Goal: Task Accomplishment & Management: Complete application form

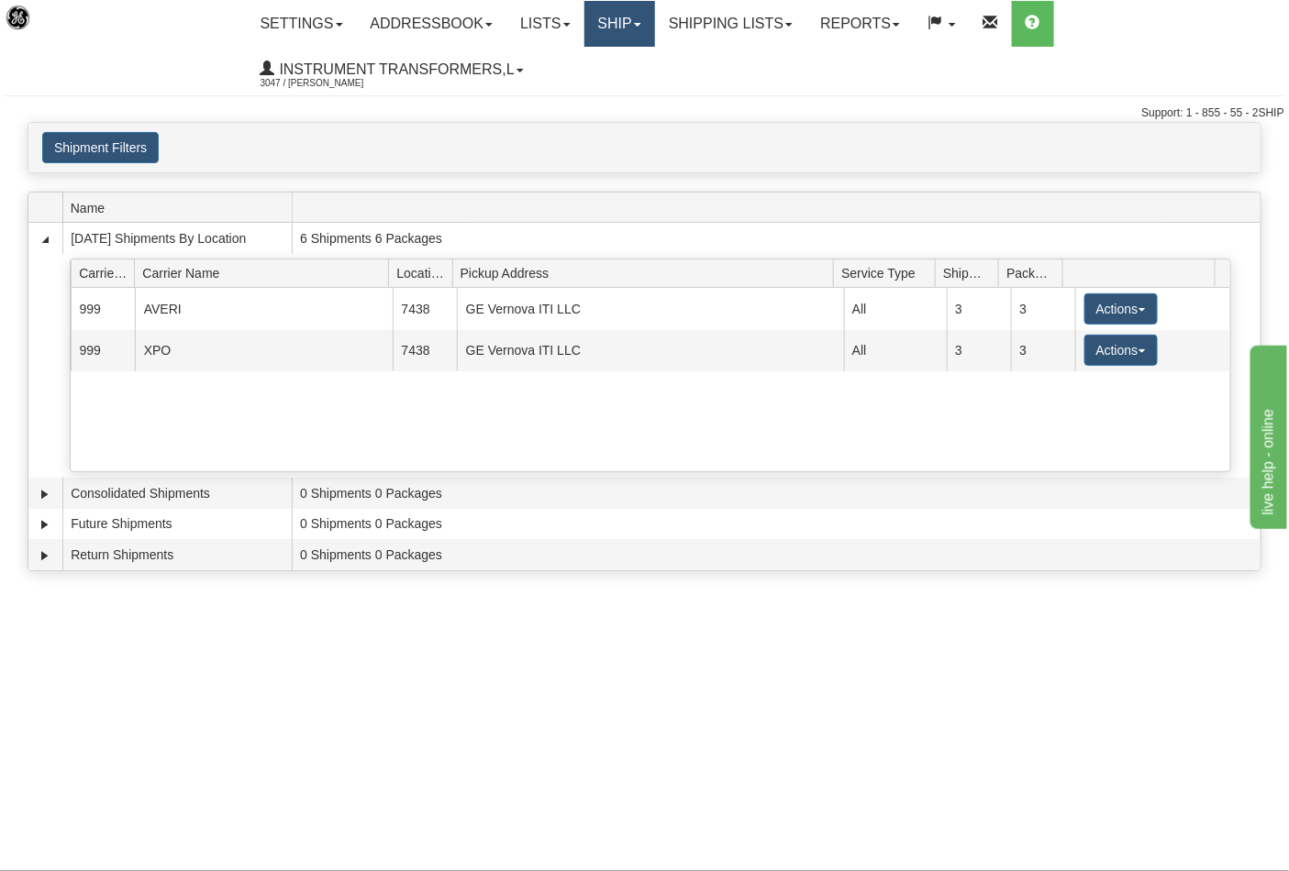
click at [607, 37] on link "Ship" at bounding box center [619, 24] width 71 height 46
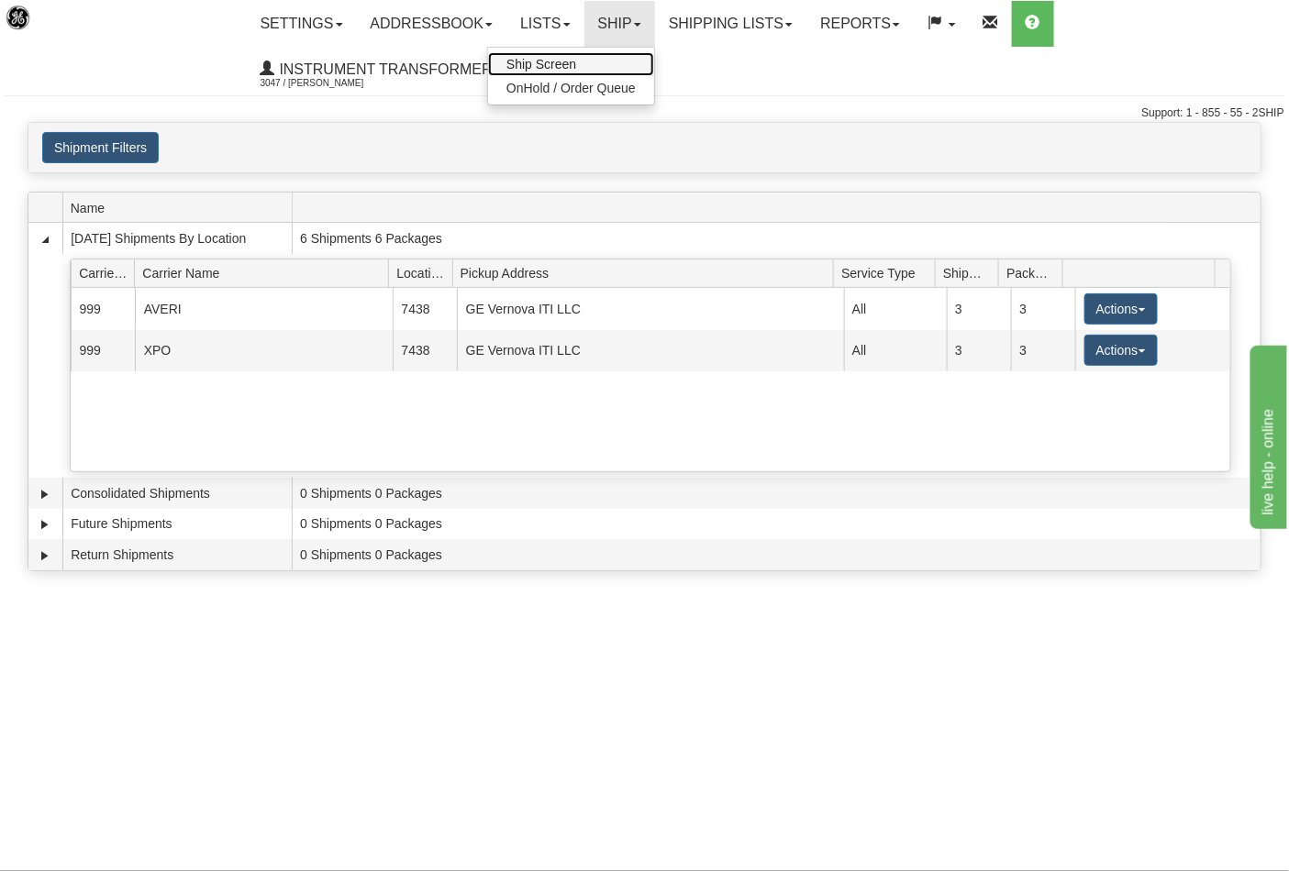
click at [549, 61] on span "Ship Screen" at bounding box center [541, 64] width 70 height 15
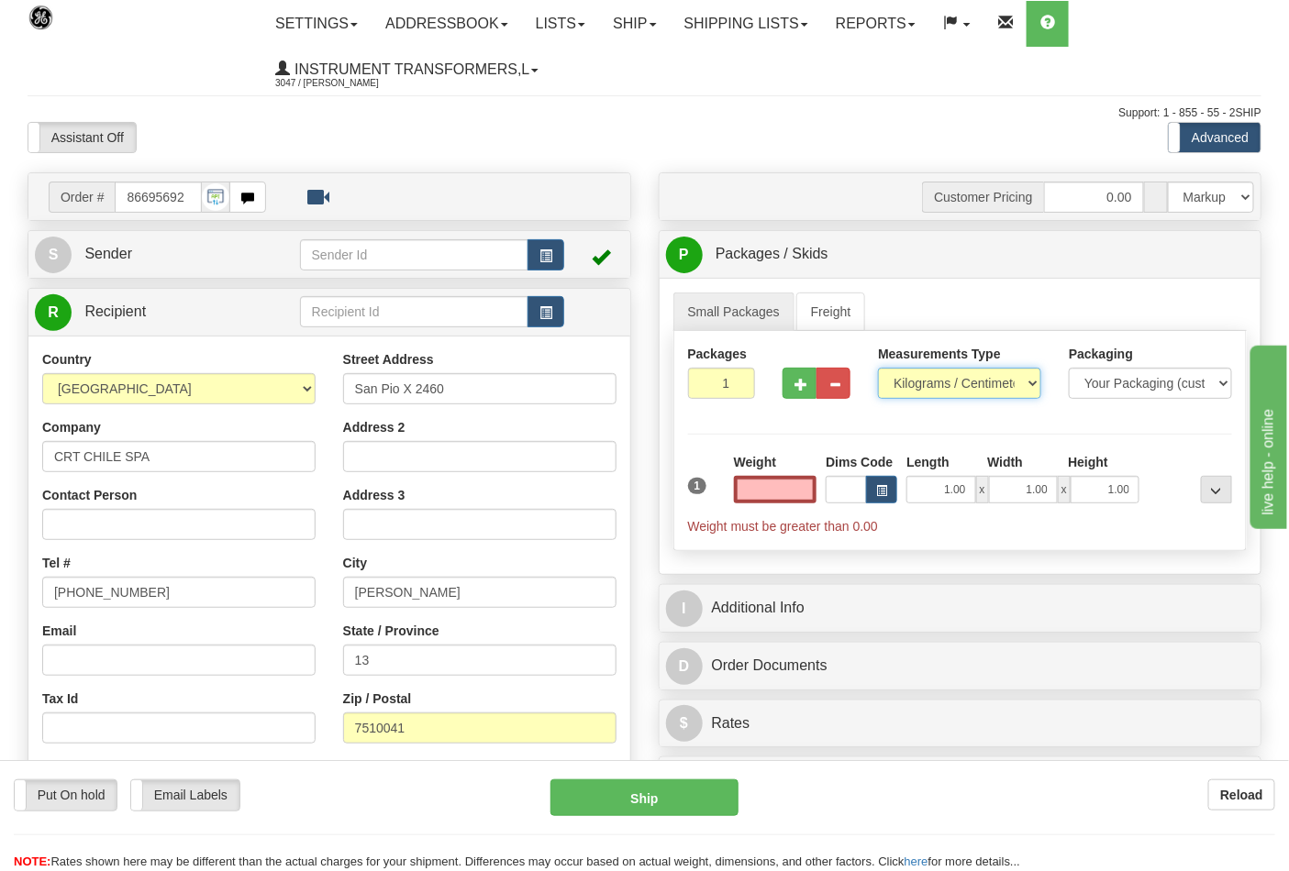
type input "0.00"
click at [904, 382] on select "Pounds / Inches Kilograms / Centimeters" at bounding box center [959, 383] width 163 height 31
select select "0"
click at [878, 369] on select "Pounds / Inches Kilograms / Centimeters" at bounding box center [959, 383] width 163 height 31
click at [809, 500] on input "0.00" at bounding box center [775, 490] width 83 height 28
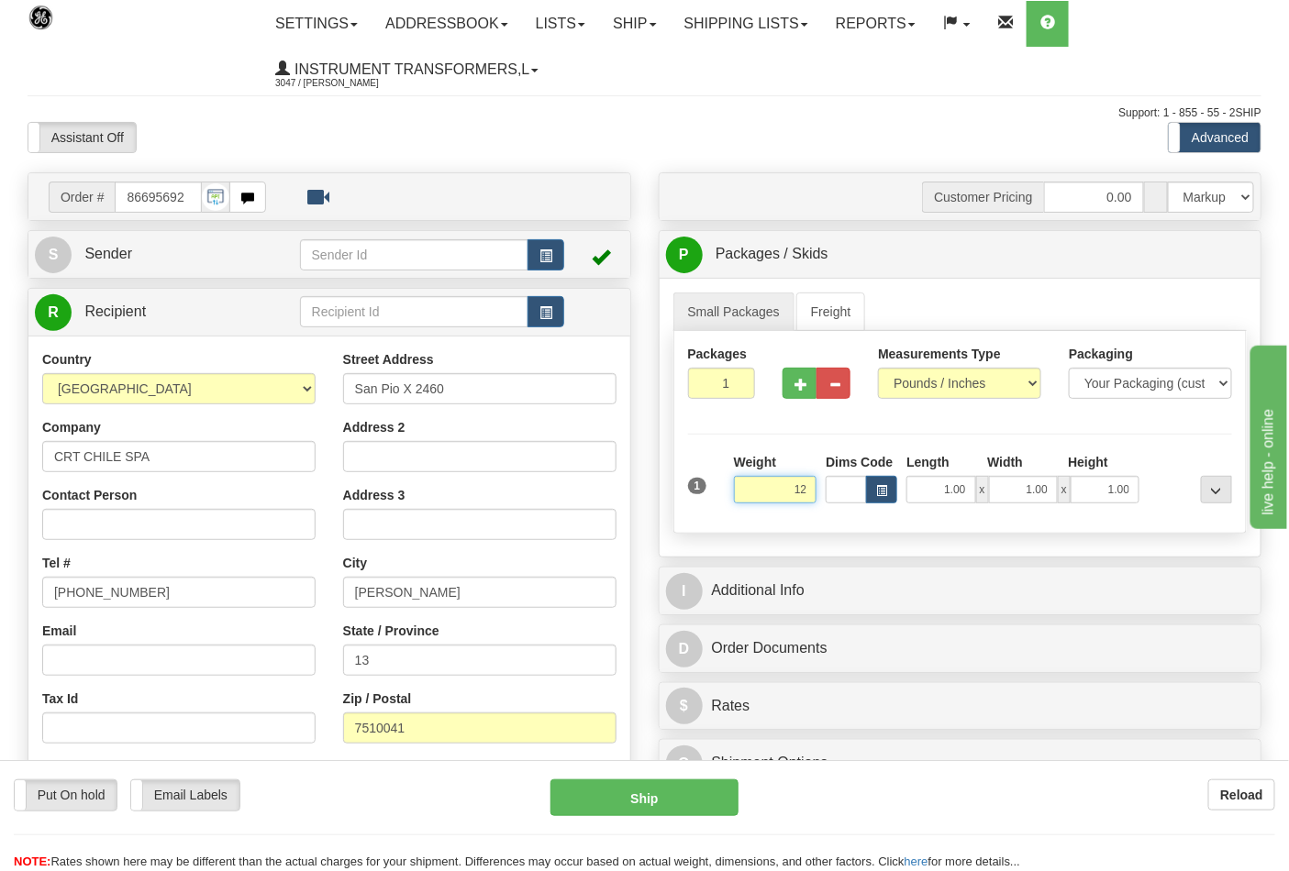
click button "Delete" at bounding box center [0, 0] width 0 height 0
type input "12.00"
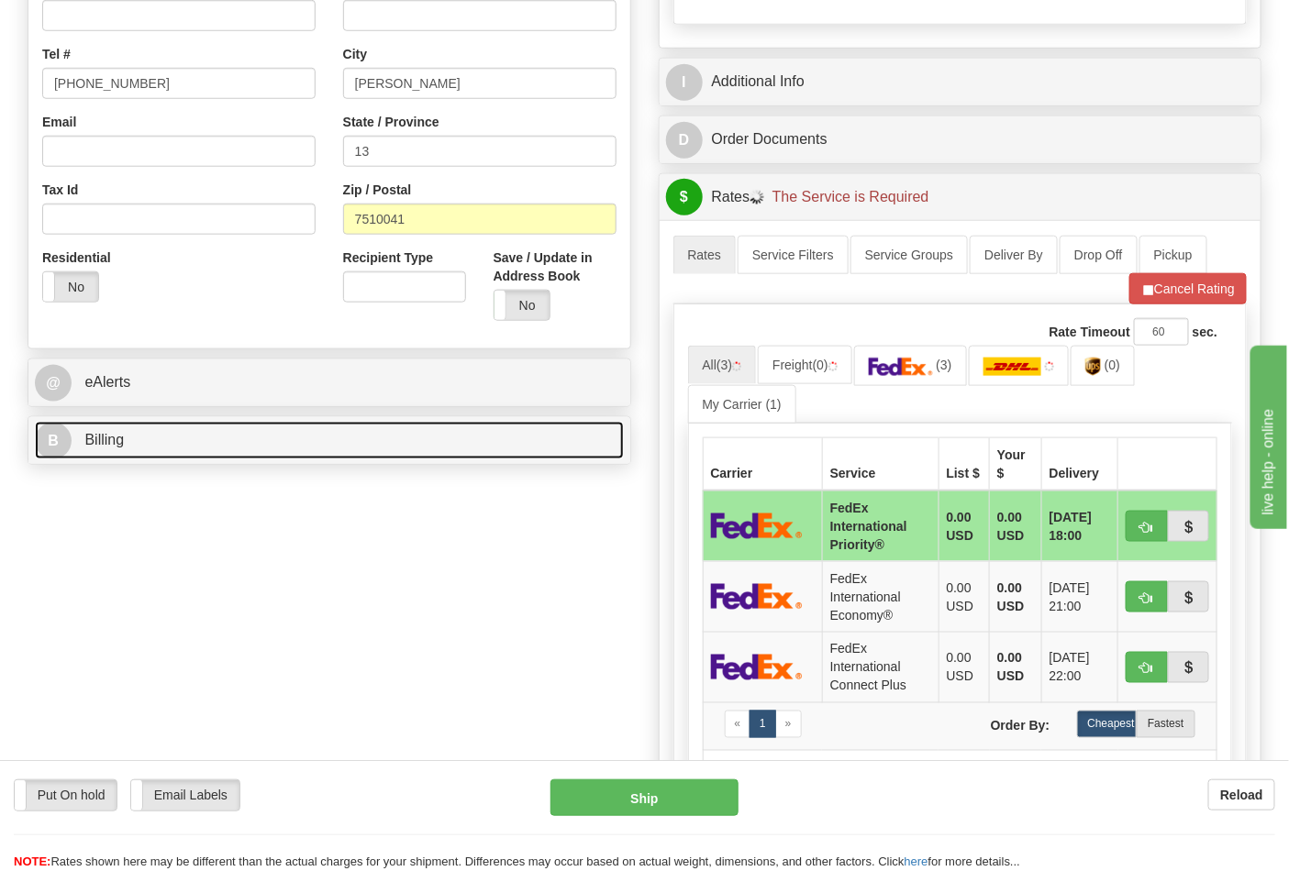
click at [175, 438] on link "B Billing" at bounding box center [329, 441] width 589 height 38
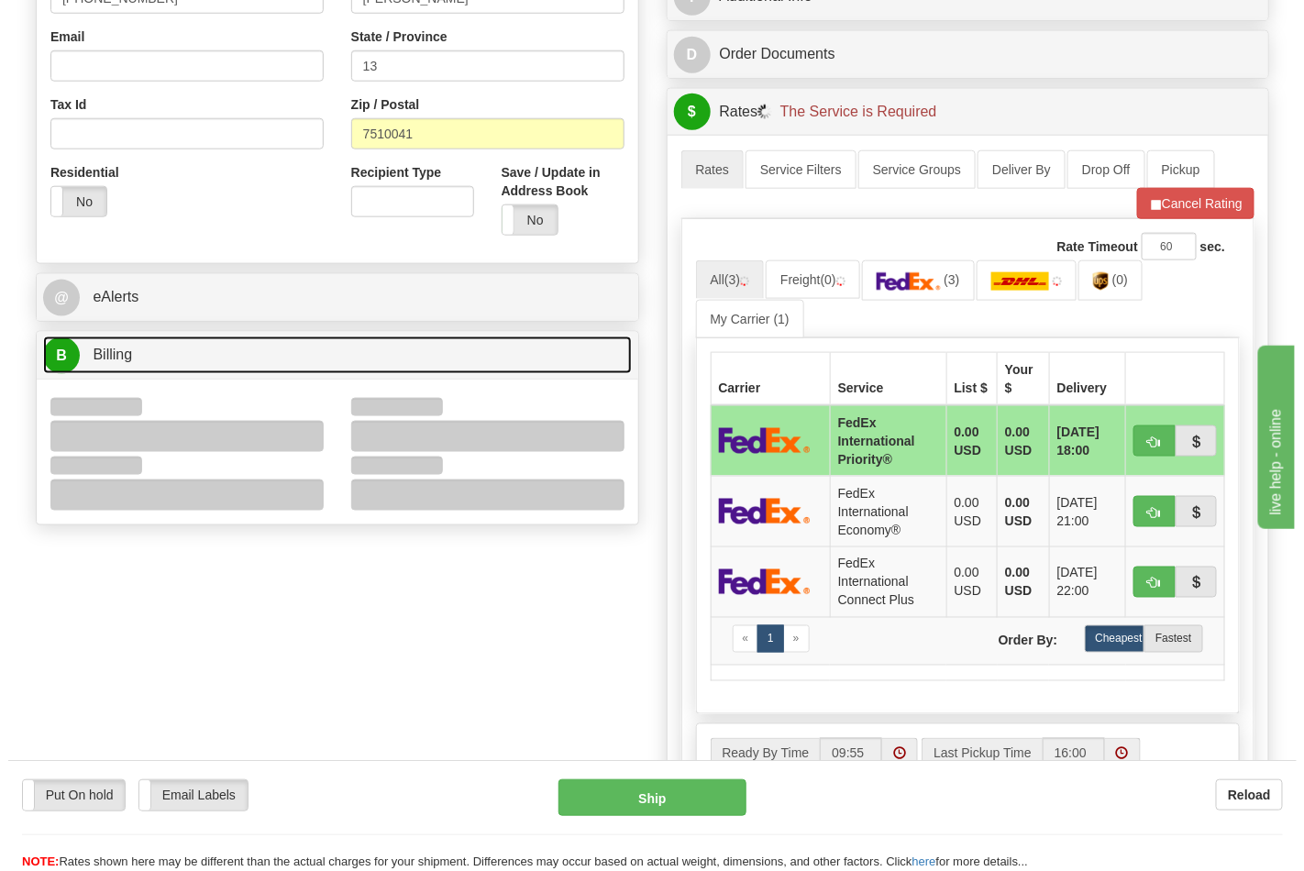
scroll to position [713, 0]
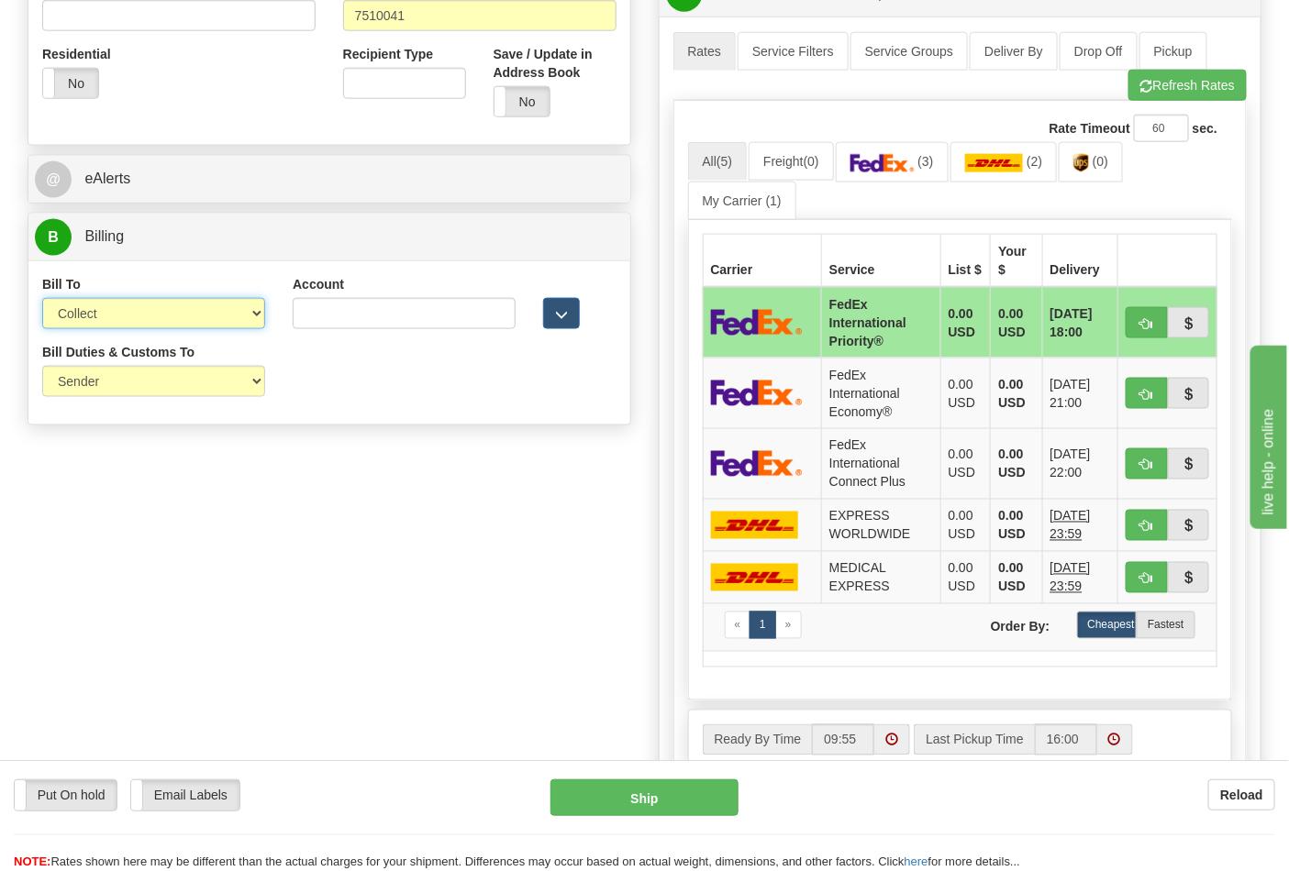
click at [114, 327] on select "Sender Recipient Third Party Collect" at bounding box center [153, 313] width 223 height 31
select select "2"
click at [42, 300] on select "Sender Recipient Third Party Collect" at bounding box center [153, 313] width 223 height 31
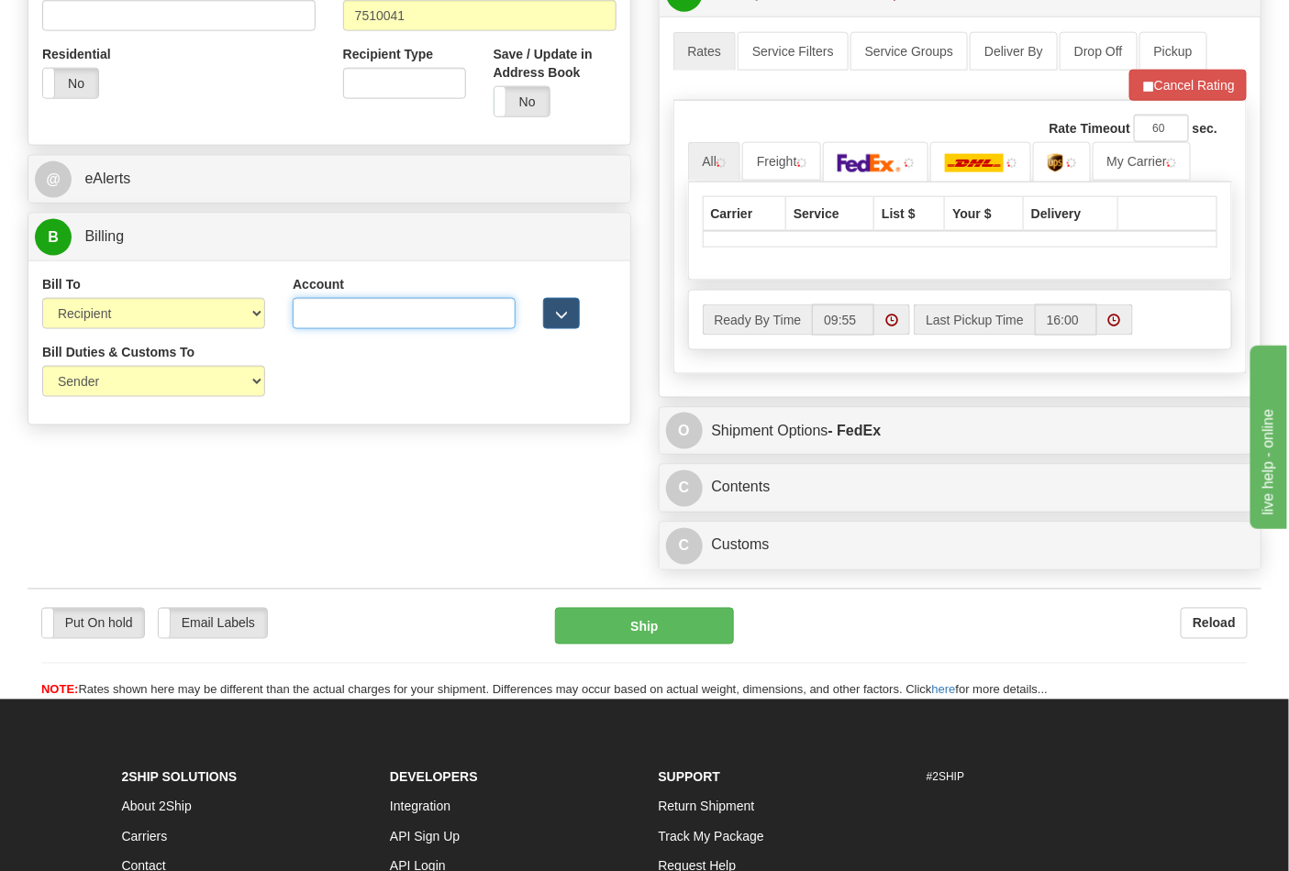
click at [327, 324] on input "Account" at bounding box center [404, 313] width 223 height 31
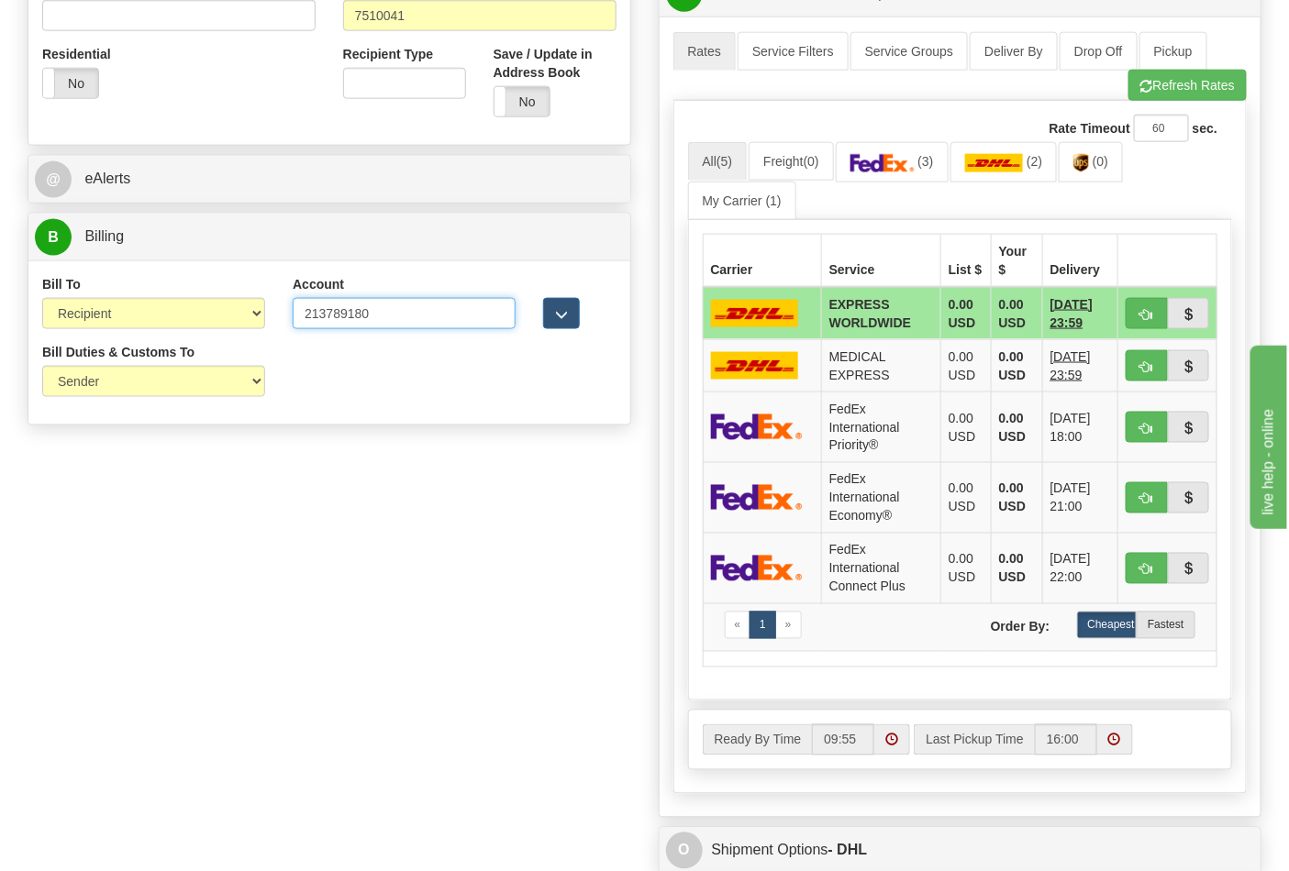
type input "213789180"
click at [159, 376] on select "Sender Recipient Third Party" at bounding box center [153, 381] width 223 height 31
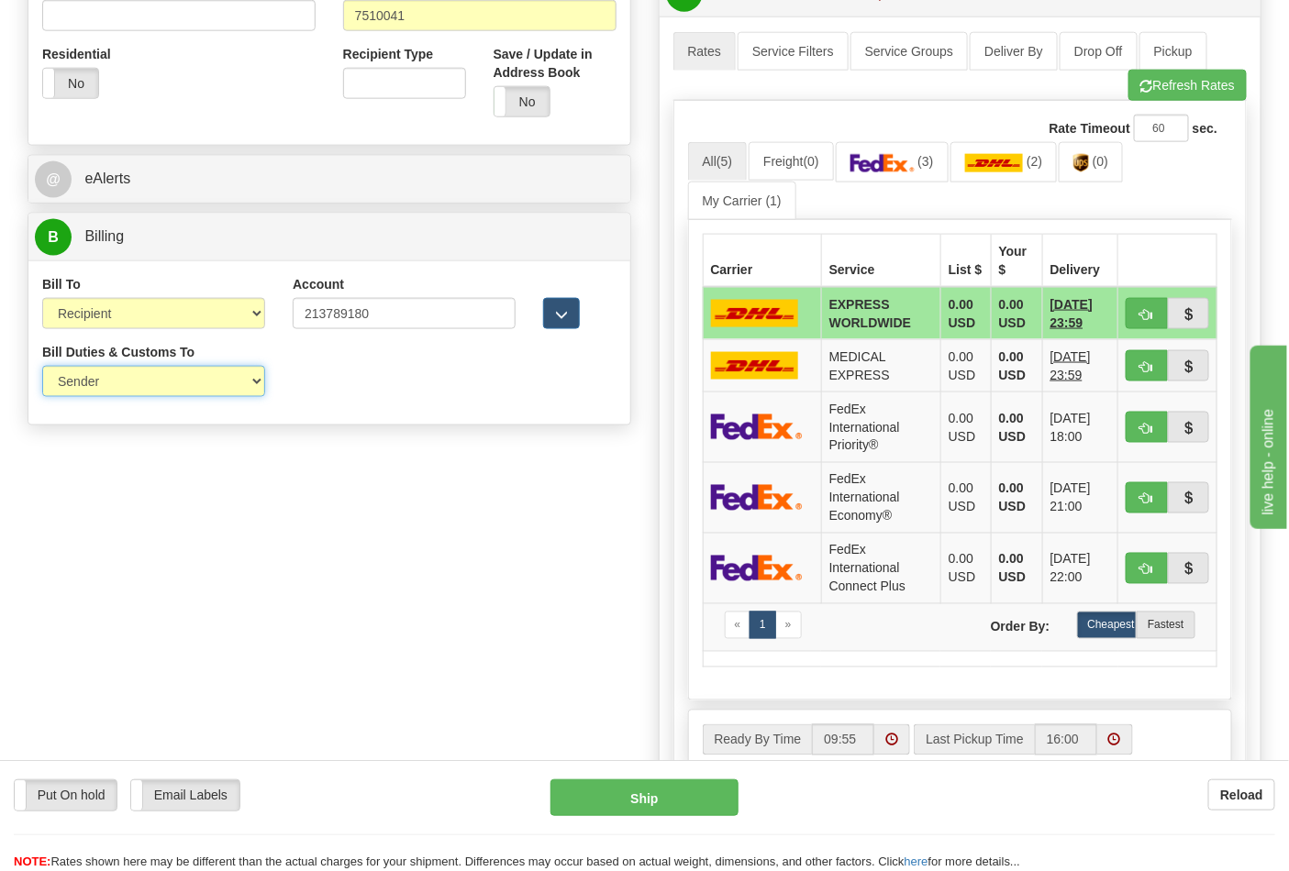
select select "2"
click at [42, 368] on select "Sender Recipient Third Party" at bounding box center [153, 381] width 223 height 31
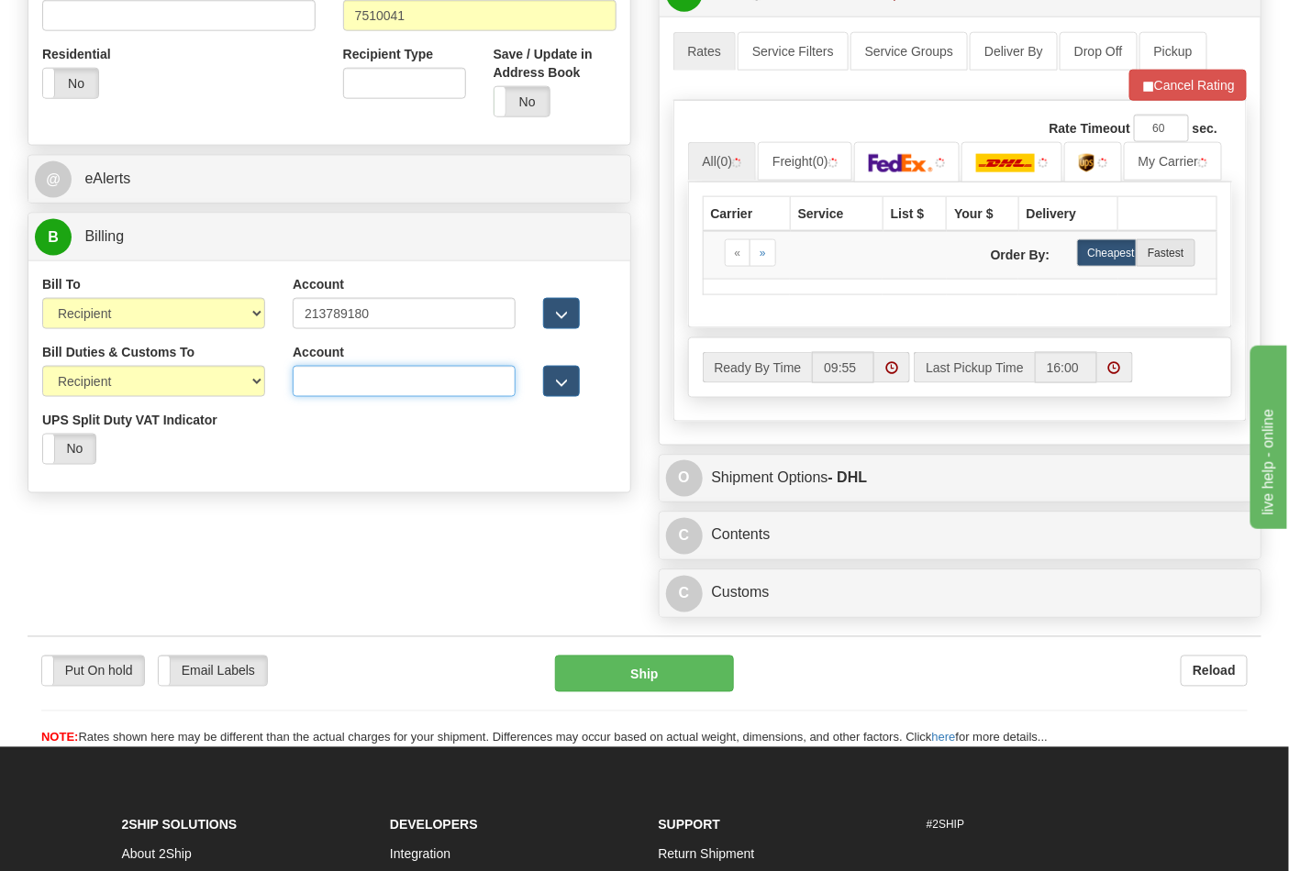
click at [305, 377] on input "Account" at bounding box center [404, 381] width 223 height 31
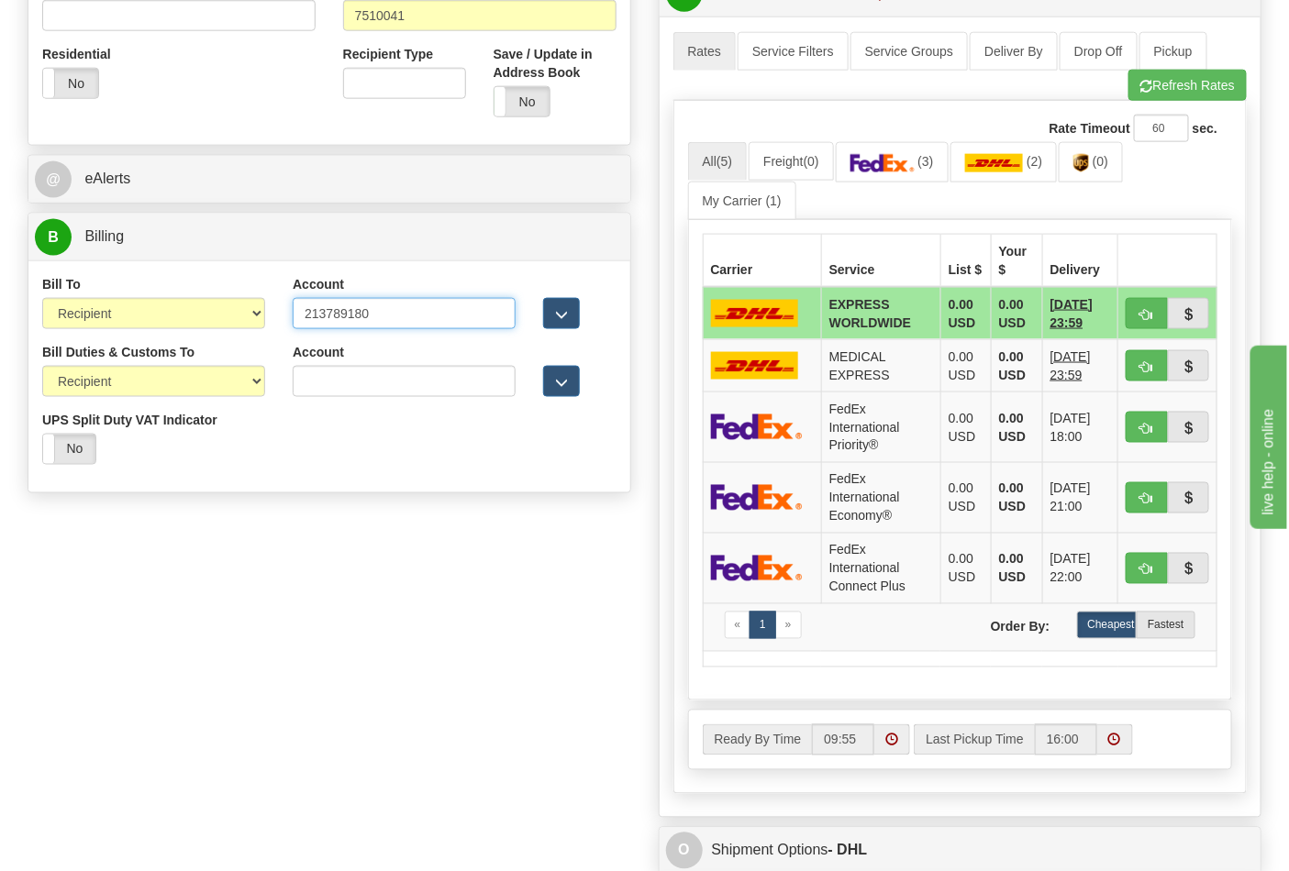
drag, startPoint x: 382, startPoint y: 324, endPoint x: 244, endPoint y: 309, distance: 138.4
click at [244, 309] on div "Bill To Sender Recipient Third Party Collect Account 213789180 3rd Party Accoun…" at bounding box center [329, 309] width 602 height 68
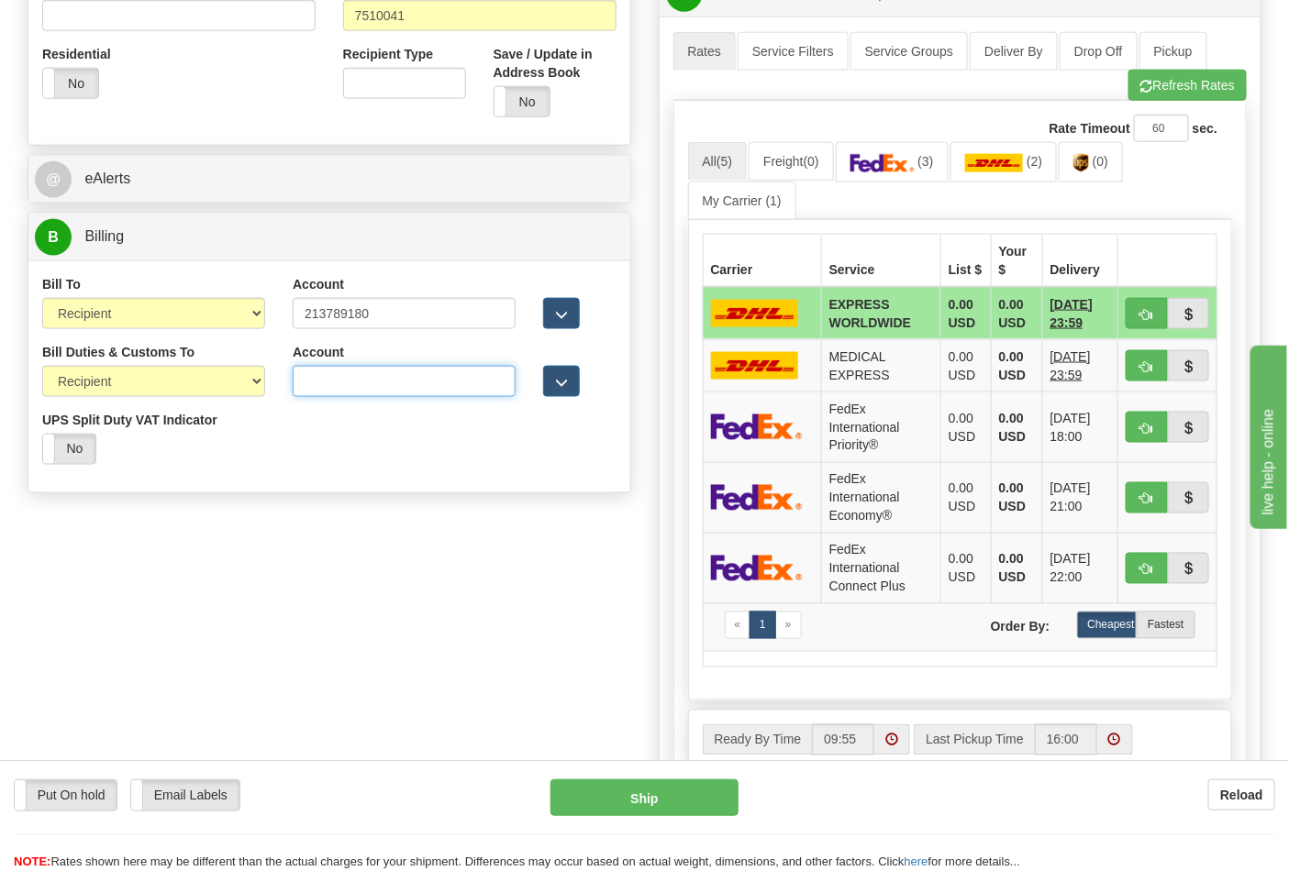
click at [323, 377] on input "Account" at bounding box center [404, 381] width 223 height 31
paste input "213789180"
type input "213789180"
click at [899, 157] on img at bounding box center [882, 163] width 64 height 18
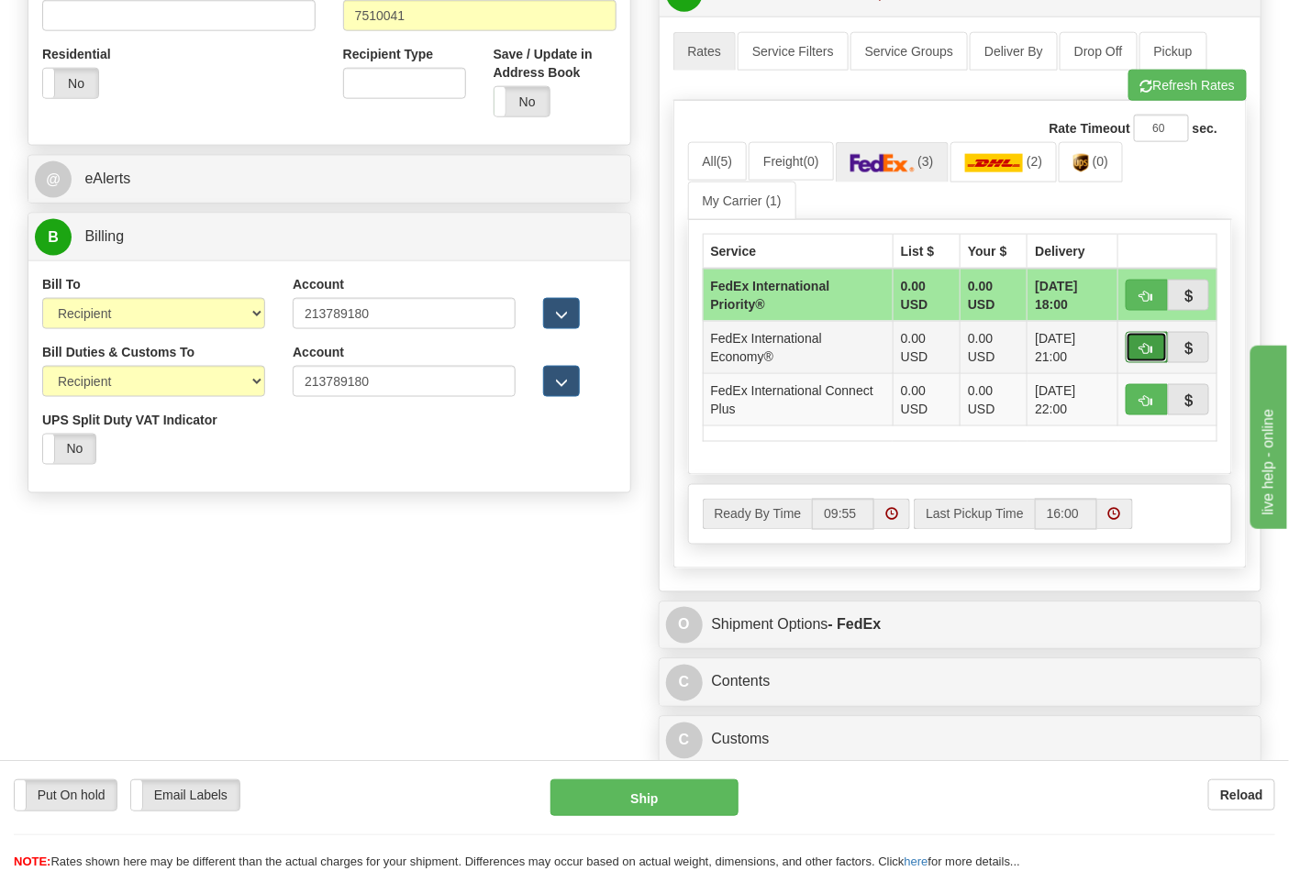
click at [1140, 344] on span "button" at bounding box center [1146, 349] width 13 height 12
type input "03"
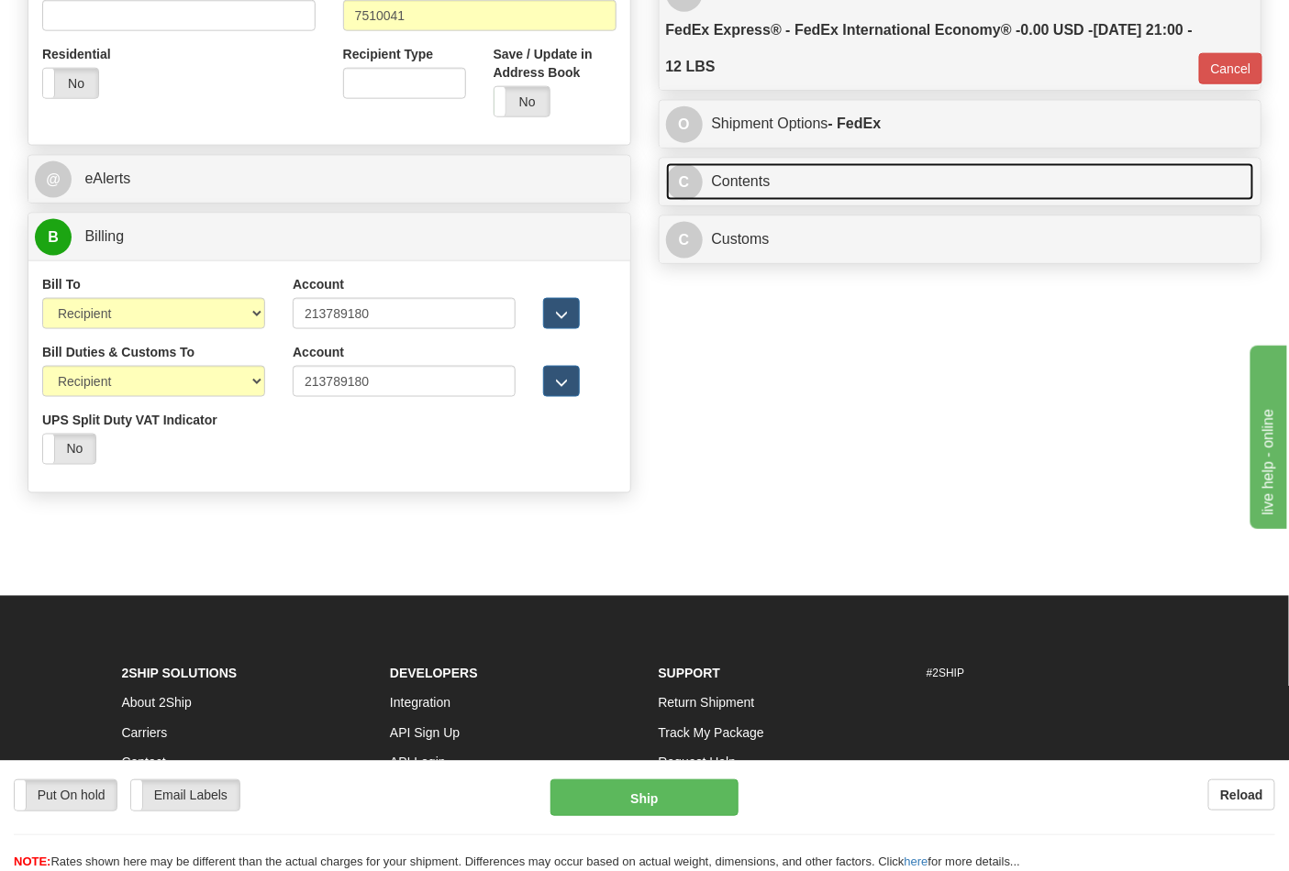
click at [879, 189] on link "C Contents" at bounding box center [960, 182] width 589 height 38
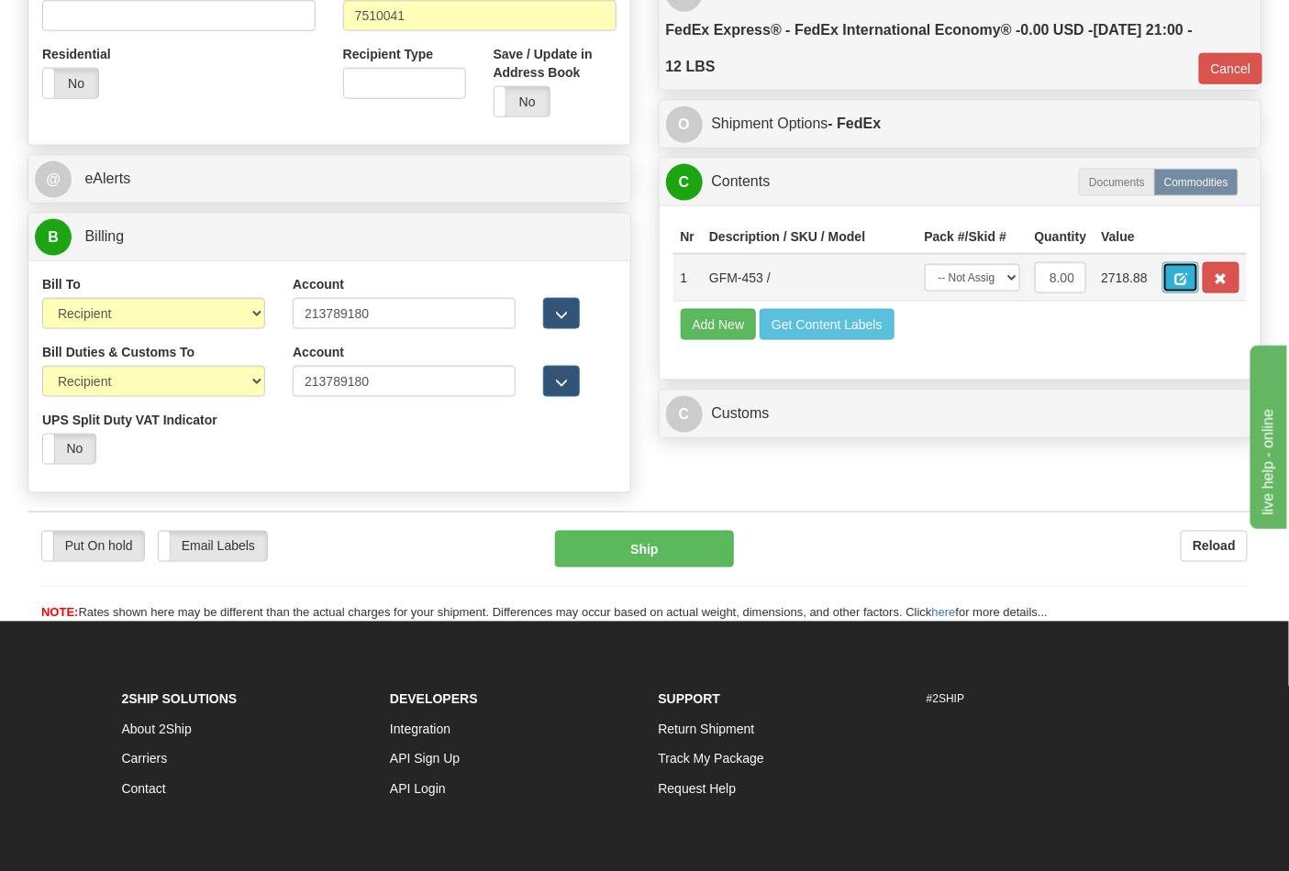
click at [1199, 276] on button "button" at bounding box center [1180, 277] width 37 height 31
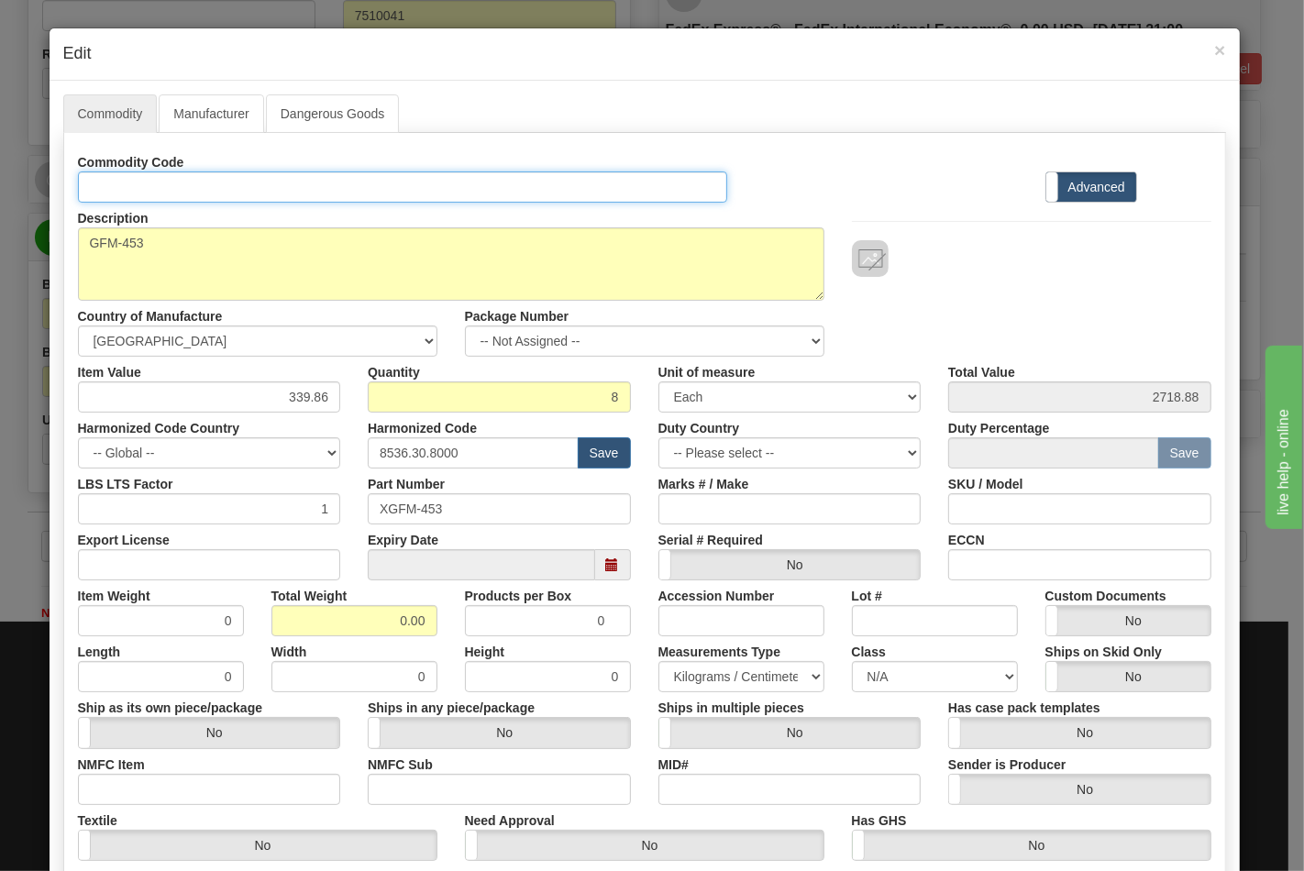
click at [159, 181] on input "Id" at bounding box center [403, 187] width 650 height 31
type input "TRANSFORMERS"
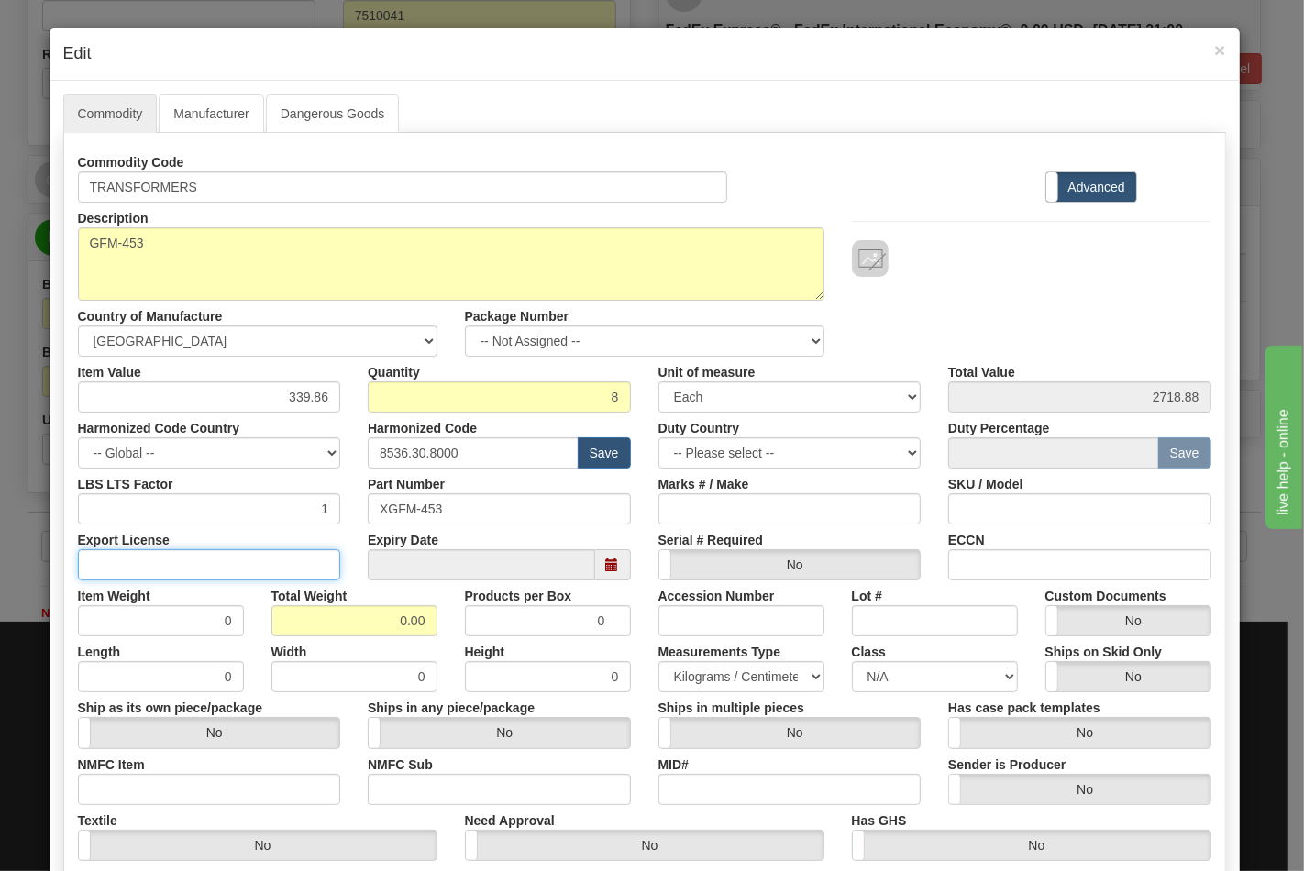
click at [266, 564] on input "Export License" at bounding box center [209, 564] width 263 height 31
type input "N/A"
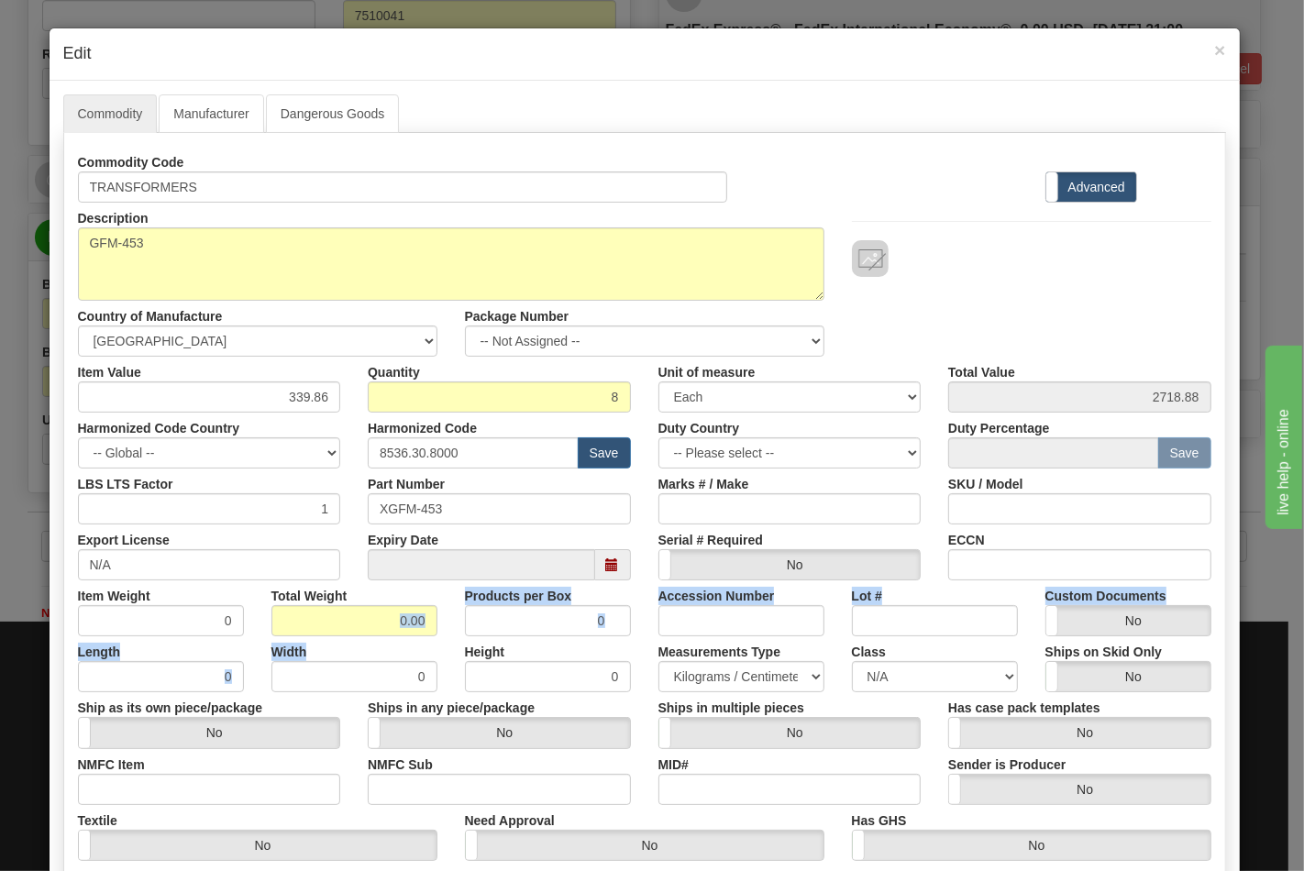
drag, startPoint x: 344, startPoint y: 637, endPoint x: 411, endPoint y: 616, distance: 70.2
click at [432, 616] on div "Commodity Code TRANSFORMERS Standard Advanced Description GFM-453 Country of Ma…" at bounding box center [645, 532] width 1134 height 771
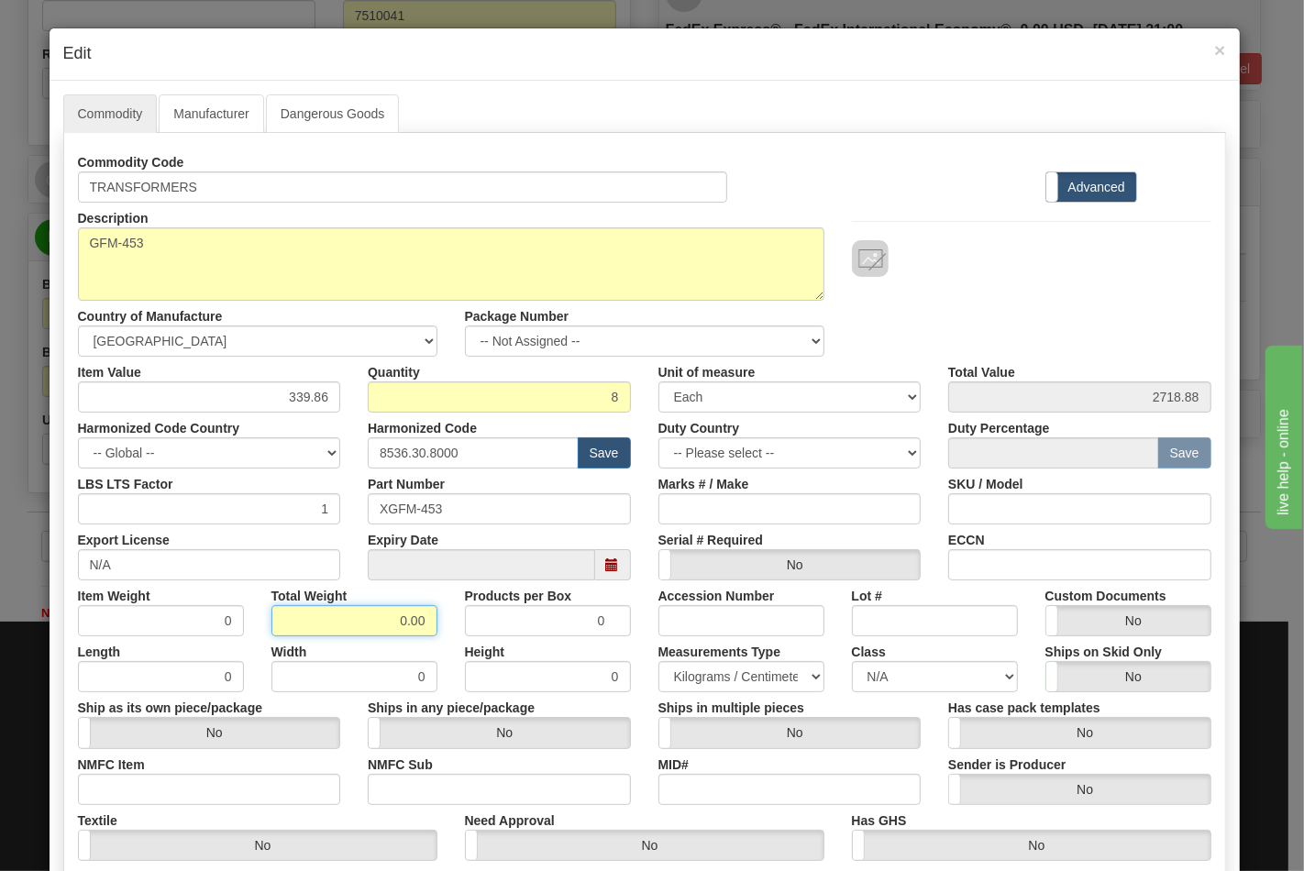
click at [383, 611] on input "0.00" at bounding box center [355, 620] width 166 height 31
drag, startPoint x: 380, startPoint y: 615, endPoint x: 435, endPoint y: 627, distance: 56.5
click at [433, 627] on div "Total Weight 0.00" at bounding box center [355, 609] width 194 height 56
type input "12"
type input "1.5000"
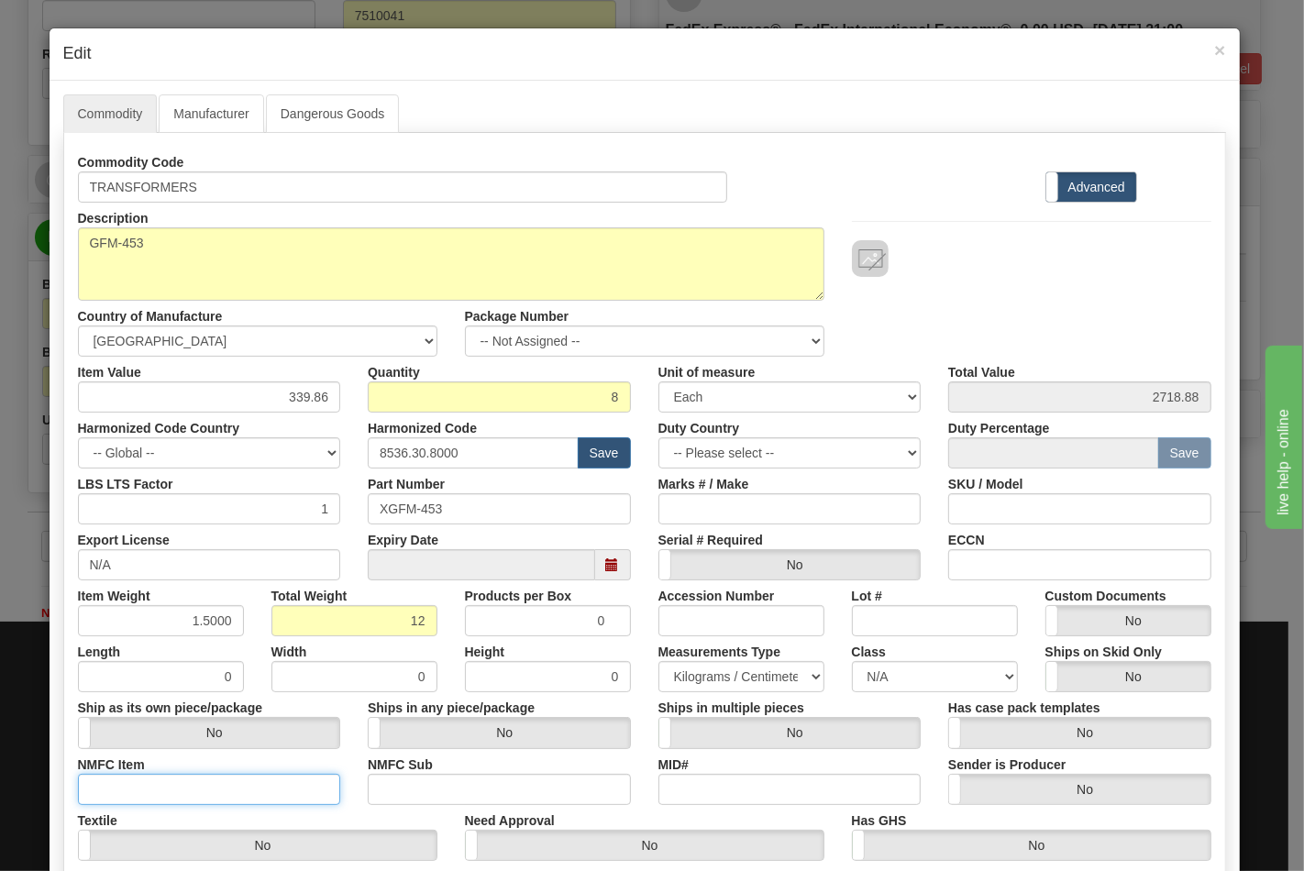
click at [195, 793] on input "NMFC Item" at bounding box center [209, 789] width 263 height 31
type input "63170"
click at [409, 771] on label "NMFC Sub" at bounding box center [400, 761] width 65 height 25
click at [409, 774] on input "NMFC Sub" at bounding box center [499, 789] width 263 height 31
click at [455, 793] on input "NMFC Sub" at bounding box center [499, 789] width 263 height 31
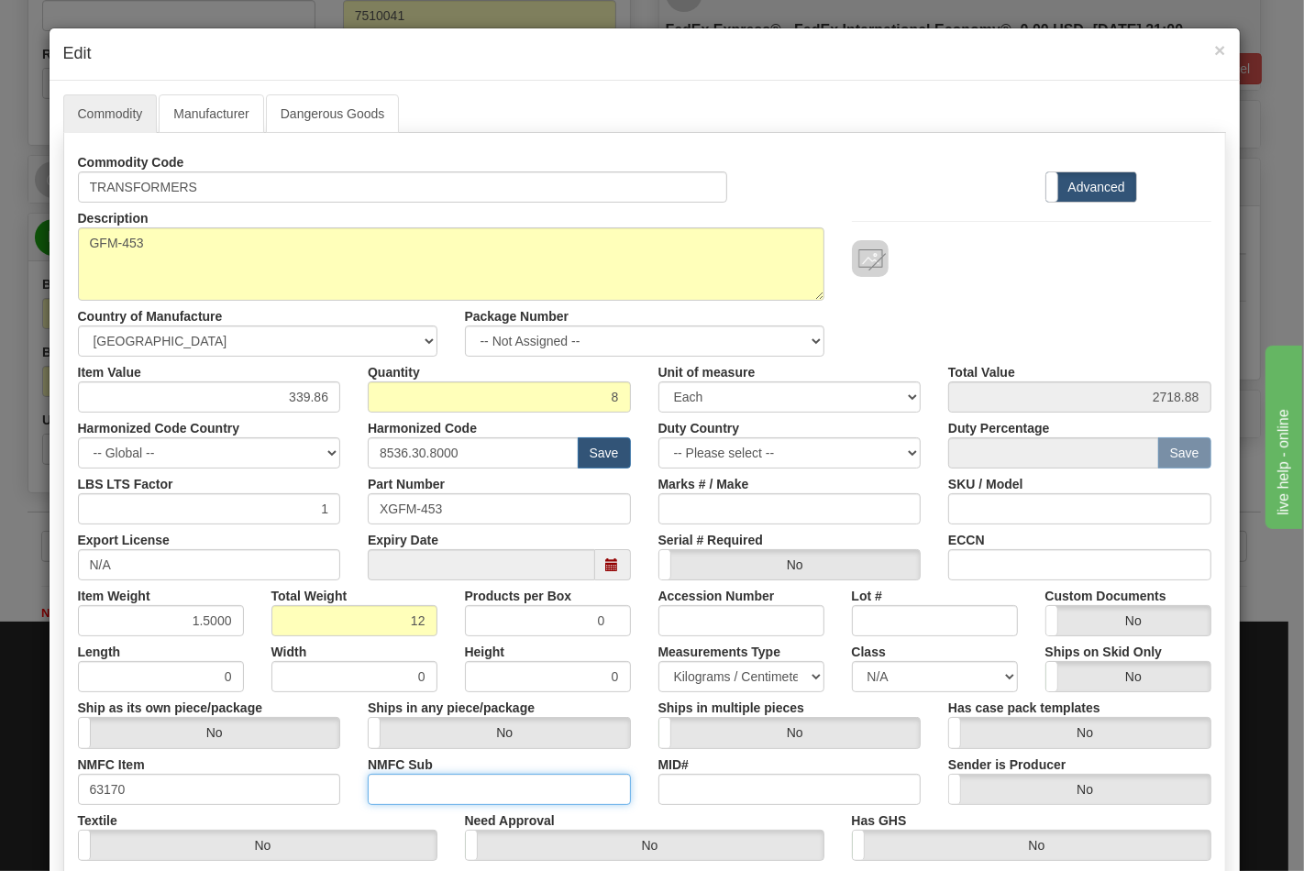
type input "4"
click at [858, 682] on select "N/A 50.0 55.0 60.0 65.0 70.0 85.0 92.5 100.0 125.0 175.0 250.0 300.0 400.0" at bounding box center [935, 676] width 166 height 31
select select "70.0"
click at [852, 661] on select "N/A 50.0 55.0 60.0 65.0 70.0 85.0 92.5 100.0 125.0 175.0 250.0 300.0 400.0" at bounding box center [935, 676] width 166 height 31
drag, startPoint x: 1007, startPoint y: 560, endPoint x: 1025, endPoint y: 571, distance: 21.1
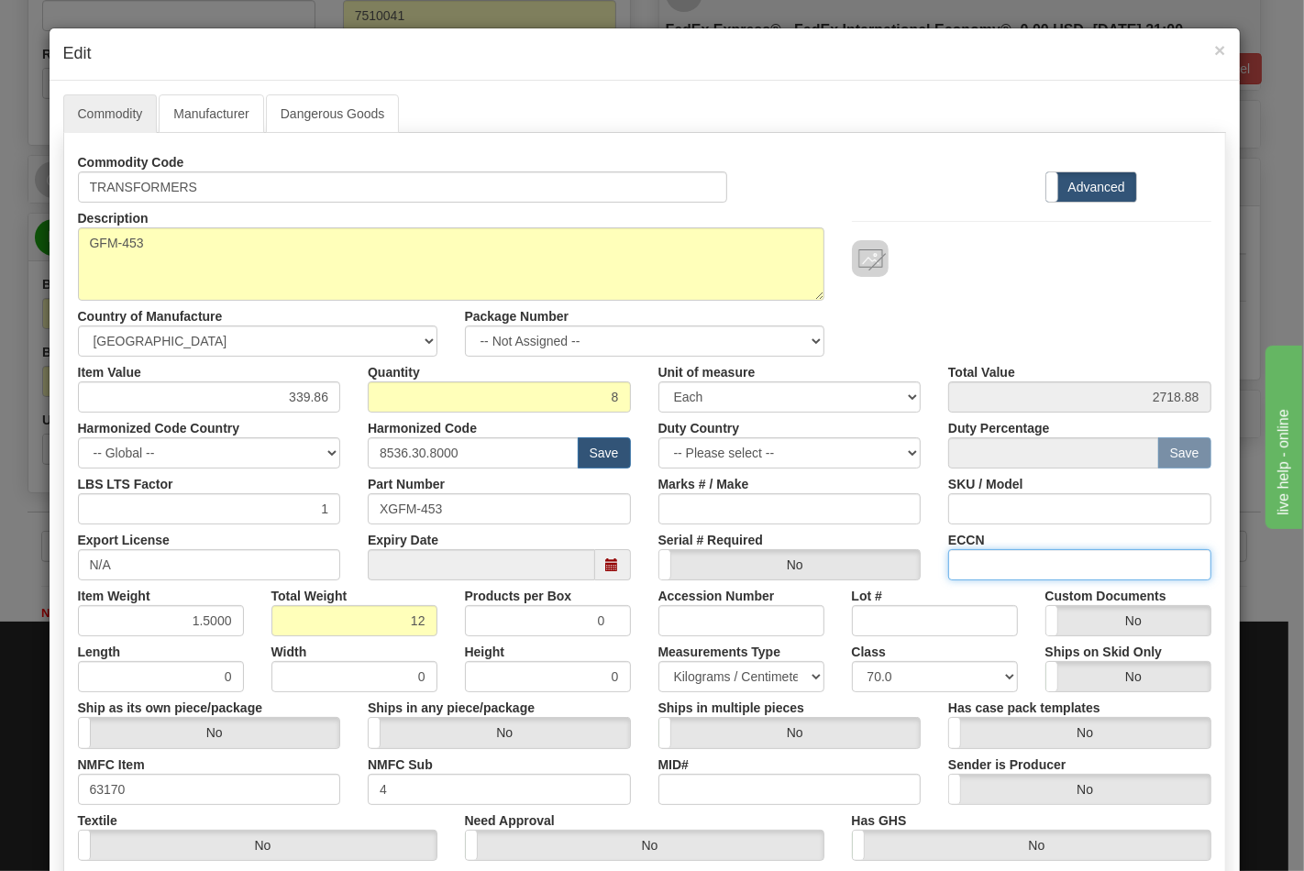
click at [1006, 560] on input "ECCN" at bounding box center [1079, 564] width 263 height 31
type input "EAR99"
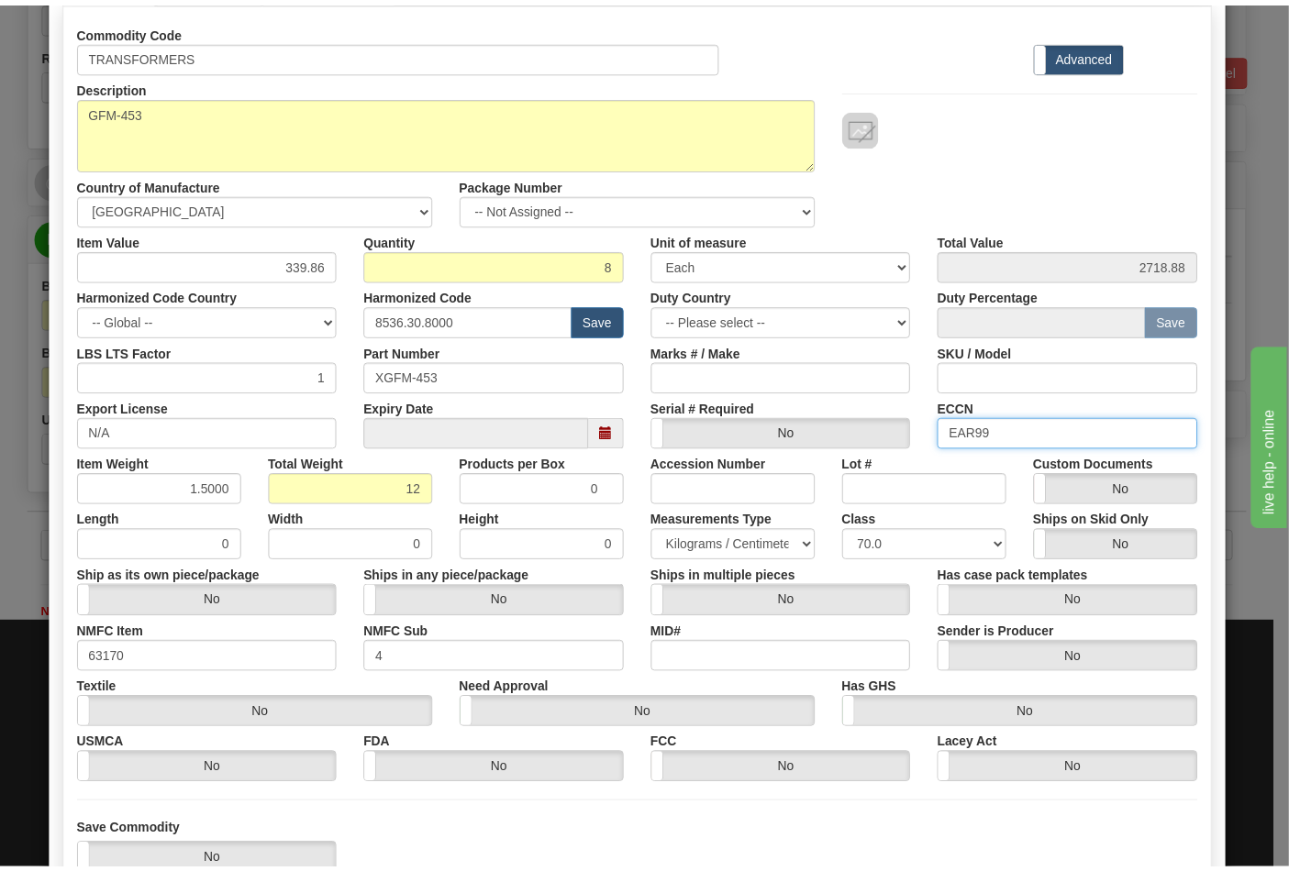
scroll to position [263, 0]
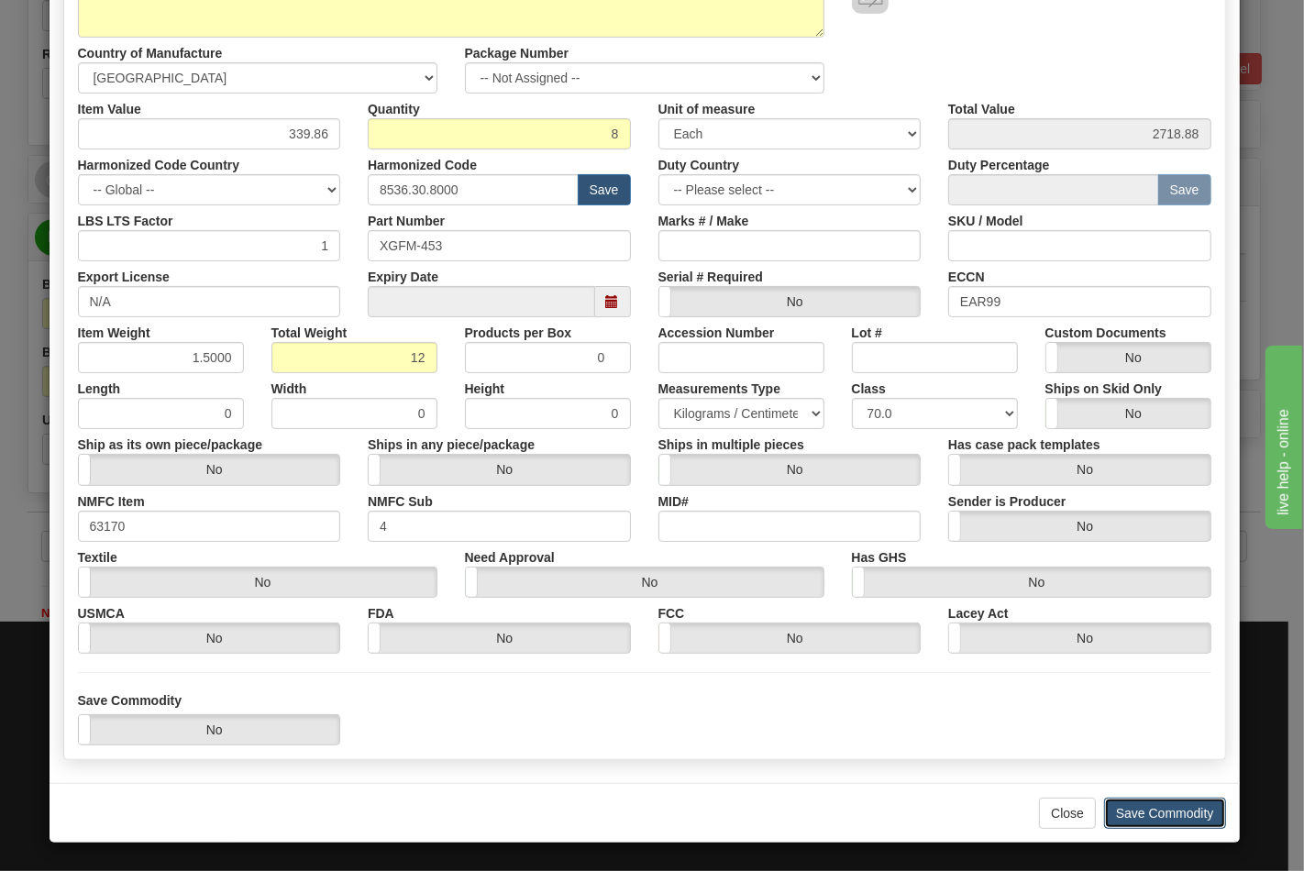
click at [1126, 820] on button "Save Commodity" at bounding box center [1165, 813] width 122 height 31
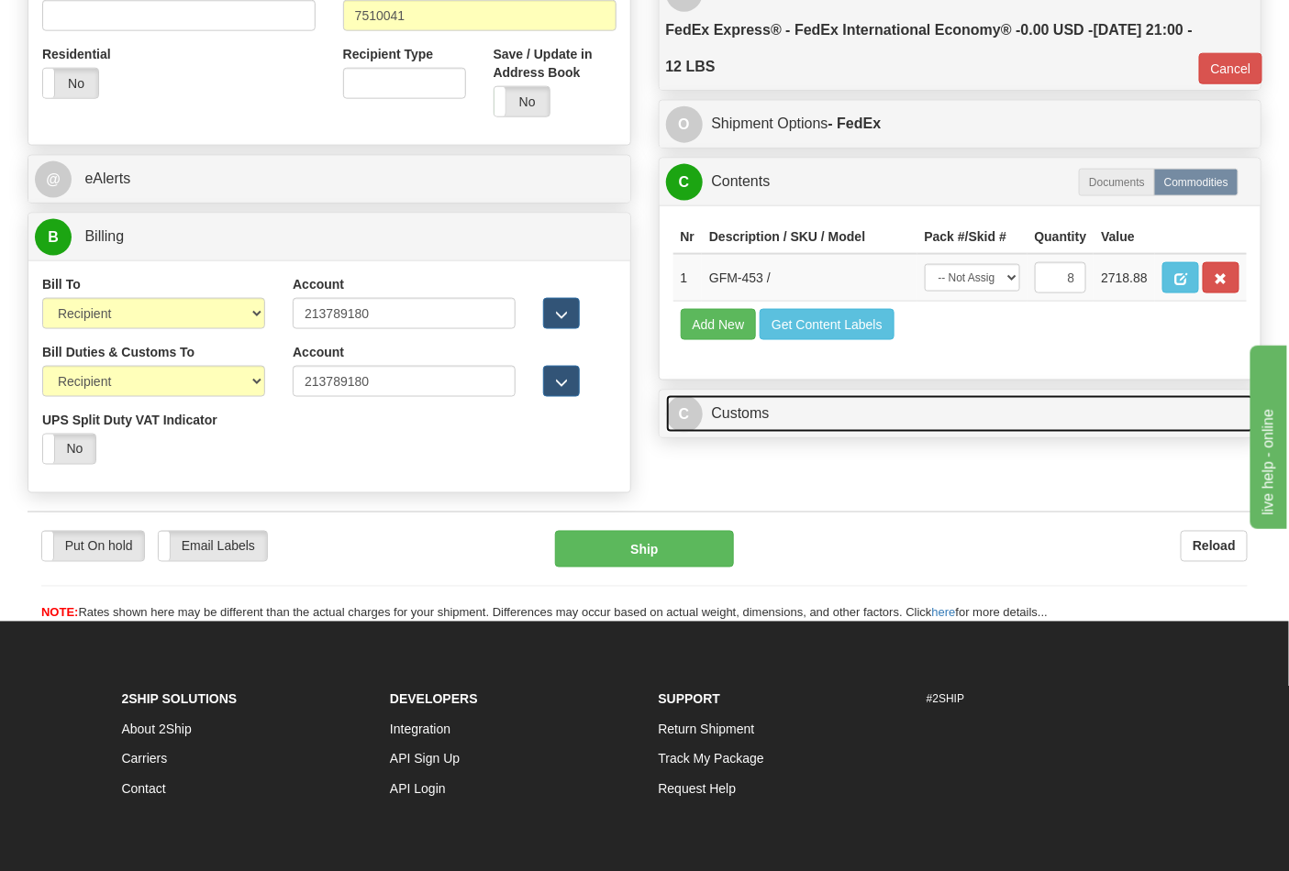
click at [791, 433] on link "C Customs" at bounding box center [960, 414] width 589 height 38
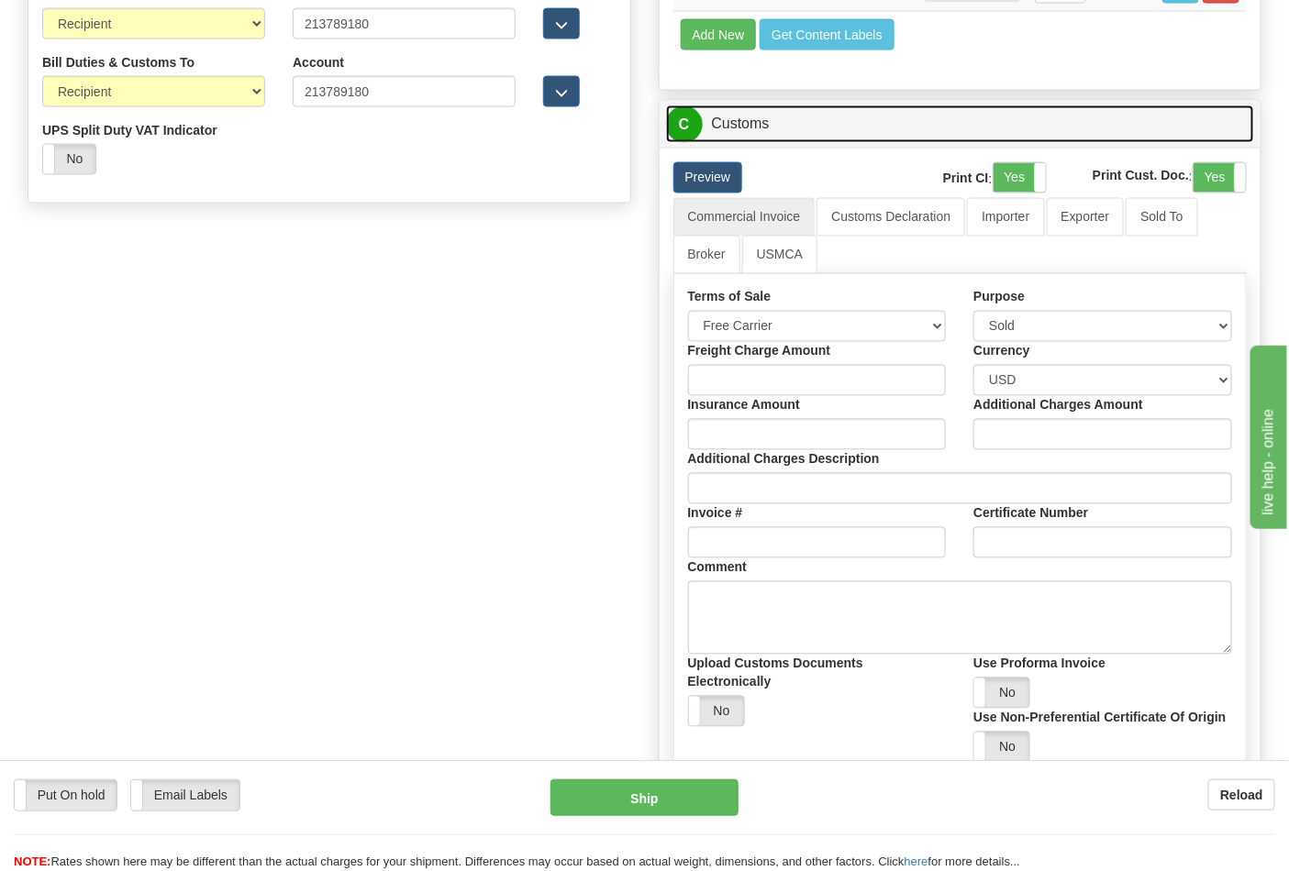
scroll to position [1019, 0]
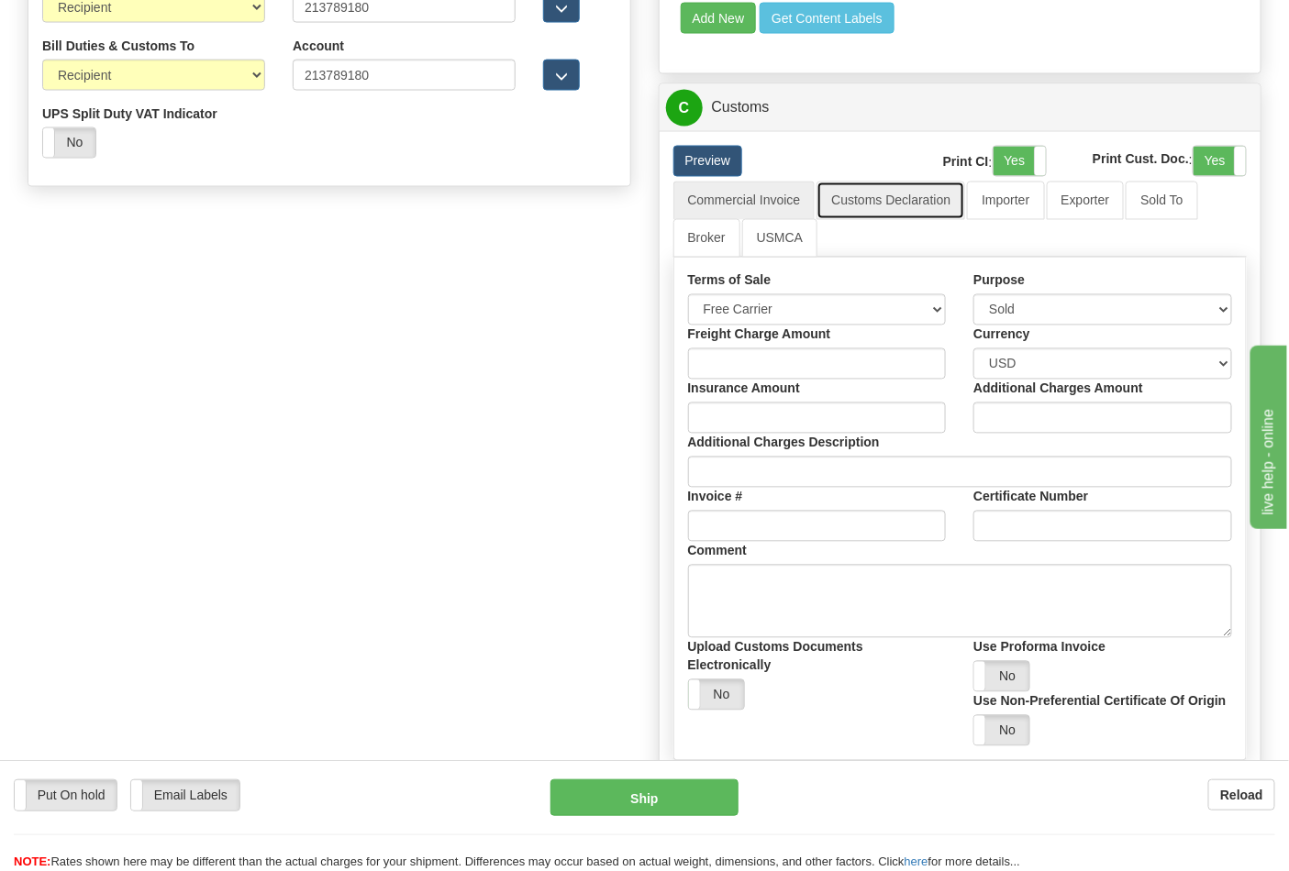
click at [871, 220] on link "Customs Declaration" at bounding box center [890, 201] width 149 height 39
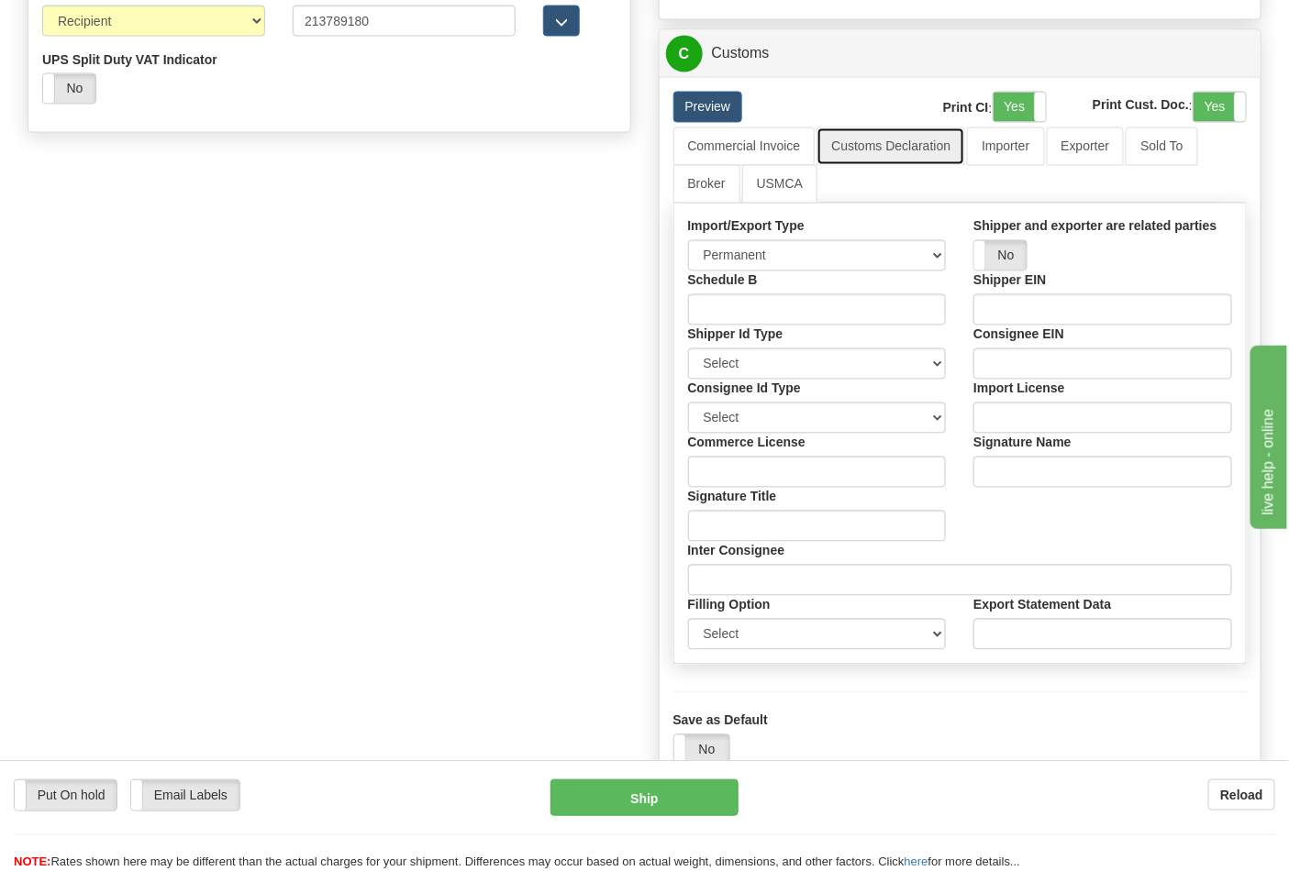
scroll to position [1121, 0]
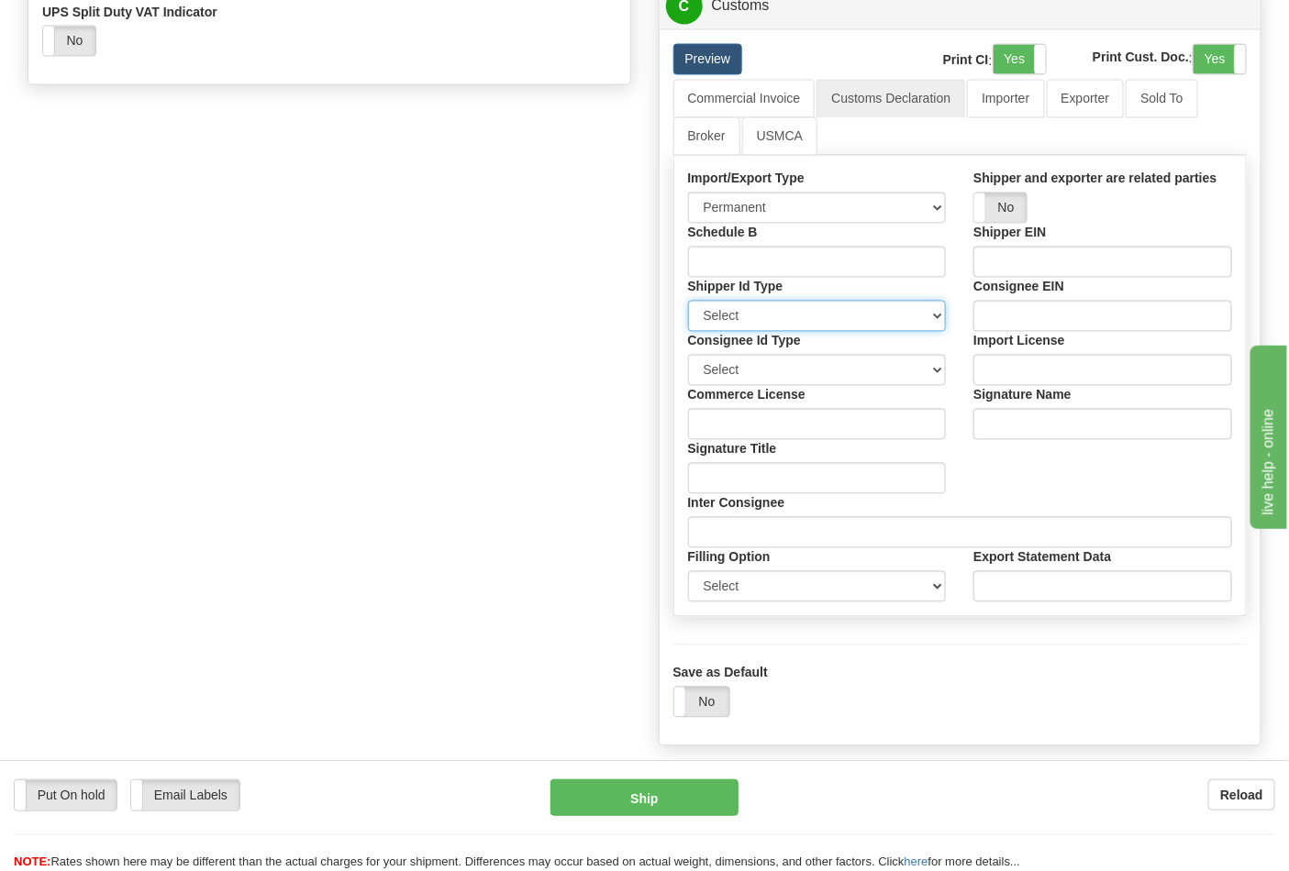
click at [877, 332] on select "Select SSN EIN DUNS" at bounding box center [817, 316] width 259 height 31
click at [876, 386] on div "Consignee Id Type Select SSN EIN DUNS" at bounding box center [817, 359] width 286 height 54
click at [878, 386] on select "Select SSN EIN DUNS" at bounding box center [817, 370] width 259 height 31
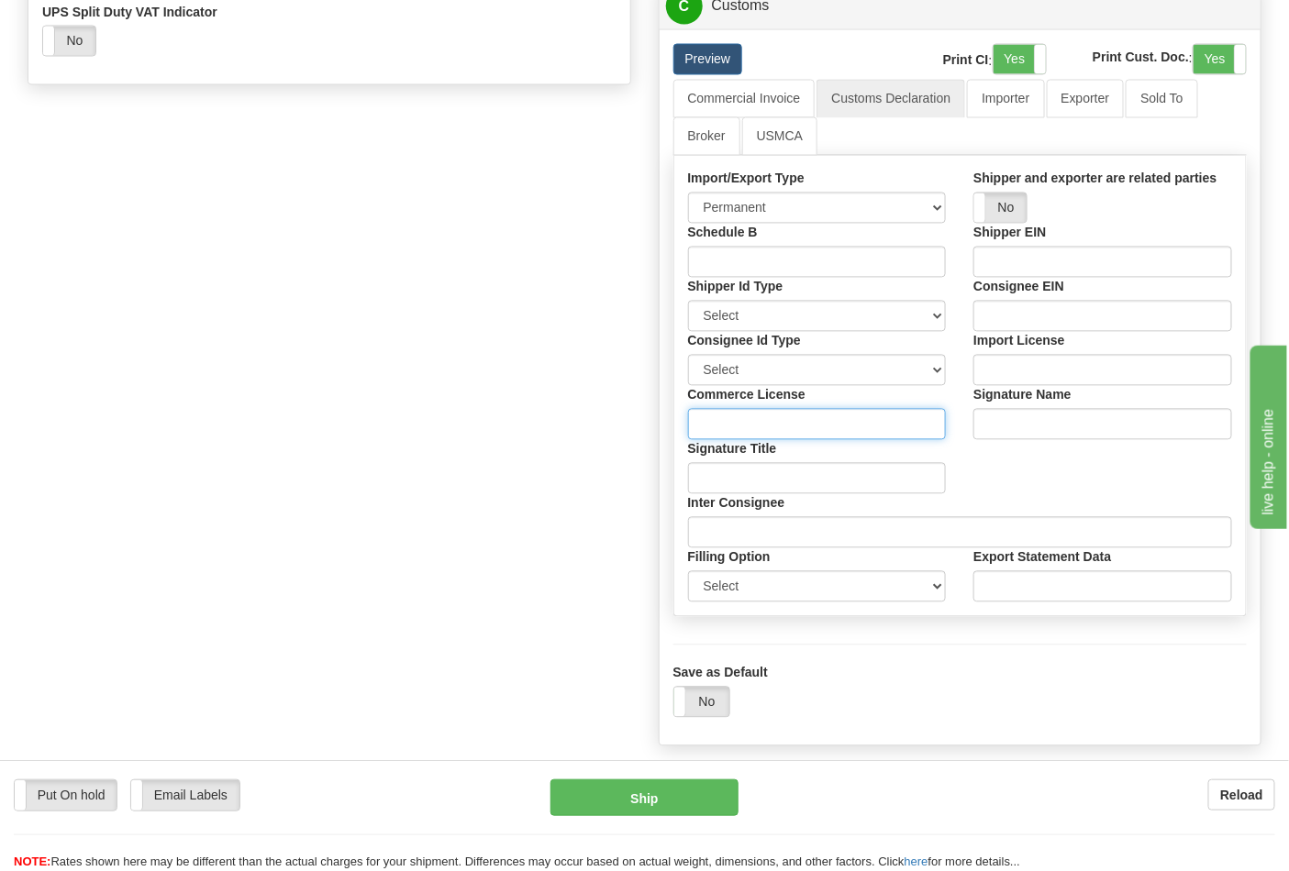
click at [856, 440] on input "Commerce License" at bounding box center [817, 424] width 259 height 31
click at [848, 603] on select "Select Foreign Trade Regulations (FTR) Internal Transaction Number (ITN) Export…" at bounding box center [817, 586] width 259 height 31
select select "2"
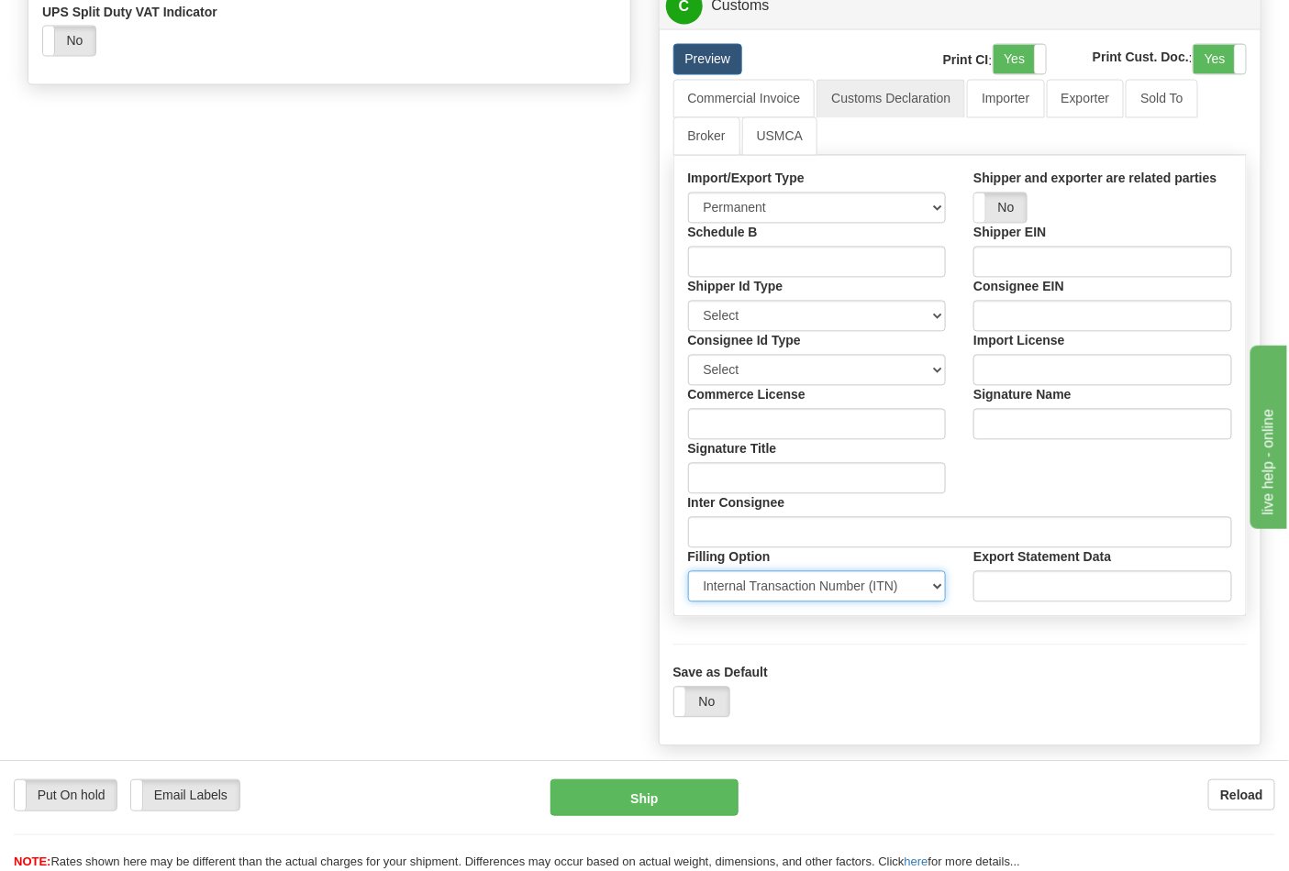
click at [688, 603] on select "Select Foreign Trade Regulations (FTR) Internal Transaction Number (ITN) Export…" at bounding box center [817, 586] width 259 height 31
click at [1010, 603] on input "text" at bounding box center [1102, 586] width 259 height 31
type input "X20250915446023"
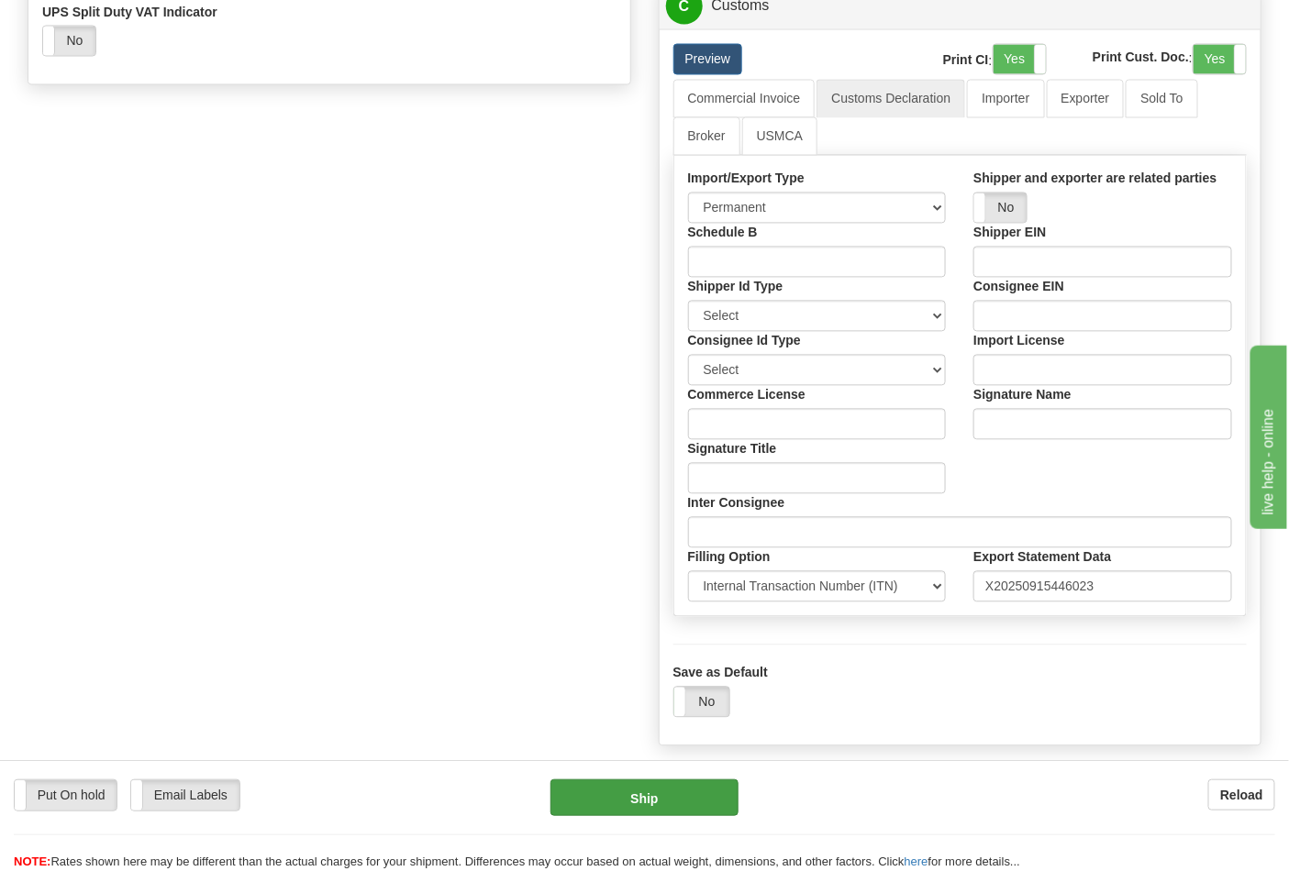
drag, startPoint x: 610, startPoint y: 778, endPoint x: 617, endPoint y: 785, distance: 10.4
click at [615, 783] on div "Put On hold Put On hold Email Labels Email Labels Edit Reload Ship Reload" at bounding box center [644, 815] width 1289 height 111
click at [635, 801] on button "Ship" at bounding box center [643, 798] width 187 height 37
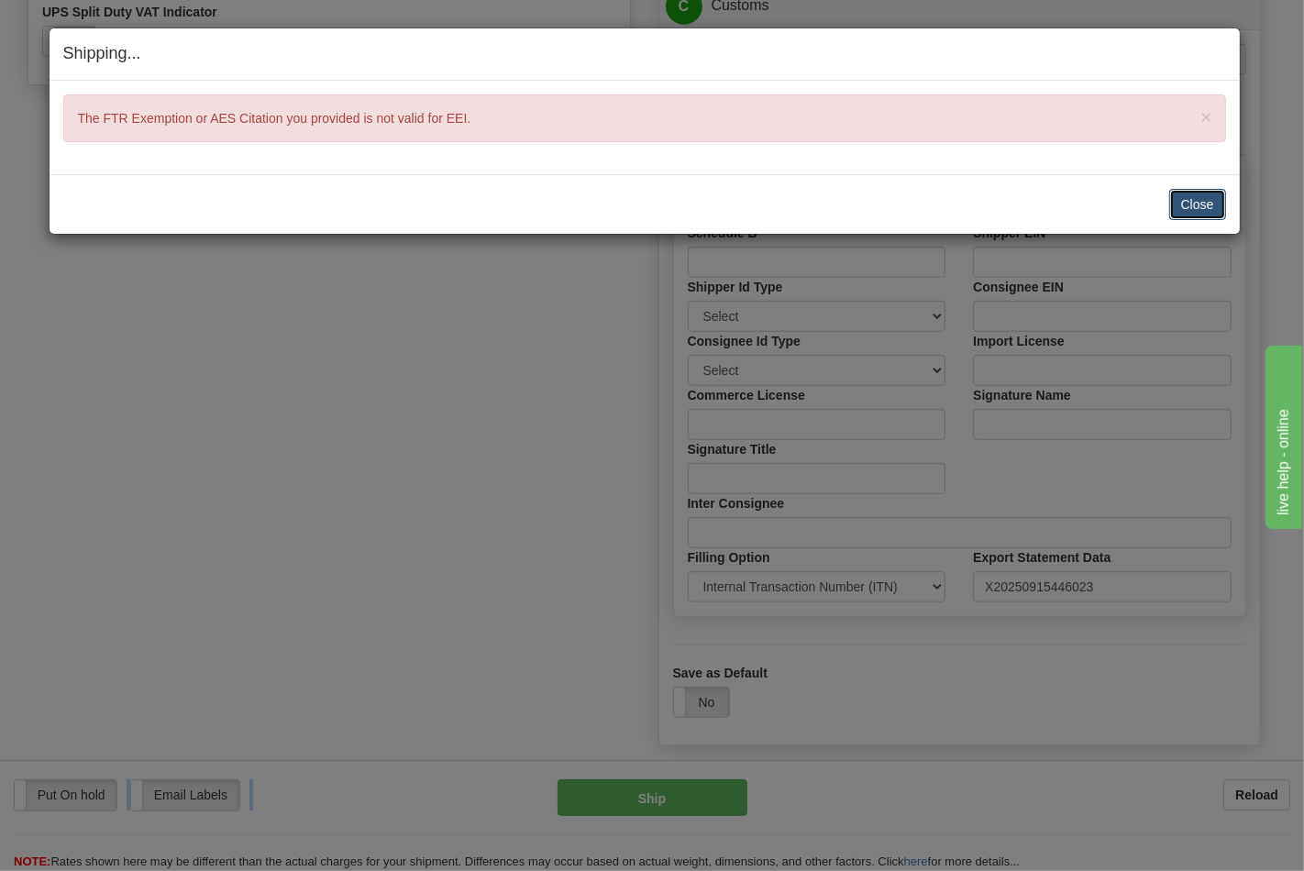
click at [1178, 215] on button "Close" at bounding box center [1198, 204] width 57 height 31
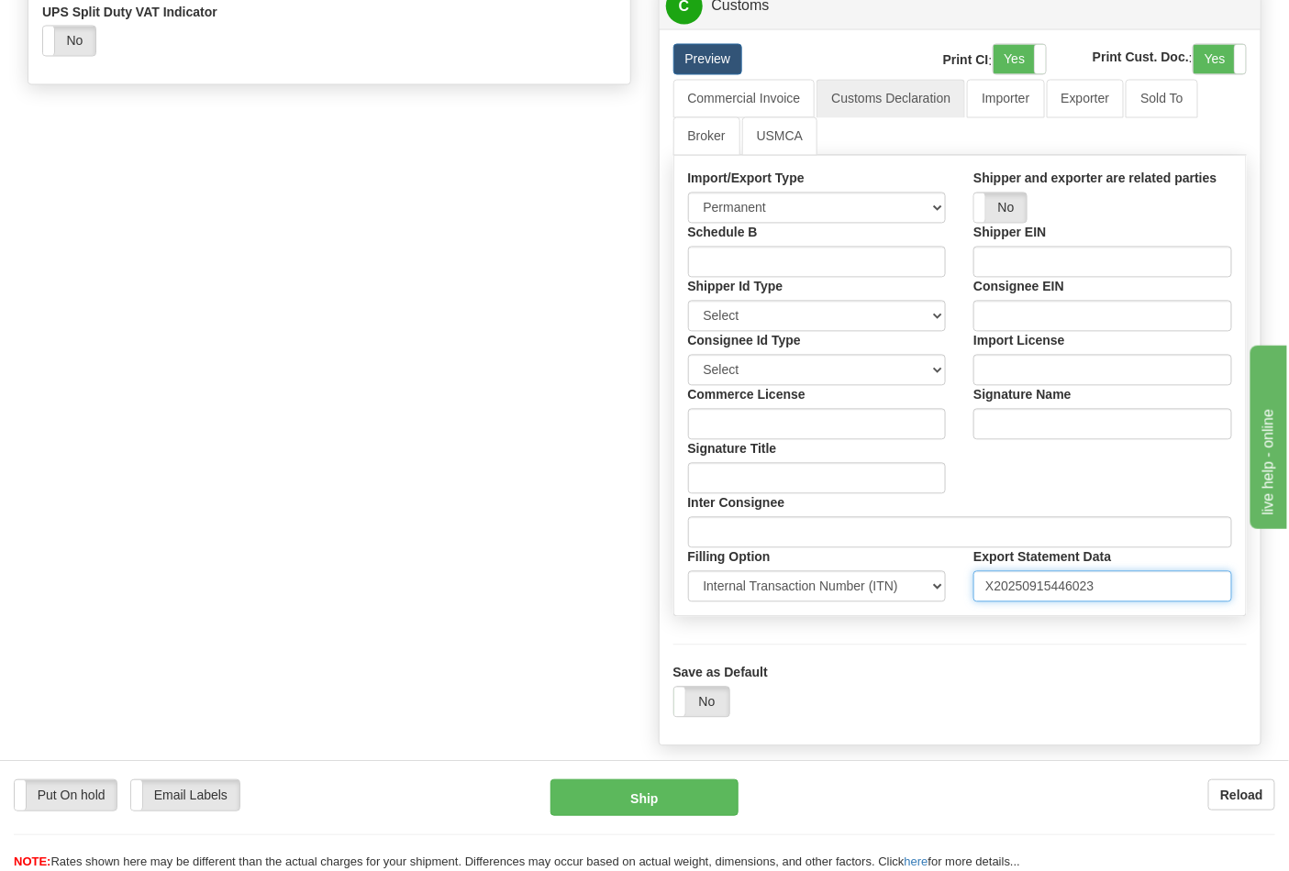
drag, startPoint x: 1112, startPoint y: 629, endPoint x: 951, endPoint y: 615, distance: 161.1
click at [951, 603] on div "Schedule B Shipper EIN Shipper Id Type Select SSN EIN DUNS Consignee EIN Consig…" at bounding box center [960, 413] width 572 height 379
click at [756, 224] on select "Permanent Temporary Repair Return" at bounding box center [817, 208] width 259 height 31
click at [787, 332] on select "Select SSN EIN DUNS" at bounding box center [817, 316] width 259 height 31
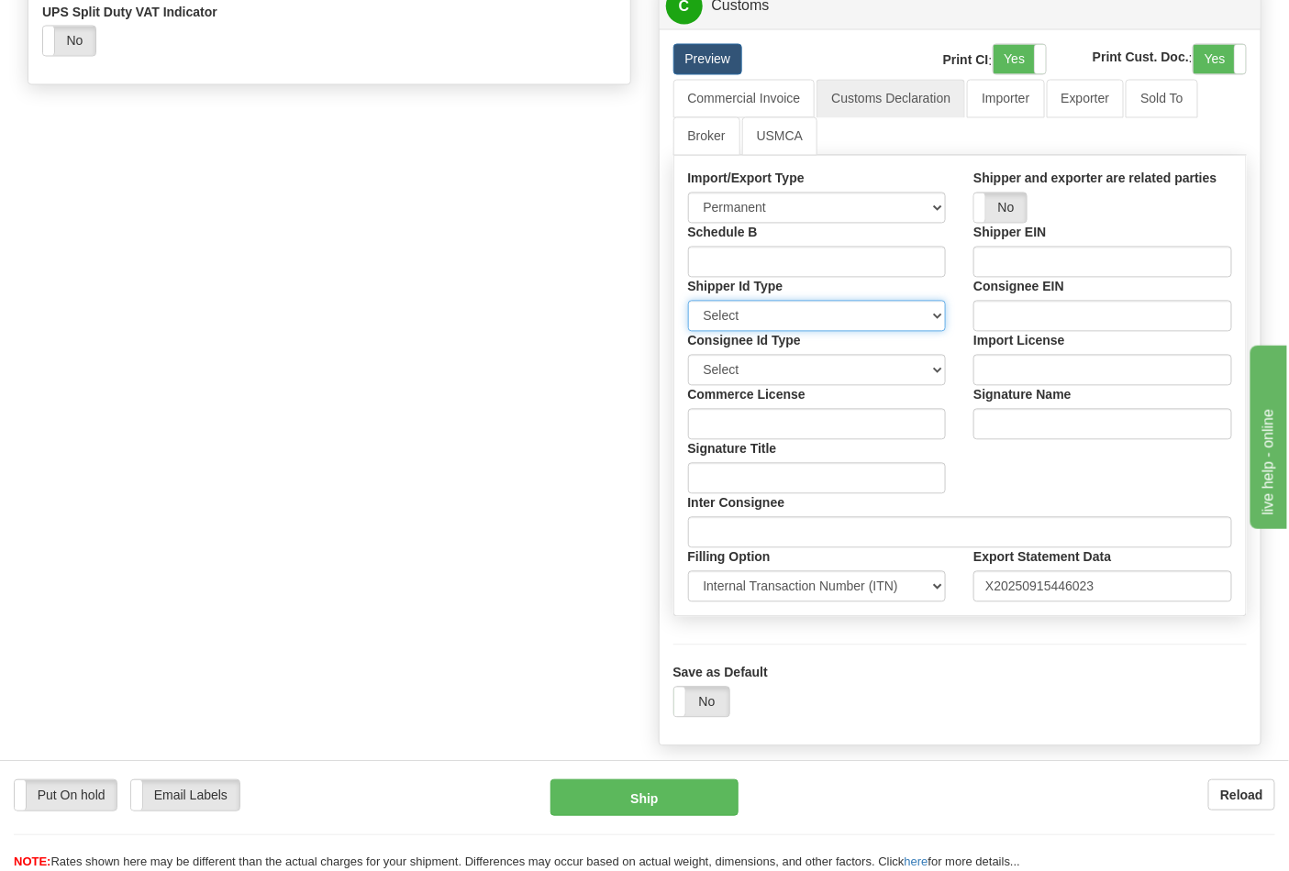
click at [726, 332] on select "Select SSN EIN DUNS" at bounding box center [817, 316] width 259 height 31
click at [748, 386] on select "Select SSN EIN DUNS" at bounding box center [817, 370] width 259 height 31
click at [752, 440] on input "Commerce License" at bounding box center [817, 424] width 259 height 31
click at [758, 494] on input "Signature Title" at bounding box center [817, 478] width 259 height 31
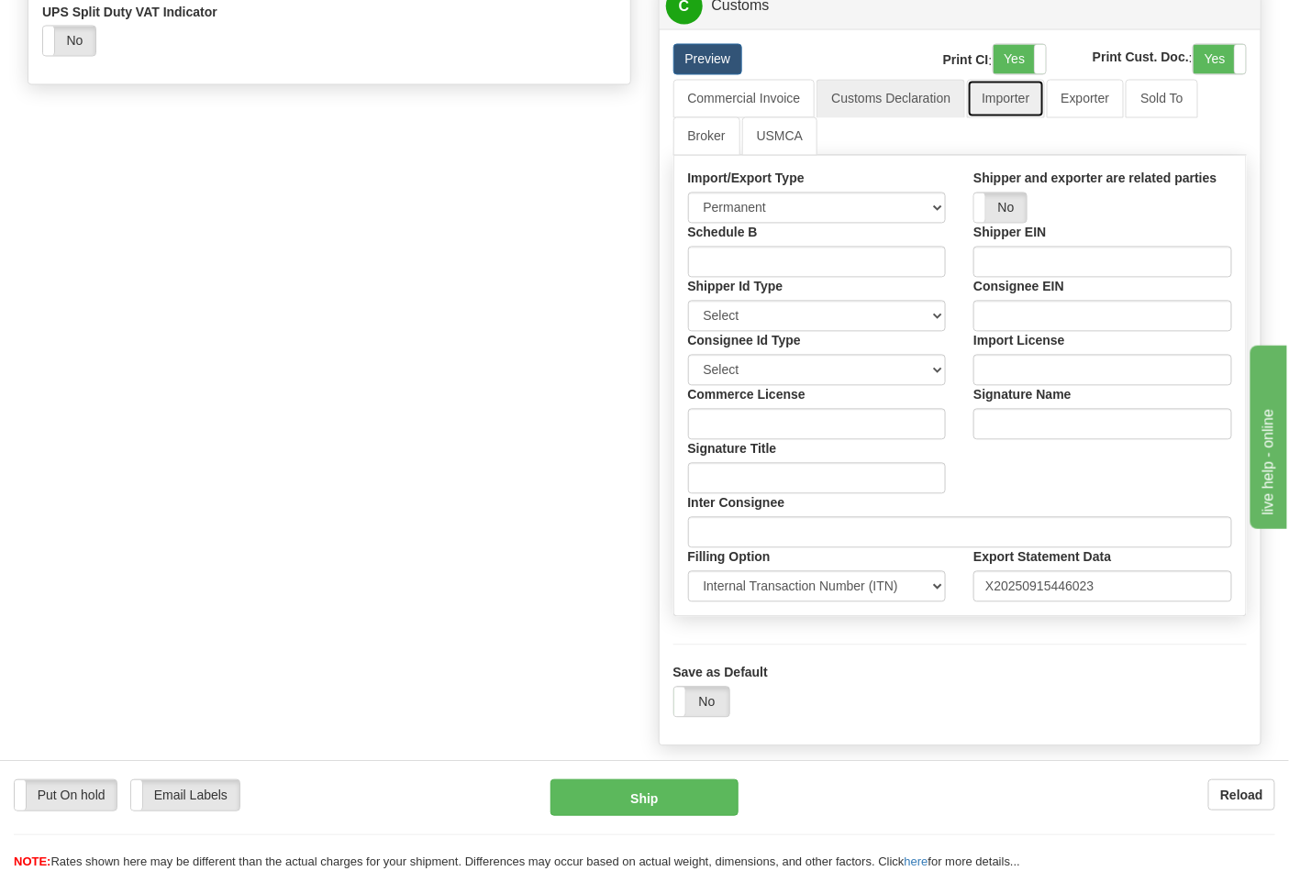
click at [1025, 118] on link "Importer" at bounding box center [1005, 99] width 77 height 39
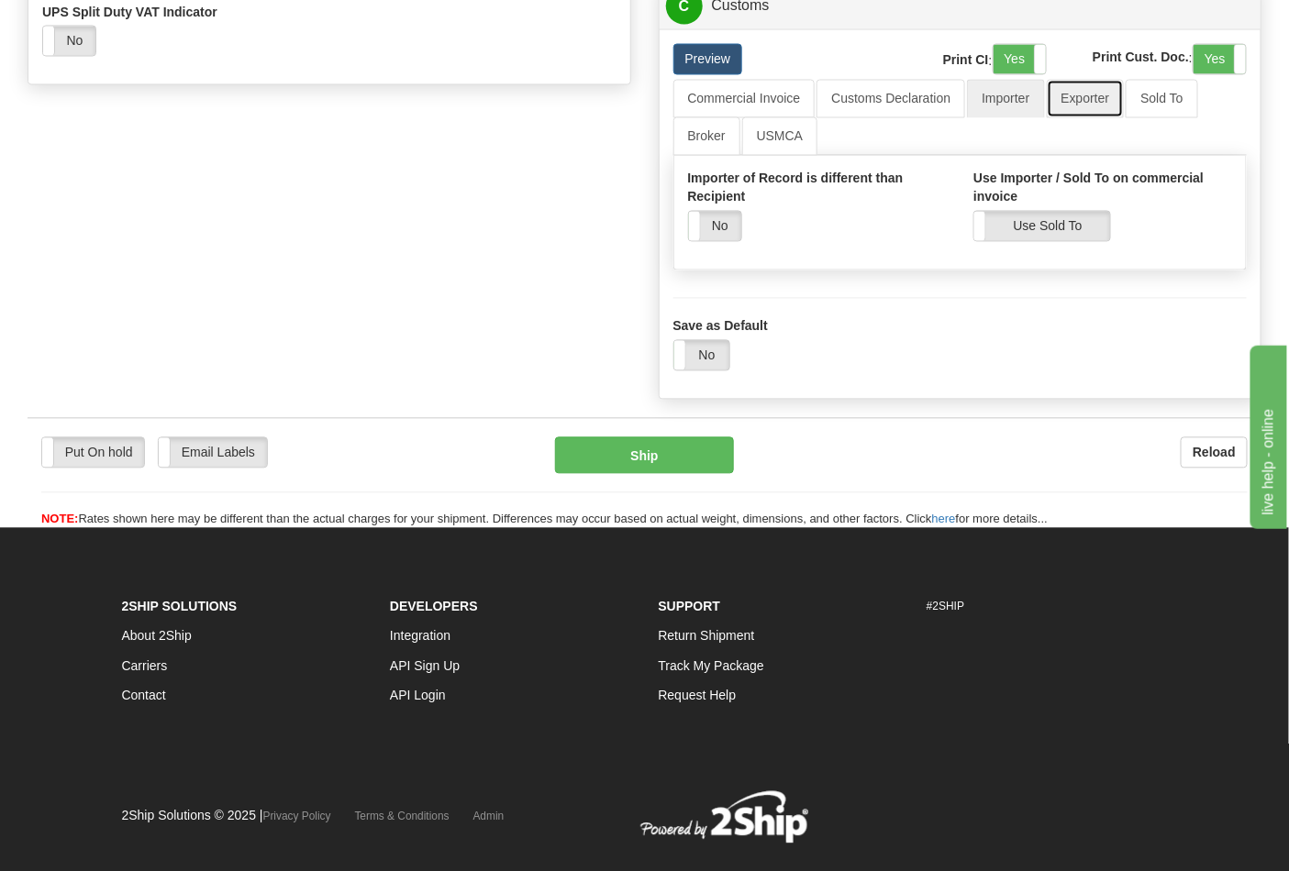
click at [1058, 118] on link "Exporter" at bounding box center [1086, 99] width 78 height 39
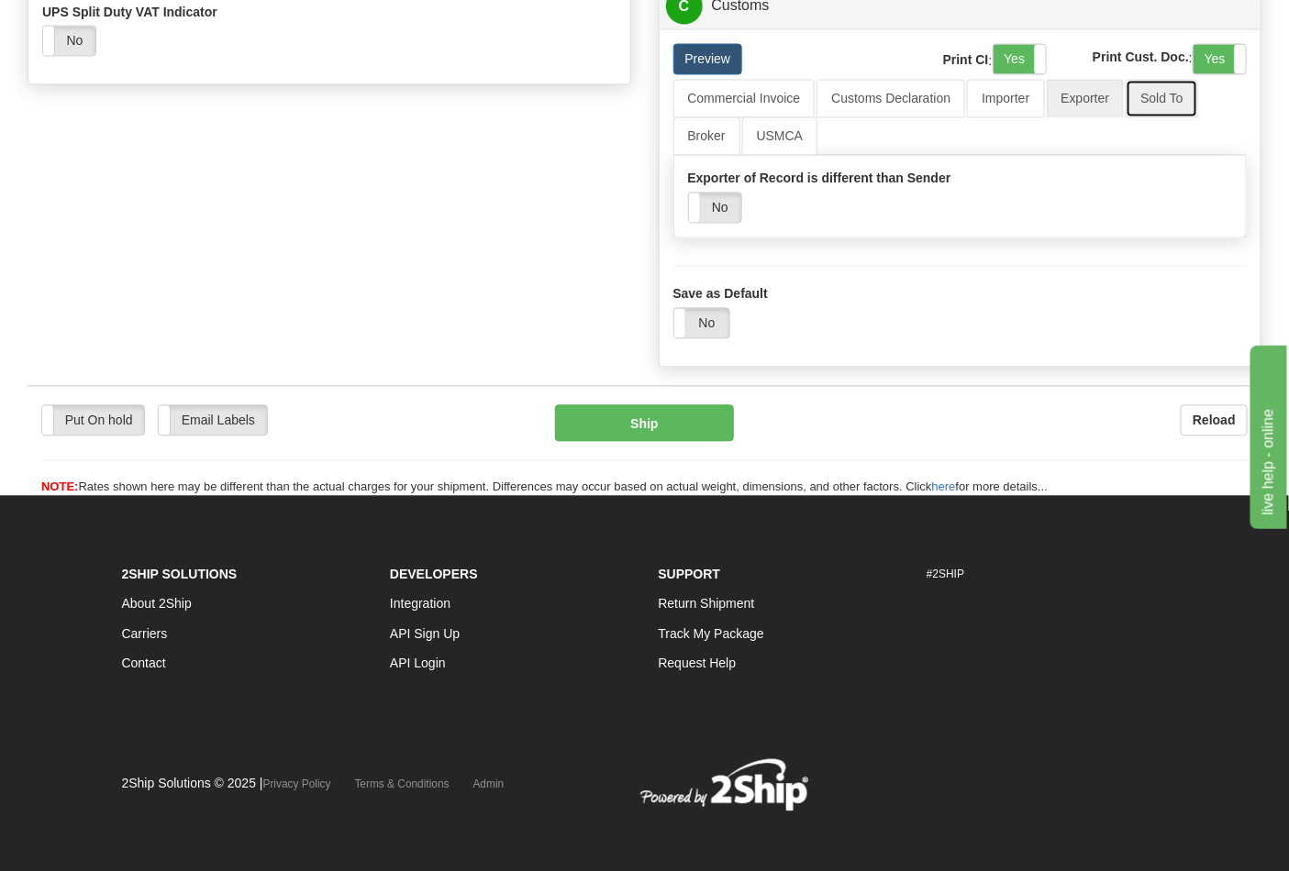
click at [1142, 118] on link "Sold To" at bounding box center [1161, 99] width 72 height 39
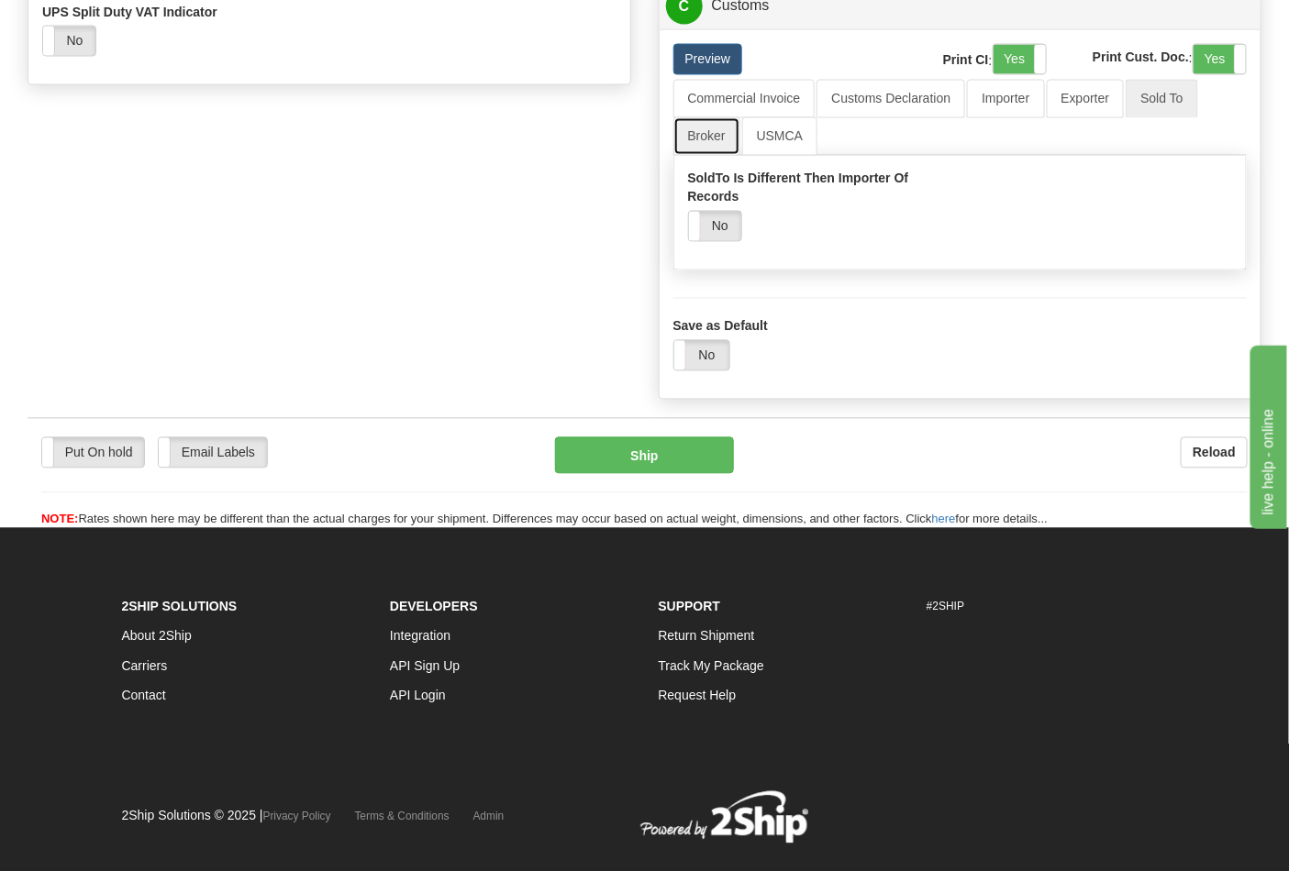
click at [680, 156] on link "Broker" at bounding box center [706, 136] width 67 height 39
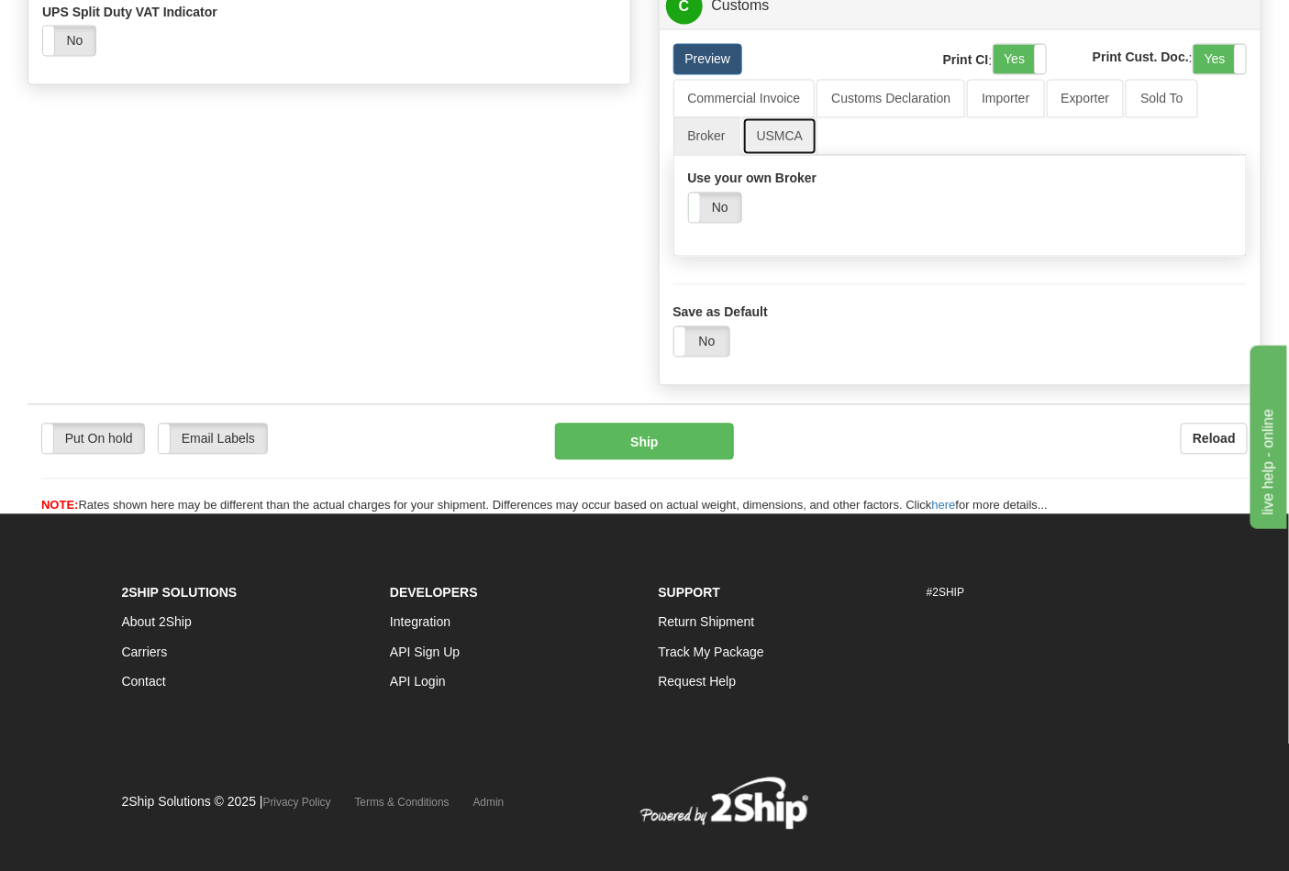
click at [782, 156] on link "USMCA" at bounding box center [780, 136] width 76 height 39
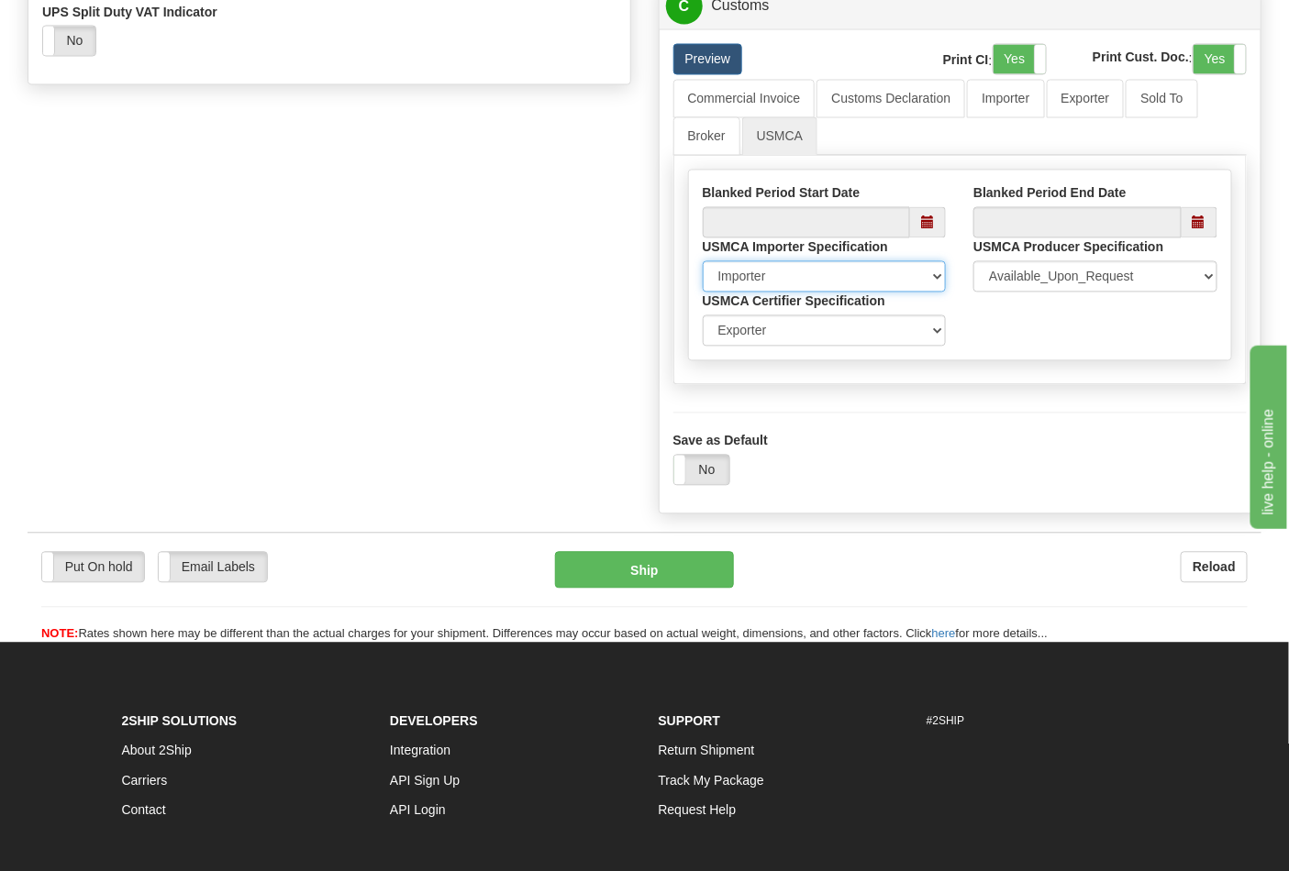
click at [819, 293] on select "Importer Recipient Various Unknown" at bounding box center [825, 276] width 244 height 31
click at [809, 347] on select "Exporter Importer Producer" at bounding box center [825, 331] width 244 height 31
drag, startPoint x: 804, startPoint y: 365, endPoint x: 827, endPoint y: 360, distance: 23.6
click at [804, 347] on select "Exporter Importer Producer" at bounding box center [825, 331] width 244 height 31
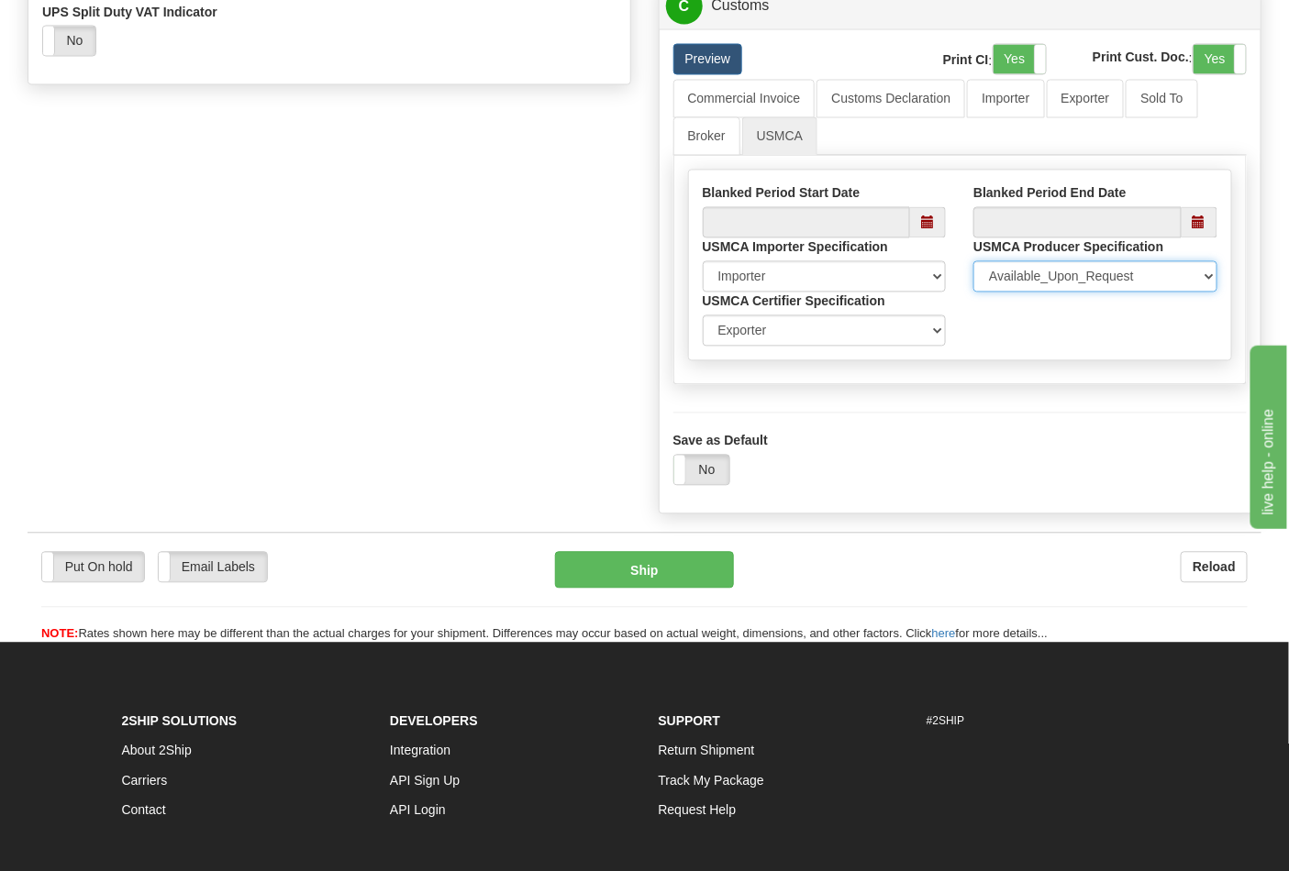
click at [1019, 293] on select "Available_Upon_Request Same_shipper_Exporter Multiple_Specified Single_Specifie…" at bounding box center [1095, 276] width 244 height 31
drag, startPoint x: 1019, startPoint y: 325, endPoint x: 932, endPoint y: 308, distance: 88.7
click at [1019, 293] on select "Available_Upon_Request Same_shipper_Exporter Multiple_Specified Single_Specifie…" at bounding box center [1095, 276] width 244 height 31
click at [711, 156] on link "Broker" at bounding box center [706, 136] width 67 height 39
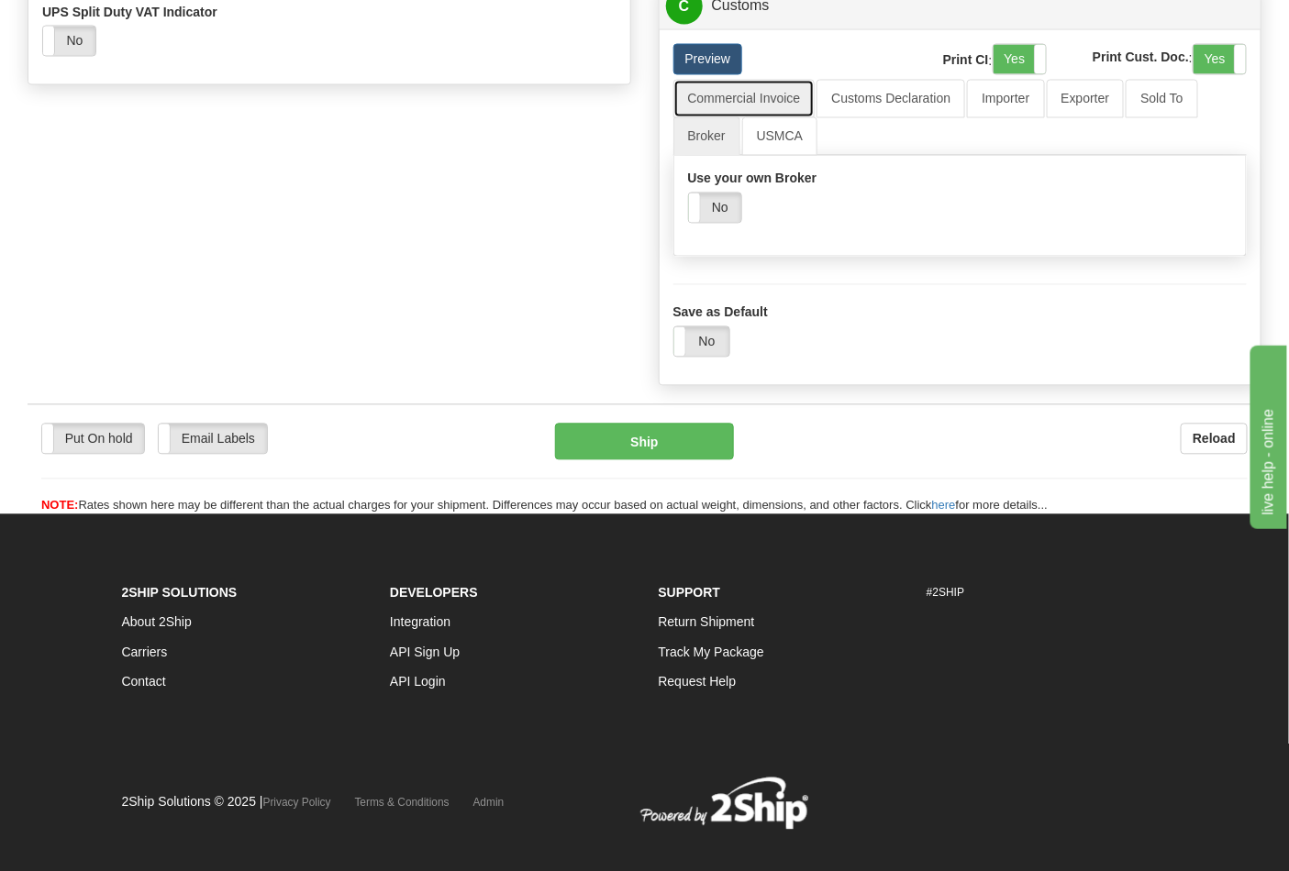
click at [739, 118] on link "Commercial Invoice" at bounding box center [744, 99] width 142 height 39
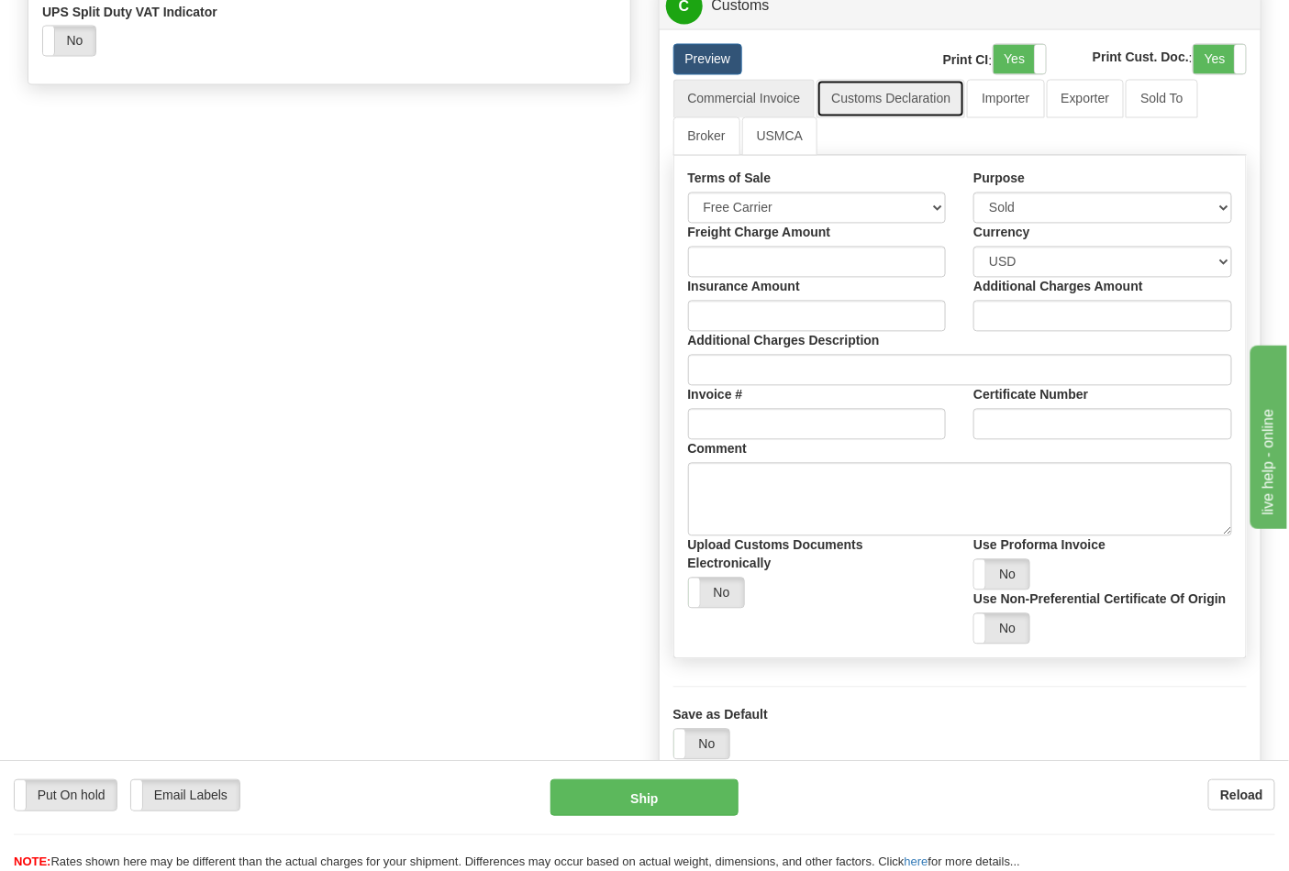
click at [882, 118] on link "Customs Declaration" at bounding box center [890, 99] width 149 height 39
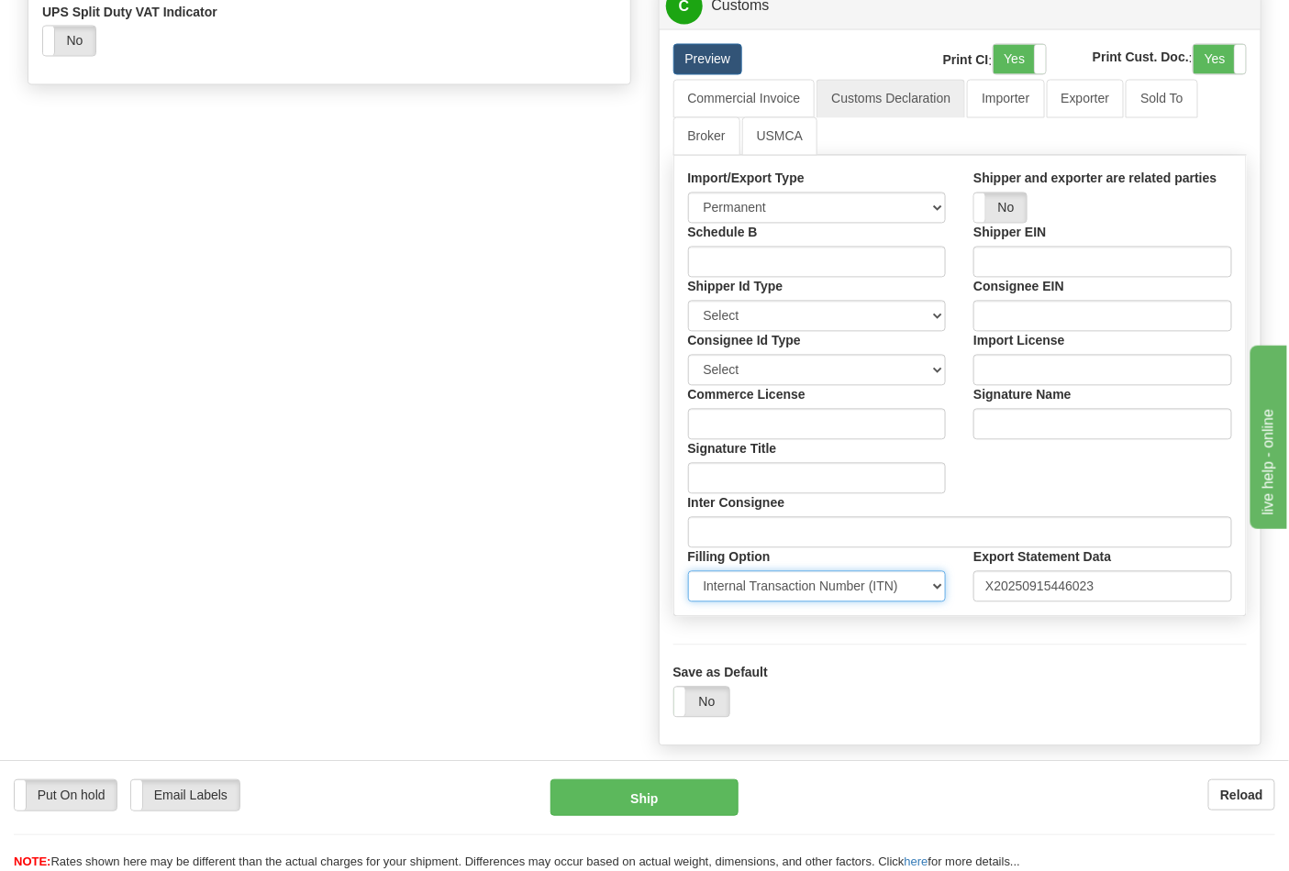
click at [859, 603] on select "Select Foreign Trade Regulations (FTR) Internal Transaction Number (ITN) Export…" at bounding box center [817, 586] width 259 height 31
click at [752, 386] on select "Select SSN EIN DUNS" at bounding box center [817, 370] width 259 height 31
click at [688, 386] on select "Select SSN EIN DUNS" at bounding box center [817, 370] width 259 height 31
click at [773, 386] on select "Select SSN EIN DUNS" at bounding box center [817, 370] width 259 height 31
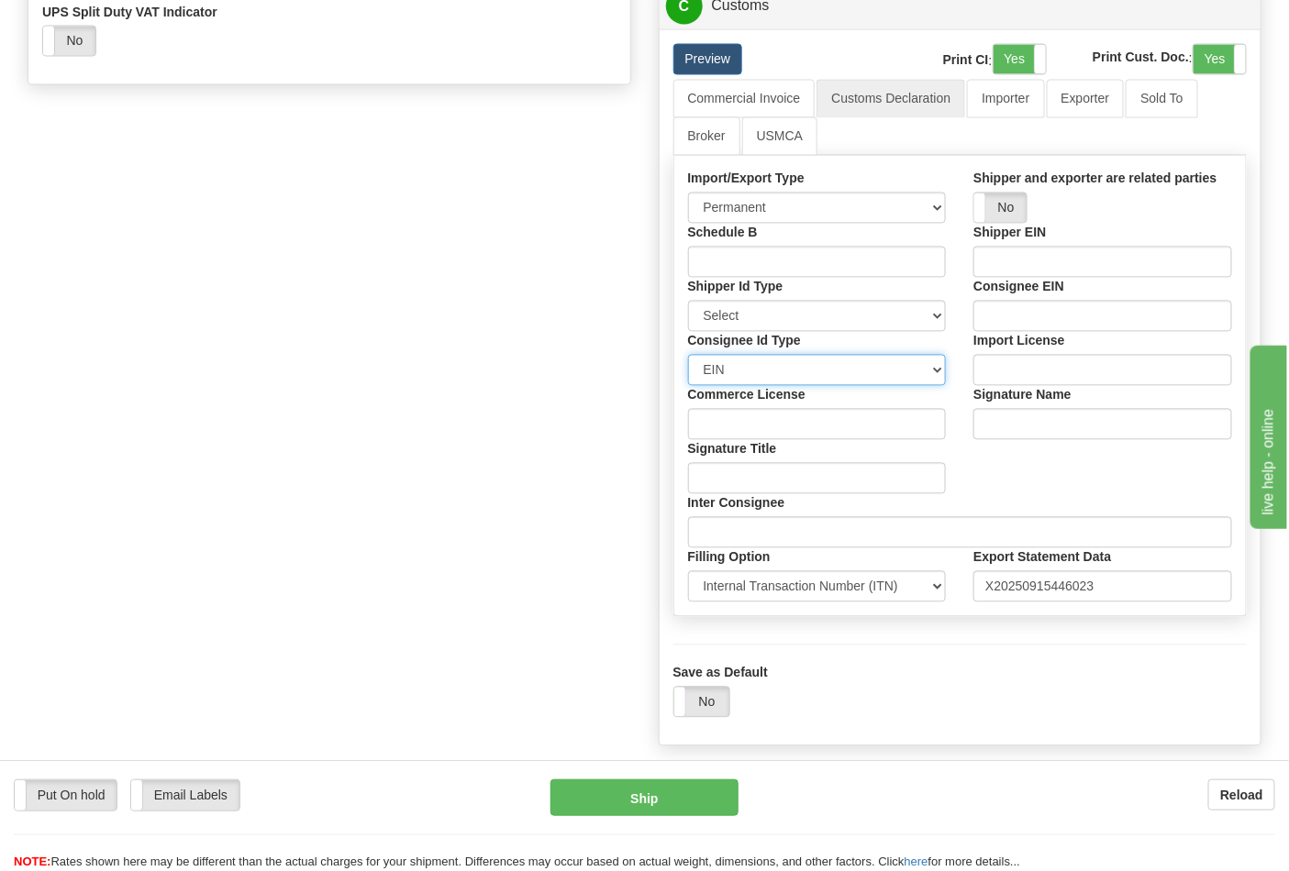
select select "0"
click at [688, 386] on select "Select SSN EIN DUNS" at bounding box center [817, 370] width 259 height 31
click at [838, 224] on select "Permanent Temporary Repair Return" at bounding box center [817, 208] width 259 height 31
click at [792, 332] on select "Select SSN EIN DUNS" at bounding box center [817, 316] width 259 height 31
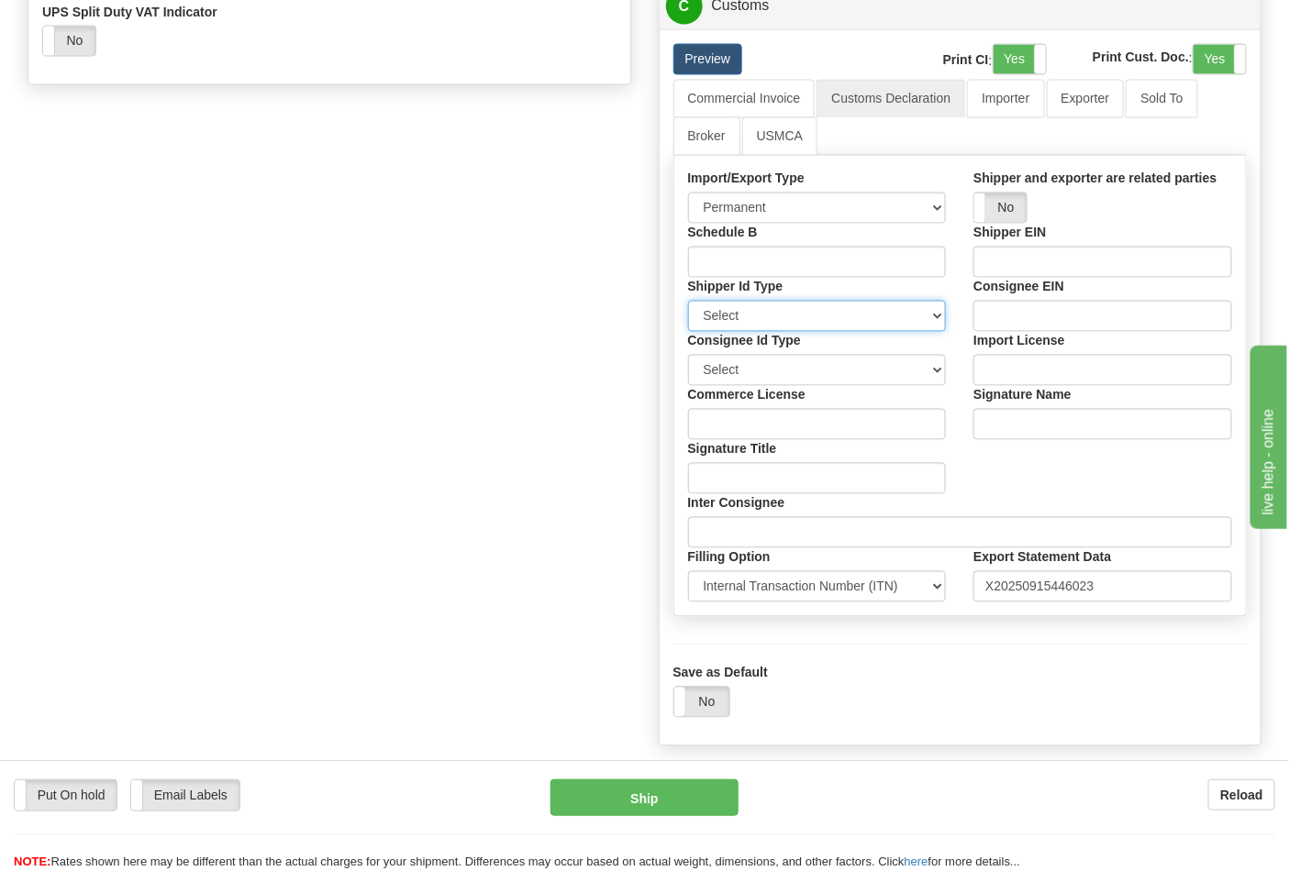
click at [786, 332] on select "Select SSN EIN DUNS" at bounding box center [817, 316] width 259 height 31
click at [1003, 118] on link "Importer" at bounding box center [1005, 99] width 77 height 39
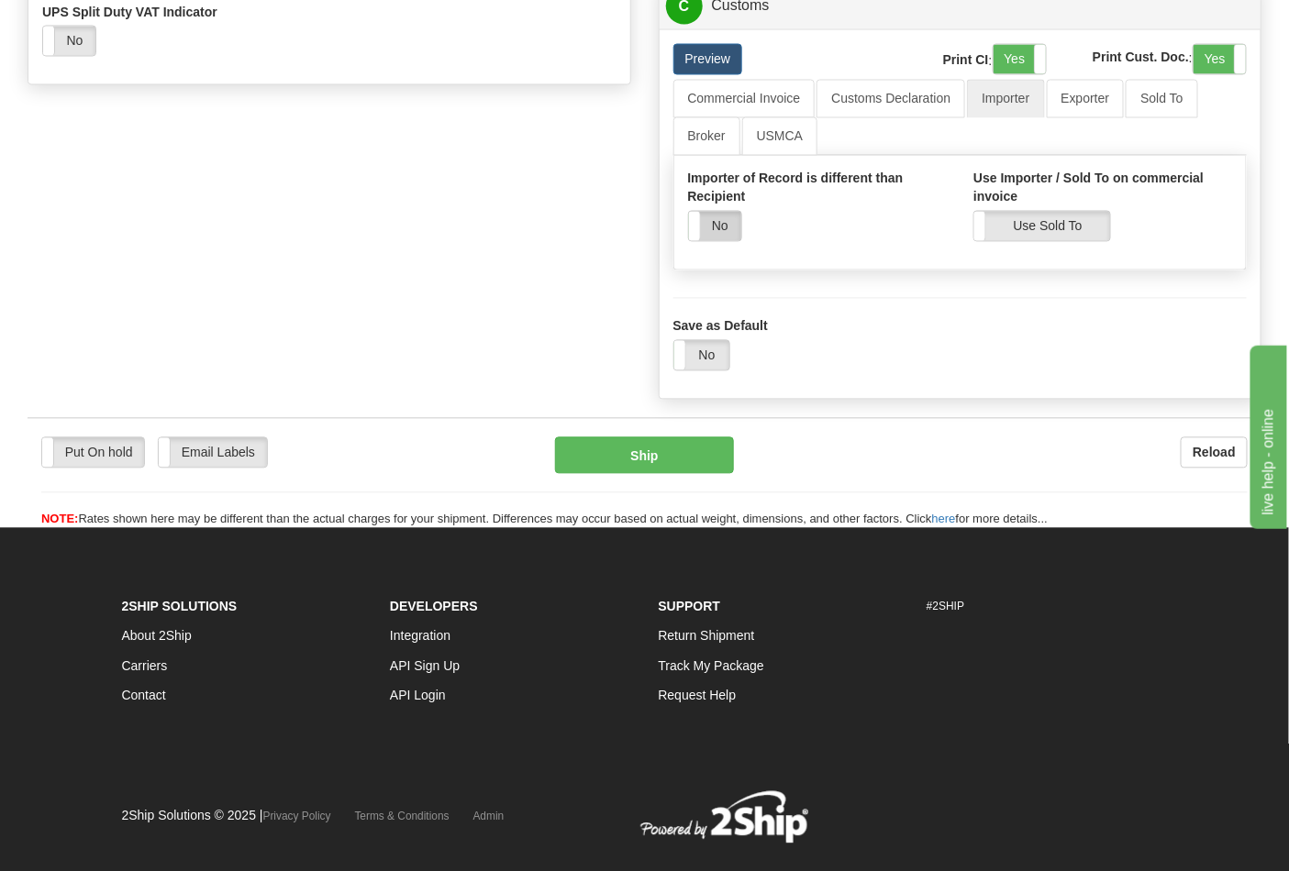
click at [738, 241] on label "No" at bounding box center [715, 226] width 52 height 29
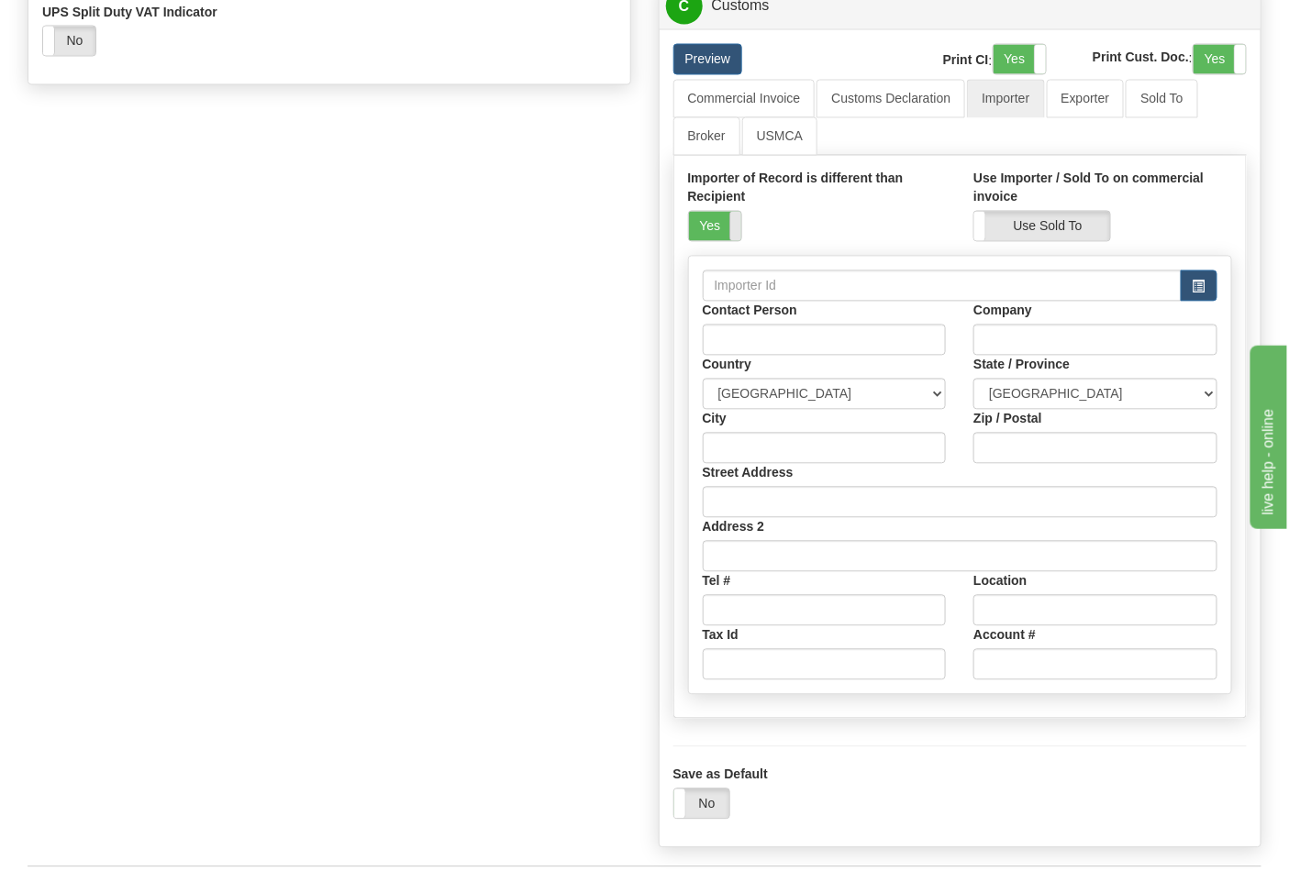
click at [736, 241] on span at bounding box center [741, 226] width 24 height 29
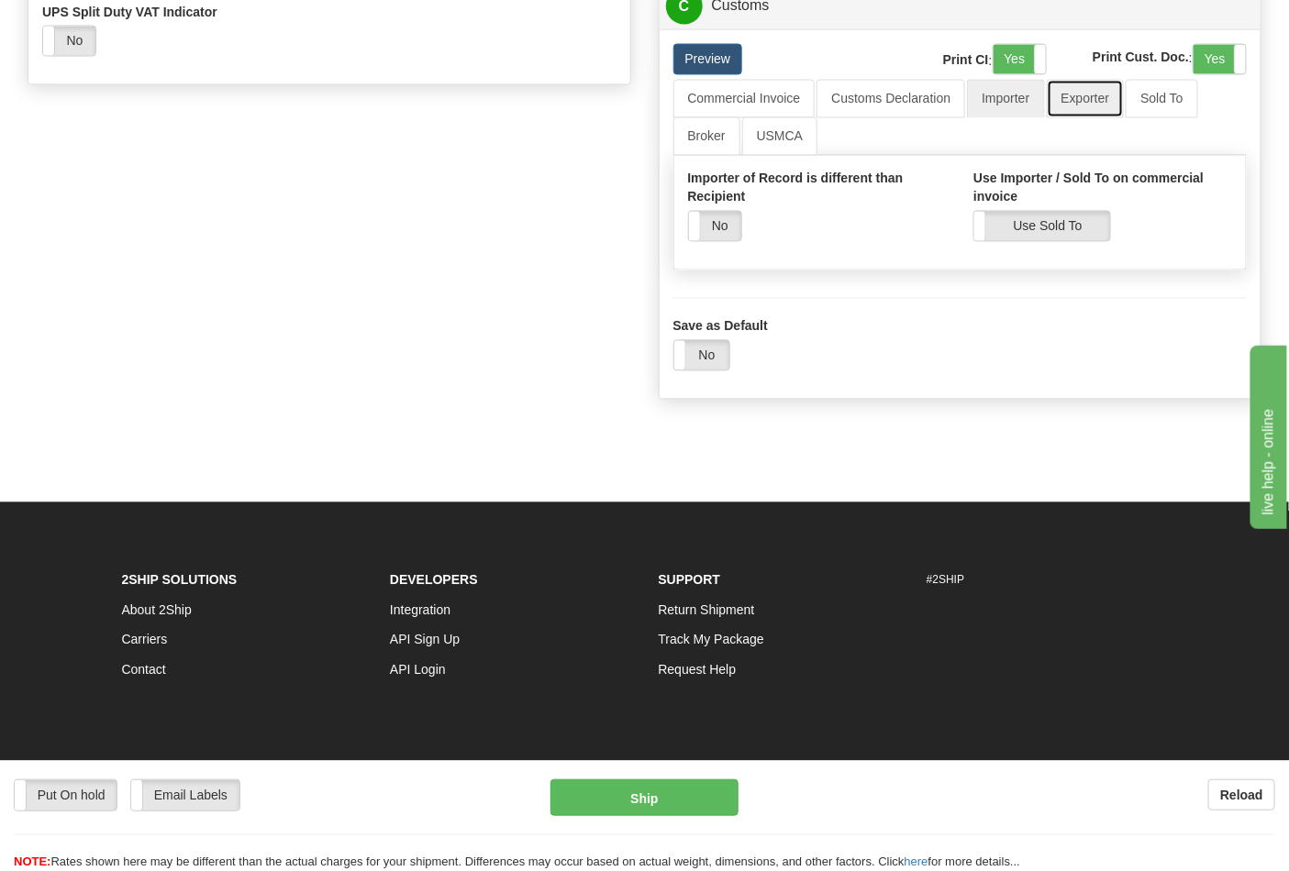
click at [1082, 118] on link "Exporter" at bounding box center [1086, 99] width 78 height 39
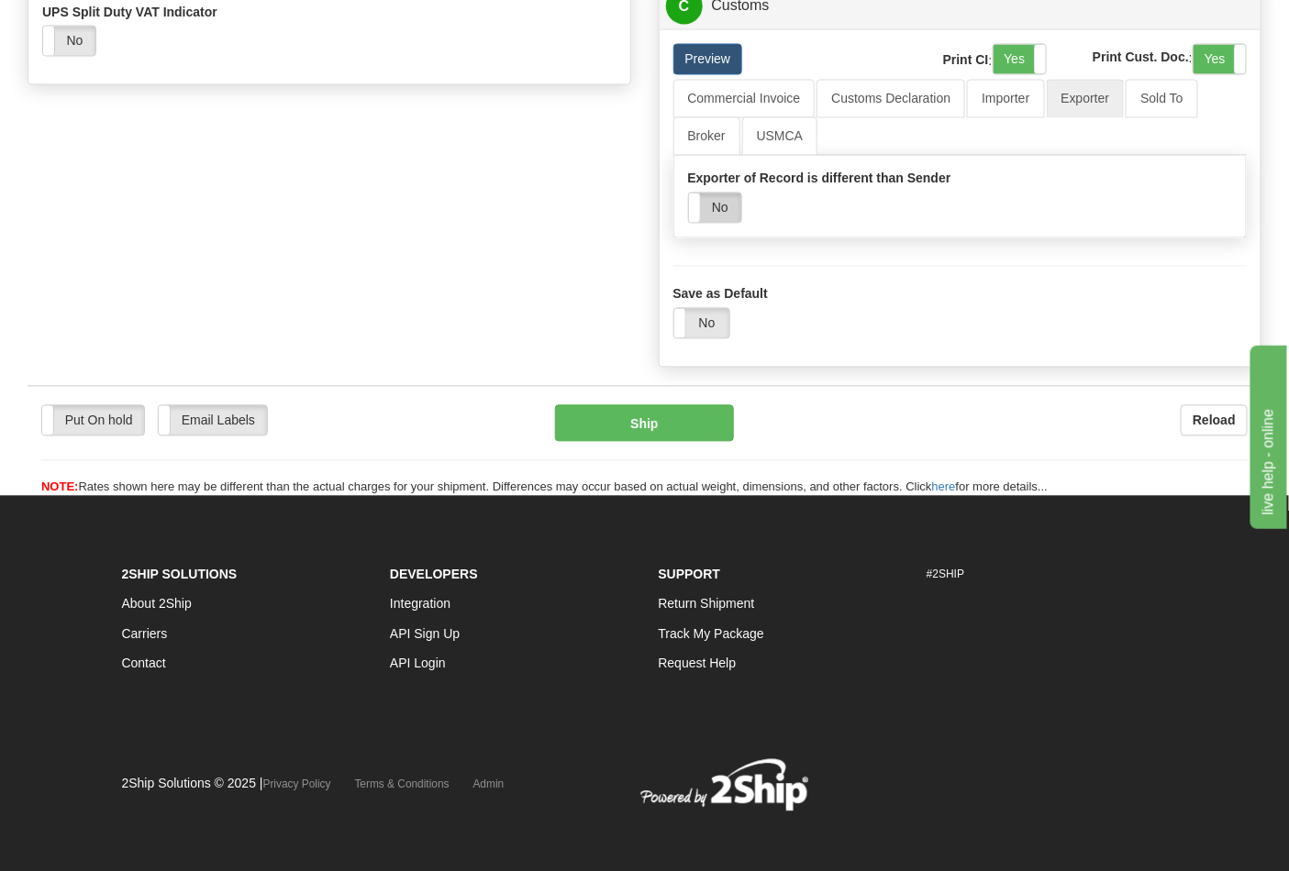
click at [737, 223] on label "No" at bounding box center [715, 208] width 52 height 29
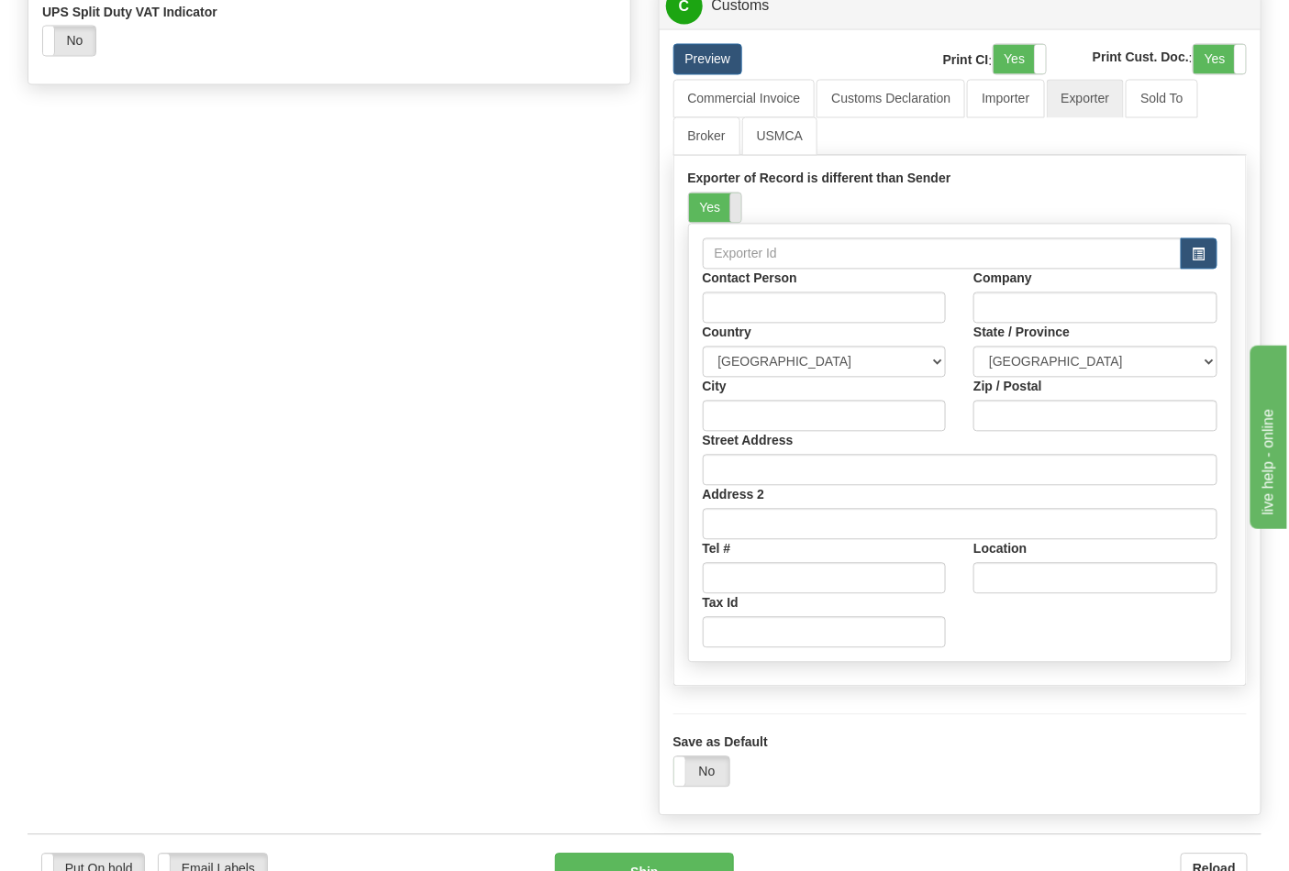
click at [732, 223] on span at bounding box center [741, 208] width 24 height 29
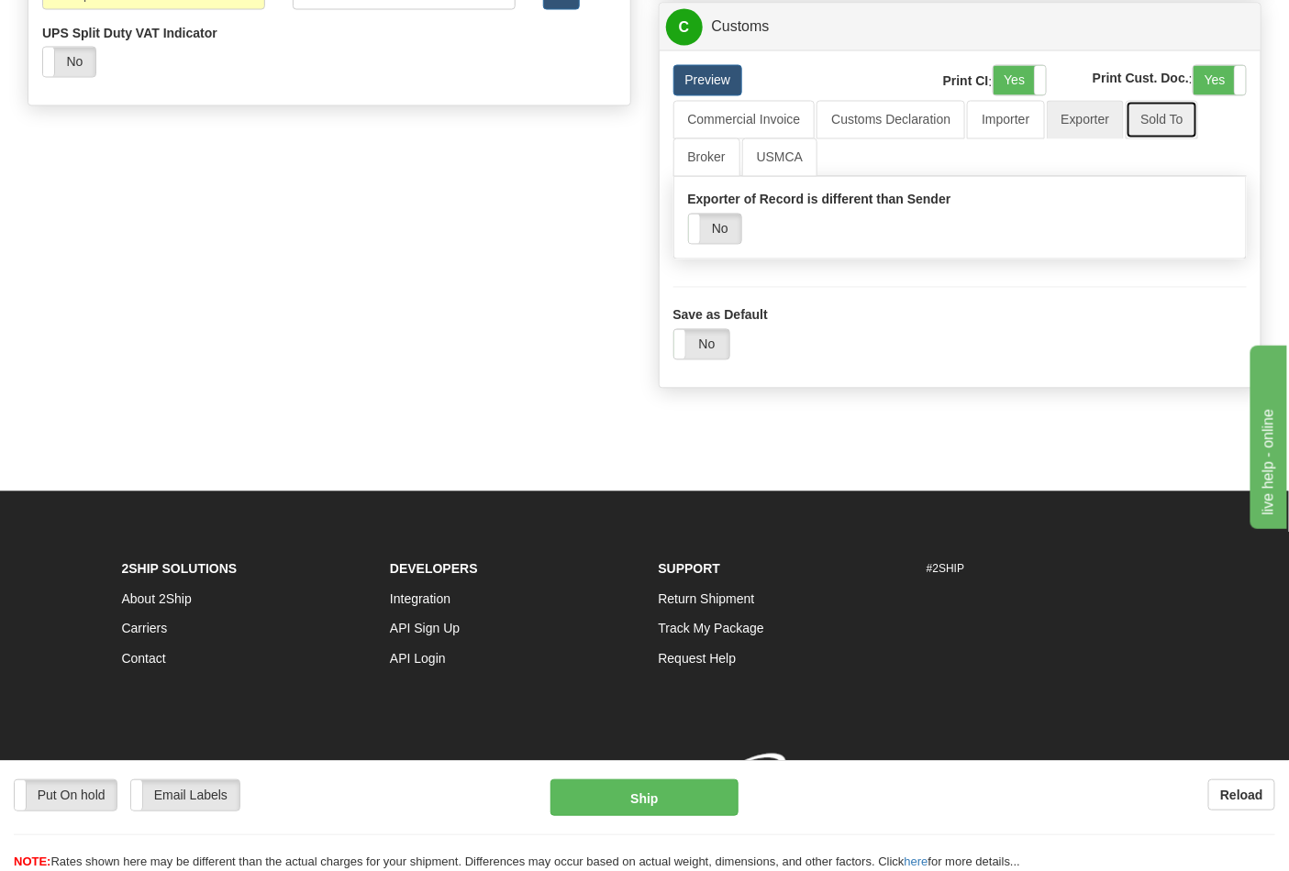
click at [1158, 134] on link "Sold To" at bounding box center [1161, 120] width 72 height 39
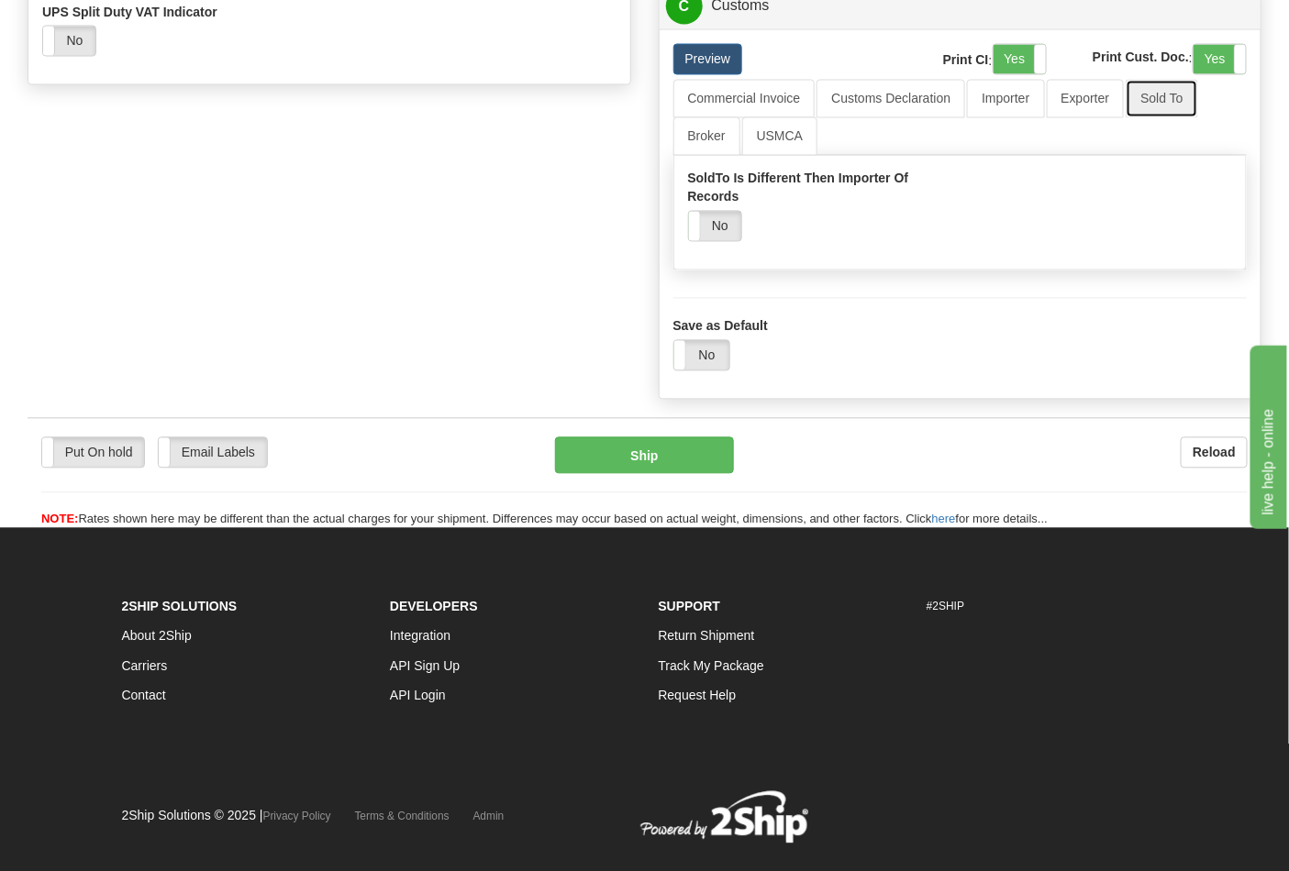
click at [1158, 118] on link "Sold To" at bounding box center [1161, 99] width 72 height 39
click at [690, 156] on link "Broker" at bounding box center [706, 136] width 67 height 39
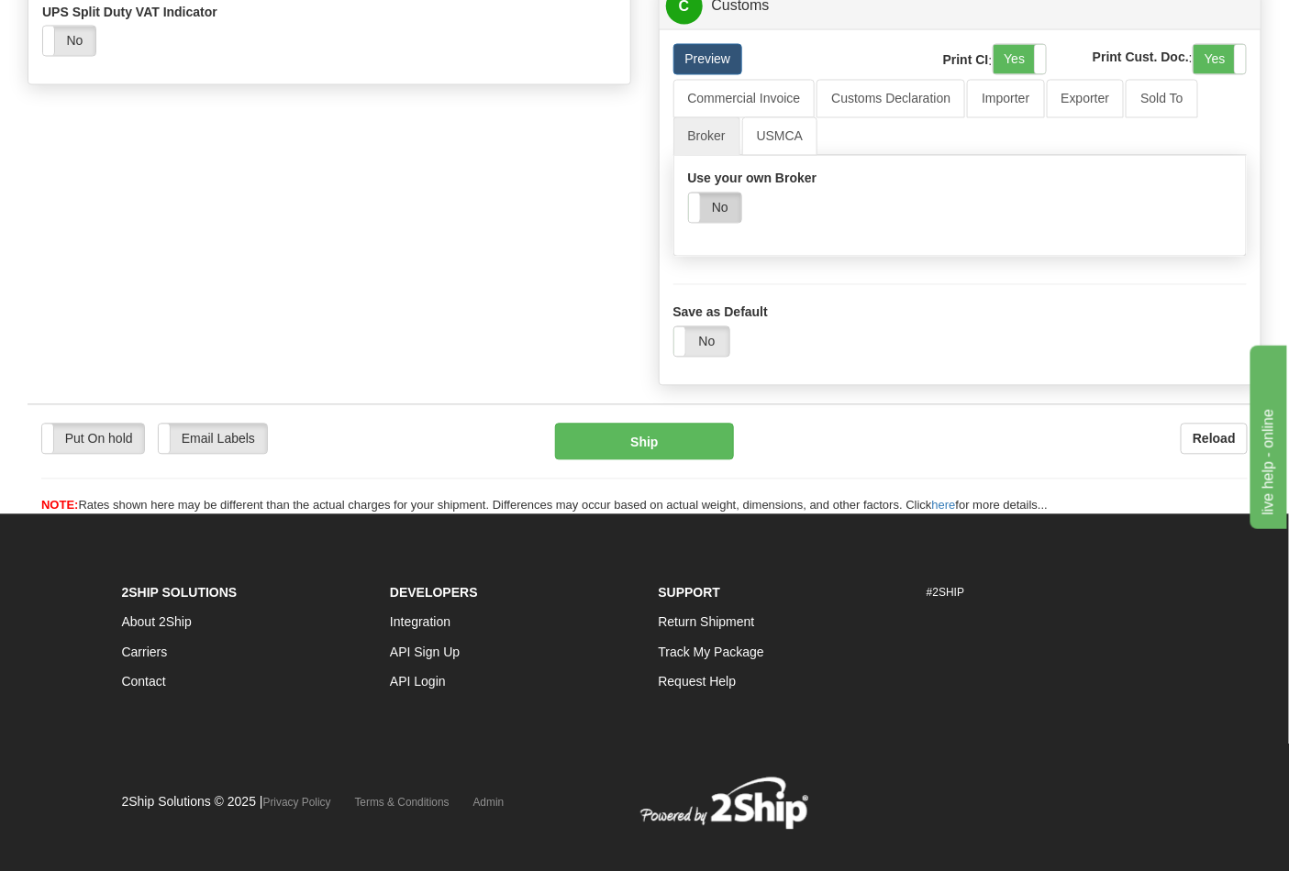
click at [722, 223] on label "No" at bounding box center [715, 208] width 52 height 29
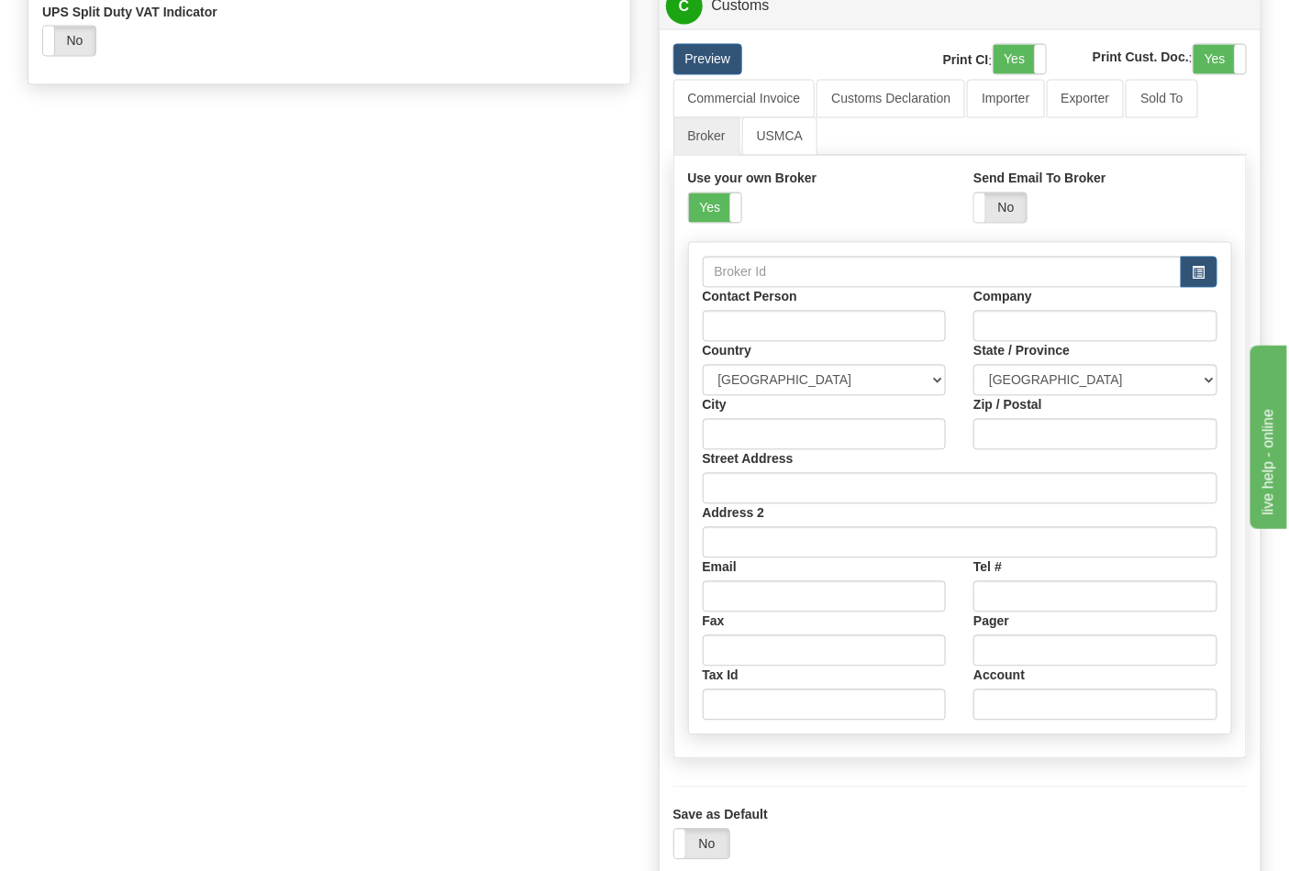
click at [722, 223] on label "Yes" at bounding box center [715, 208] width 52 height 29
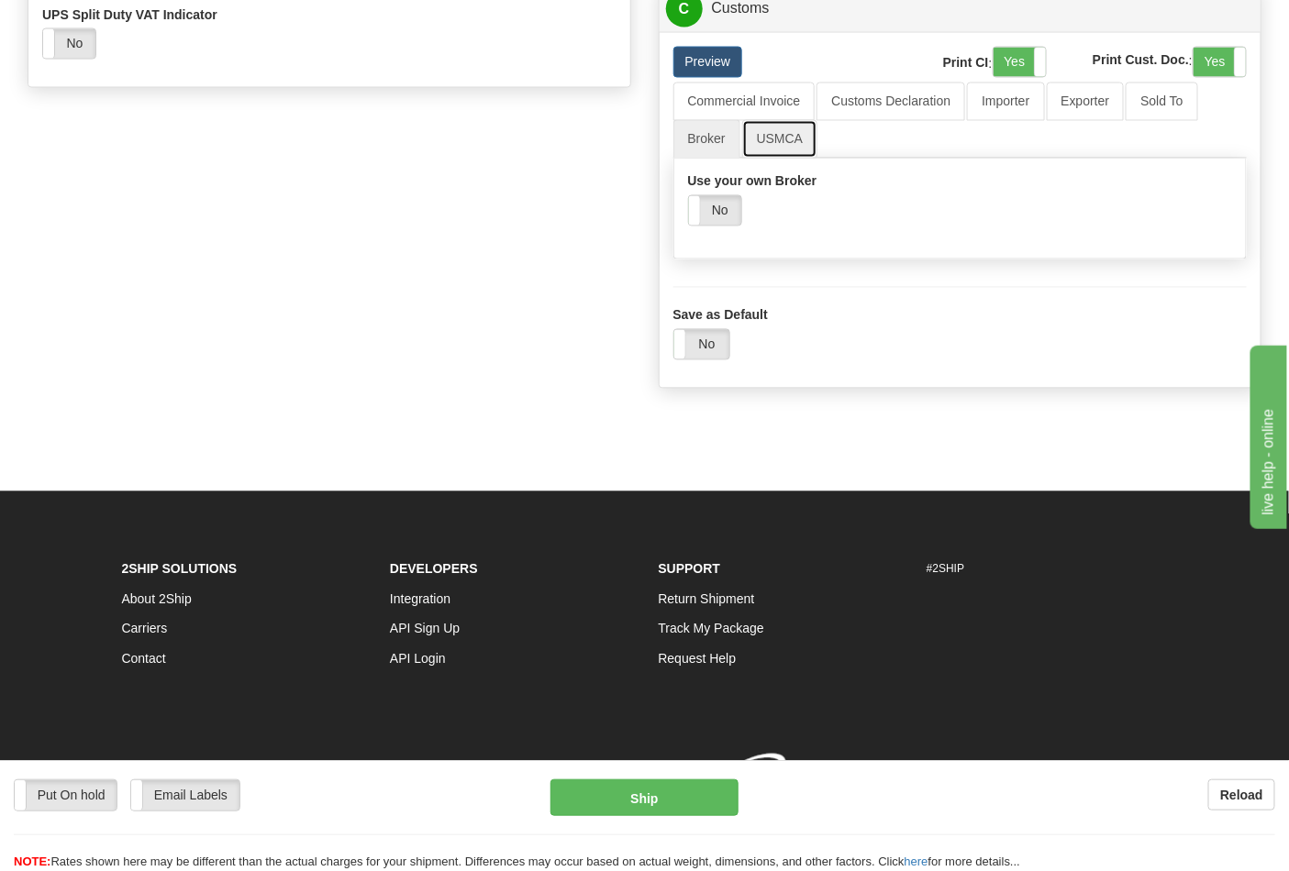
click at [778, 159] on link "USMCA" at bounding box center [780, 139] width 76 height 39
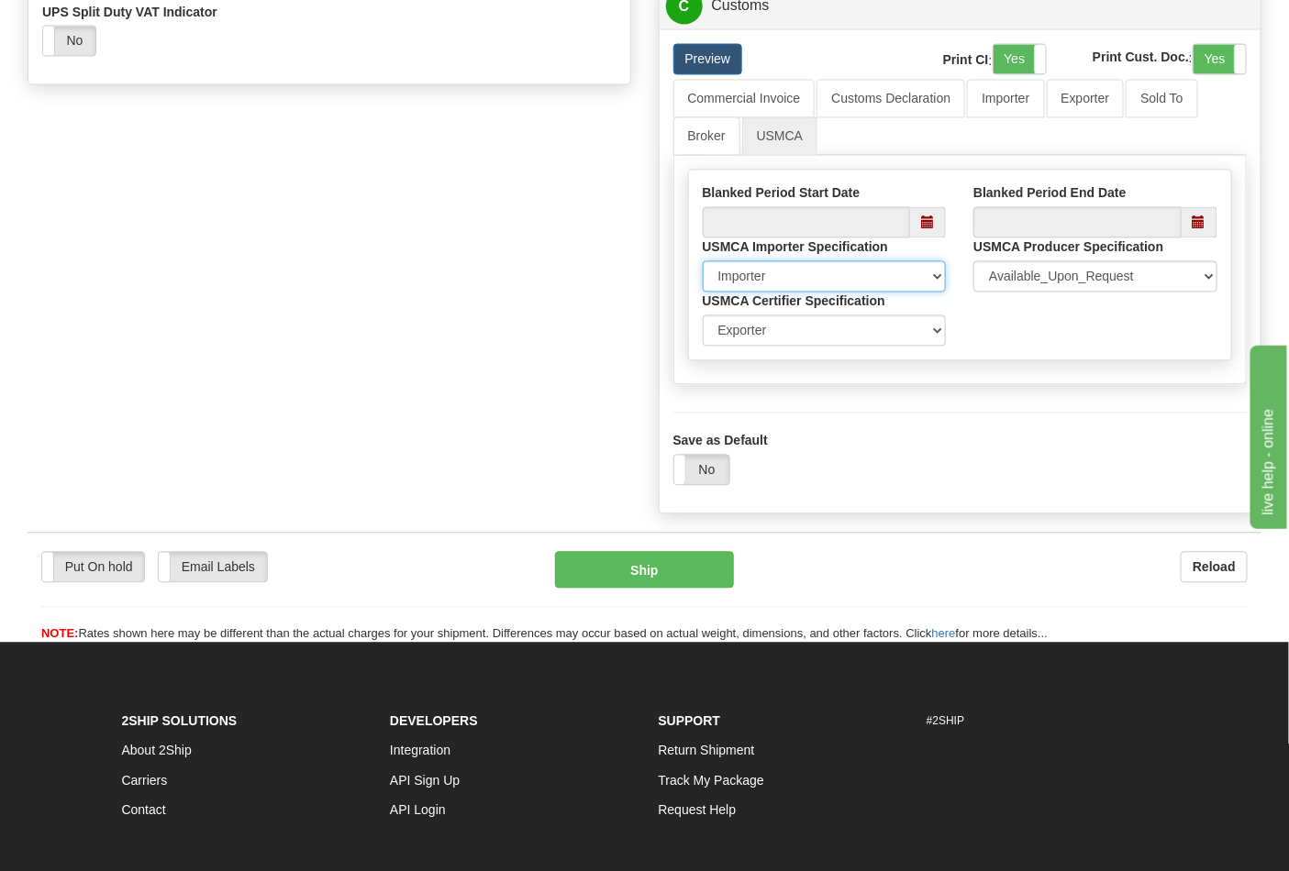
click at [926, 293] on select "Importer Recipient Various Unknown" at bounding box center [825, 276] width 244 height 31
click at [841, 293] on select "Importer Recipient Various Unknown" at bounding box center [825, 276] width 244 height 31
click at [856, 118] on link "Customs Declaration" at bounding box center [890, 99] width 149 height 39
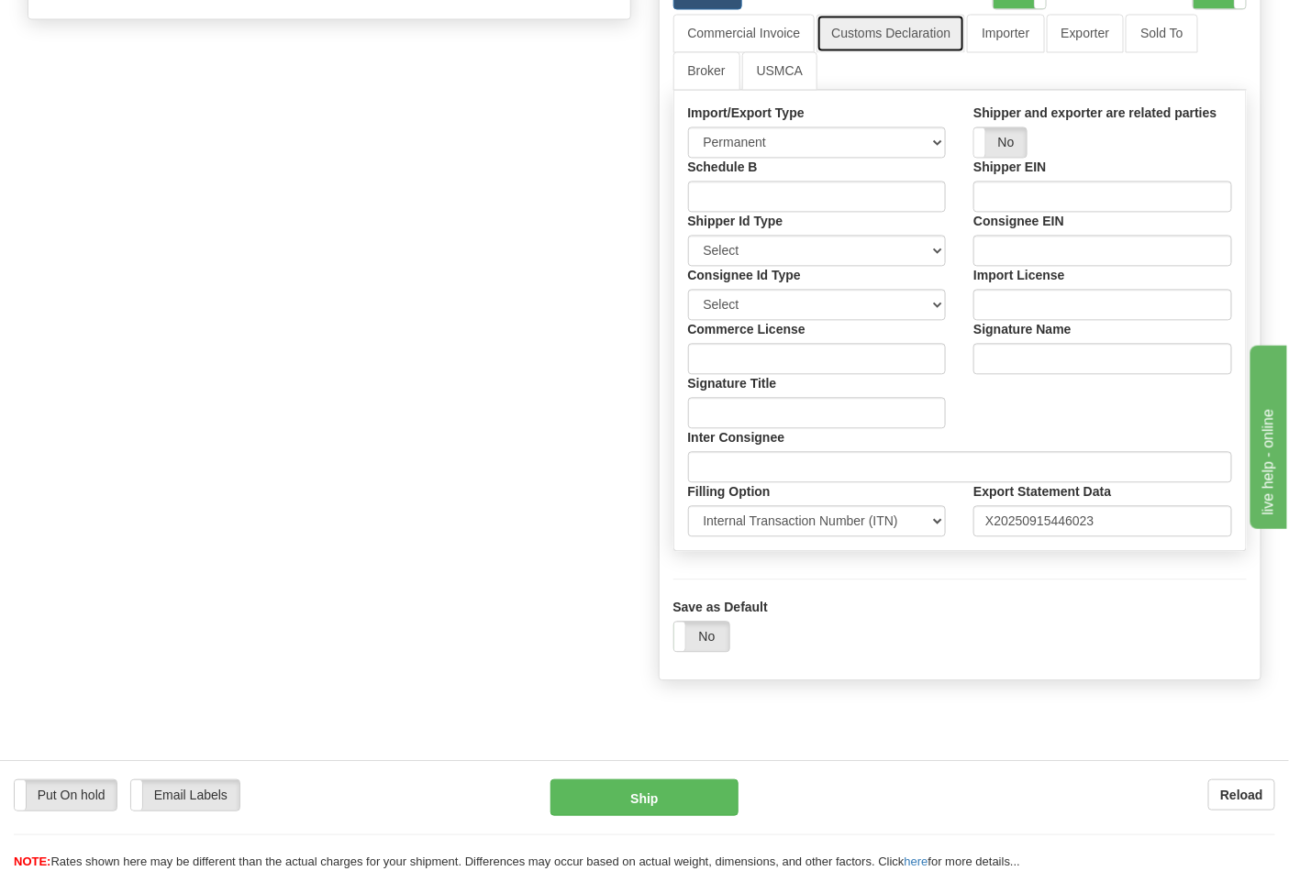
scroll to position [1223, 0]
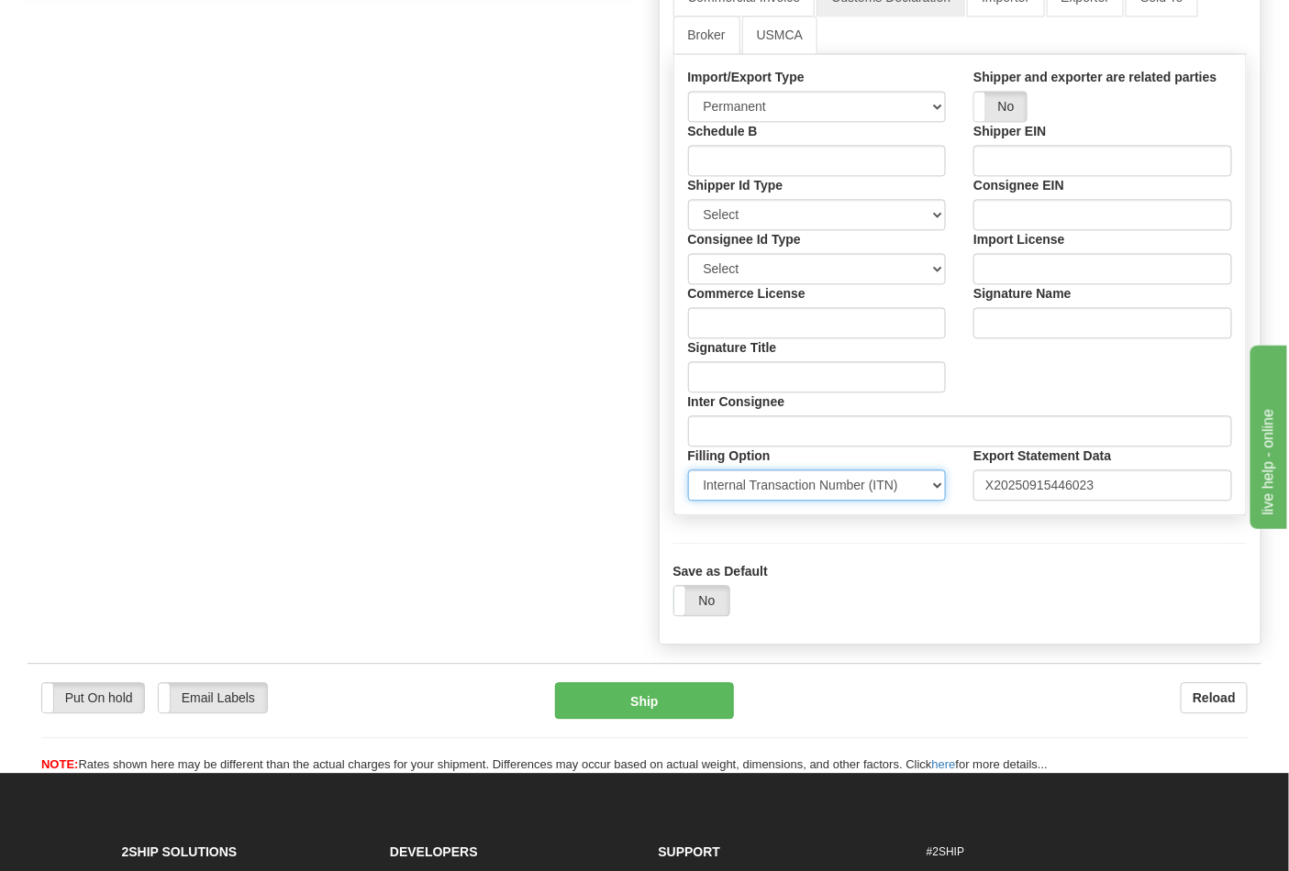
click at [870, 501] on select "Select Foreign Trade Regulations (FTR) Internal Transaction Number (ITN) Export…" at bounding box center [817, 485] width 259 height 31
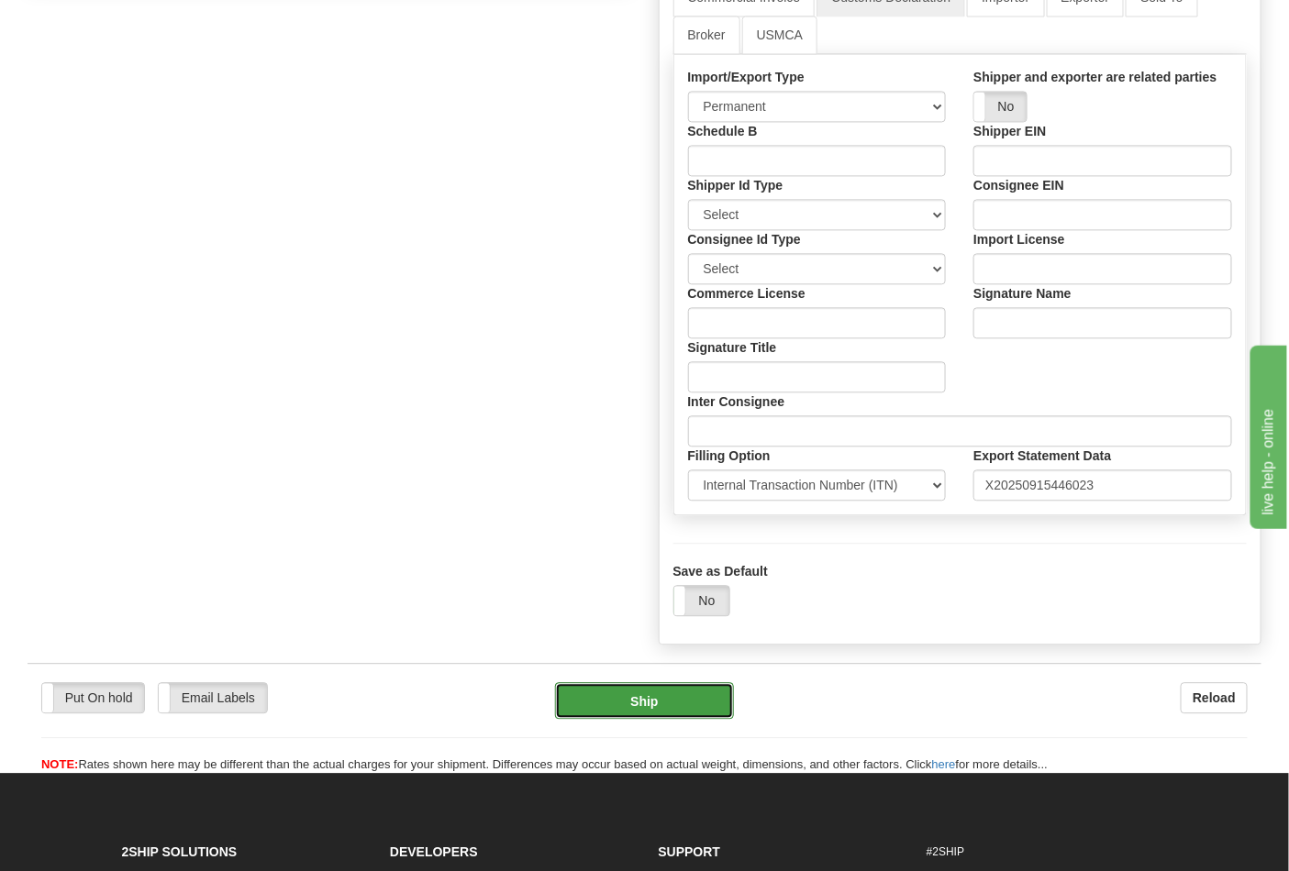
click at [704, 719] on button "Ship" at bounding box center [644, 700] width 178 height 37
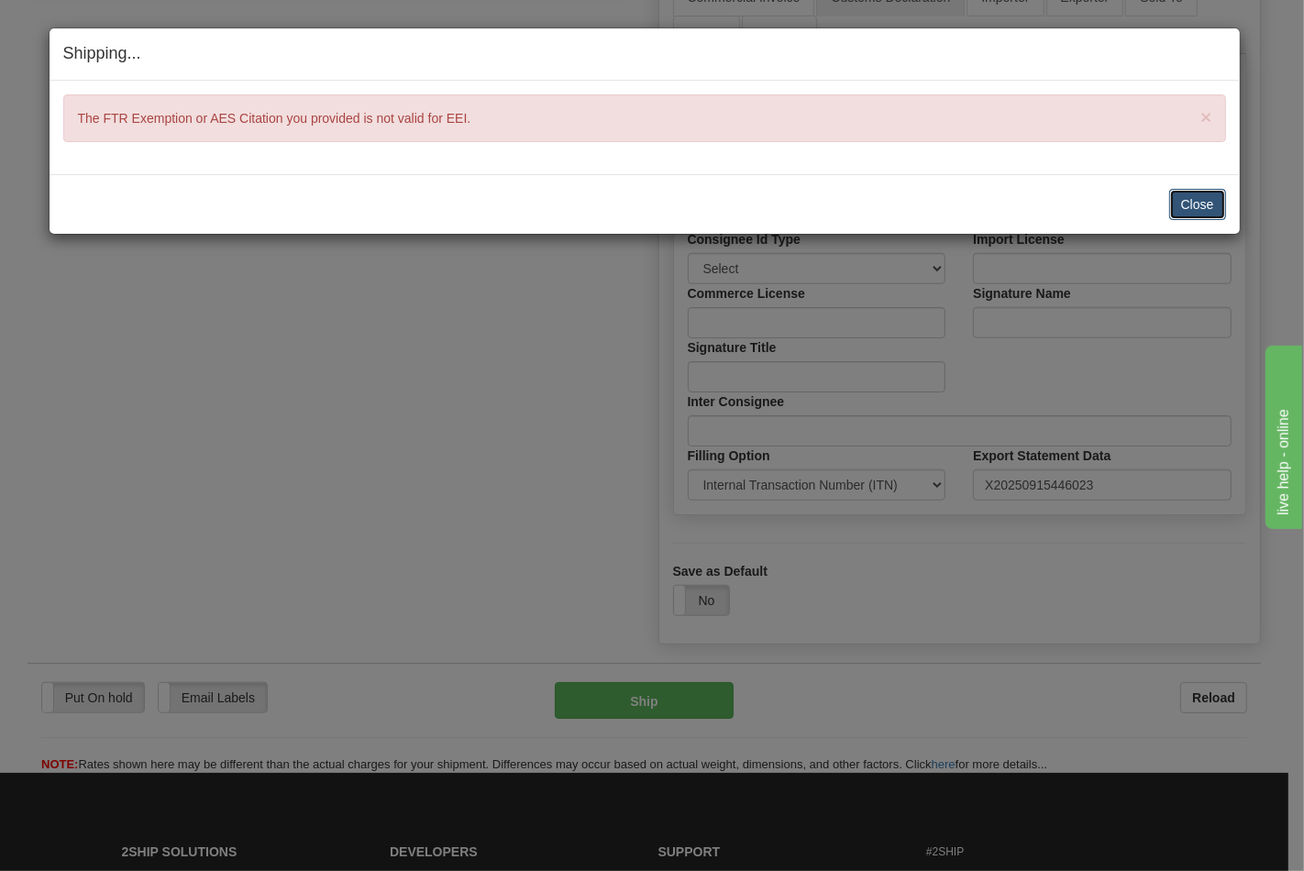
click at [1204, 200] on button "Close" at bounding box center [1198, 204] width 57 height 31
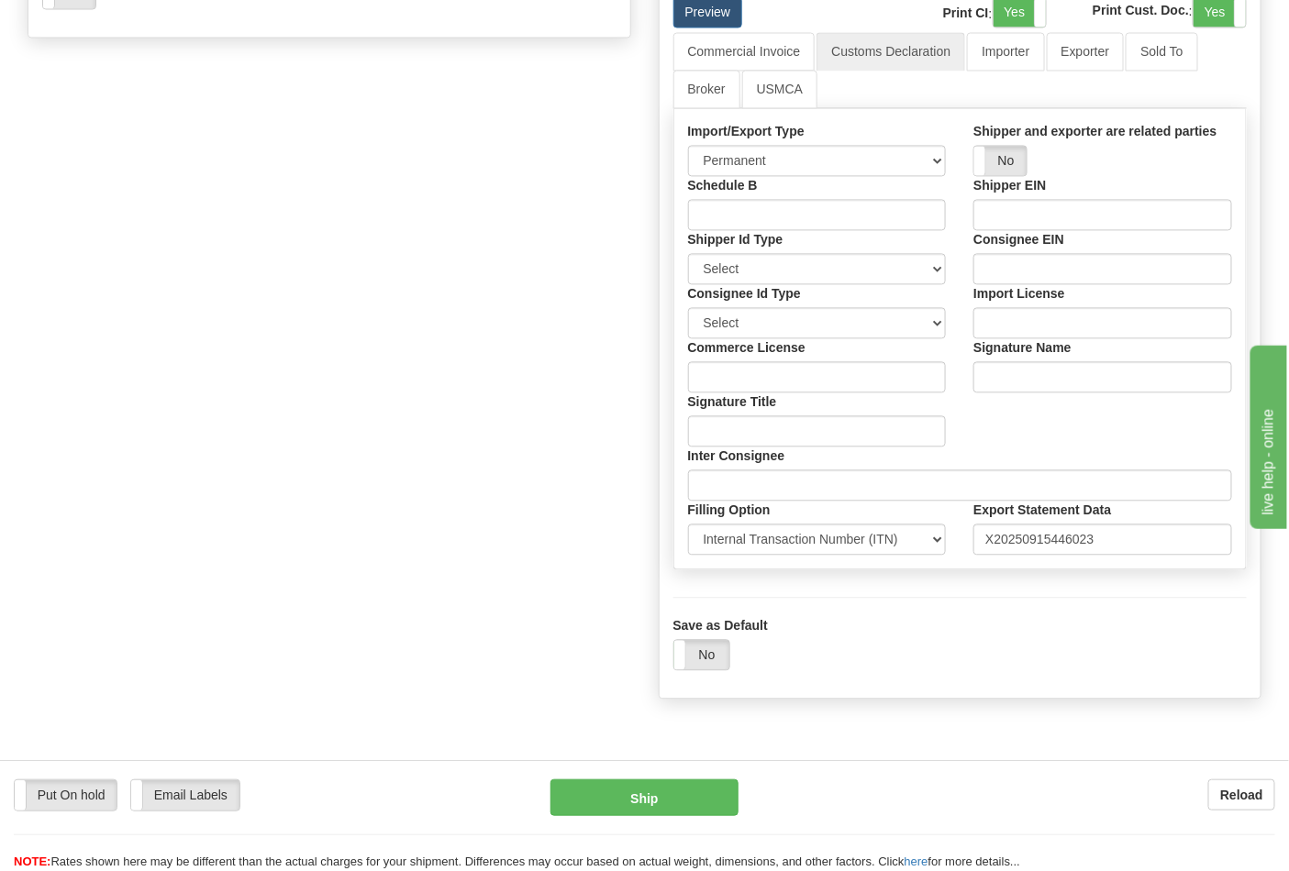
scroll to position [1121, 0]
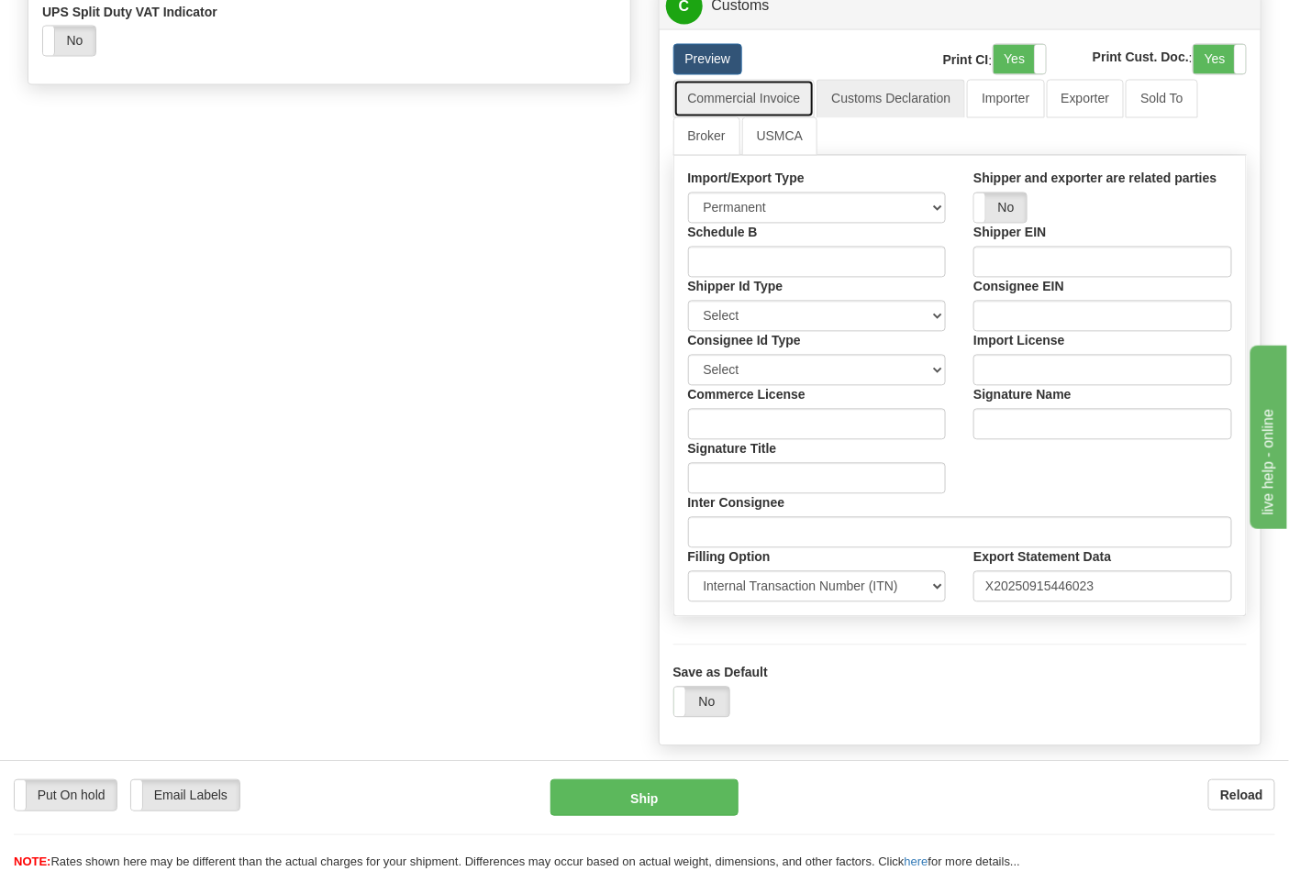
click at [752, 118] on link "Commercial Invoice" at bounding box center [744, 99] width 142 height 39
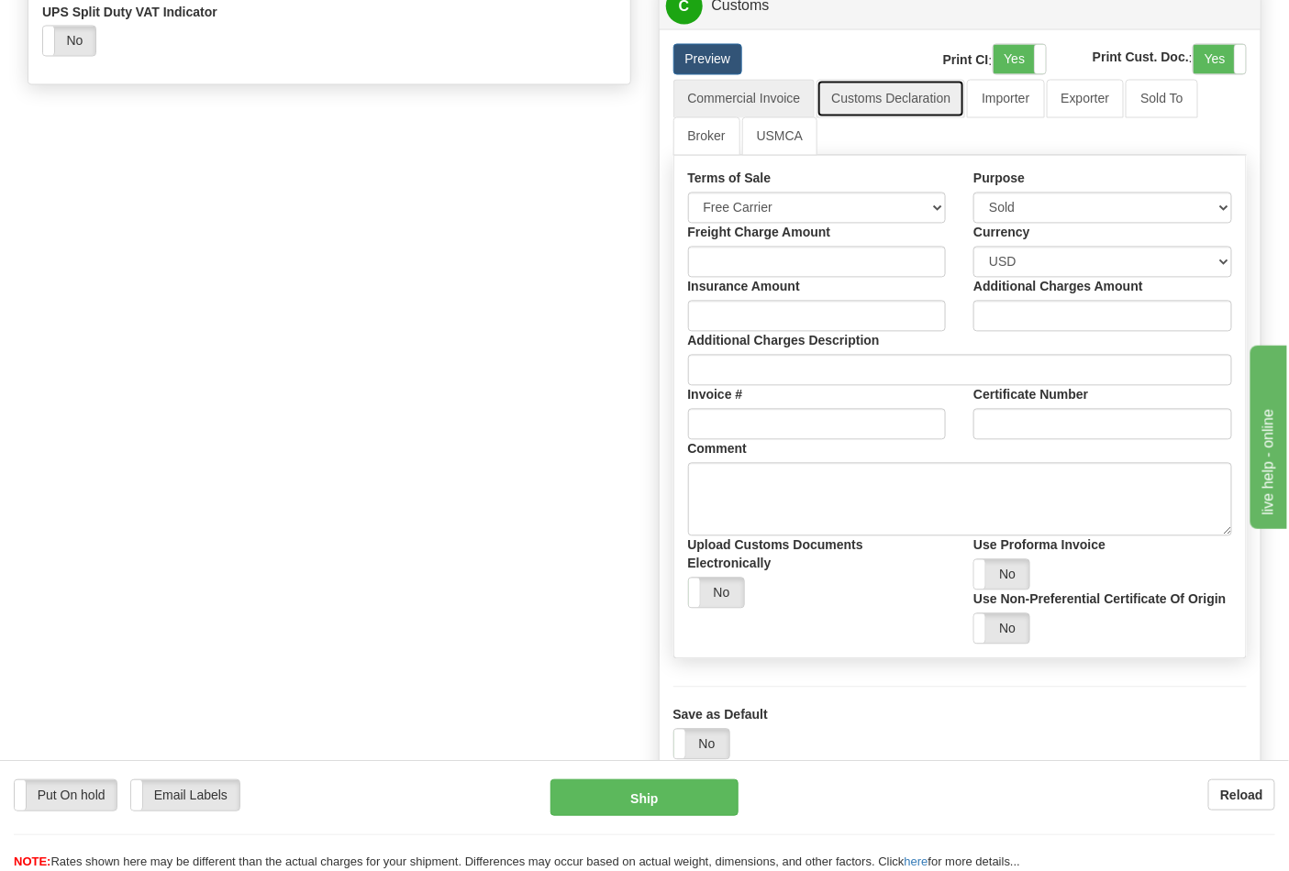
click at [882, 118] on link "Customs Declaration" at bounding box center [890, 99] width 149 height 39
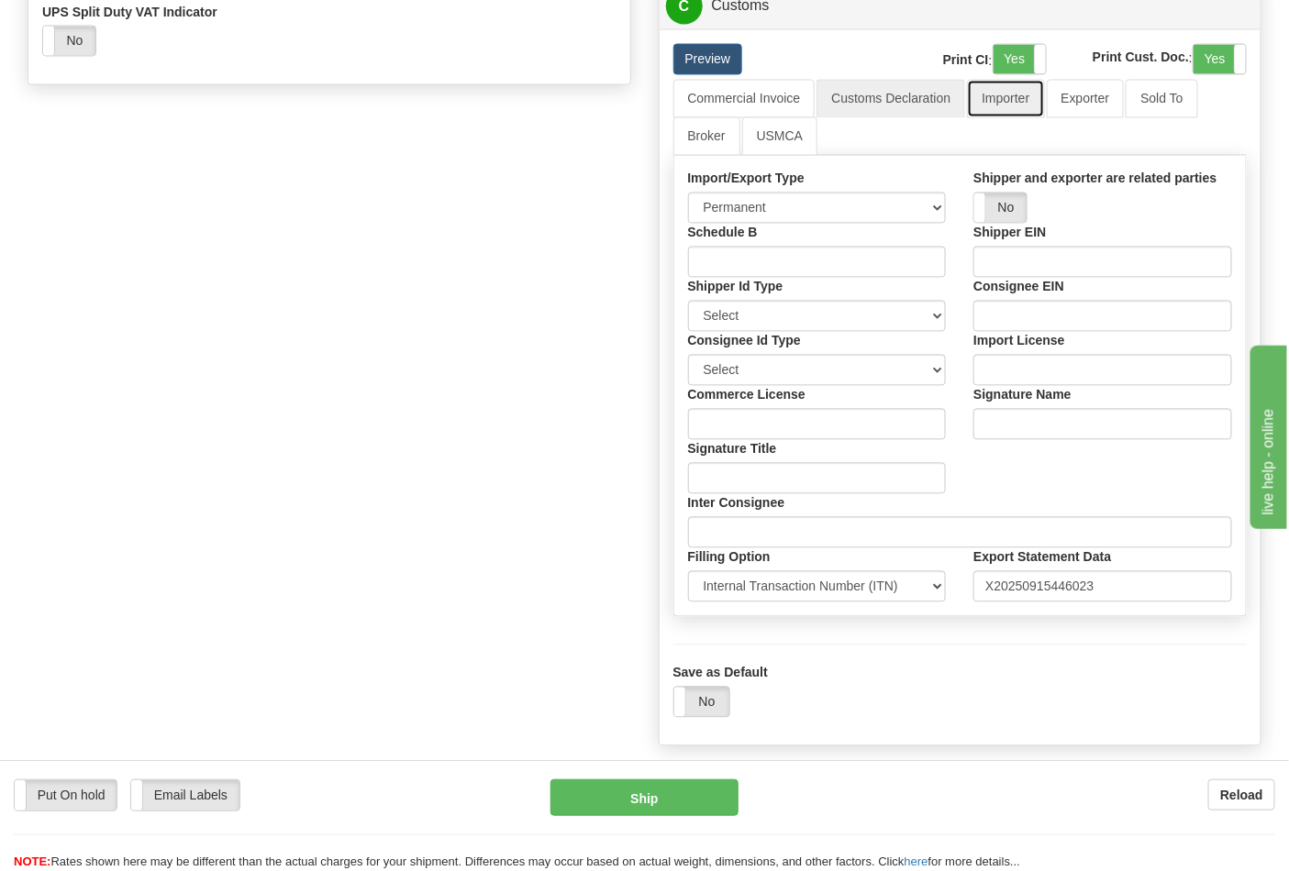
click at [991, 118] on link "Importer" at bounding box center [1005, 99] width 77 height 39
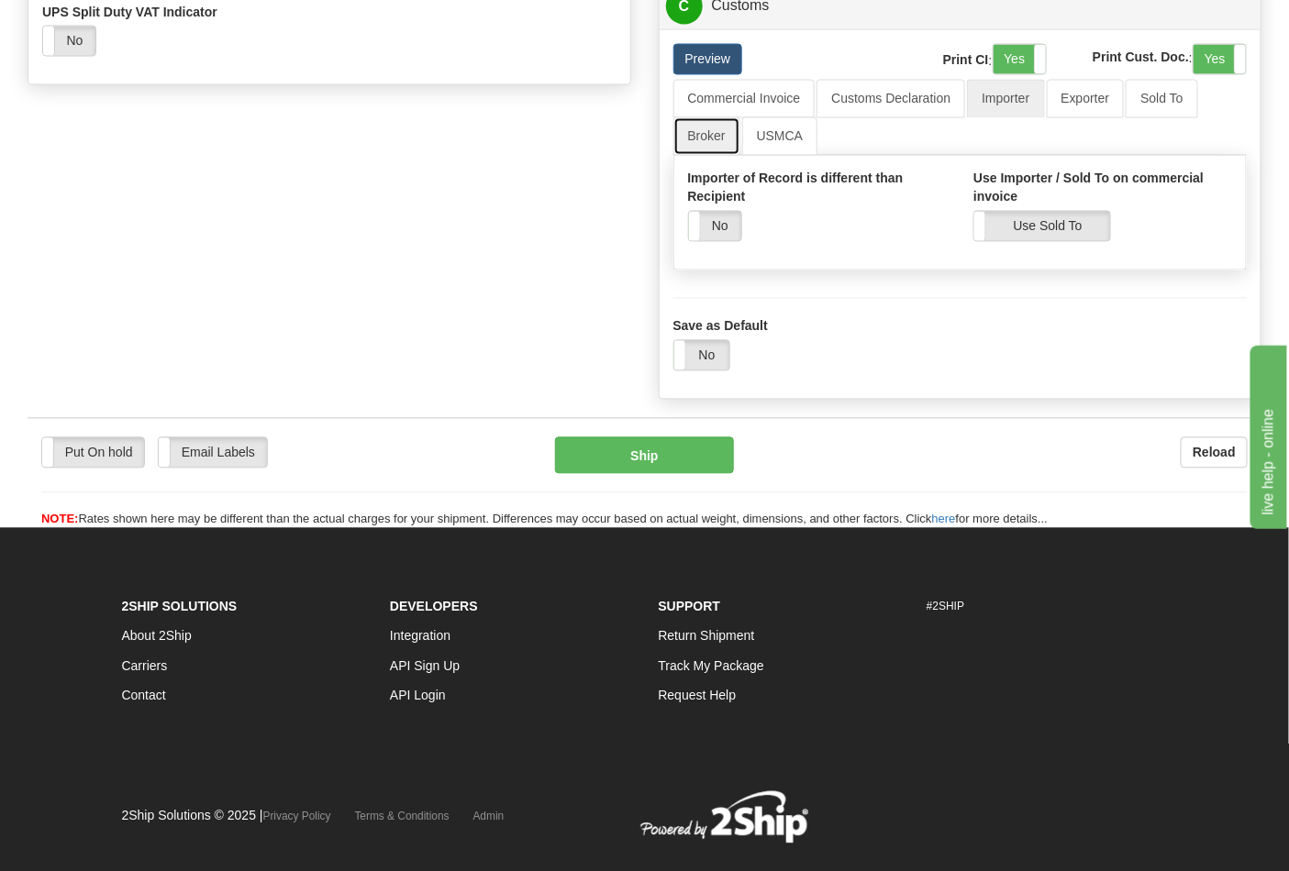
click at [739, 156] on link "Broker" at bounding box center [706, 136] width 67 height 39
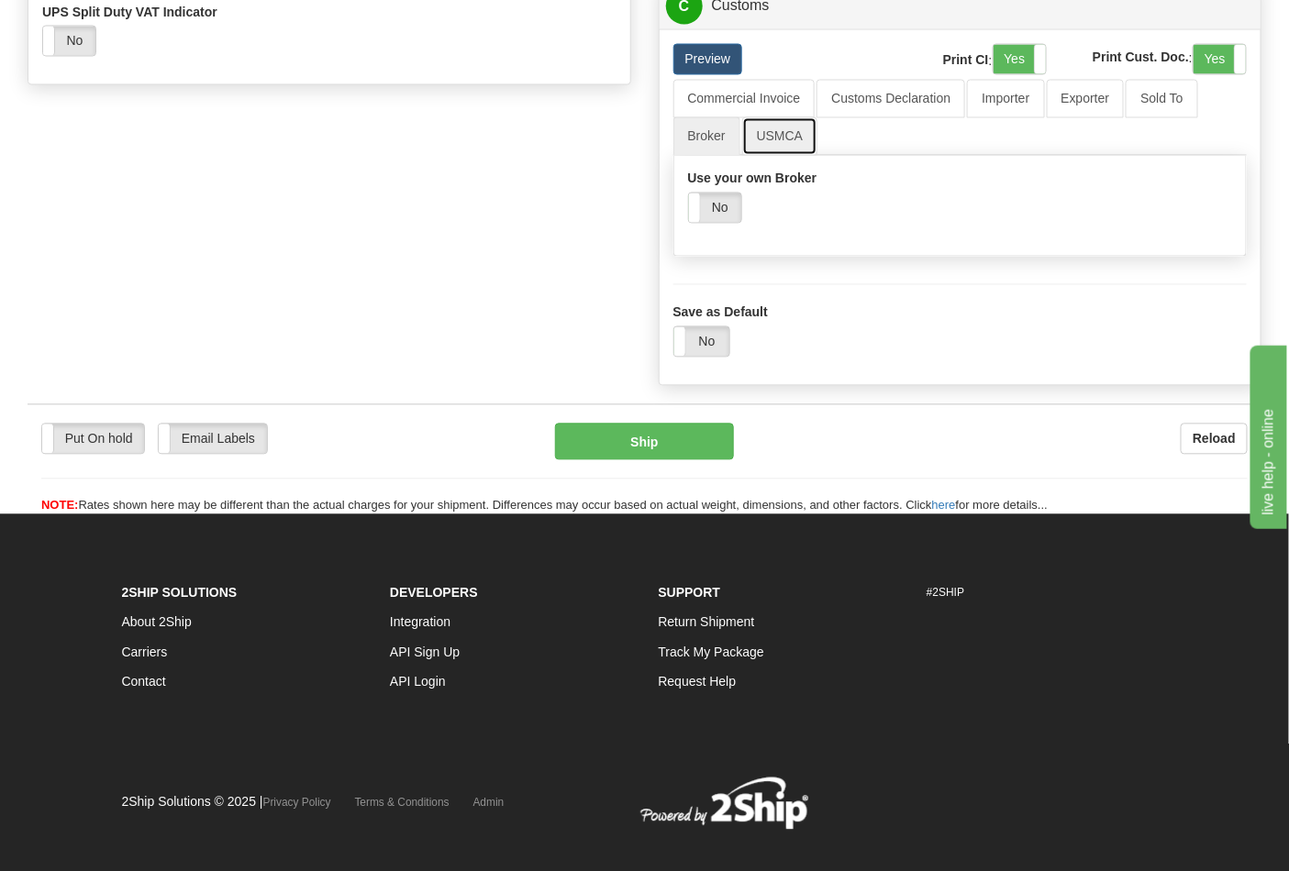
click at [783, 156] on link "USMCA" at bounding box center [780, 136] width 76 height 39
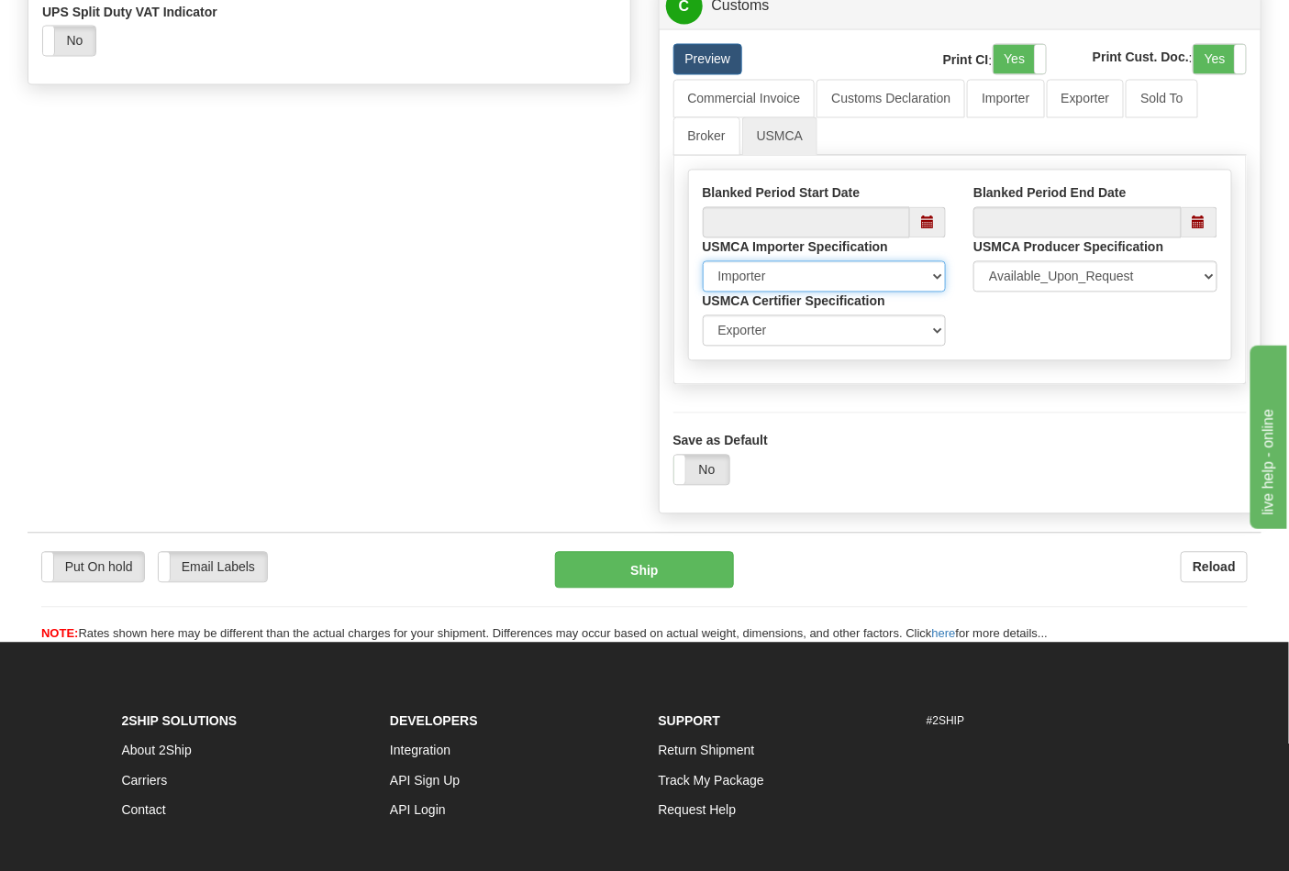
click at [854, 293] on select "Importer Recipient Various Unknown" at bounding box center [825, 276] width 244 height 31
click at [851, 293] on select "Importer Recipient Various Unknown" at bounding box center [825, 276] width 244 height 31
drag, startPoint x: 736, startPoint y: 113, endPoint x: 748, endPoint y: 135, distance: 25.0
click at [735, 116] on div "Preview Print CI : Yes No Print Cust. Doc. : Yes No Commercial Invoice Customs …" at bounding box center [961, 271] width 602 height 484
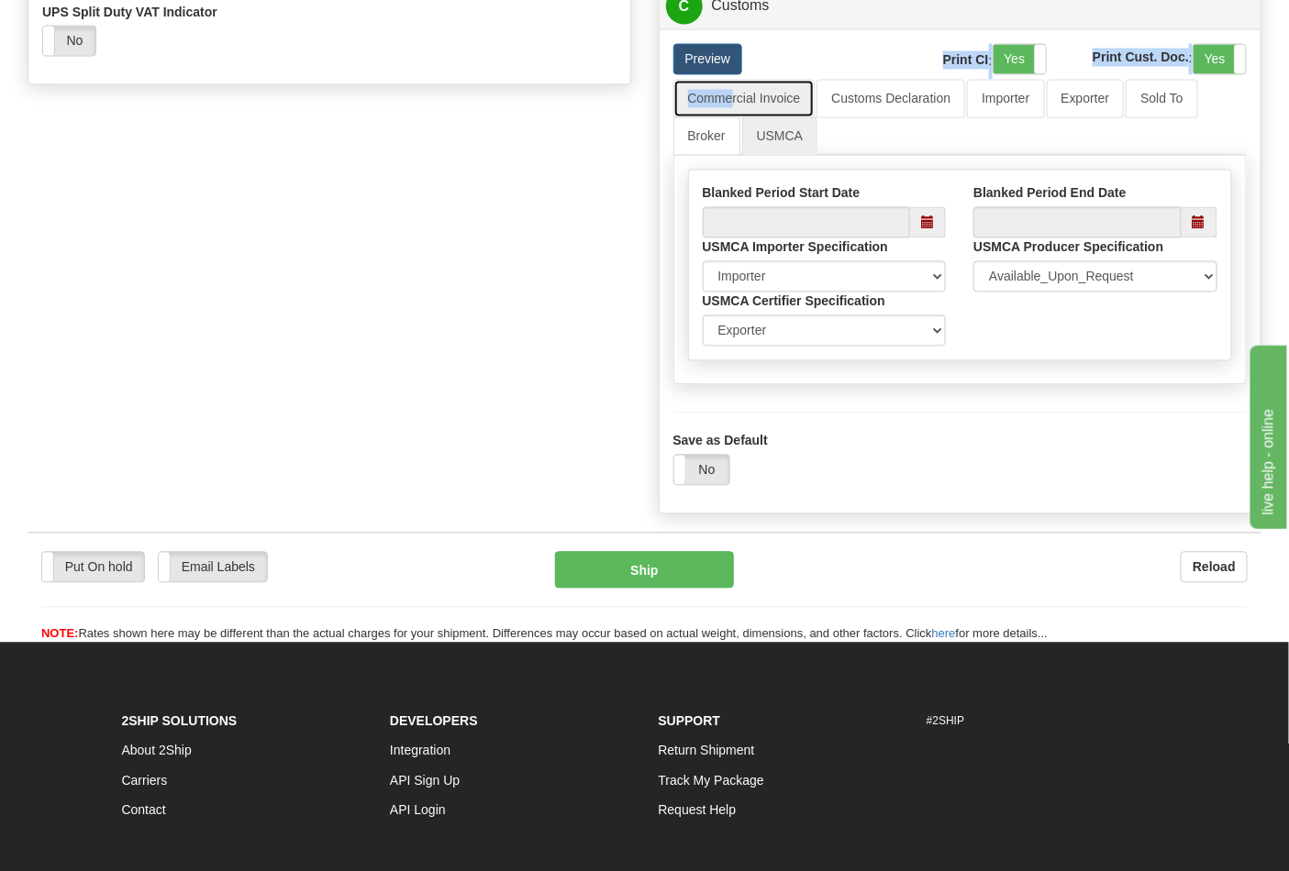
click at [748, 118] on link "Commercial Invoice" at bounding box center [744, 99] width 142 height 39
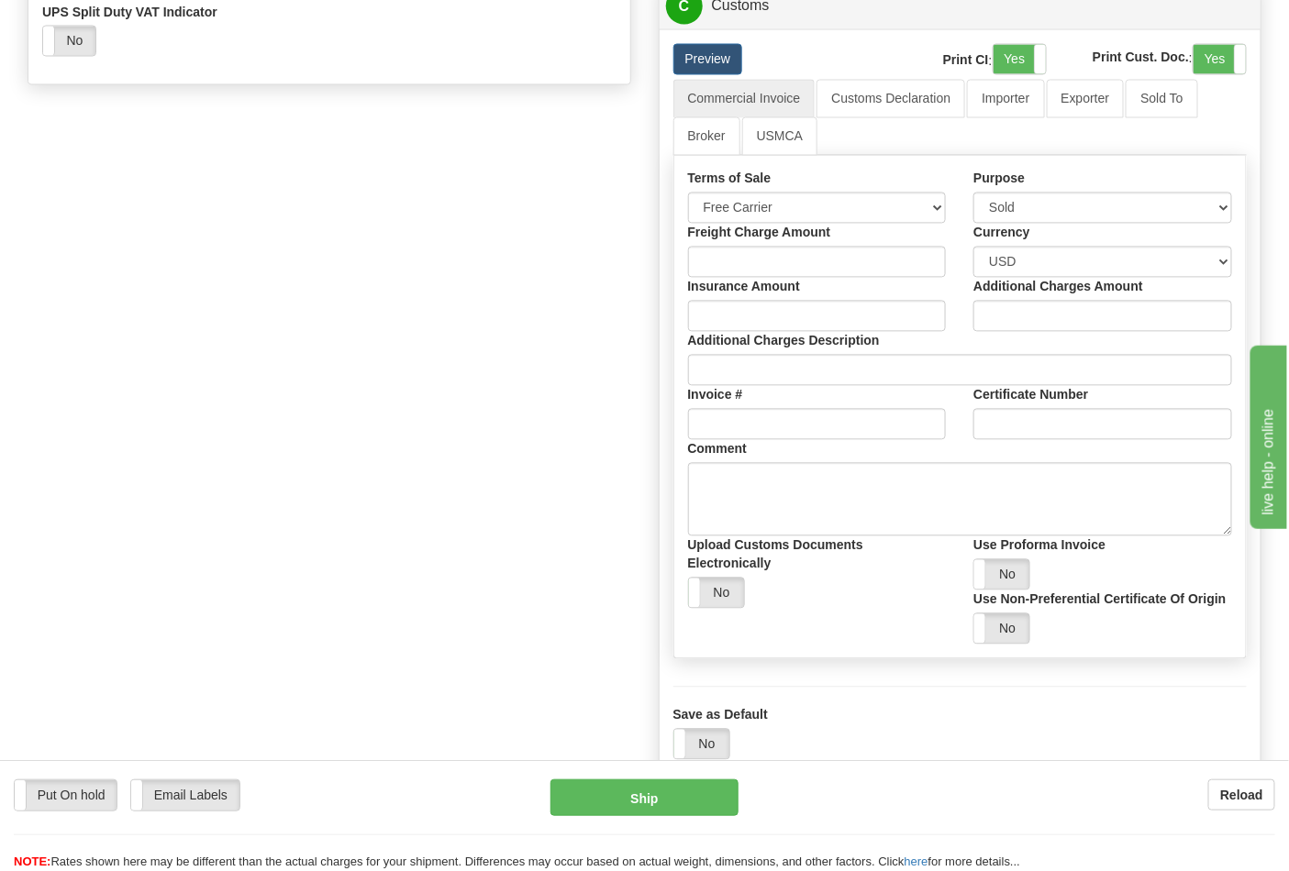
click at [851, 118] on link "Customs Declaration" at bounding box center [890, 99] width 149 height 39
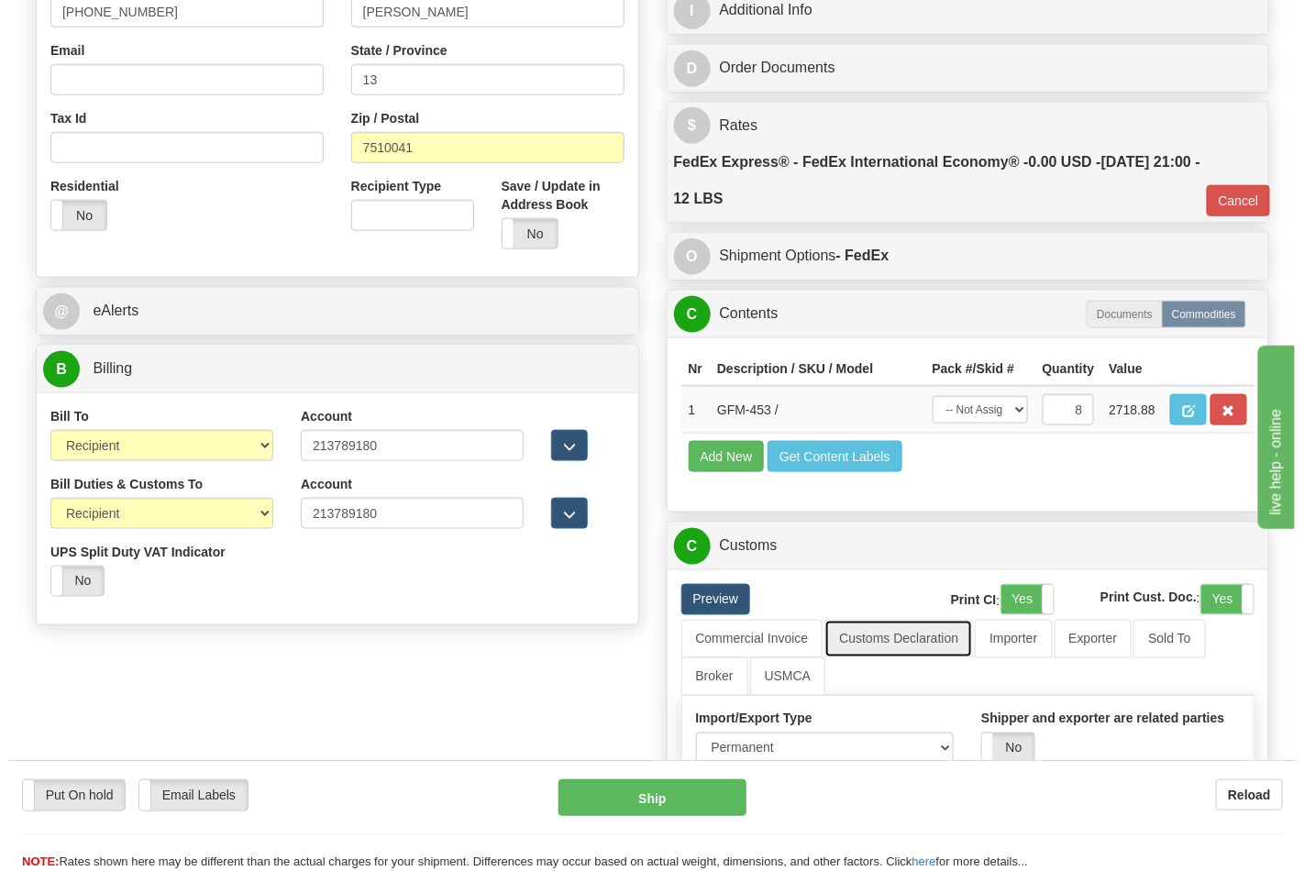
scroll to position [611, 0]
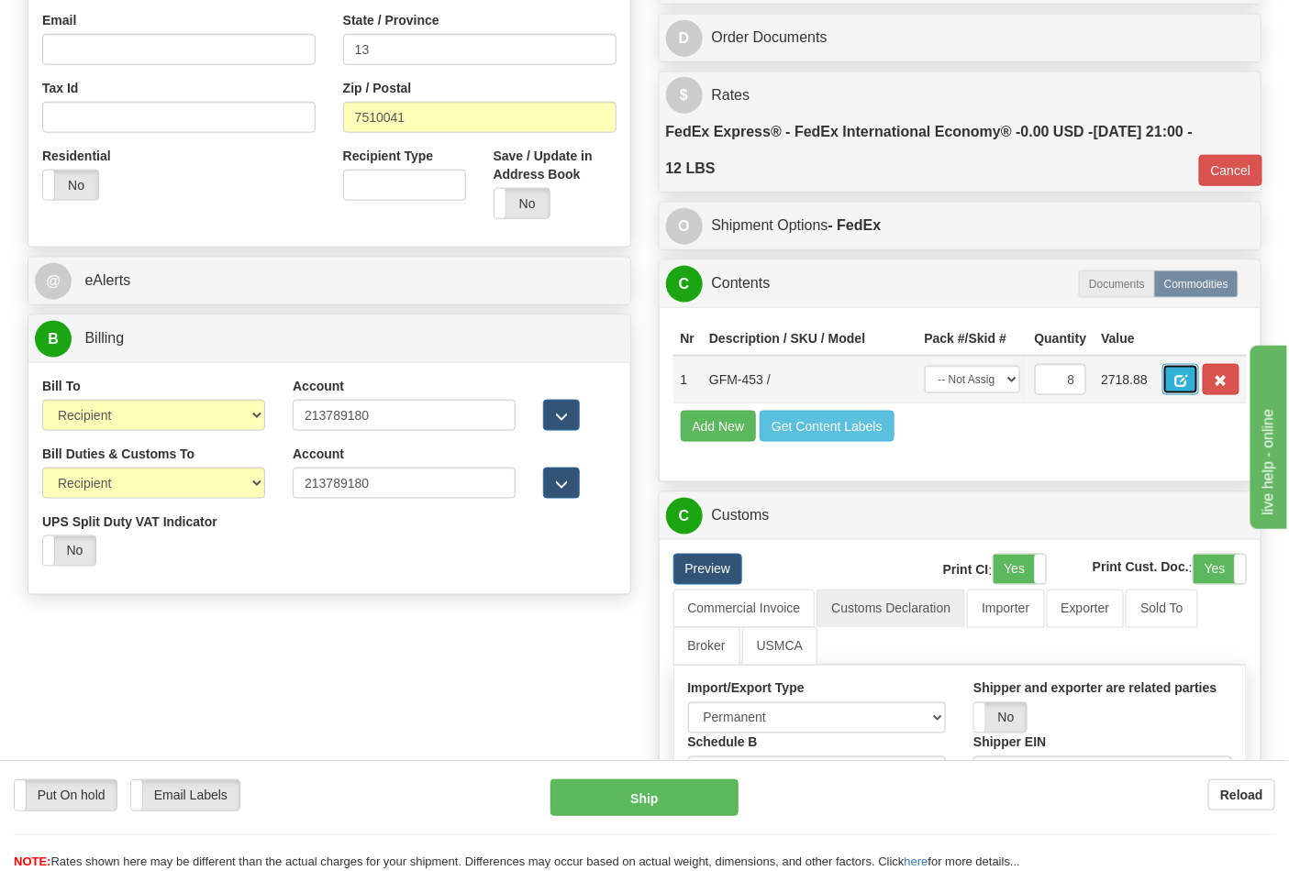
click at [1187, 379] on span "button" at bounding box center [1180, 381] width 13 height 12
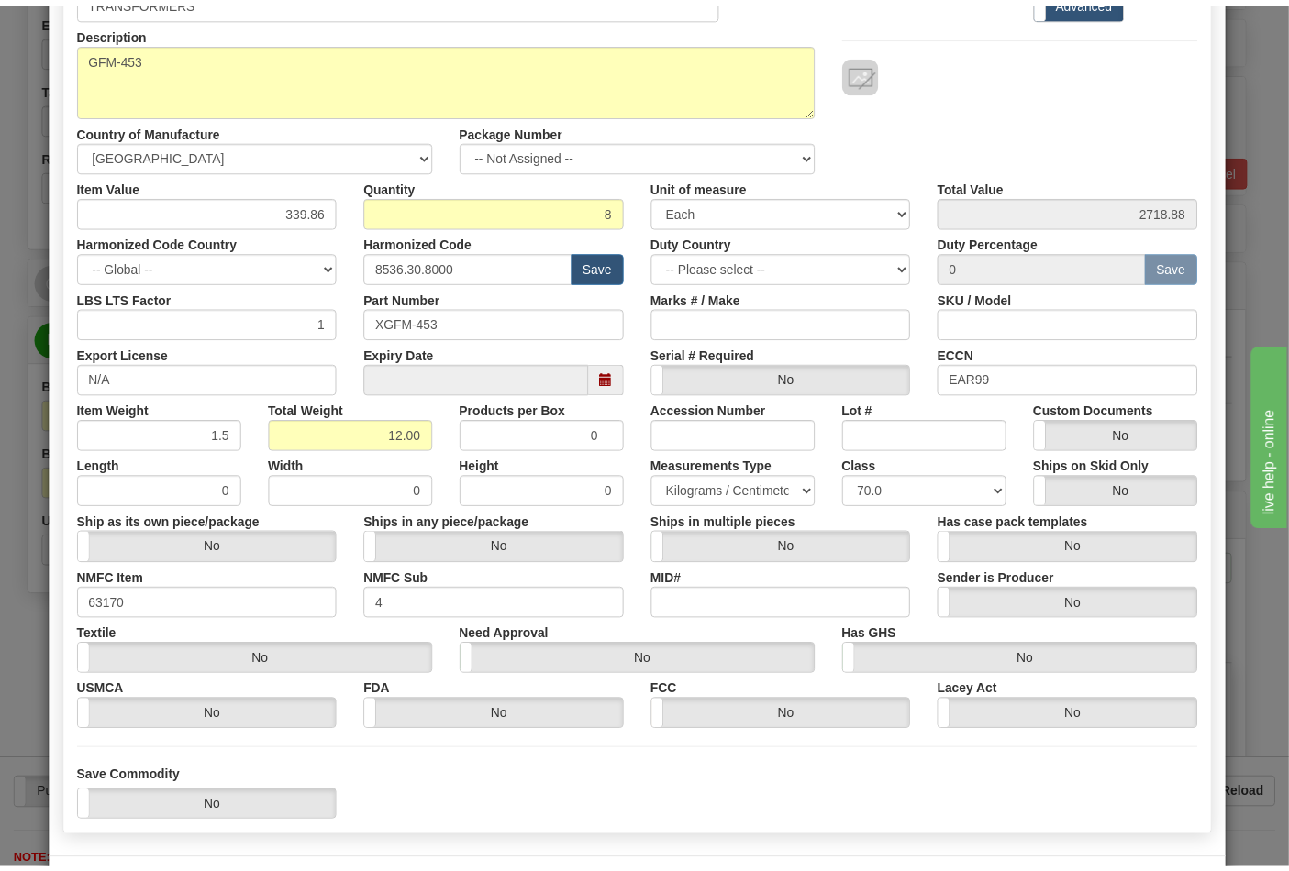
scroll to position [263, 0]
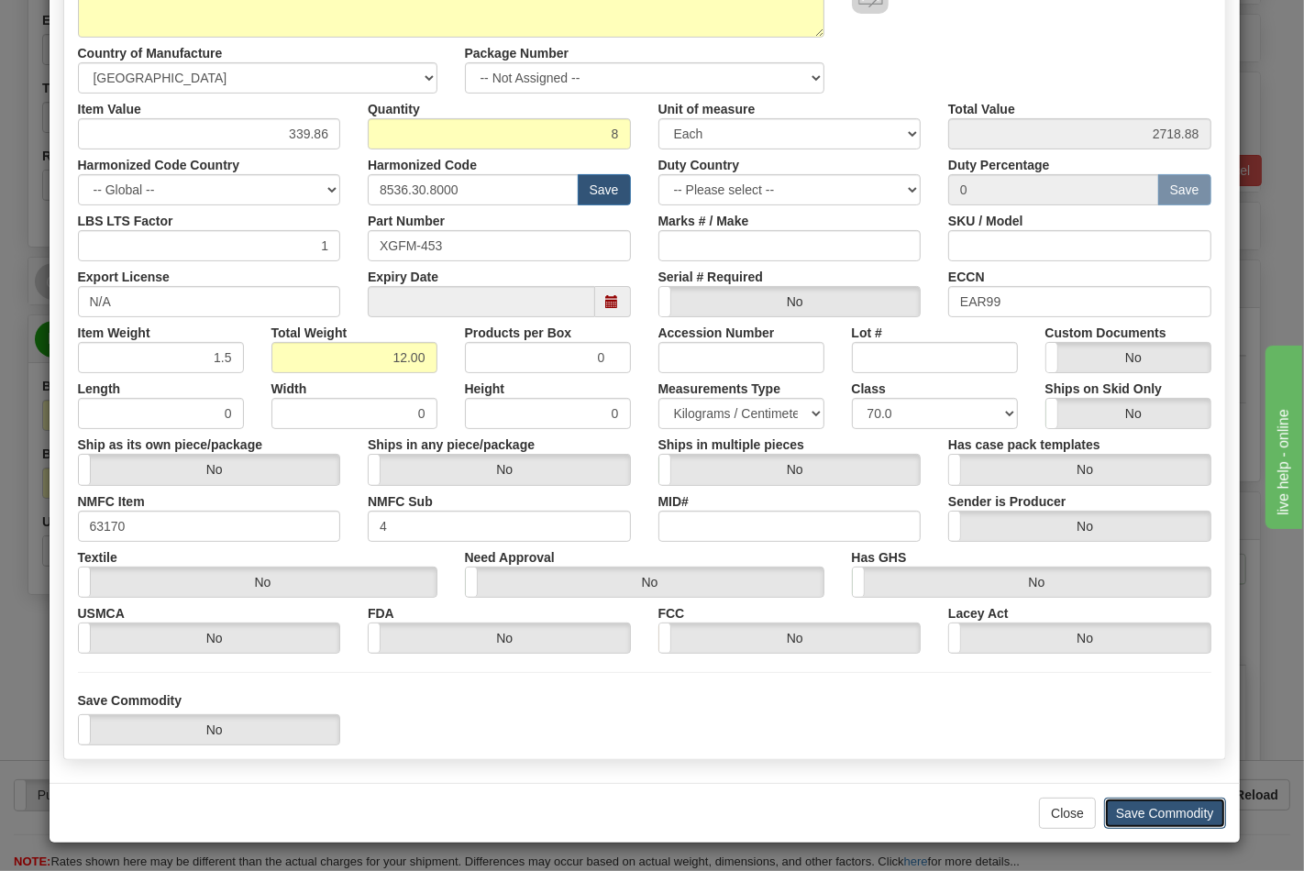
click at [1148, 813] on button "Save Commodity" at bounding box center [1165, 813] width 122 height 31
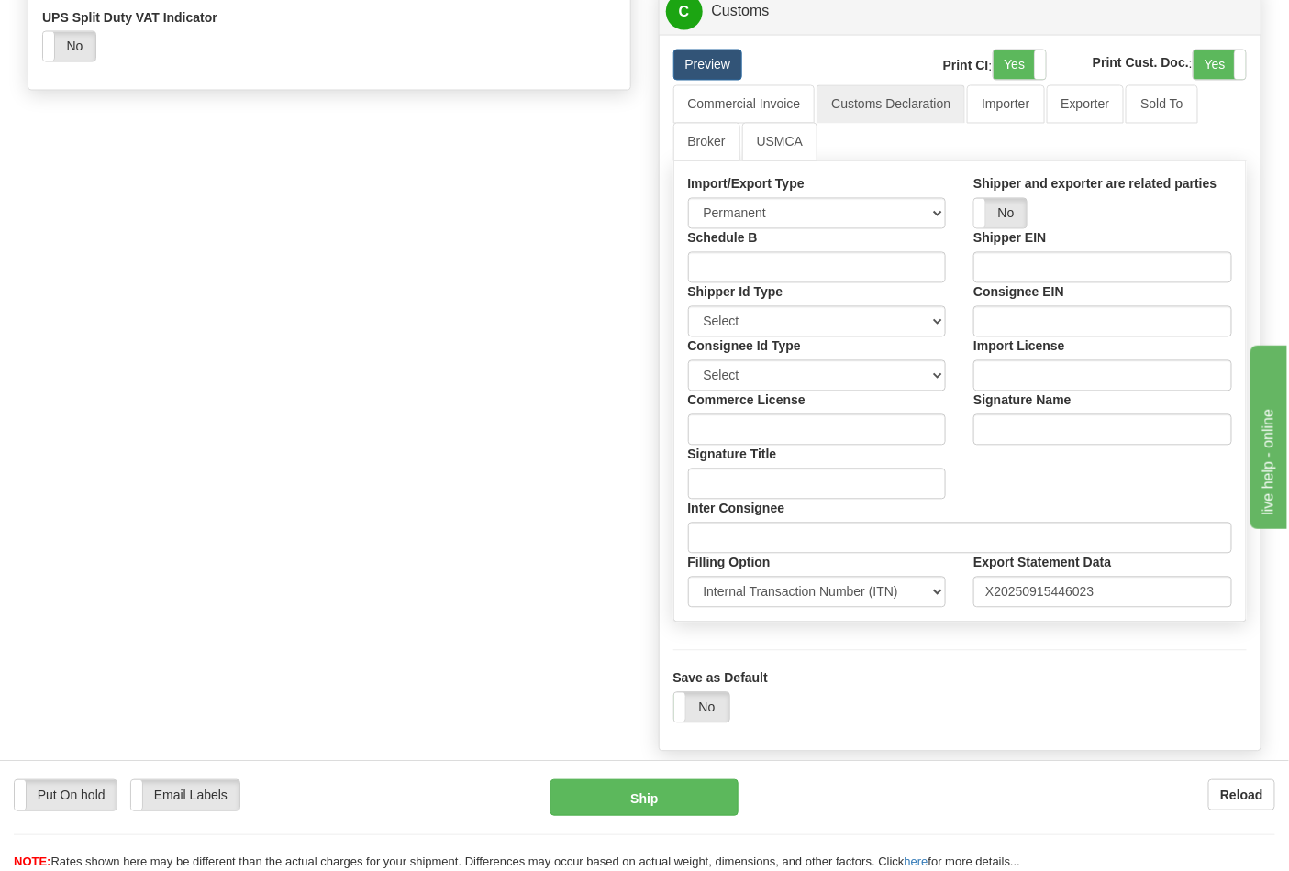
scroll to position [1121, 0]
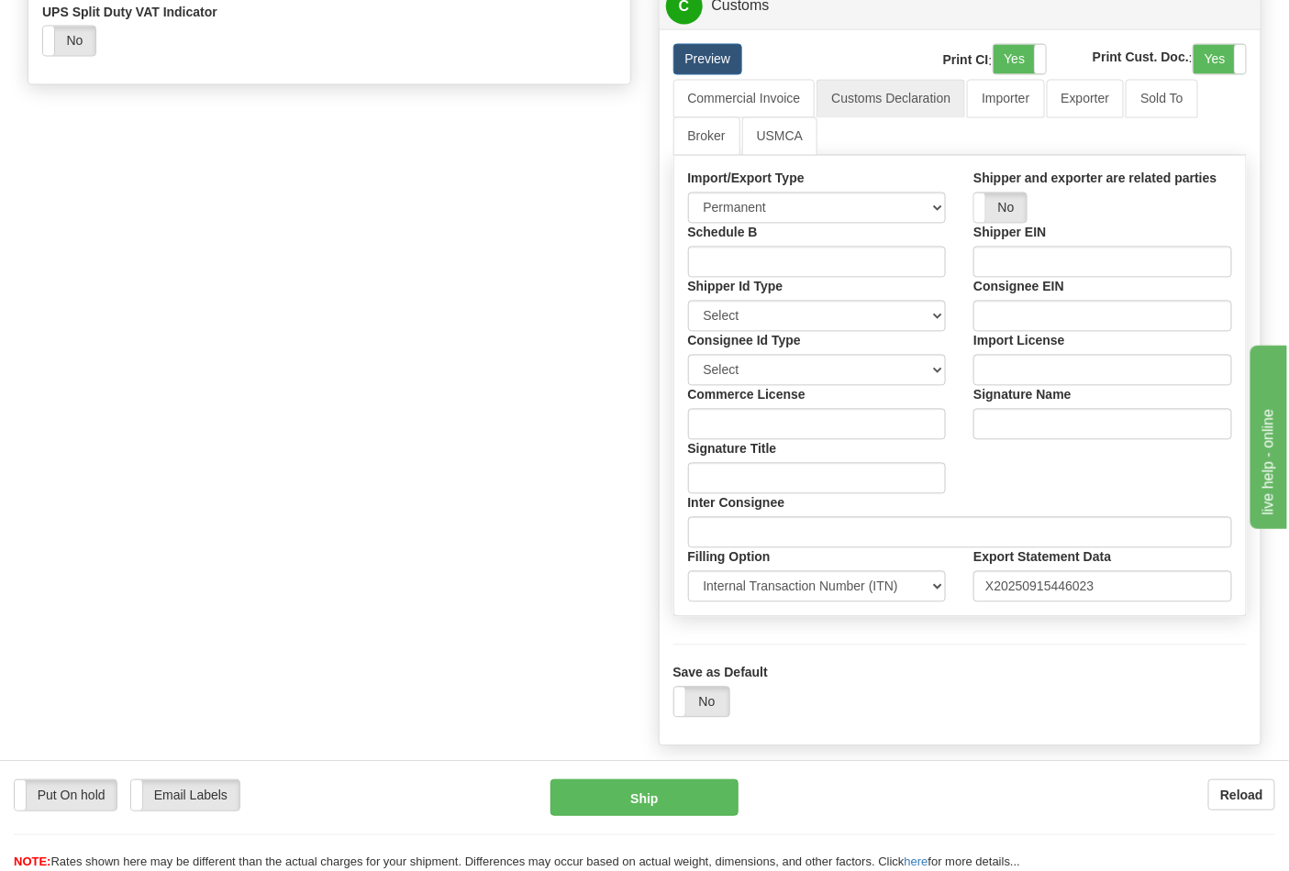
click at [804, 405] on label "Commerce License" at bounding box center [746, 395] width 117 height 18
click at [804, 425] on input "Commerce License" at bounding box center [817, 424] width 259 height 31
click at [766, 332] on select "Select SSN EIN DUNS" at bounding box center [817, 316] width 259 height 31
select select "2"
click at [688, 332] on select "Select SSN EIN DUNS" at bounding box center [817, 316] width 259 height 31
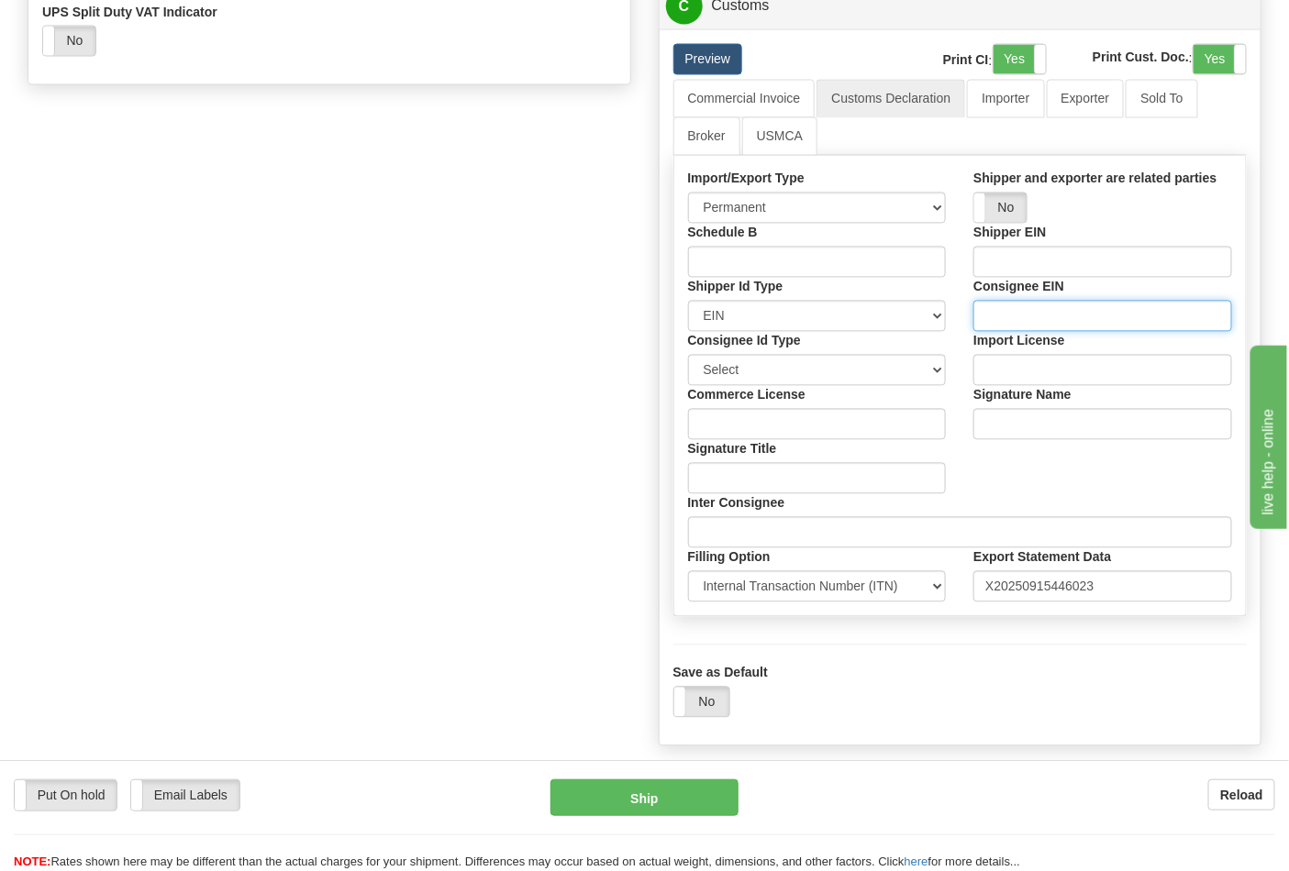
click at [1022, 332] on input "Consignee EIN" at bounding box center [1102, 316] width 259 height 31
paste input "X20250915446023"
type input "X20250915446023"
click at [706, 801] on button "Ship" at bounding box center [643, 798] width 187 height 37
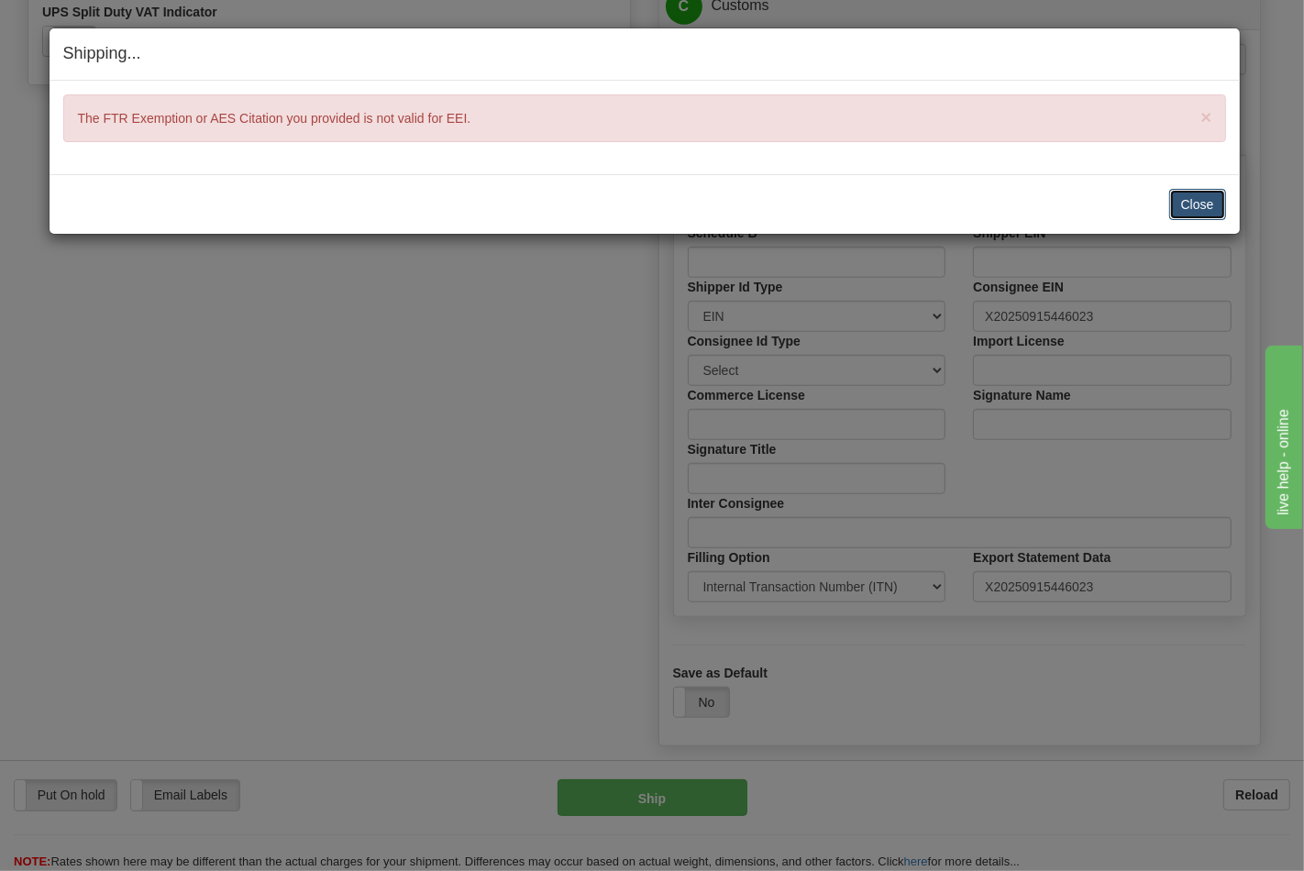
click at [1181, 207] on button "Close" at bounding box center [1198, 204] width 57 height 31
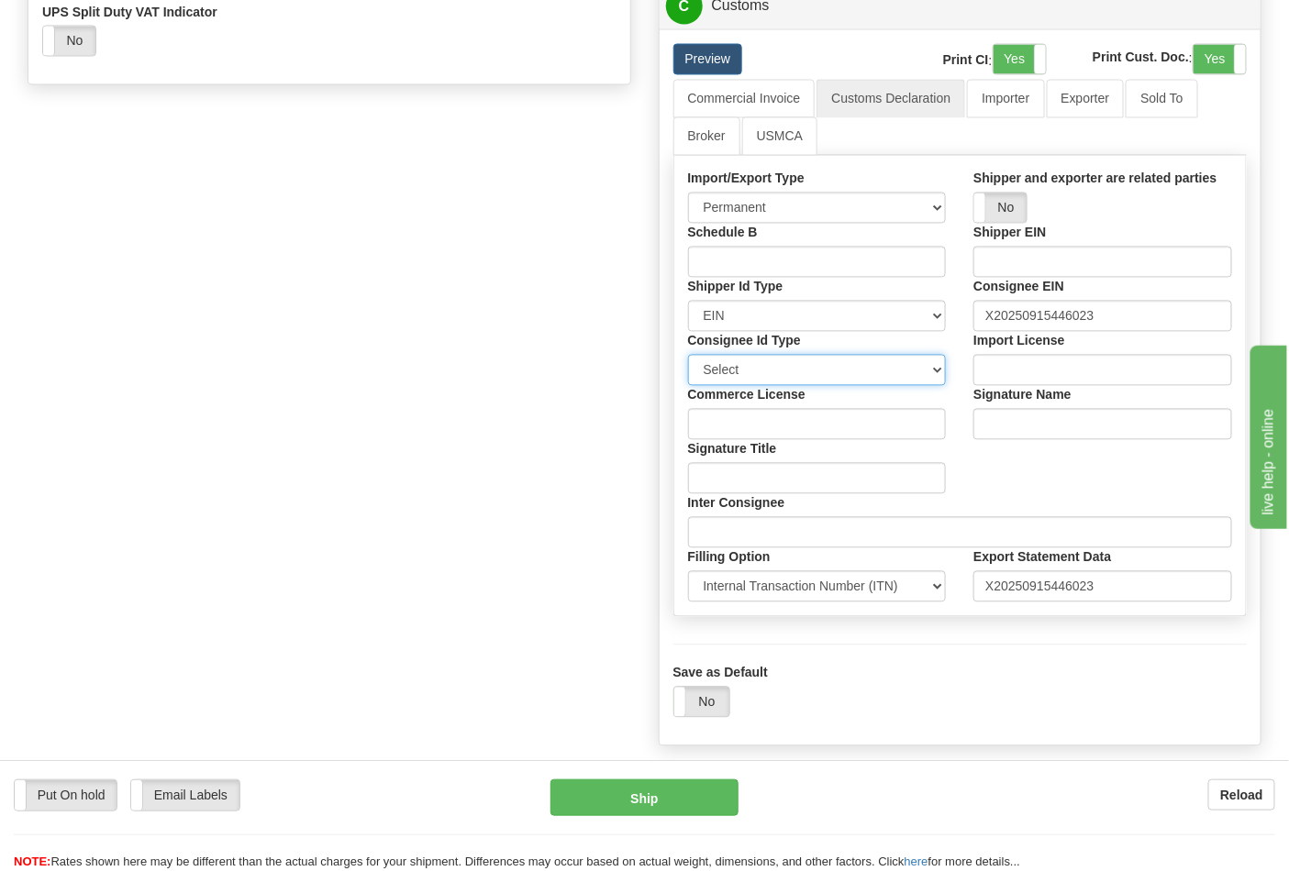
click at [816, 386] on select "Select SSN EIN DUNS" at bounding box center [817, 370] width 259 height 31
select select "2"
click at [688, 386] on select "Select SSN EIN DUNS" at bounding box center [817, 370] width 259 height 31
click at [987, 386] on input "Import License" at bounding box center [1102, 370] width 259 height 31
paste input "X20250915446023"
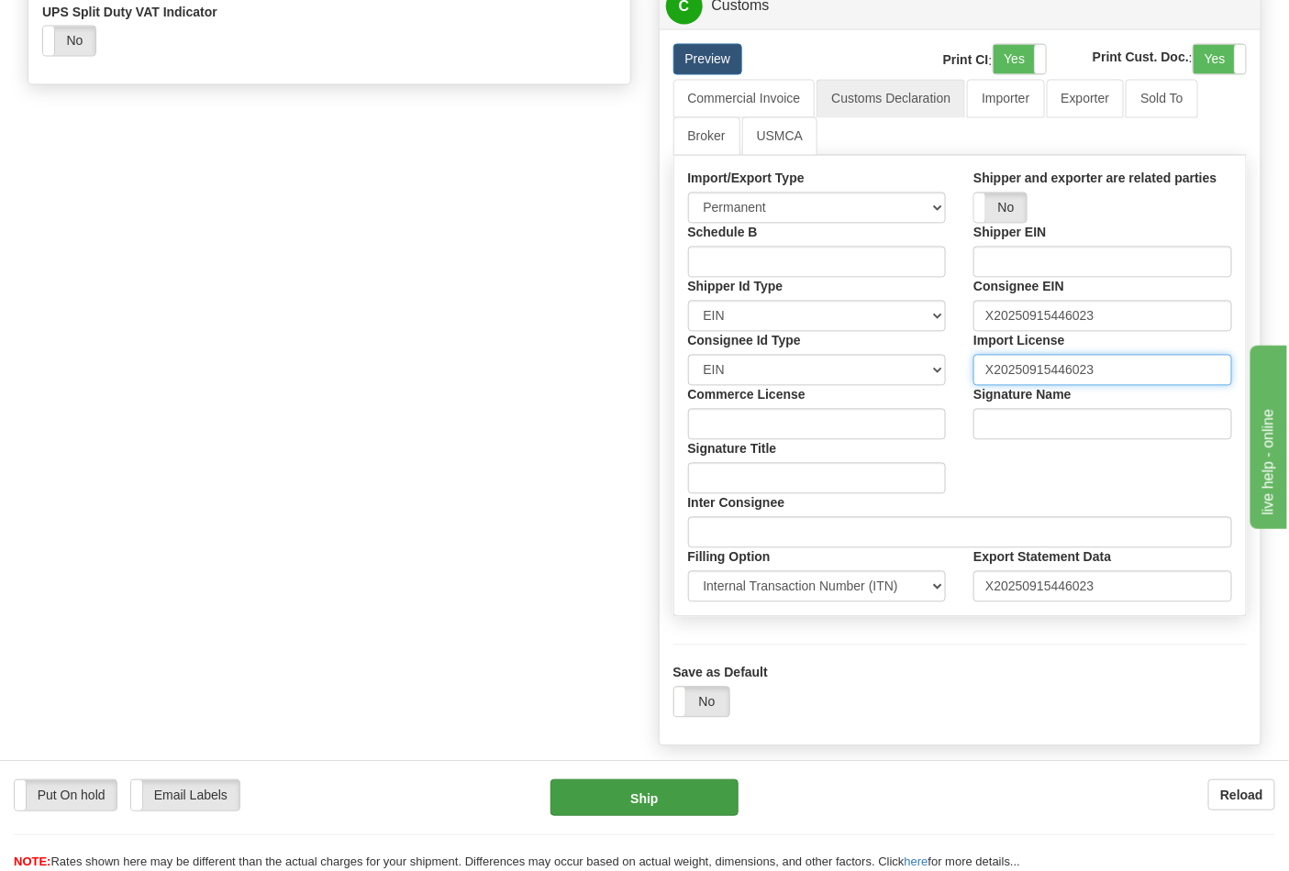
type input "X20250915446023"
click at [670, 782] on button "Ship" at bounding box center [643, 798] width 187 height 37
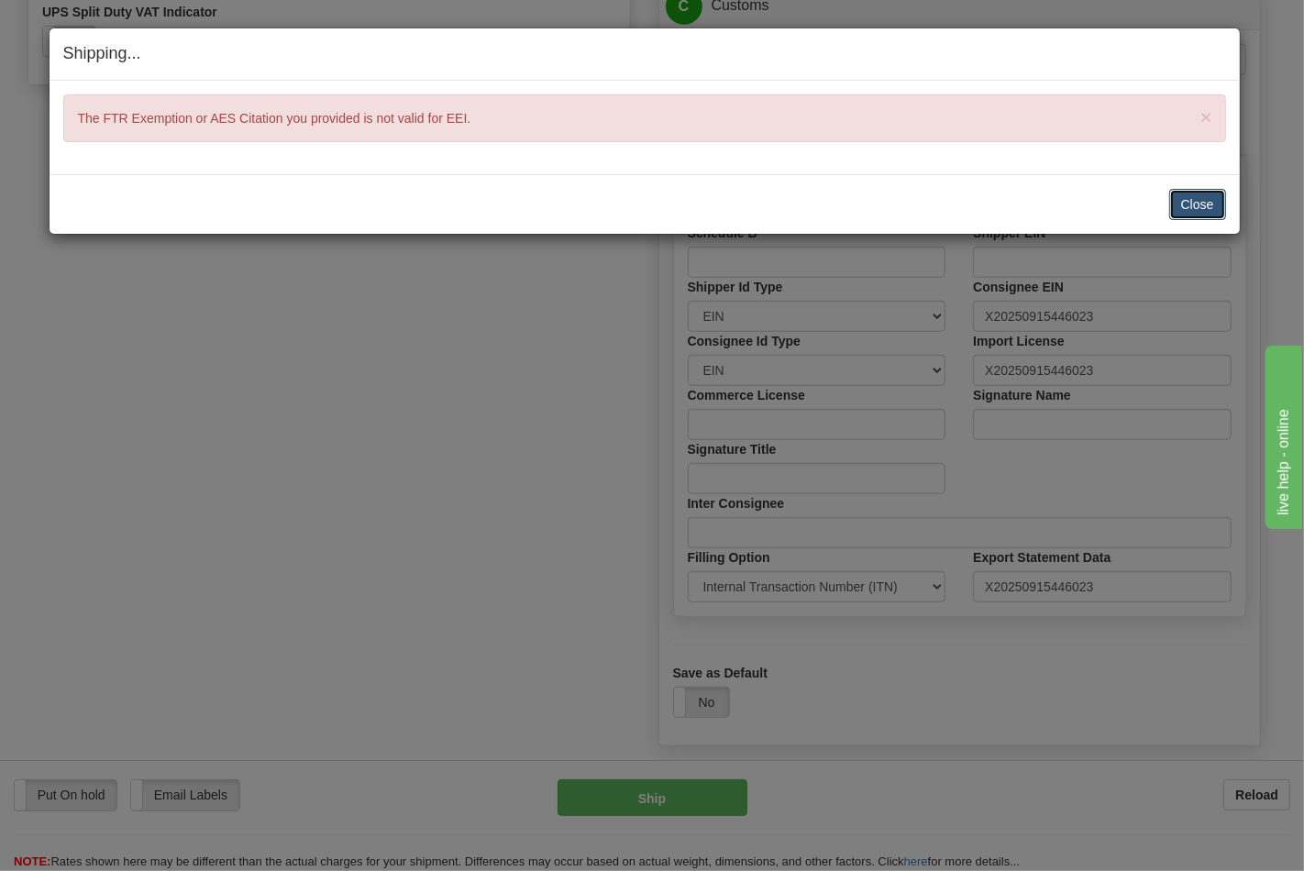
click at [1188, 195] on button "Close" at bounding box center [1198, 204] width 57 height 31
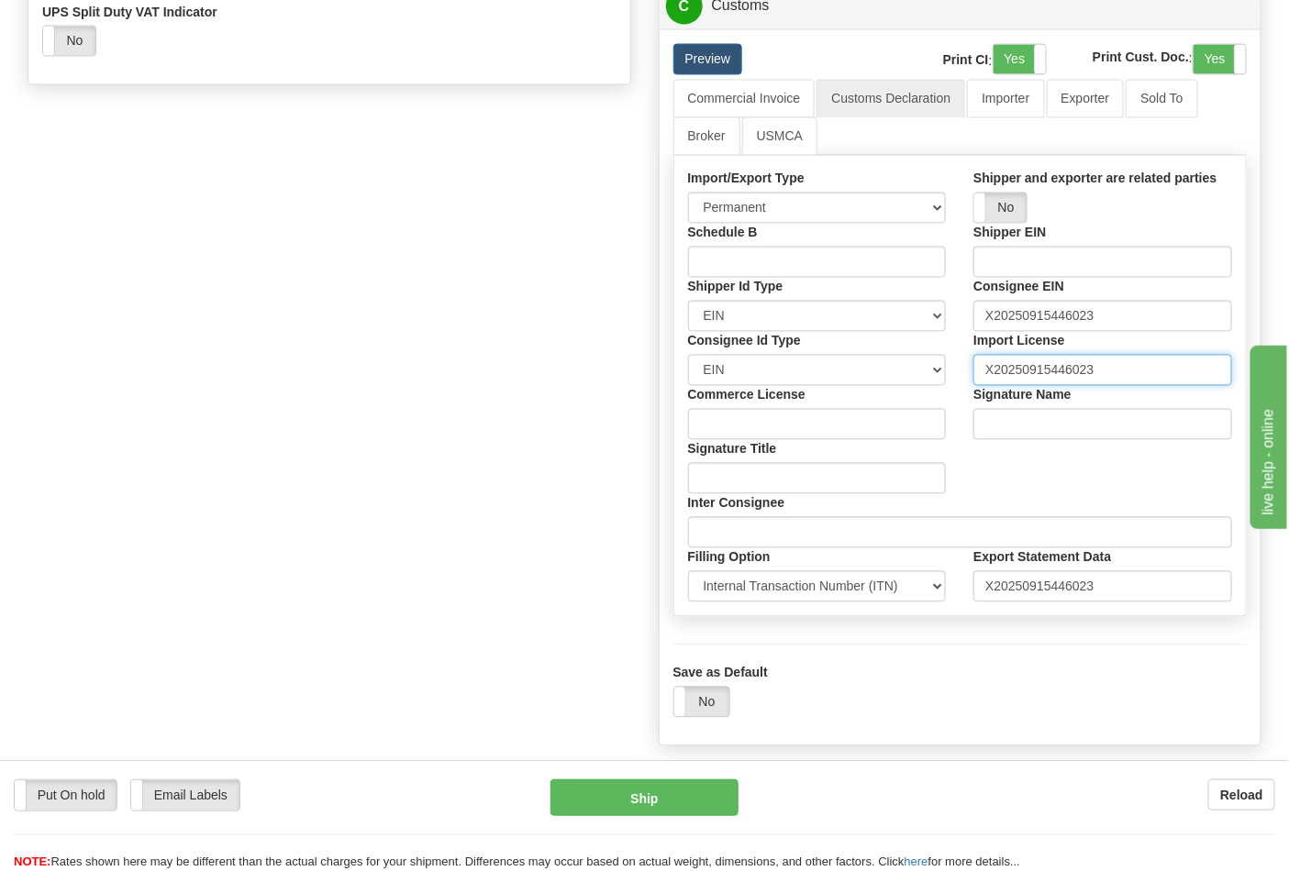
drag, startPoint x: 1048, startPoint y: 399, endPoint x: 933, endPoint y: 399, distance: 115.6
click at [933, 399] on div "Schedule B Shipper EIN Shipper Id Type Select SSN EIN DUNS Consignee EIN X20250…" at bounding box center [960, 413] width 572 height 379
drag, startPoint x: 1147, startPoint y: 355, endPoint x: 906, endPoint y: 344, distance: 241.5
click at [906, 344] on div "Schedule B Shipper EIN Shipper Id Type Select SSN EIN DUNS Consignee EIN X20250…" at bounding box center [960, 413] width 572 height 379
drag, startPoint x: 847, startPoint y: 349, endPoint x: 640, endPoint y: 322, distance: 208.1
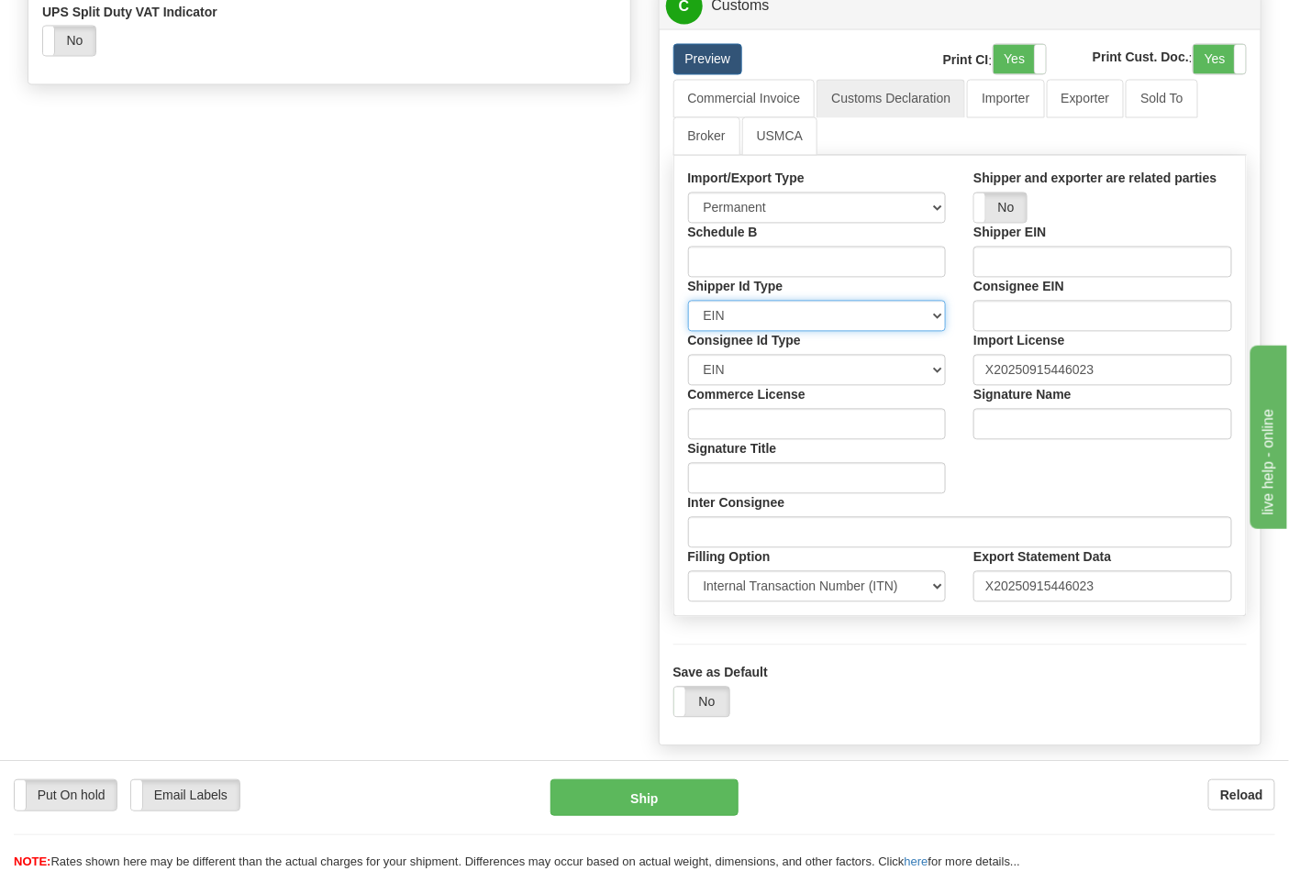
click at [688, 332] on select "Select SSN EIN DUNS" at bounding box center [817, 316] width 259 height 31
click at [769, 332] on select "Select SSN EIN DUNS" at bounding box center [817, 316] width 259 height 31
select select "0"
click at [688, 332] on select "Select SSN EIN DUNS" at bounding box center [817, 316] width 259 height 31
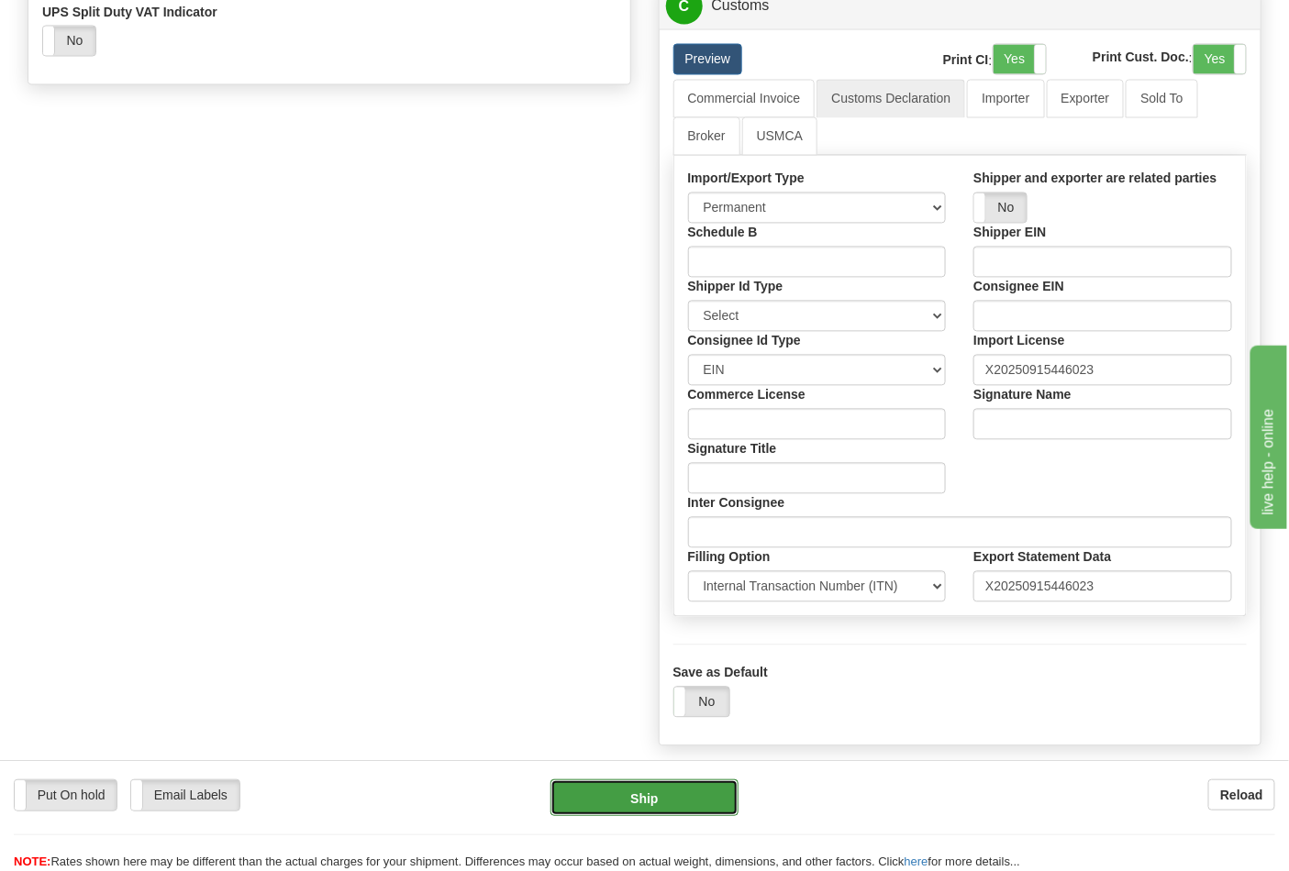
click at [664, 804] on button "Ship" at bounding box center [643, 798] width 187 height 37
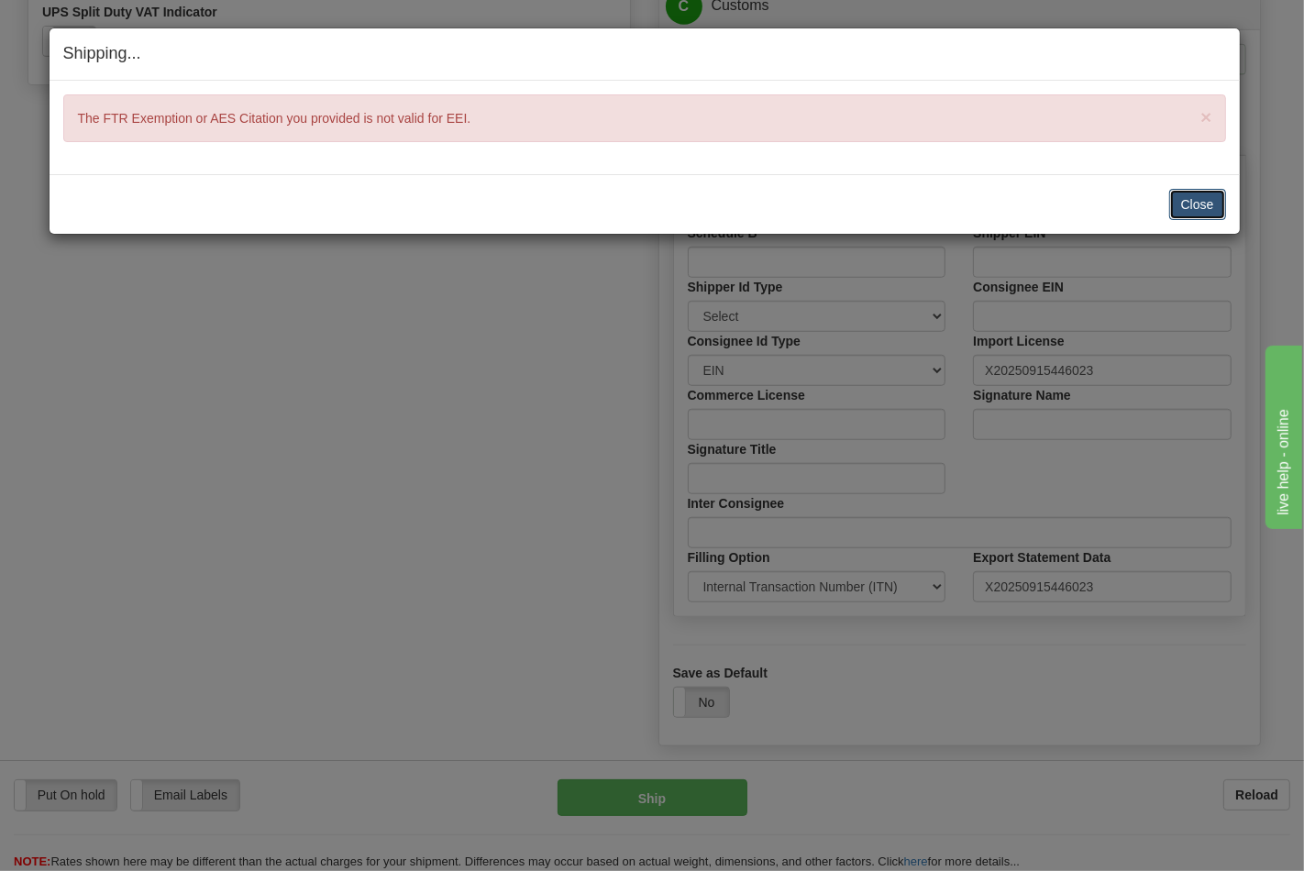
click at [1181, 206] on button "Close" at bounding box center [1198, 204] width 57 height 31
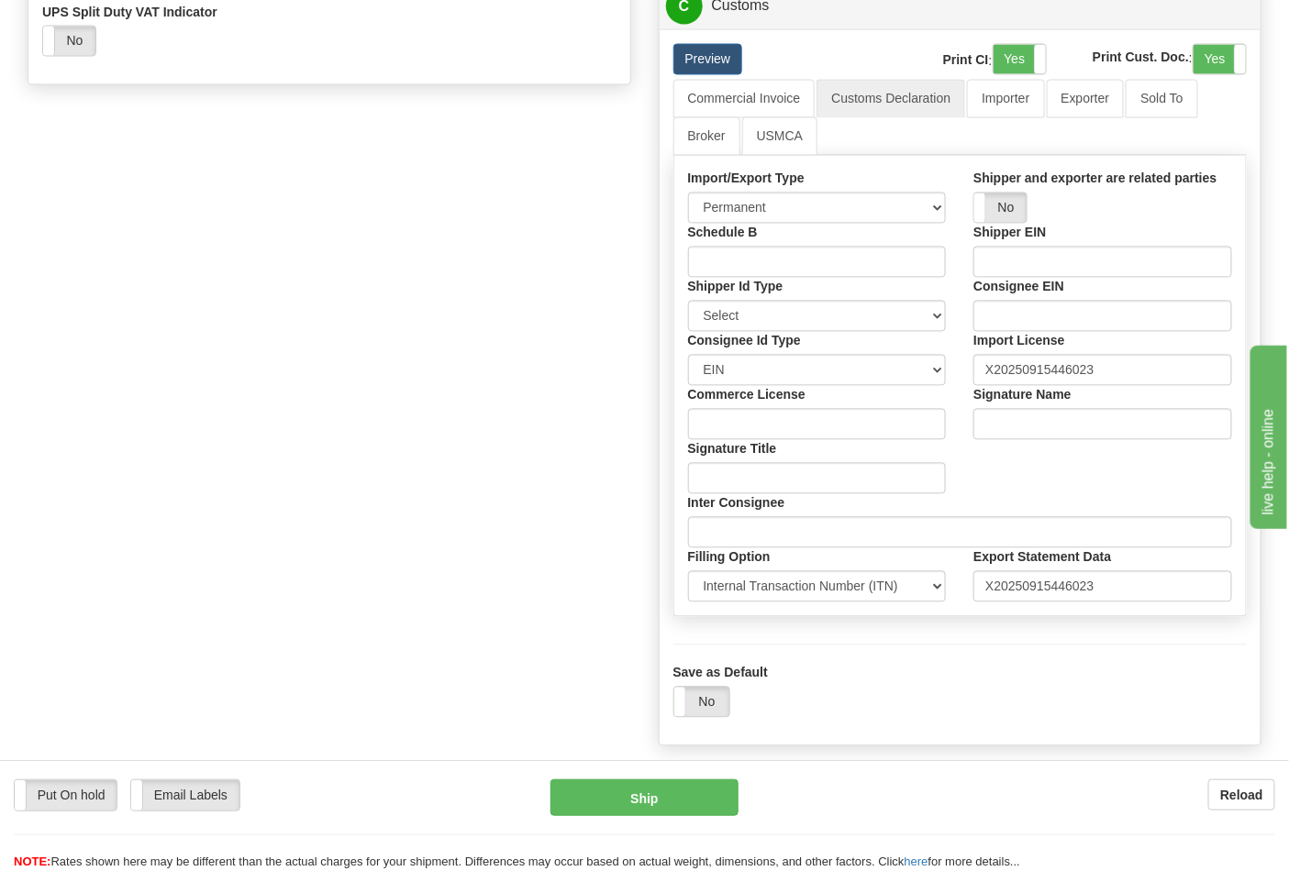
drag, startPoint x: 729, startPoint y: 382, endPoint x: 749, endPoint y: 395, distance: 23.9
click at [730, 350] on label "Consignee Id Type" at bounding box center [744, 341] width 113 height 18
click at [730, 383] on select "Select SSN EIN DUNS" at bounding box center [817, 370] width 259 height 31
click at [749, 386] on select "Select SSN EIN DUNS" at bounding box center [817, 370] width 259 height 31
select select "0"
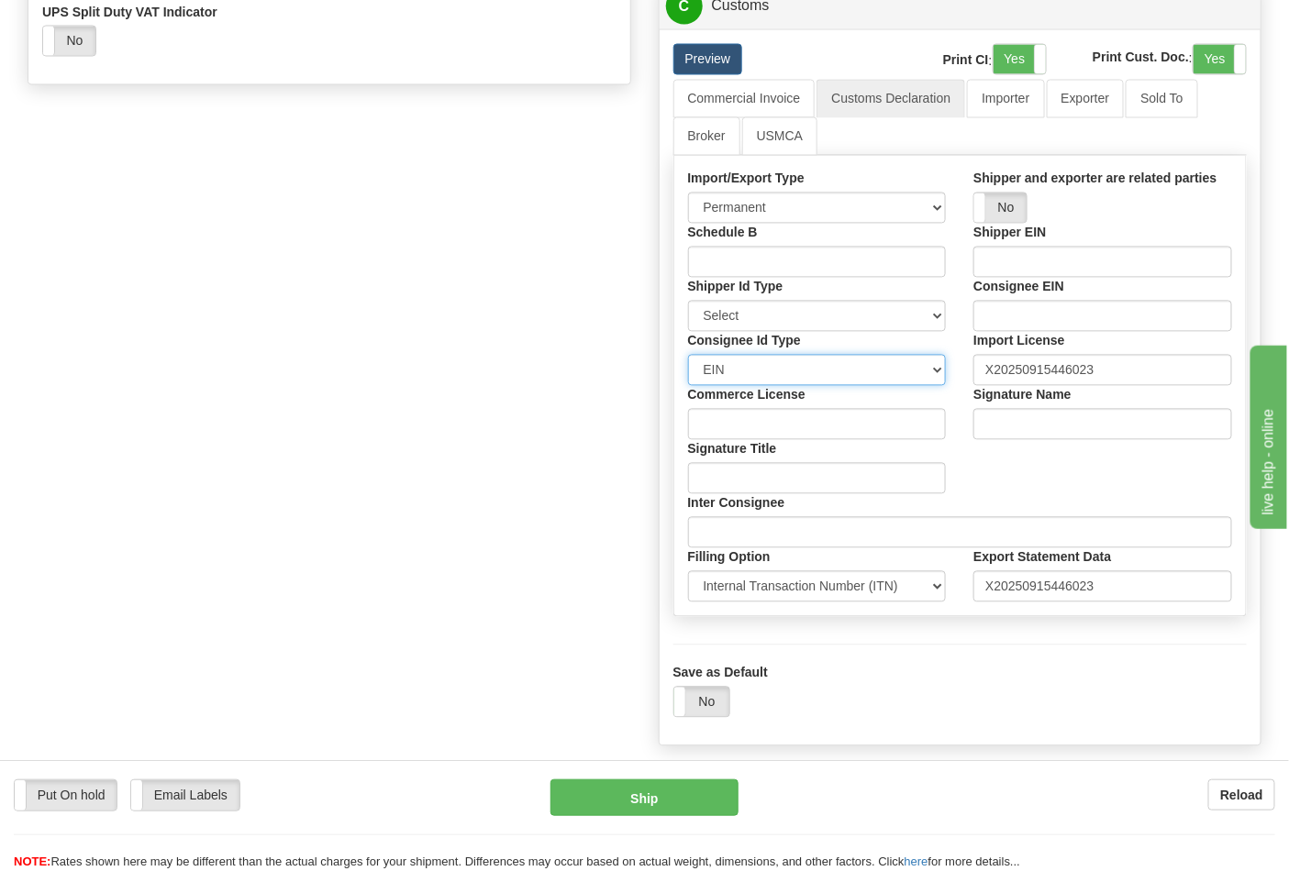
click at [688, 386] on select "Select SSN EIN DUNS" at bounding box center [817, 370] width 259 height 31
drag, startPoint x: 1114, startPoint y: 395, endPoint x: 864, endPoint y: 414, distance: 250.2
click at [870, 413] on div "Schedule B Shipper EIN Shipper Id Type Select SSN EIN DUNS Consignee EIN Consig…" at bounding box center [960, 413] width 572 height 379
click at [800, 603] on select "Select Foreign Trade Regulations (FTR) Internal Transaction Number (ITN) Export…" at bounding box center [817, 586] width 259 height 31
click at [688, 603] on select "Select Foreign Trade Regulations (FTR) Internal Transaction Number (ITN) Export…" at bounding box center [817, 586] width 259 height 31
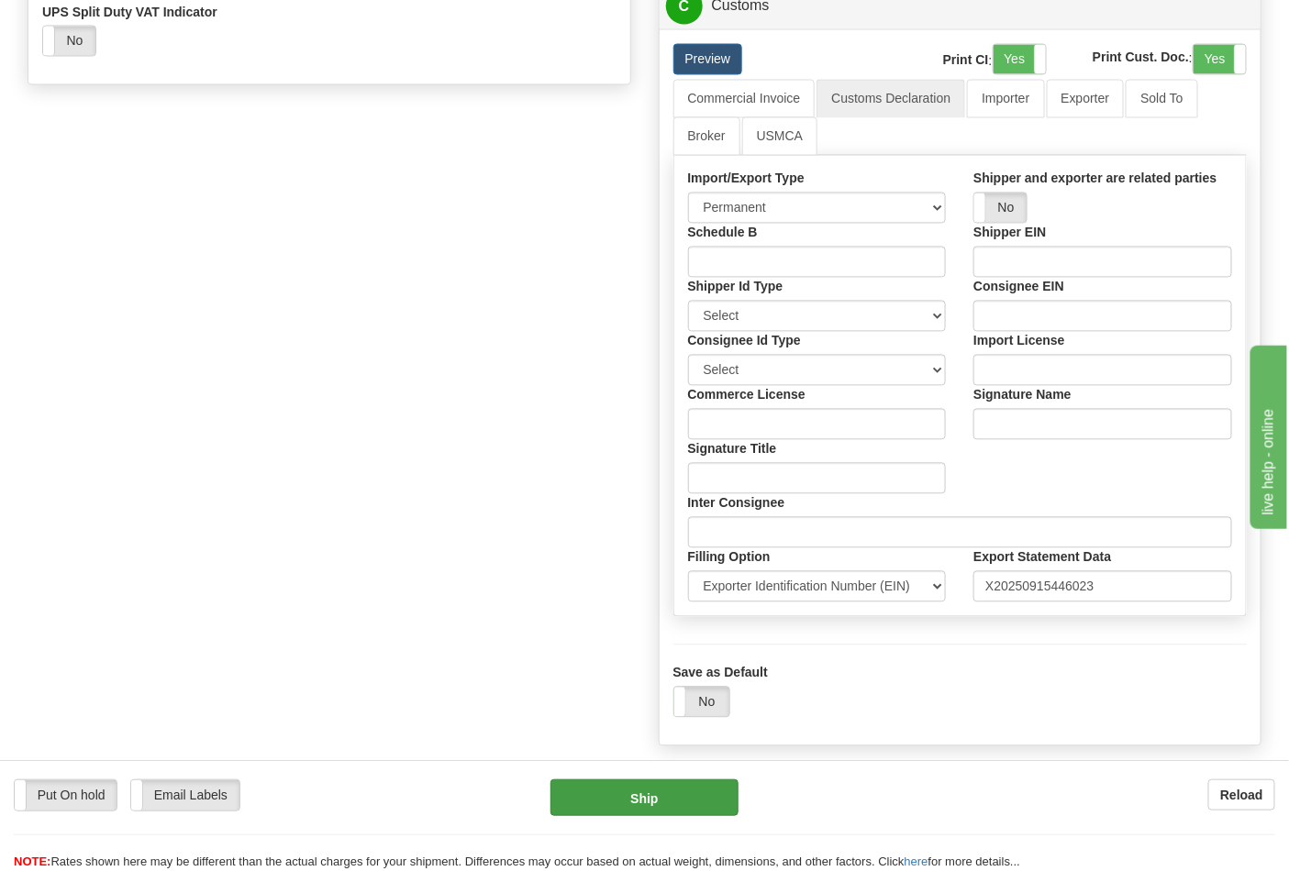
drag, startPoint x: 690, startPoint y: 776, endPoint x: 677, endPoint y: 805, distance: 32.0
click at [690, 777] on div "Put On hold Put On hold Email Labels Email Labels Edit Reload Ship Reload" at bounding box center [644, 815] width 1289 height 111
click at [675, 808] on button "Ship" at bounding box center [643, 798] width 187 height 37
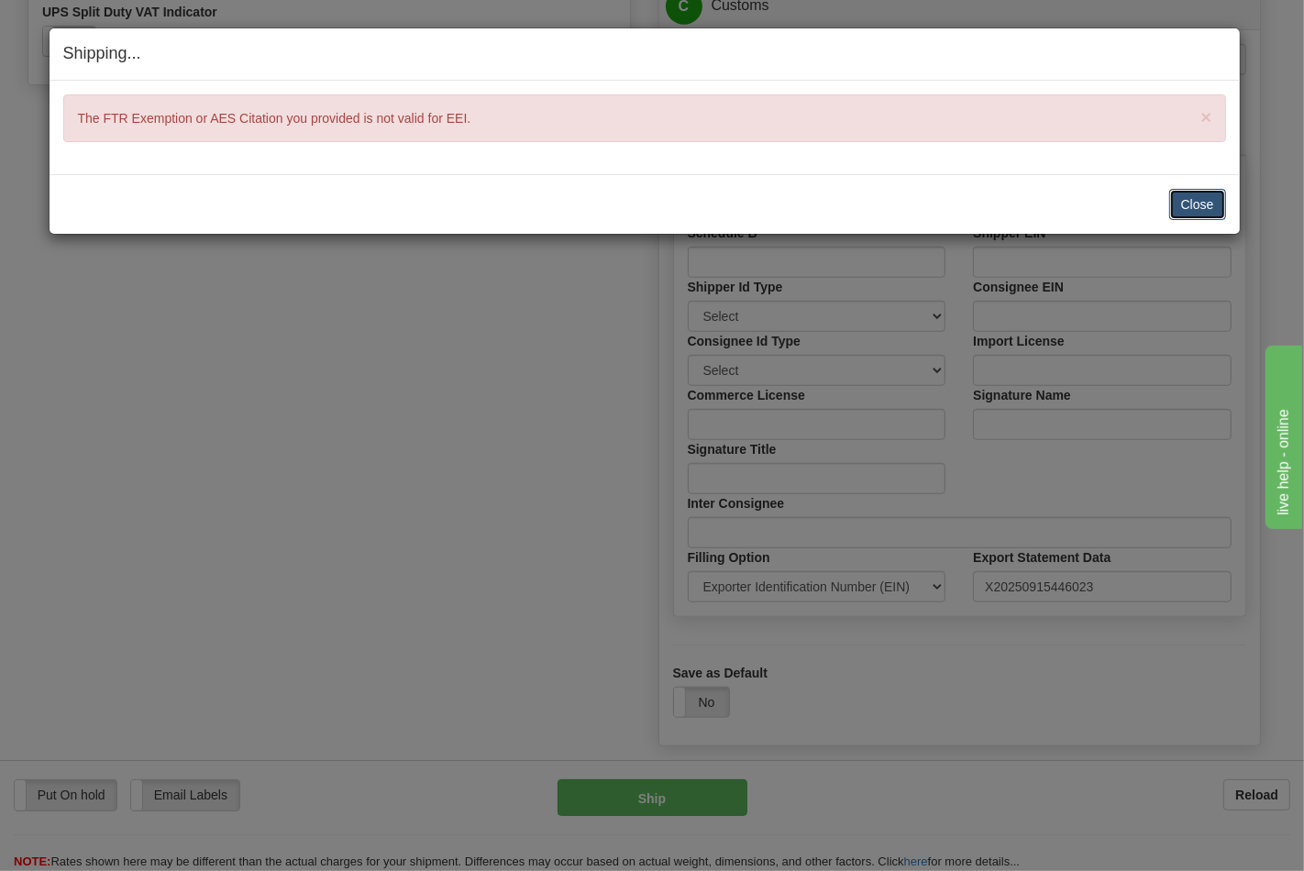
click at [1197, 189] on button "Close" at bounding box center [1198, 204] width 57 height 31
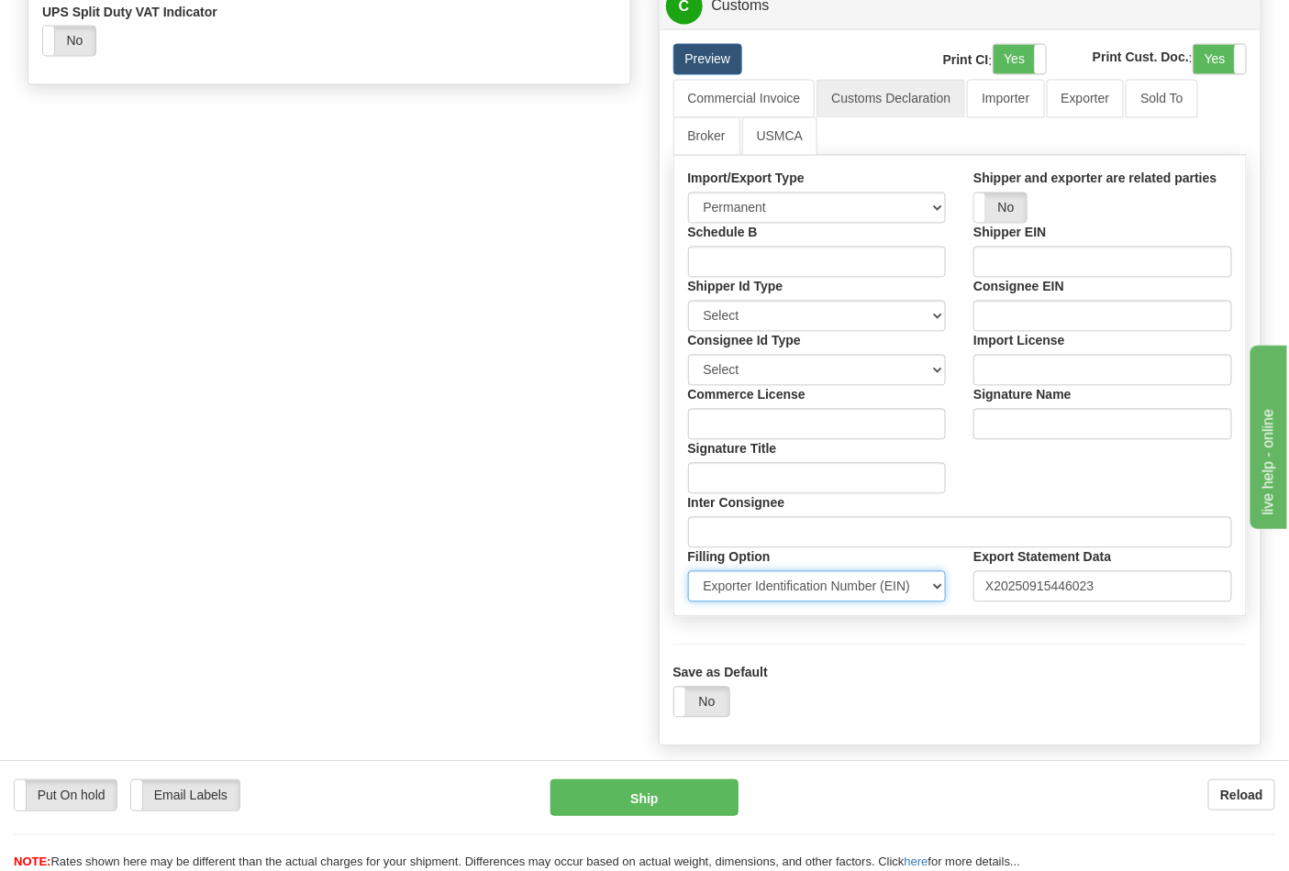
click at [848, 603] on select "Select Foreign Trade Regulations (FTR) Internal Transaction Number (ITN) Export…" at bounding box center [817, 586] width 259 height 31
click at [688, 603] on select "Select Foreign Trade Regulations (FTR) Internal Transaction Number (ITN) Export…" at bounding box center [817, 586] width 259 height 31
click at [1015, 603] on select "Select 30.2(d)(2) 30.36 30.37(a) 30.37(b) 30.37(e) 30.37(f) 30.37(g) 30.37(h) 3…" at bounding box center [1102, 586] width 259 height 31
click at [888, 603] on select "Select Foreign Trade Regulations (FTR) Internal Transaction Number (ITN) Export…" at bounding box center [817, 586] width 259 height 31
select select "2"
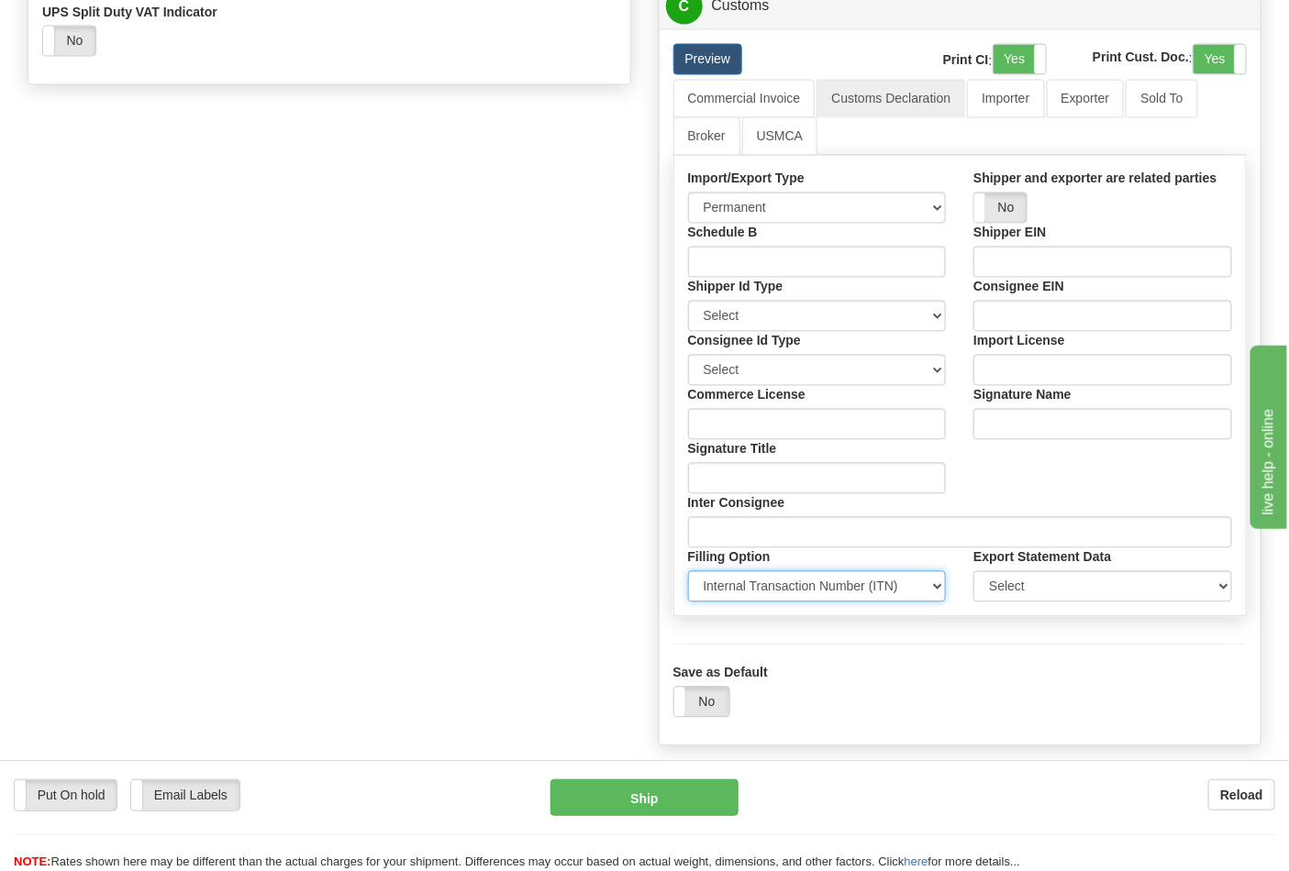
click at [688, 603] on select "Select Foreign Trade Regulations (FTR) Internal Transaction Number (ITN) Export…" at bounding box center [817, 586] width 259 height 31
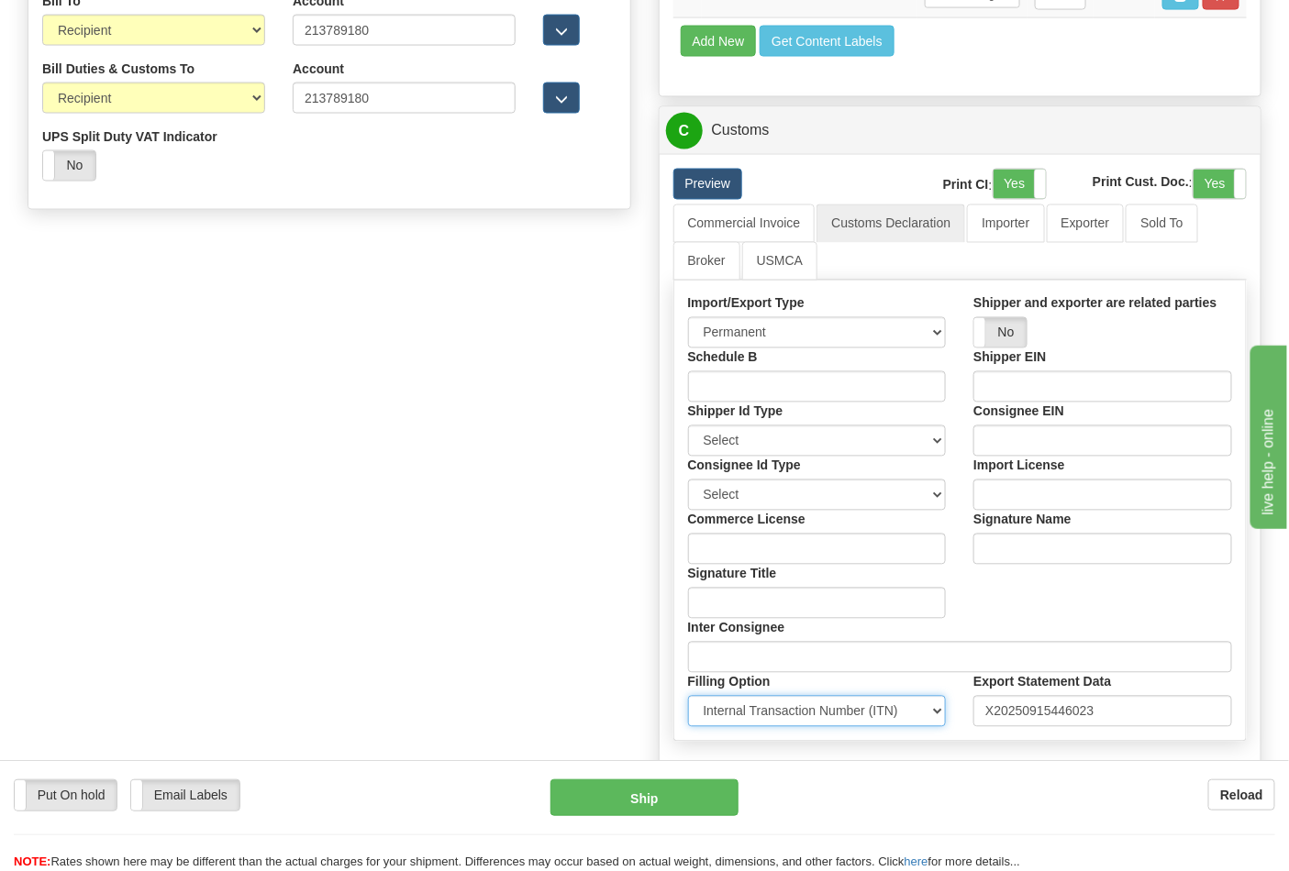
scroll to position [815, 0]
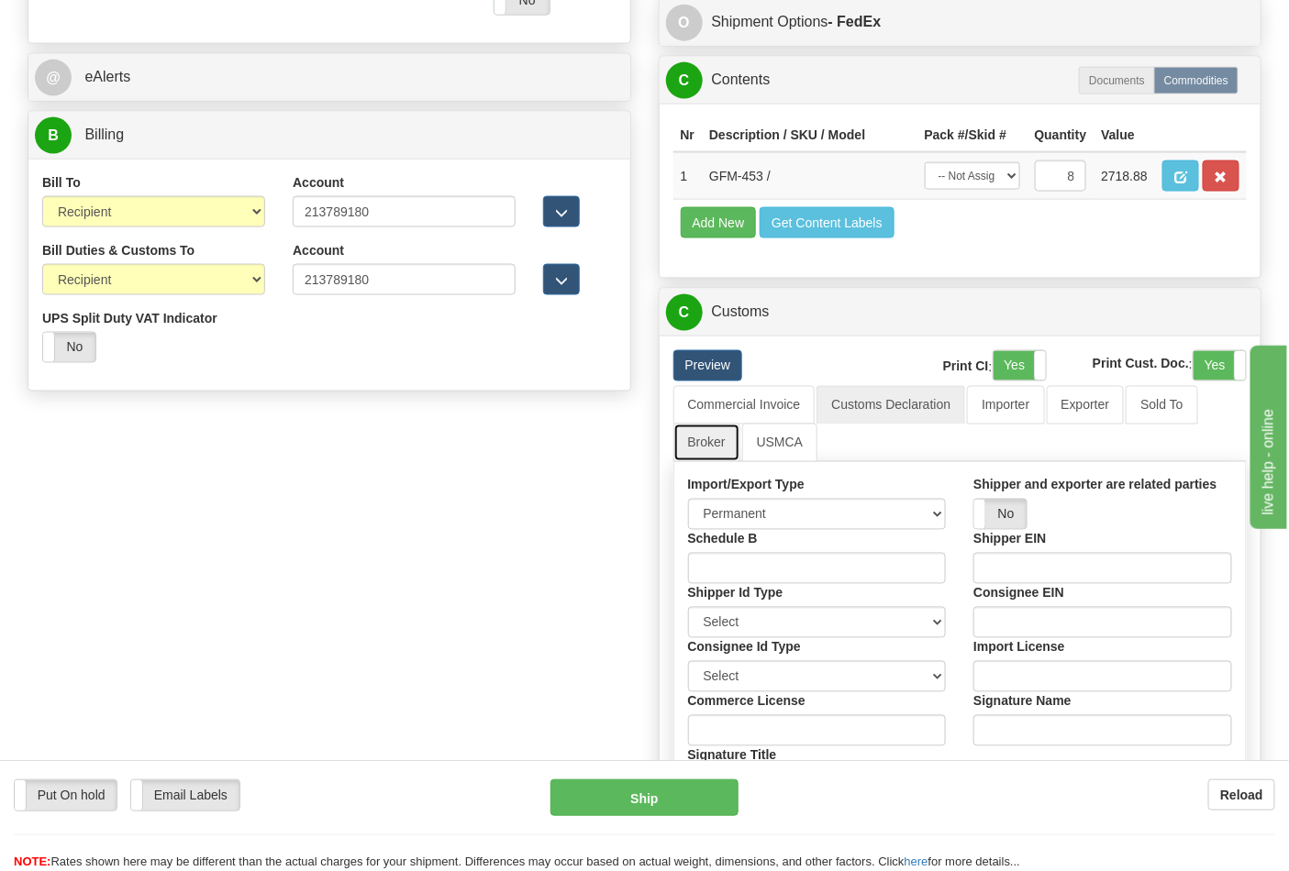
click at [716, 462] on link "Broker" at bounding box center [706, 443] width 67 height 39
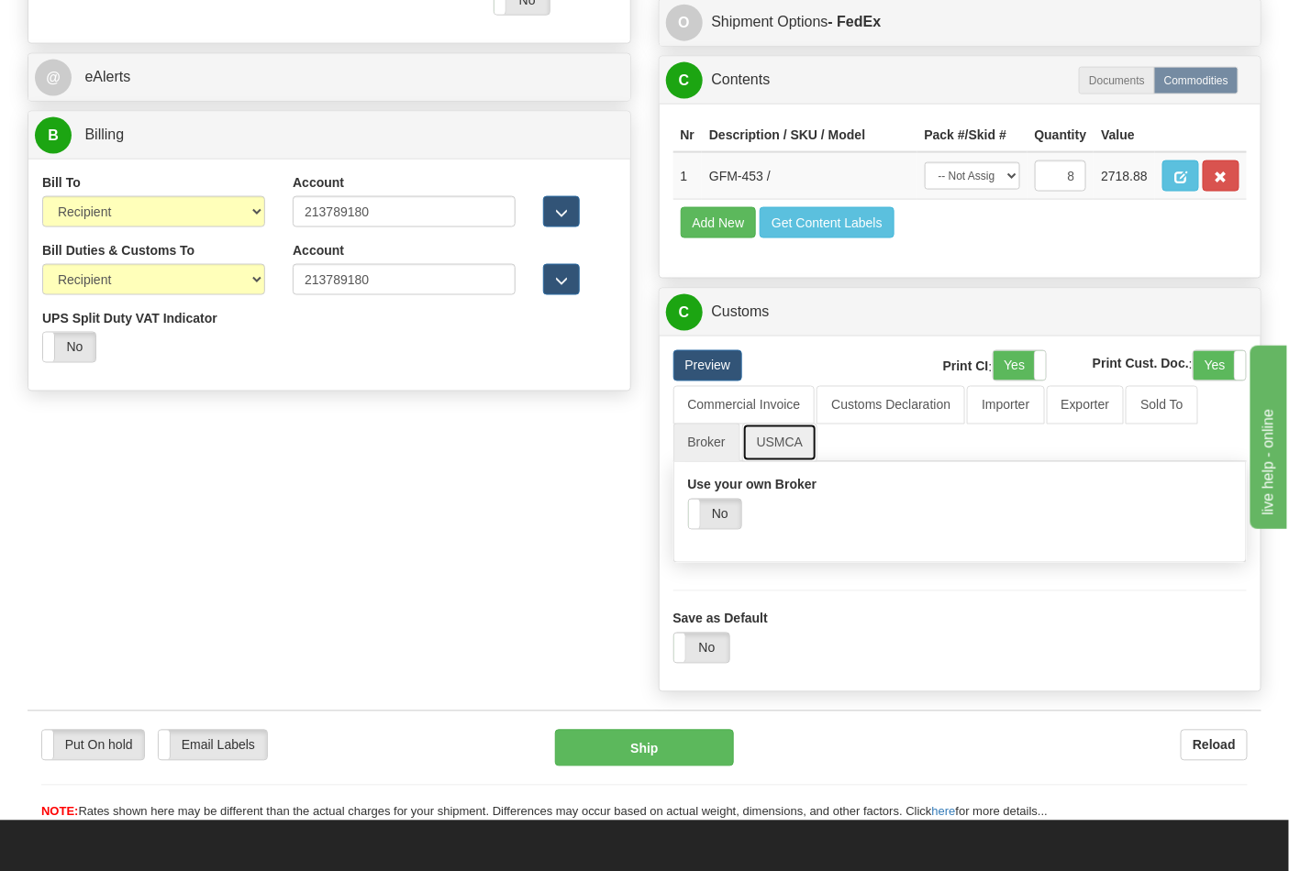
click at [771, 462] on link "USMCA" at bounding box center [780, 443] width 76 height 39
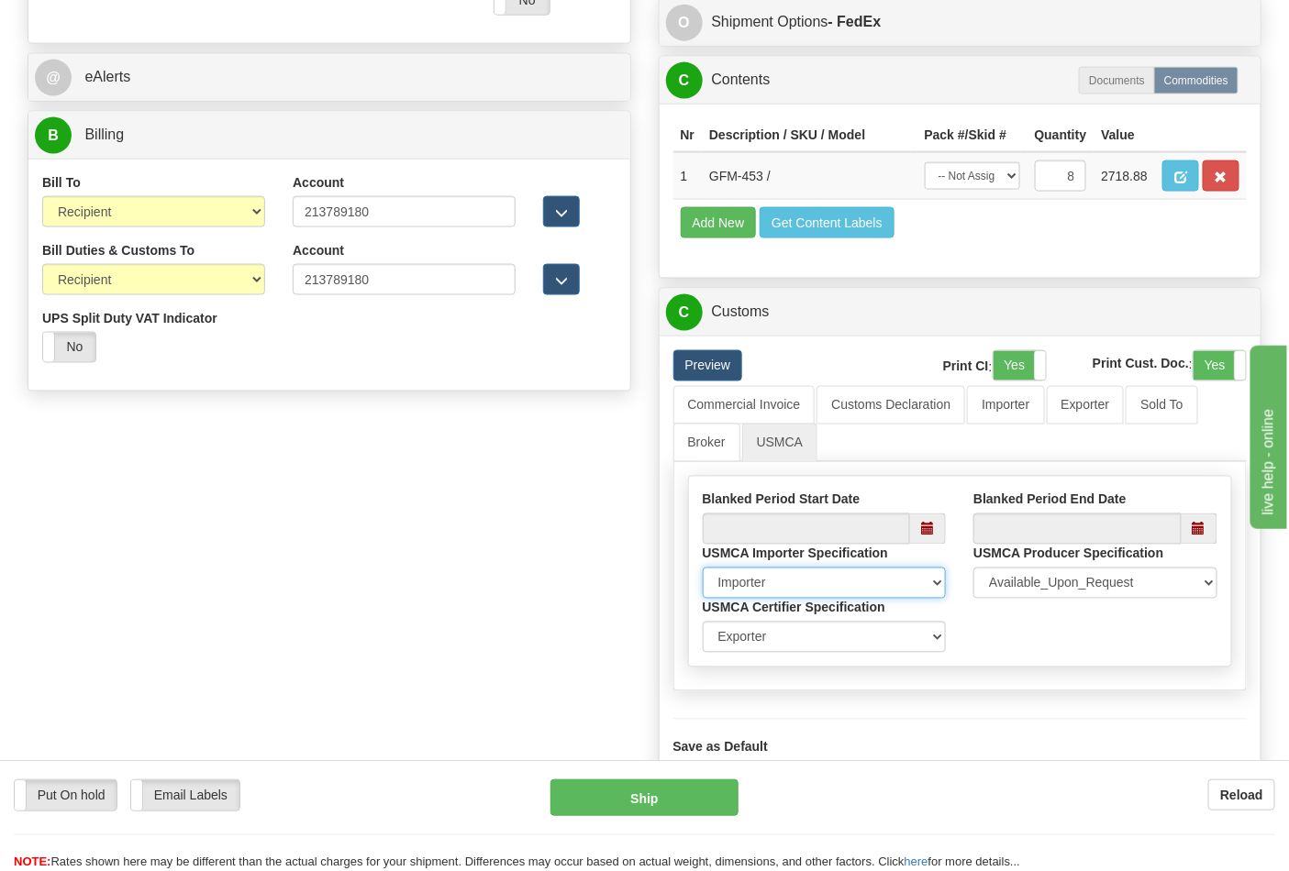
click at [931, 599] on select "Importer Recipient Various Unknown" at bounding box center [825, 583] width 244 height 31
click at [927, 599] on select "Importer Recipient Various Unknown" at bounding box center [825, 583] width 244 height 31
click at [900, 652] on div "USMCA Certifier Specification Exporter Importer Producer" at bounding box center [825, 626] width 272 height 54
click at [900, 653] on select "Exporter Importer Producer" at bounding box center [825, 637] width 244 height 31
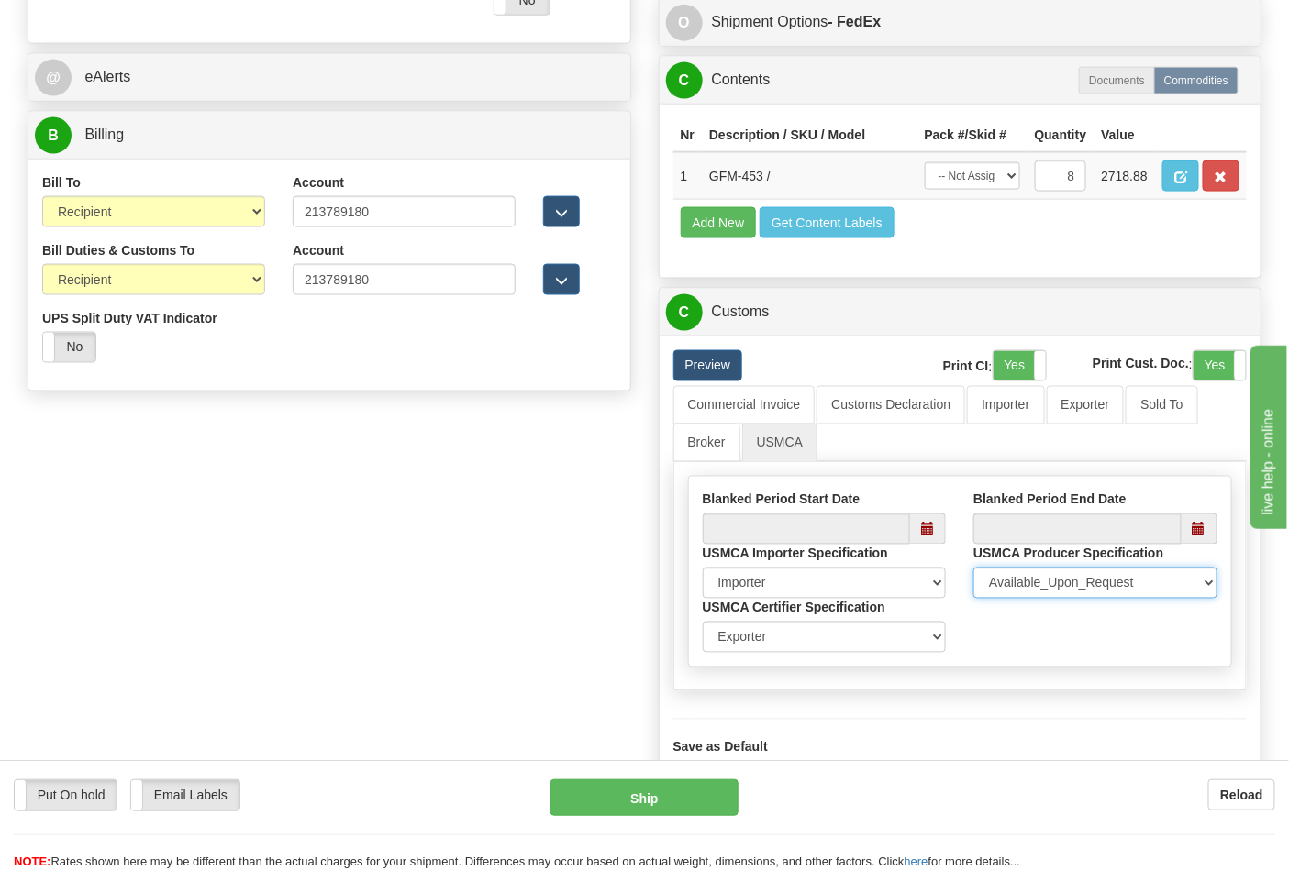
click at [1014, 599] on select "Available_Upon_Request Same_shipper_Exporter Multiple_Specified Single_Specifie…" at bounding box center [1095, 583] width 244 height 31
click at [1006, 545] on input "datetime" at bounding box center [1077, 529] width 208 height 31
click at [920, 545] on span at bounding box center [928, 529] width 36 height 31
type input "[DATE]"
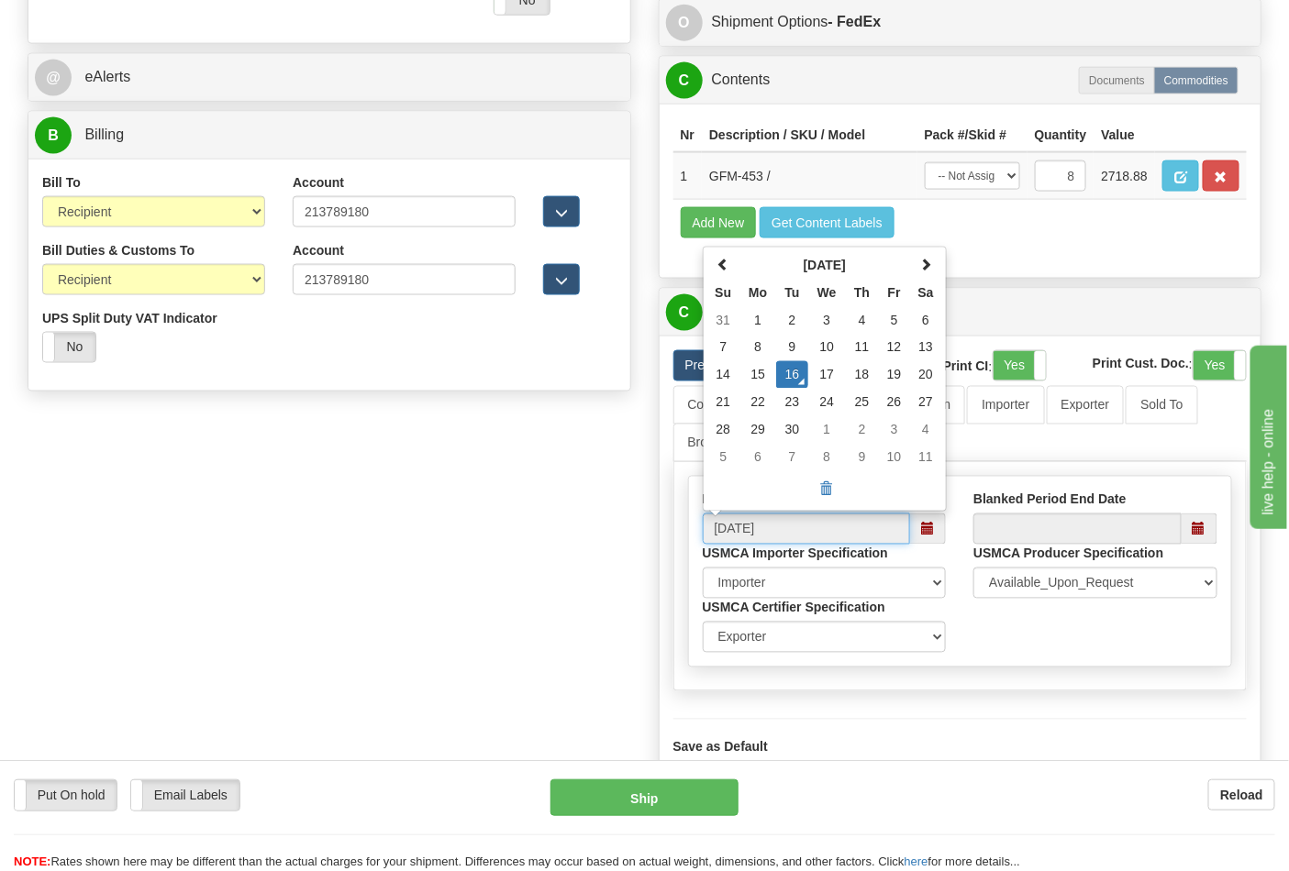
click at [920, 545] on span at bounding box center [928, 529] width 36 height 31
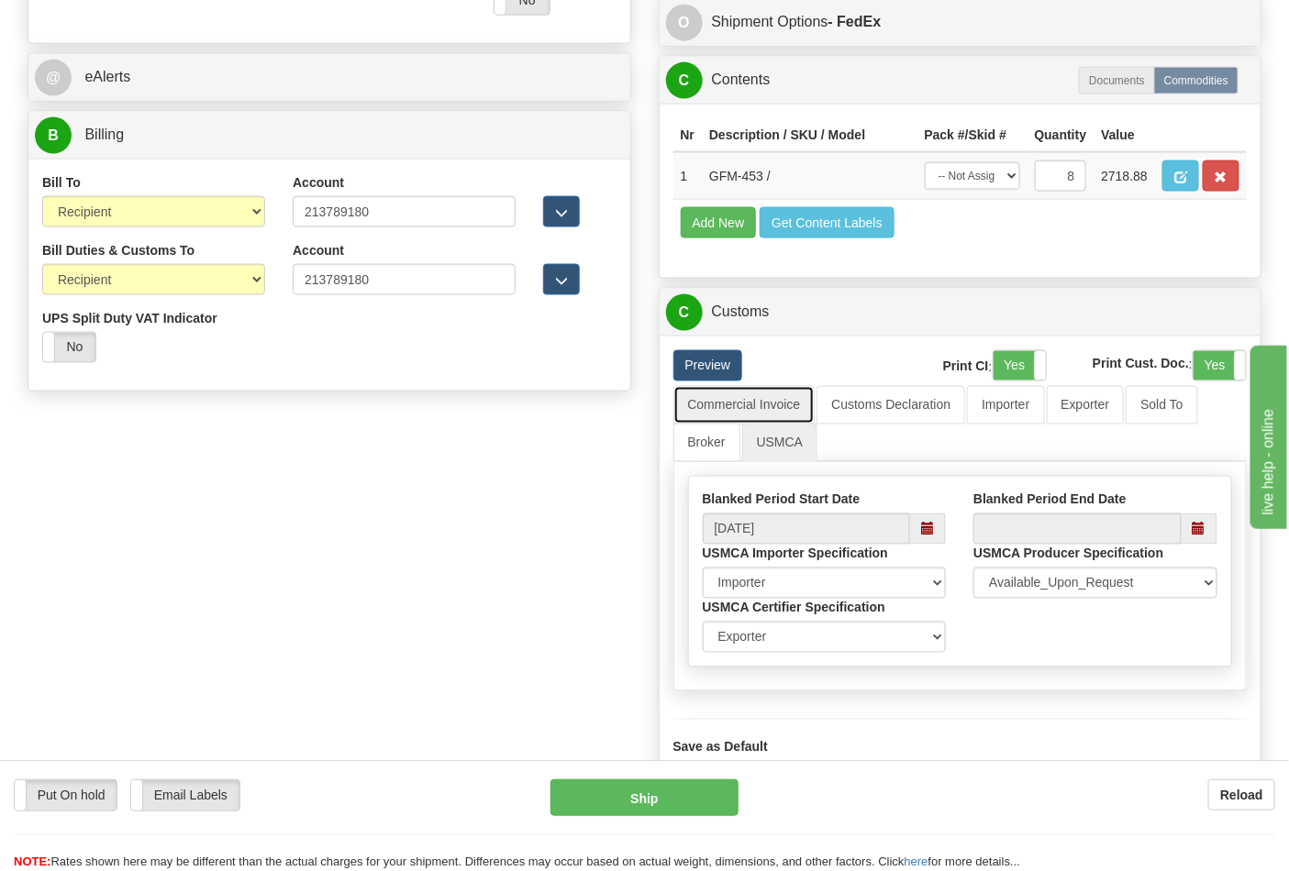
click at [802, 425] on link "Commercial Invoice" at bounding box center [744, 405] width 142 height 39
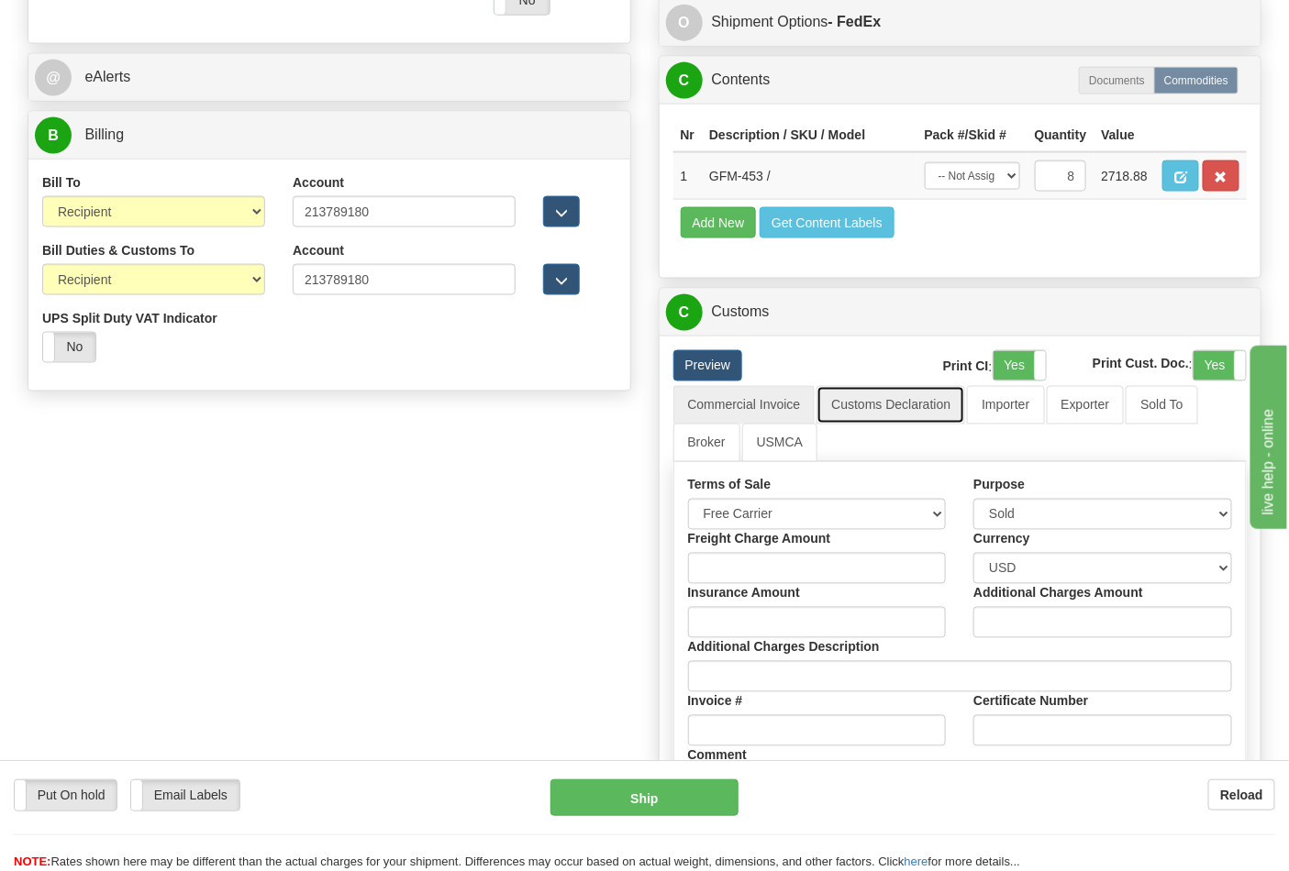
click at [897, 425] on link "Customs Declaration" at bounding box center [890, 405] width 149 height 39
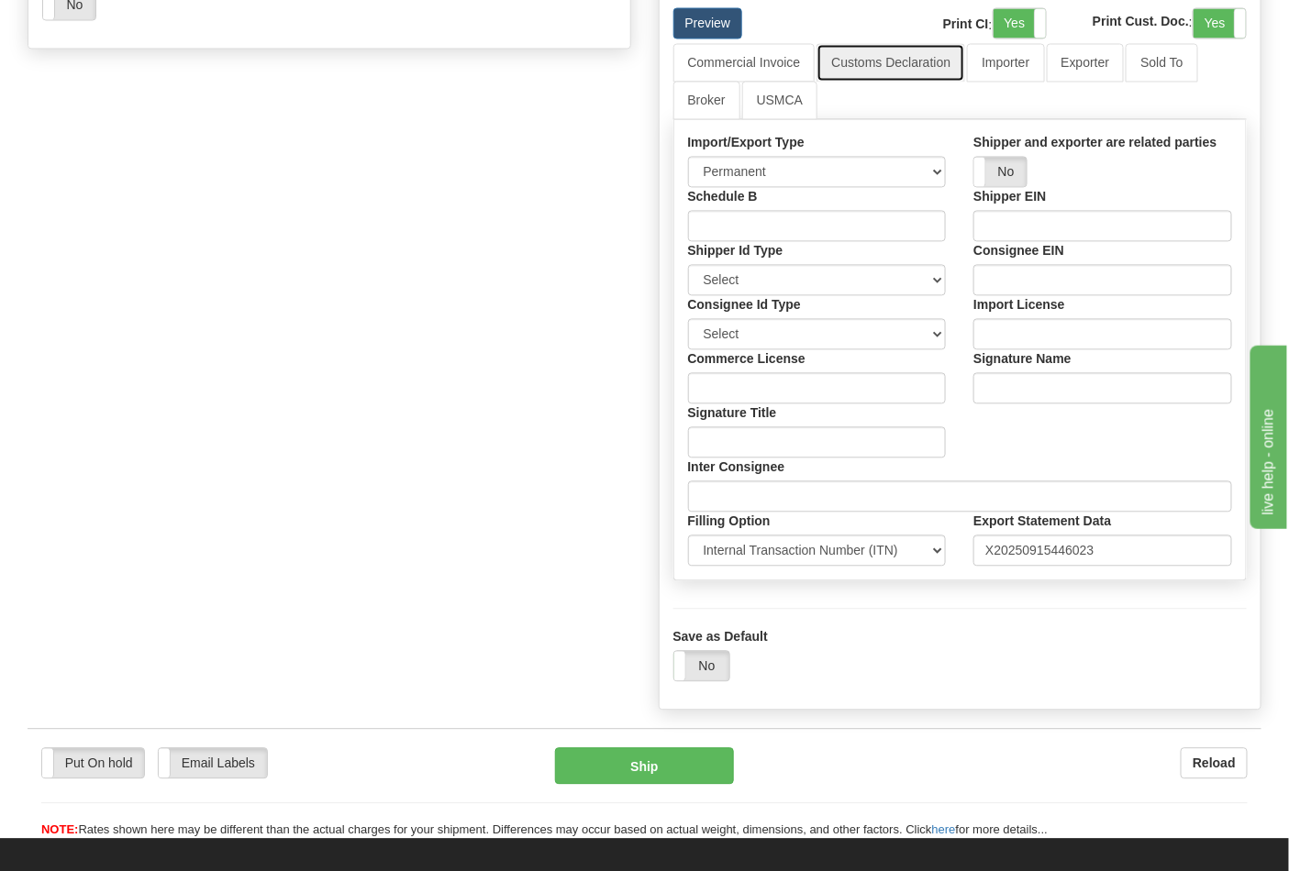
scroll to position [1121, 0]
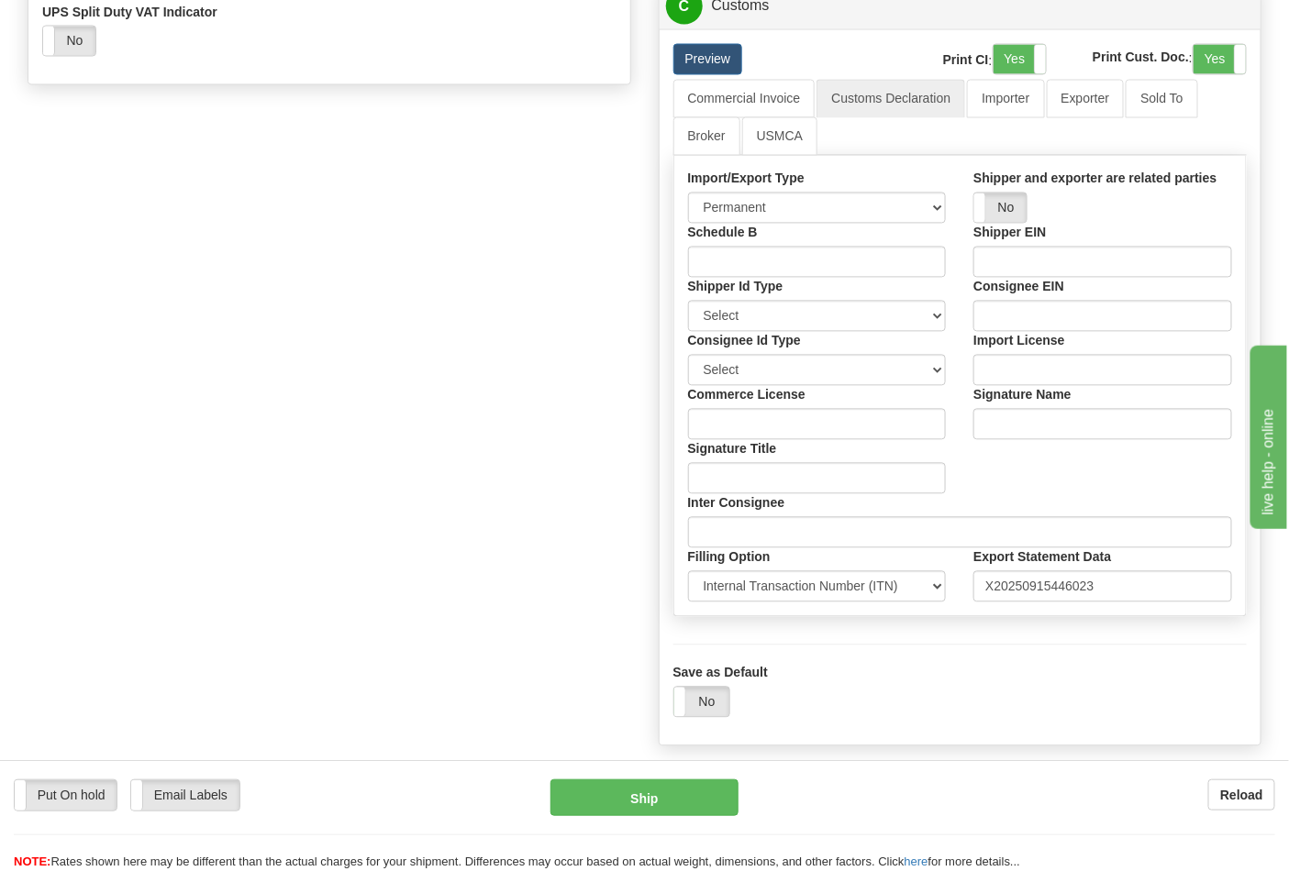
click at [711, 776] on div "Put On hold Put On hold Email Labels Email Labels Edit Reload Ship Reload" at bounding box center [644, 815] width 1289 height 111
click at [712, 793] on button "Ship" at bounding box center [643, 798] width 187 height 37
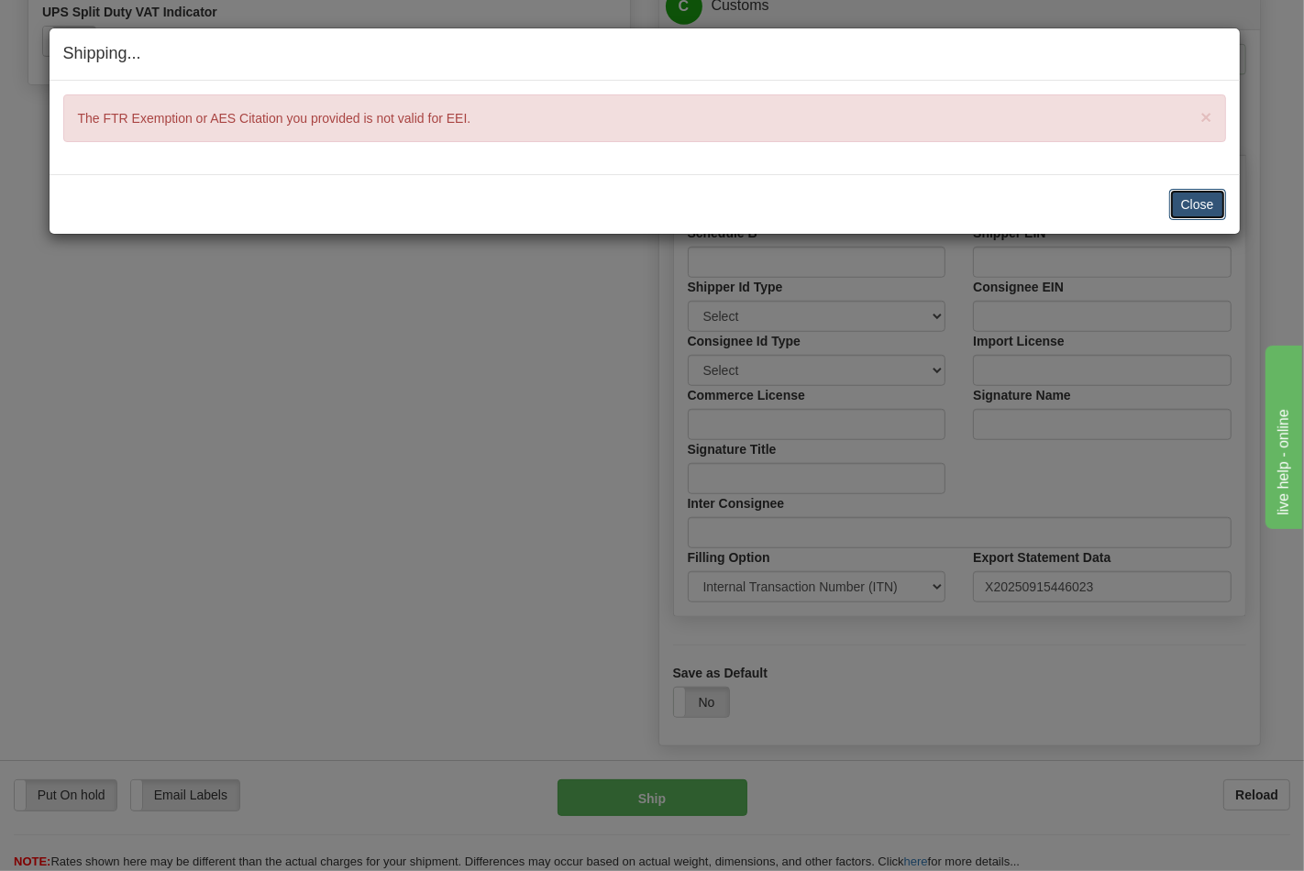
click at [1184, 206] on button "Close" at bounding box center [1198, 204] width 57 height 31
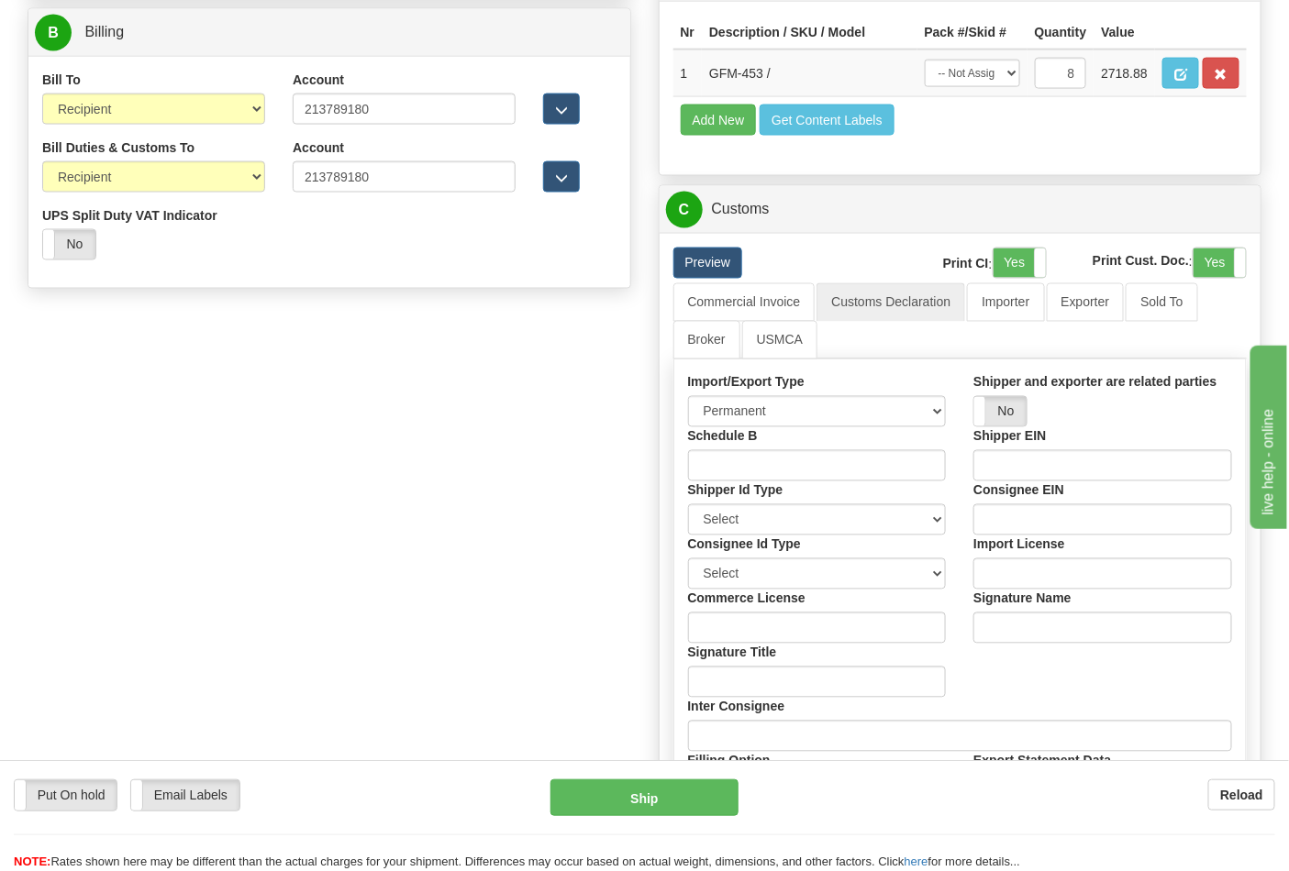
scroll to position [815, 0]
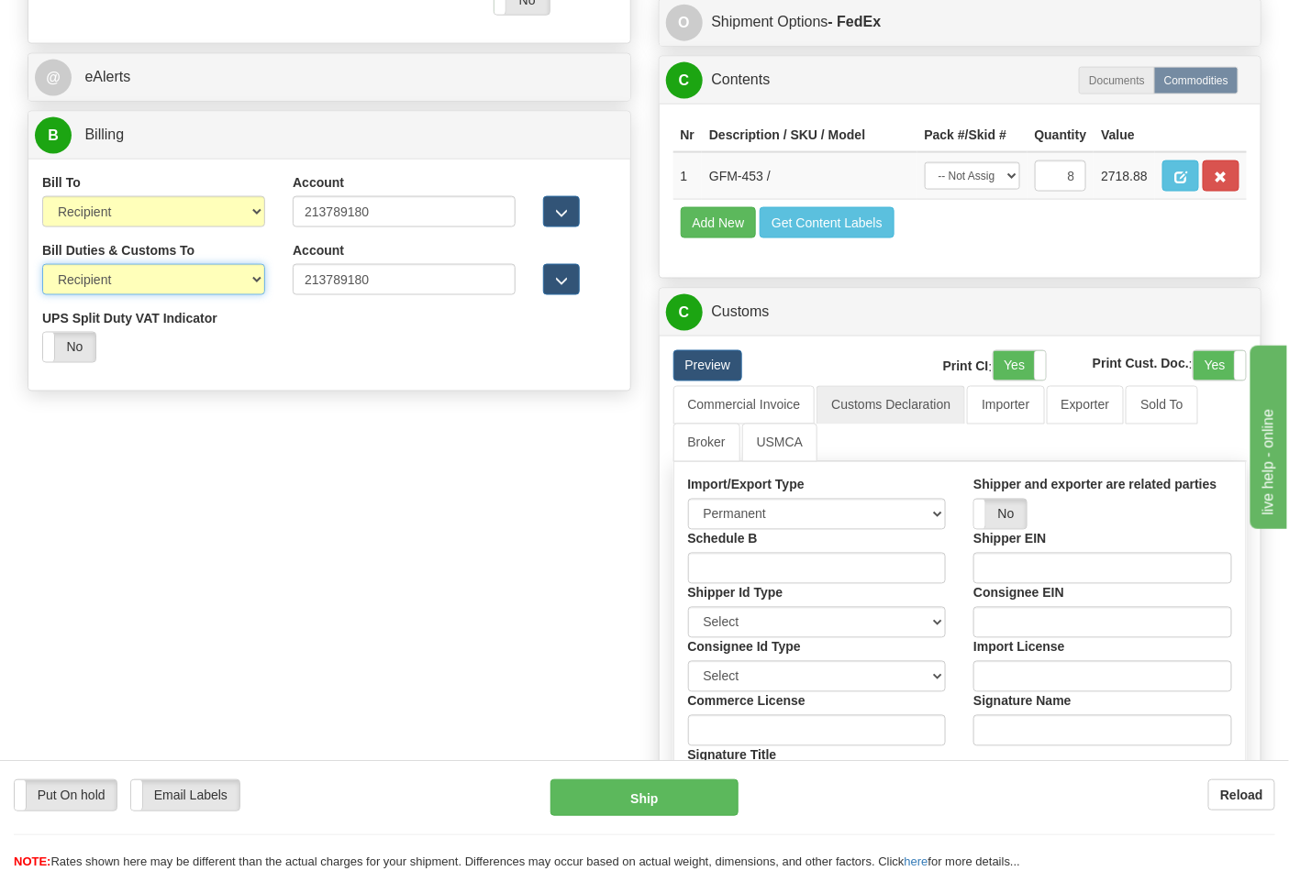
click at [120, 276] on select "Sender Recipient Third Party" at bounding box center [153, 279] width 223 height 31
select select "1"
click at [42, 266] on select "Sender Recipient Third Party" at bounding box center [153, 279] width 223 height 31
type input "03"
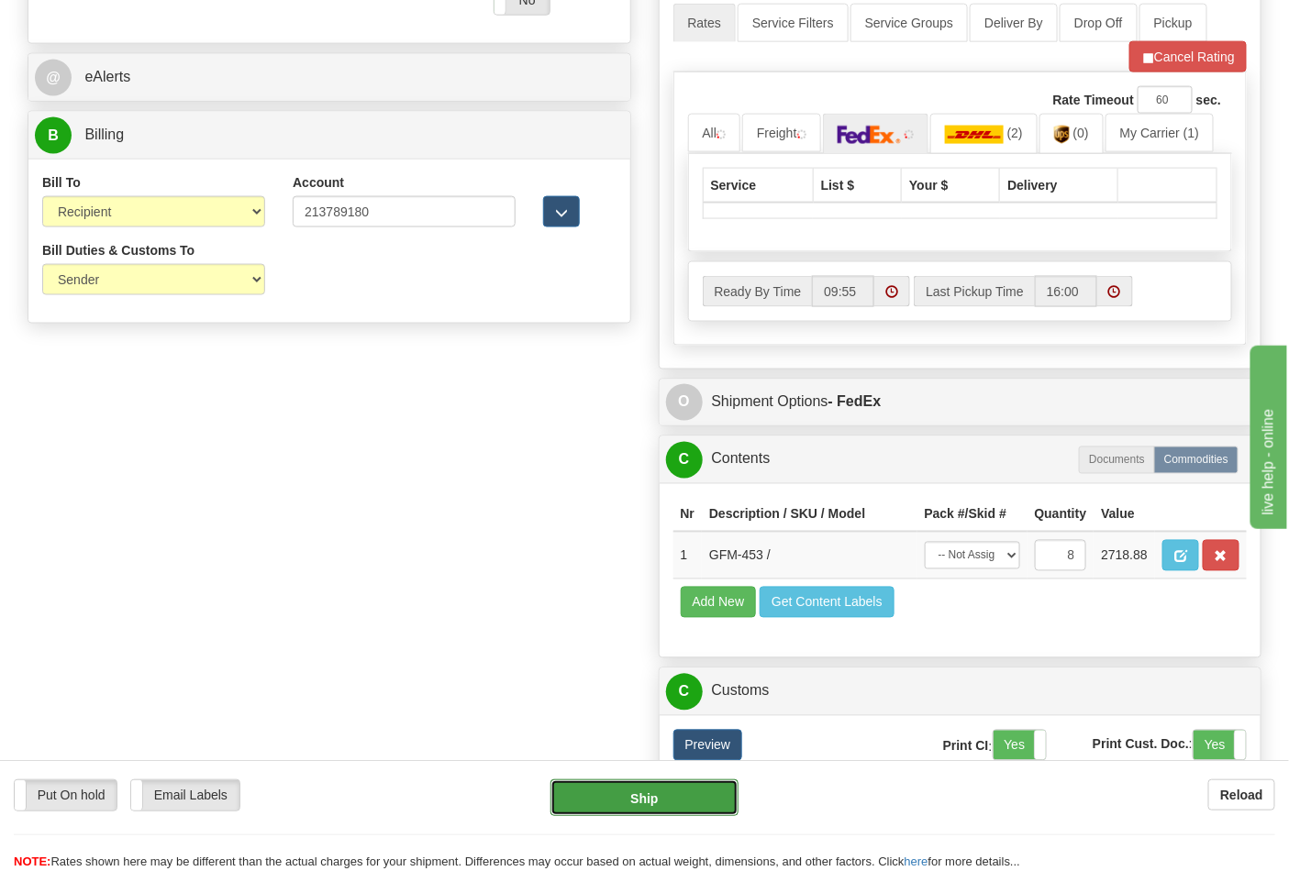
click at [620, 804] on button "Ship" at bounding box center [643, 798] width 187 height 37
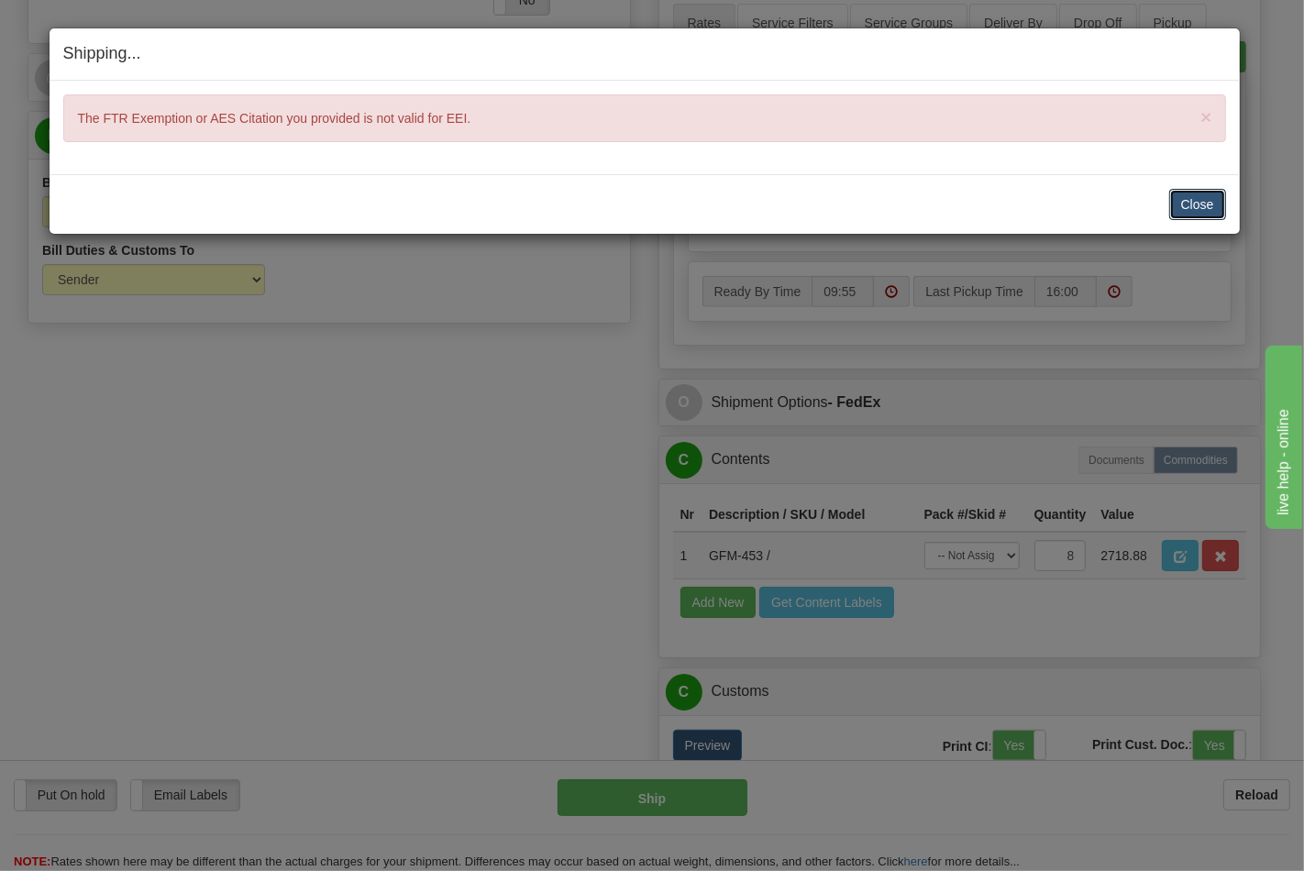
click at [1208, 211] on button "Close" at bounding box center [1198, 204] width 57 height 31
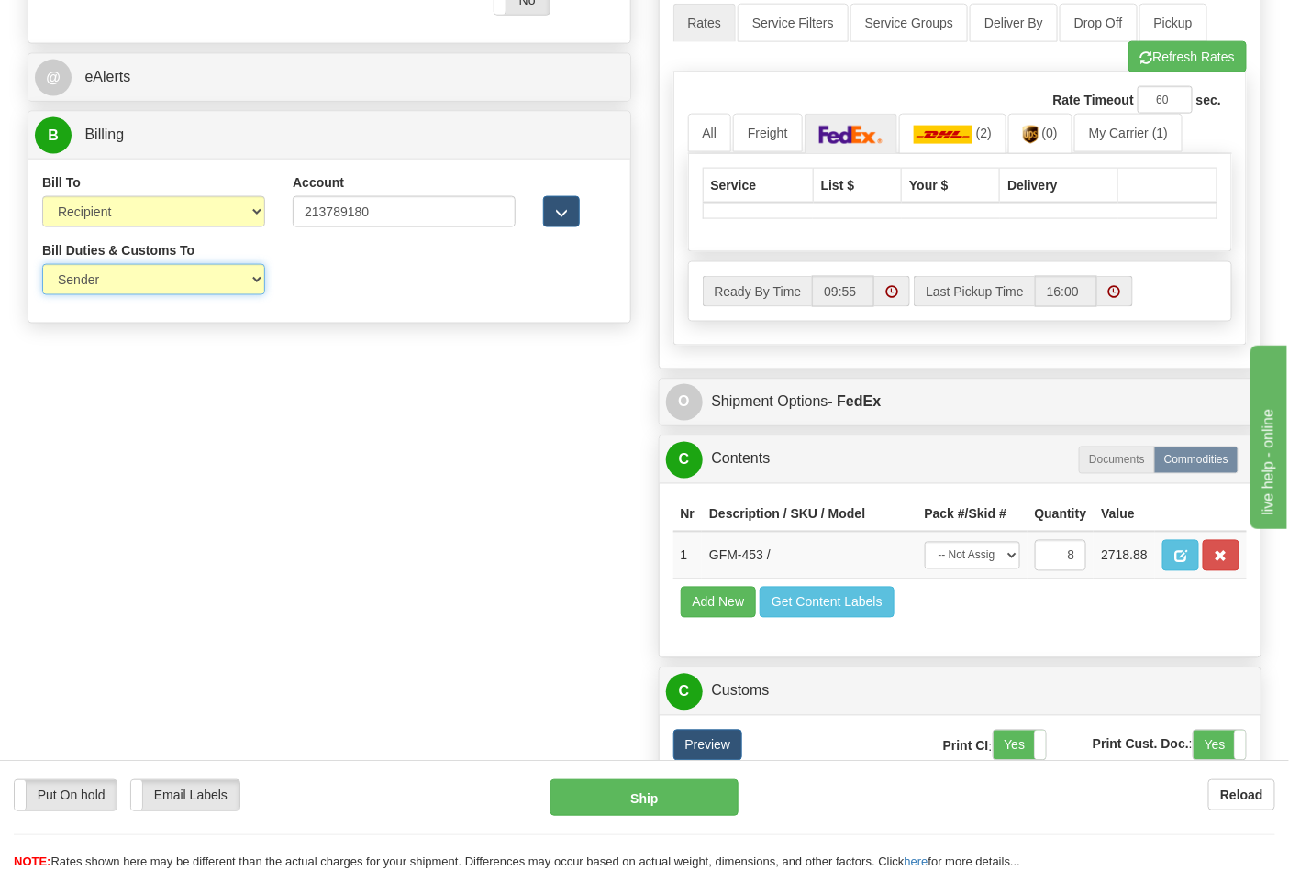
drag, startPoint x: 250, startPoint y: 272, endPoint x: 194, endPoint y: 287, distance: 58.1
click at [246, 272] on select "Sender Recipient Third Party" at bounding box center [153, 279] width 223 height 31
select select "2"
click at [42, 266] on select "Sender Recipient Third Party" at bounding box center [153, 279] width 223 height 31
type input "03"
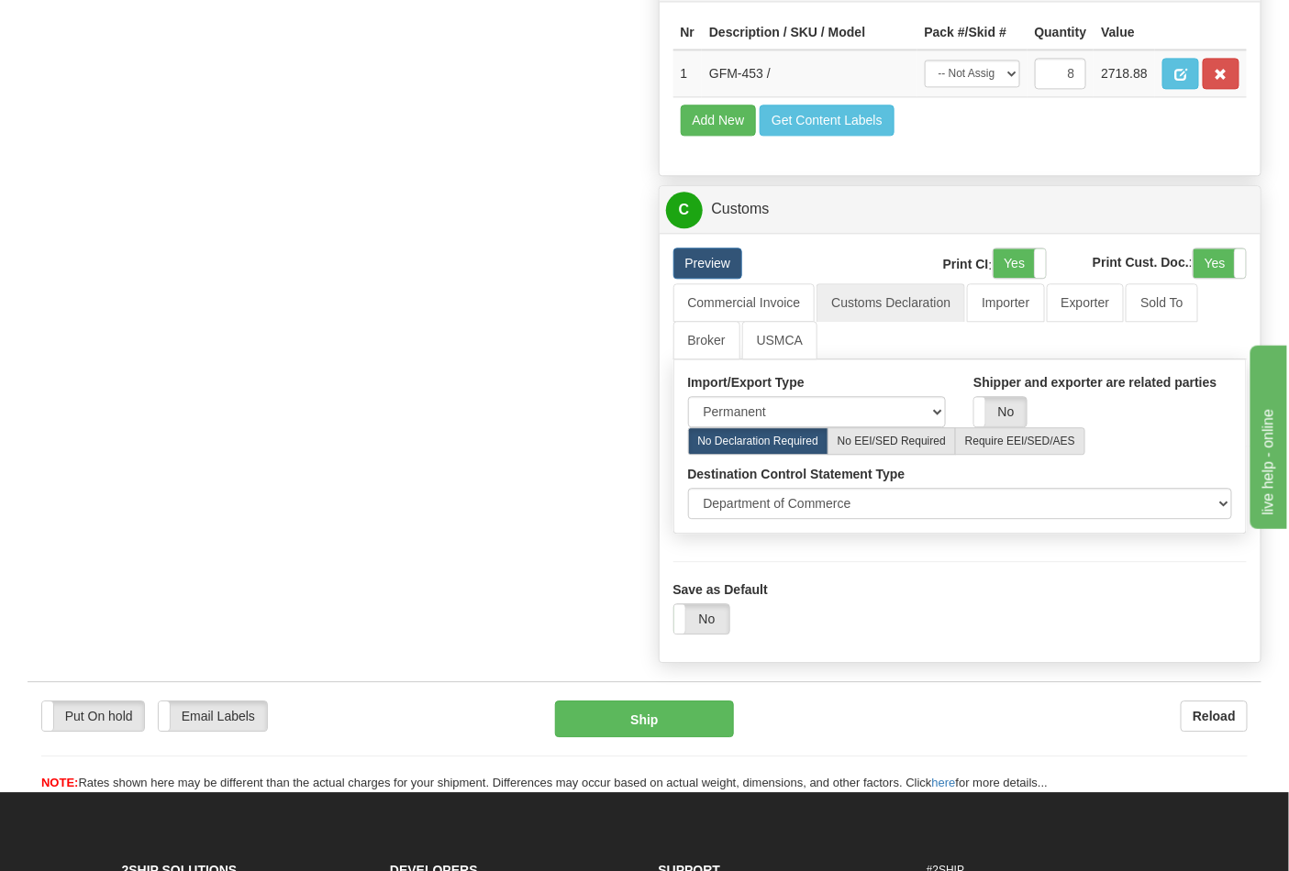
scroll to position [1280, 0]
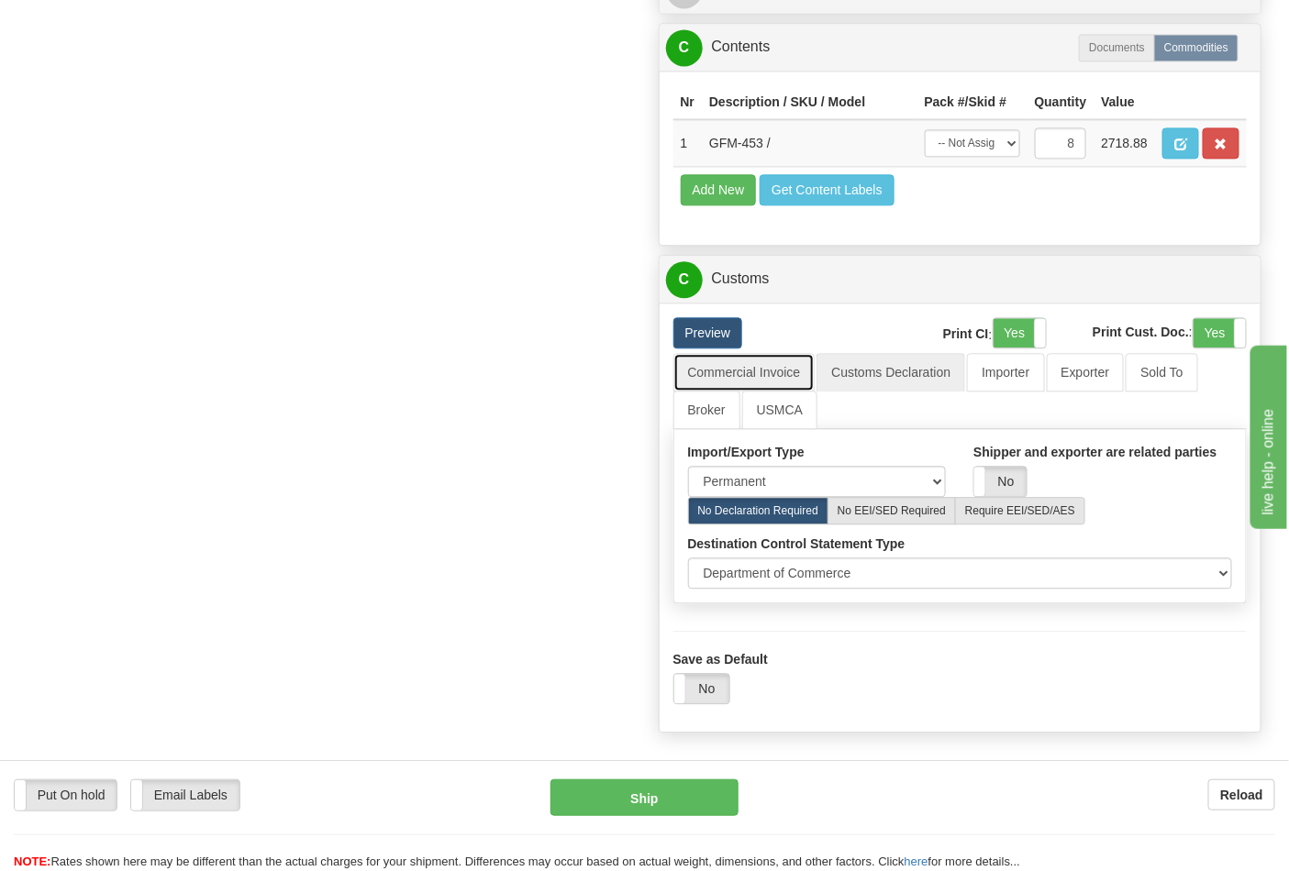
click at [765, 392] on link "Commercial Invoice" at bounding box center [744, 372] width 142 height 39
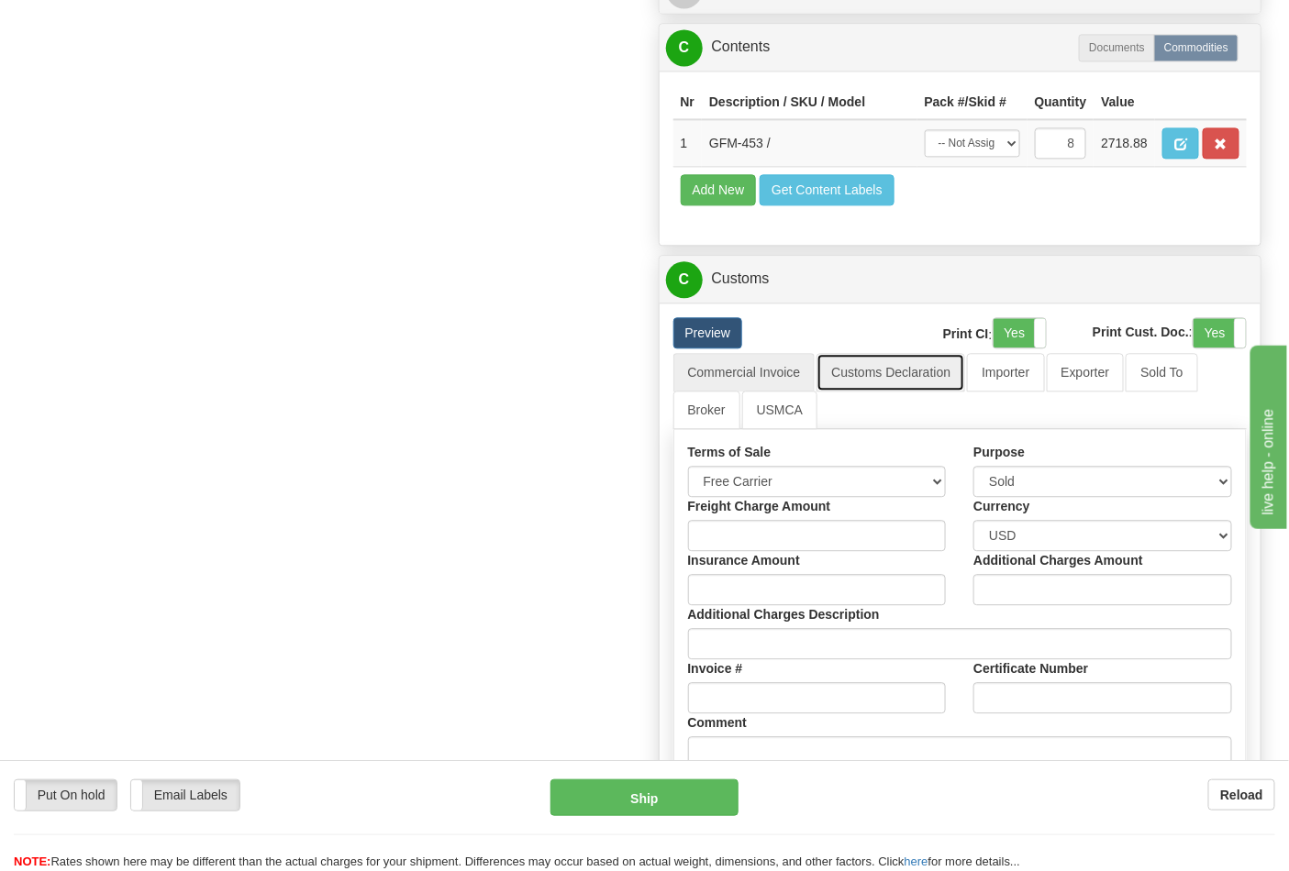
click at [858, 392] on link "Customs Declaration" at bounding box center [890, 372] width 149 height 39
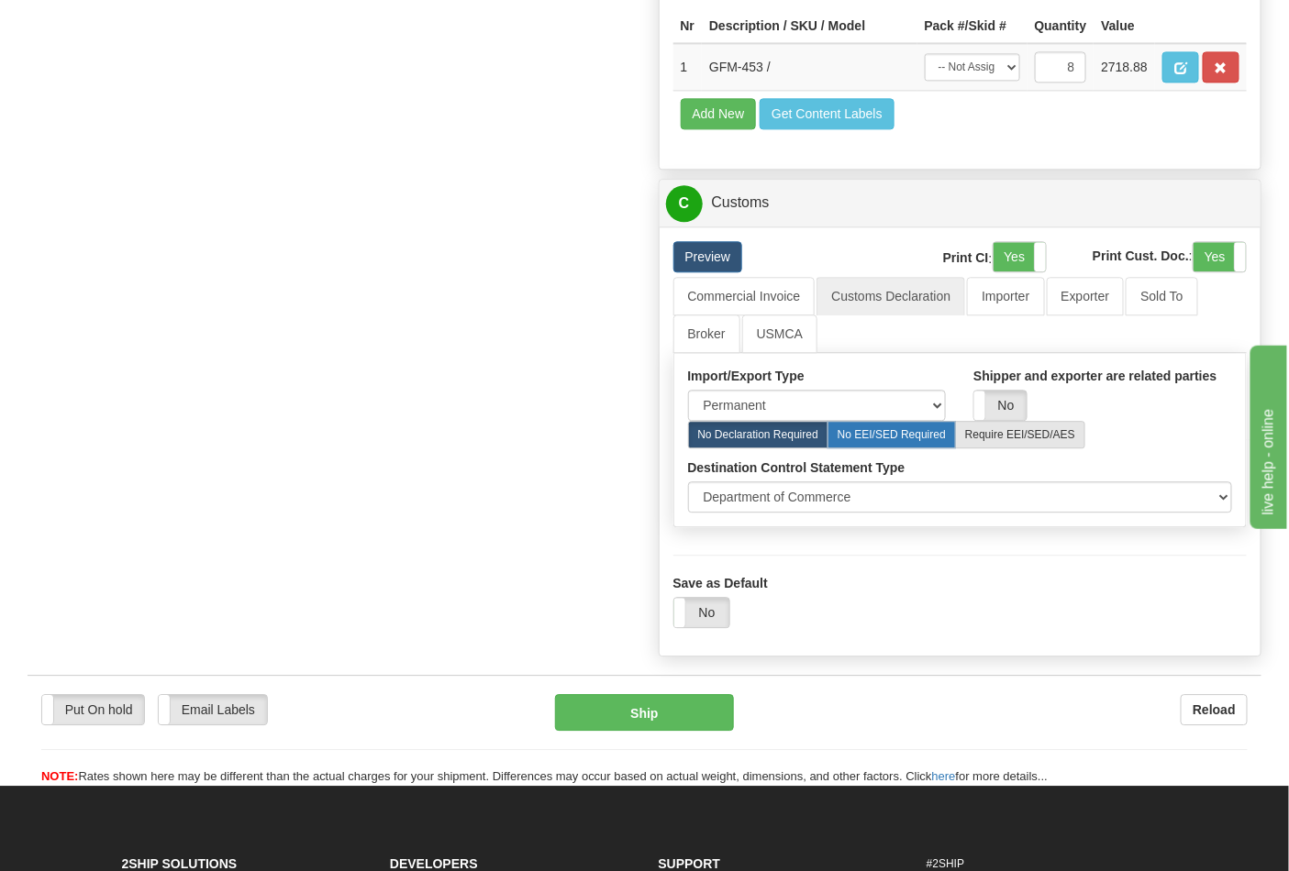
click at [912, 449] on label "No EEI/SED Required" at bounding box center [891, 435] width 128 height 28
radio input "true"
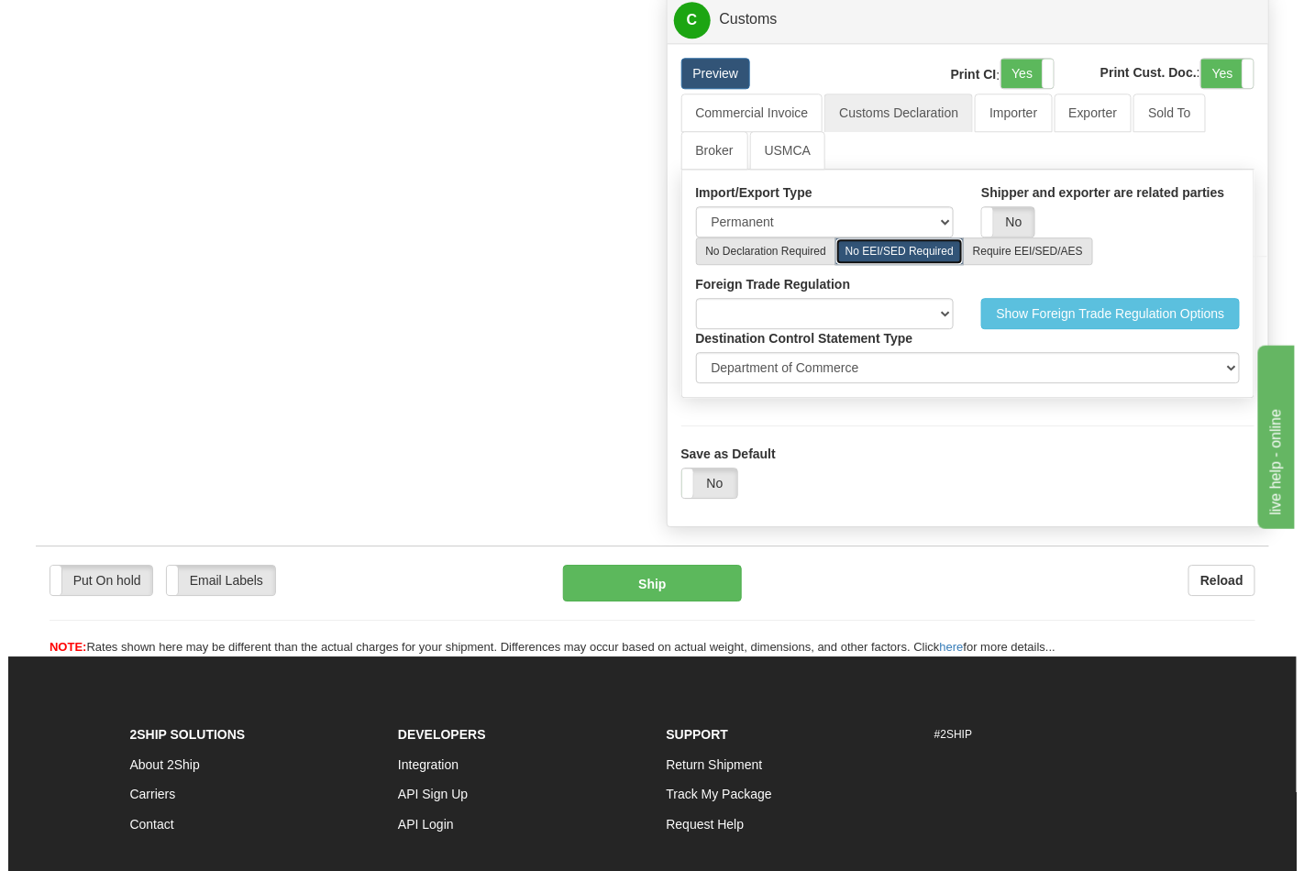
scroll to position [1560, 0]
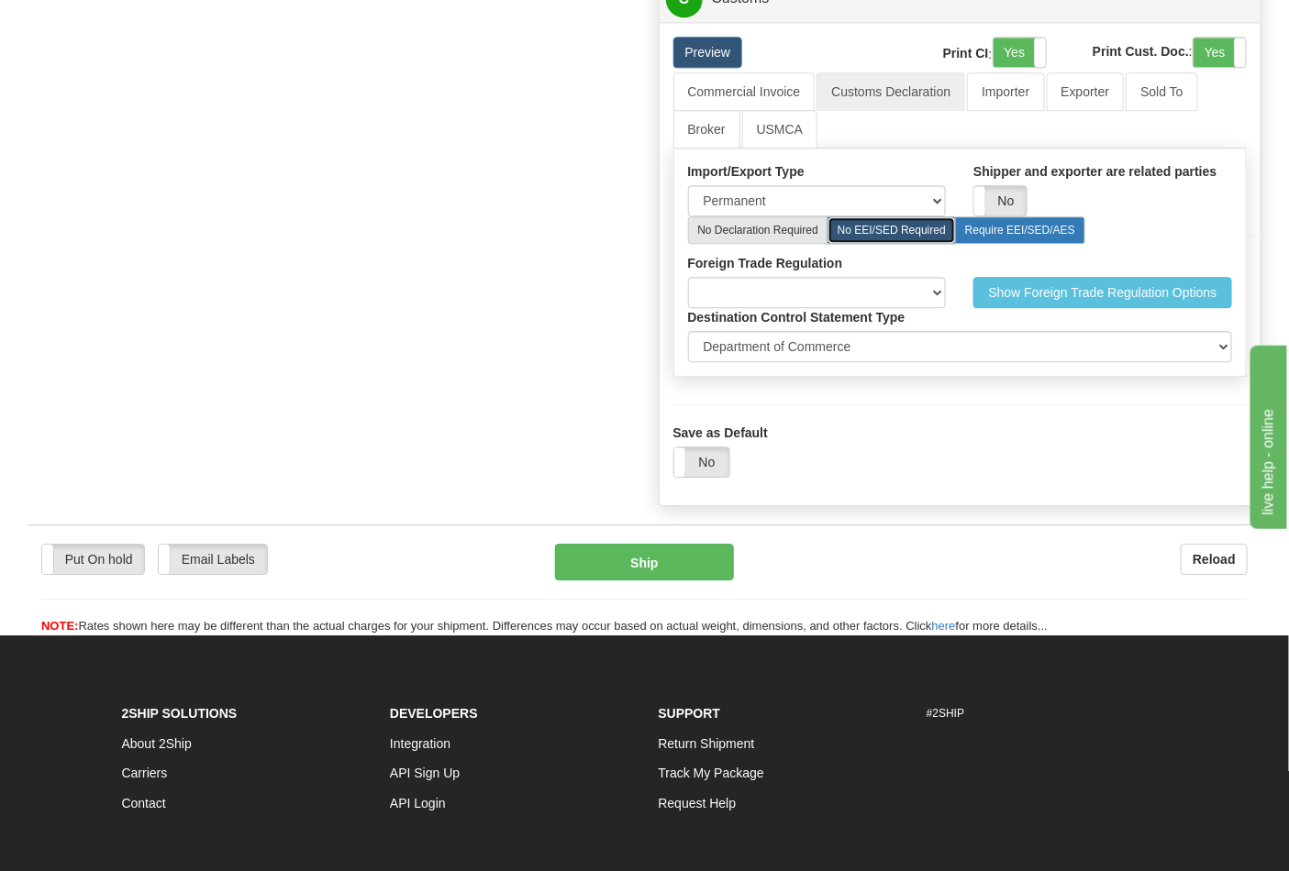
click at [1003, 244] on label "Require EEI/SED/AES" at bounding box center [1020, 230] width 130 height 28
radio input "true"
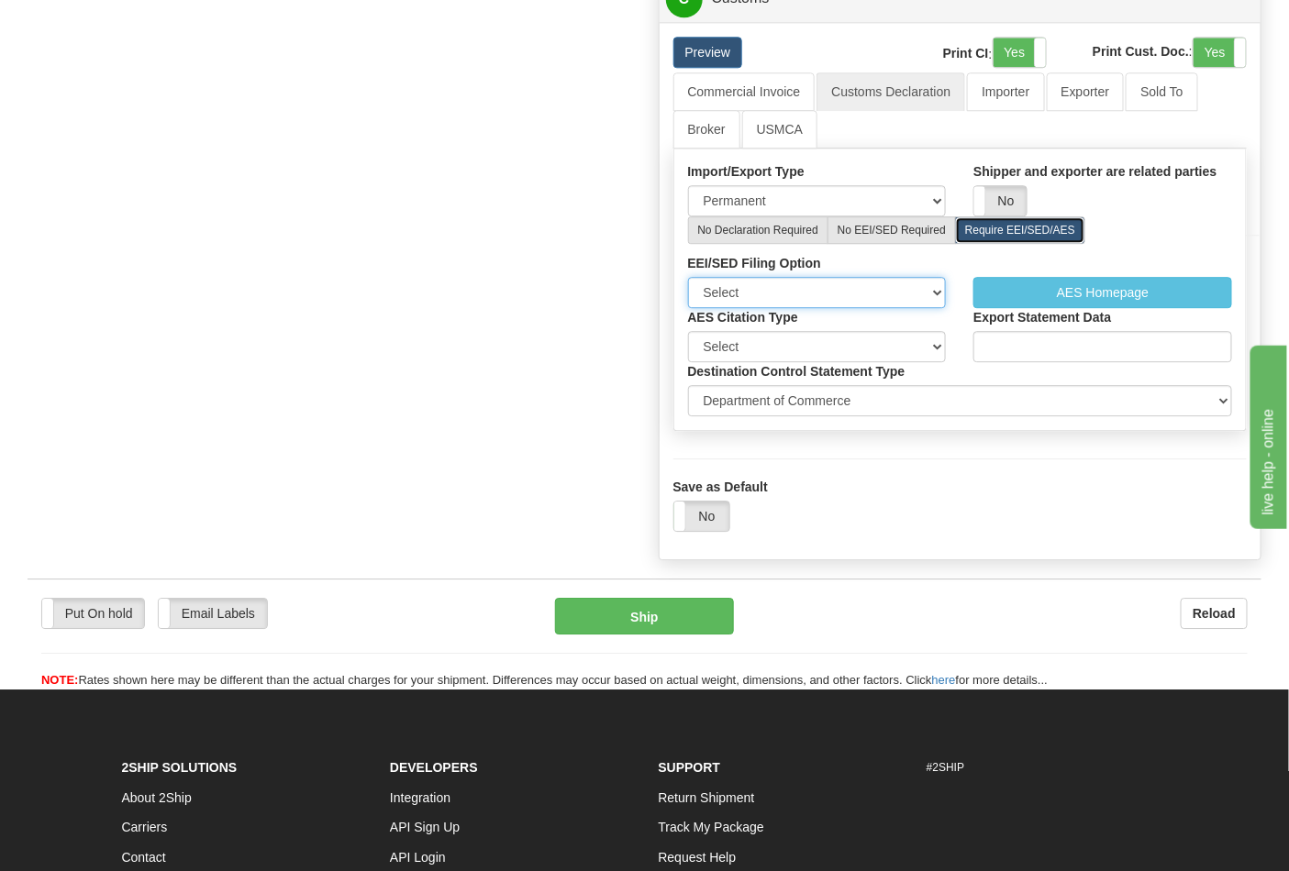
click at [873, 308] on select "Select I have already filed or will file using AES" at bounding box center [817, 292] width 259 height 31
click at [860, 381] on label "Destination Control Statement Type" at bounding box center [796, 371] width 217 height 18
click at [860, 402] on select "Department of Commerce Department of State Department of Commerce and State" at bounding box center [960, 400] width 545 height 31
click at [859, 362] on select "Select Pre Departure ITN Post Departure" at bounding box center [817, 346] width 259 height 31
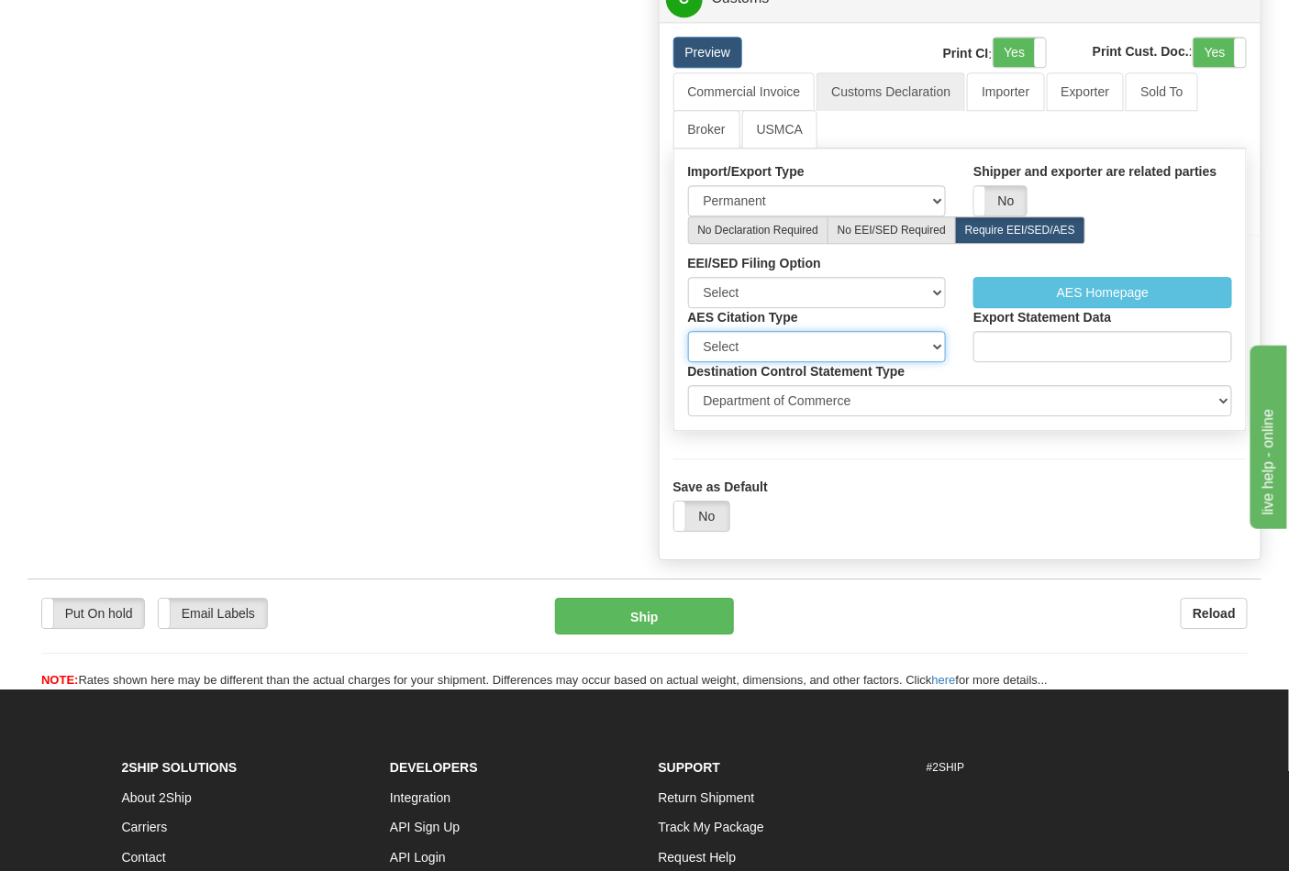
select select "1"
click at [688, 362] on select "Select Pre Departure ITN Post Departure" at bounding box center [817, 346] width 259 height 31
select select "1"
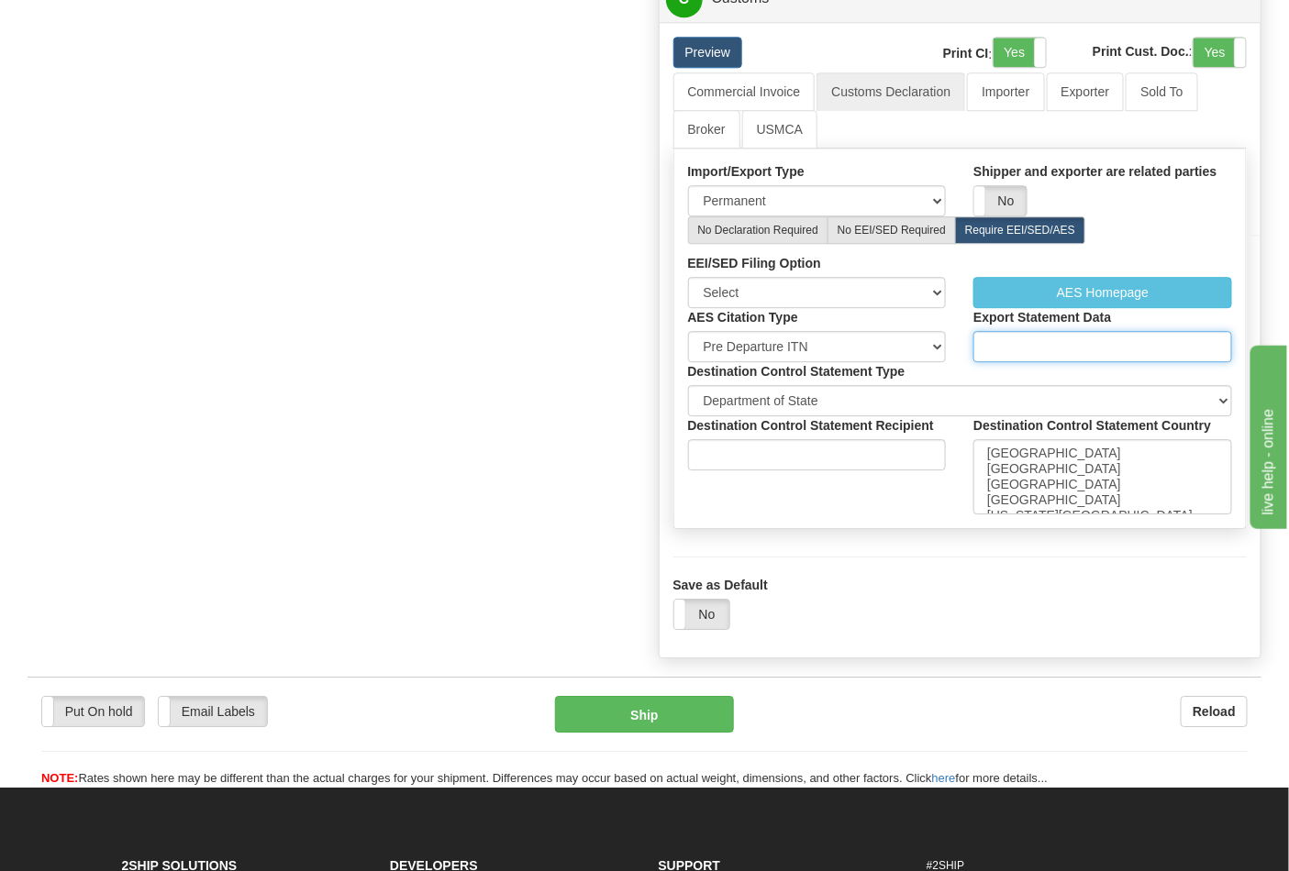
click at [1020, 362] on input "Export Statement Data" at bounding box center [1102, 346] width 259 height 31
type input "2"
type input "X20250915446023"
click button "Delete" at bounding box center [0, 0] width 0 height 0
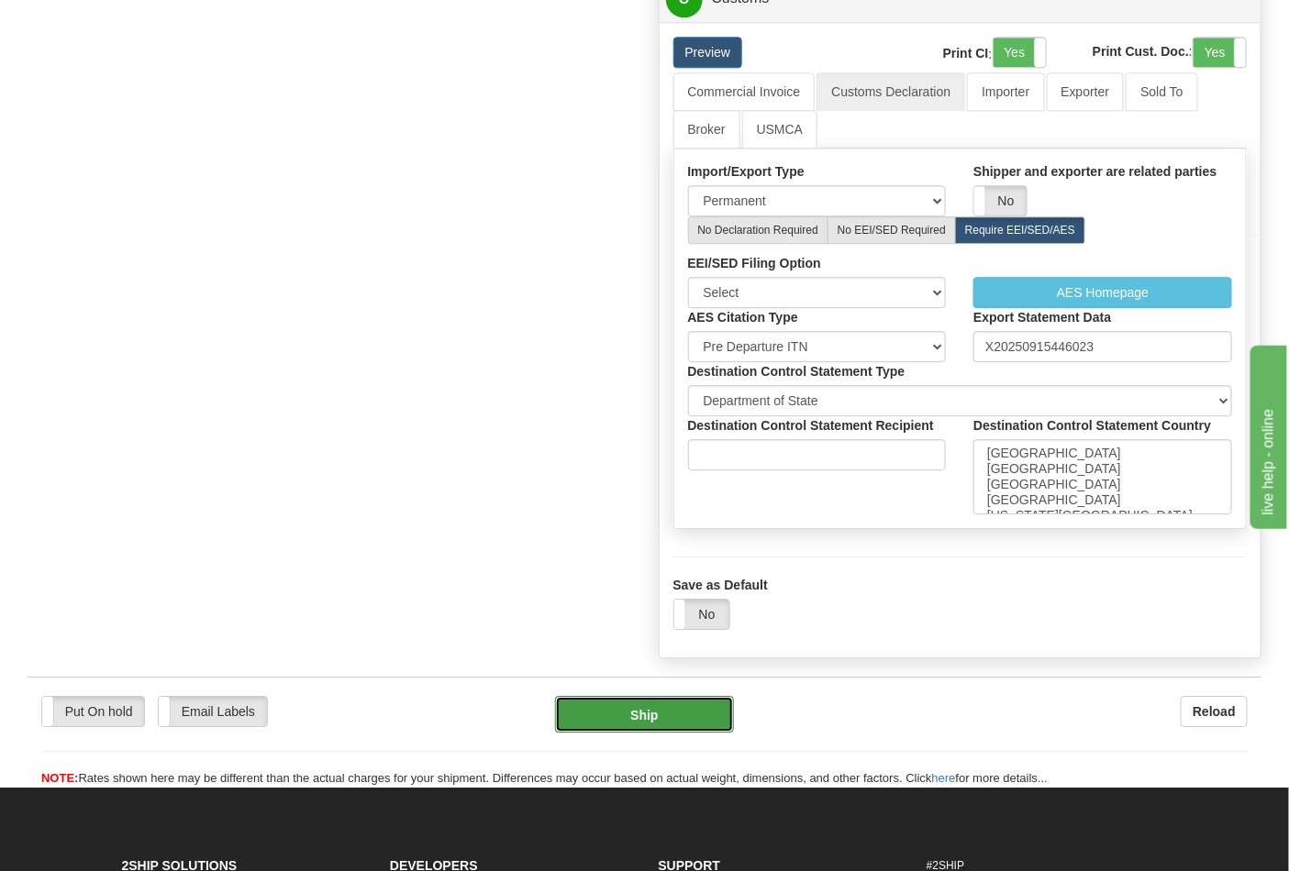
click at [638, 733] on button "Ship" at bounding box center [644, 714] width 178 height 37
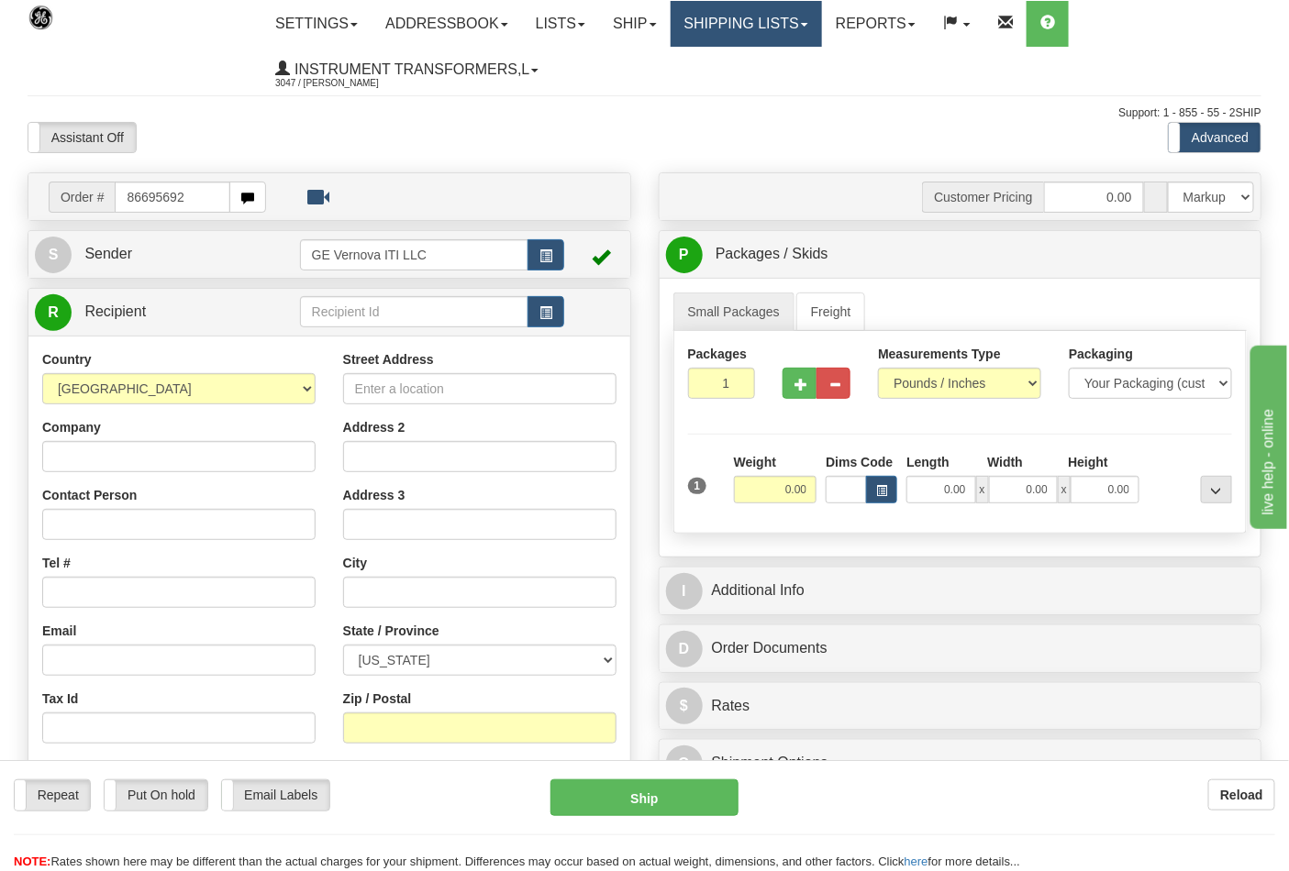
click at [734, 29] on link "Shipping lists" at bounding box center [746, 24] width 151 height 46
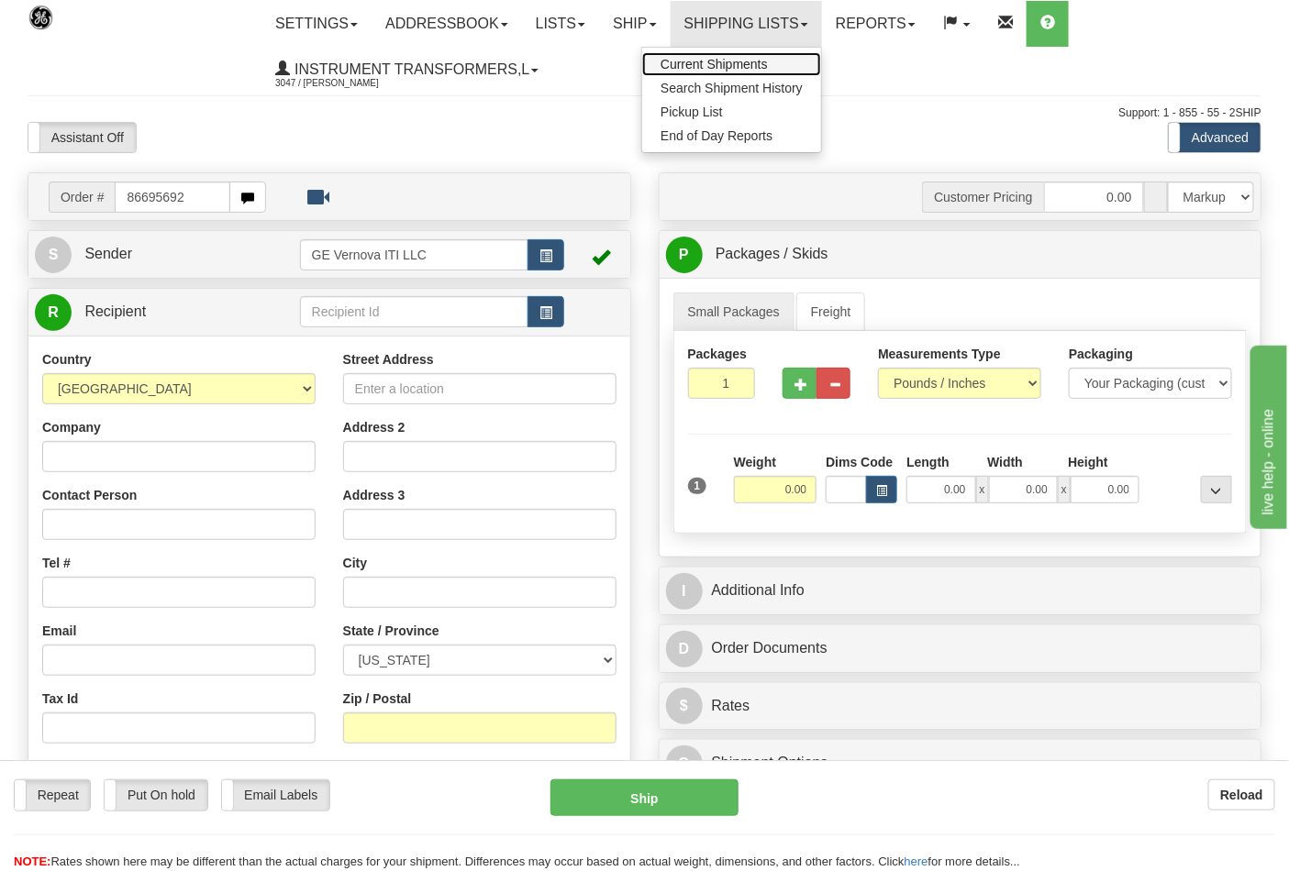
drag, startPoint x: 729, startPoint y: 60, endPoint x: 654, endPoint y: 153, distance: 120.0
click at [728, 61] on span "Current Shipments" at bounding box center [713, 64] width 107 height 15
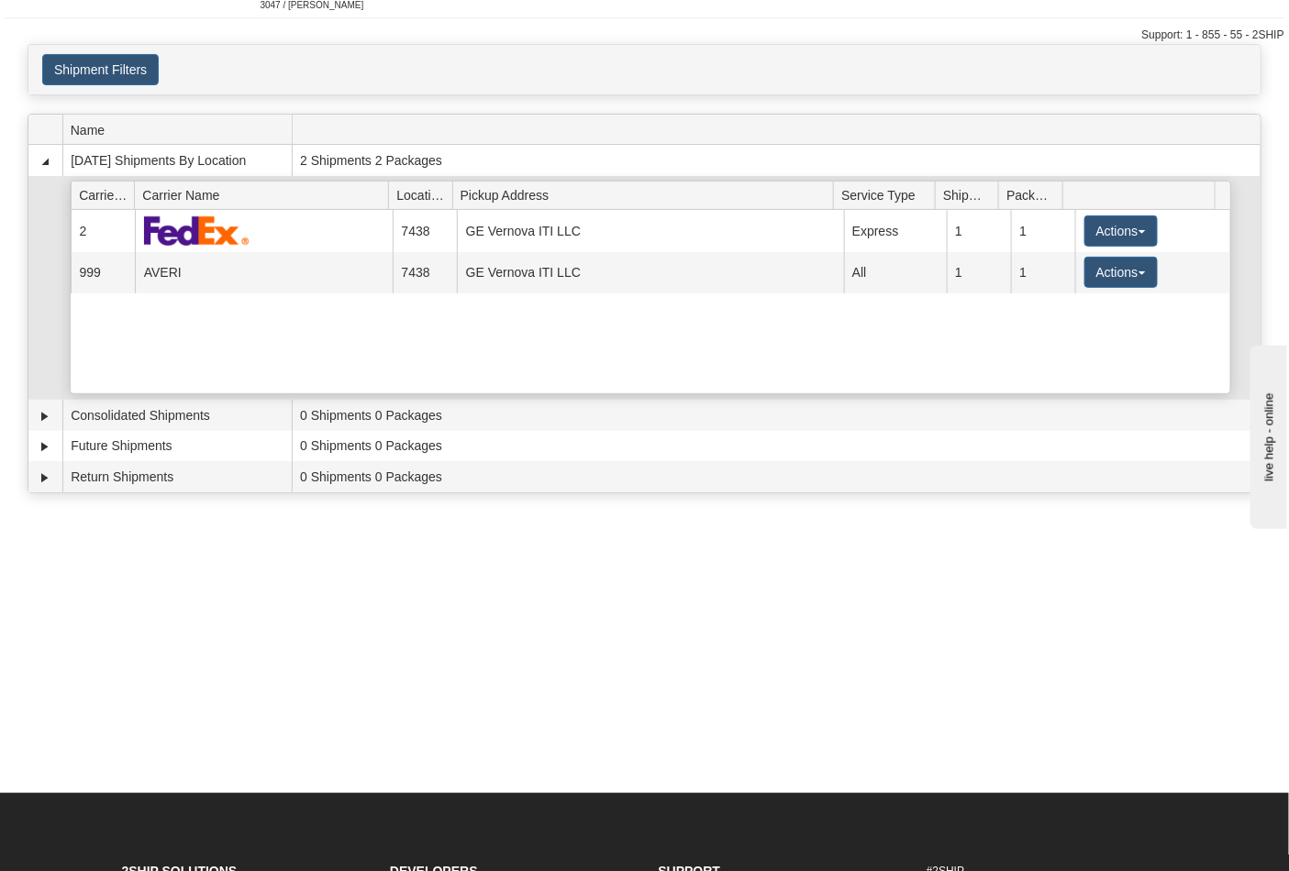
scroll to position [102, 0]
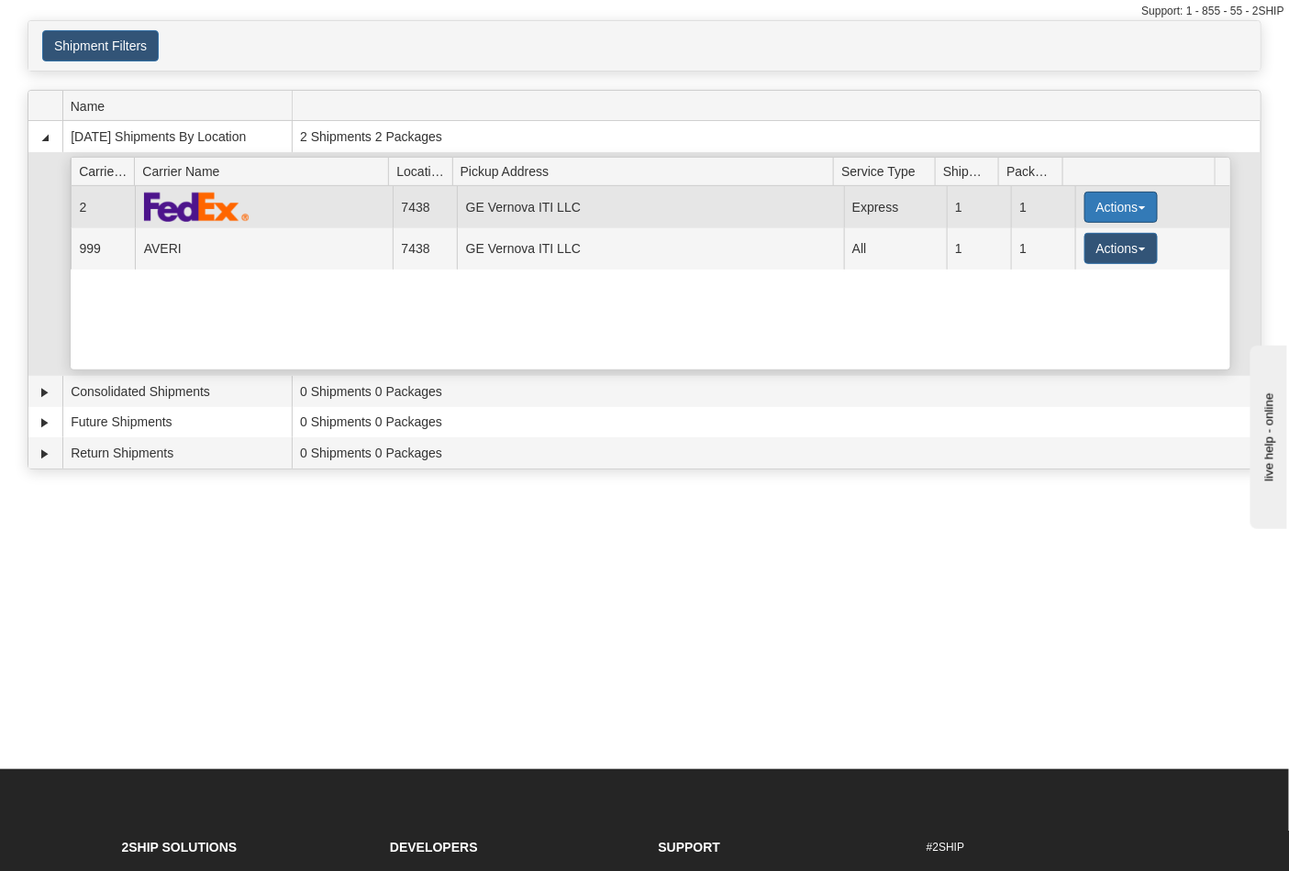
click at [1108, 211] on button "Actions" at bounding box center [1120, 207] width 73 height 31
click at [1058, 253] on link "Details" at bounding box center [1083, 242] width 147 height 24
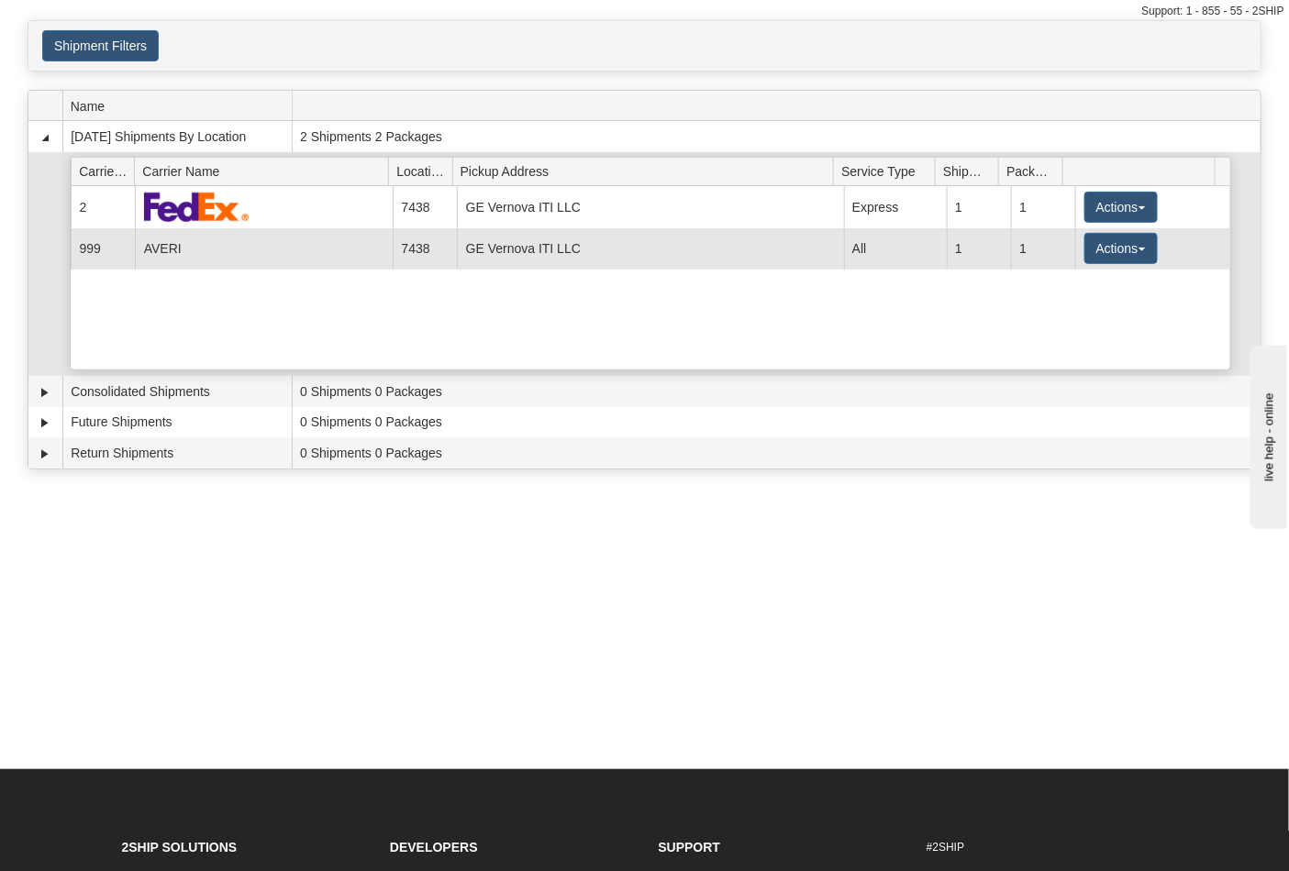
click at [1056, 251] on td "1" at bounding box center [1043, 248] width 64 height 41
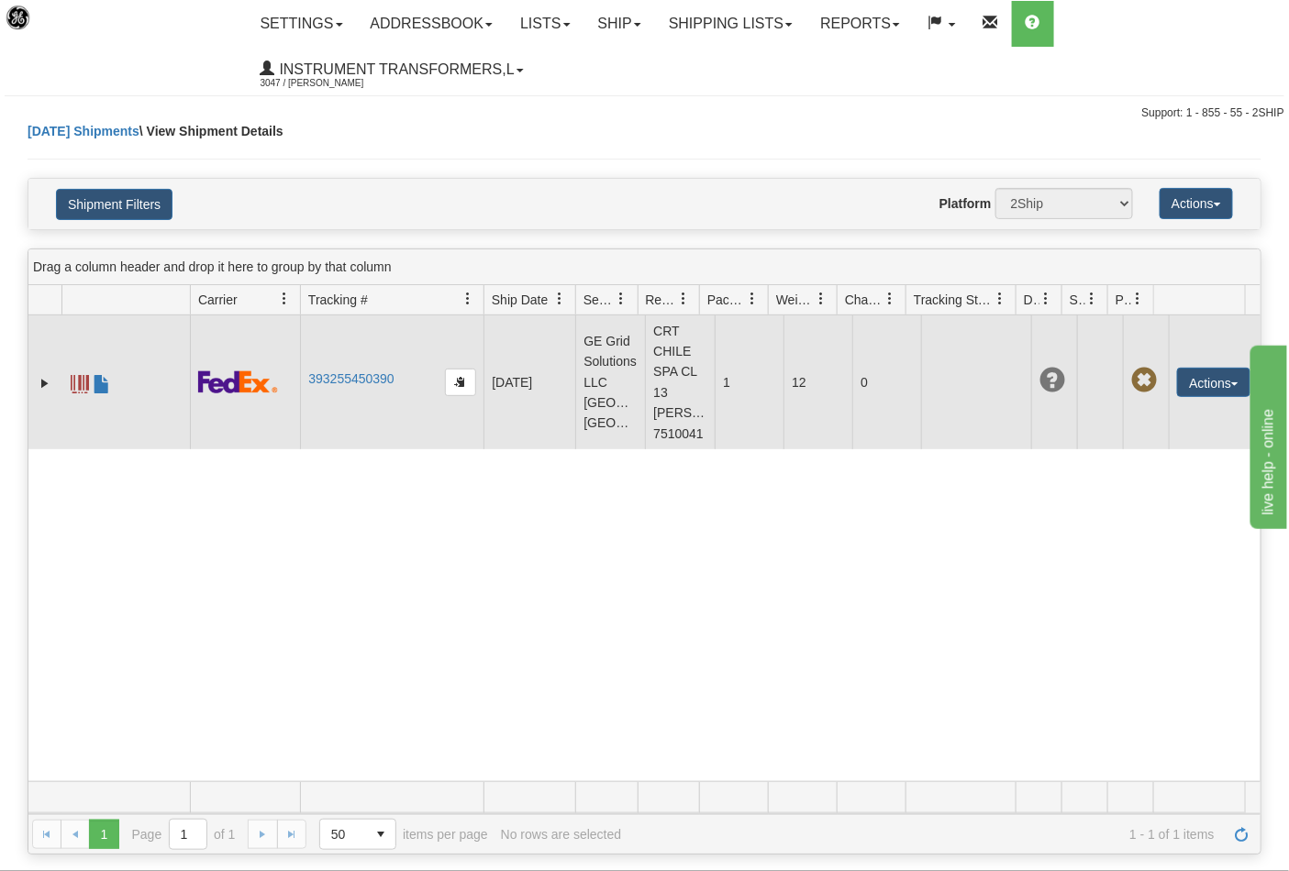
click at [81, 394] on span at bounding box center [80, 384] width 18 height 18
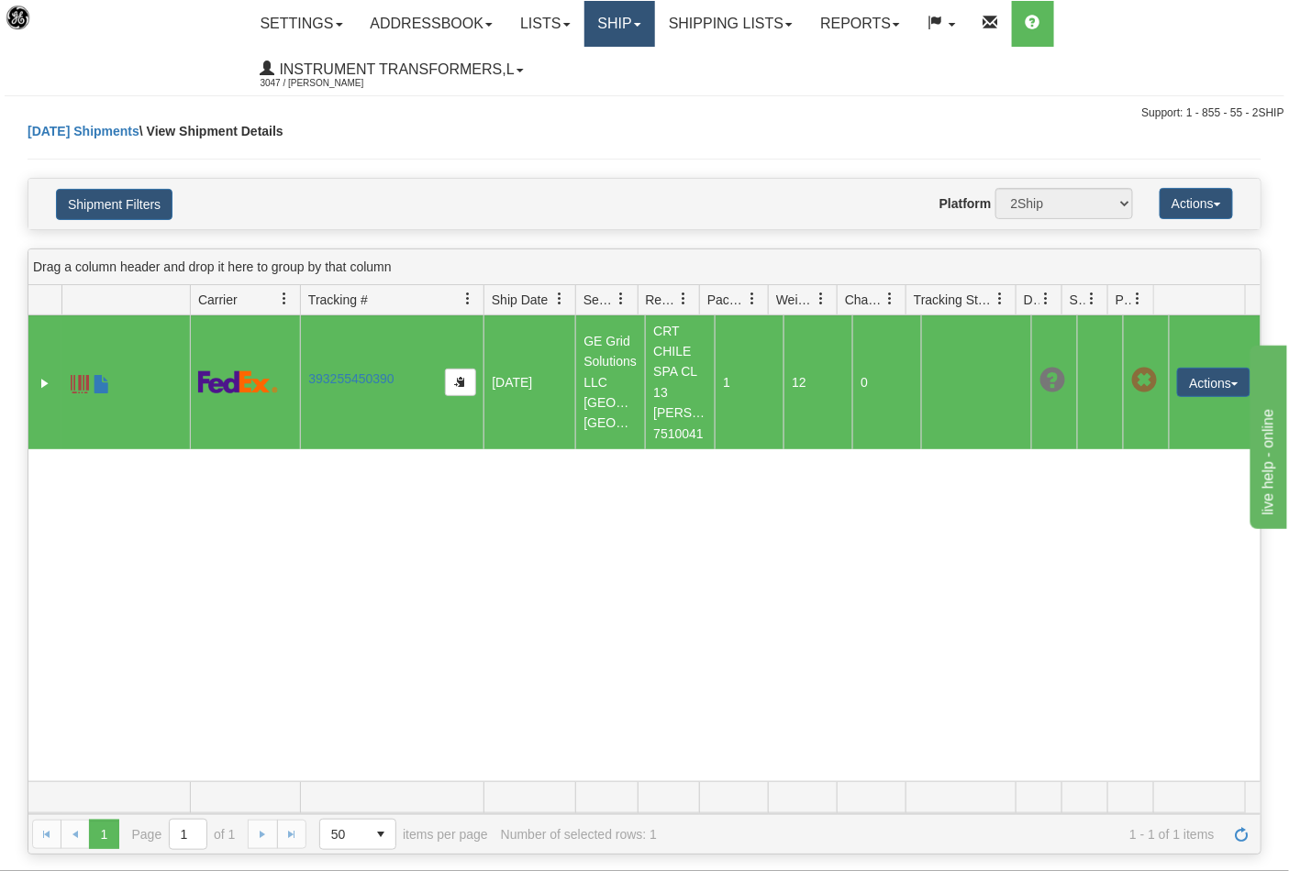
click at [634, 24] on link "Ship" at bounding box center [619, 24] width 71 height 46
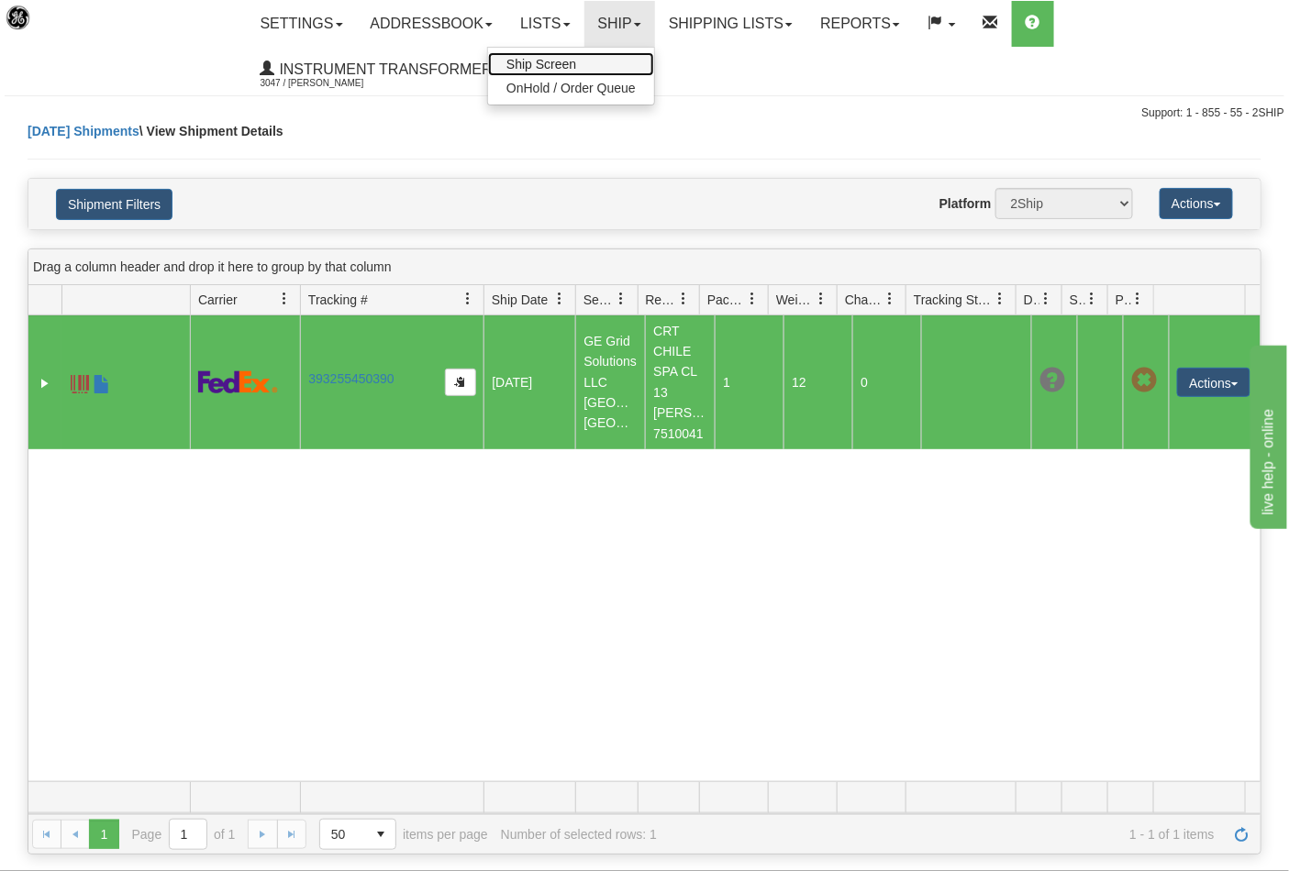
click at [576, 60] on span "Ship Screen" at bounding box center [541, 64] width 70 height 15
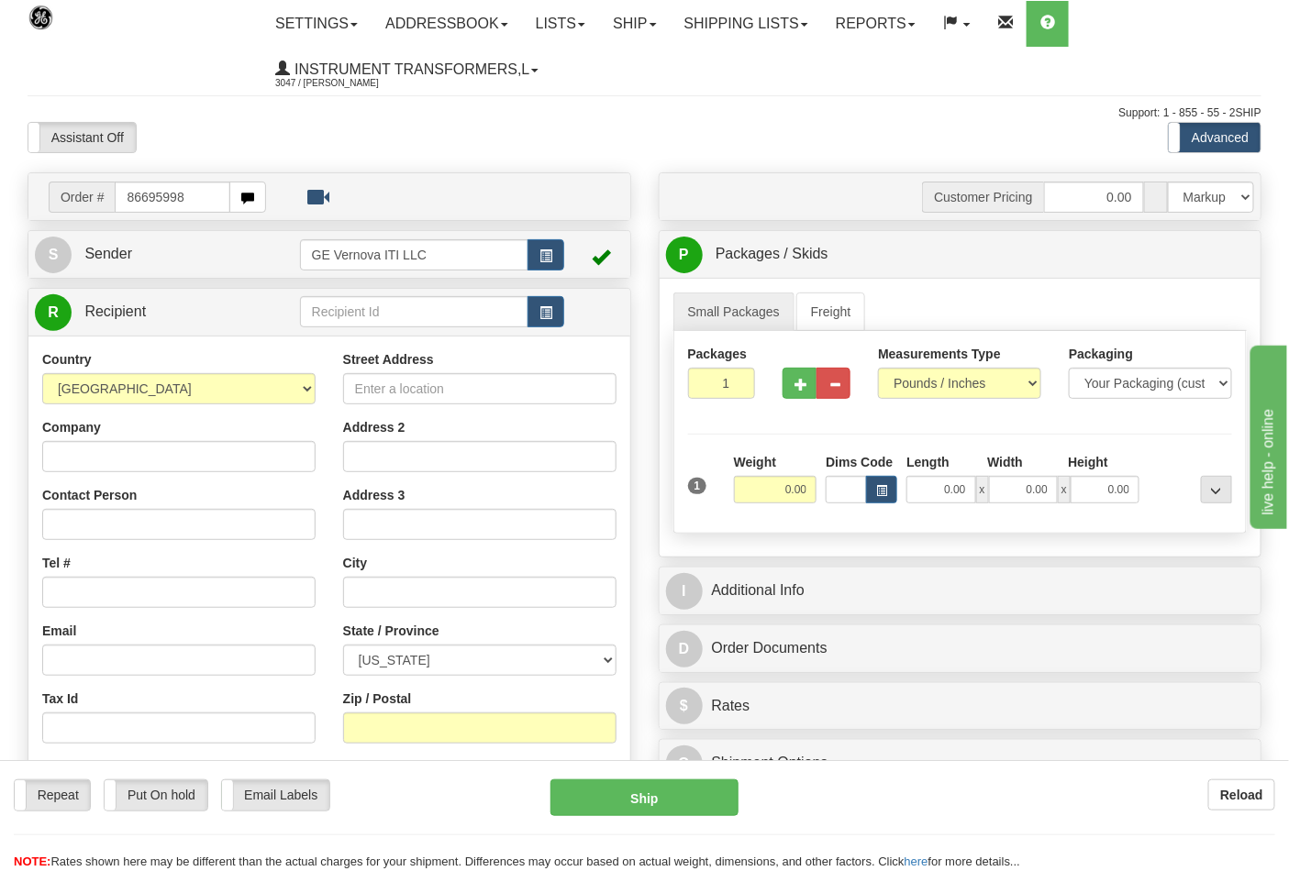
type input "86695998"
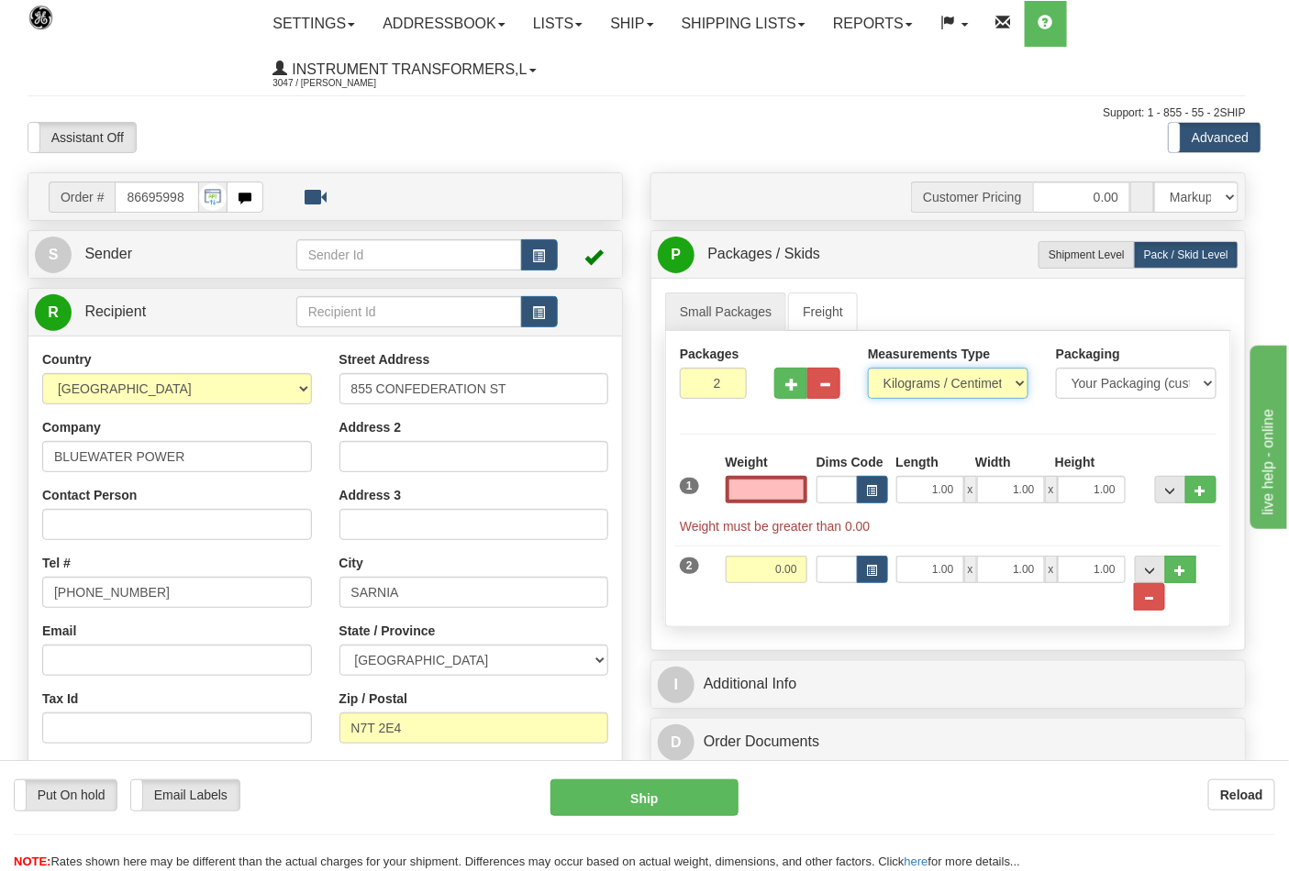
type input "0.00"
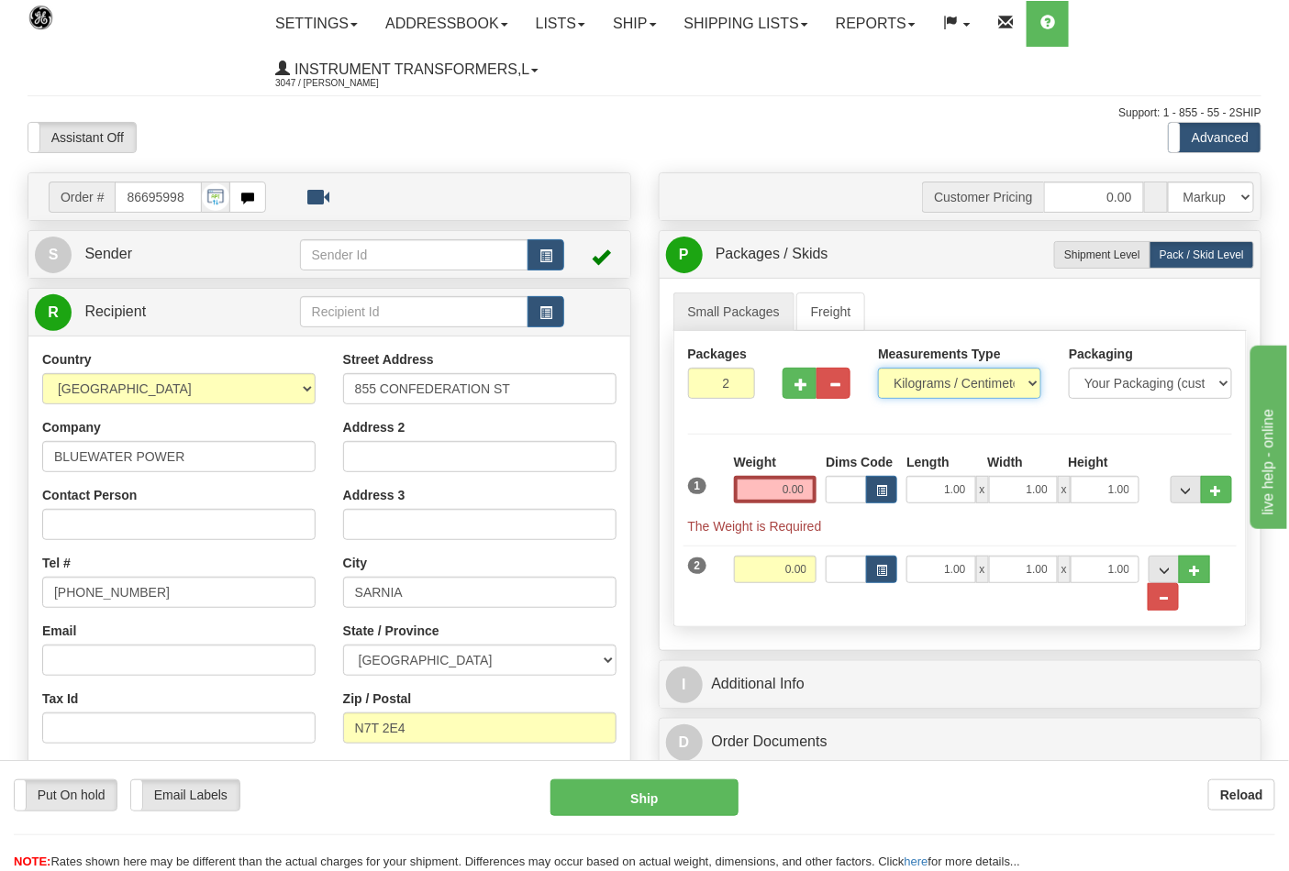
click at [912, 383] on select "Pounds / Inches Kilograms / Centimeters" at bounding box center [959, 383] width 163 height 31
select select "0"
click at [878, 369] on select "Pounds / Inches Kilograms / Centimeters" at bounding box center [959, 383] width 163 height 31
type input "1"
click at [729, 385] on input "1" at bounding box center [722, 383] width 68 height 31
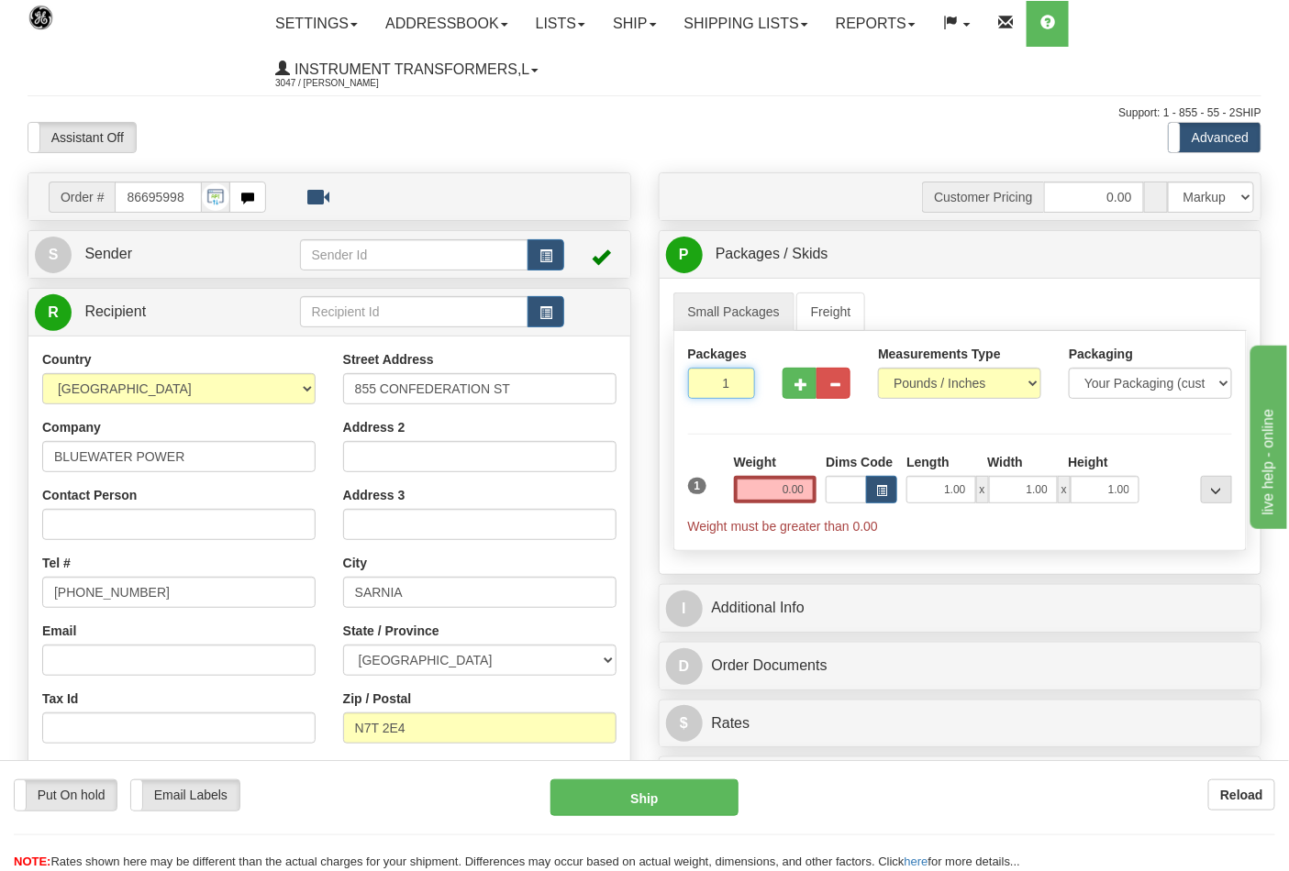
click at [726, 386] on input "1" at bounding box center [722, 383] width 68 height 31
type input "8"
click button "Delete" at bounding box center [0, 0] width 0 height 0
click at [810, 482] on input "0.00" at bounding box center [775, 490] width 83 height 28
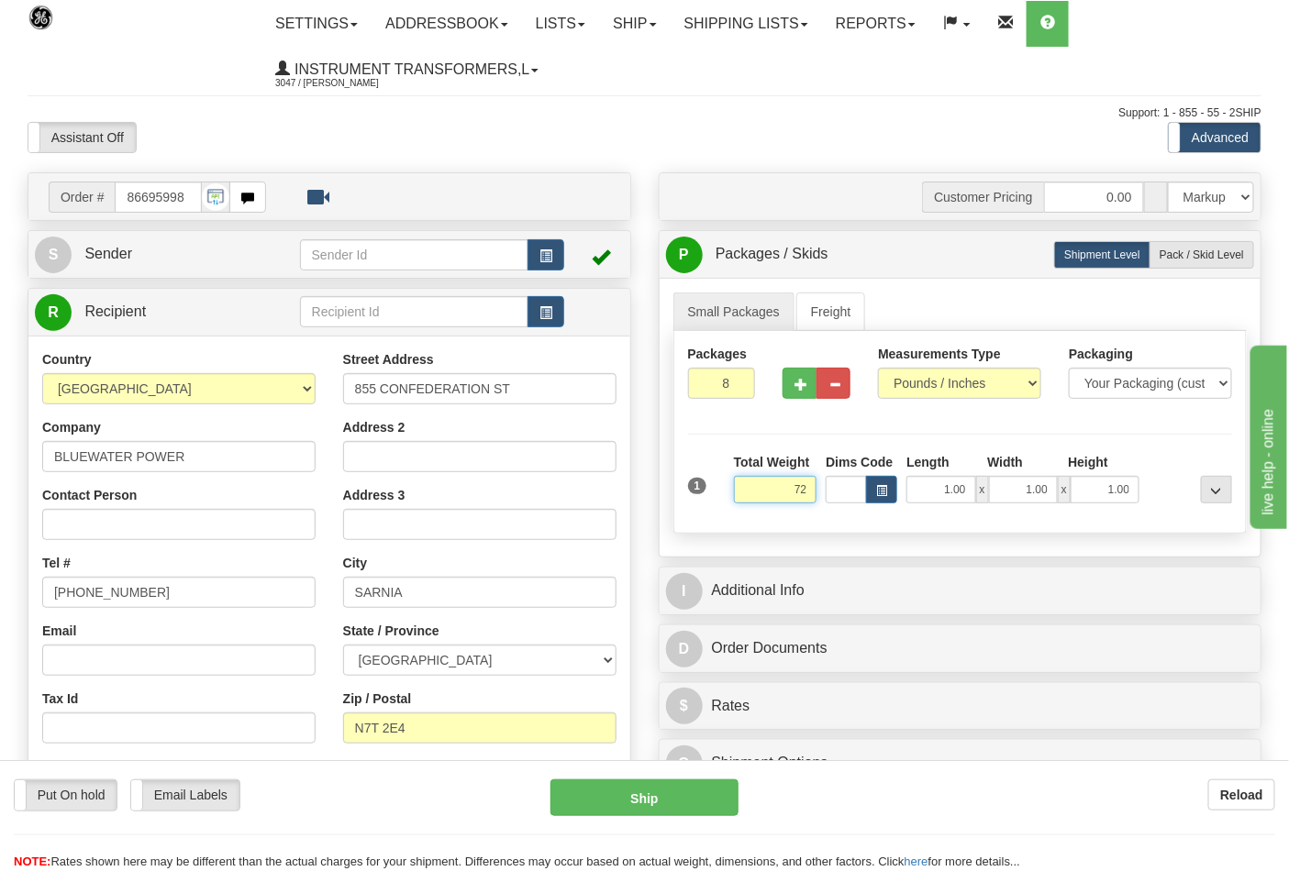
click button "Delete" at bounding box center [0, 0] width 0 height 0
type input "72.00"
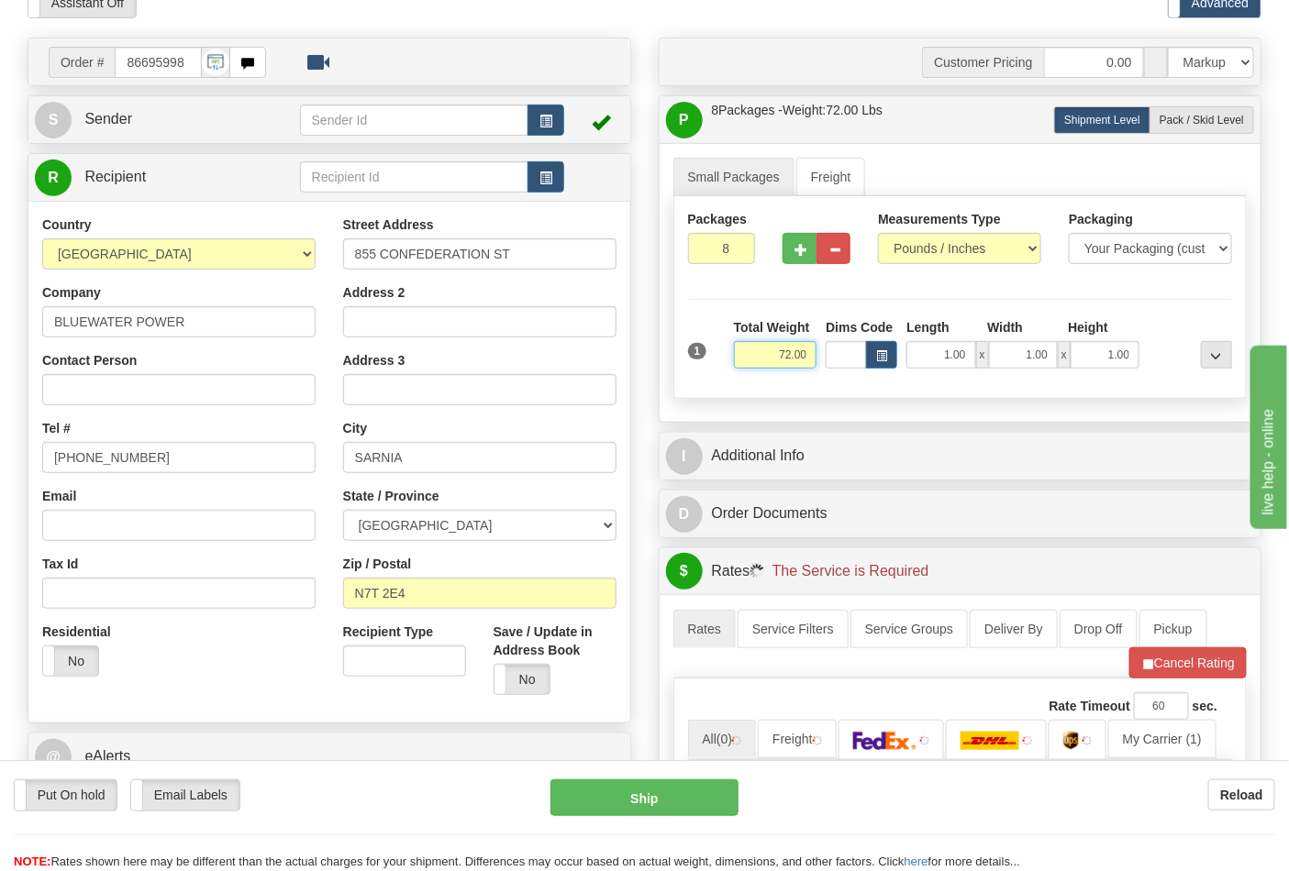
scroll to position [509, 0]
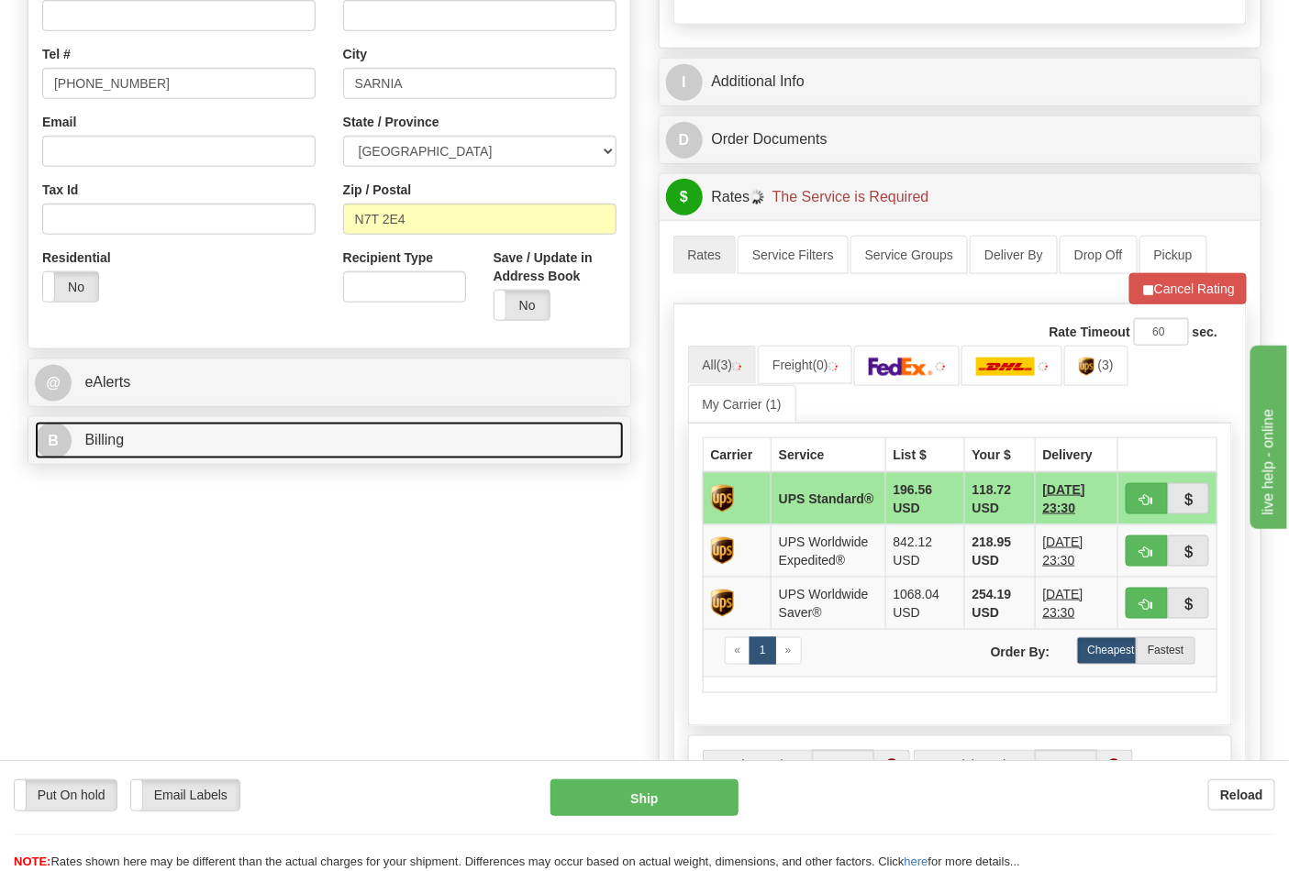
click at [268, 446] on link "B Billing" at bounding box center [329, 441] width 589 height 38
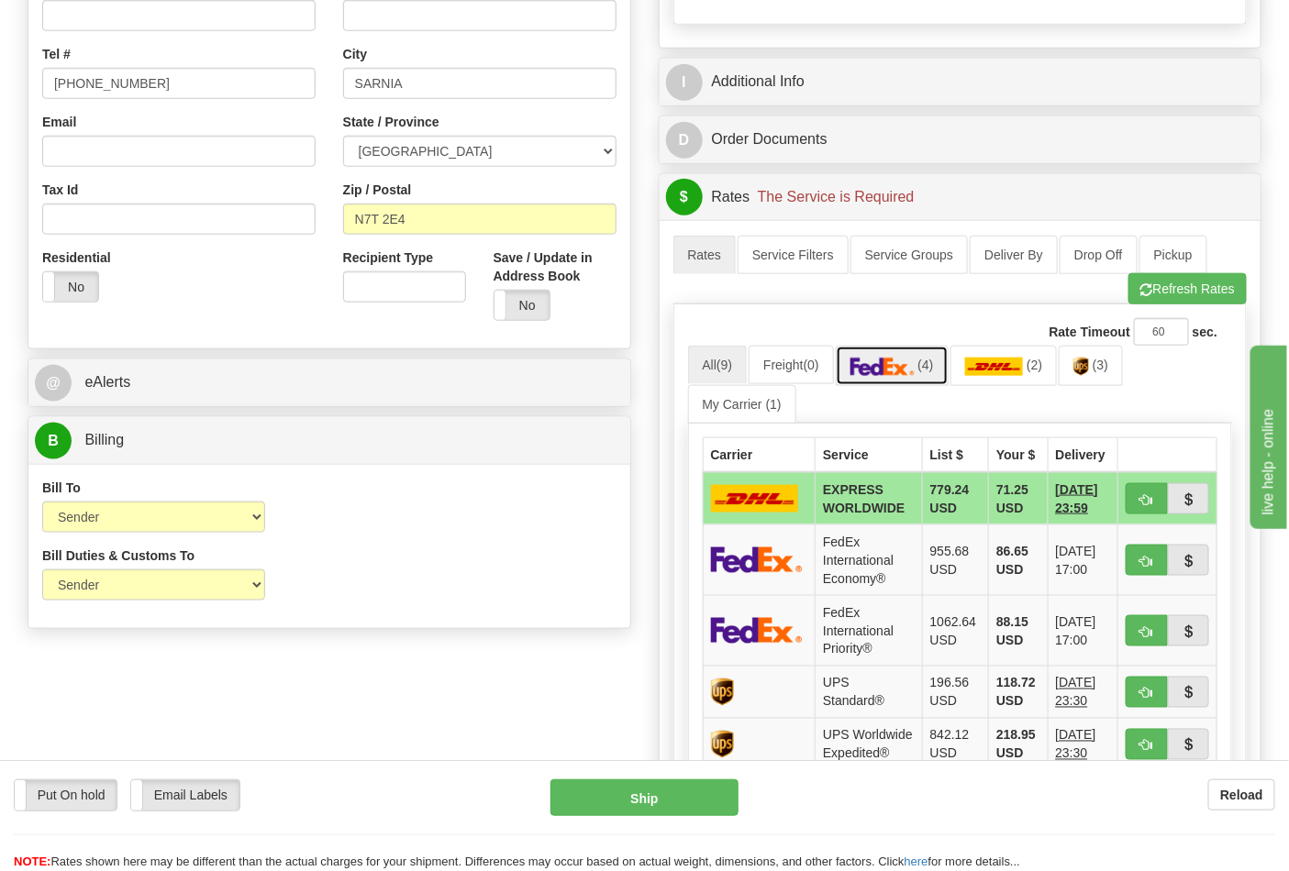
click at [904, 376] on img at bounding box center [882, 367] width 64 height 18
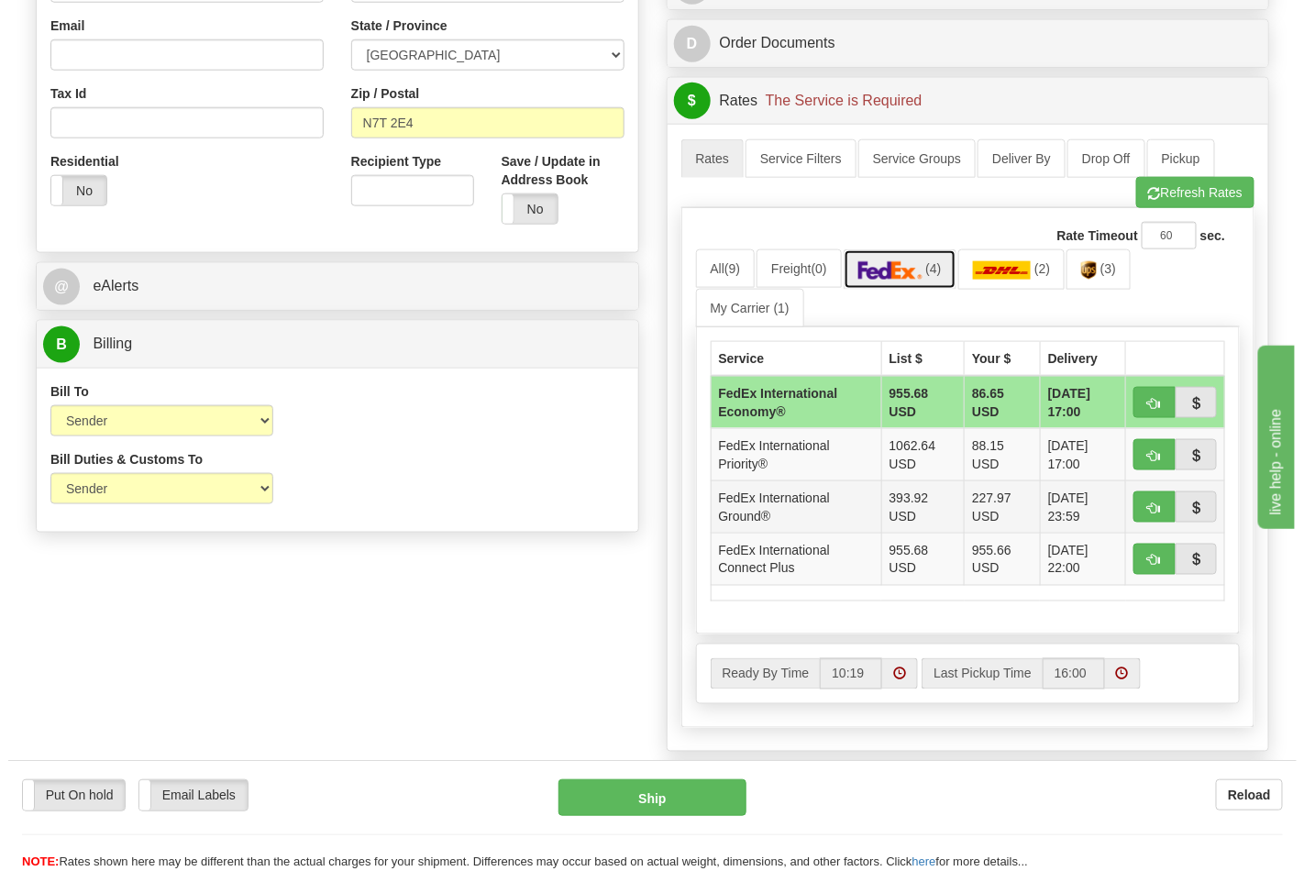
scroll to position [713, 0]
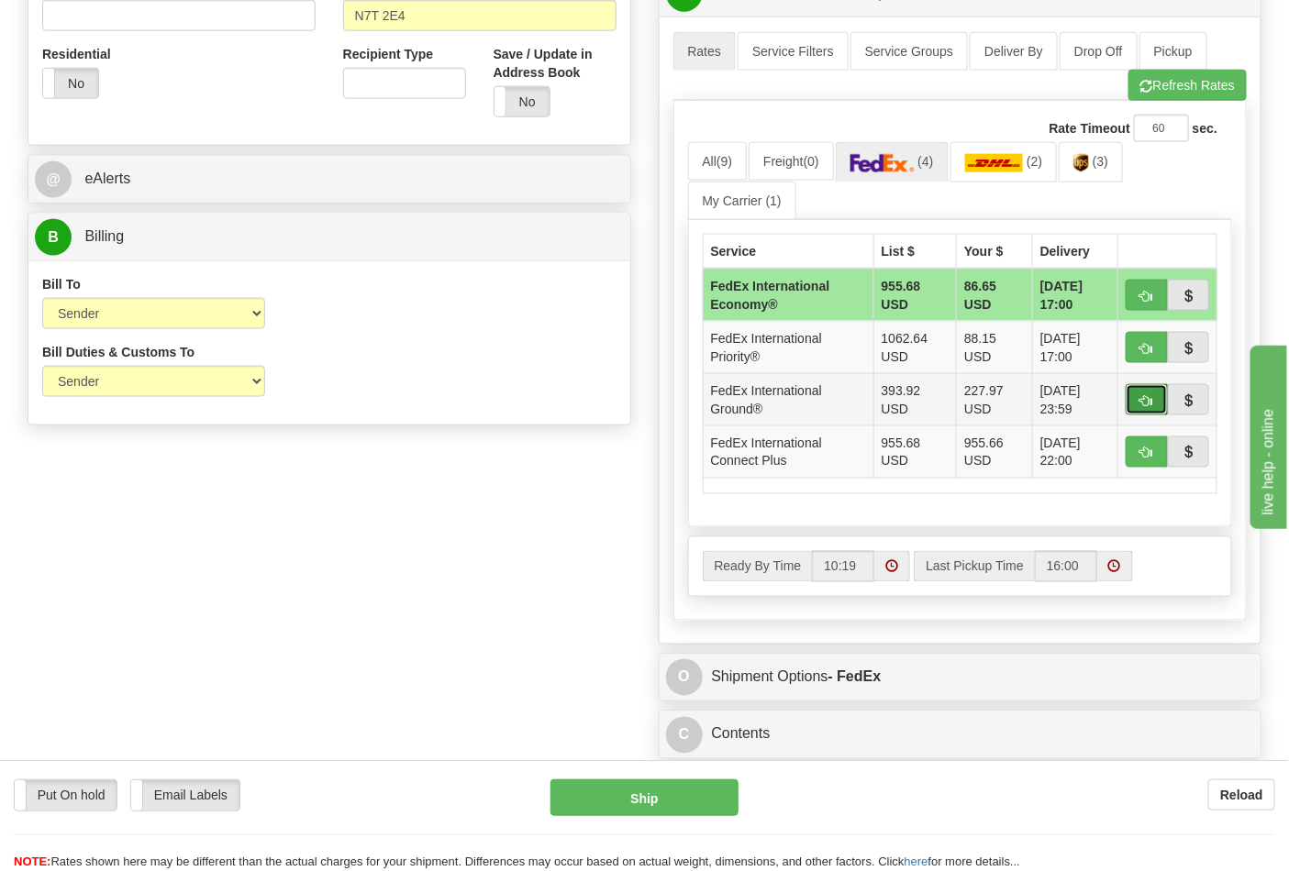
click at [1141, 399] on span "button" at bounding box center [1146, 401] width 13 height 12
type input "92"
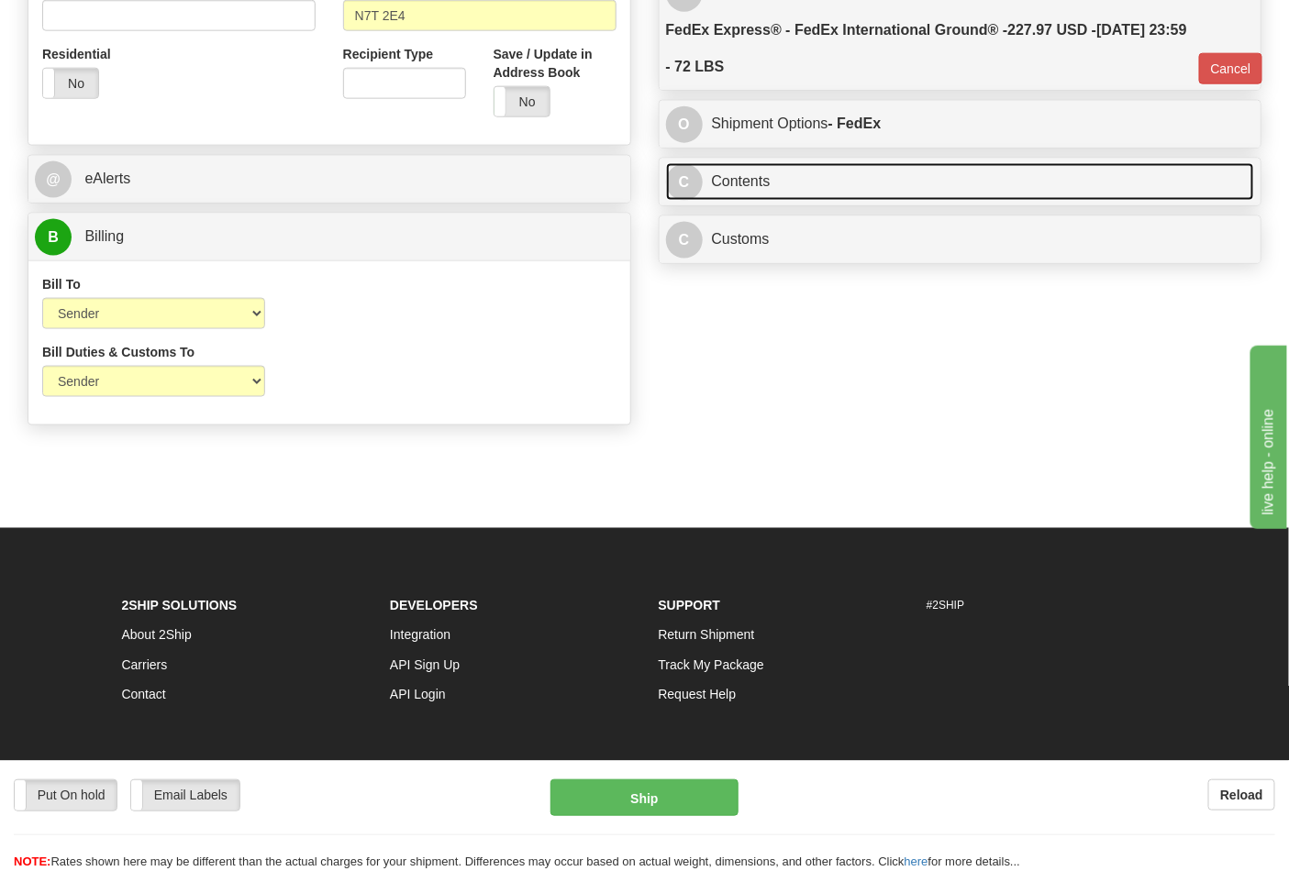
click at [800, 197] on link "C Contents" at bounding box center [960, 182] width 589 height 38
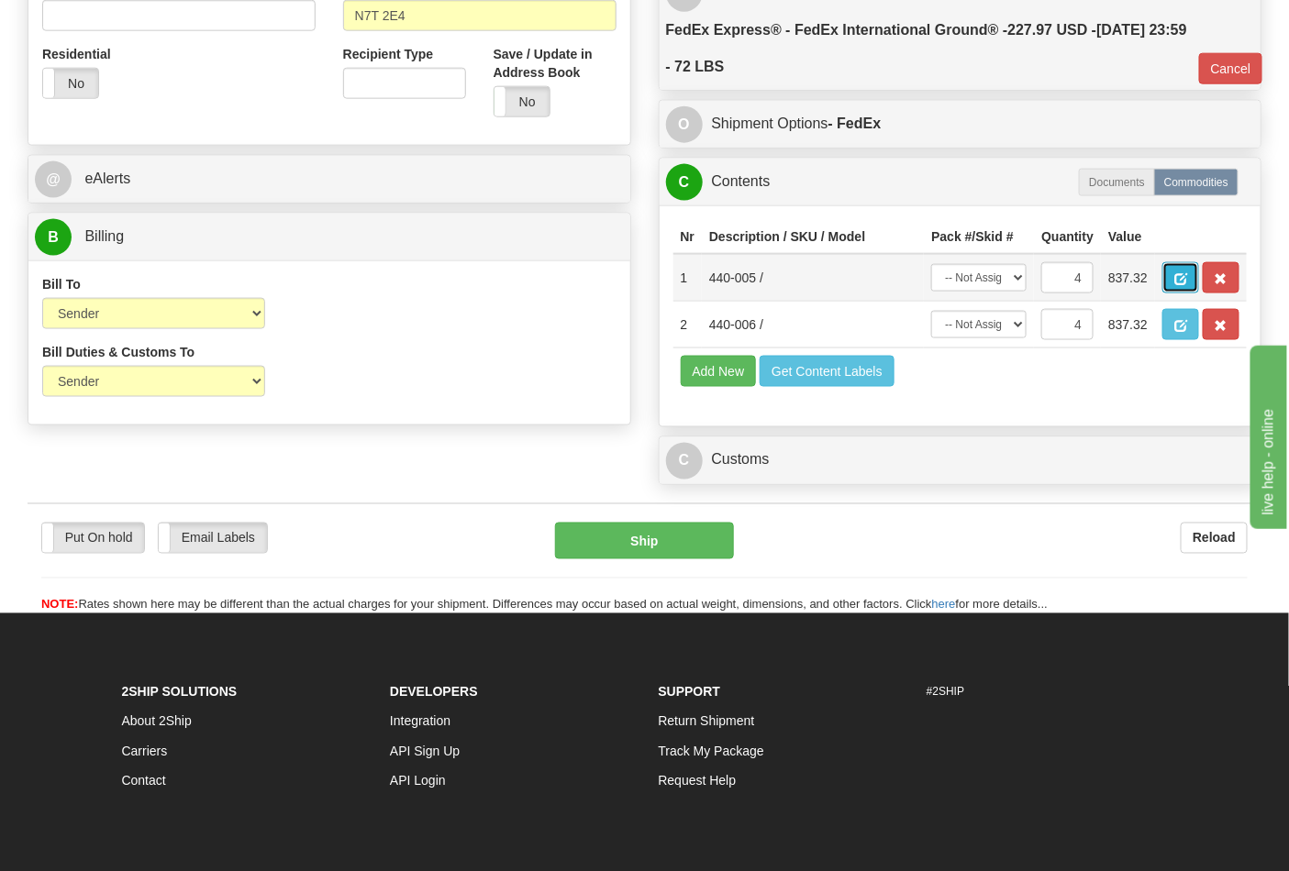
click at [1199, 282] on button "button" at bounding box center [1180, 277] width 37 height 31
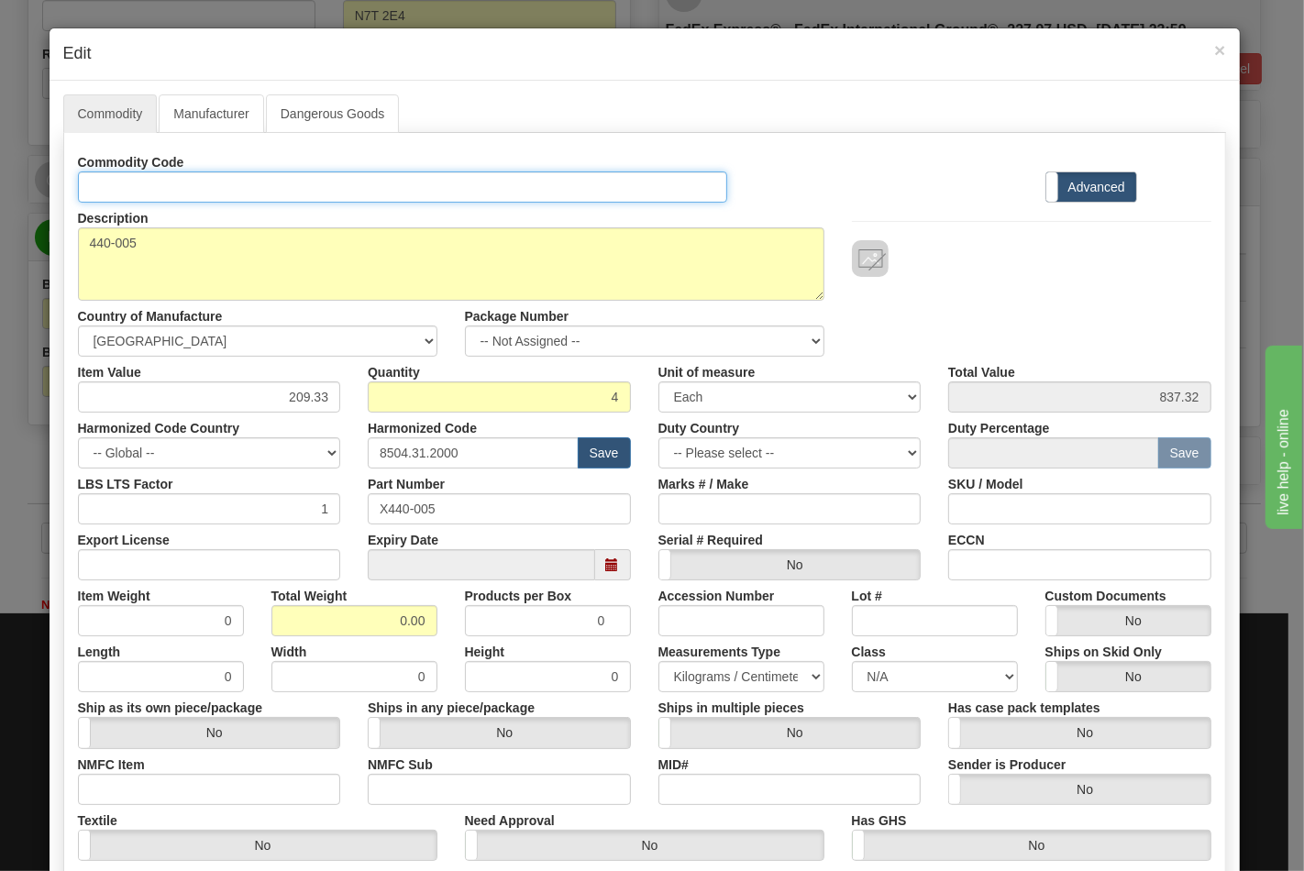
click at [180, 182] on input "Id" at bounding box center [403, 187] width 650 height 31
type input "TRANSFORMERS"
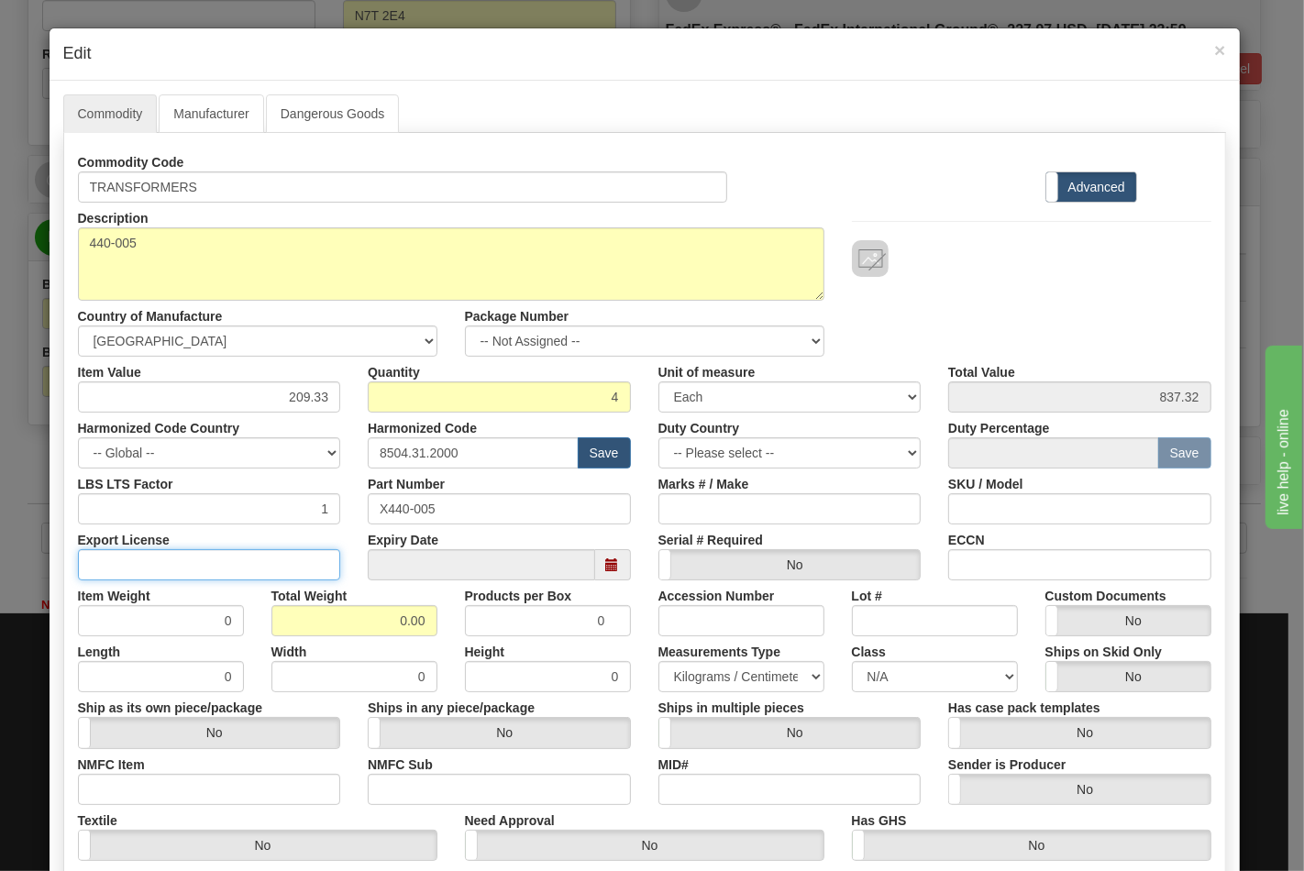
click at [287, 561] on input "Export License" at bounding box center [209, 564] width 263 height 31
type input "N/A"
drag, startPoint x: 373, startPoint y: 631, endPoint x: 433, endPoint y: 631, distance: 59.6
click at [433, 631] on div "Total Weight 0.00" at bounding box center [355, 609] width 194 height 56
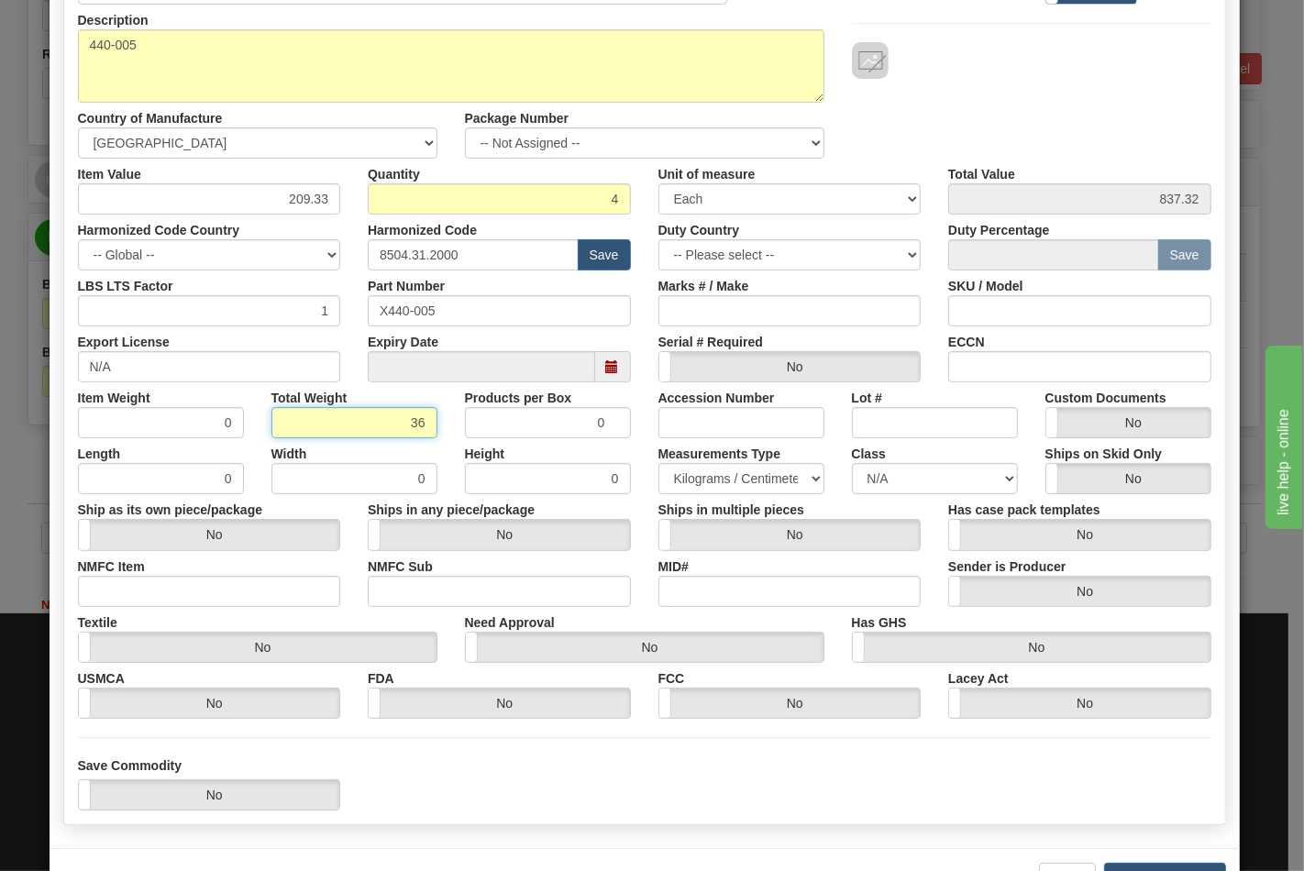
scroll to position [204, 0]
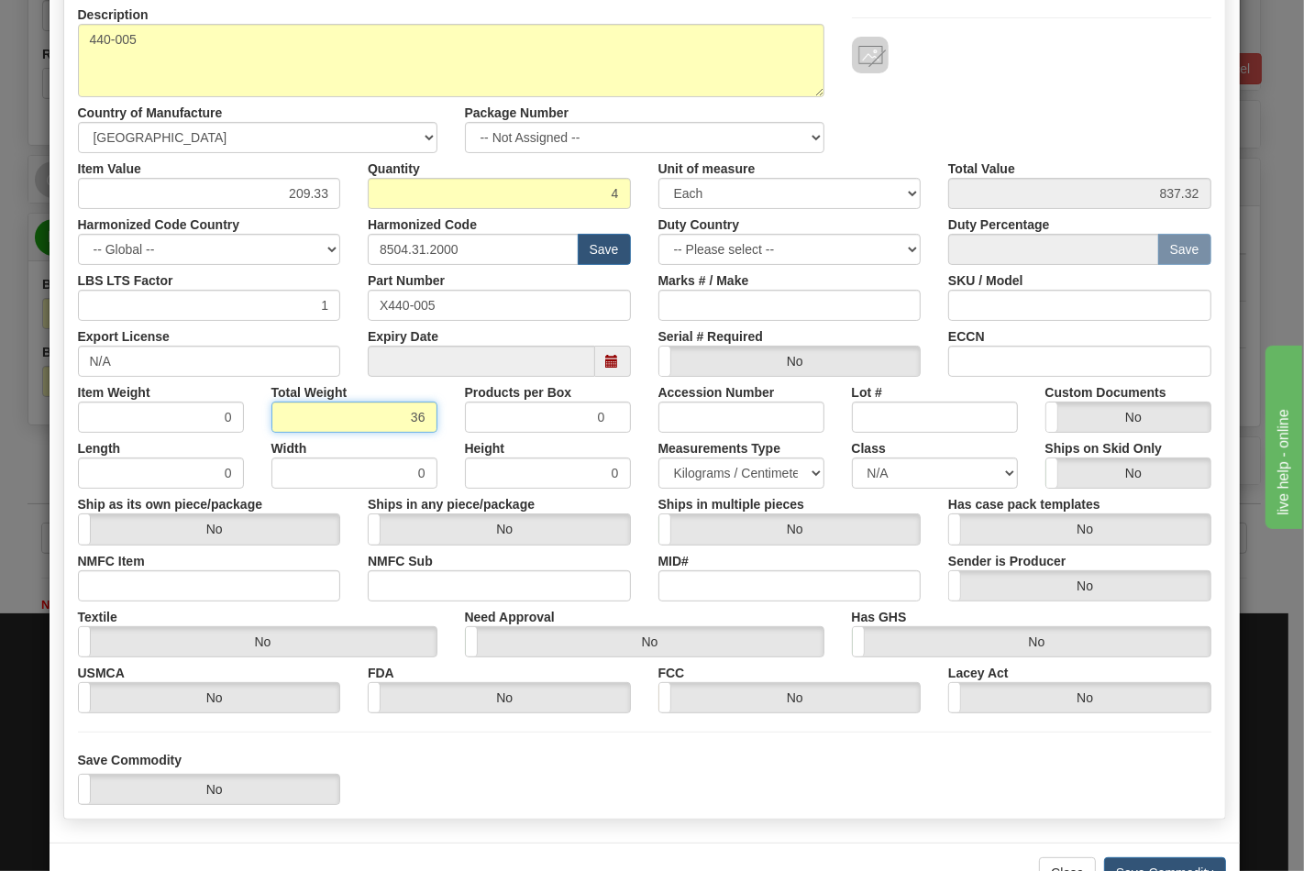
type input "36"
type input "9.0000"
click at [150, 587] on input "NMFC Item" at bounding box center [209, 586] width 263 height 31
type input "63170"
click at [436, 597] on input "NMFC Sub" at bounding box center [499, 586] width 263 height 31
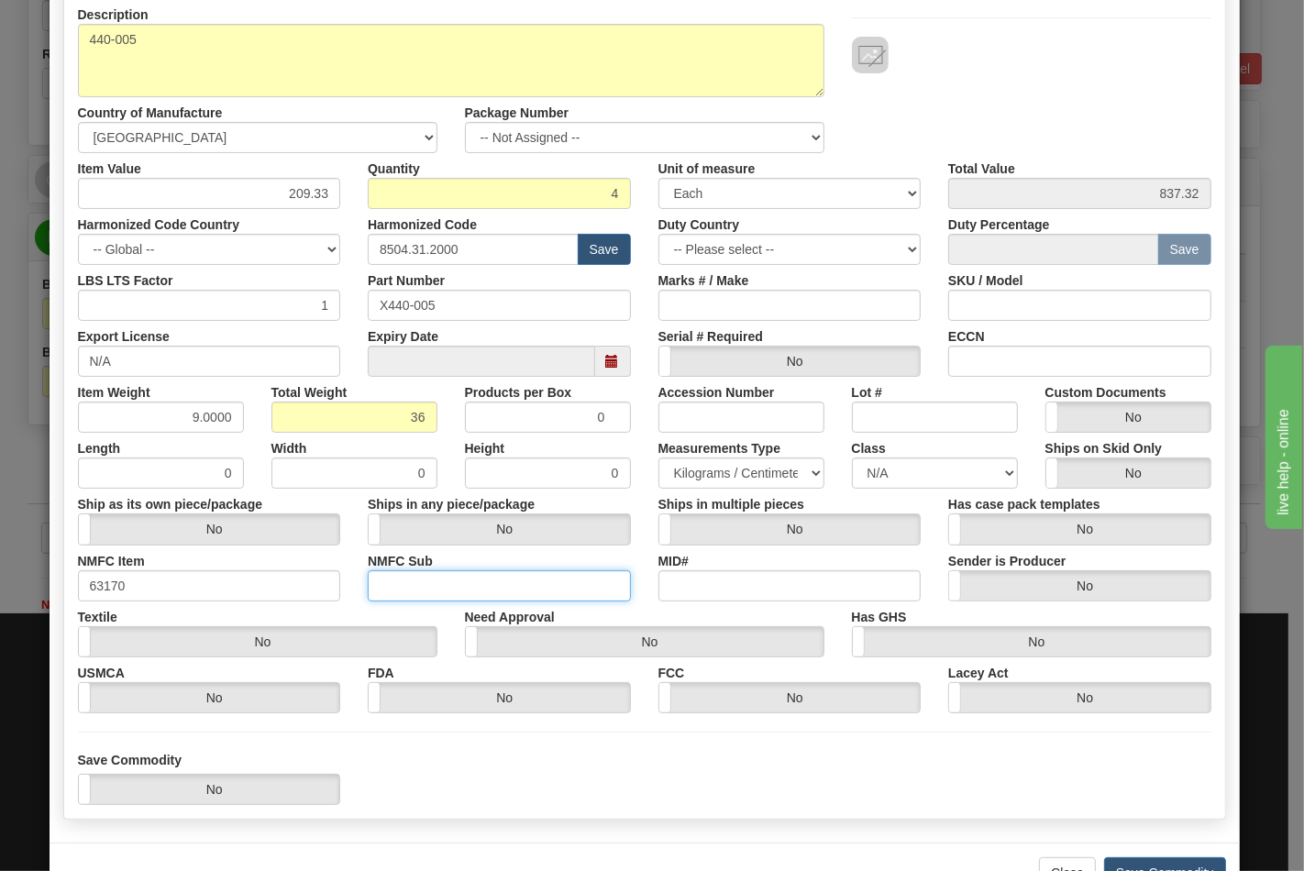
type input "4"
click at [914, 472] on select "N/A 50.0 55.0 60.0 65.0 70.0 85.0 92.5 100.0 125.0 175.0 250.0 300.0 400.0" at bounding box center [935, 473] width 166 height 31
select select "70.0"
click at [852, 458] on select "N/A 50.0 55.0 60.0 65.0 70.0 85.0 92.5 100.0 125.0 175.0 250.0 300.0 400.0" at bounding box center [935, 473] width 166 height 31
click at [989, 372] on input "ECCN" at bounding box center [1079, 361] width 263 height 31
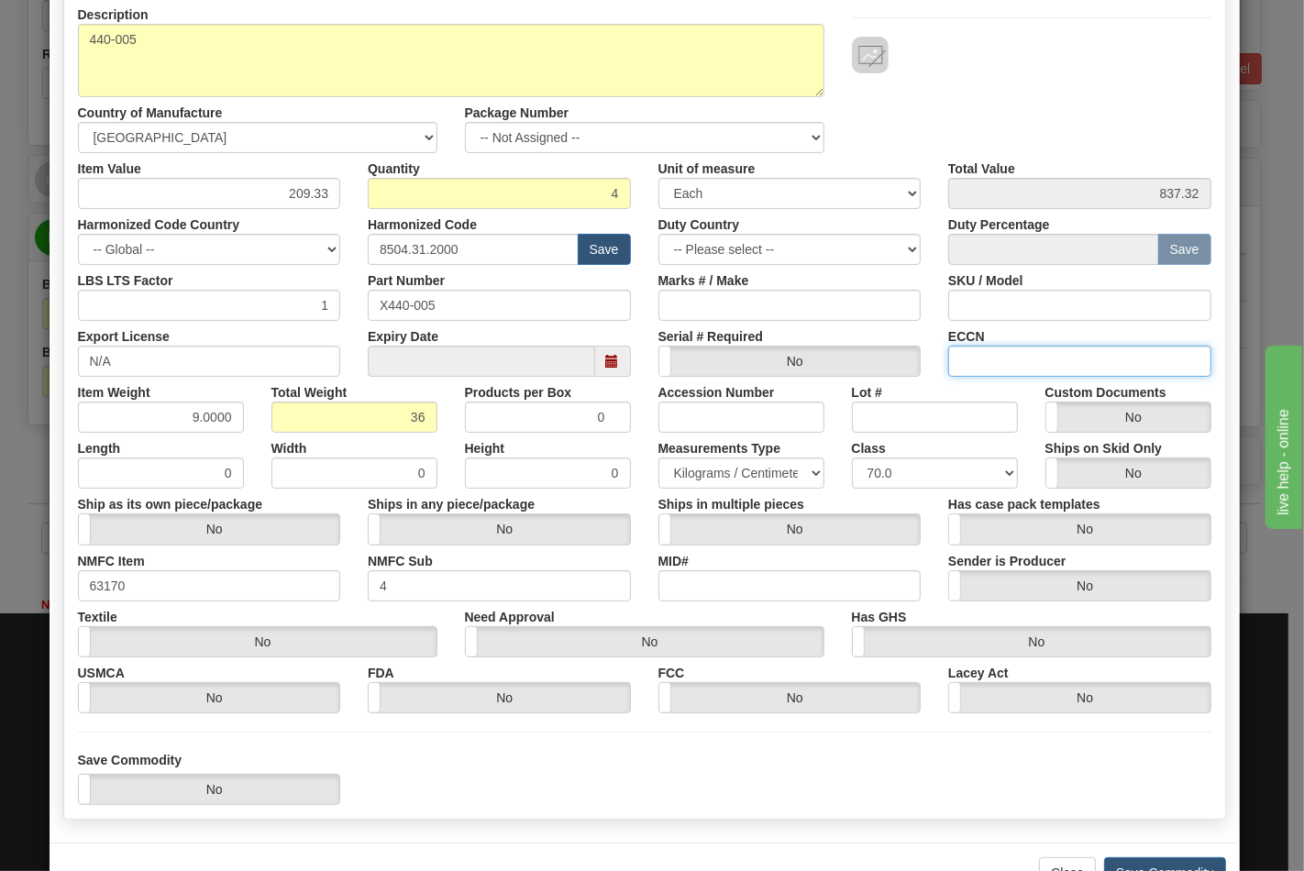
type input "EAR99"
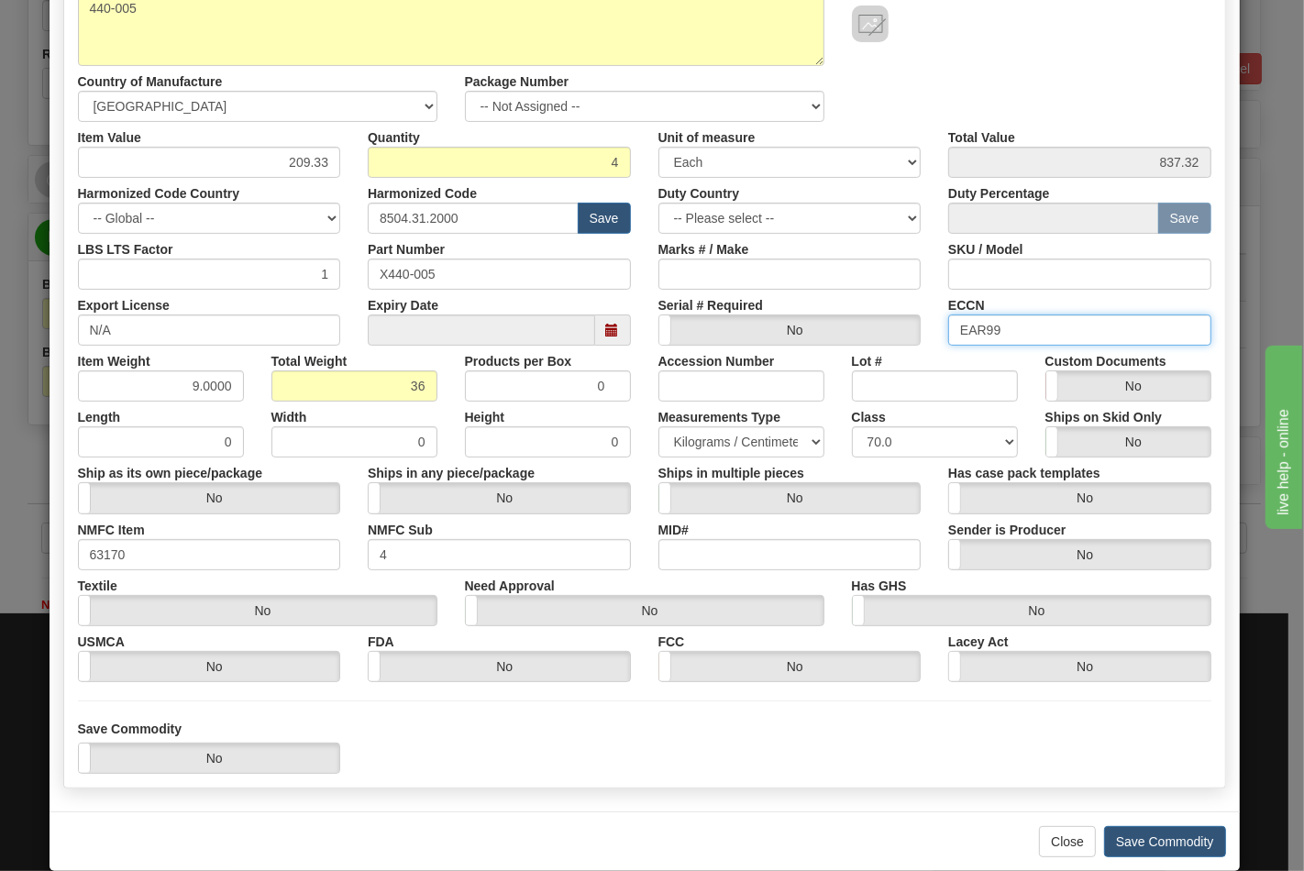
scroll to position [263, 0]
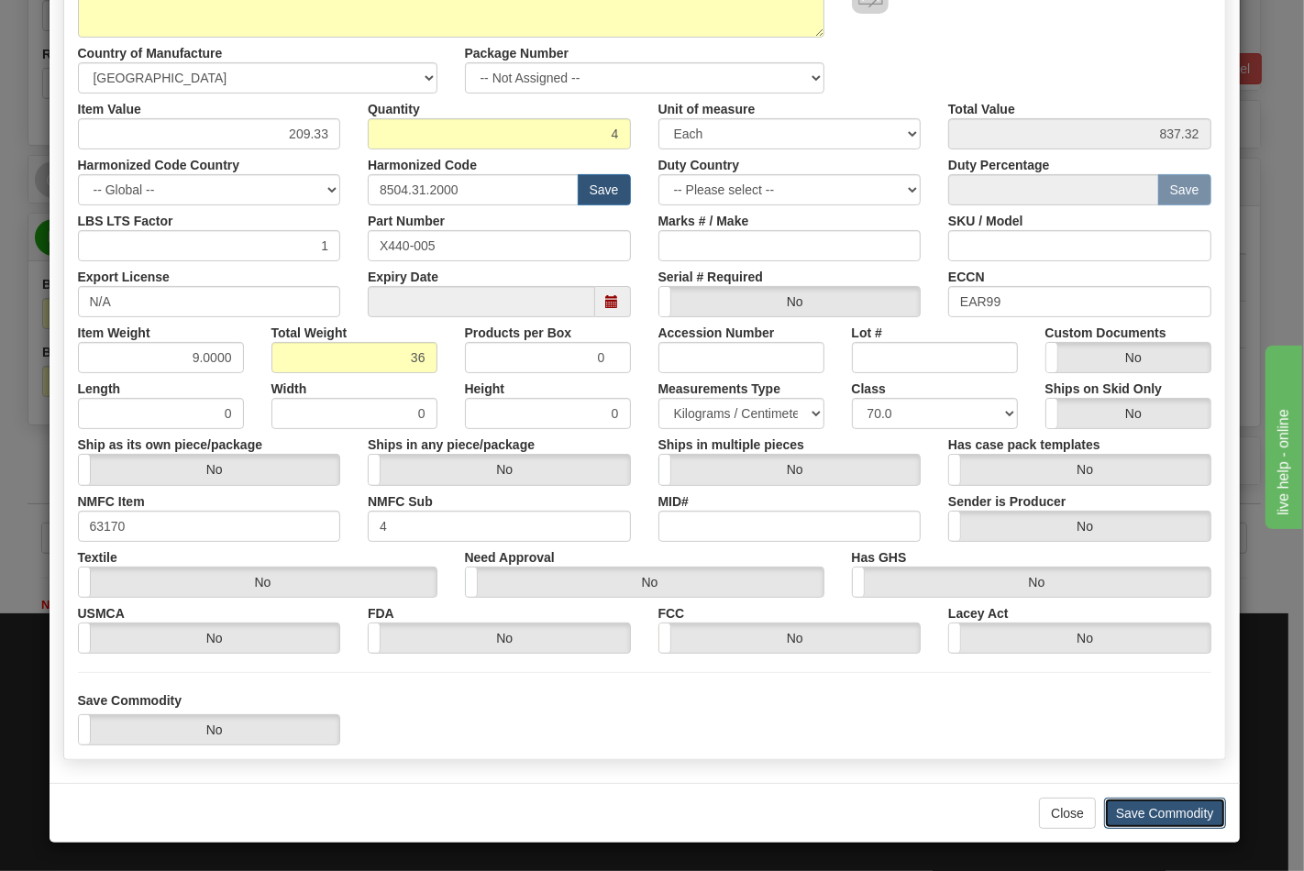
click at [1151, 810] on button "Save Commodity" at bounding box center [1165, 813] width 122 height 31
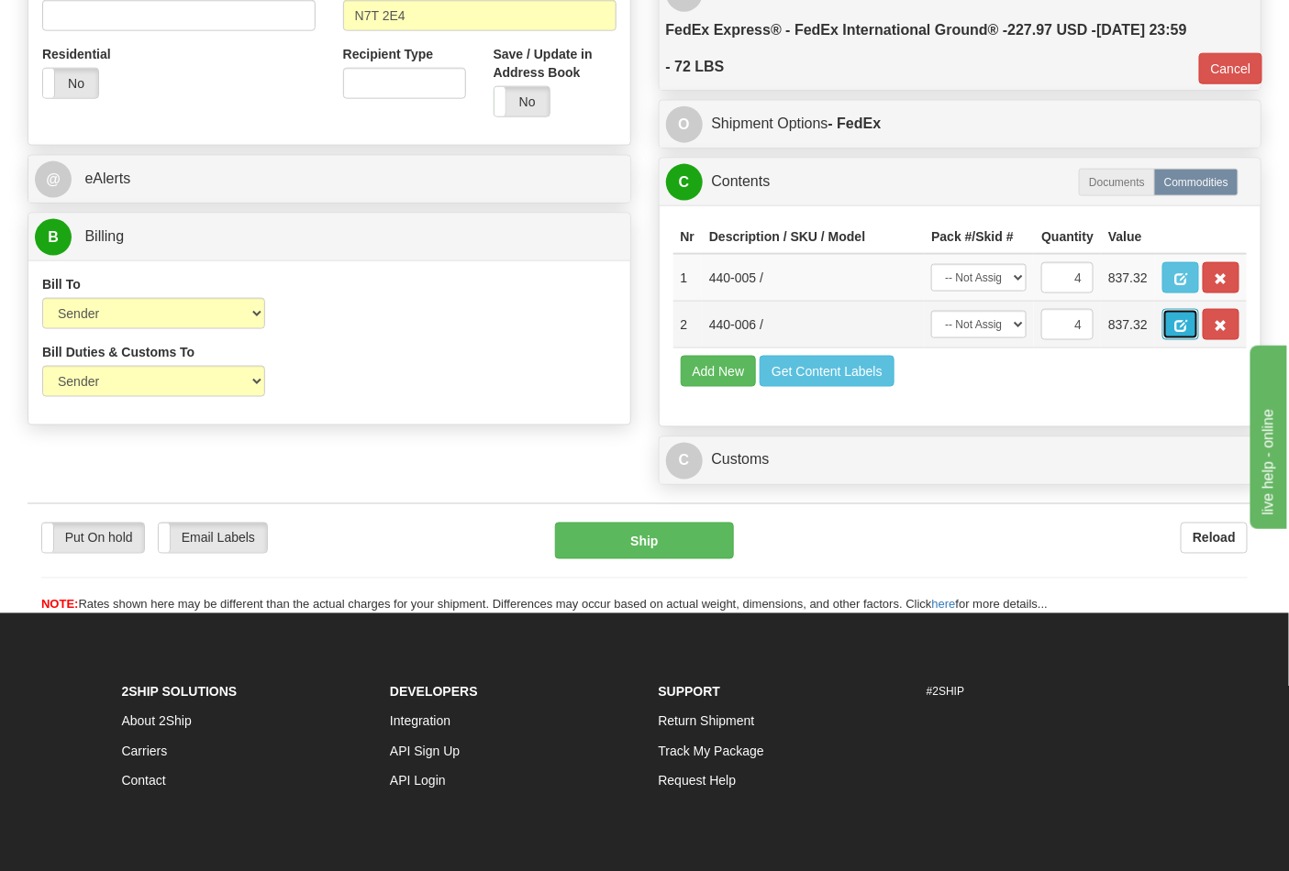
click at [1199, 340] on button "button" at bounding box center [1180, 324] width 37 height 31
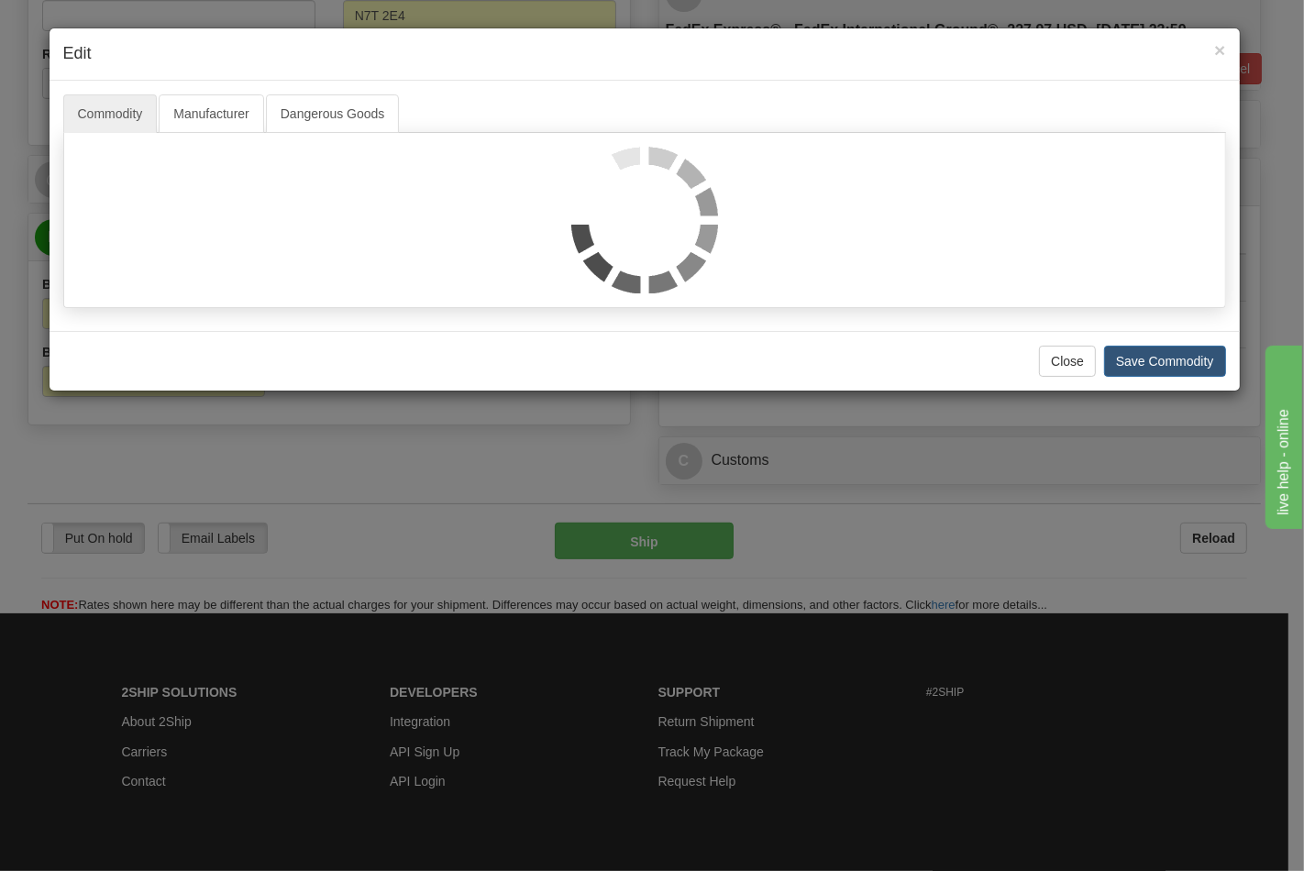
scroll to position [0, 0]
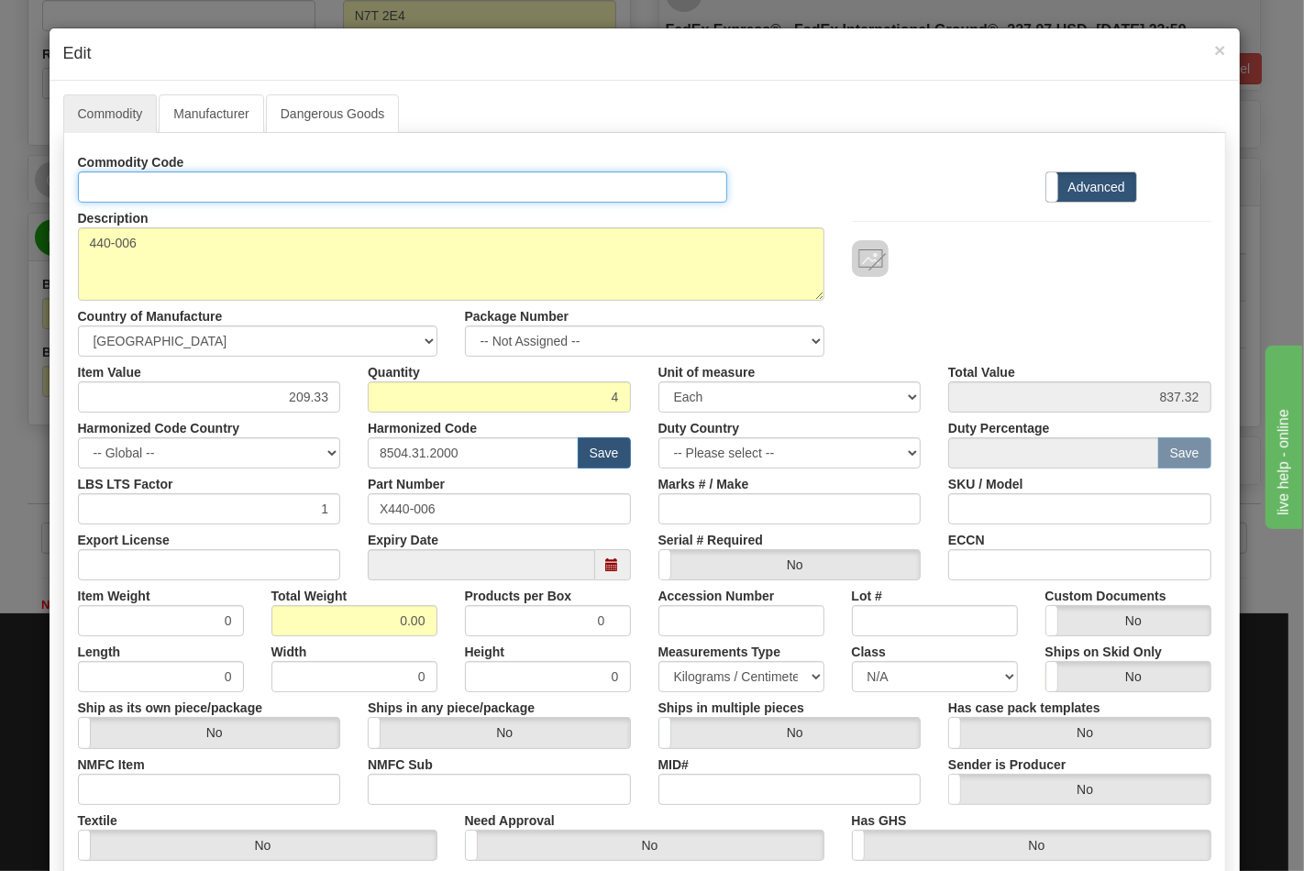
drag, startPoint x: 209, startPoint y: 178, endPoint x: 237, endPoint y: 203, distance: 37.0
click at [209, 178] on input "Id" at bounding box center [403, 187] width 650 height 31
type input "TRANSFORMERS"
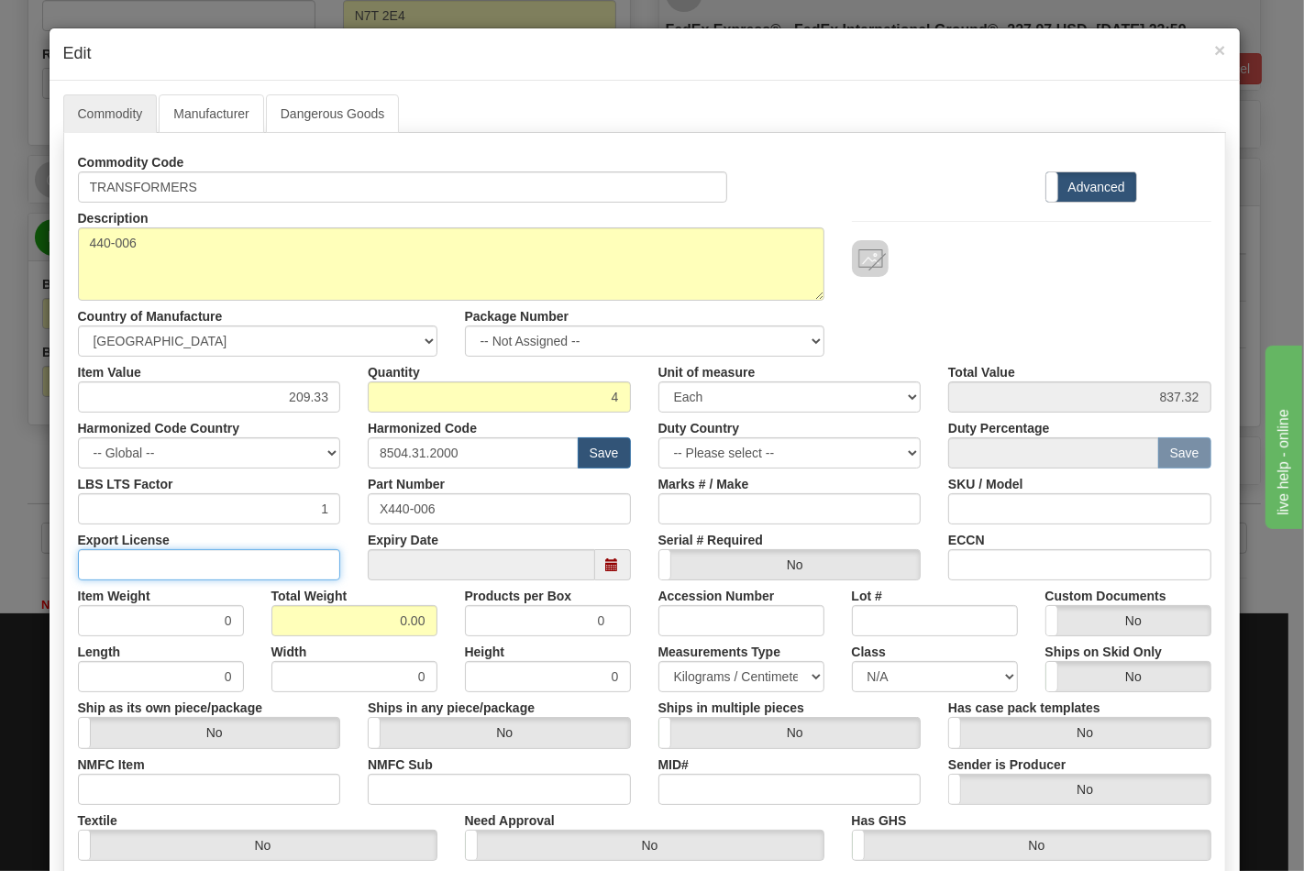
click at [239, 560] on input "Export License" at bounding box center [209, 564] width 263 height 31
type input "N/A"
drag, startPoint x: 316, startPoint y: 607, endPoint x: 482, endPoint y: 627, distance: 167.2
click at [482, 627] on div "Item Weight 0 Total Weight 0.00 Products per Box 0 Accession Number Lot # Custo…" at bounding box center [644, 609] width 1161 height 56
type input "36"
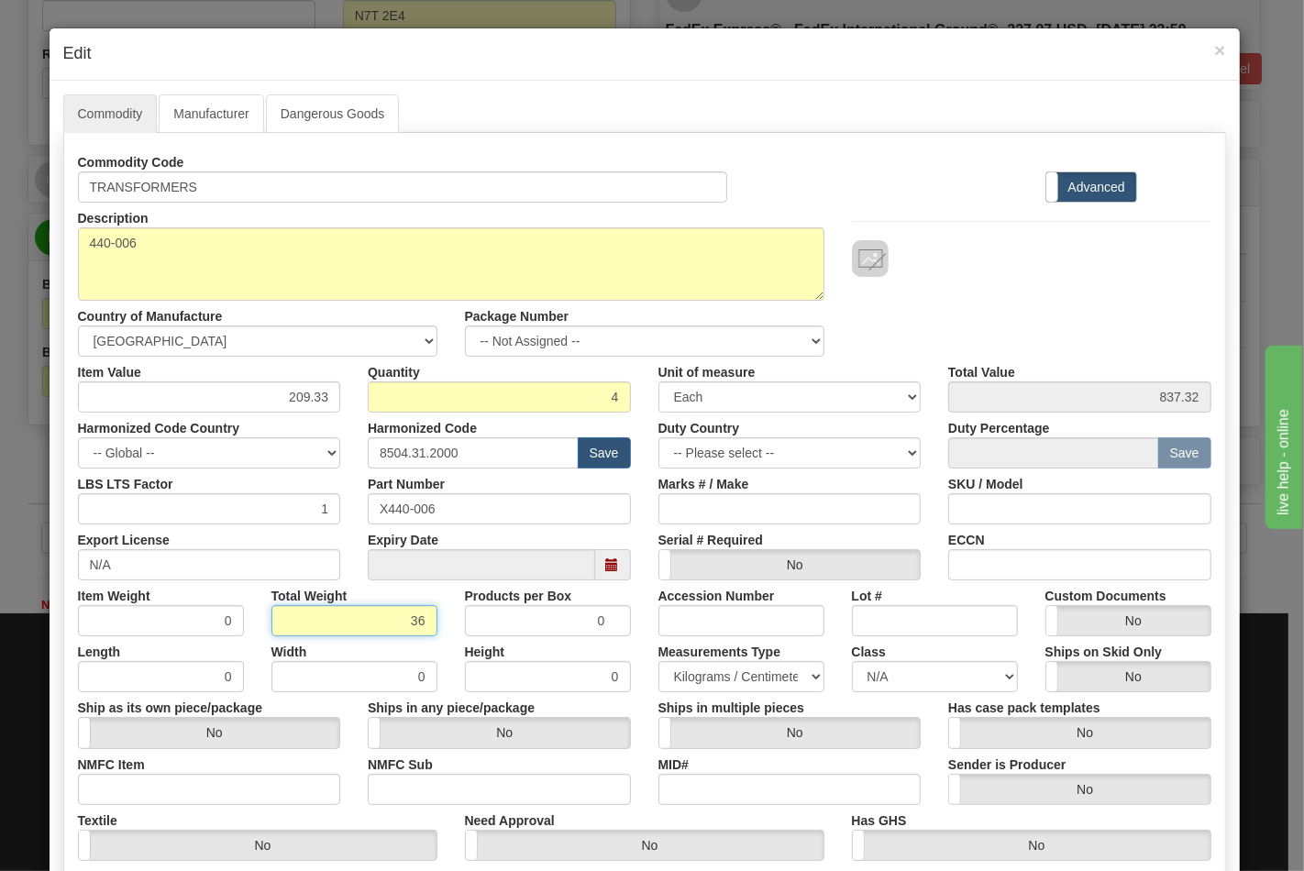
type input "9.0000"
click at [189, 793] on input "NMFC Item" at bounding box center [209, 789] width 263 height 31
type input "63170"
click at [427, 792] on input "NMFC Sub" at bounding box center [499, 789] width 263 height 31
type input "4"
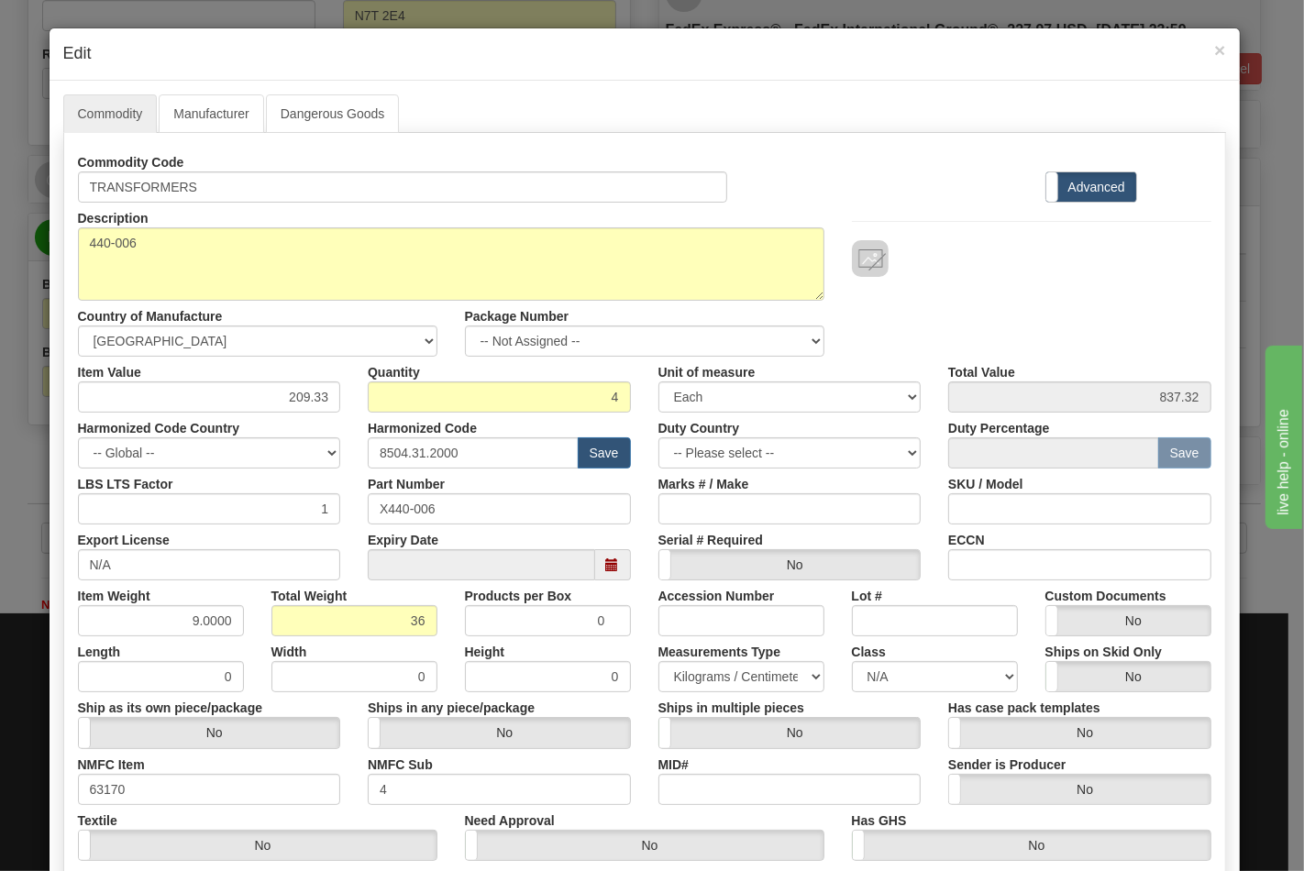
click at [870, 693] on div "Ships in multiple pieces Yes No" at bounding box center [790, 721] width 291 height 56
click at [871, 691] on select "N/A 50.0 55.0 60.0 65.0 70.0 85.0 92.5 100.0 125.0 175.0 250.0 300.0 400.0" at bounding box center [935, 676] width 166 height 31
select select "70.0"
click at [852, 661] on select "N/A 50.0 55.0 60.0 65.0 70.0 85.0 92.5 100.0 125.0 175.0 250.0 300.0 400.0" at bounding box center [935, 676] width 166 height 31
drag, startPoint x: 1041, startPoint y: 558, endPoint x: 1069, endPoint y: 580, distance: 35.2
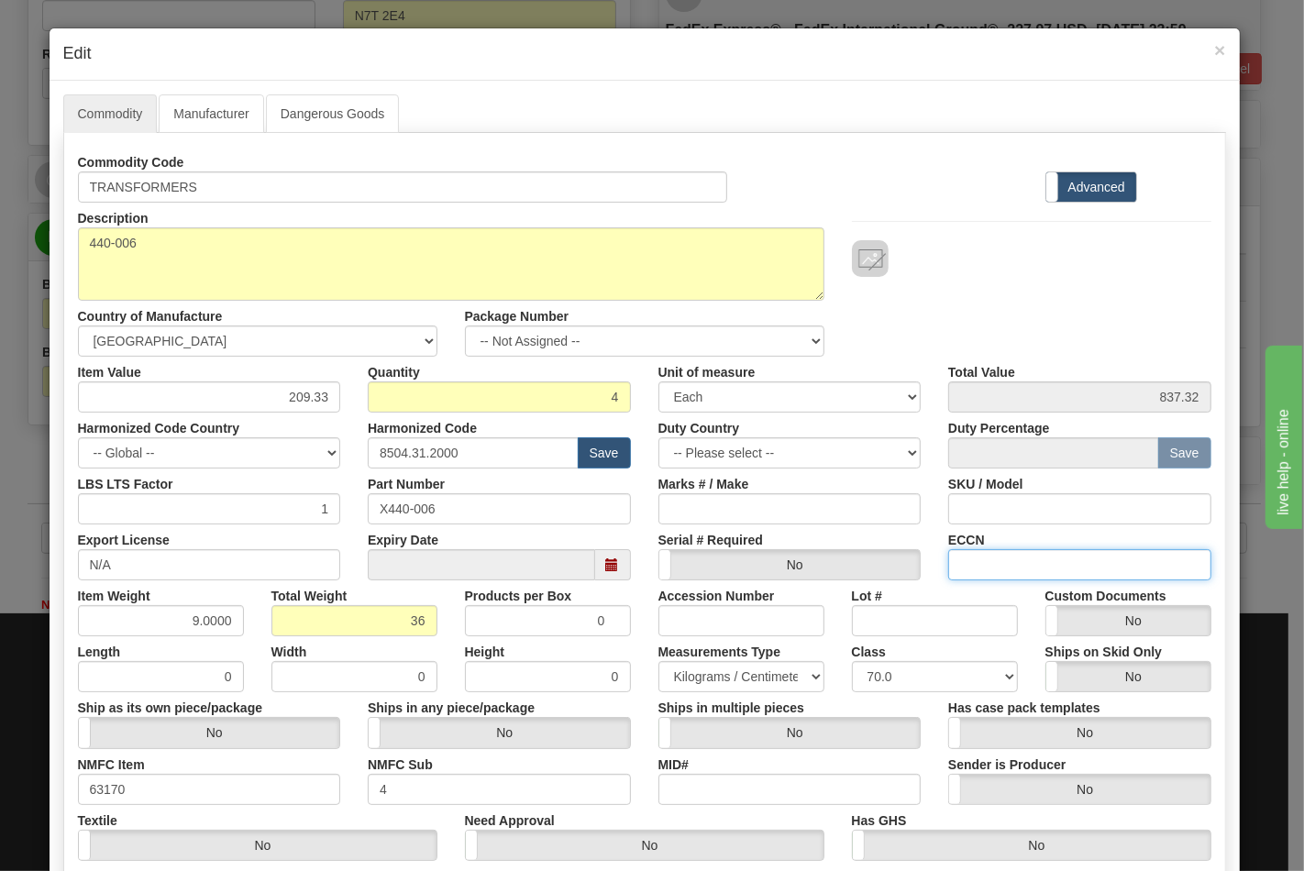
click at [1041, 560] on input "ECCN" at bounding box center [1079, 564] width 263 height 31
type input "EAR99"
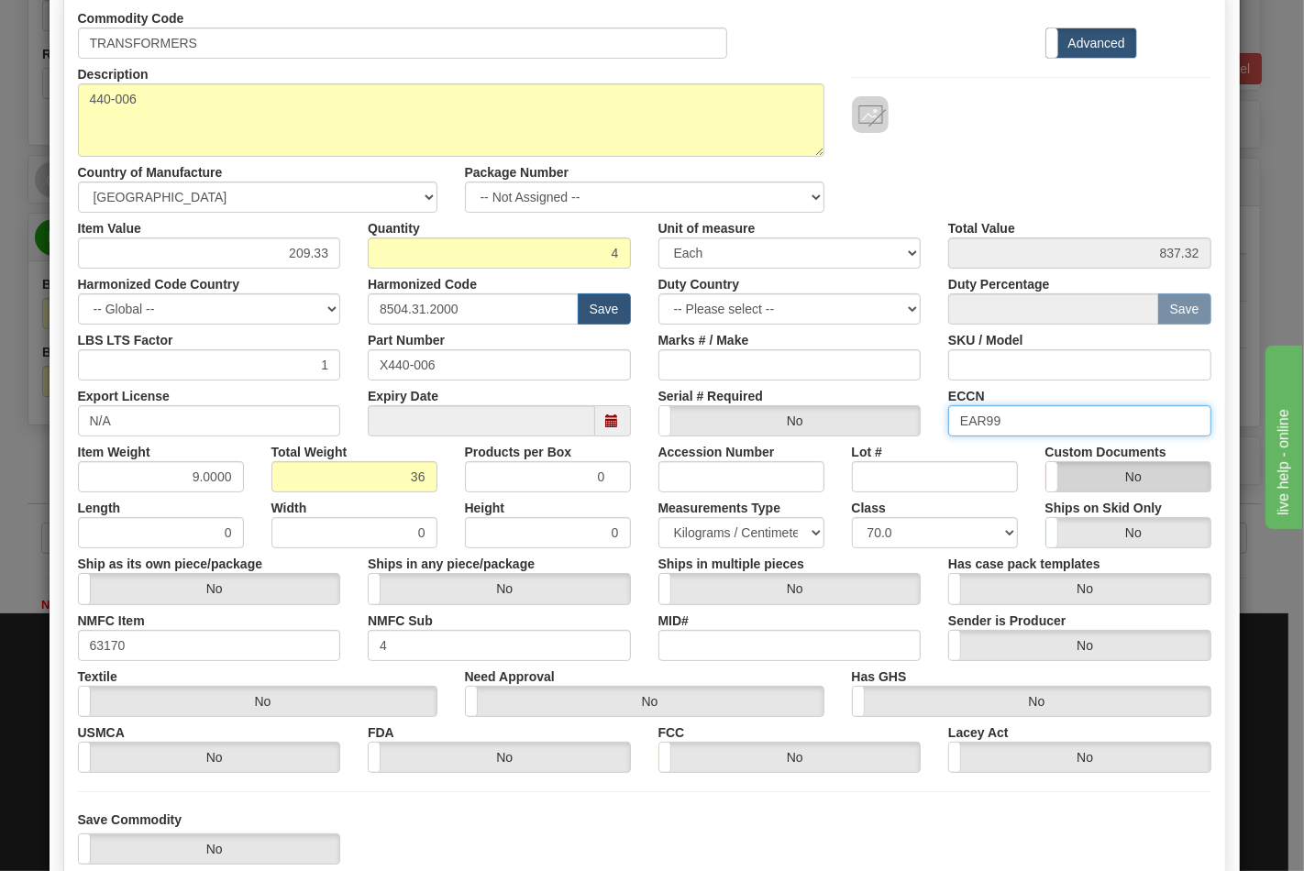
scroll to position [263, 0]
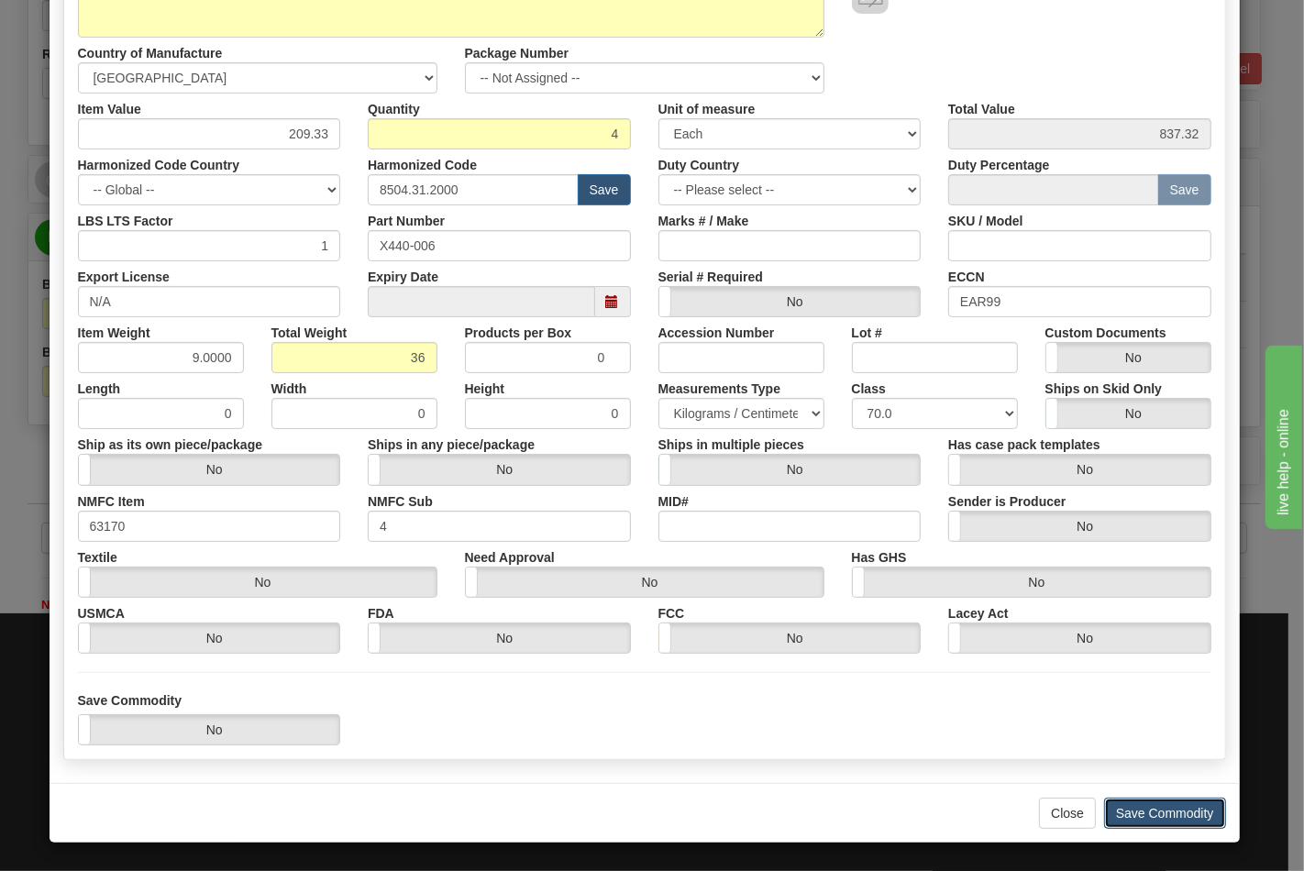
click at [1163, 804] on button "Save Commodity" at bounding box center [1165, 813] width 122 height 31
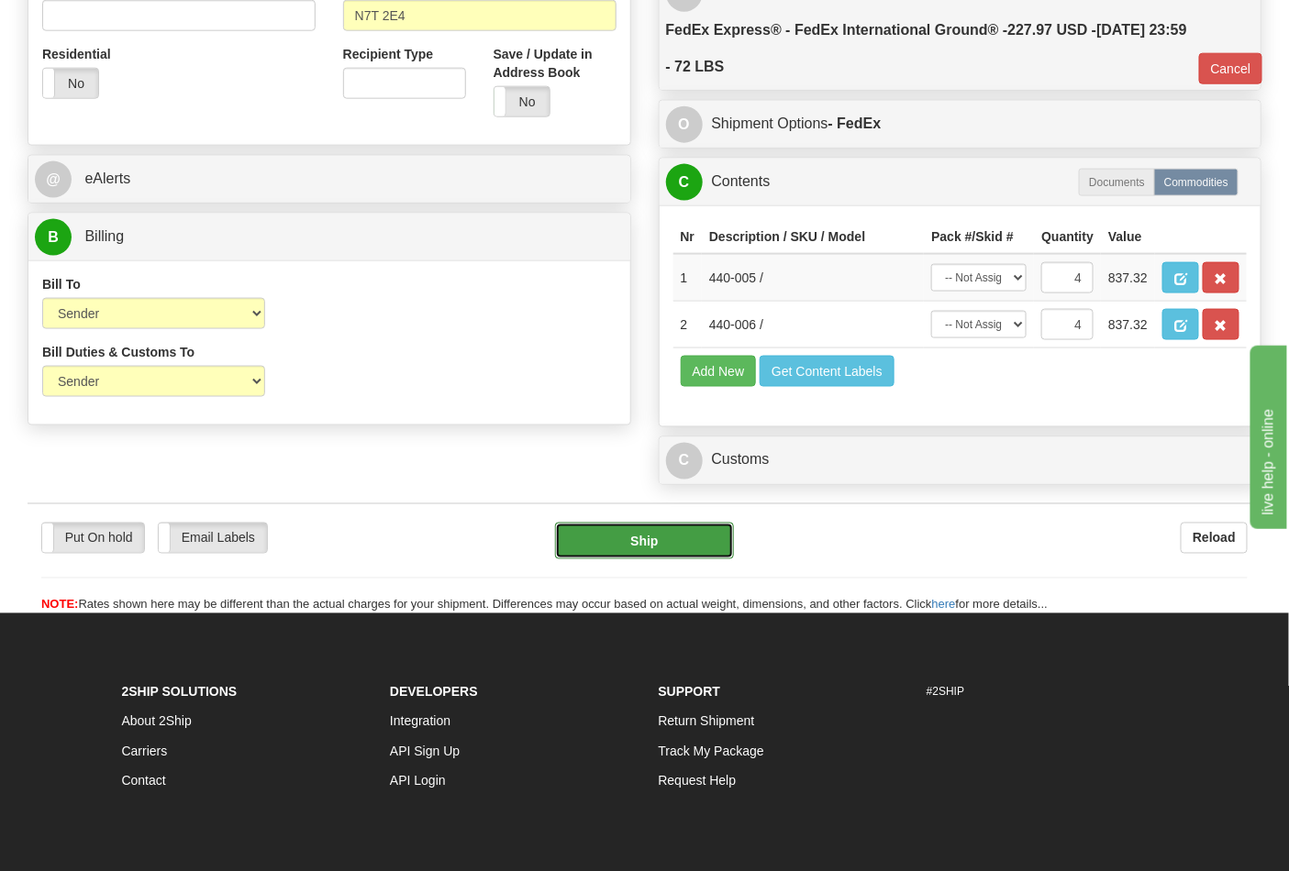
click at [637, 560] on button "Ship" at bounding box center [644, 541] width 178 height 37
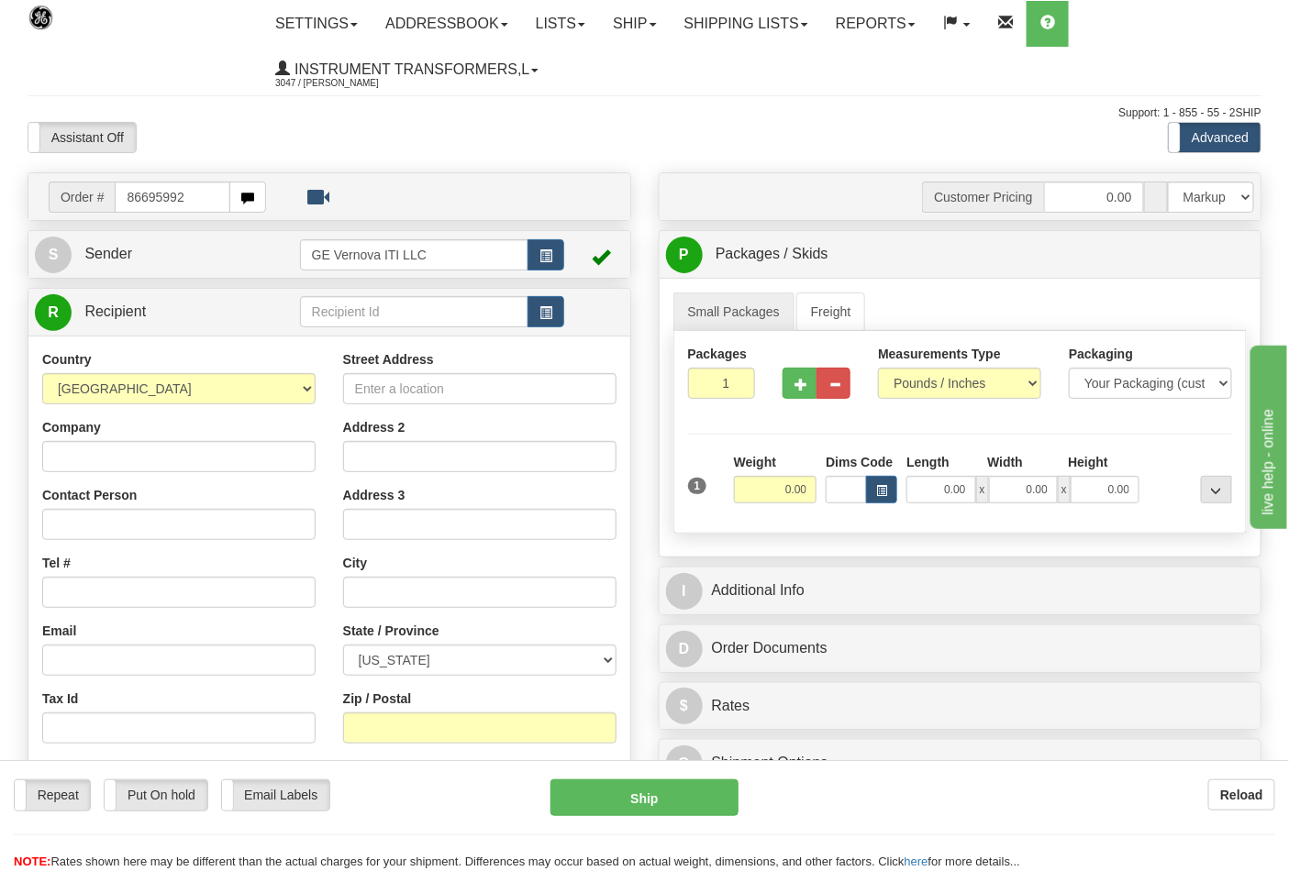
type input "86695992"
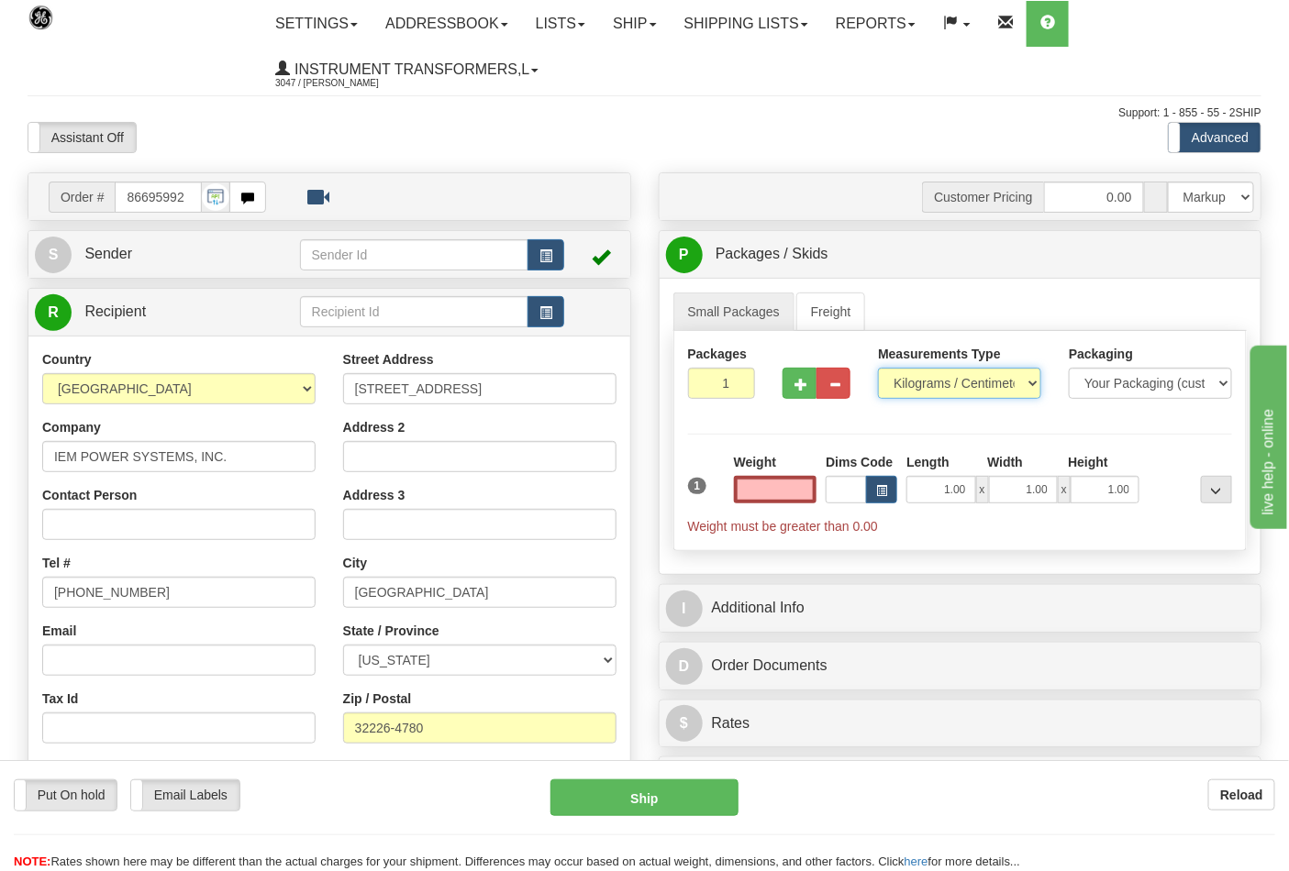
type input "0.00"
click at [899, 388] on select "Pounds / Inches Kilograms / Centimeters" at bounding box center [959, 383] width 163 height 31
select select "0"
click at [878, 369] on select "Pounds / Inches Kilograms / Centimeters" at bounding box center [959, 383] width 163 height 31
click at [793, 392] on button "button" at bounding box center [799, 383] width 34 height 31
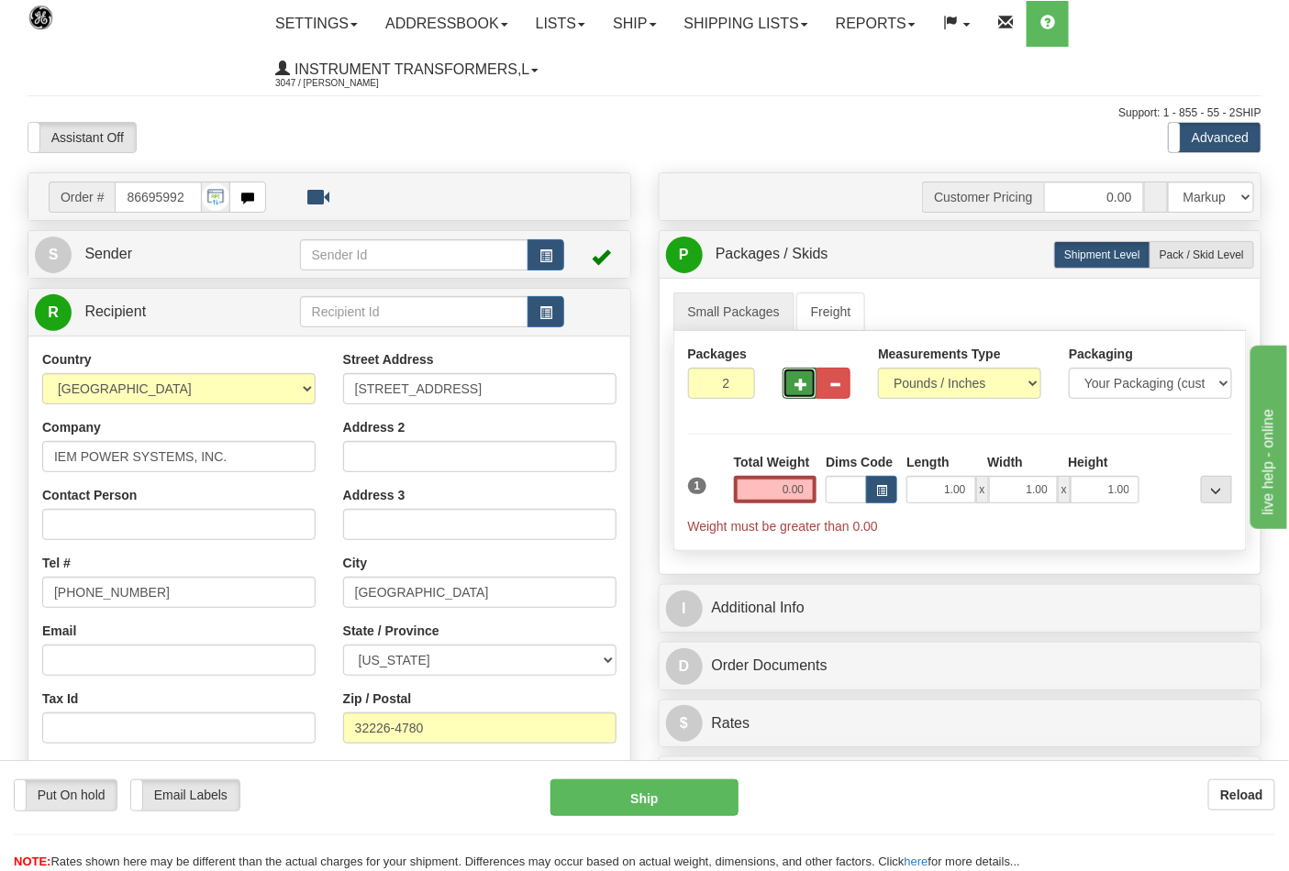
click at [799, 389] on span "button" at bounding box center [800, 385] width 13 height 12
type input "3"
click at [808, 493] on input "0.00" at bounding box center [775, 490] width 83 height 28
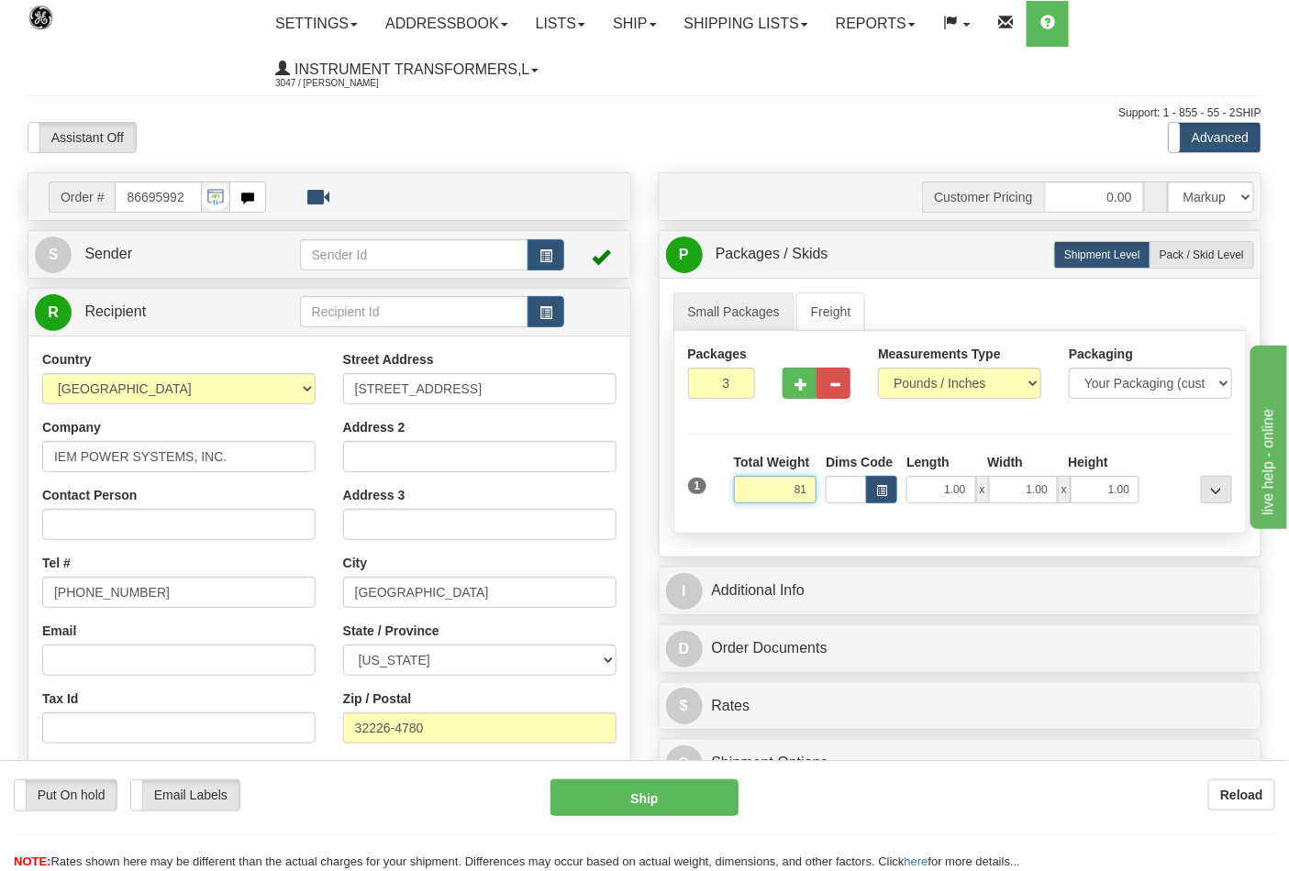
click button "Delete" at bounding box center [0, 0] width 0 height 0
type input "81.00"
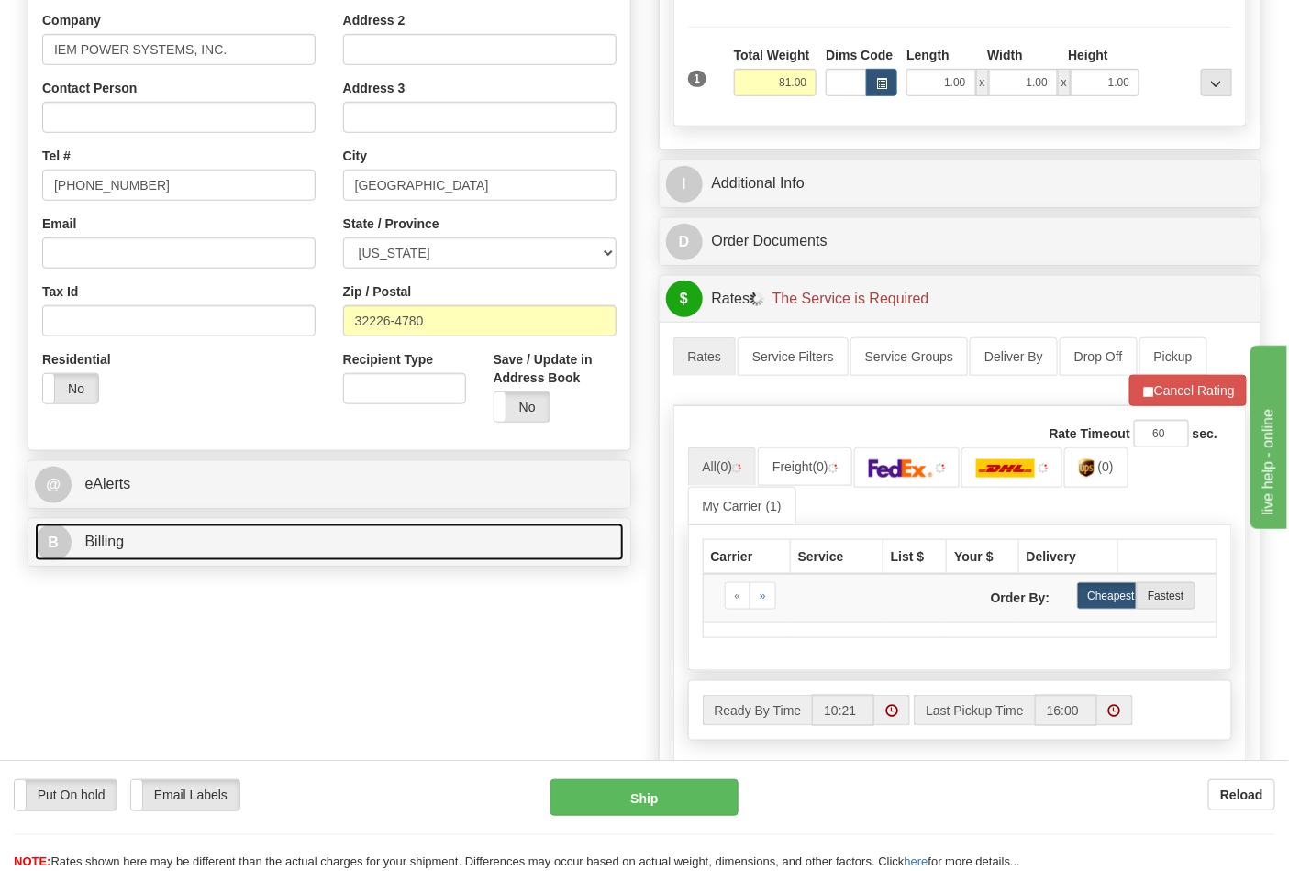
click at [180, 537] on link "B Billing" at bounding box center [329, 543] width 589 height 38
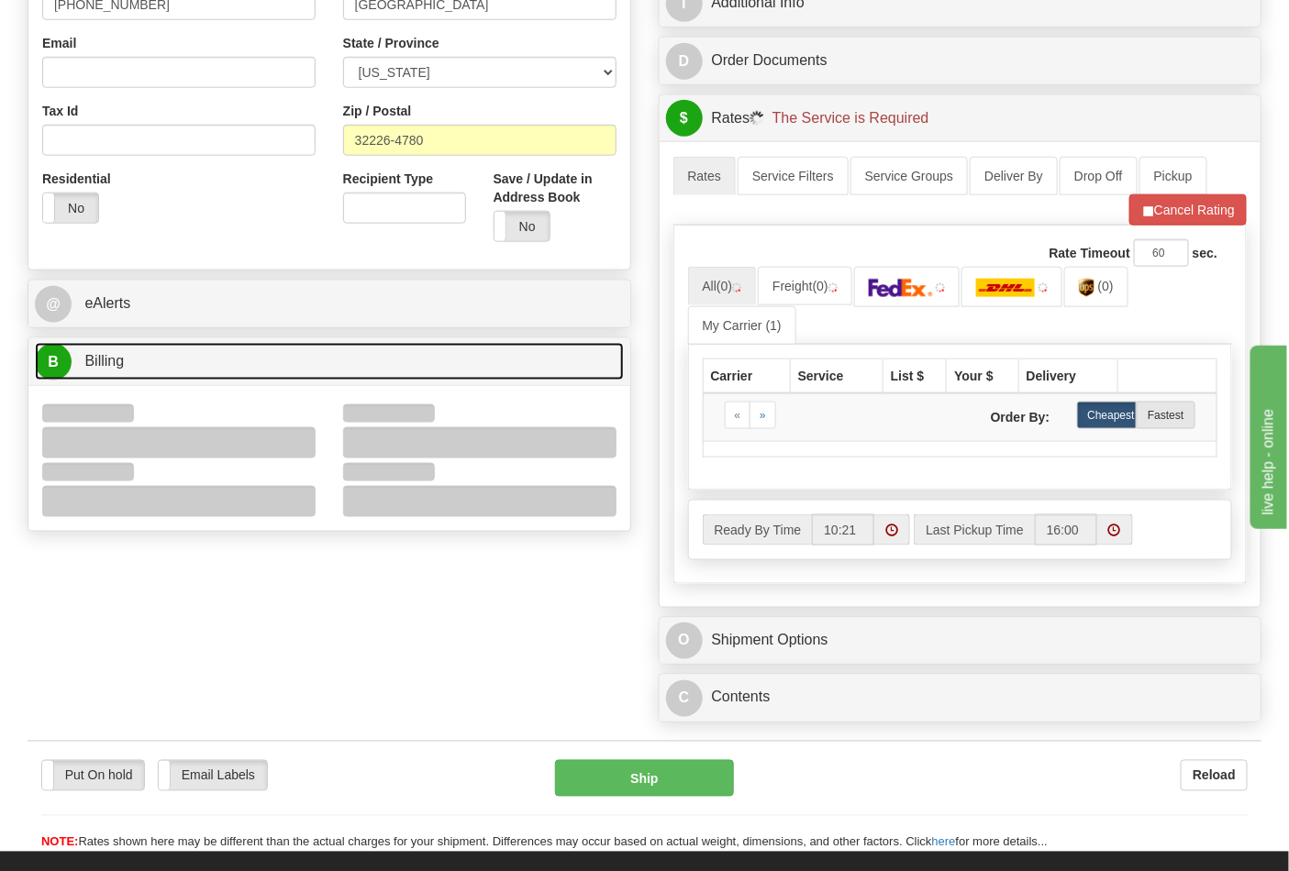
scroll to position [713, 0]
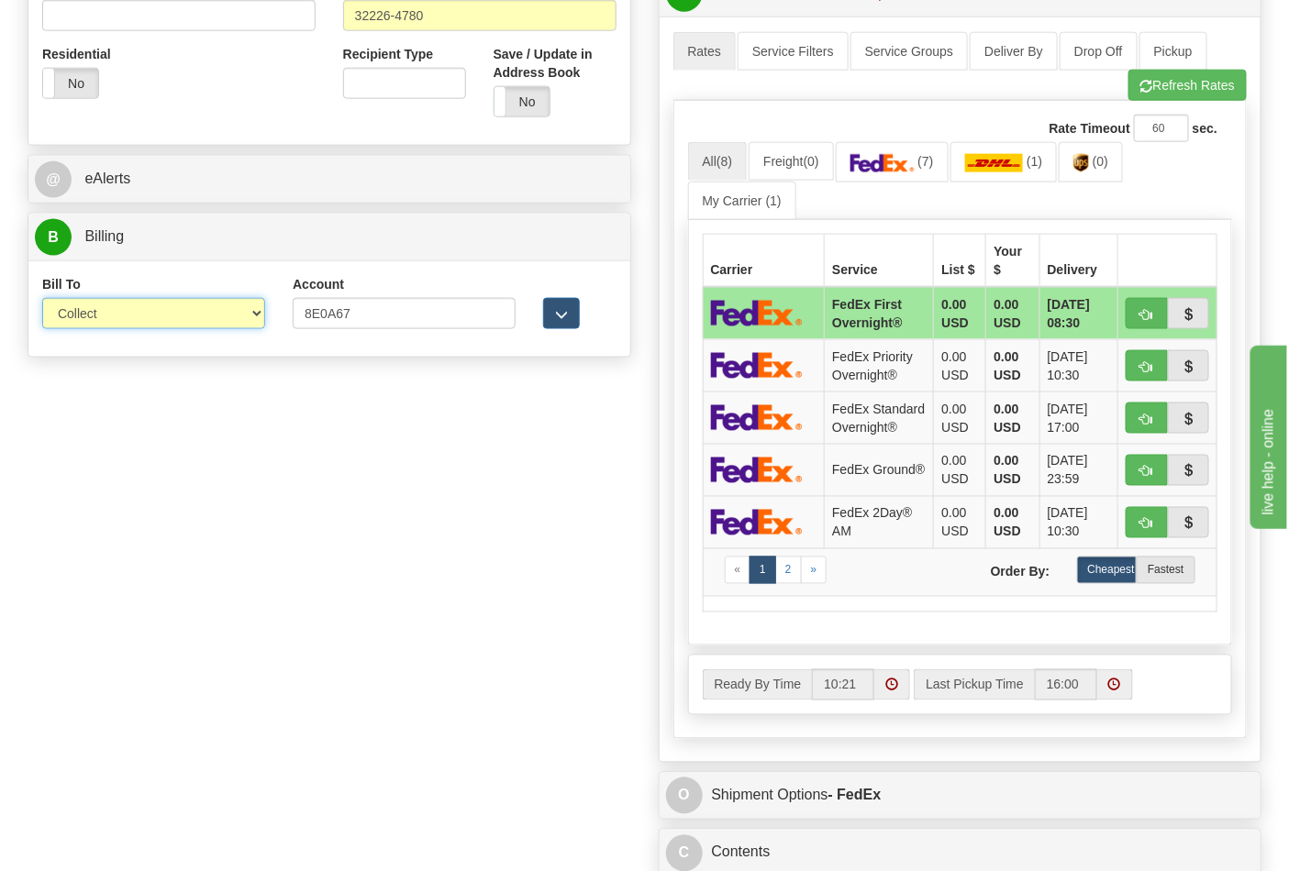
drag, startPoint x: 114, startPoint y: 318, endPoint x: 113, endPoint y: 327, distance: 9.2
click at [114, 318] on select "Sender Recipient Third Party Collect" at bounding box center [153, 313] width 223 height 31
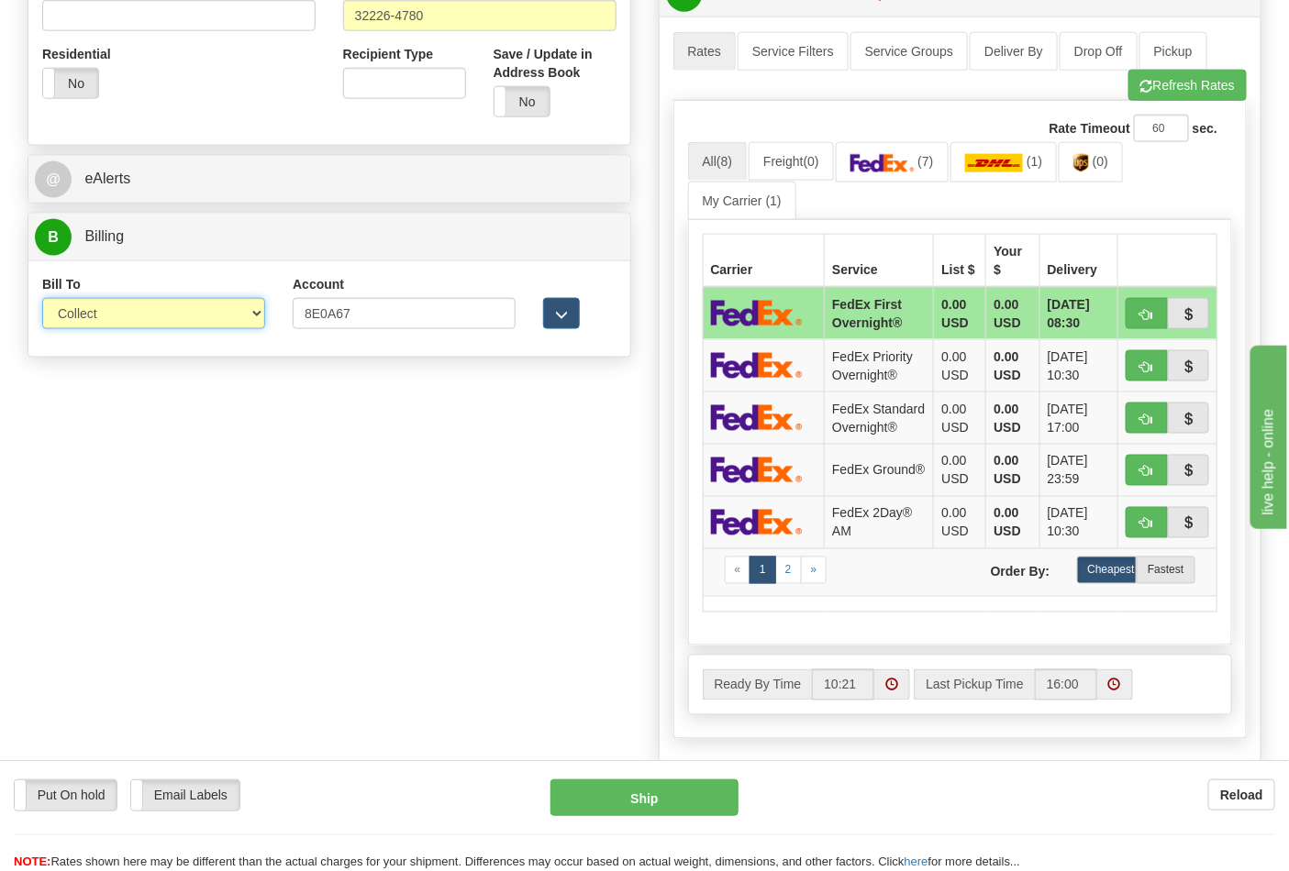
select select "2"
click at [42, 300] on select "Sender Recipient Third Party Collect" at bounding box center [153, 313] width 223 height 31
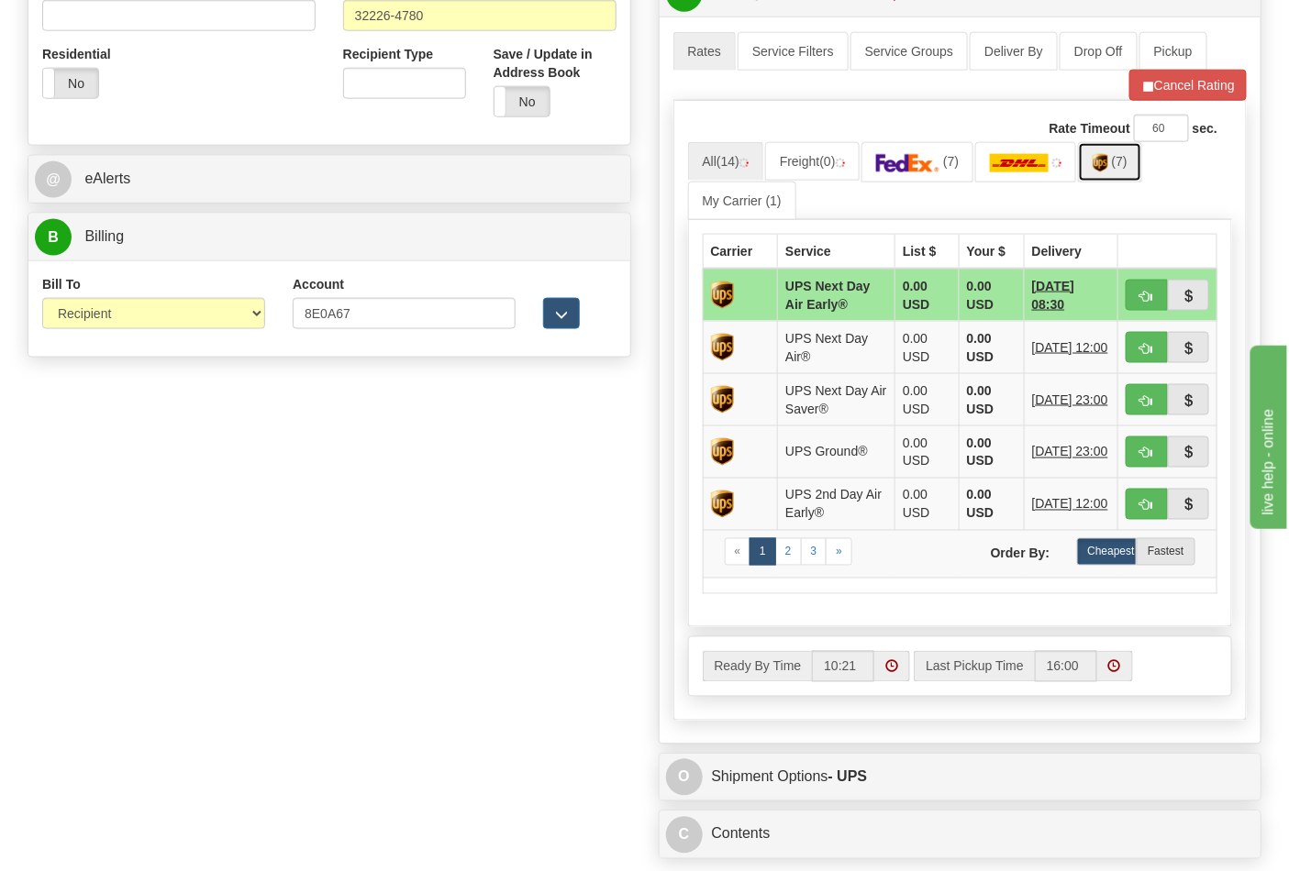
click at [1116, 172] on link "(7)" at bounding box center [1110, 161] width 64 height 39
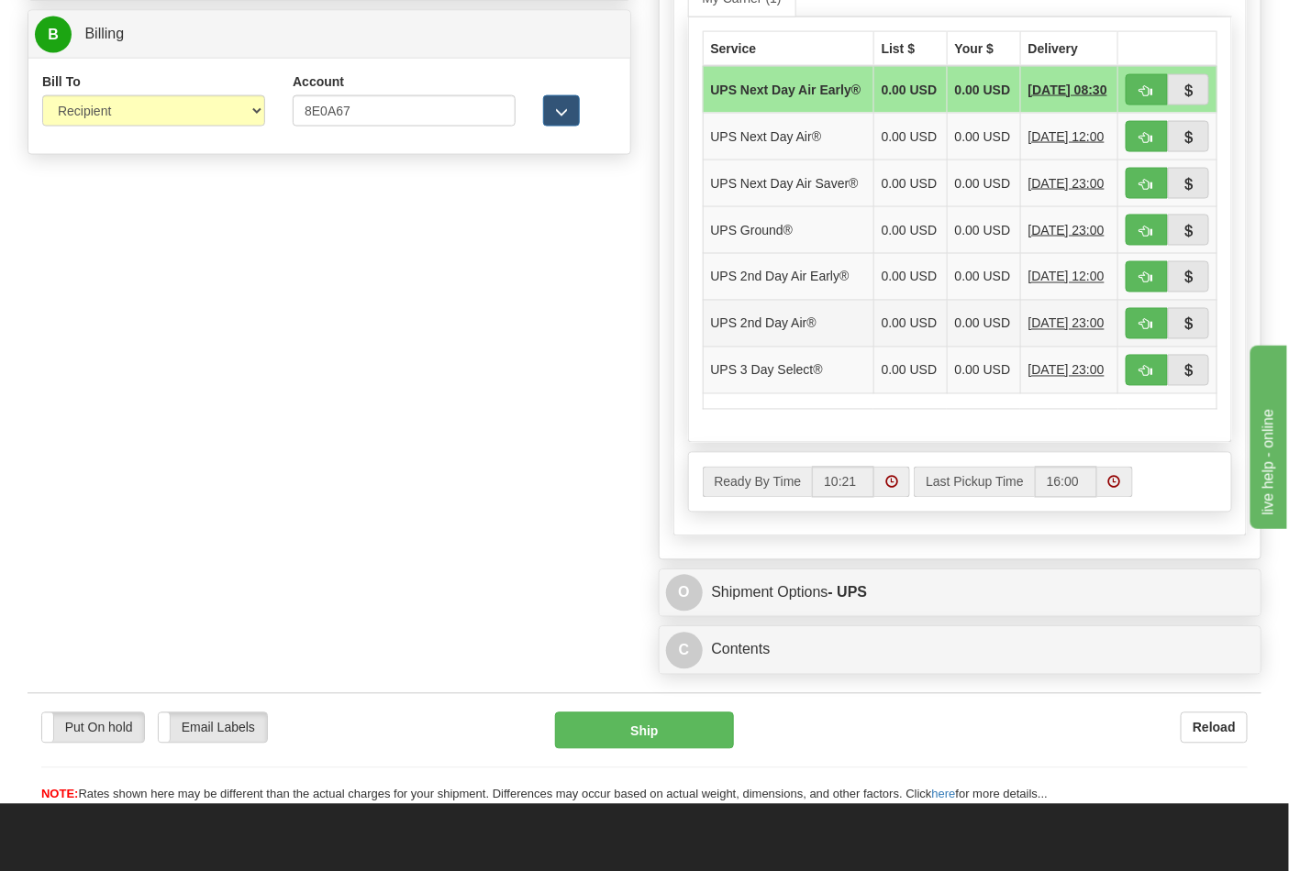
scroll to position [917, 0]
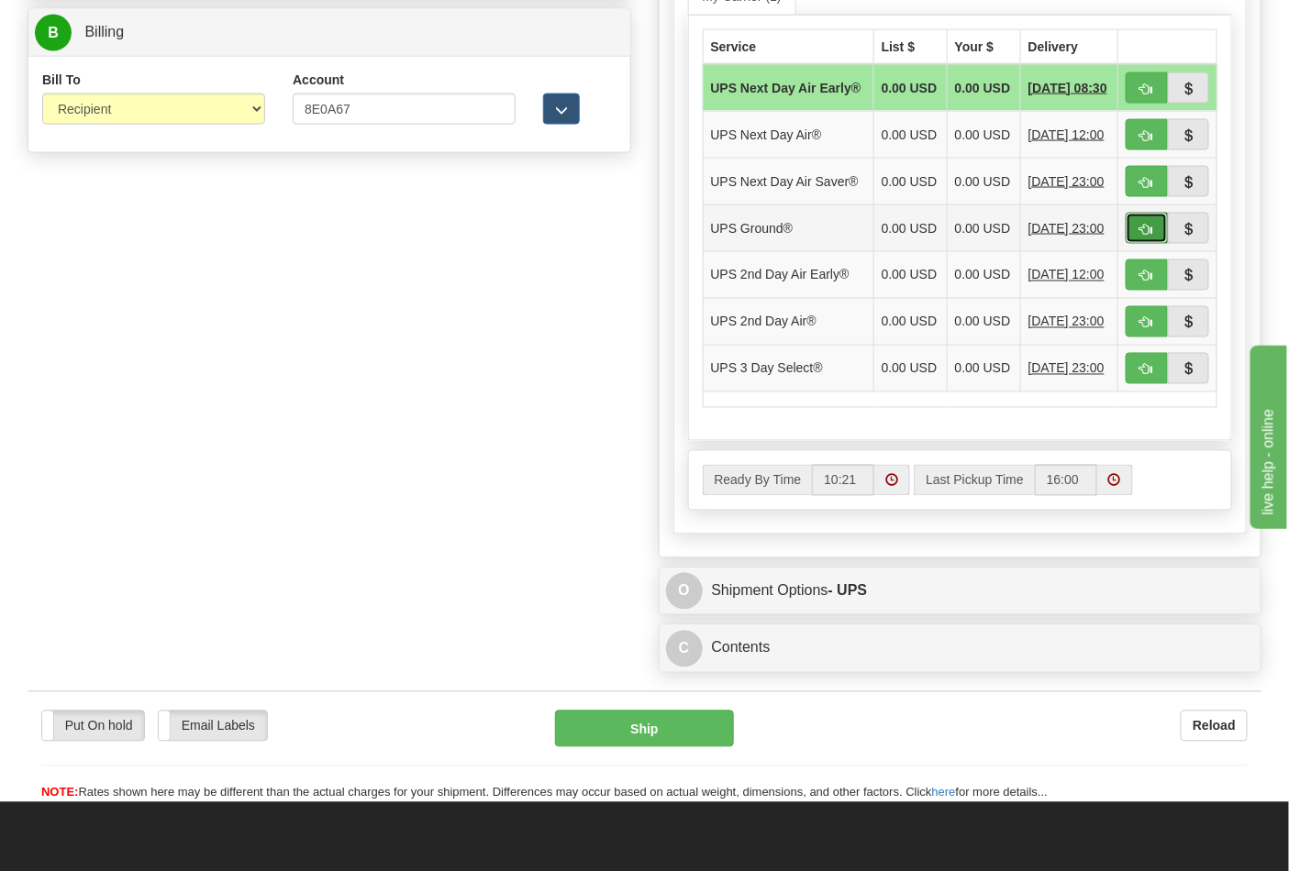
click at [1138, 244] on button "button" at bounding box center [1146, 228] width 42 height 31
type input "03"
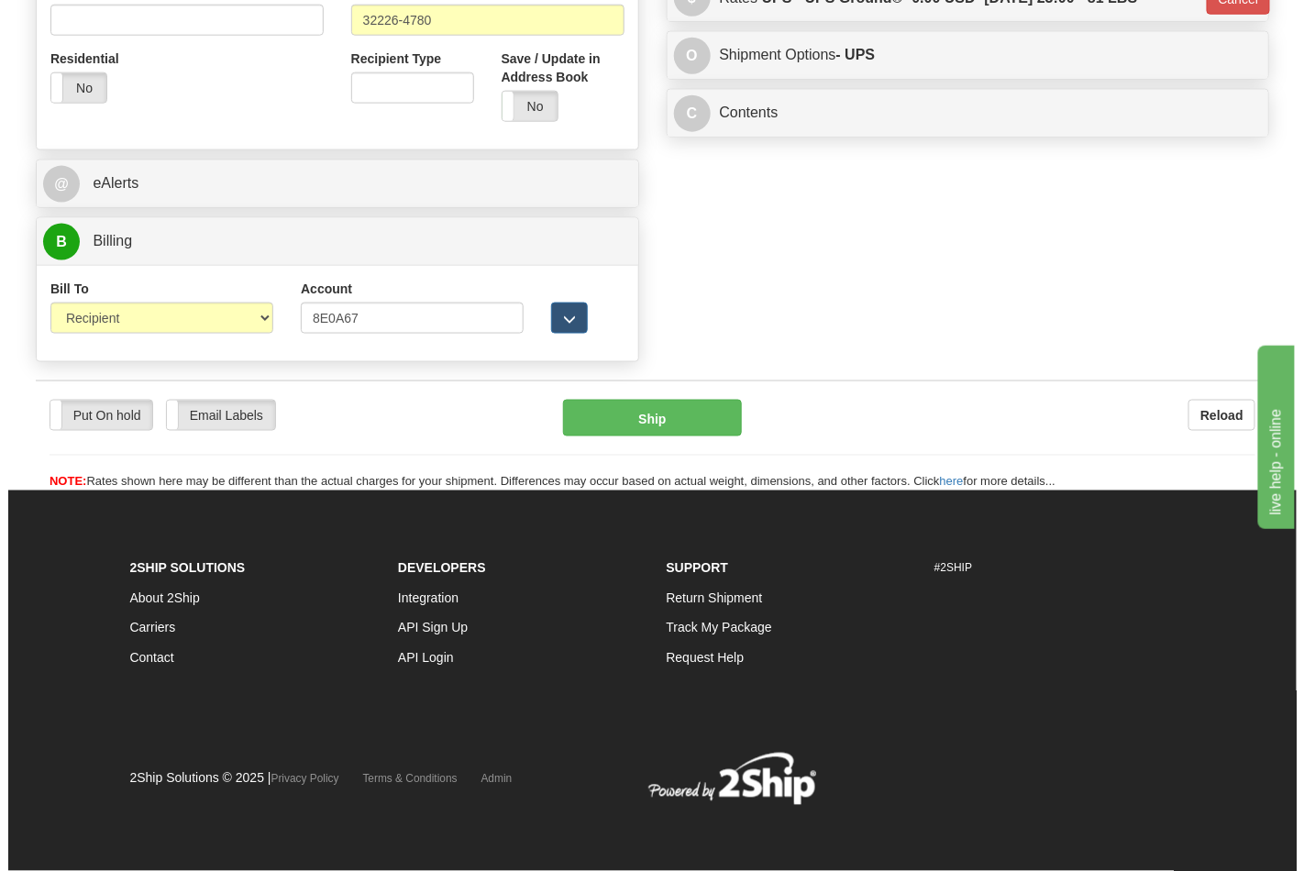
scroll to position [711, 0]
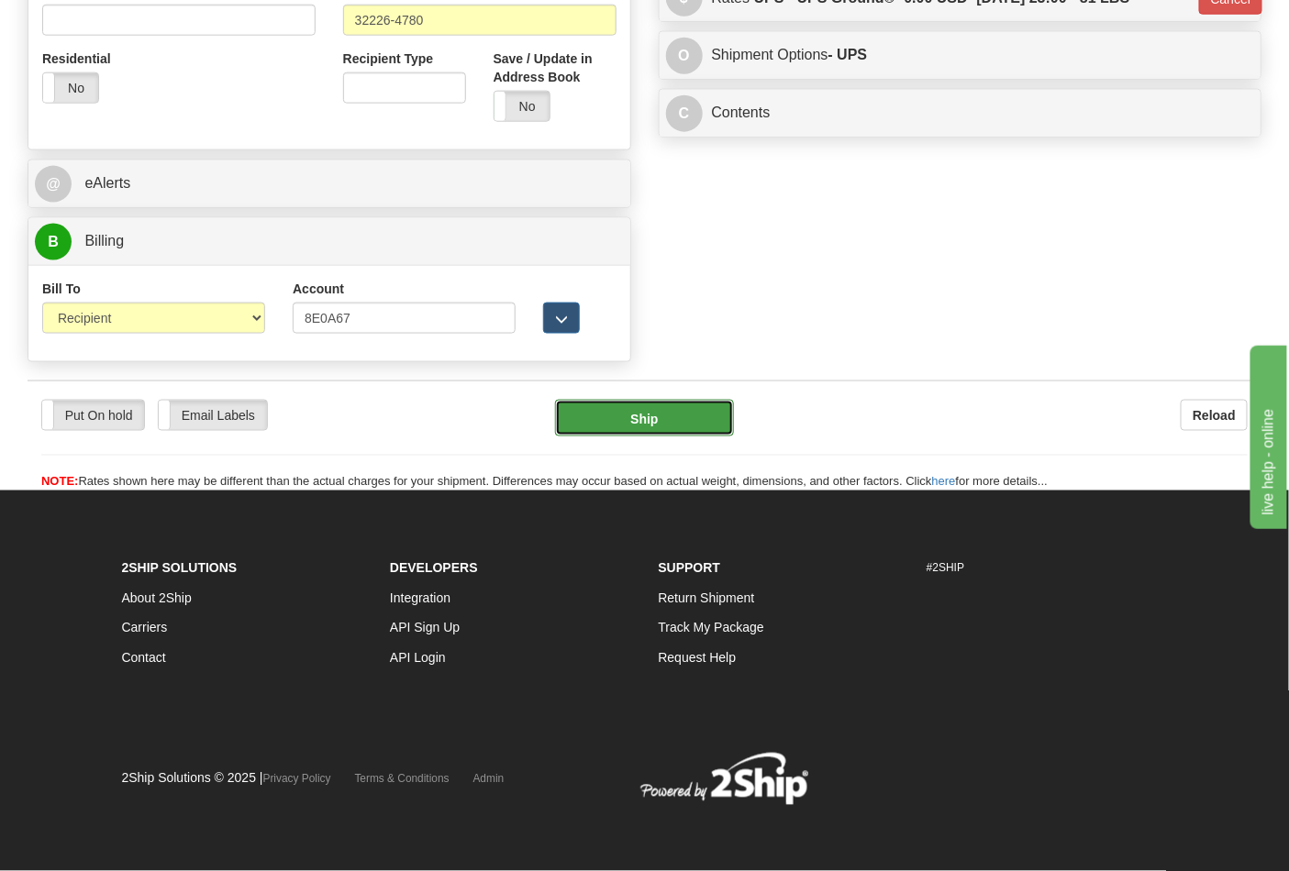
click at [671, 424] on button "Ship" at bounding box center [644, 418] width 178 height 37
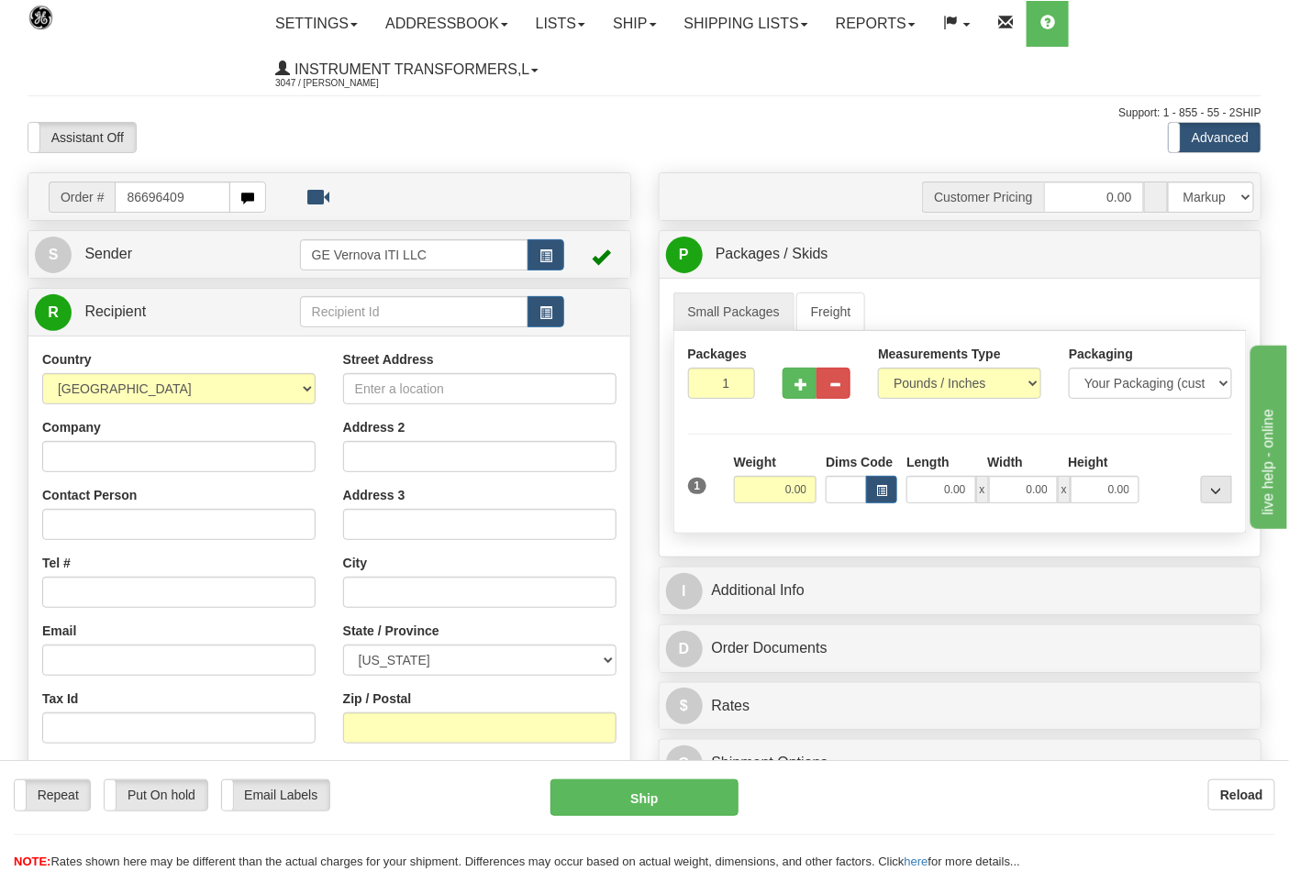
type input "86696409"
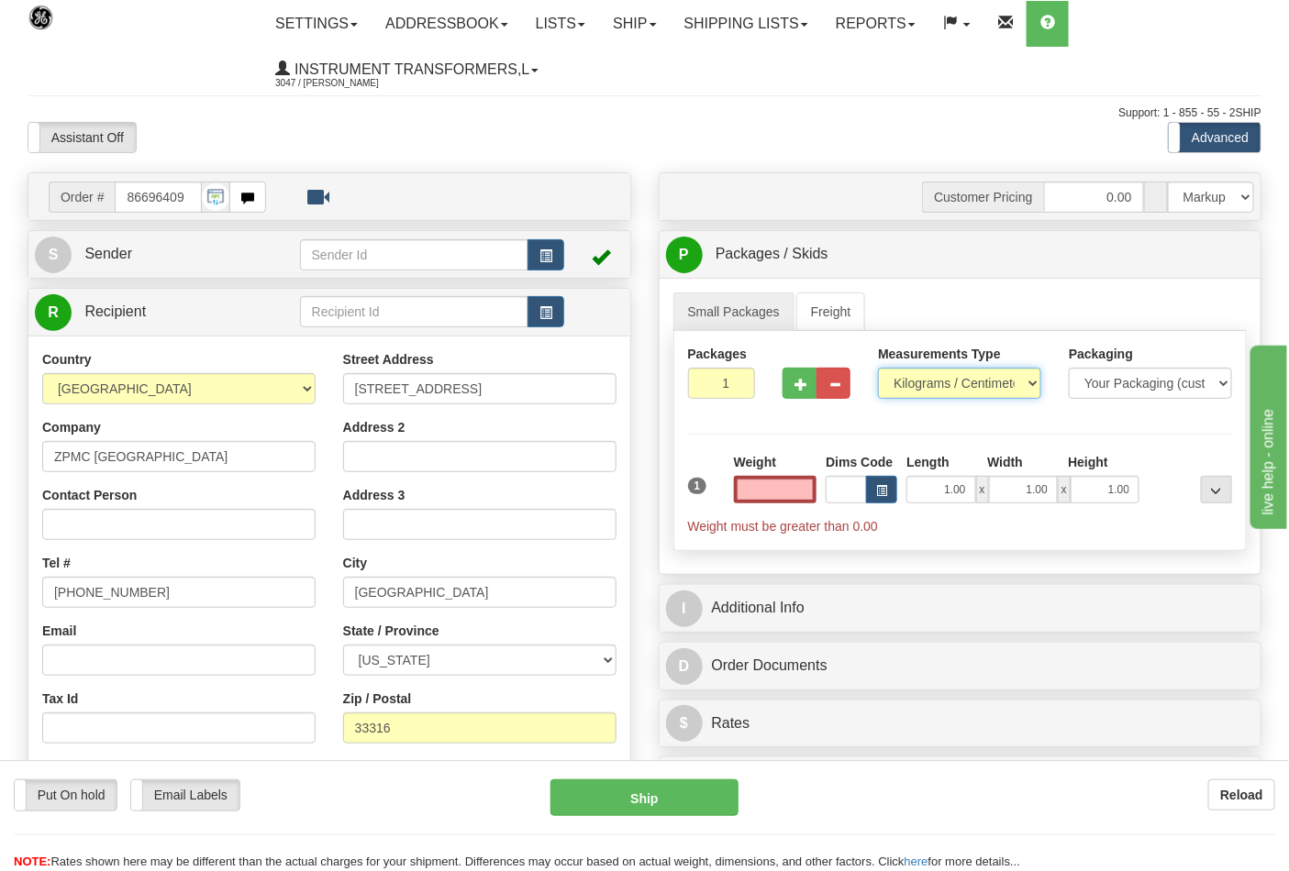
type input "0.00"
click at [912, 386] on select "Pounds / Inches Kilograms / Centimeters" at bounding box center [959, 383] width 163 height 31
select select "0"
click at [878, 369] on select "Pounds / Inches Kilograms / Centimeters" at bounding box center [959, 383] width 163 height 31
click at [915, 382] on select "Pounds / Inches Kilograms / Centimeters" at bounding box center [959, 383] width 163 height 31
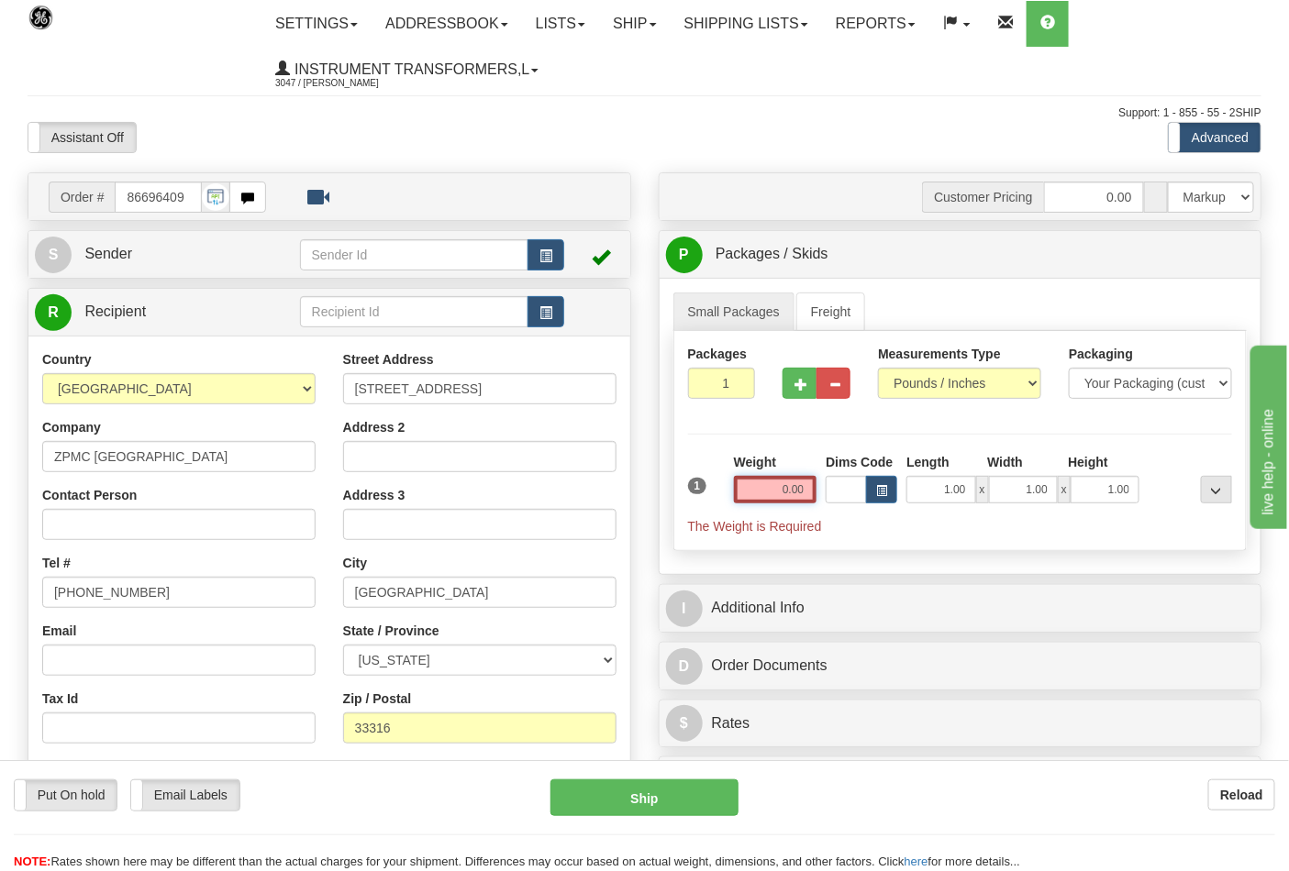
click at [809, 493] on input "0.00" at bounding box center [775, 490] width 83 height 28
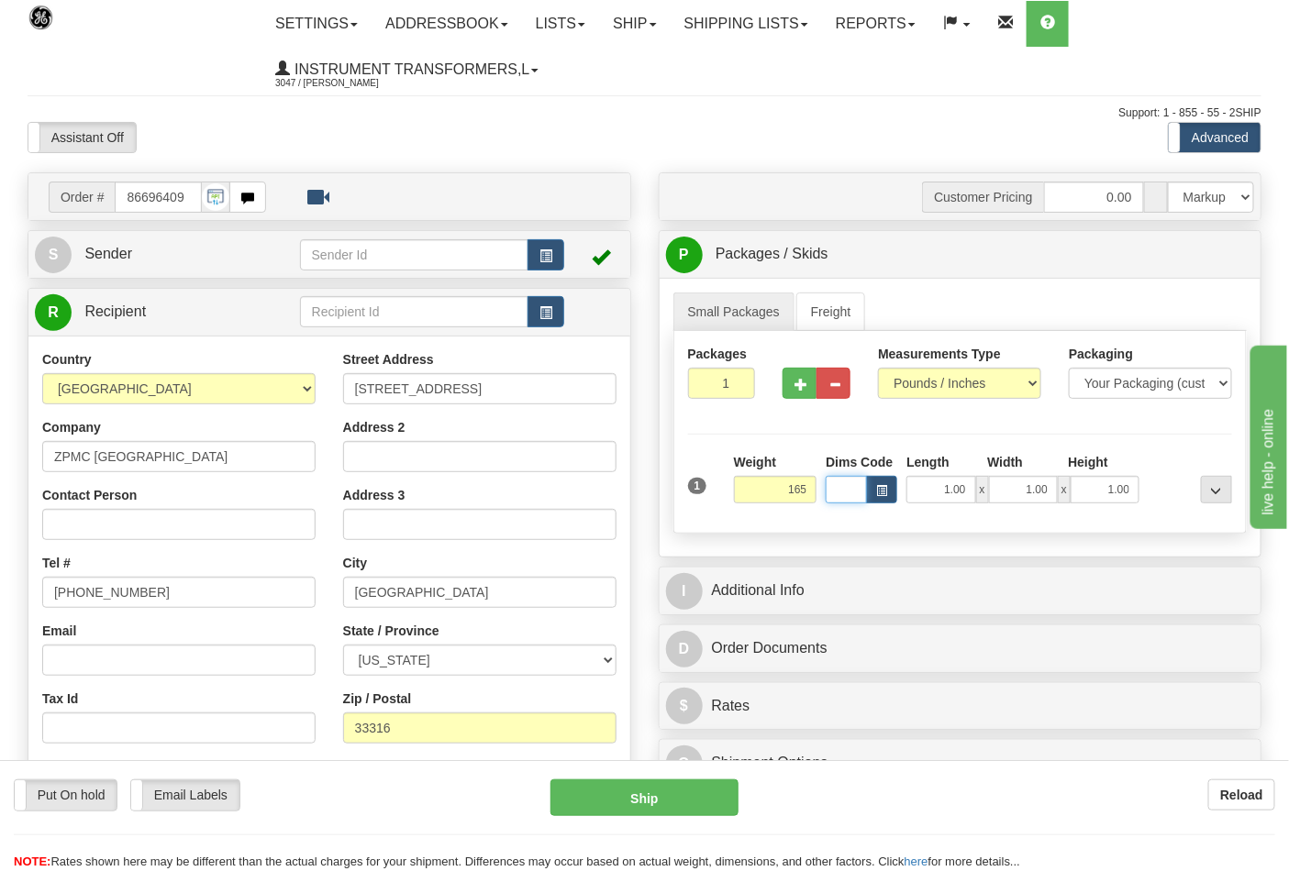
type input "165.00"
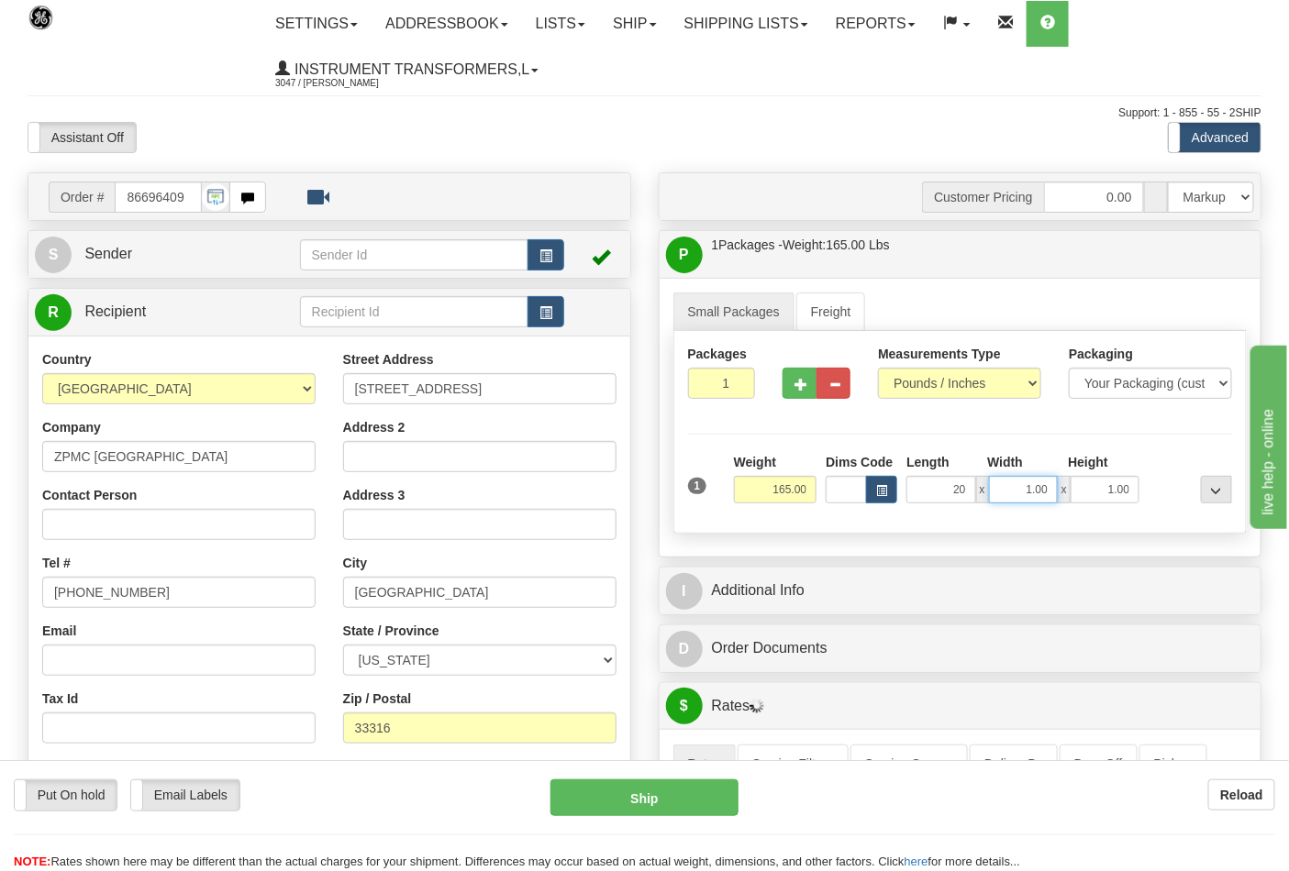
type input "20.00"
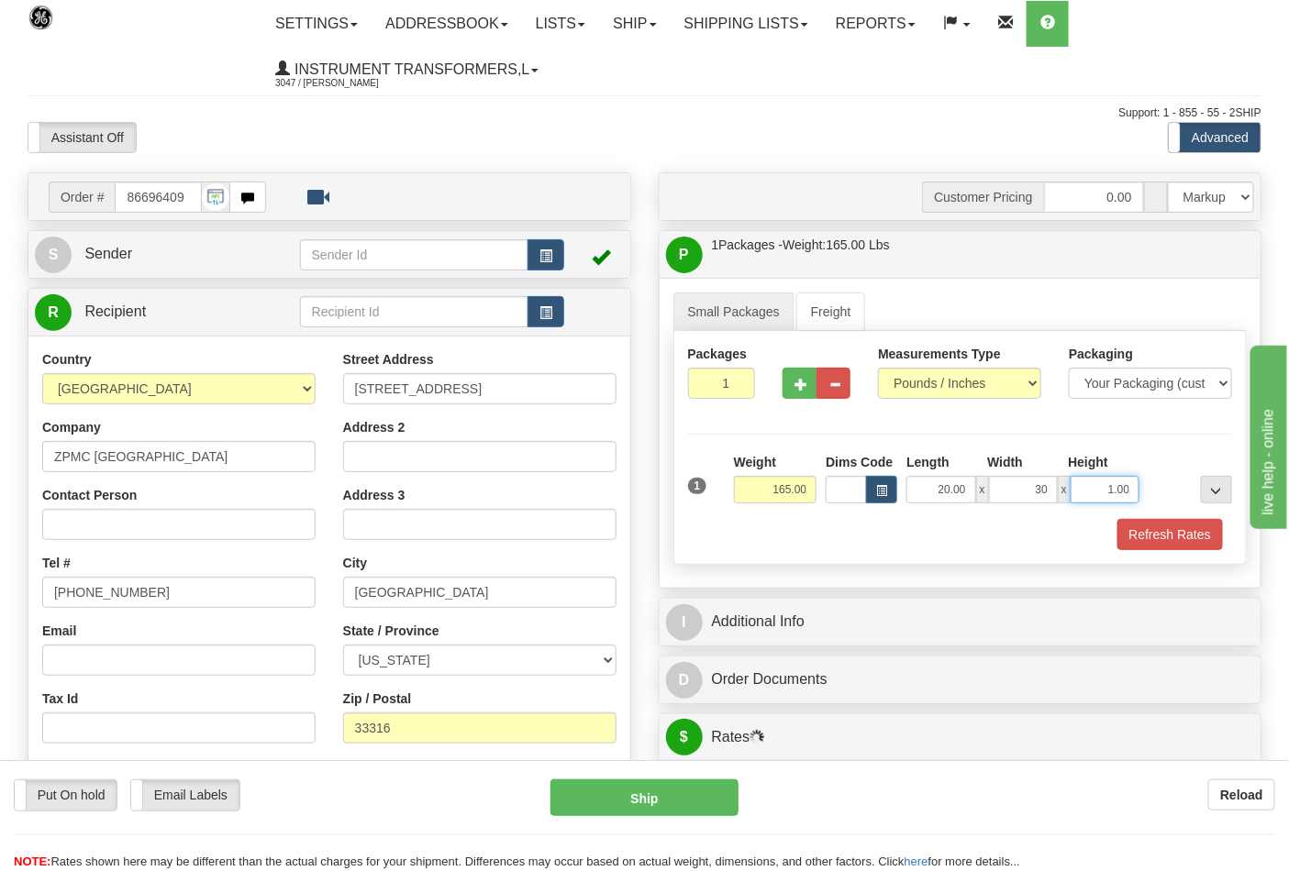
type input "30.00"
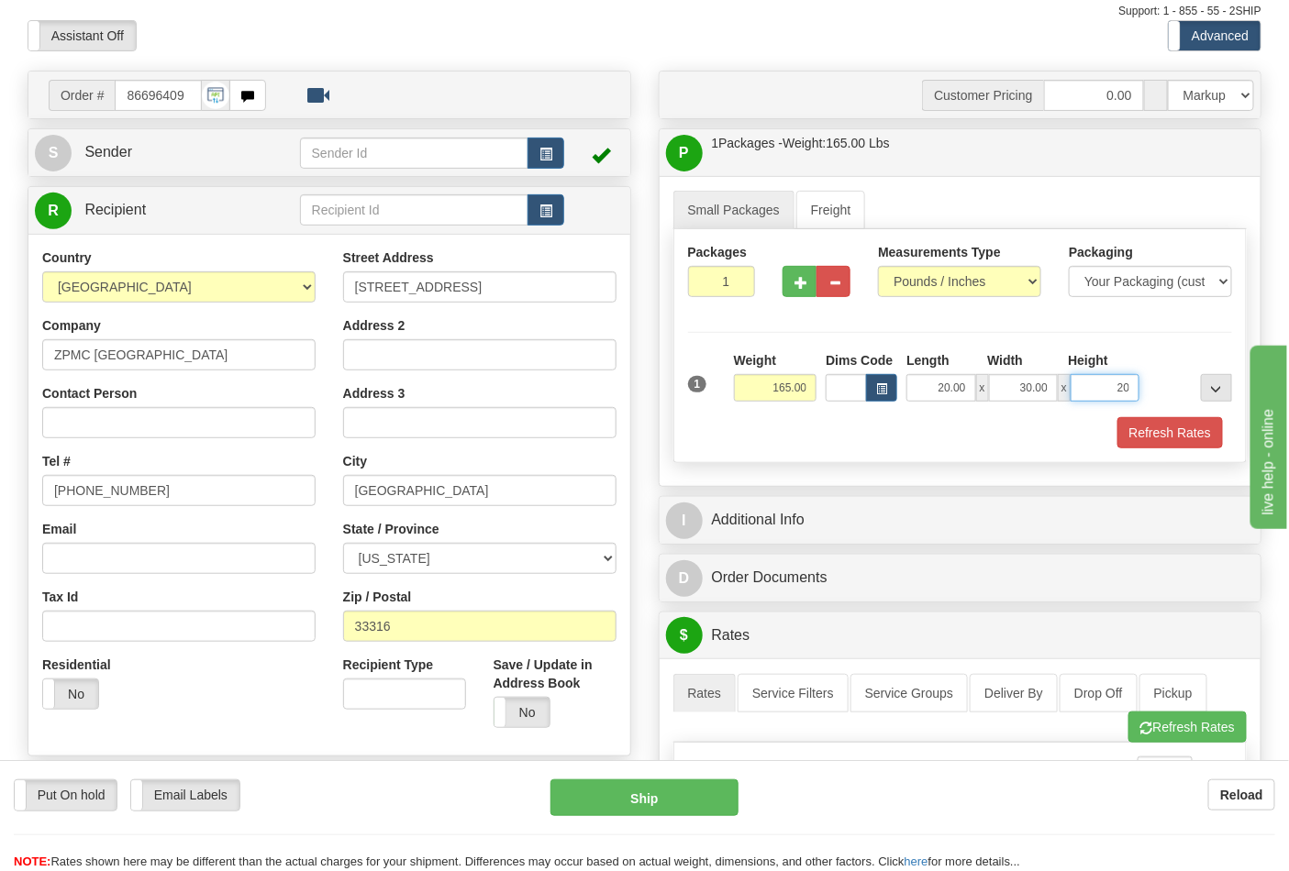
scroll to position [305, 0]
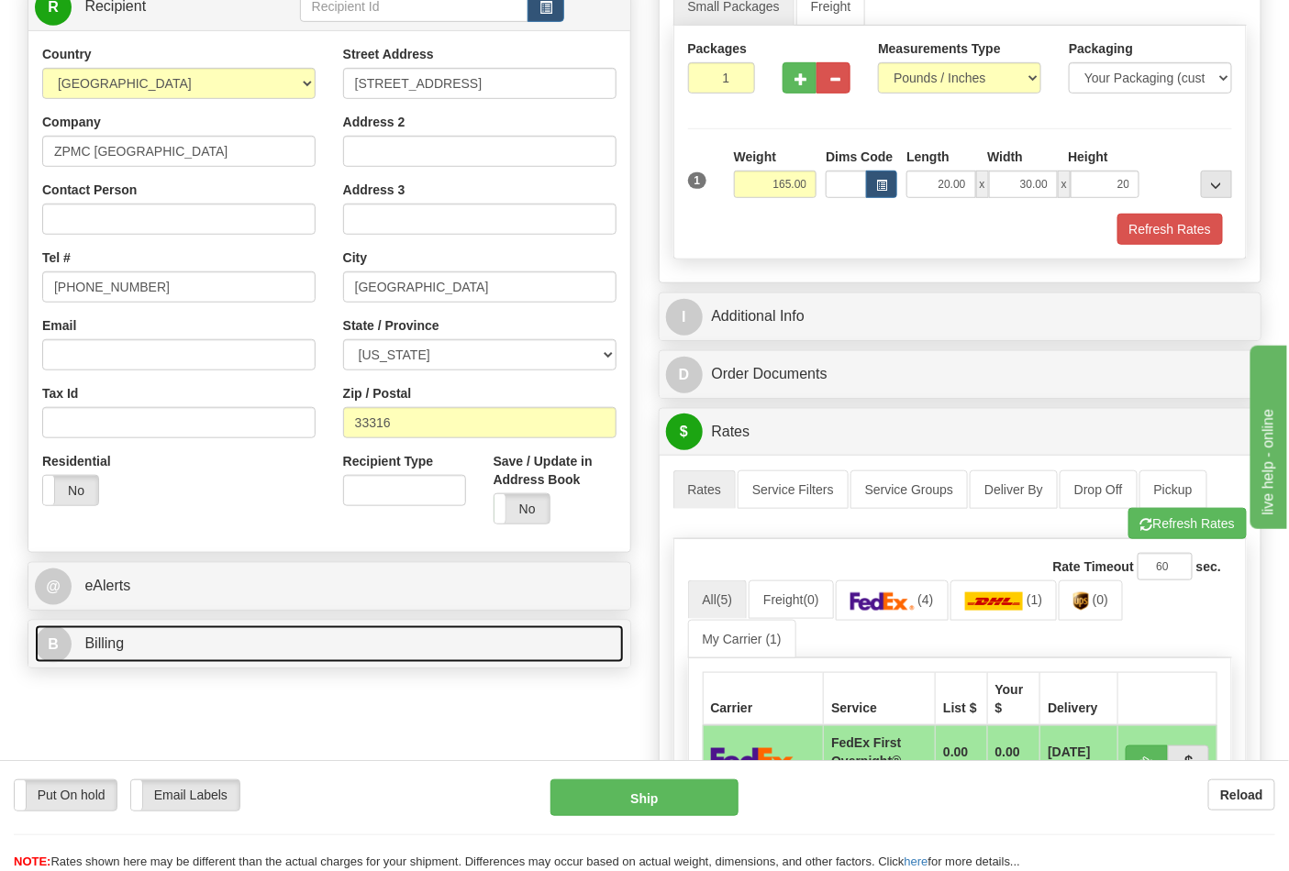
type input "20.00"
click at [149, 647] on link "B Billing" at bounding box center [329, 645] width 589 height 38
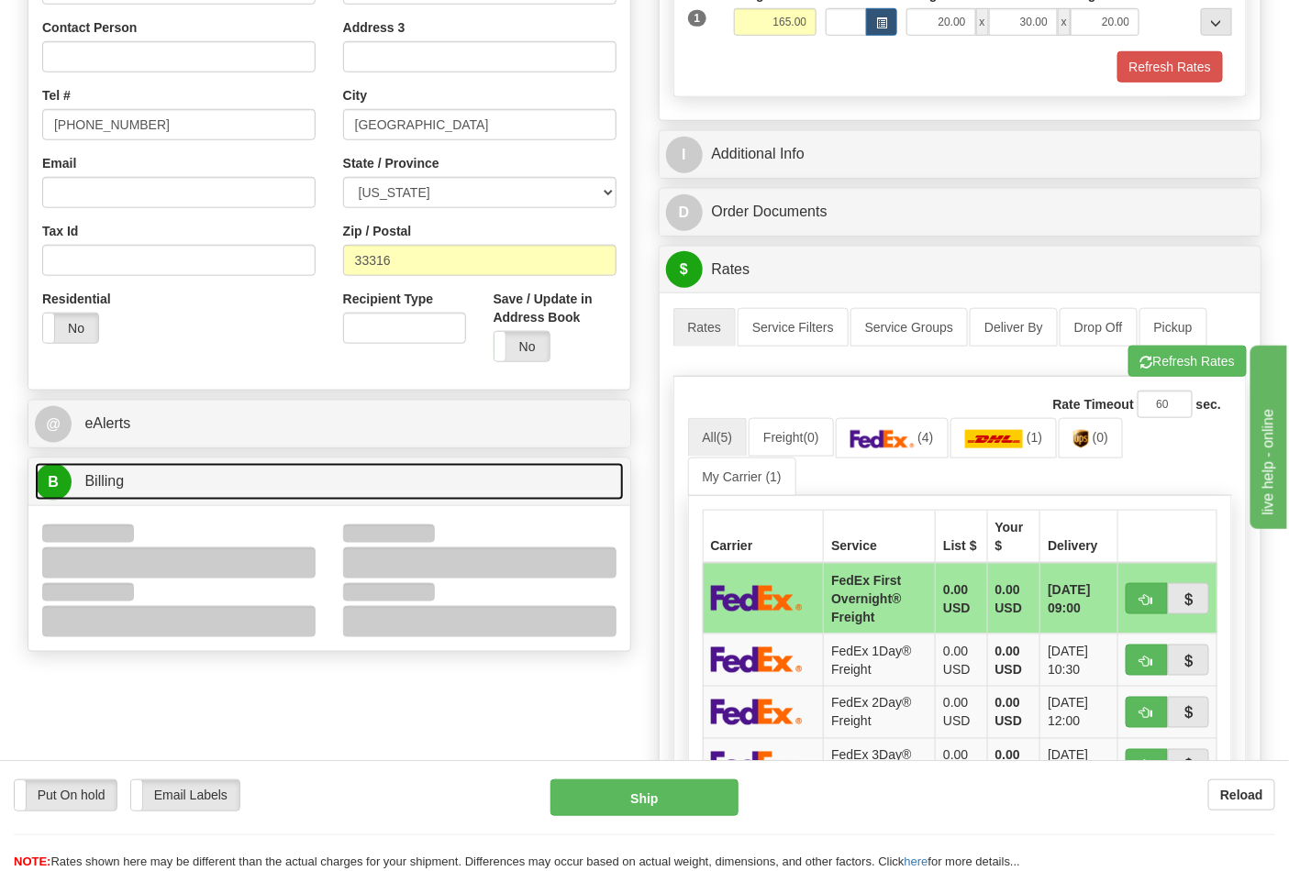
scroll to position [611, 0]
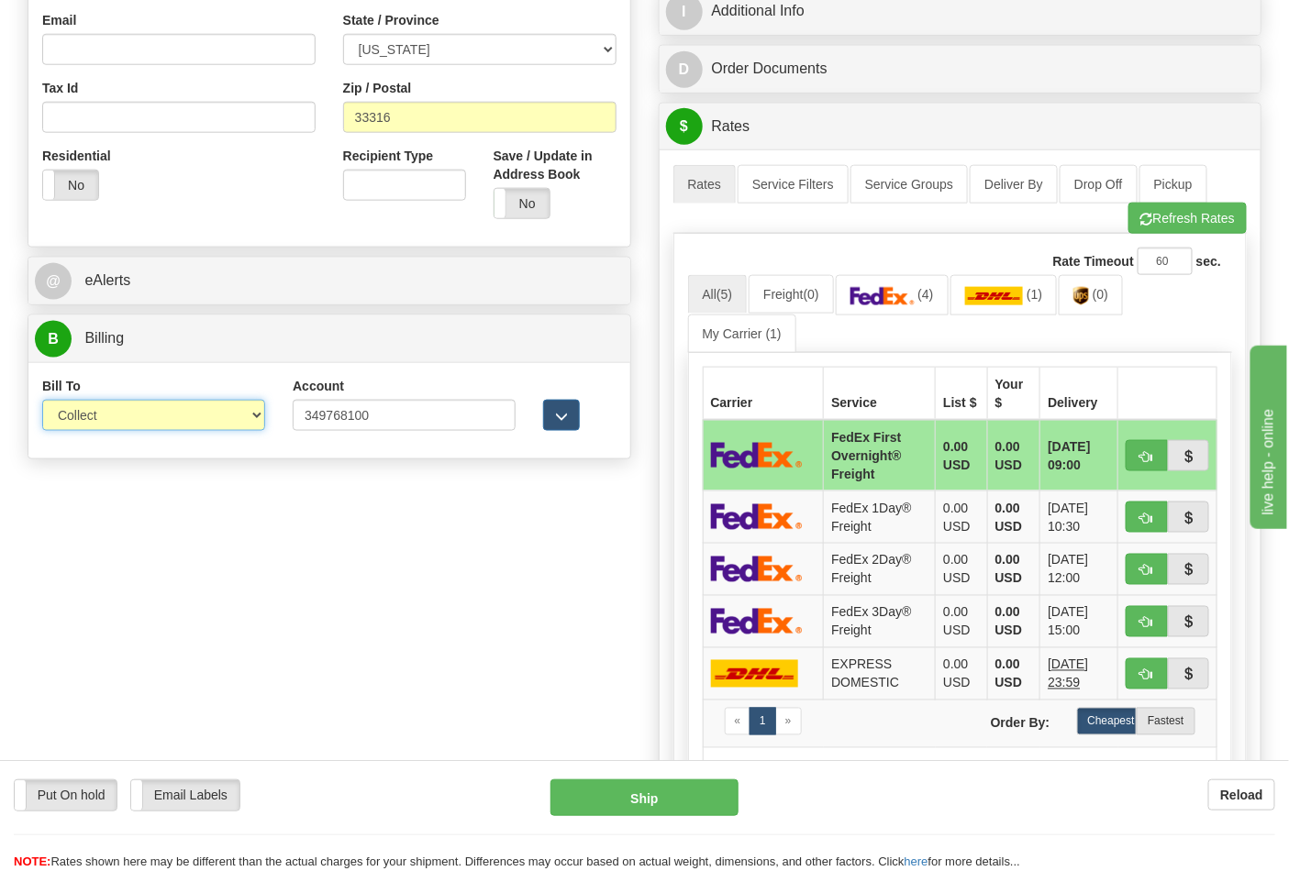
click at [126, 426] on select "Sender Recipient Third Party Collect" at bounding box center [153, 415] width 223 height 31
select select "2"
click at [42, 402] on select "Sender Recipient Third Party Collect" at bounding box center [153, 415] width 223 height 31
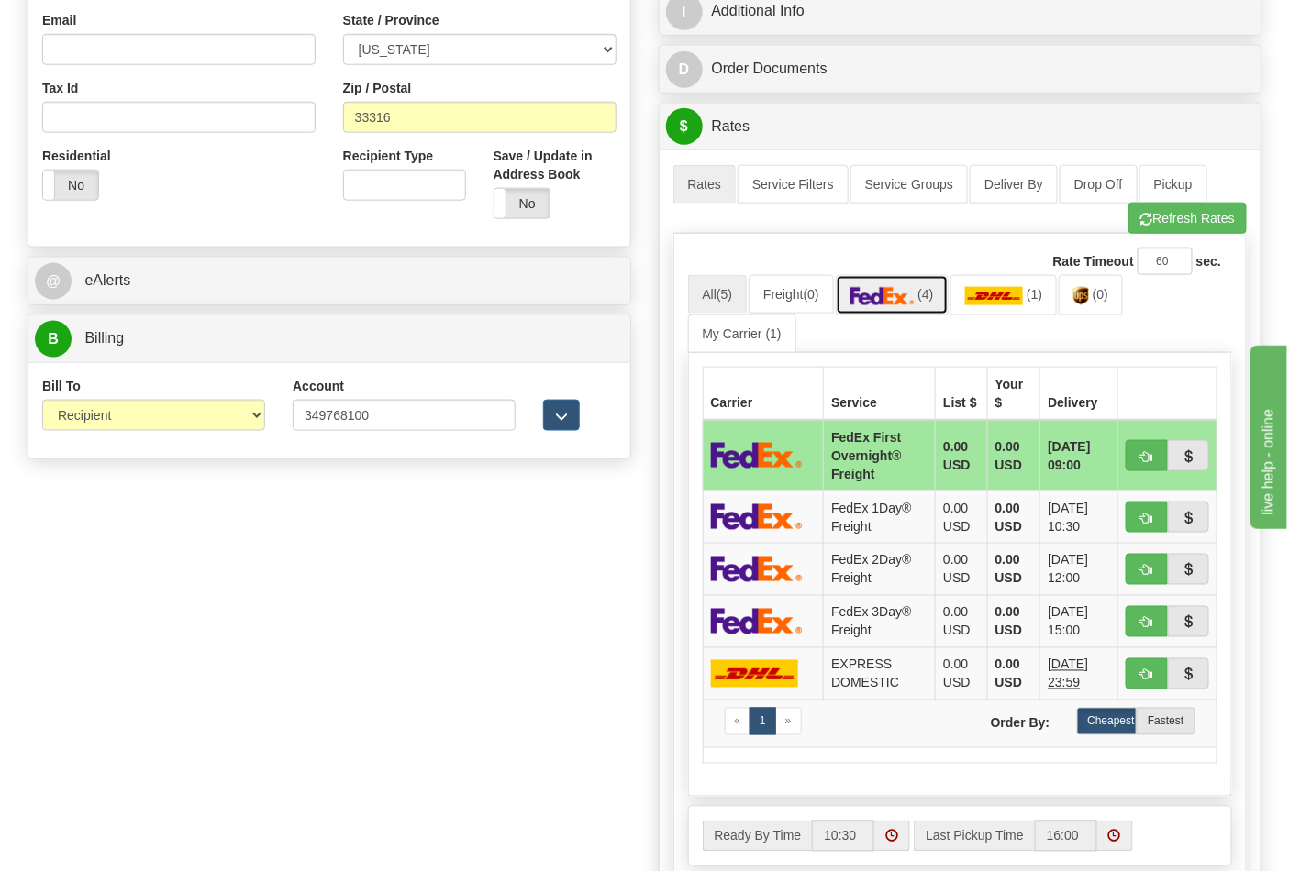
click at [879, 313] on link "(4)" at bounding box center [892, 294] width 113 height 39
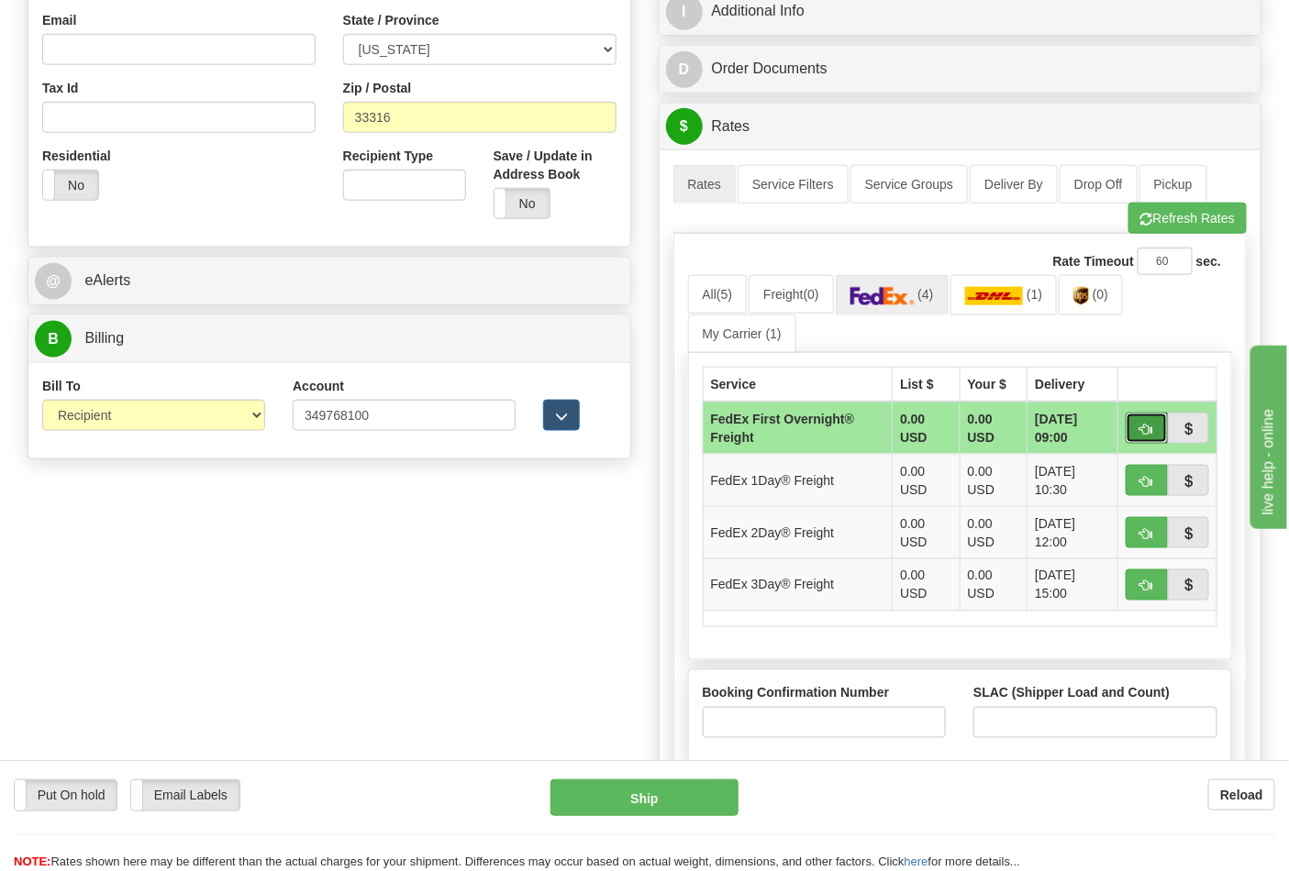
click at [1147, 425] on span "button" at bounding box center [1146, 430] width 13 height 12
type input "39"
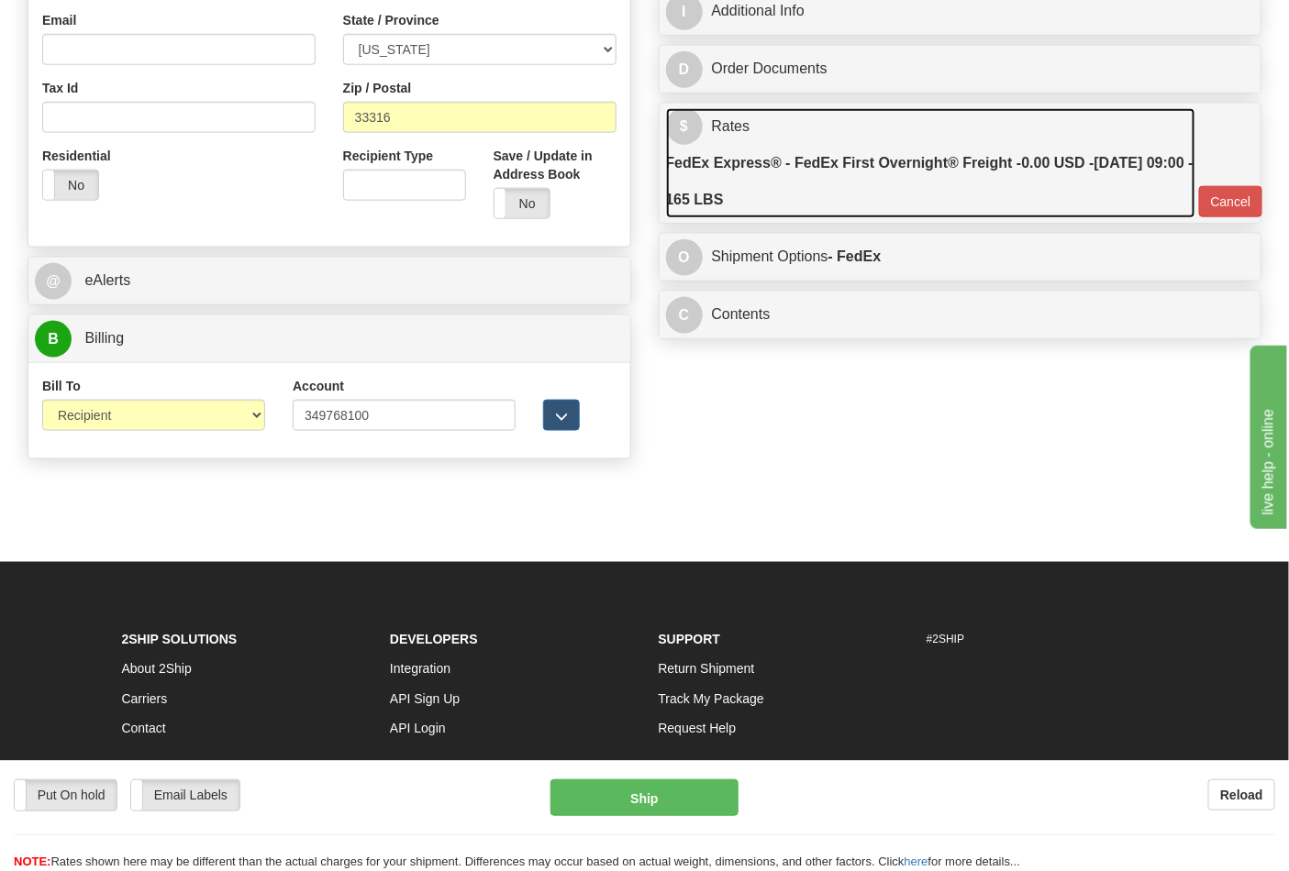
click at [914, 185] on label "FedEx Express® - FedEx First Overnight® Freight - 0.00 USD - [DATE] 09:00 - 165…" at bounding box center [930, 181] width 529 height 73
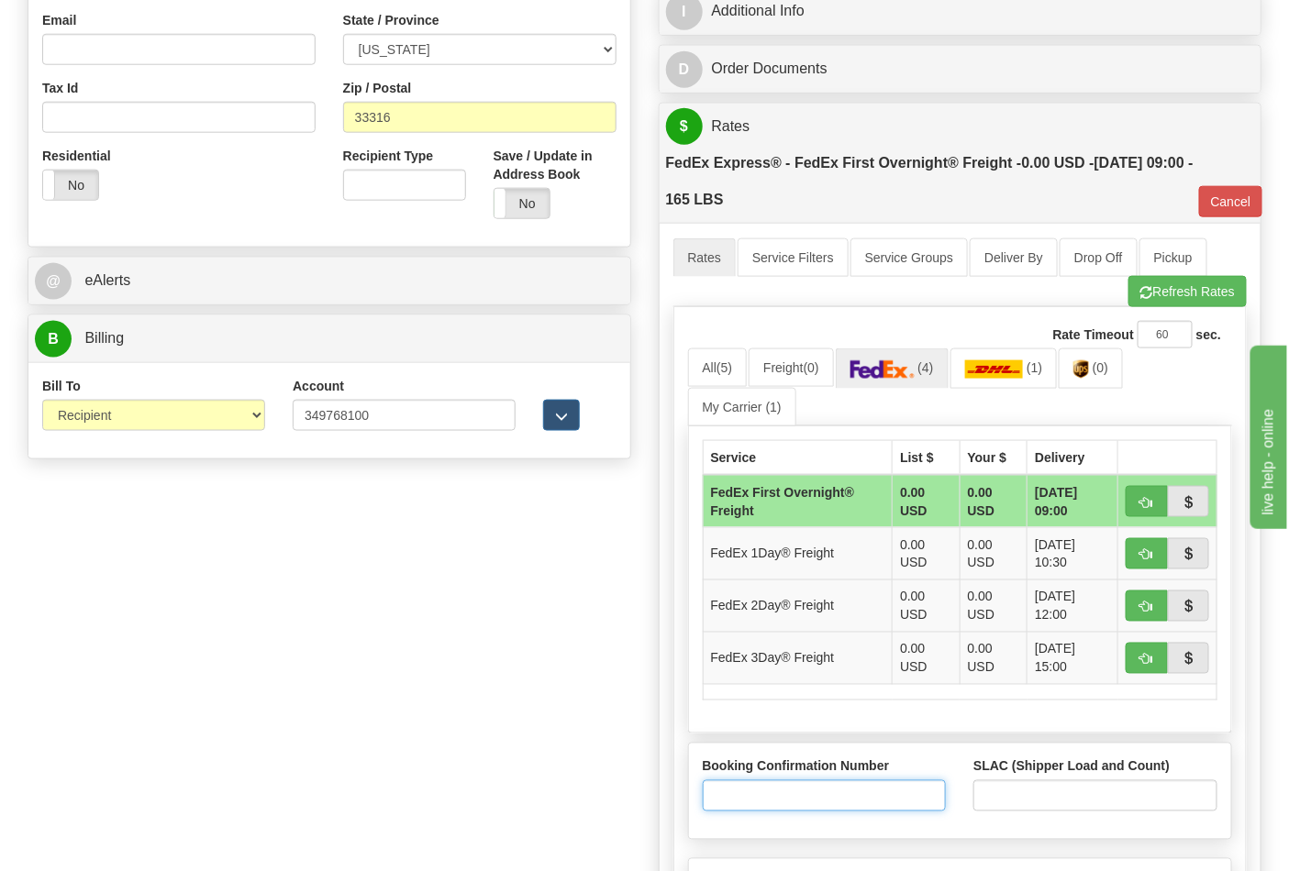
click at [870, 799] on input "Booking Confirmation Number" at bounding box center [825, 796] width 244 height 31
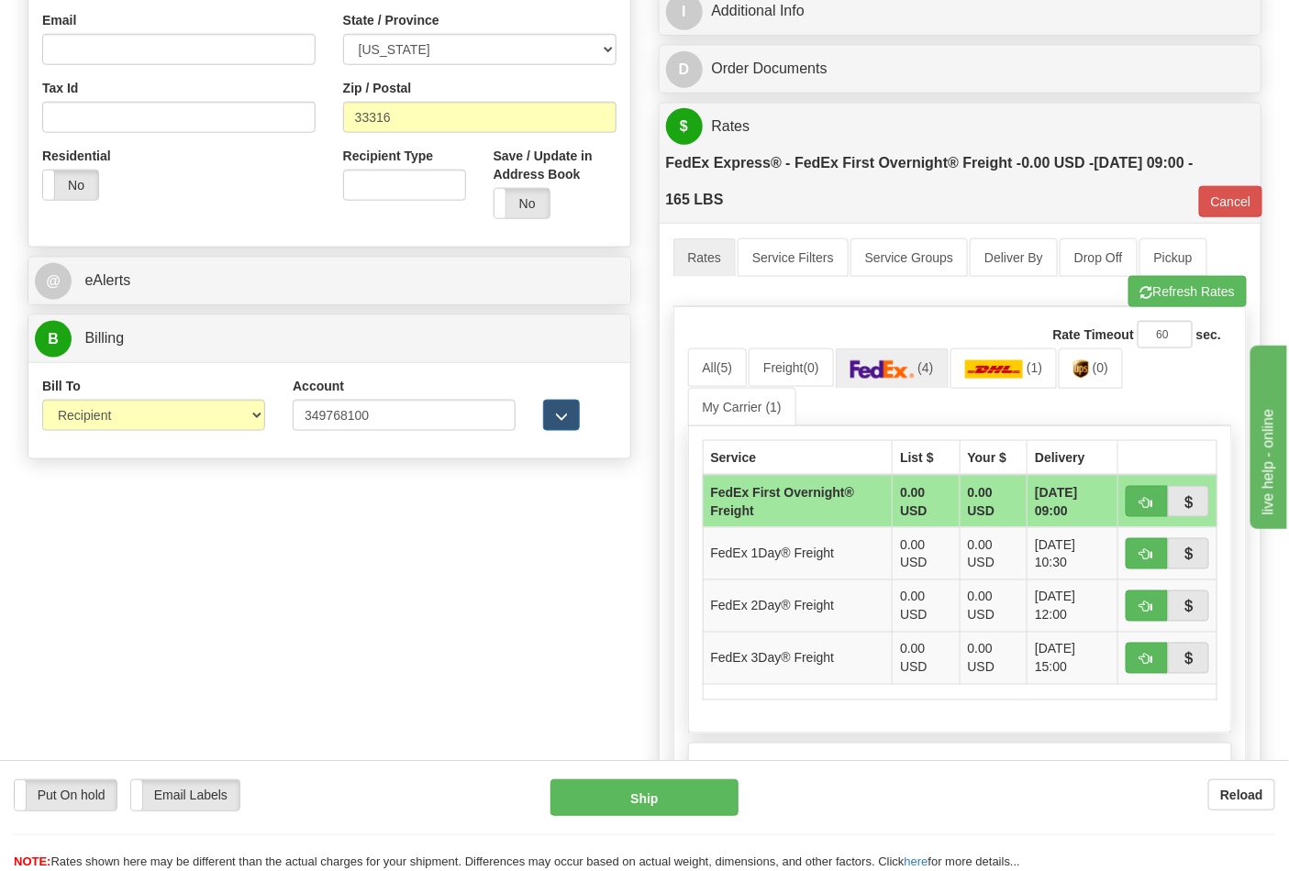
type input "N/A"
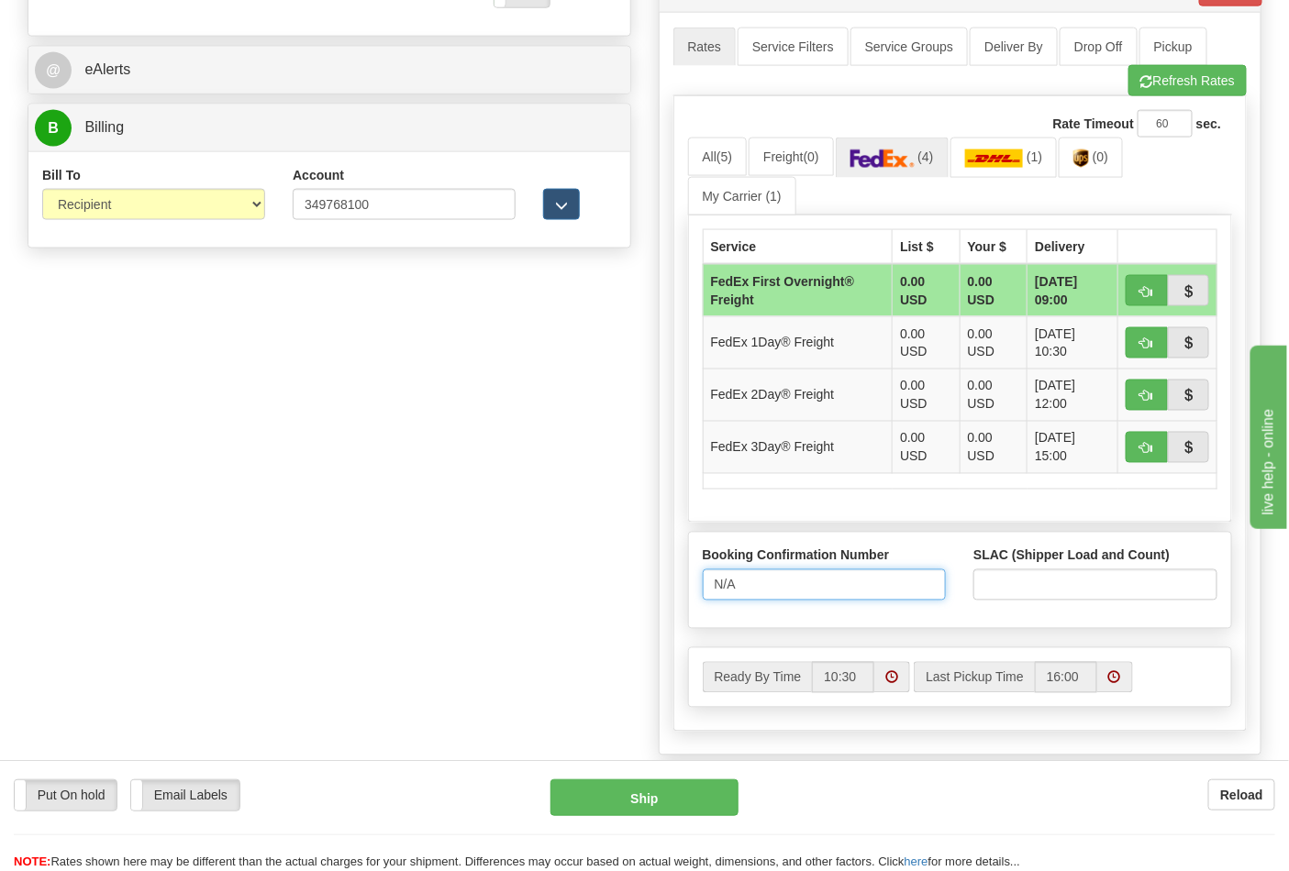
scroll to position [917, 0]
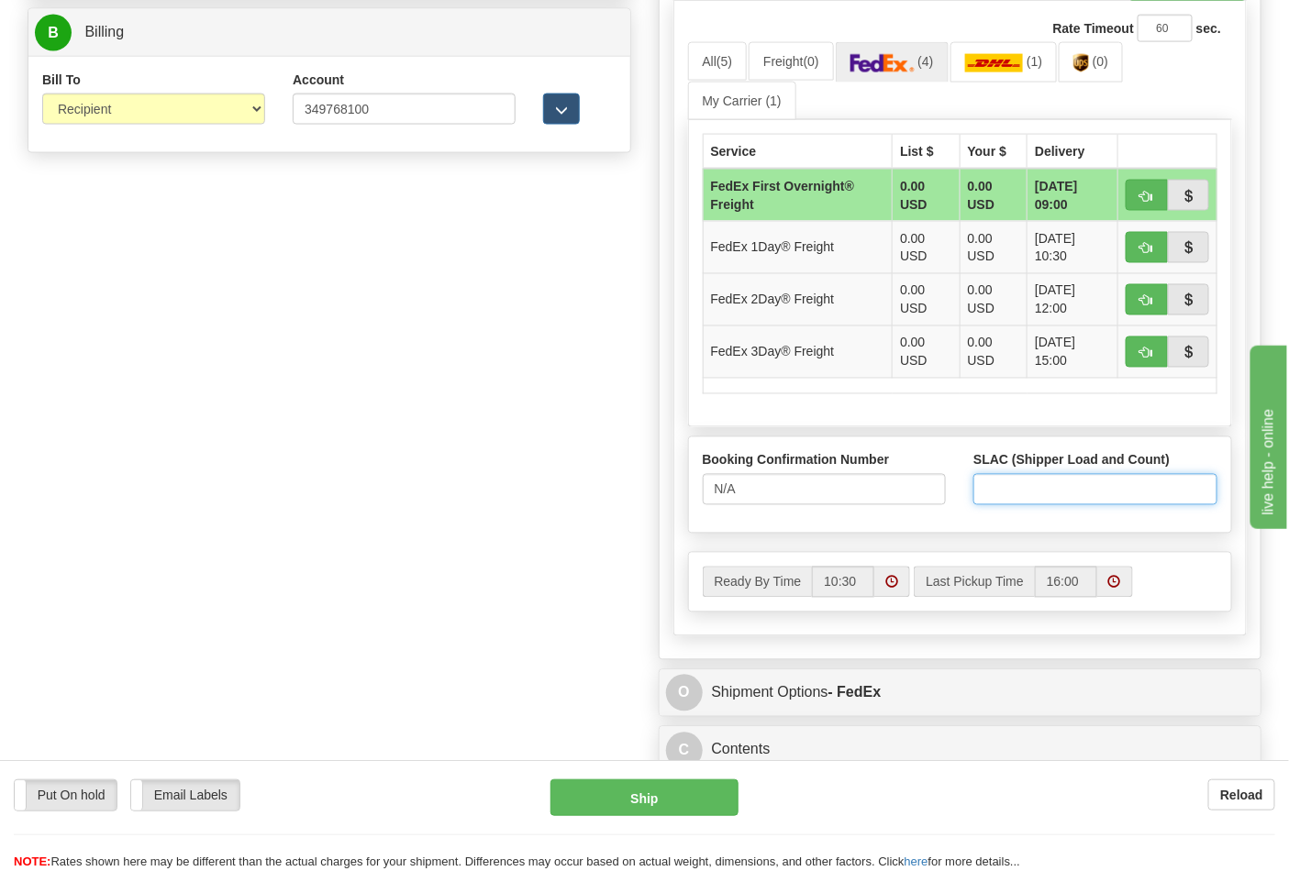
click at [1026, 491] on input "SLAC (Shipper Load and Count)" at bounding box center [1095, 489] width 244 height 31
type input "1"
click at [1130, 200] on button "button" at bounding box center [1146, 195] width 42 height 31
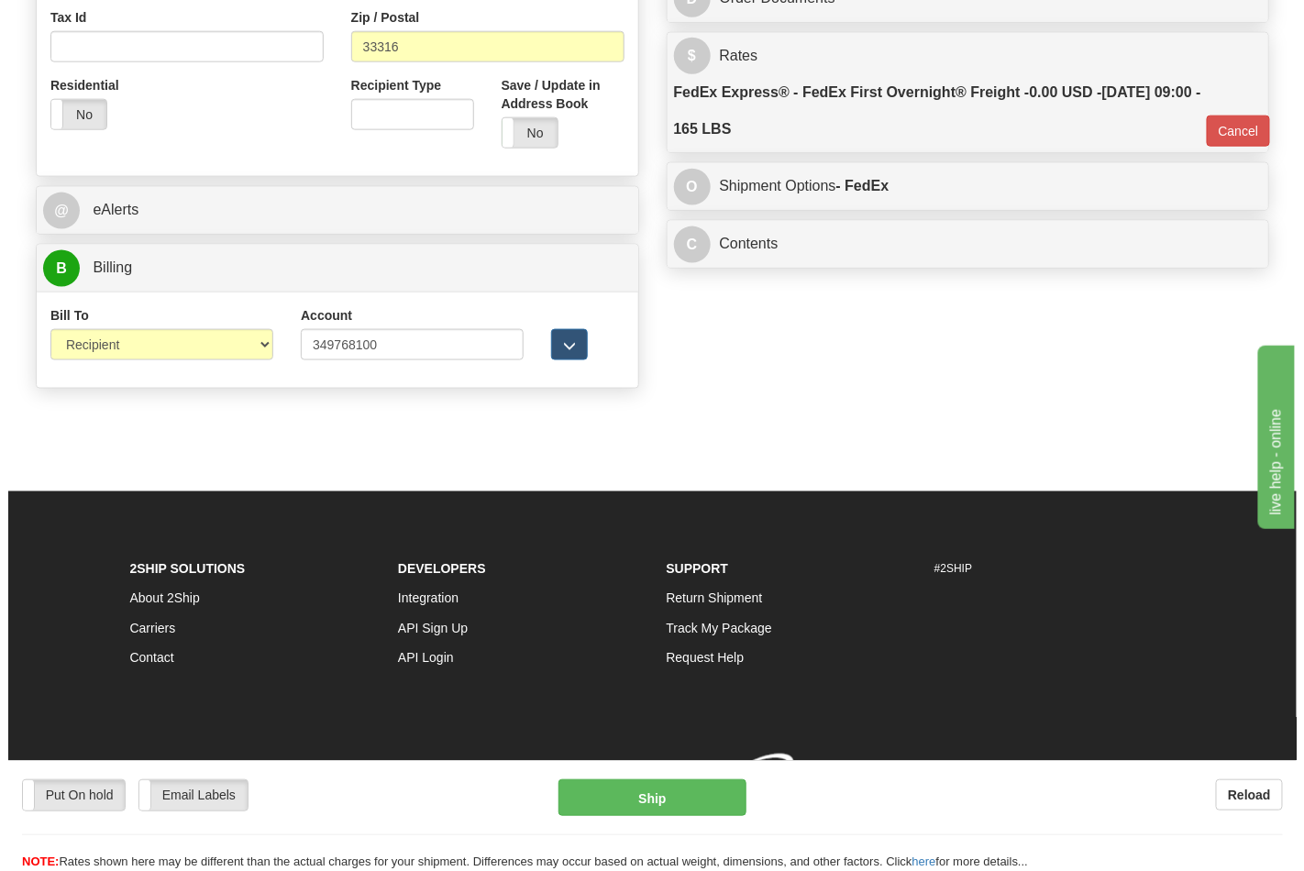
scroll to position [711, 0]
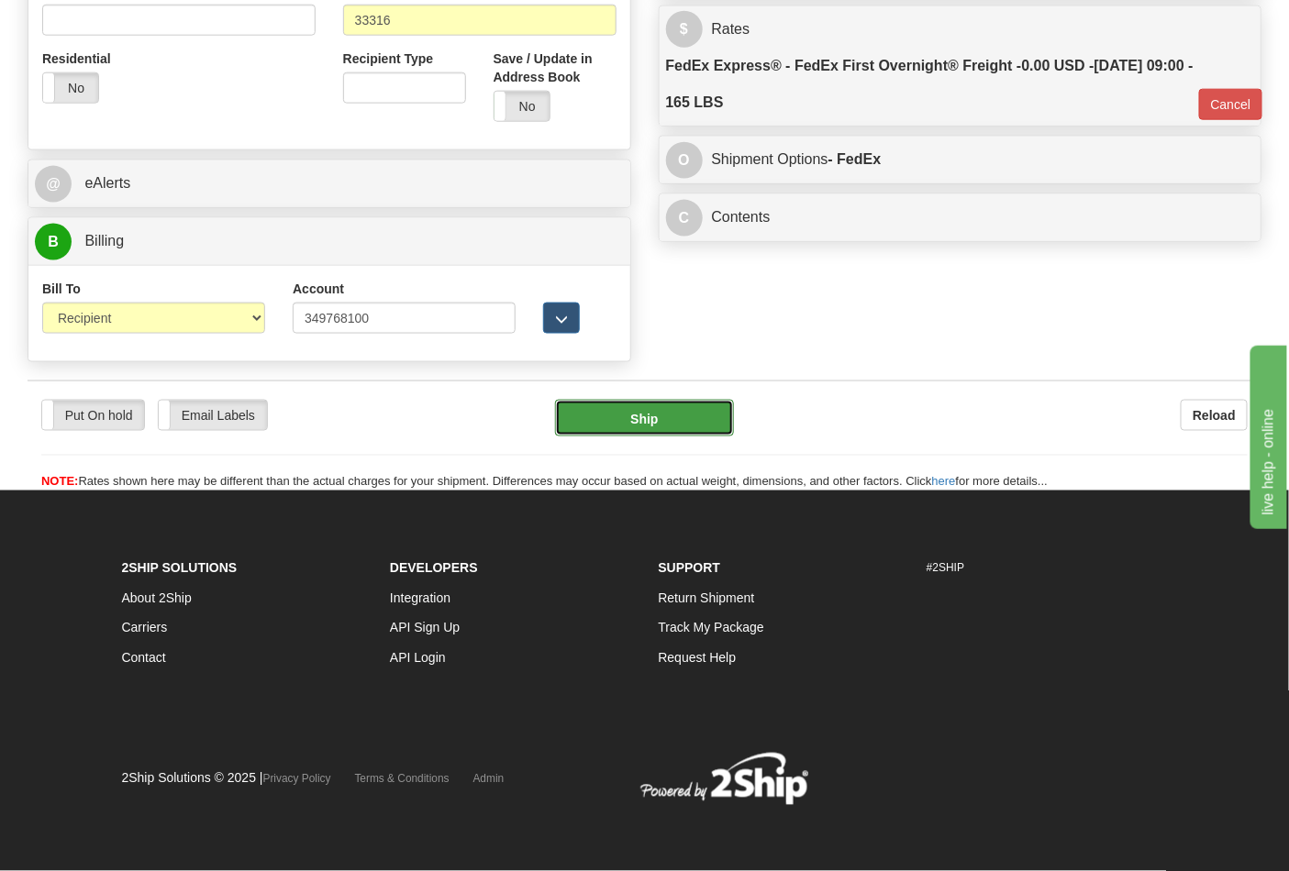
click at [666, 413] on button "Ship" at bounding box center [644, 418] width 178 height 37
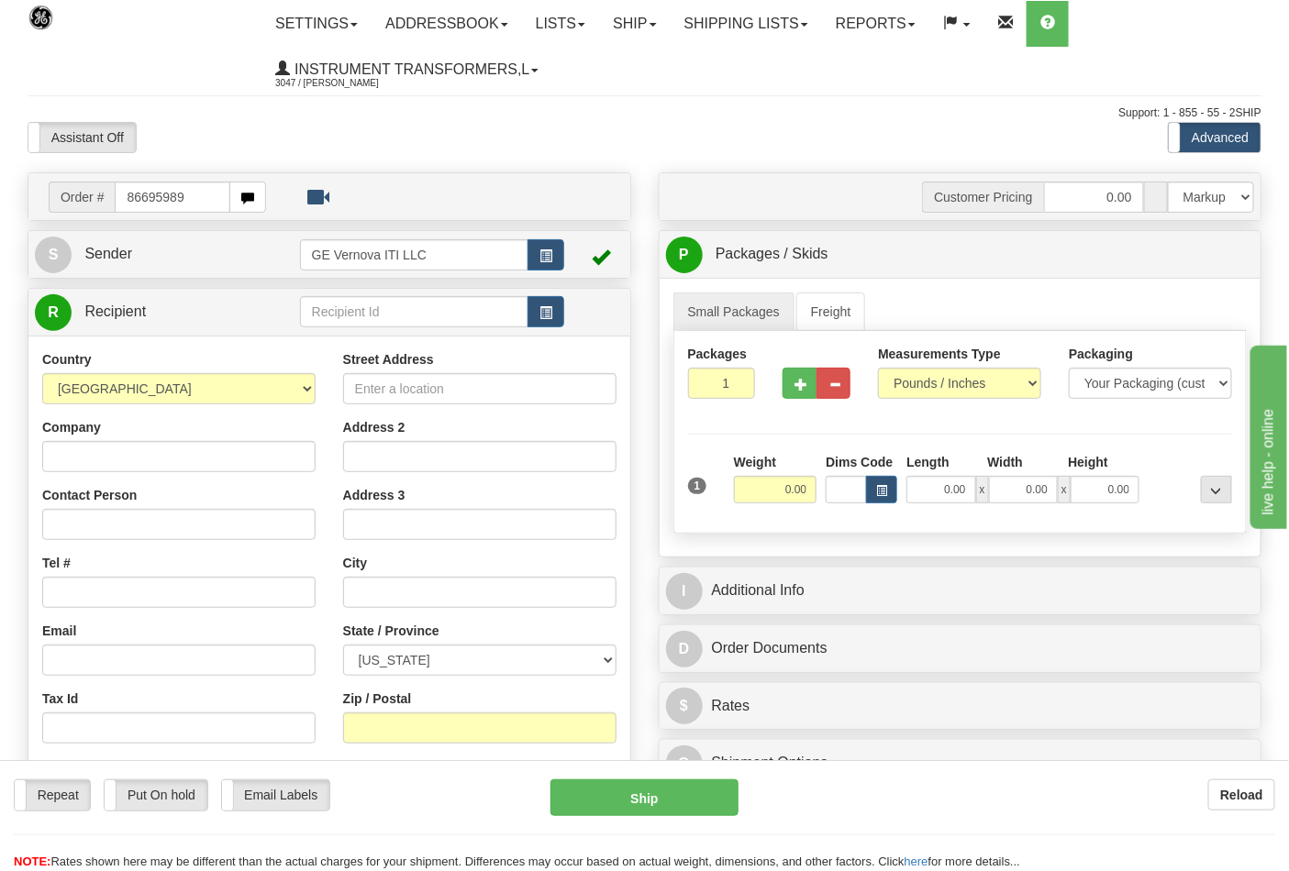
type input "86695989"
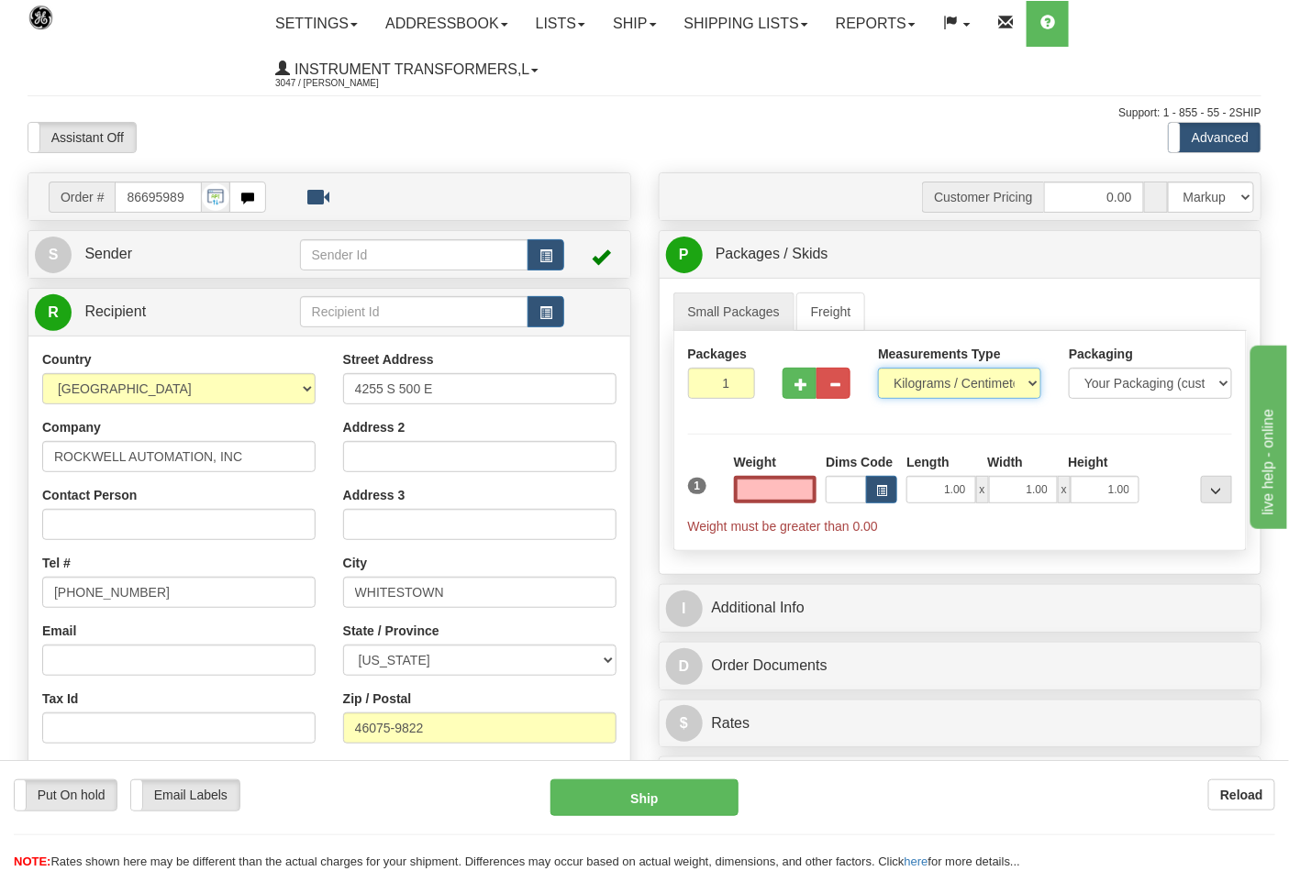
type input "0.00"
drag, startPoint x: 910, startPoint y: 386, endPoint x: 922, endPoint y: 393, distance: 13.5
click at [912, 386] on select "Pounds / Inches Kilograms / Centimeters" at bounding box center [959, 383] width 163 height 31
select select "0"
click at [878, 369] on select "Pounds / Inches Kilograms / Centimeters" at bounding box center [959, 383] width 163 height 31
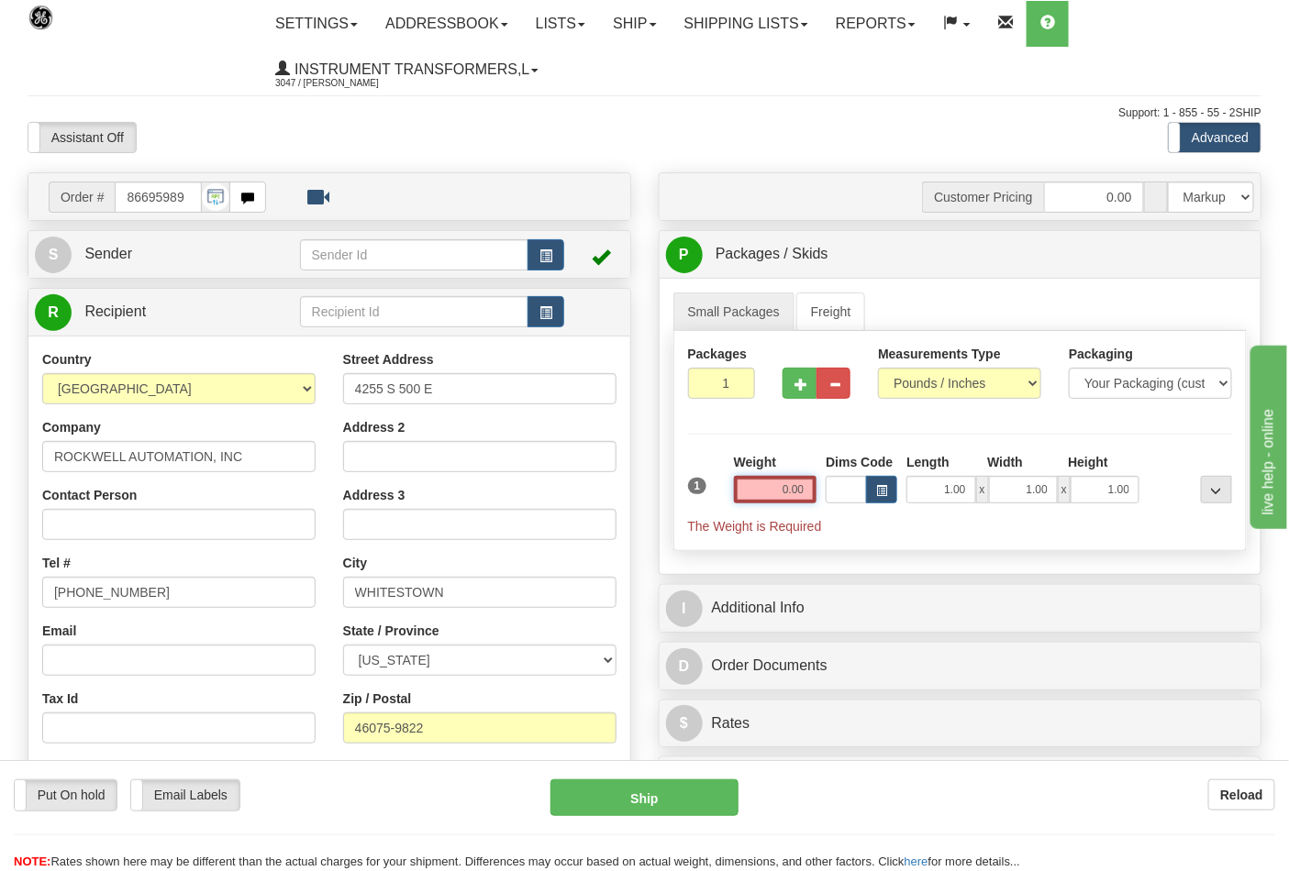
click at [811, 490] on input "0.00" at bounding box center [775, 490] width 83 height 28
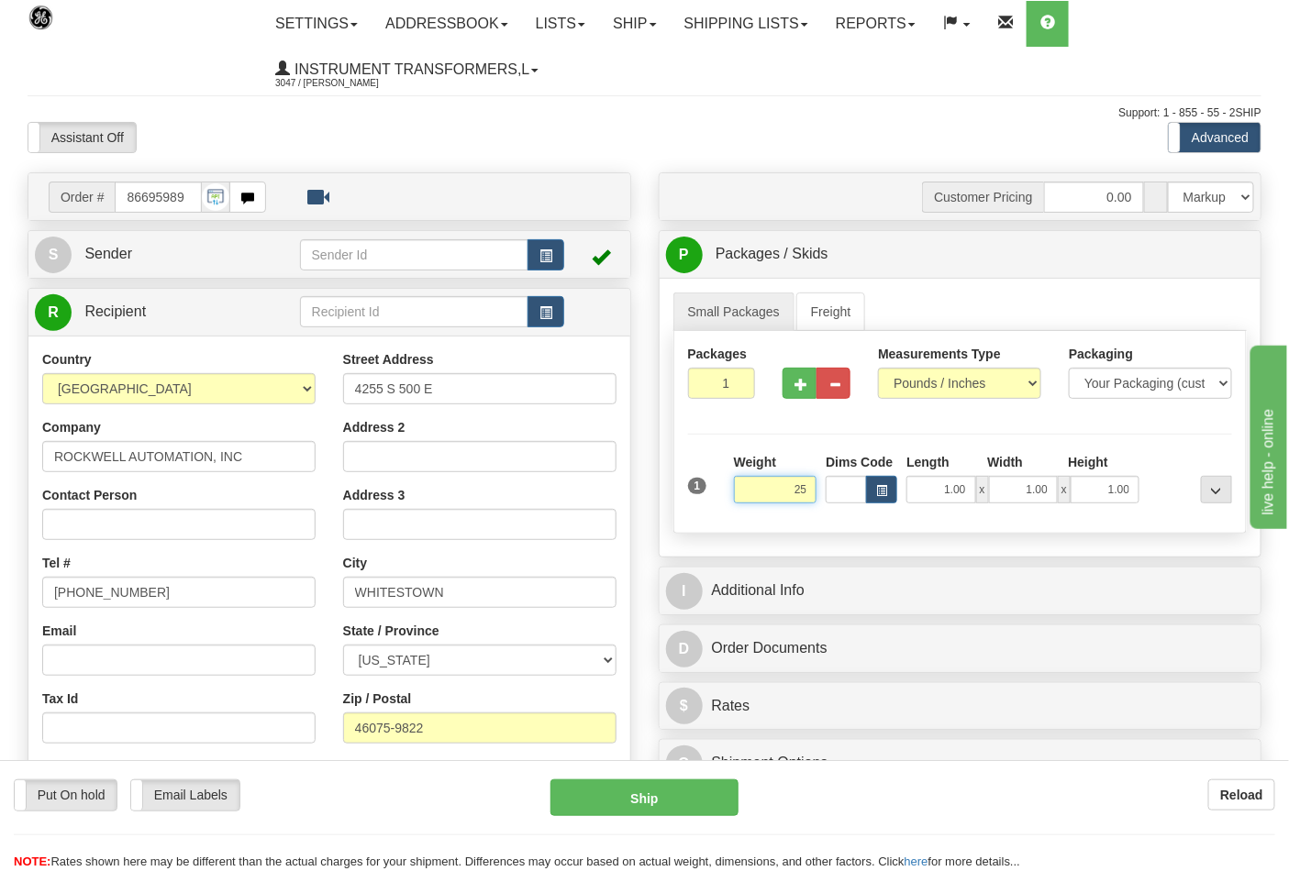
click button "Delete" at bounding box center [0, 0] width 0 height 0
type input "25.00"
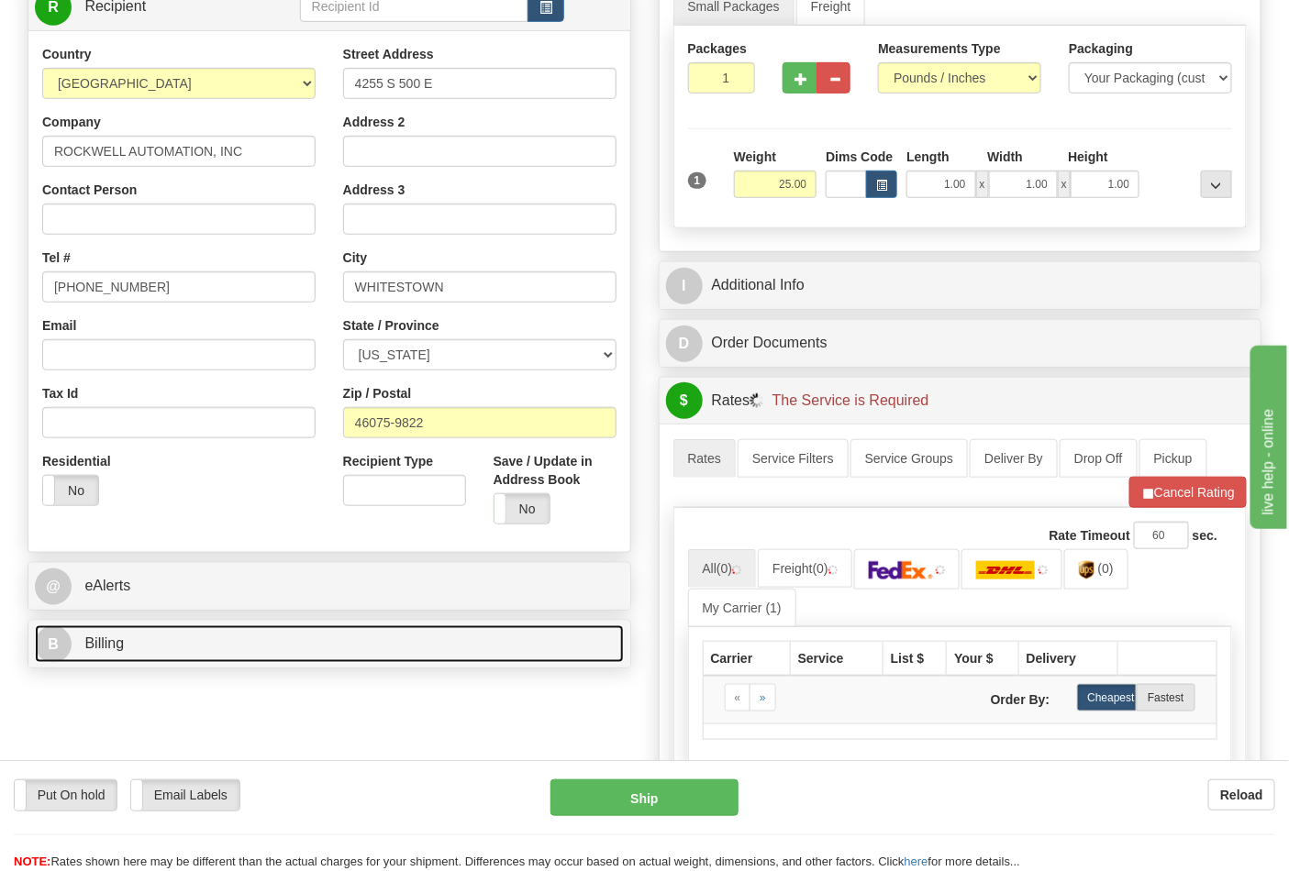
click at [165, 649] on link "B Billing" at bounding box center [329, 645] width 589 height 38
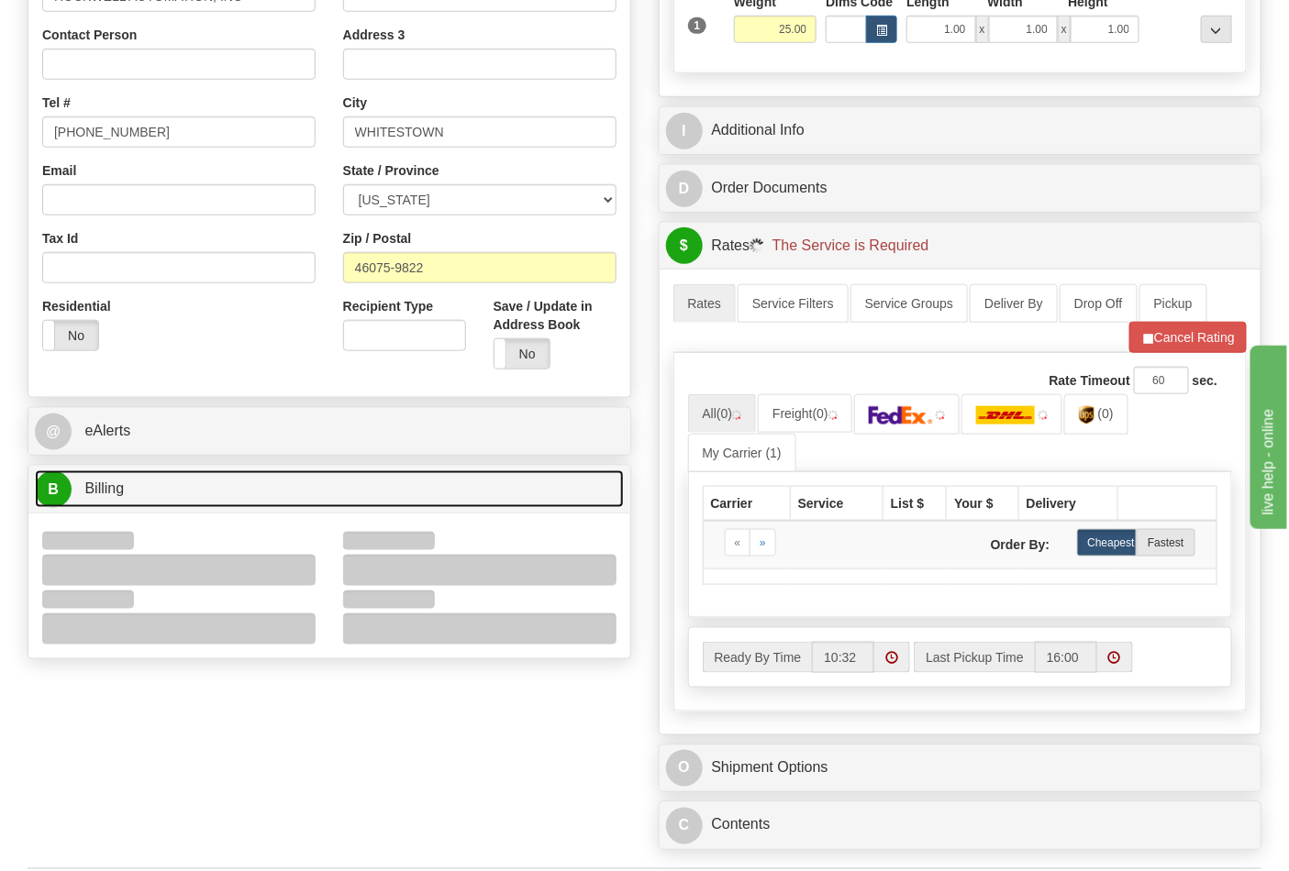
scroll to position [611, 0]
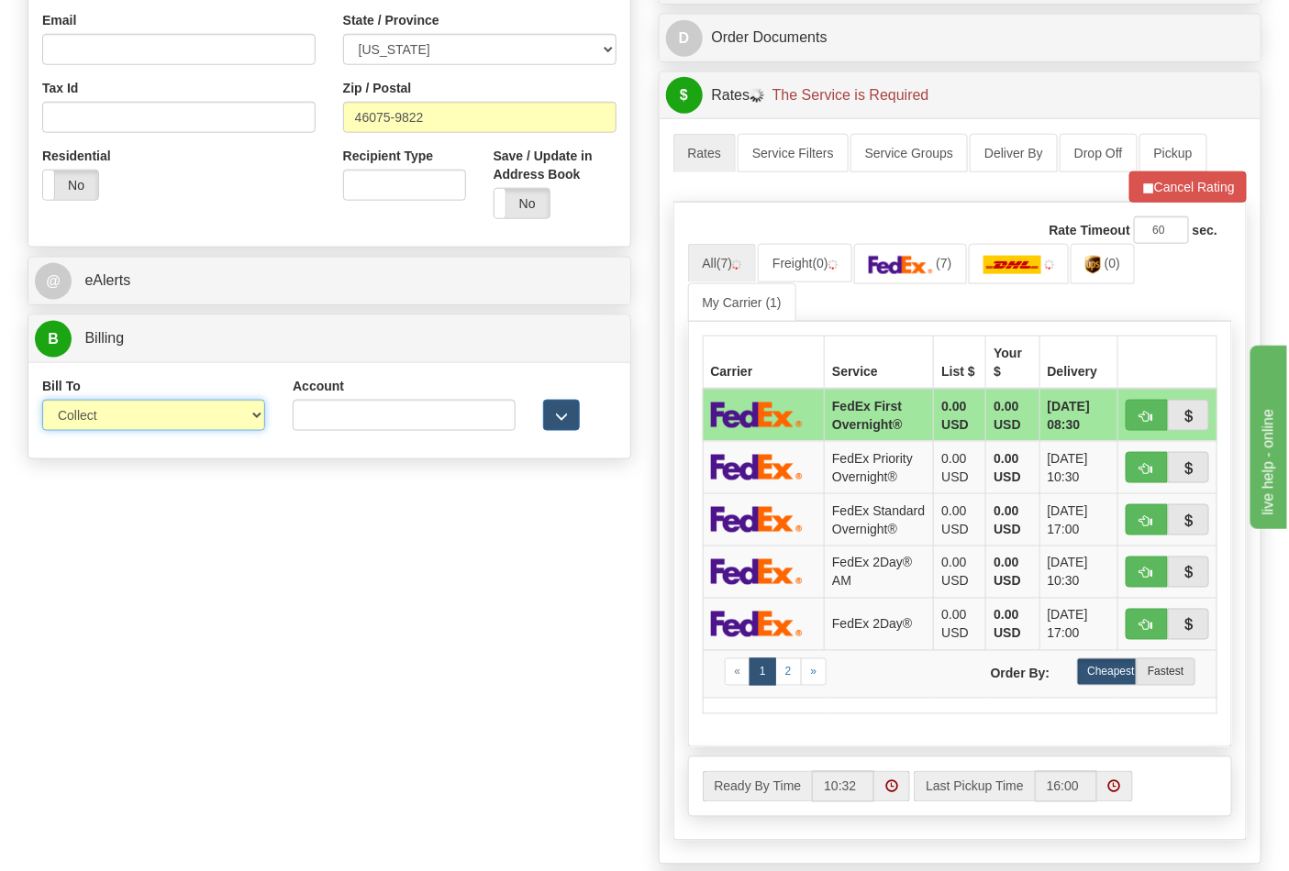
drag, startPoint x: 159, startPoint y: 448, endPoint x: 148, endPoint y: 428, distance: 22.2
click at [148, 419] on select "Sender Recipient Third Party Collect" at bounding box center [153, 415] width 223 height 31
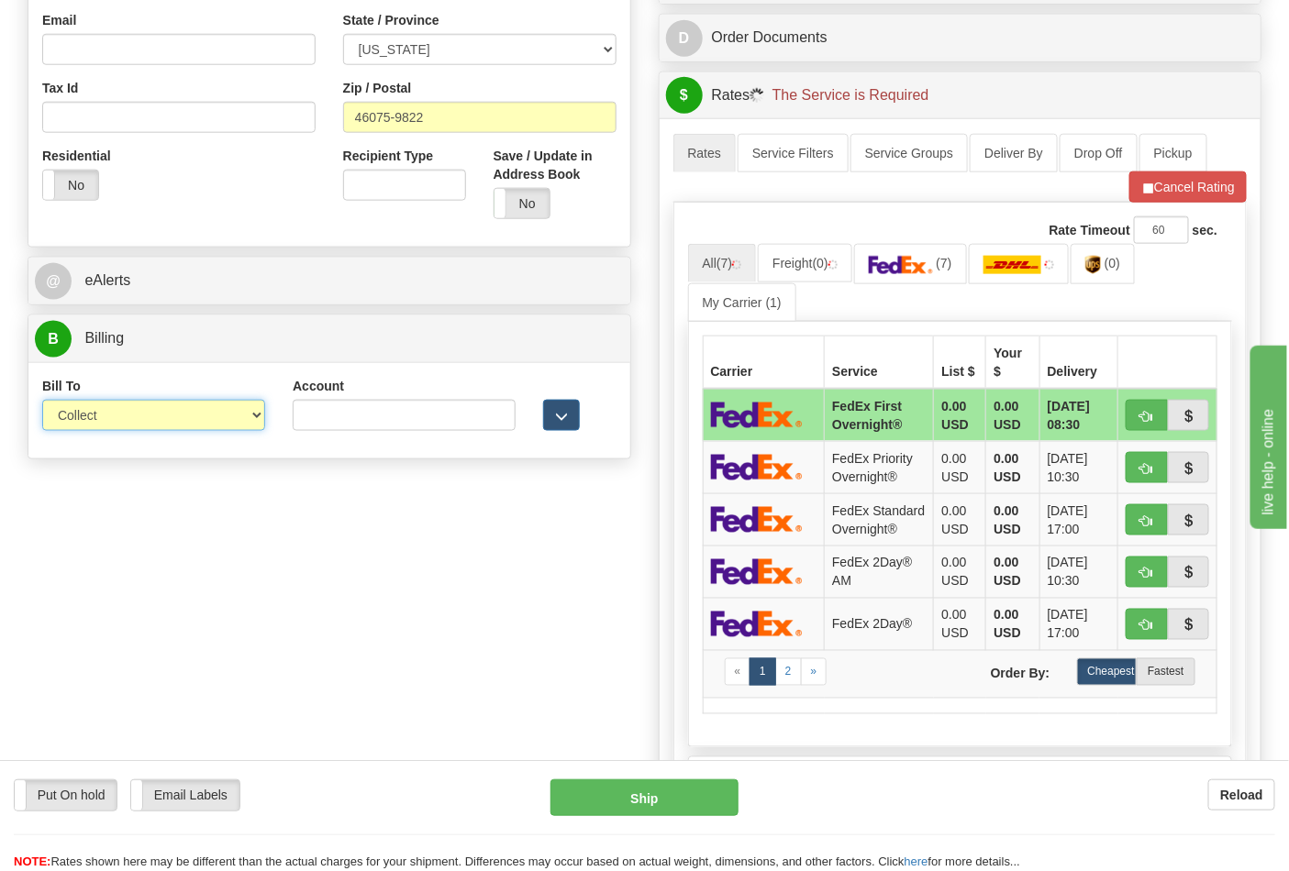
select select "2"
click at [42, 402] on select "Sender Recipient Third Party Collect" at bounding box center [153, 415] width 223 height 31
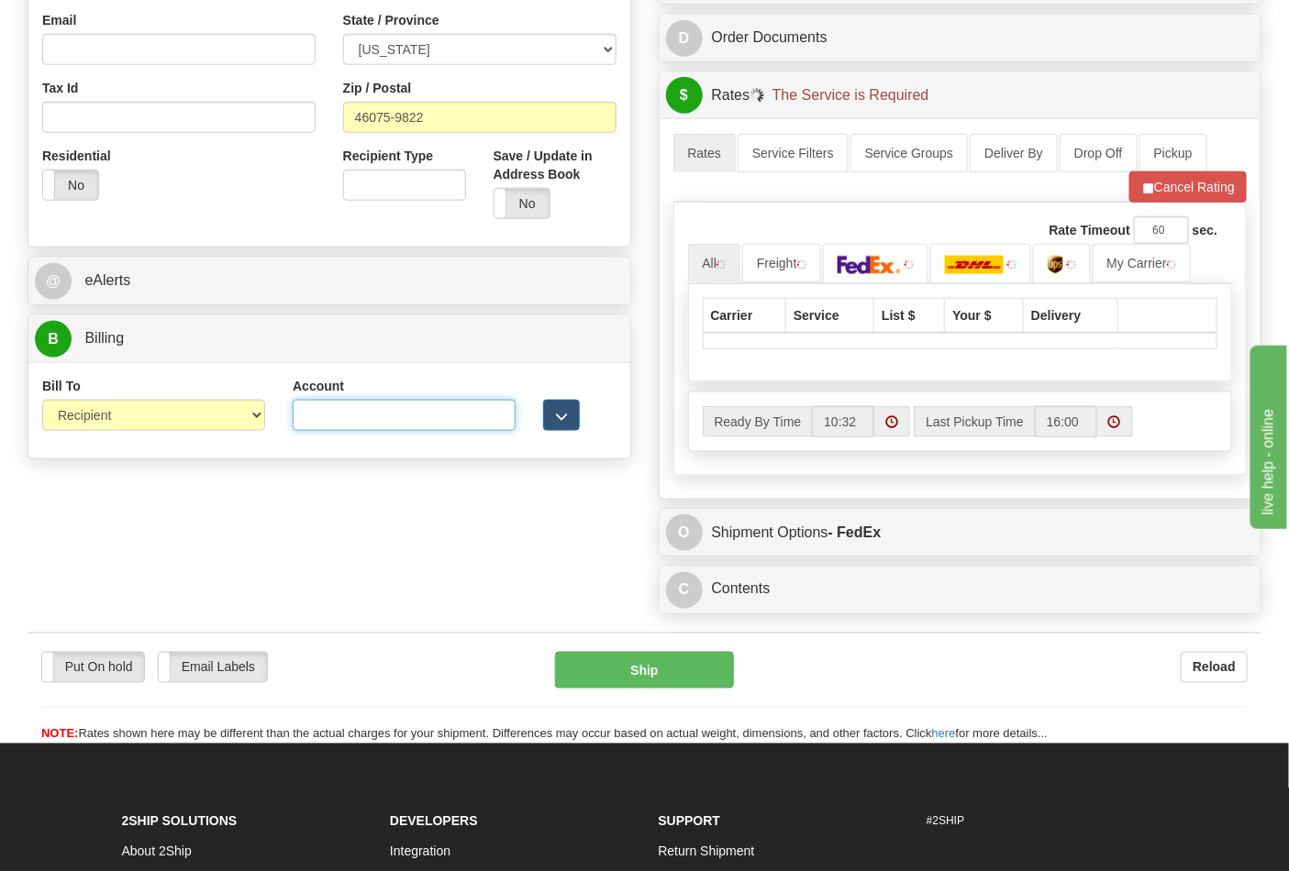
drag, startPoint x: 310, startPoint y: 413, endPoint x: 373, endPoint y: 433, distance: 66.4
click at [312, 413] on input "Account" at bounding box center [404, 415] width 223 height 31
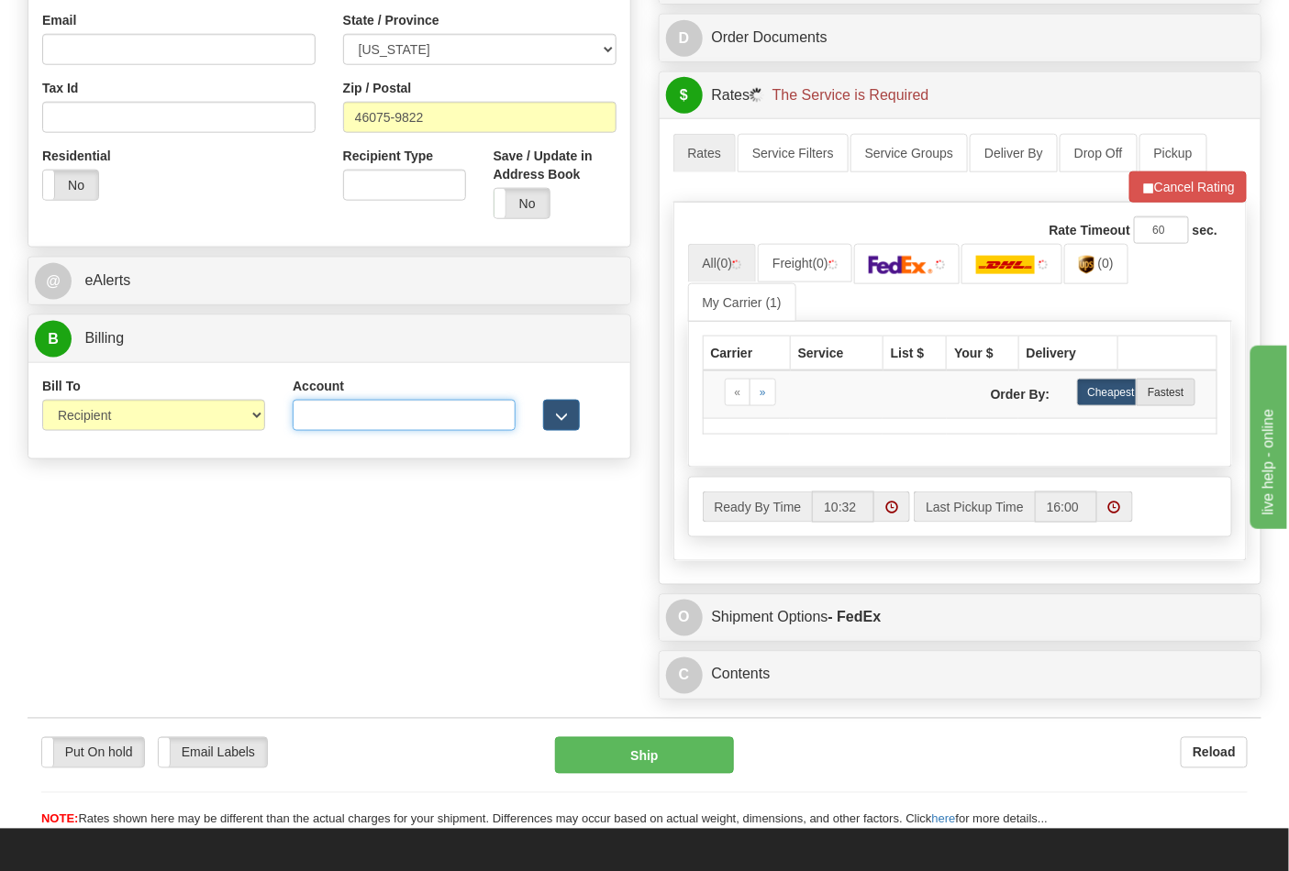
type input "587102"
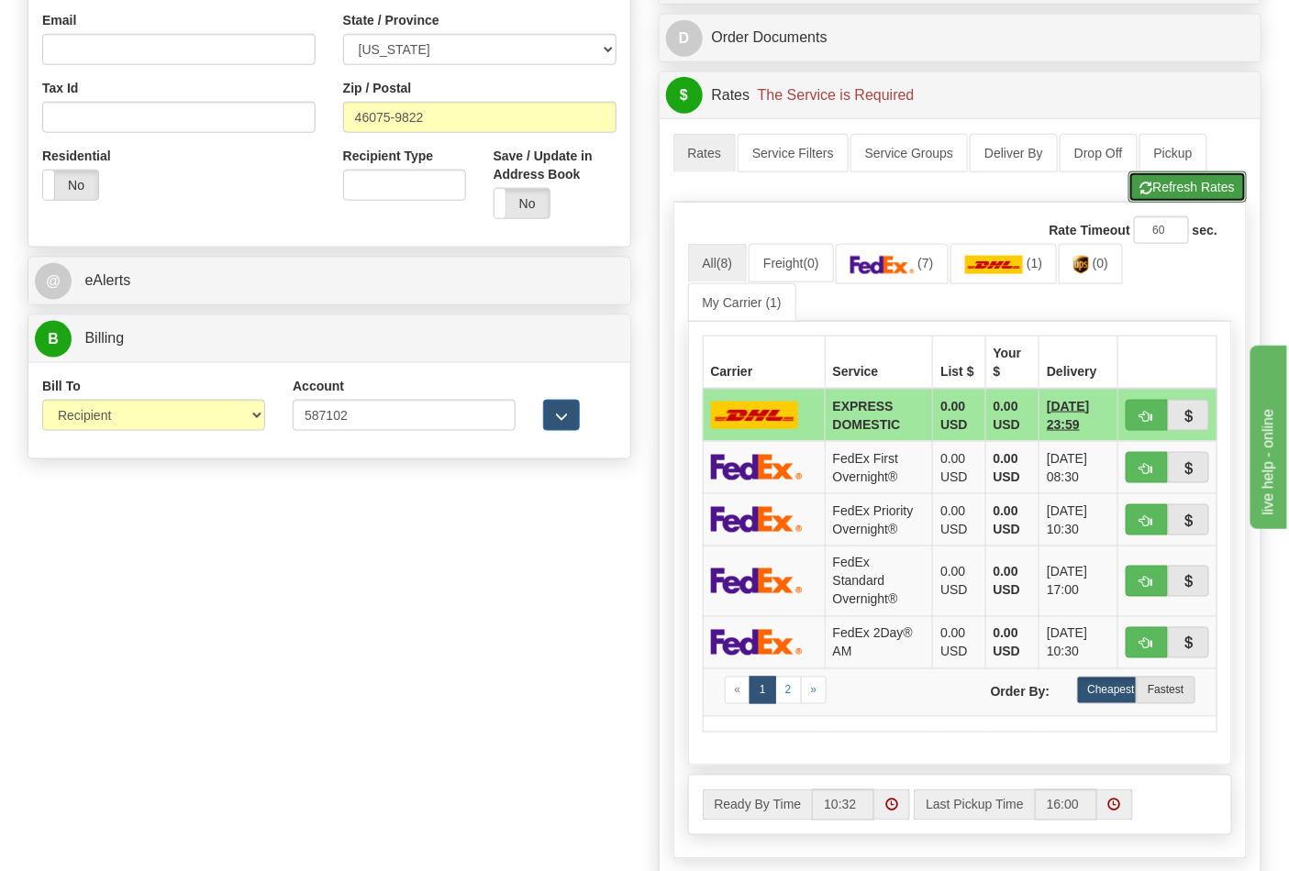
click at [1158, 203] on button "Refresh Rates" at bounding box center [1187, 187] width 118 height 31
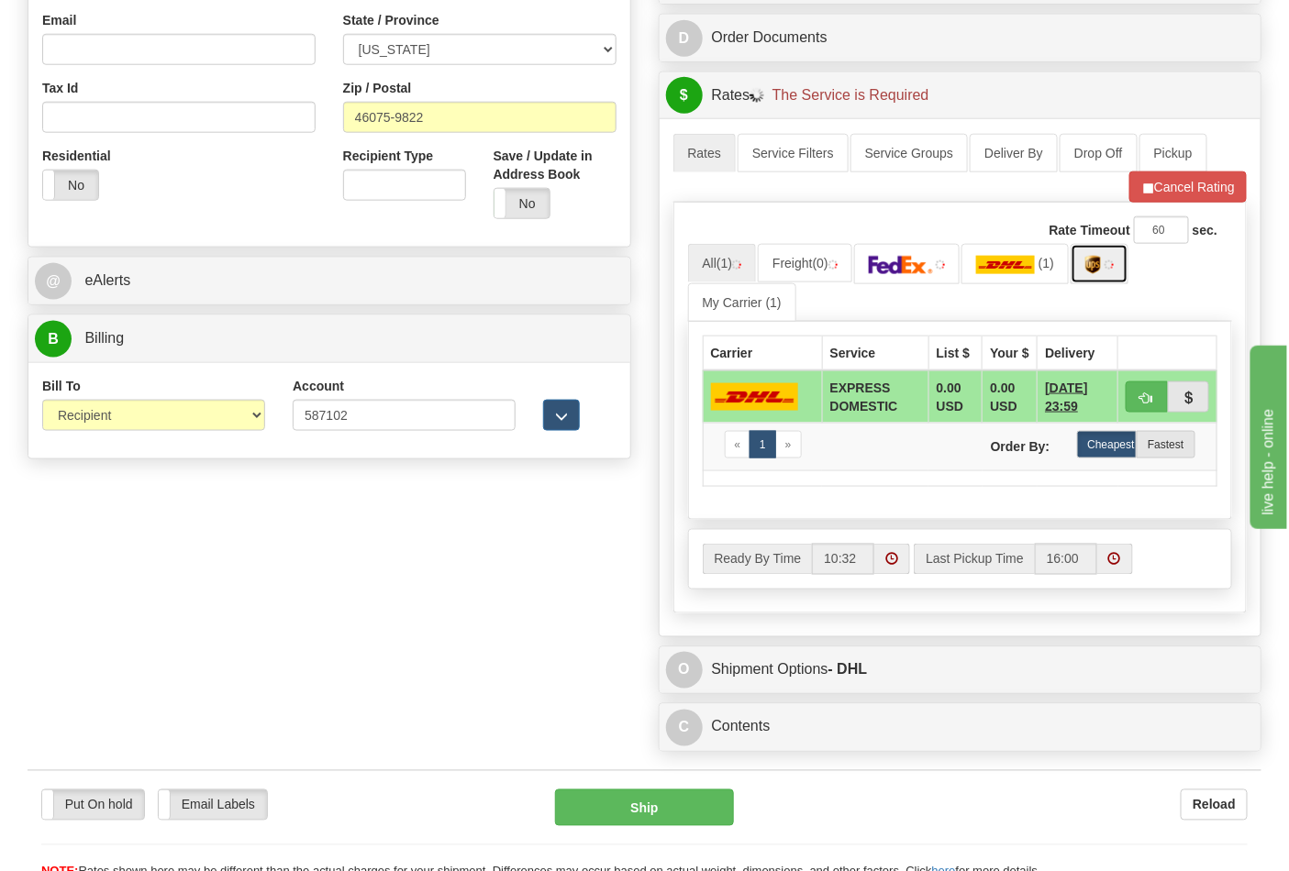
click at [1114, 270] on img at bounding box center [1108, 265] width 9 height 9
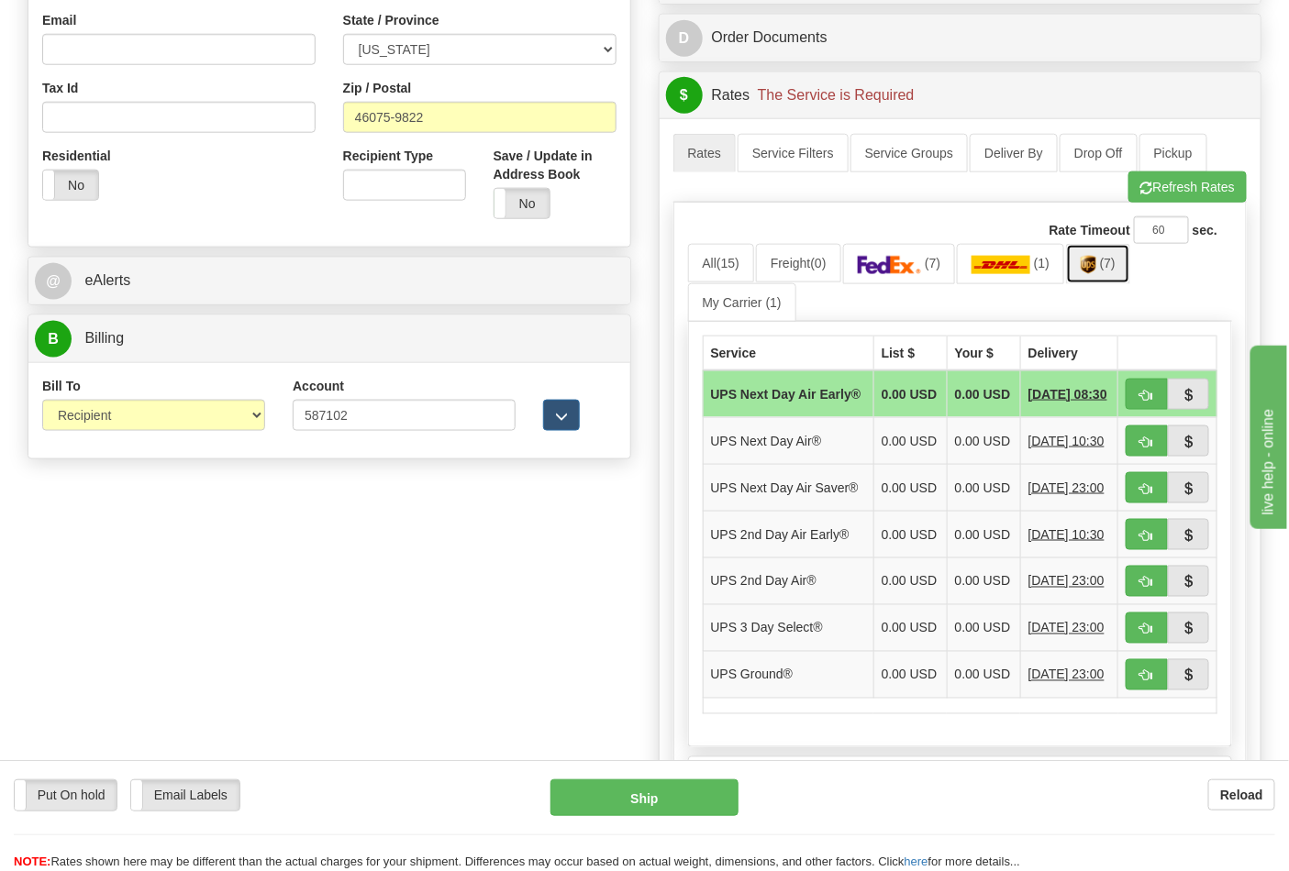
scroll to position [713, 0]
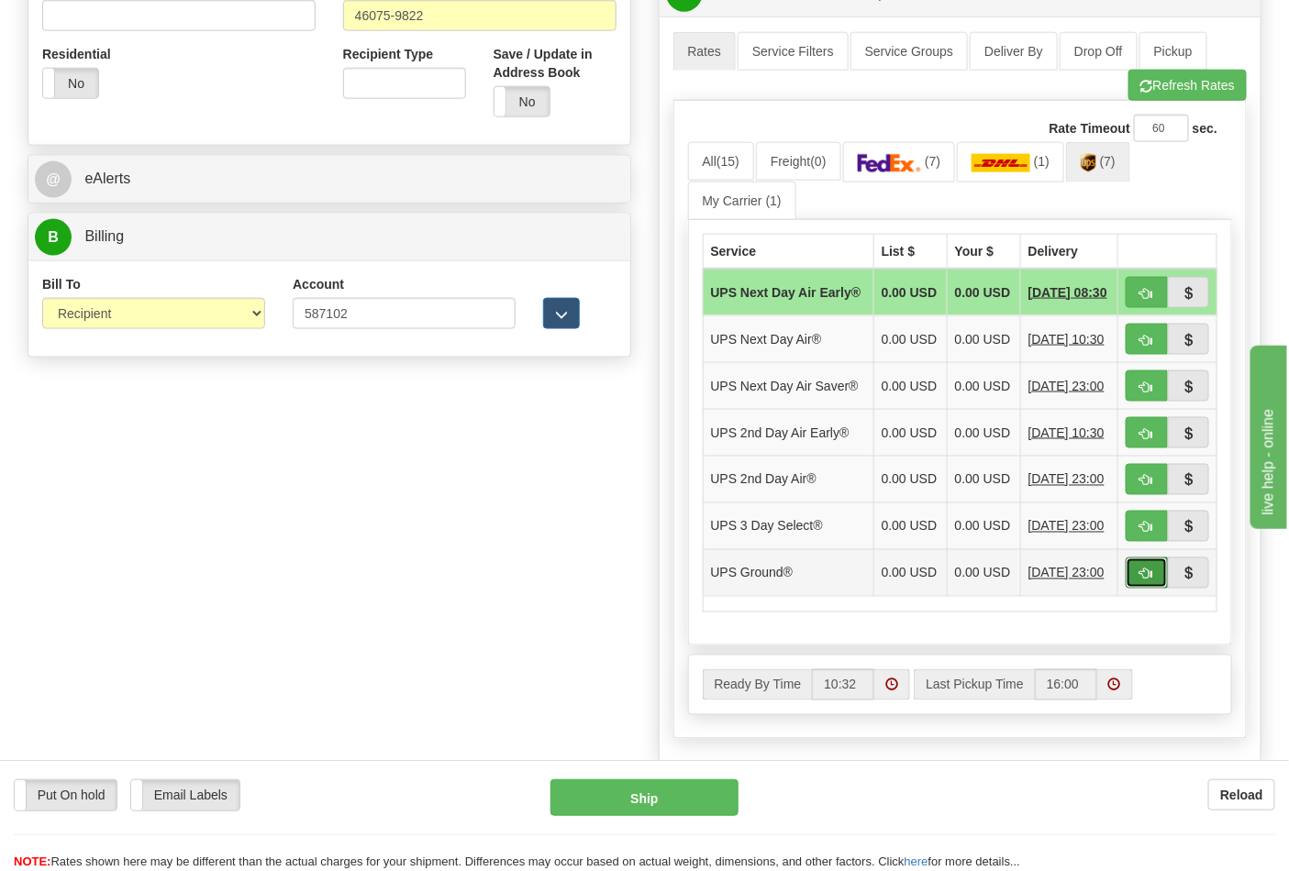
click at [1130, 589] on button "button" at bounding box center [1146, 573] width 42 height 31
type input "03"
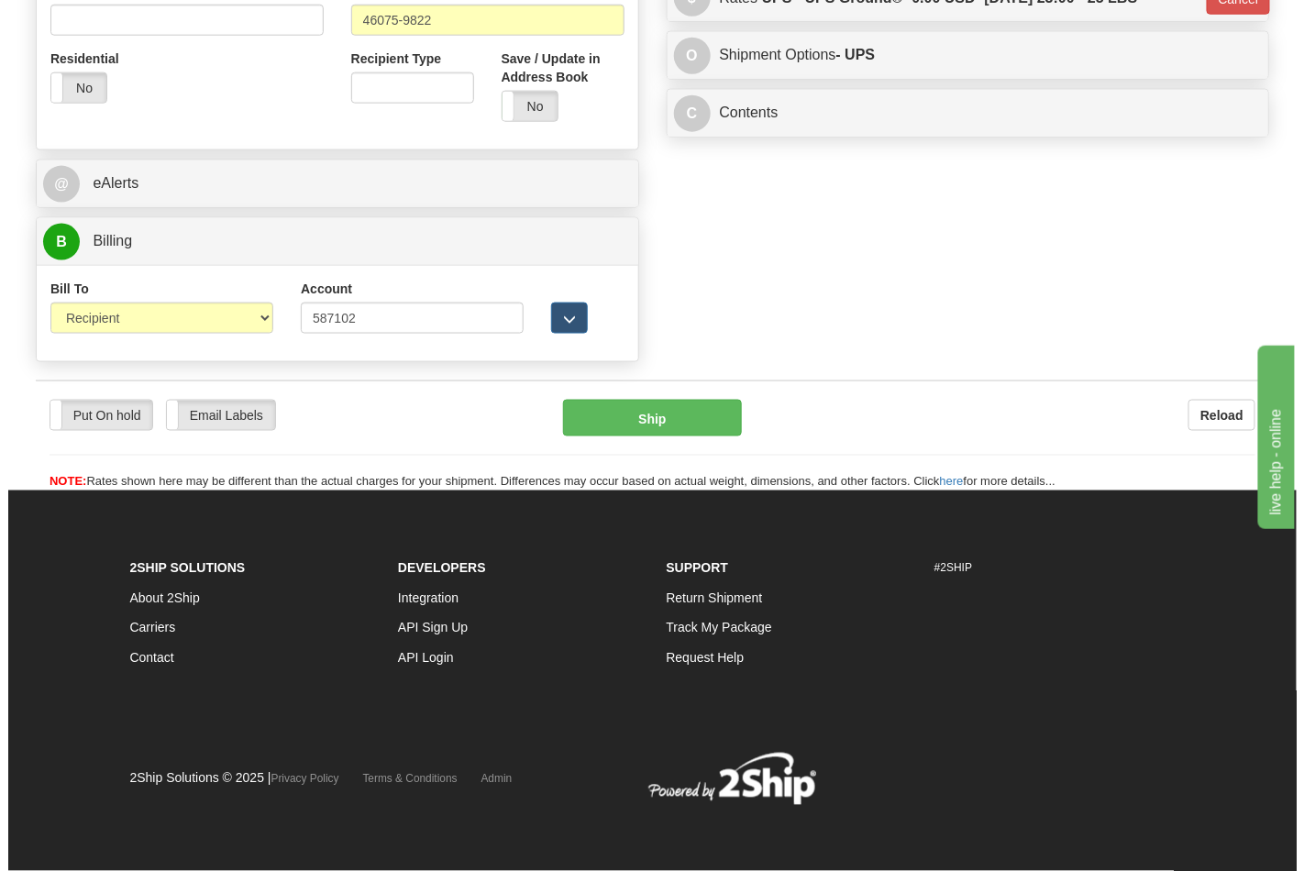
scroll to position [684, 0]
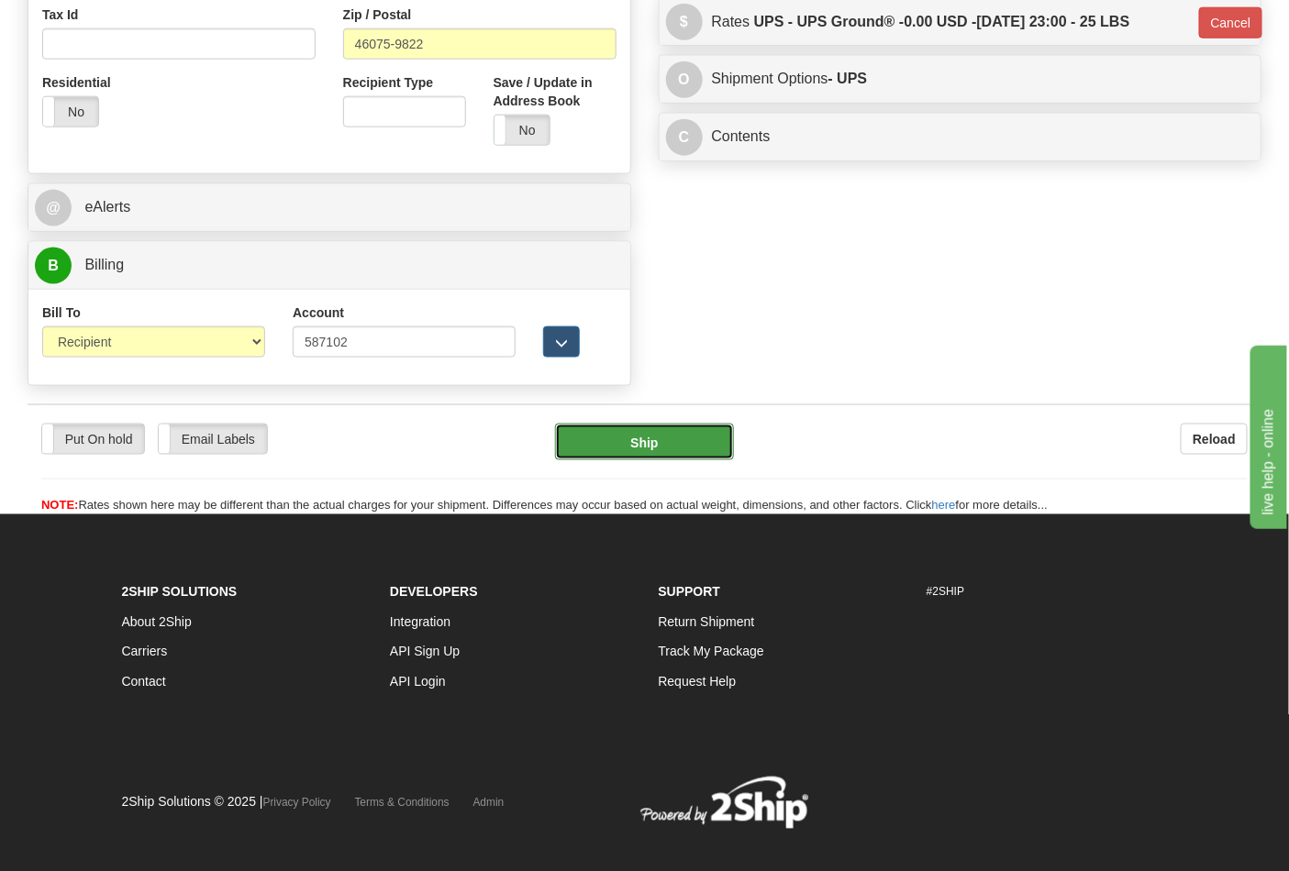
click at [654, 435] on button "Ship" at bounding box center [644, 442] width 178 height 37
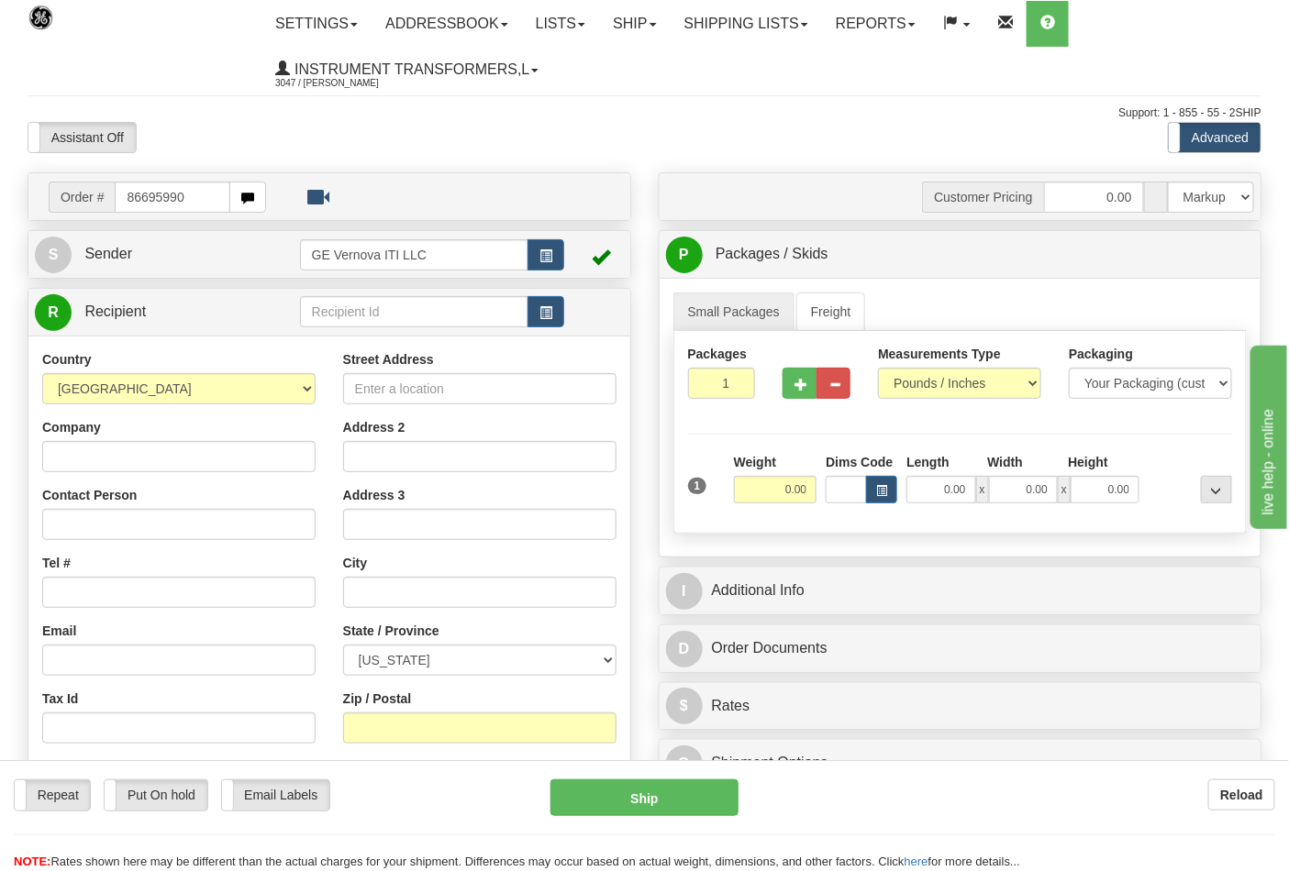
type input "86695990"
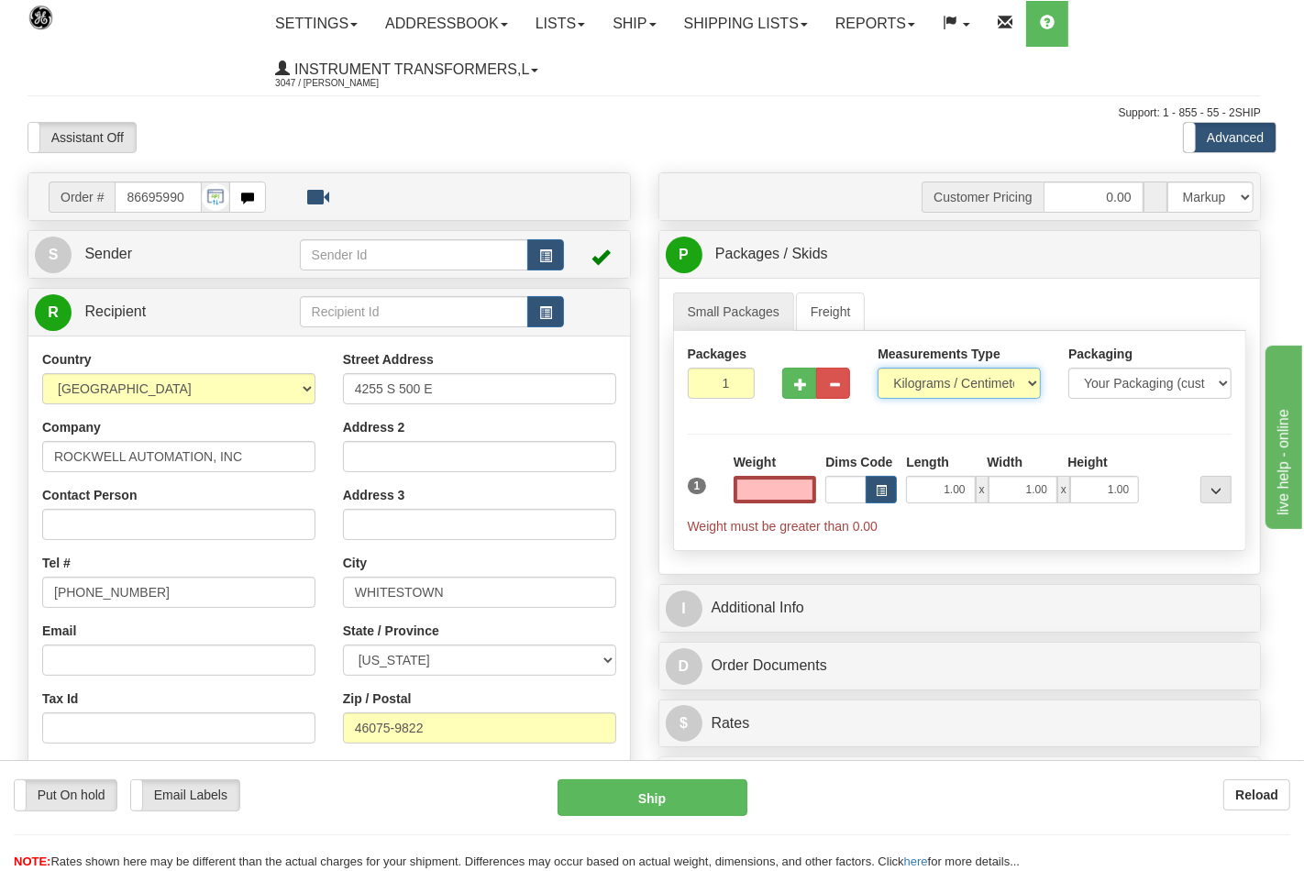
type input "0.00"
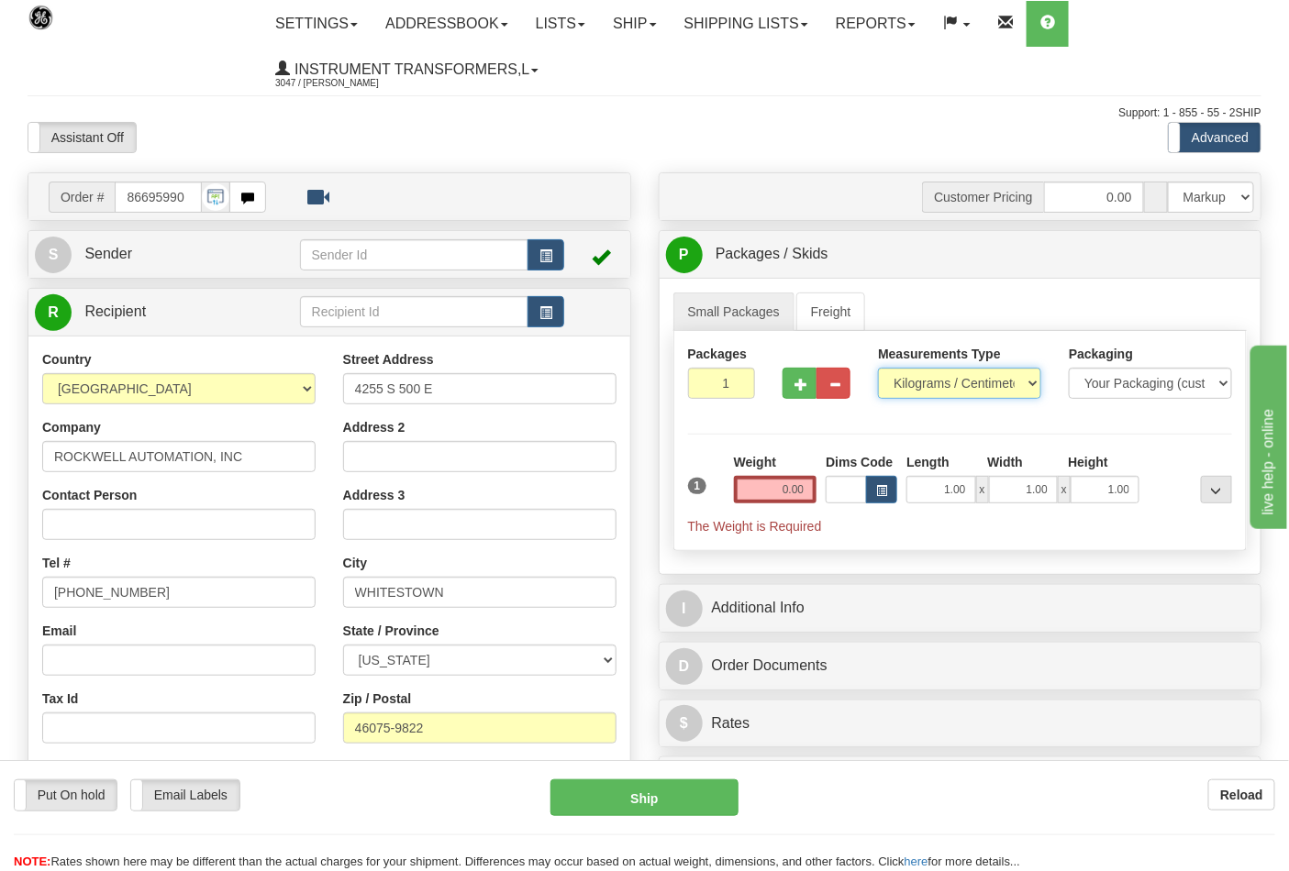
click at [947, 387] on select "Pounds / Inches Kilograms / Centimeters" at bounding box center [959, 383] width 163 height 31
select select "0"
click at [878, 369] on select "Pounds / Inches Kilograms / Centimeters" at bounding box center [959, 383] width 163 height 31
click at [804, 486] on input "0.00" at bounding box center [775, 490] width 83 height 28
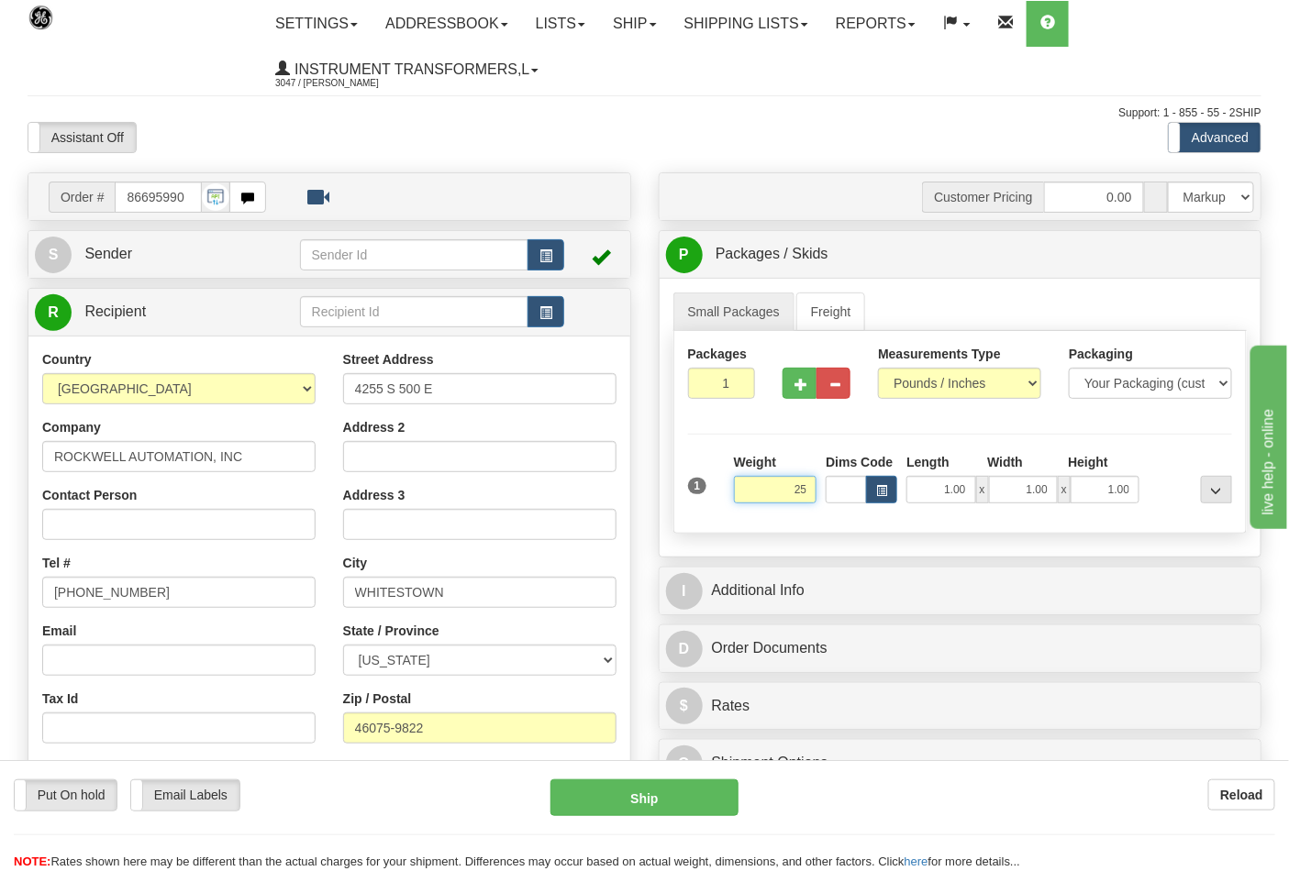
click button "Delete" at bounding box center [0, 0] width 0 height 0
type input "25.00"
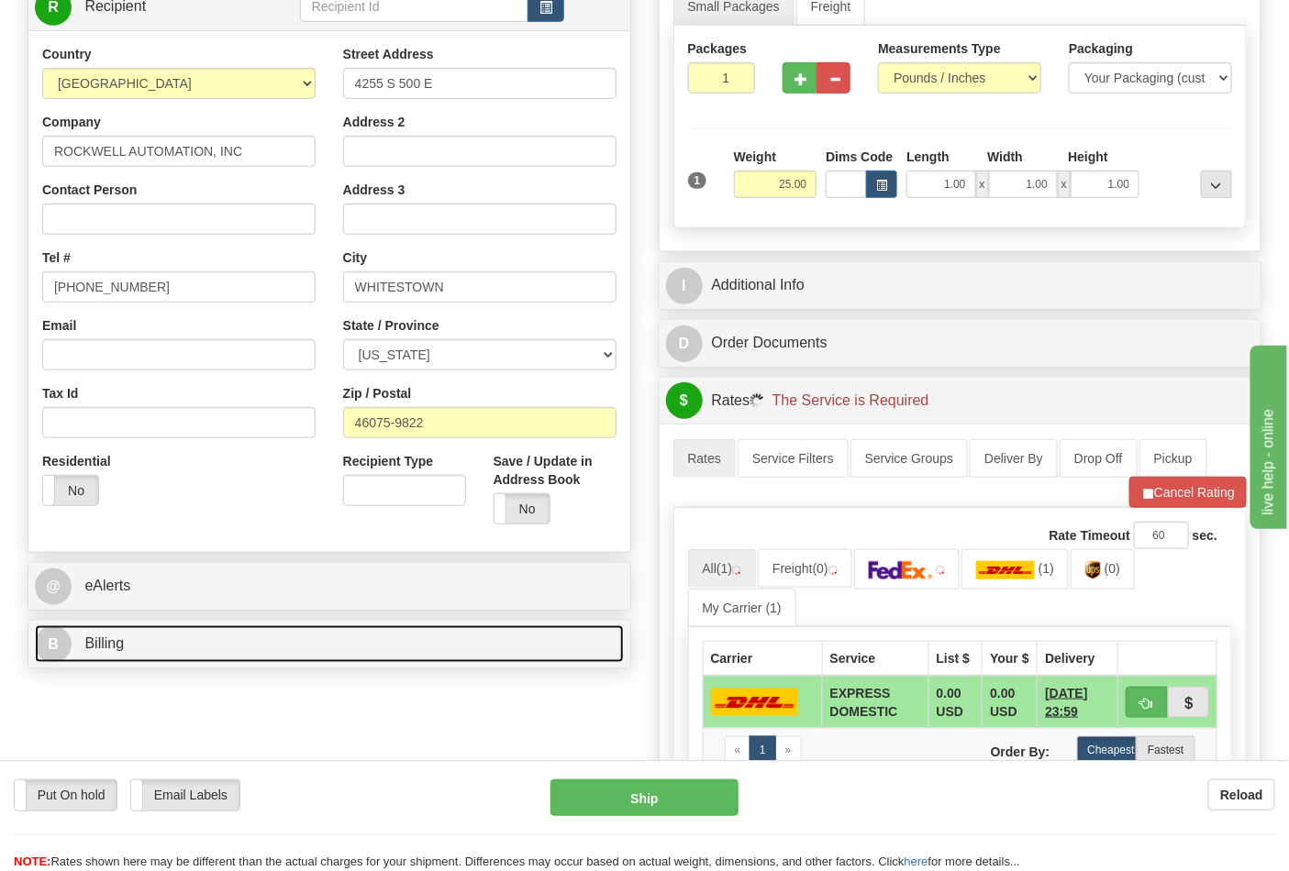
click at [276, 636] on link "B Billing" at bounding box center [329, 645] width 589 height 38
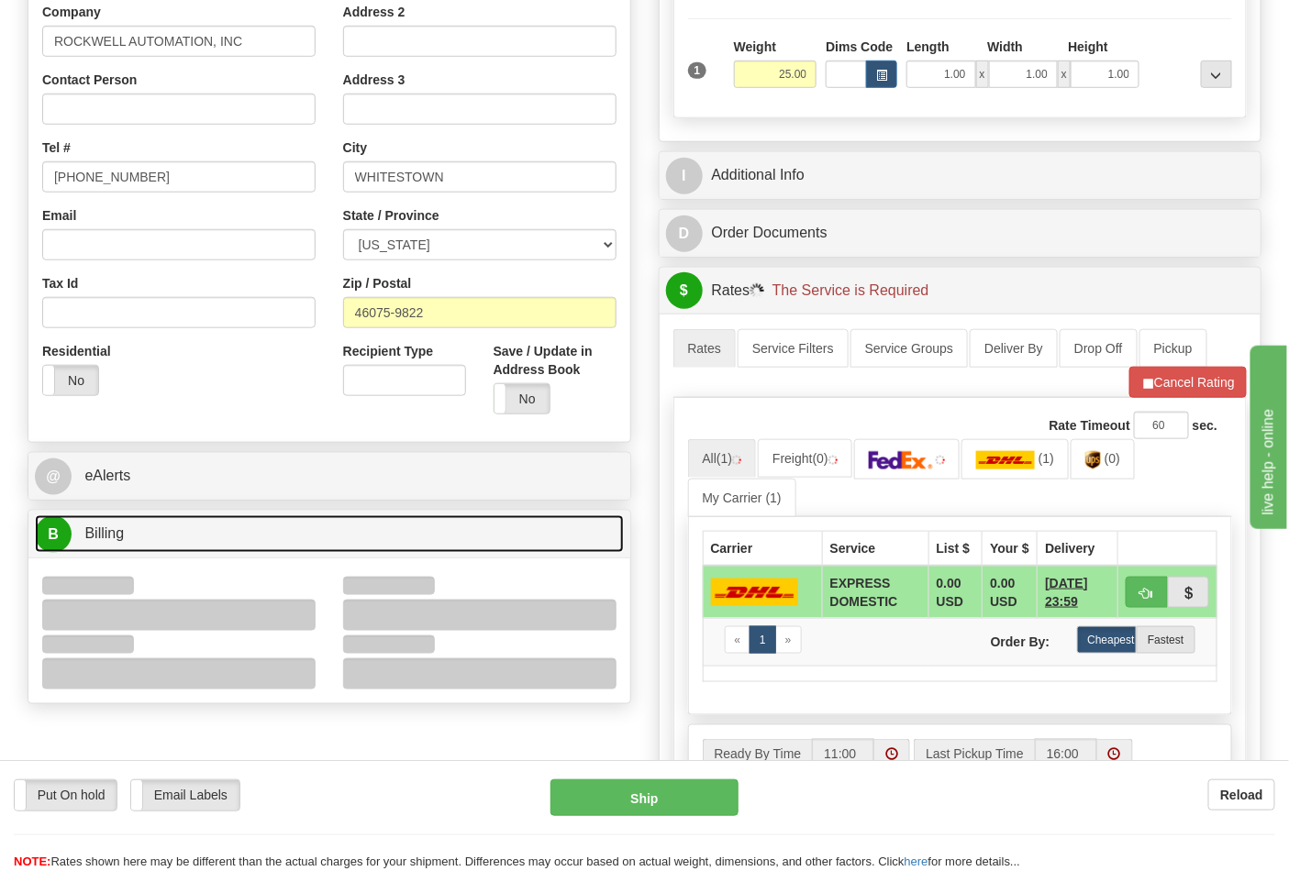
scroll to position [611, 0]
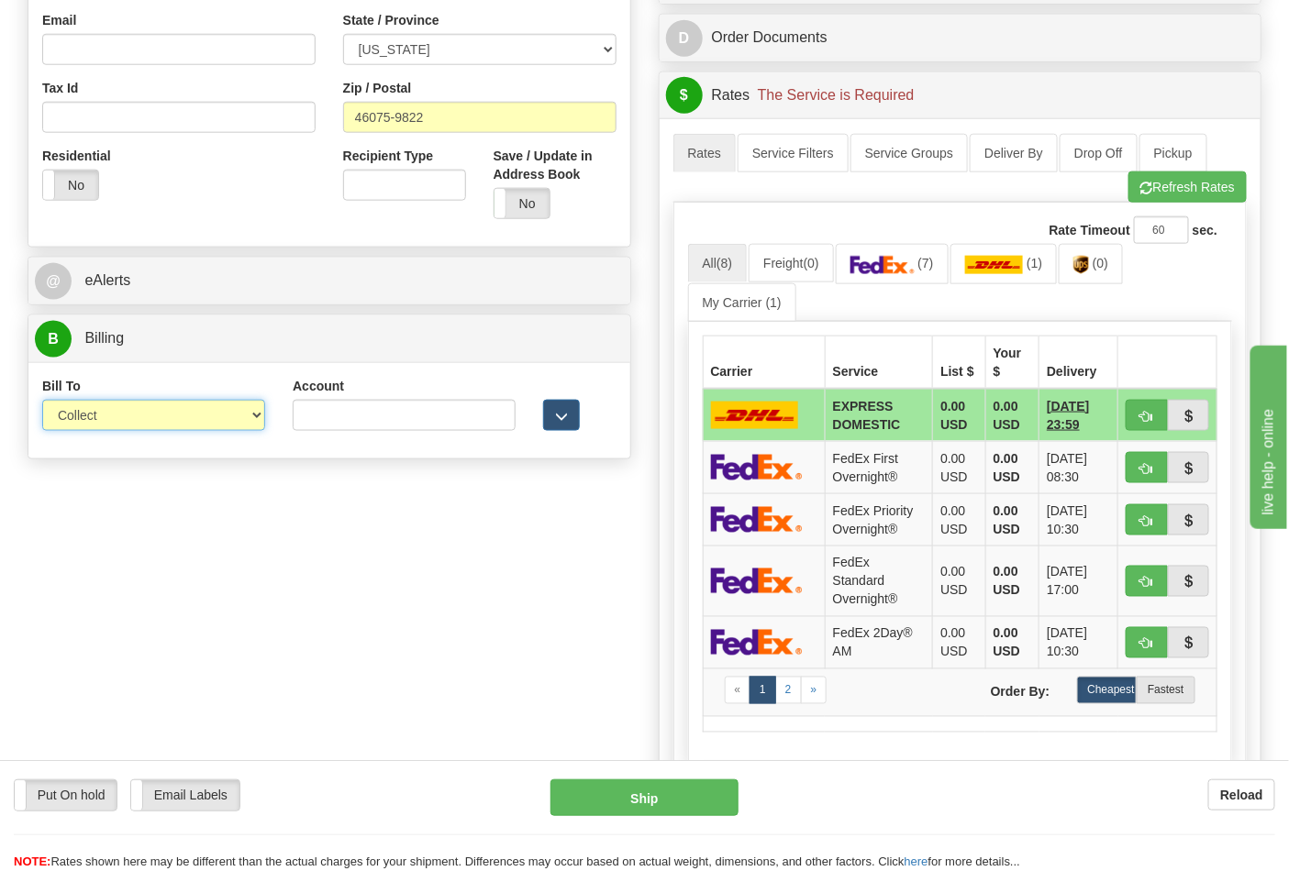
drag, startPoint x: 111, startPoint y: 417, endPoint x: 113, endPoint y: 429, distance: 12.1
click at [111, 417] on select "Sender Recipient Third Party Collect" at bounding box center [153, 415] width 223 height 31
select select "2"
click at [42, 402] on select "Sender Recipient Third Party Collect" at bounding box center [153, 415] width 223 height 31
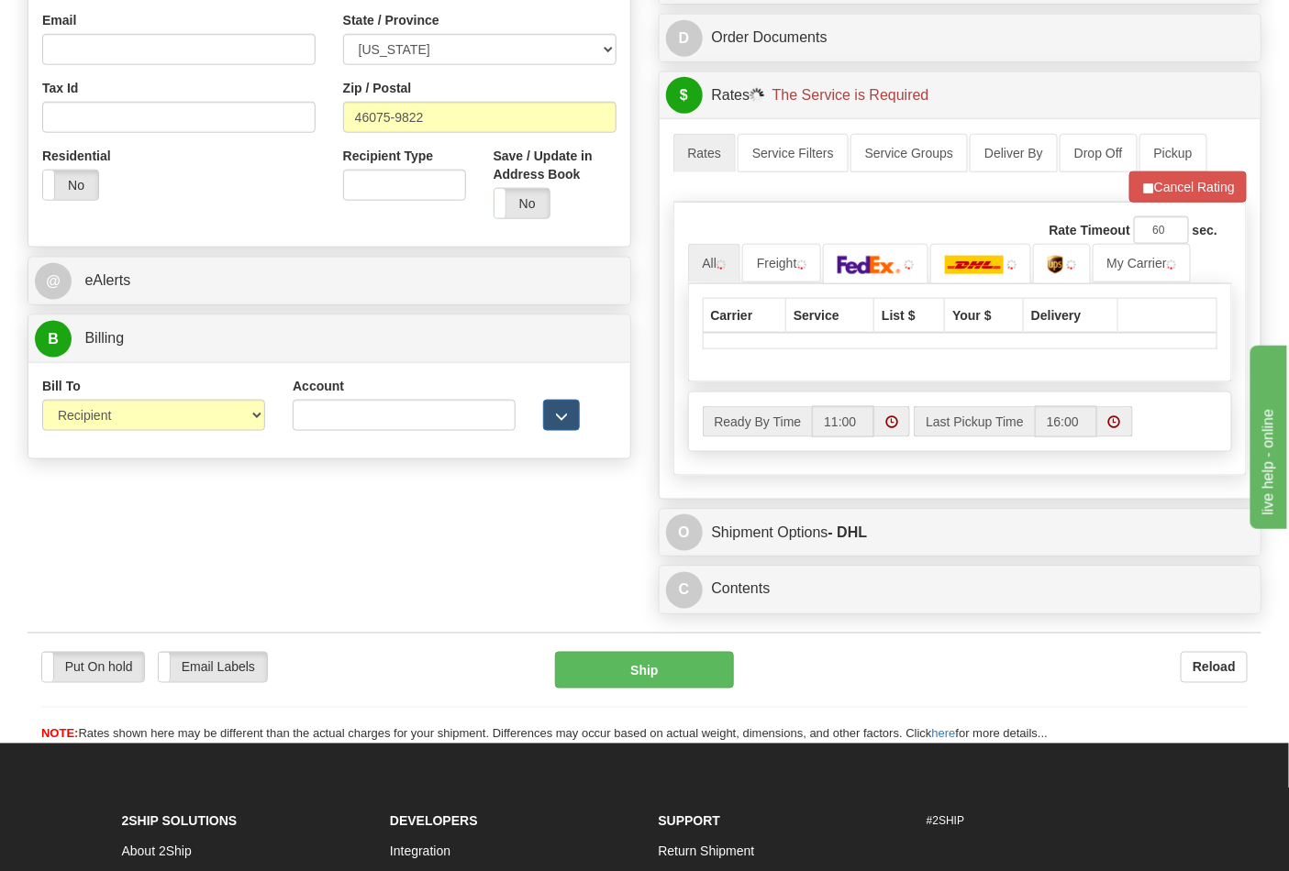
click at [313, 434] on div "Account 3rd Party Account List Please select" at bounding box center [404, 411] width 250 height 68
click at [336, 429] on input "Account" at bounding box center [404, 415] width 223 height 31
type input "587102"
click at [1158, 188] on button "Cancel Rating" at bounding box center [1187, 187] width 117 height 31
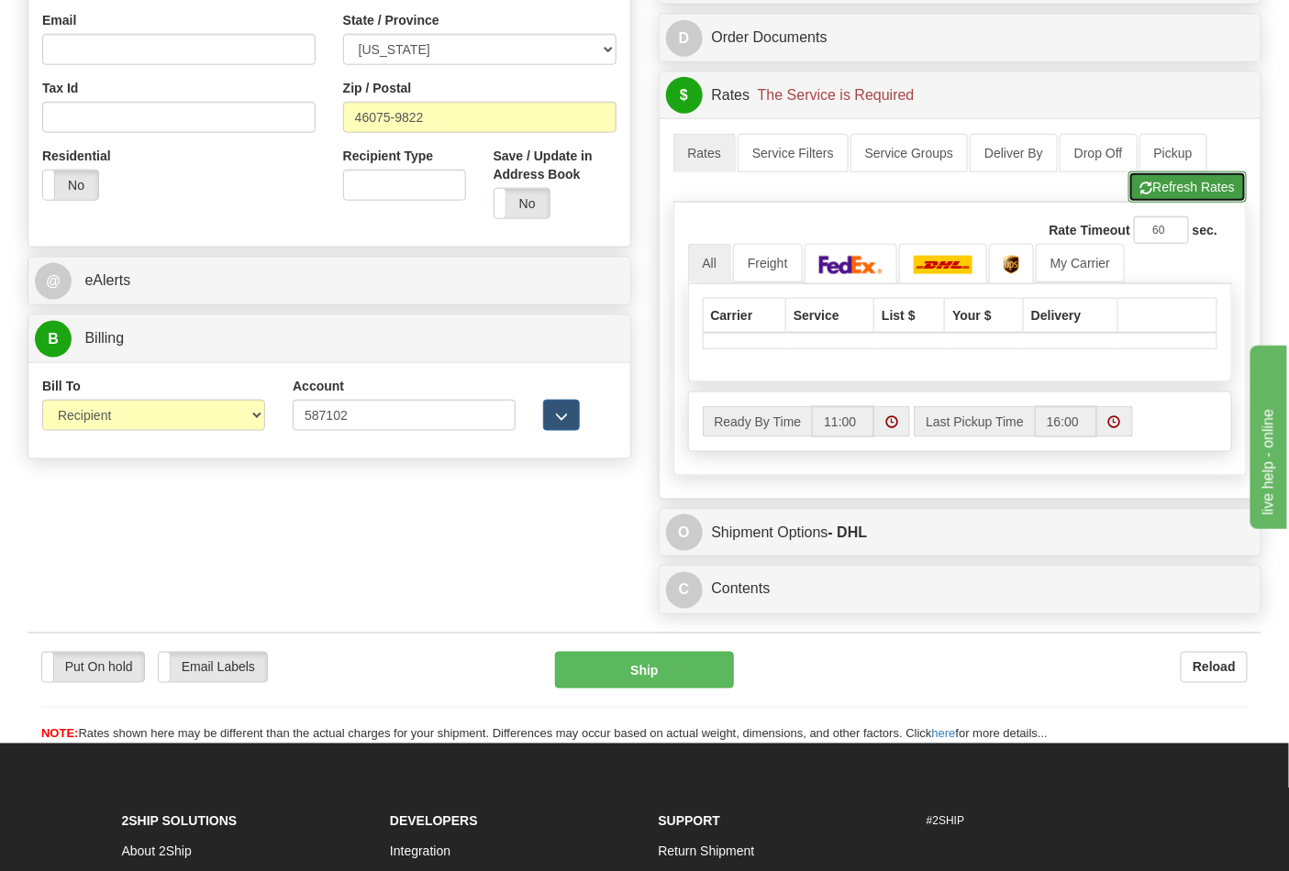
click at [1158, 189] on button "Refresh Rates" at bounding box center [1187, 187] width 118 height 31
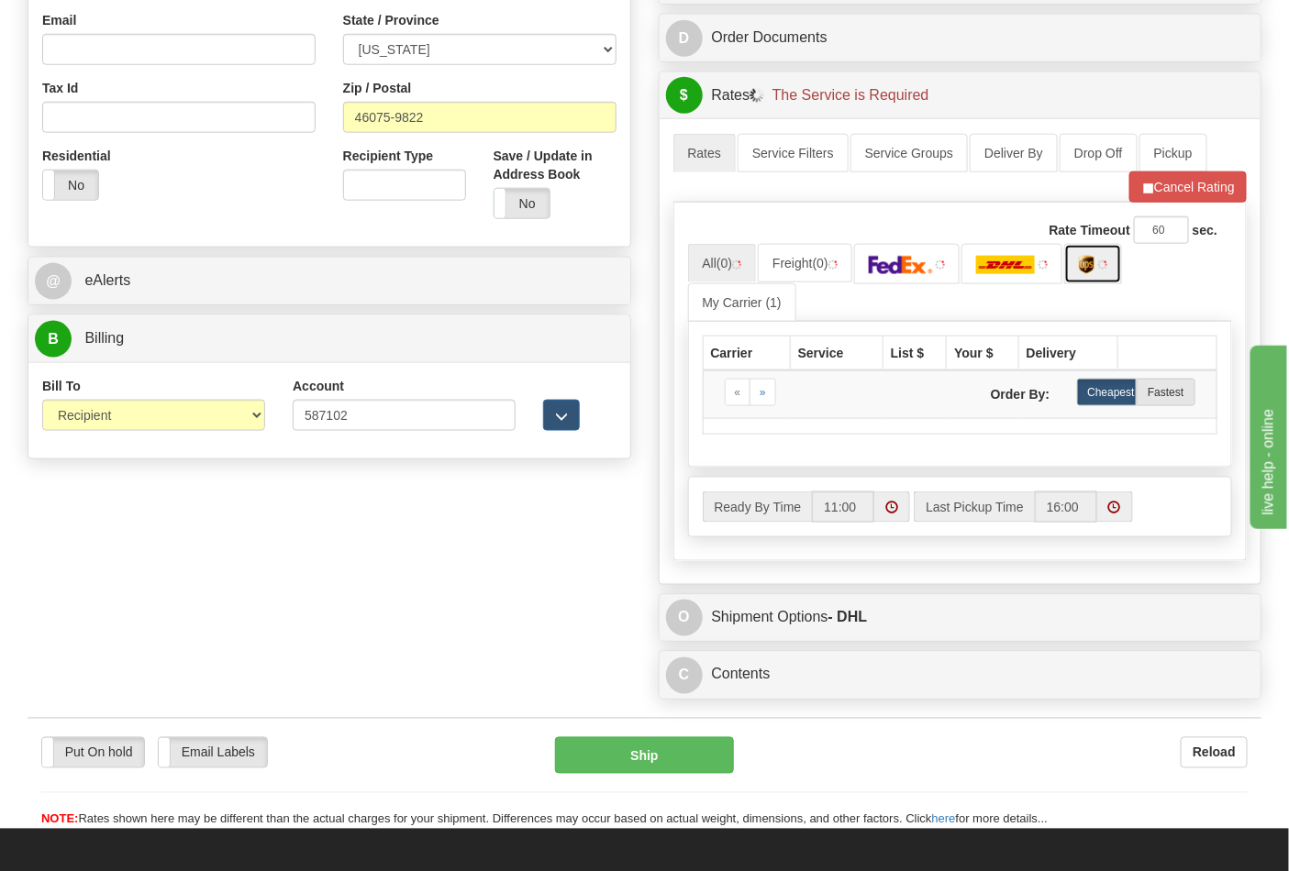
click at [1093, 267] on img at bounding box center [1087, 265] width 16 height 18
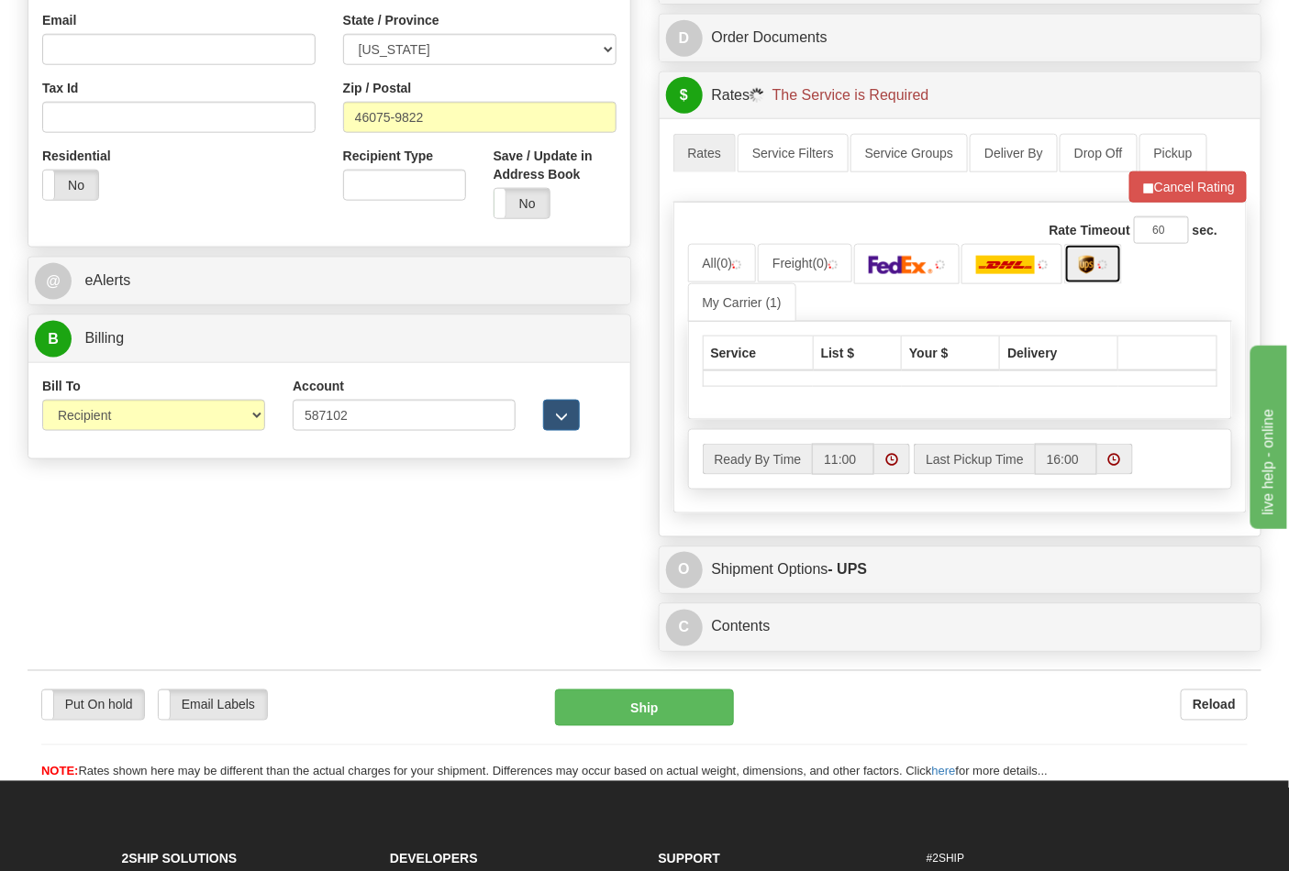
scroll to position [905, 0]
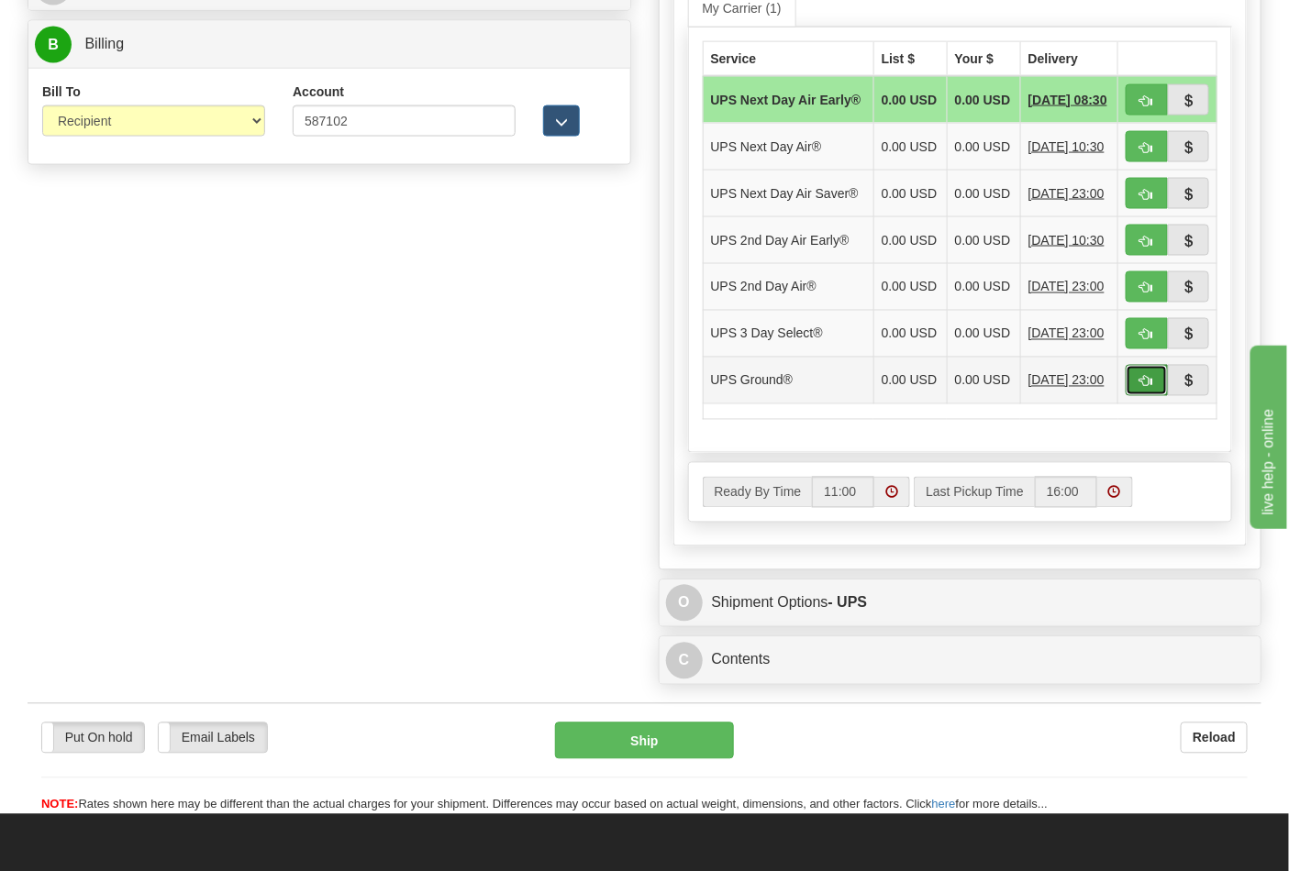
click at [1141, 396] on button "button" at bounding box center [1146, 380] width 42 height 31
type input "03"
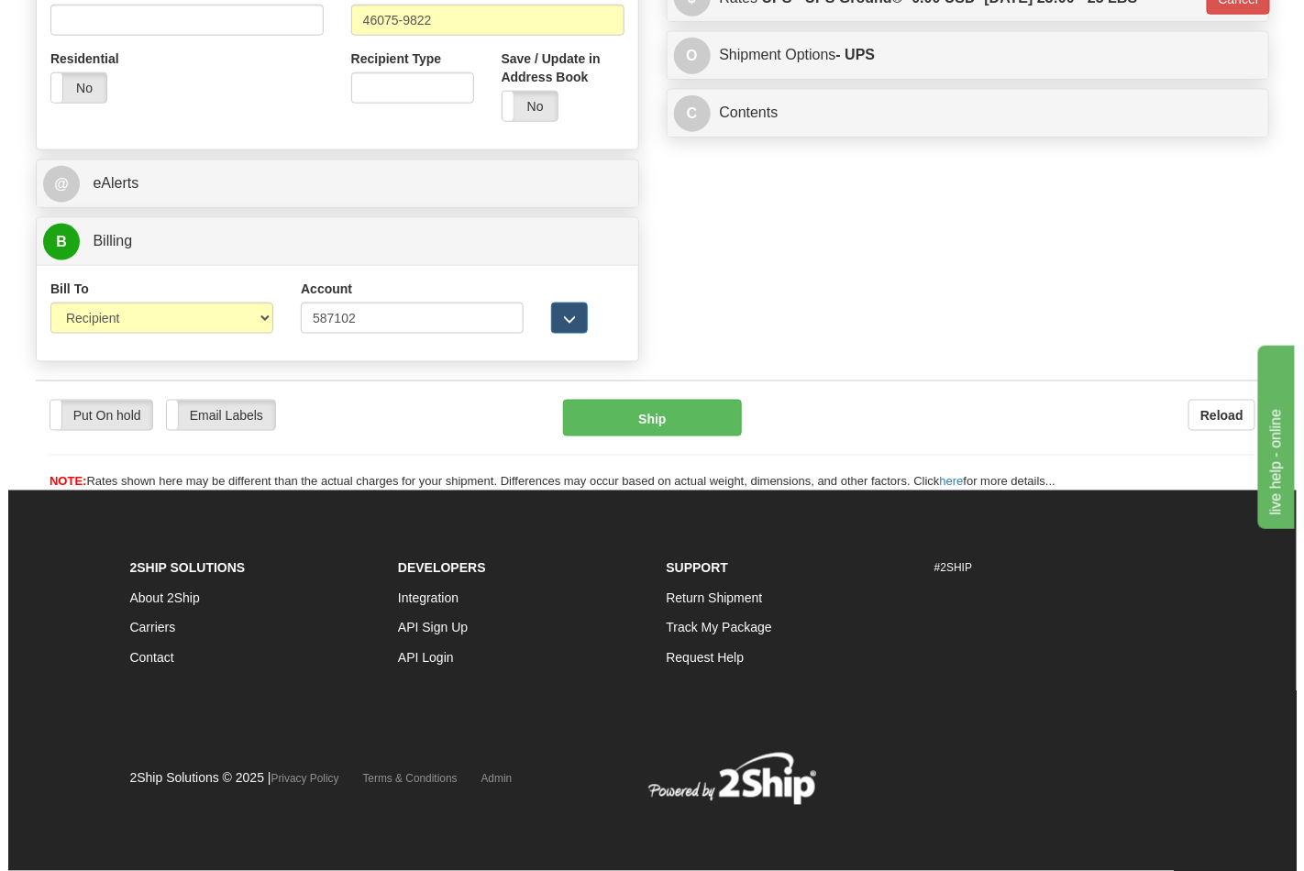
scroll to position [711, 0]
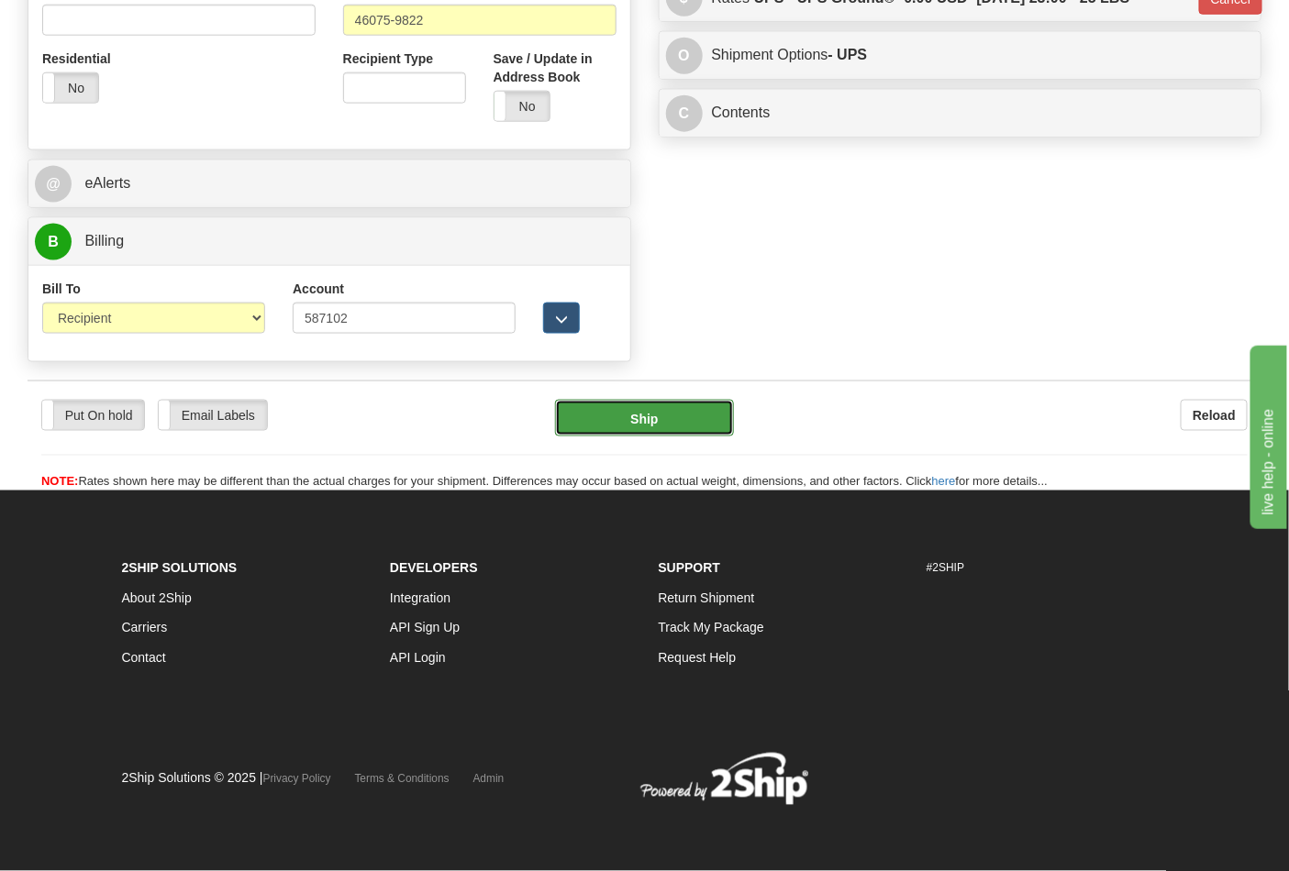
click at [659, 425] on button "Ship" at bounding box center [644, 418] width 178 height 37
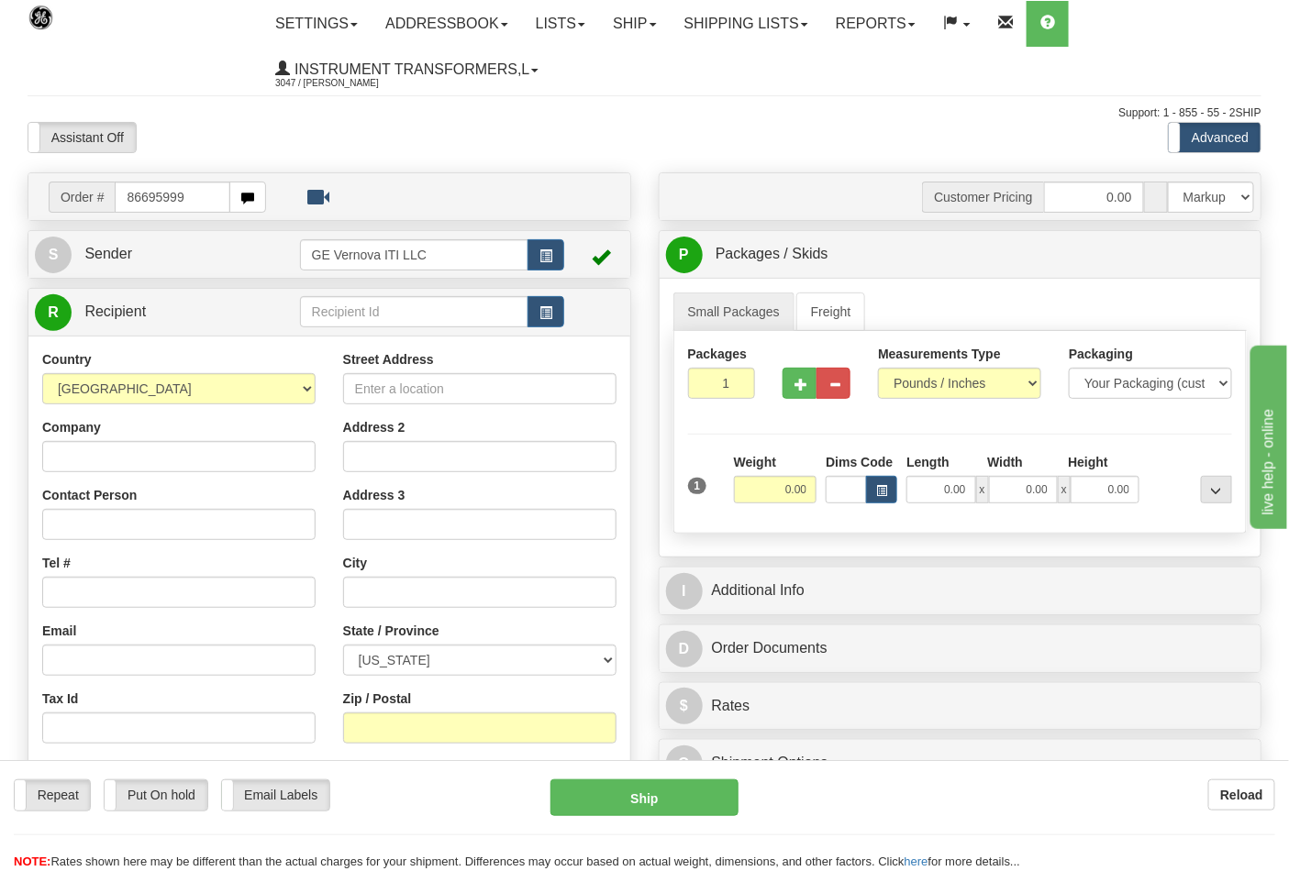
type input "86695999"
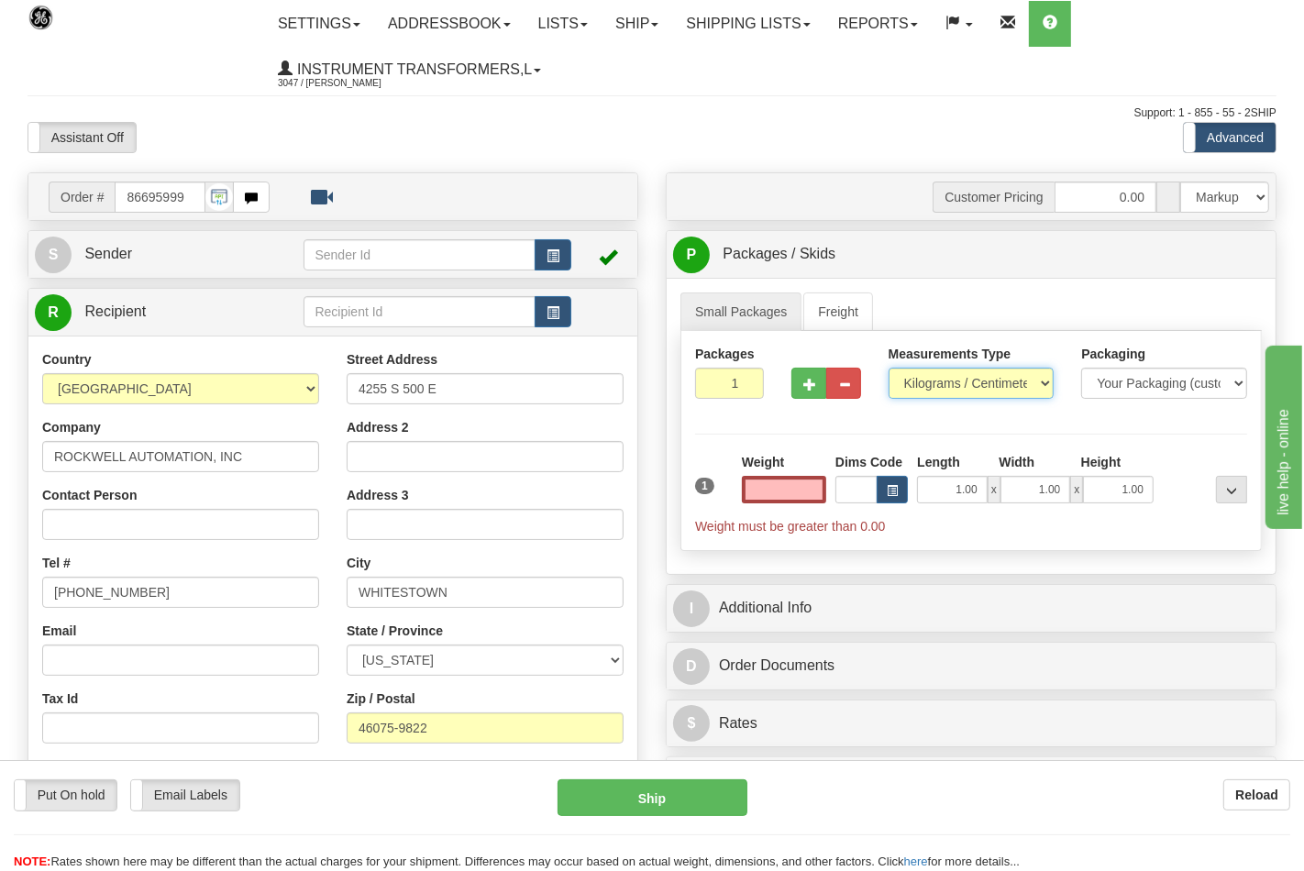
type input "0.00"
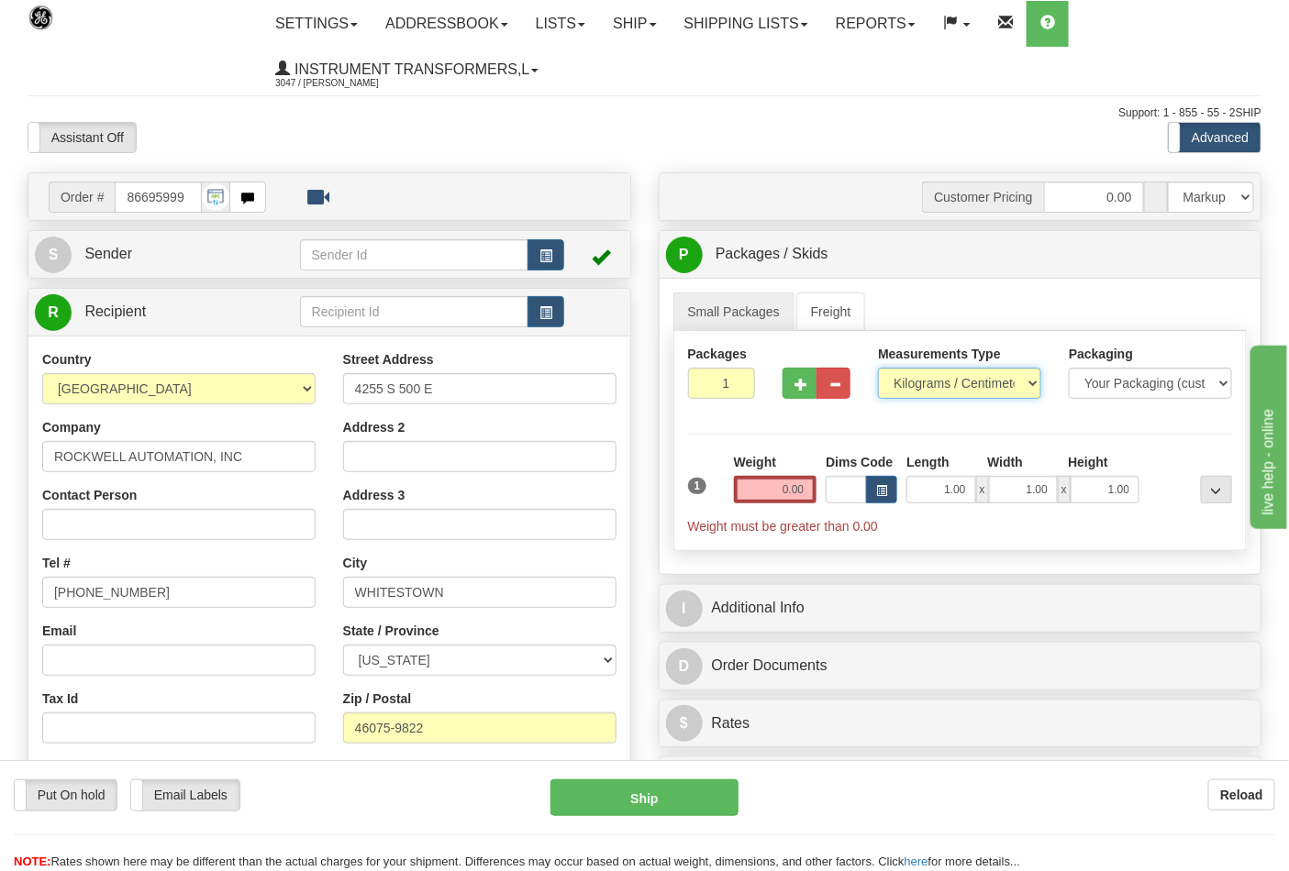
click at [920, 386] on select "Pounds / Inches Kilograms / Centimeters" at bounding box center [959, 383] width 163 height 31
select select "0"
click at [878, 369] on select "Pounds / Inches Kilograms / Centimeters" at bounding box center [959, 383] width 163 height 31
click at [807, 490] on input "0.00" at bounding box center [775, 490] width 83 height 28
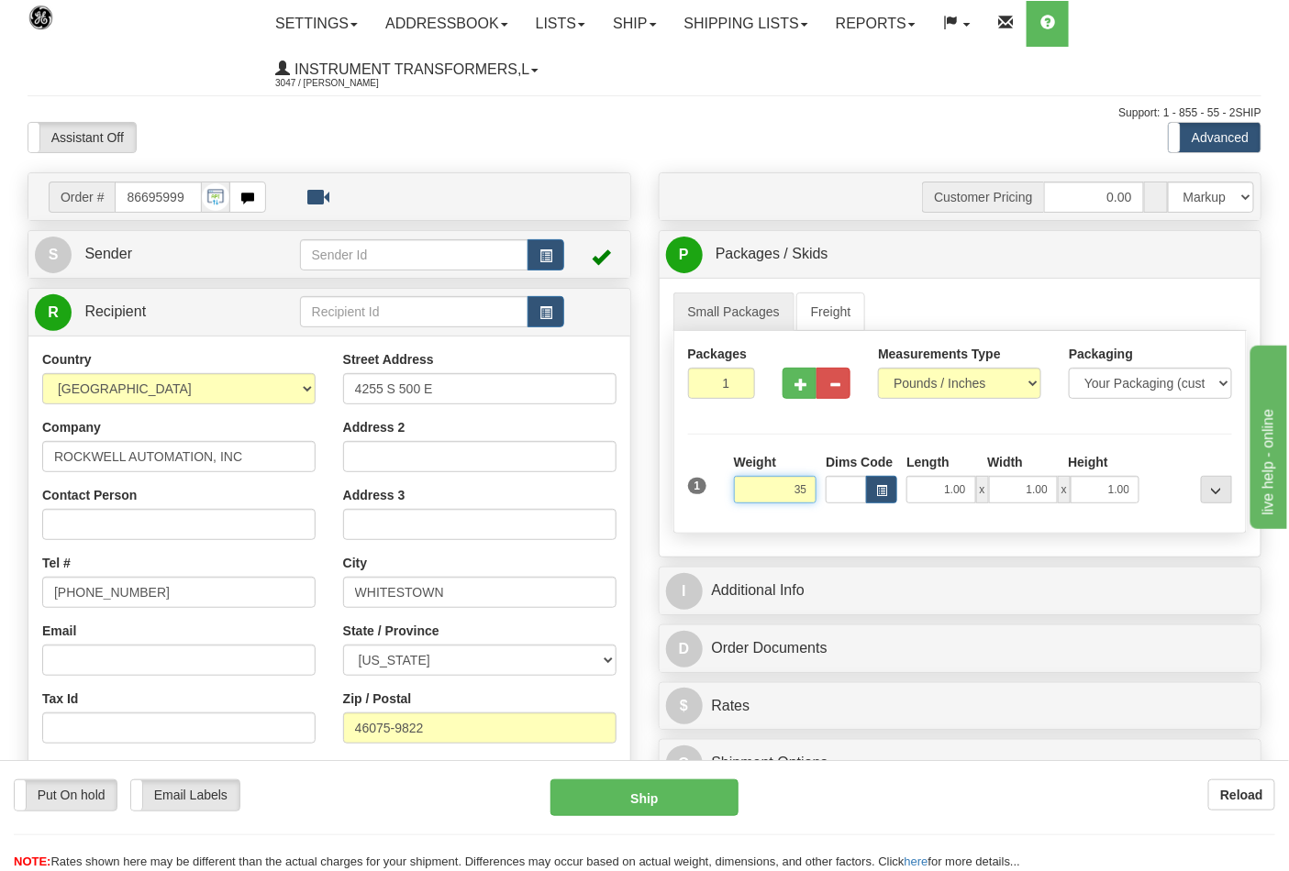
click button "Delete" at bounding box center [0, 0] width 0 height 0
type input "35.00"
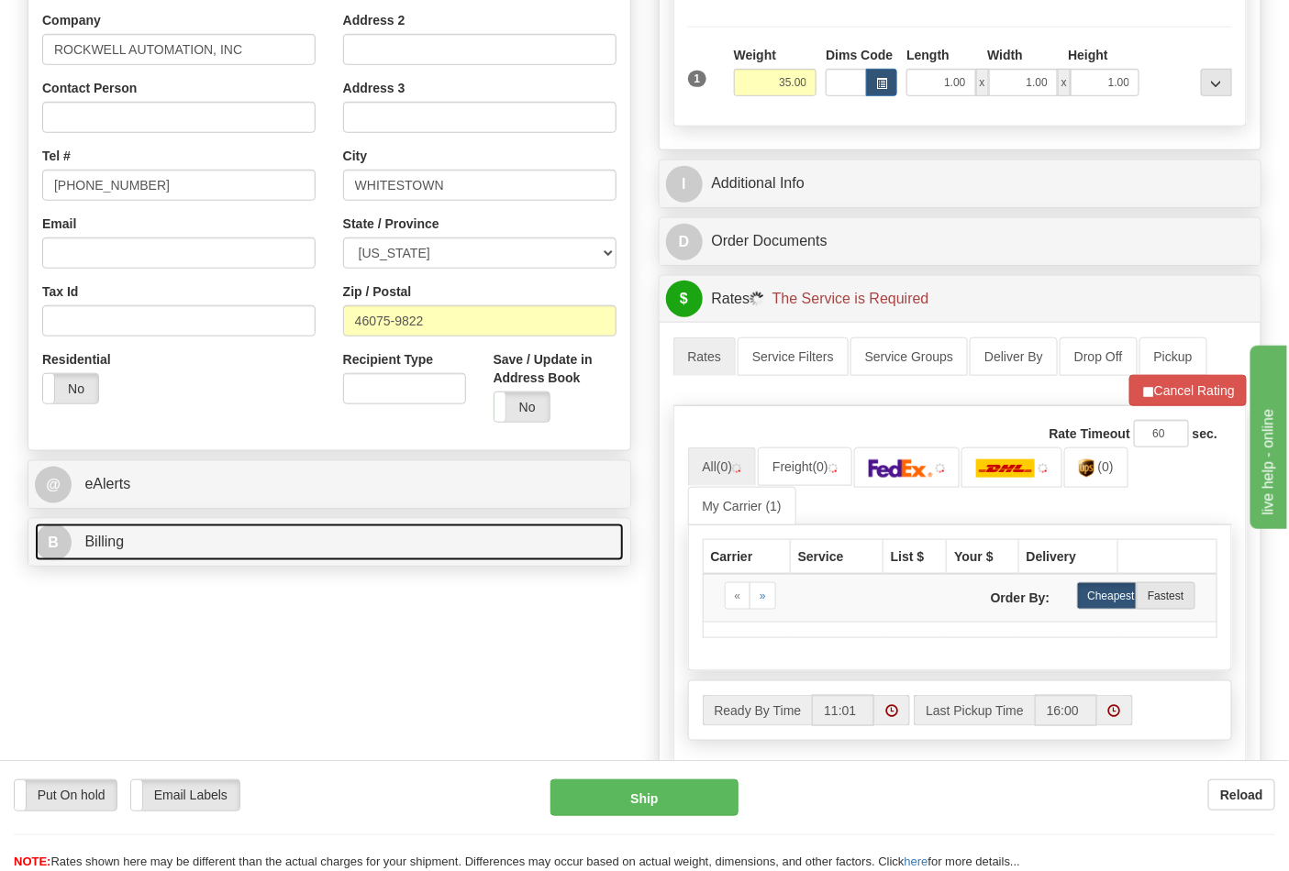
click at [176, 545] on link "B Billing" at bounding box center [329, 543] width 589 height 38
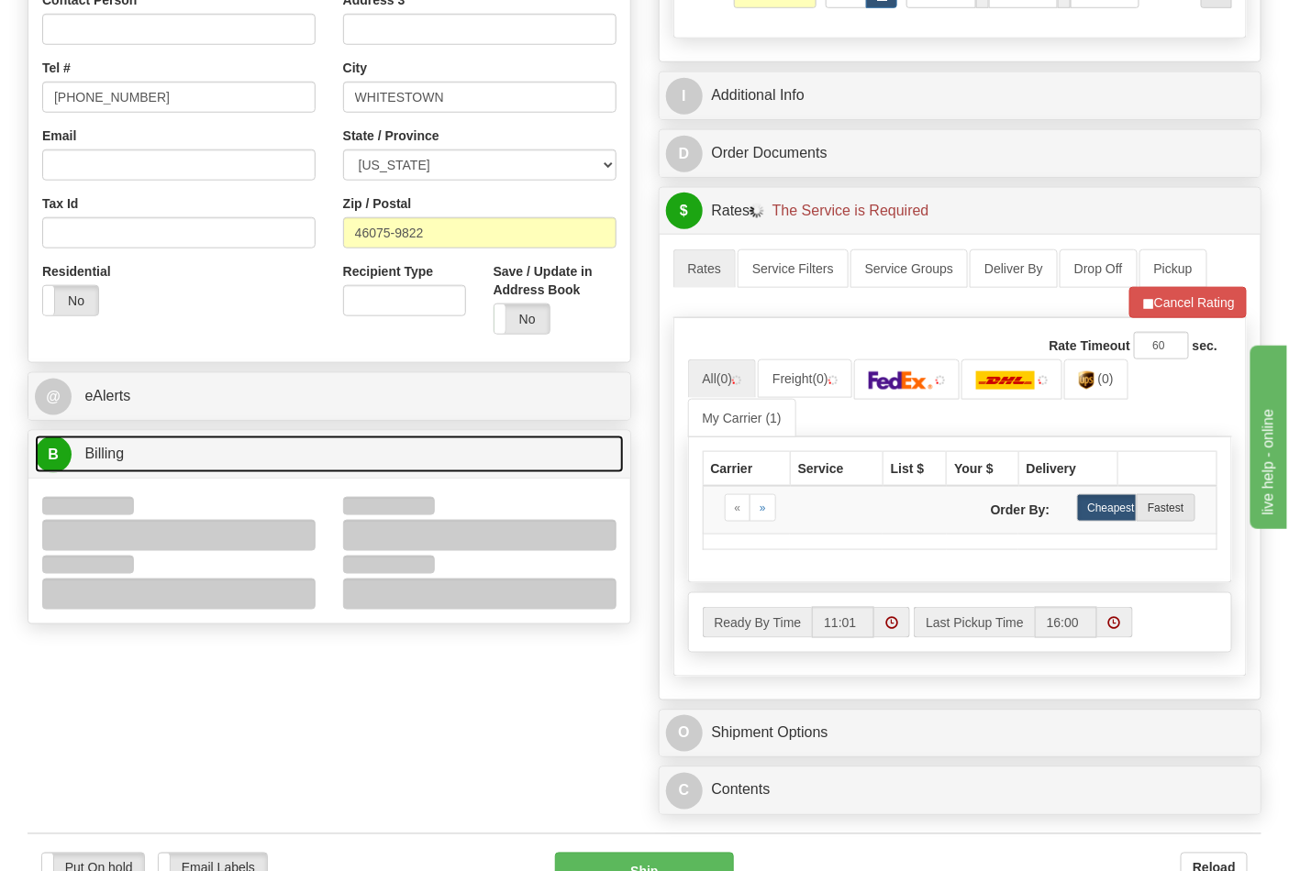
scroll to position [611, 0]
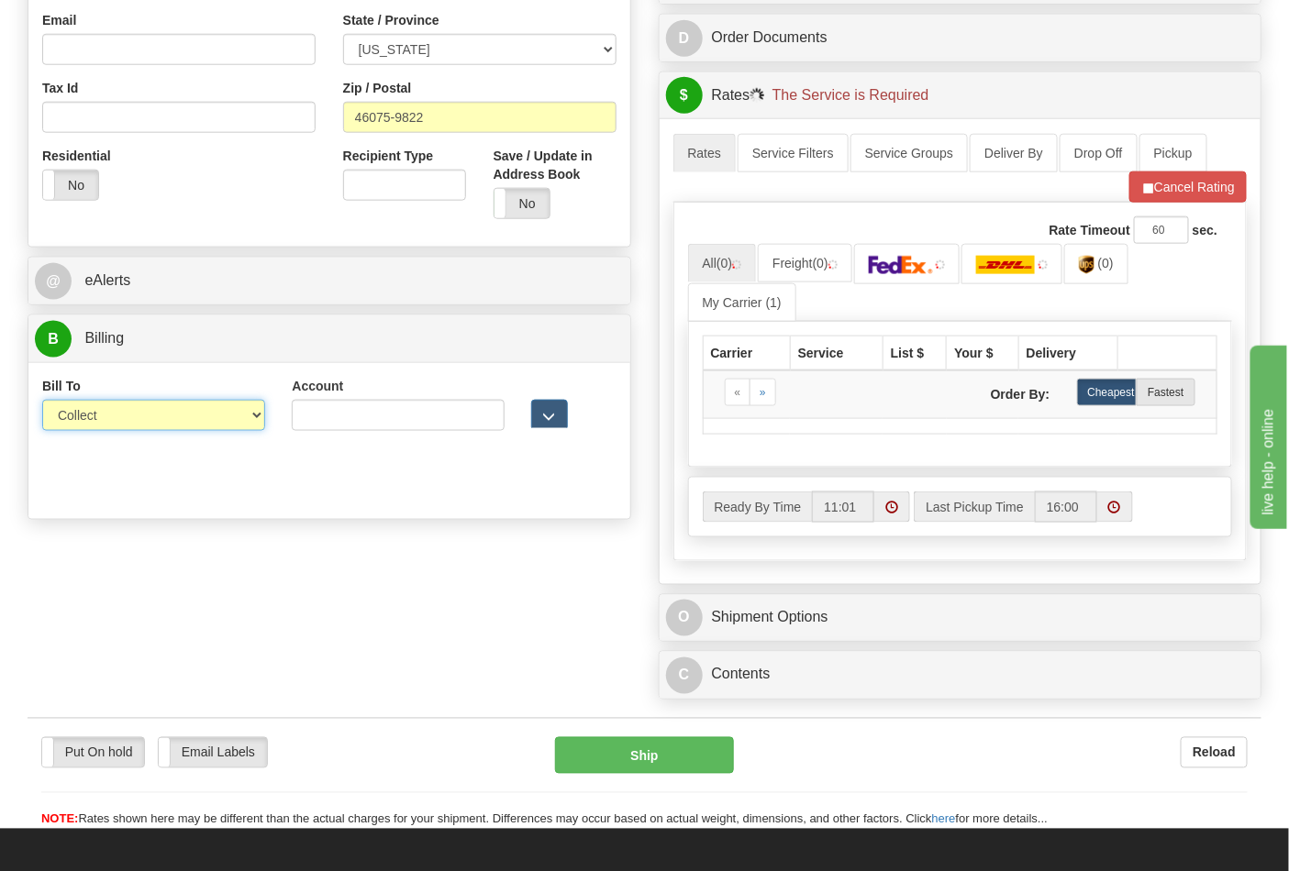
click at [99, 427] on select "Sender Recipient Third Party Collect" at bounding box center [153, 415] width 223 height 31
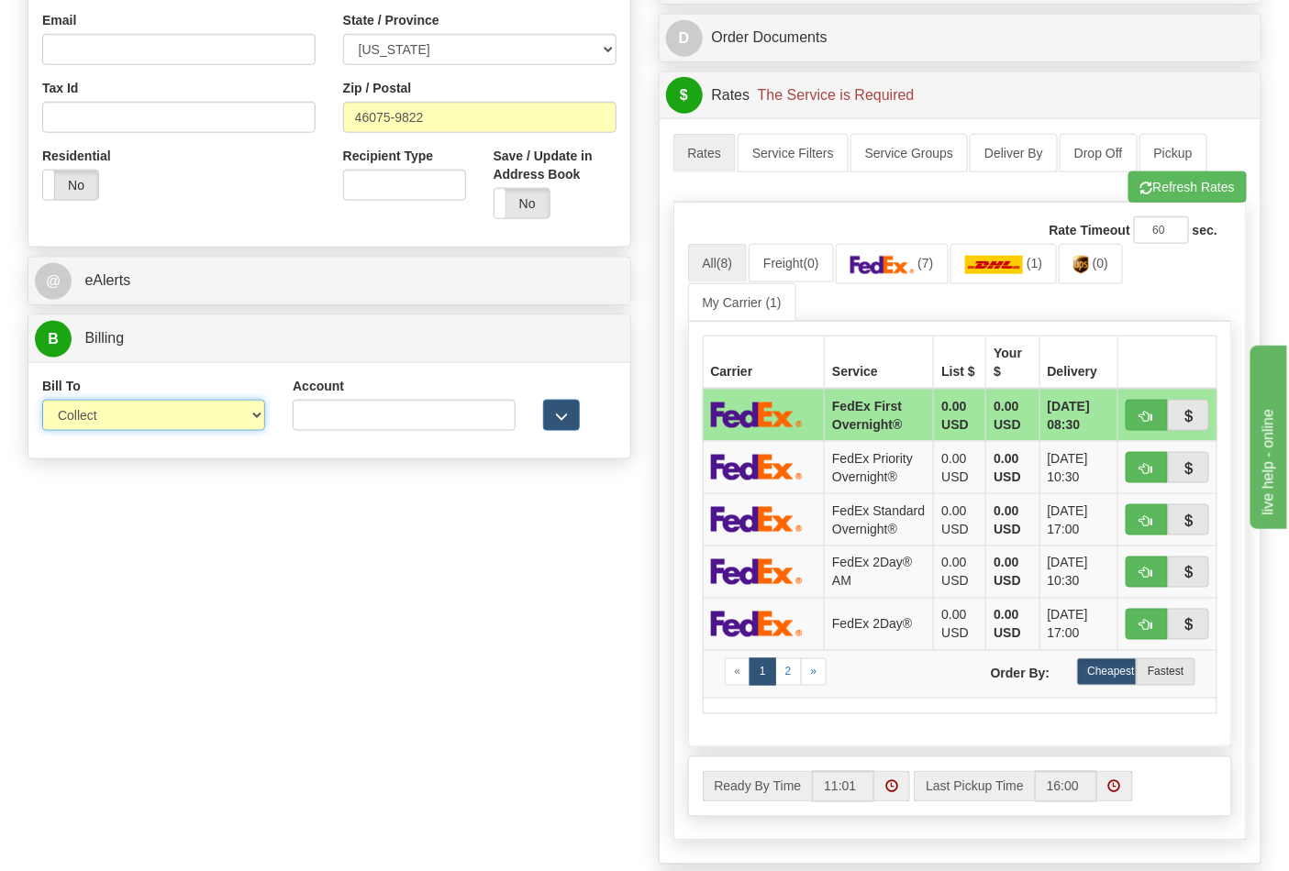
select select "2"
click at [42, 402] on select "Sender Recipient Third Party Collect" at bounding box center [153, 415] width 223 height 31
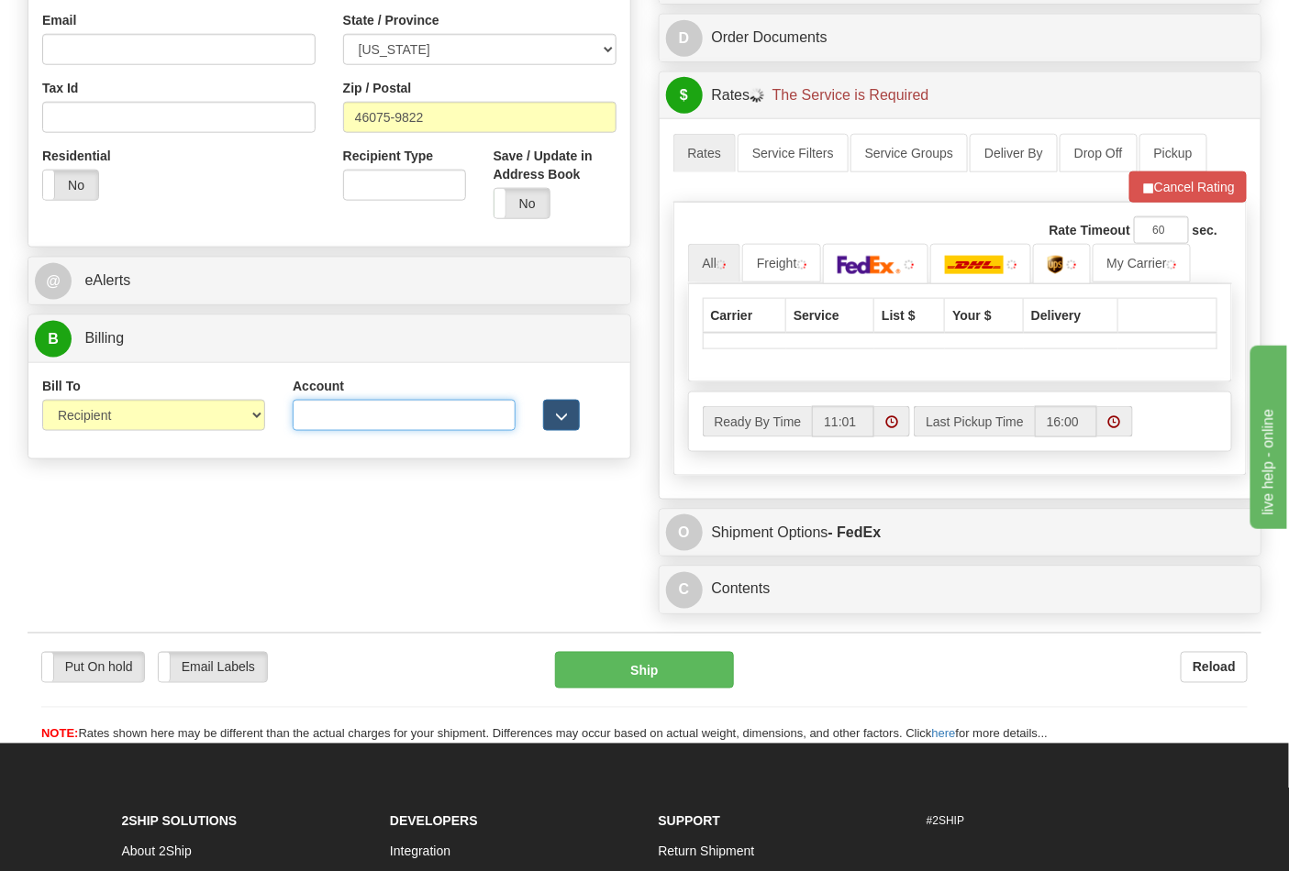
click at [318, 431] on input "Account" at bounding box center [404, 415] width 223 height 31
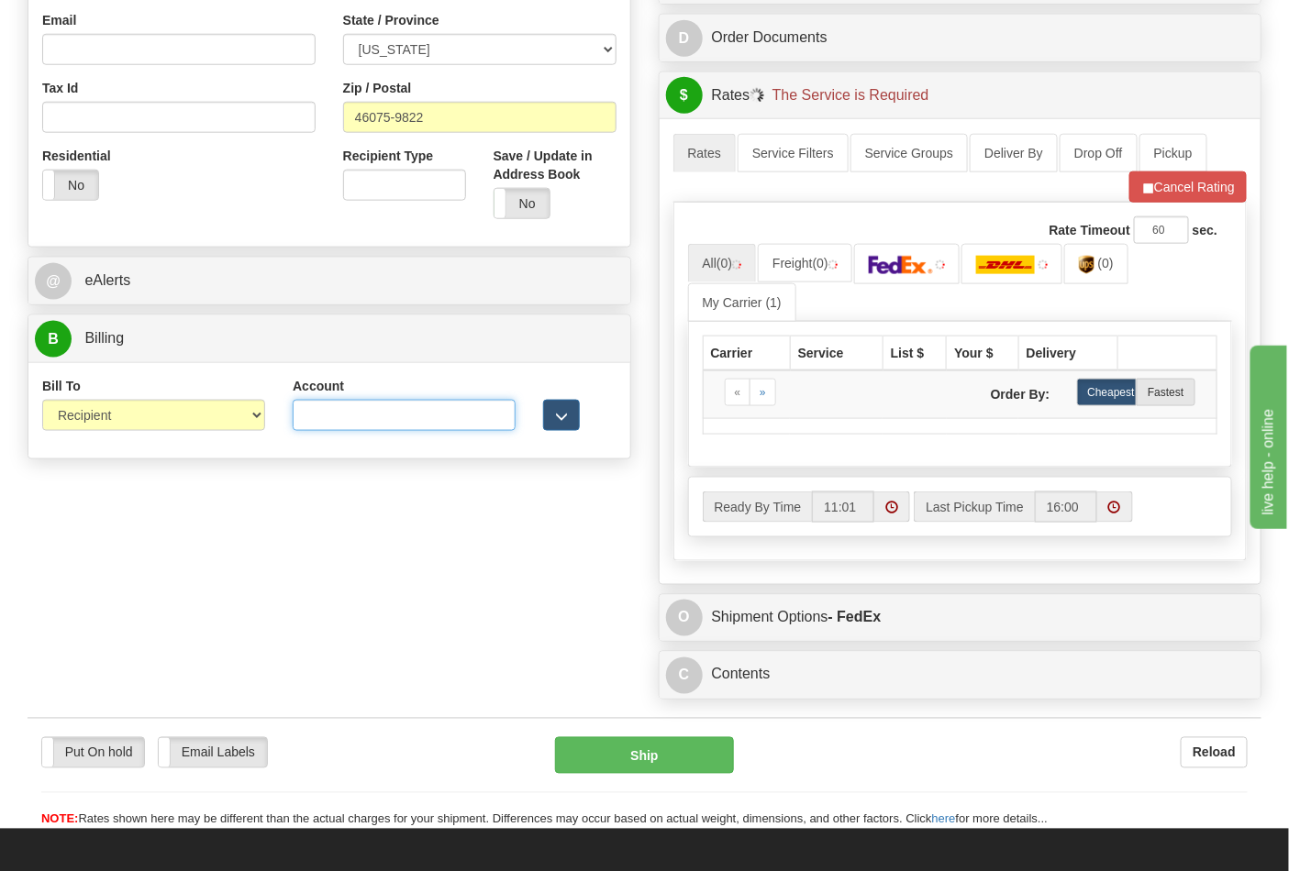
type input "587102"
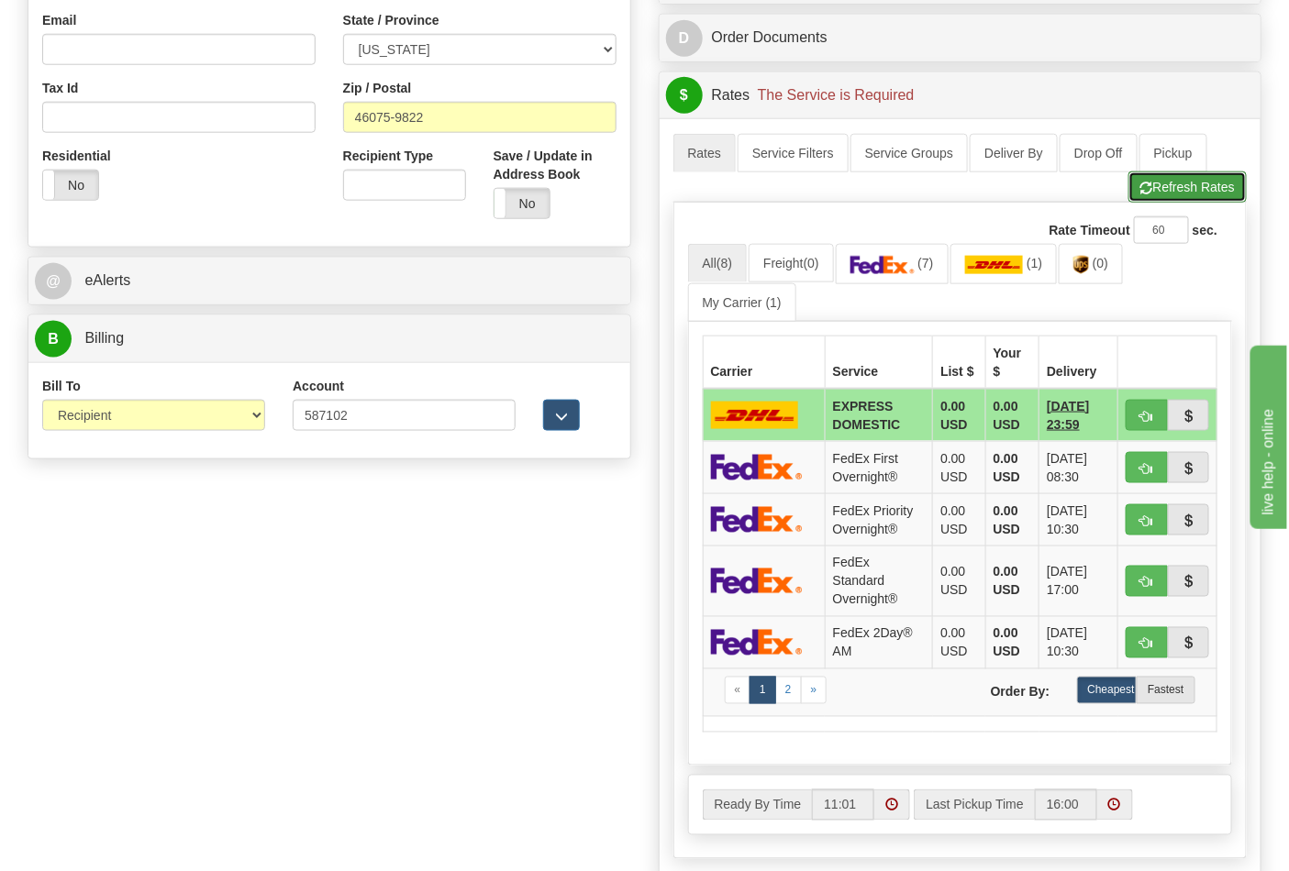
click at [1165, 196] on button "Refresh Rates" at bounding box center [1187, 187] width 118 height 31
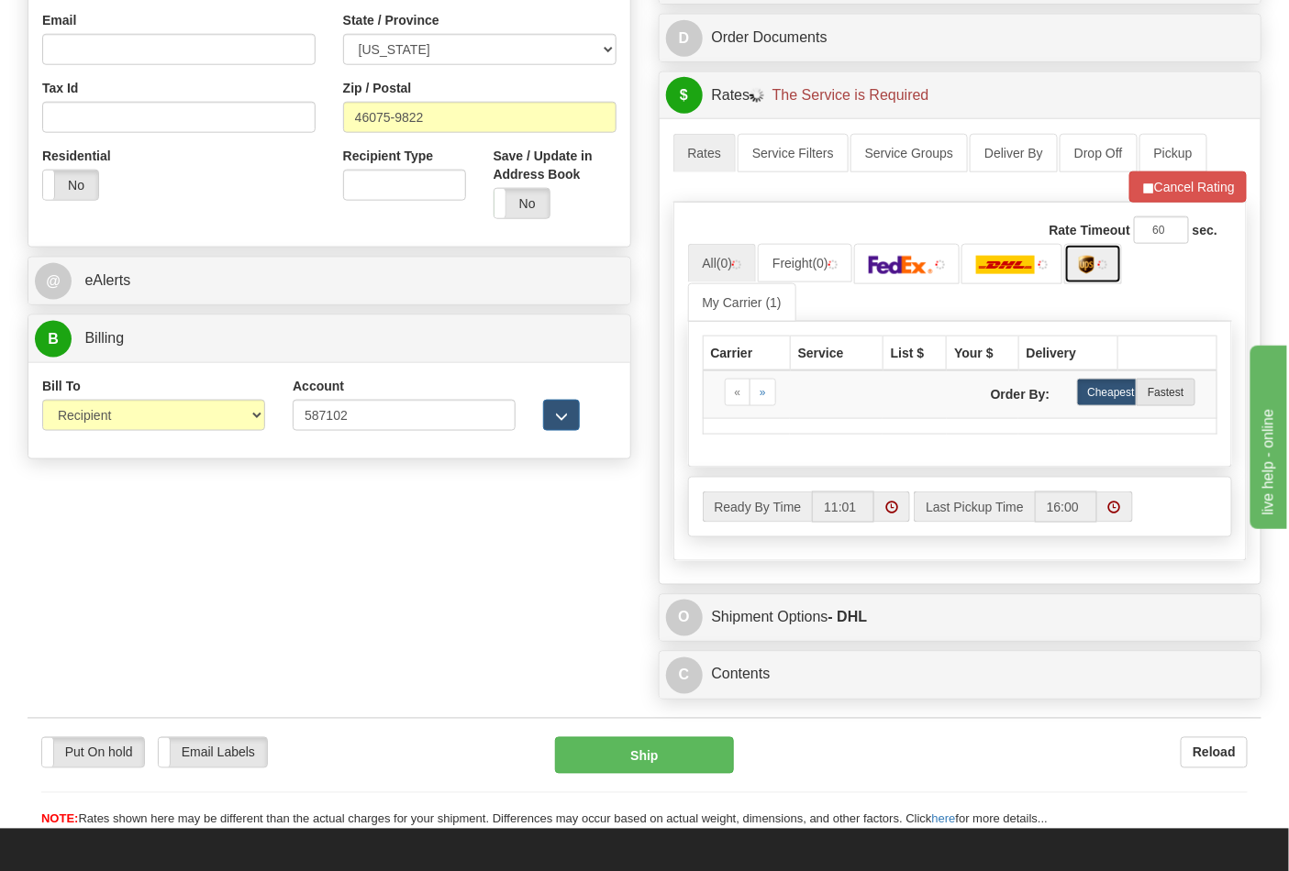
click at [1098, 278] on link at bounding box center [1093, 263] width 58 height 39
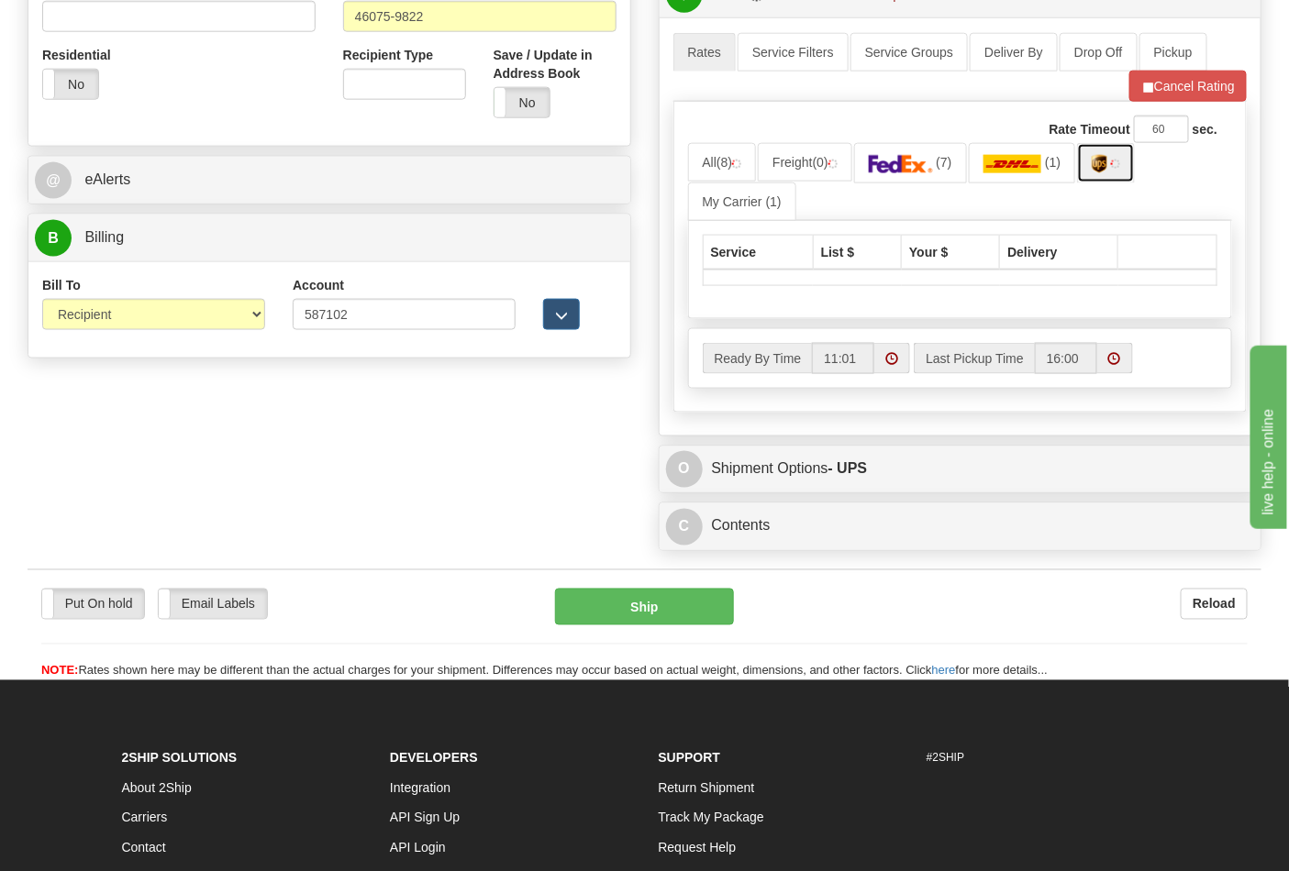
scroll to position [713, 0]
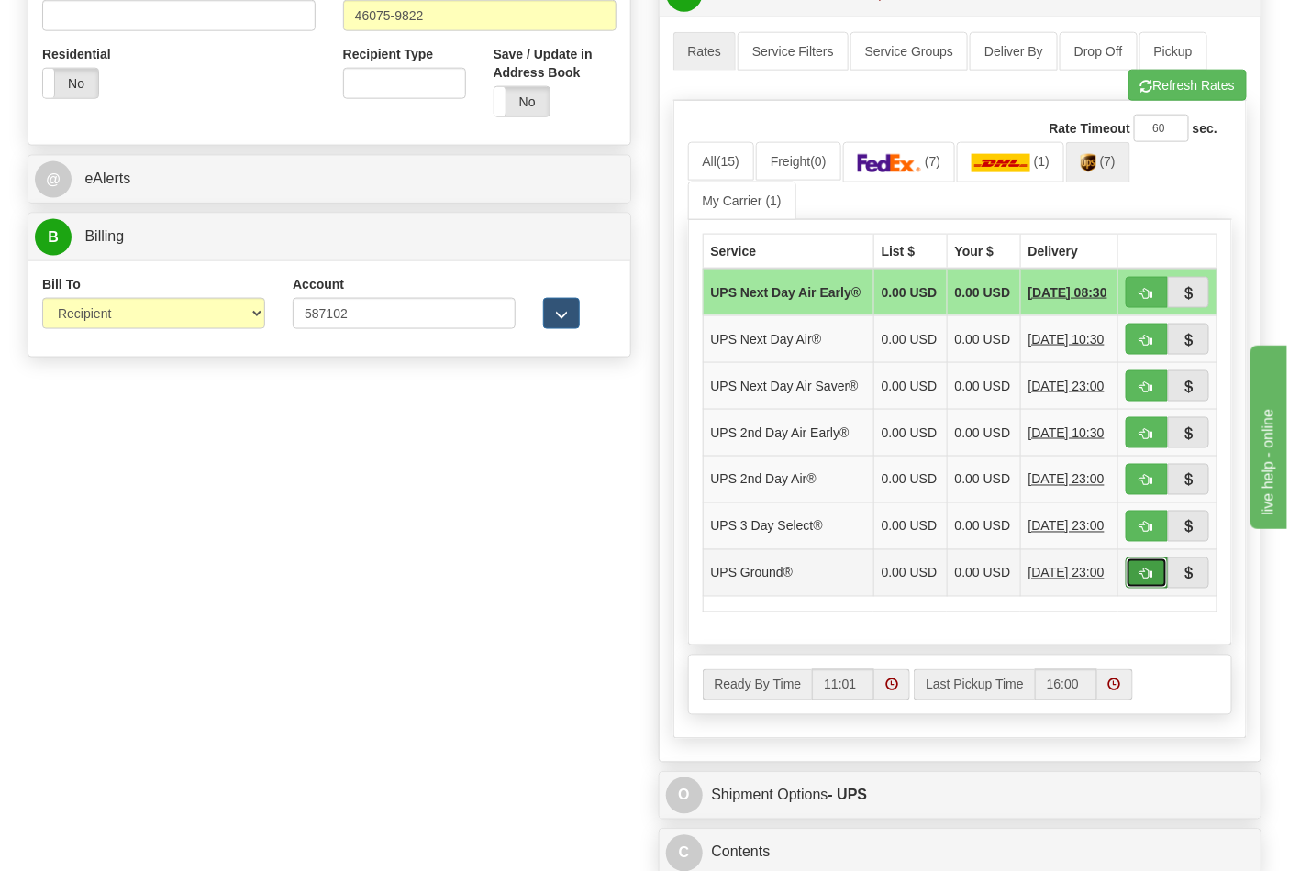
click at [1153, 589] on button "button" at bounding box center [1146, 573] width 42 height 31
type input "03"
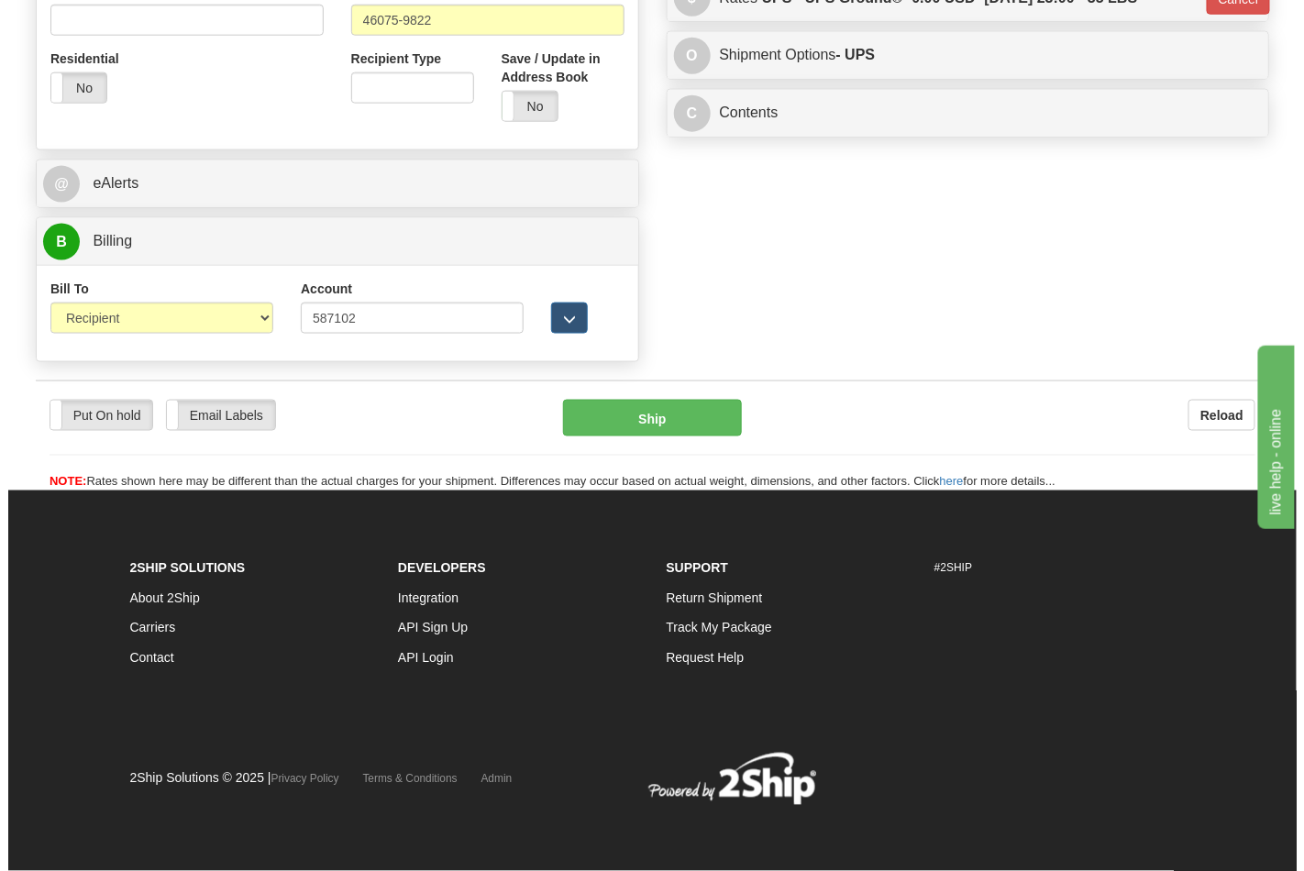
scroll to position [684, 0]
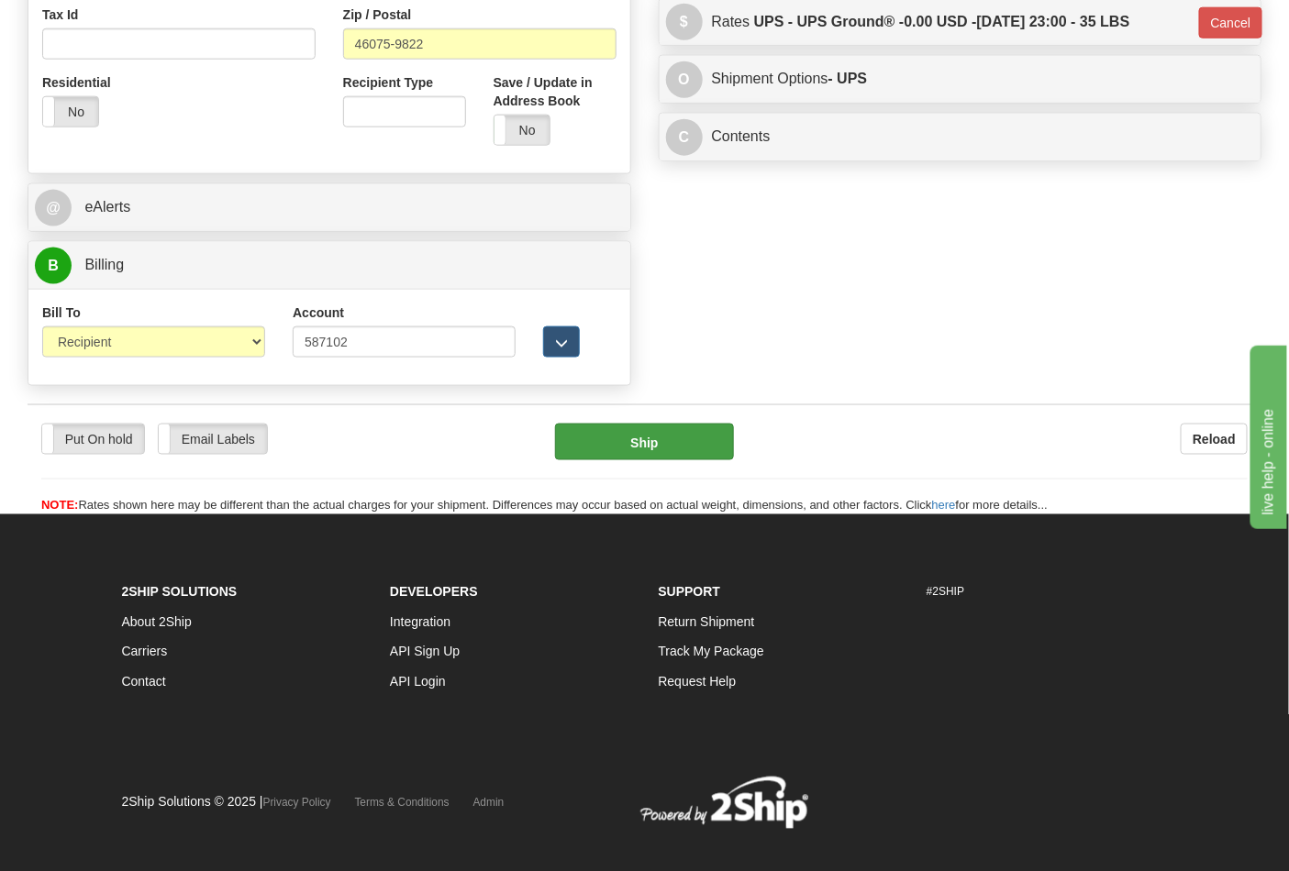
drag, startPoint x: 708, startPoint y: 471, endPoint x: 686, endPoint y: 457, distance: 26.5
click at [704, 470] on div "Put On hold Put On hold Email Labels Email Labels Edit Reload Ship" at bounding box center [645, 470] width 1234 height 92
drag, startPoint x: 675, startPoint y: 449, endPoint x: 723, endPoint y: 297, distance: 159.6
click at [721, 297] on form "Pre-print Ship Docs. [GEOGRAPHIC_DATA] Close Consolidation Unit Close Consolida…" at bounding box center [645, 0] width 1234 height 1027
click at [613, 452] on button "Ship" at bounding box center [644, 442] width 178 height 37
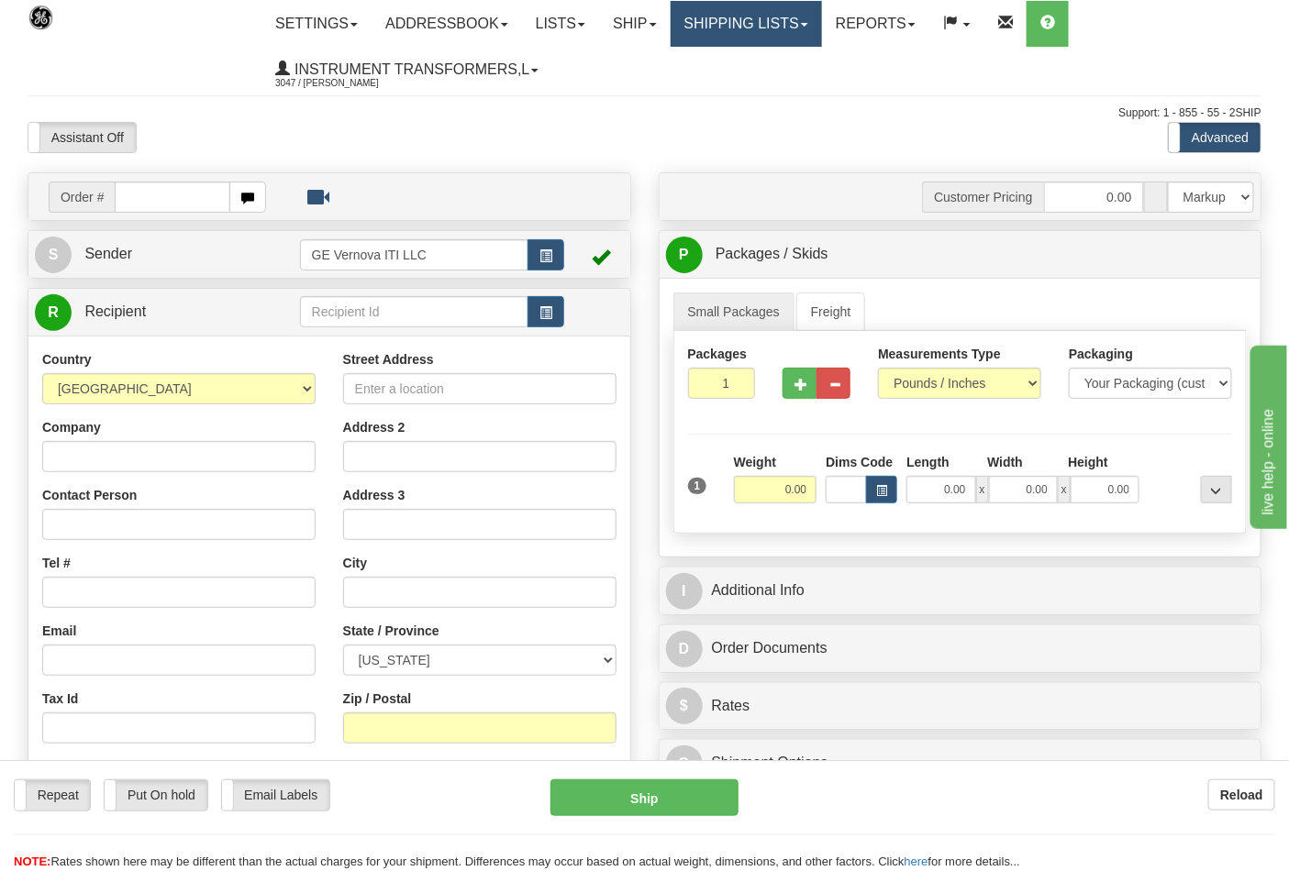
click at [740, 25] on link "Shipping lists" at bounding box center [746, 24] width 151 height 46
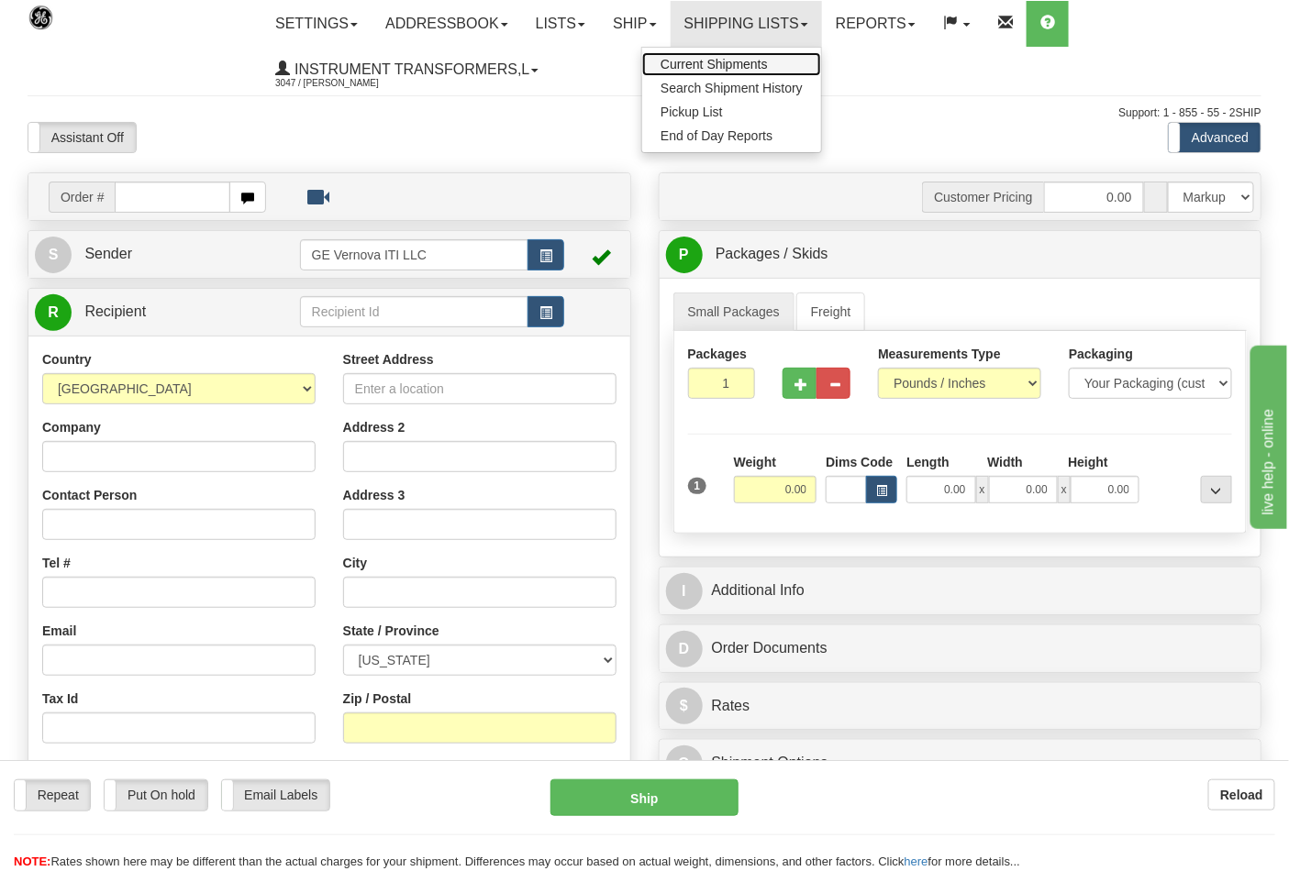
click at [717, 61] on span "Current Shipments" at bounding box center [713, 64] width 107 height 15
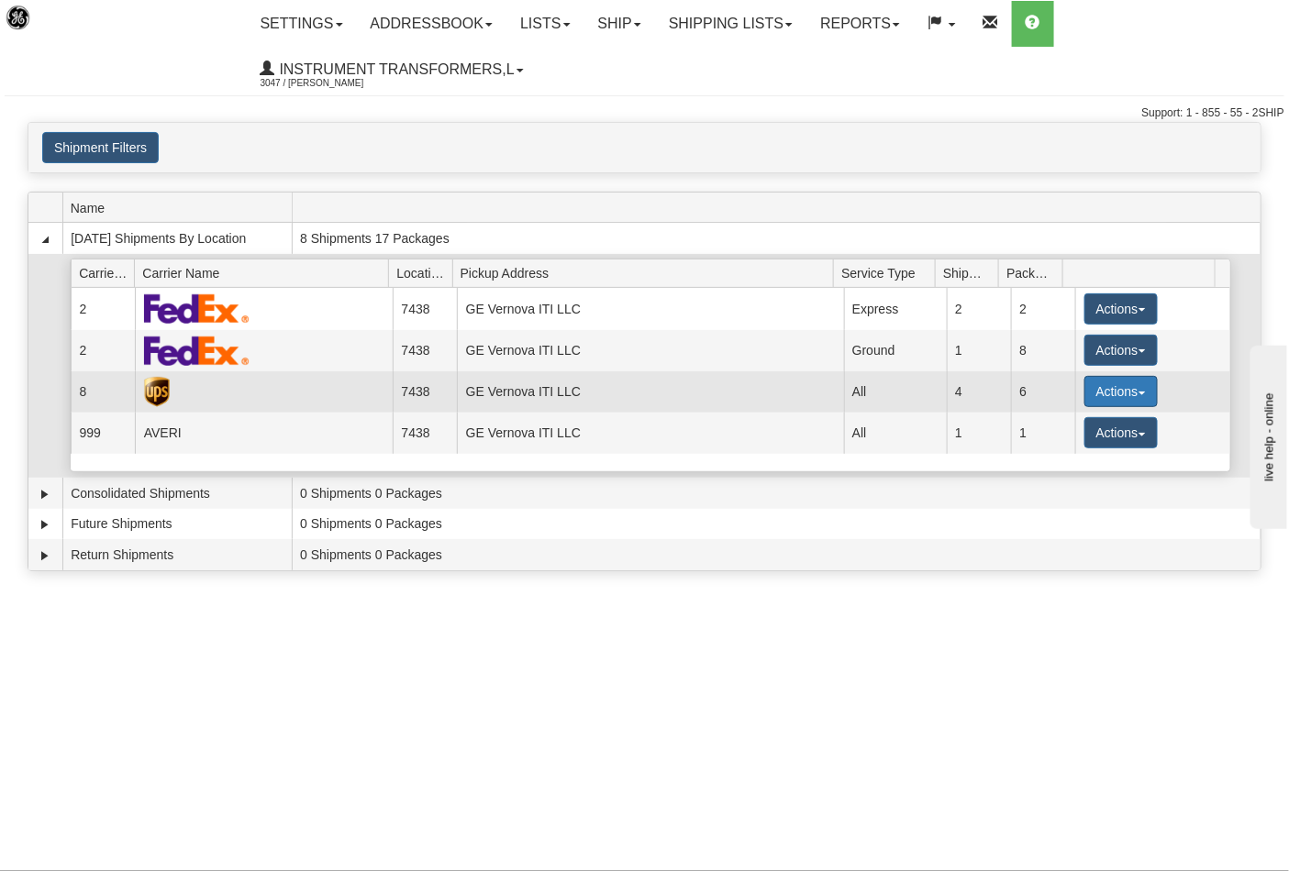
click at [1093, 393] on button "Actions" at bounding box center [1120, 391] width 73 height 31
click at [1053, 427] on span "Details" at bounding box center [1053, 425] width 50 height 13
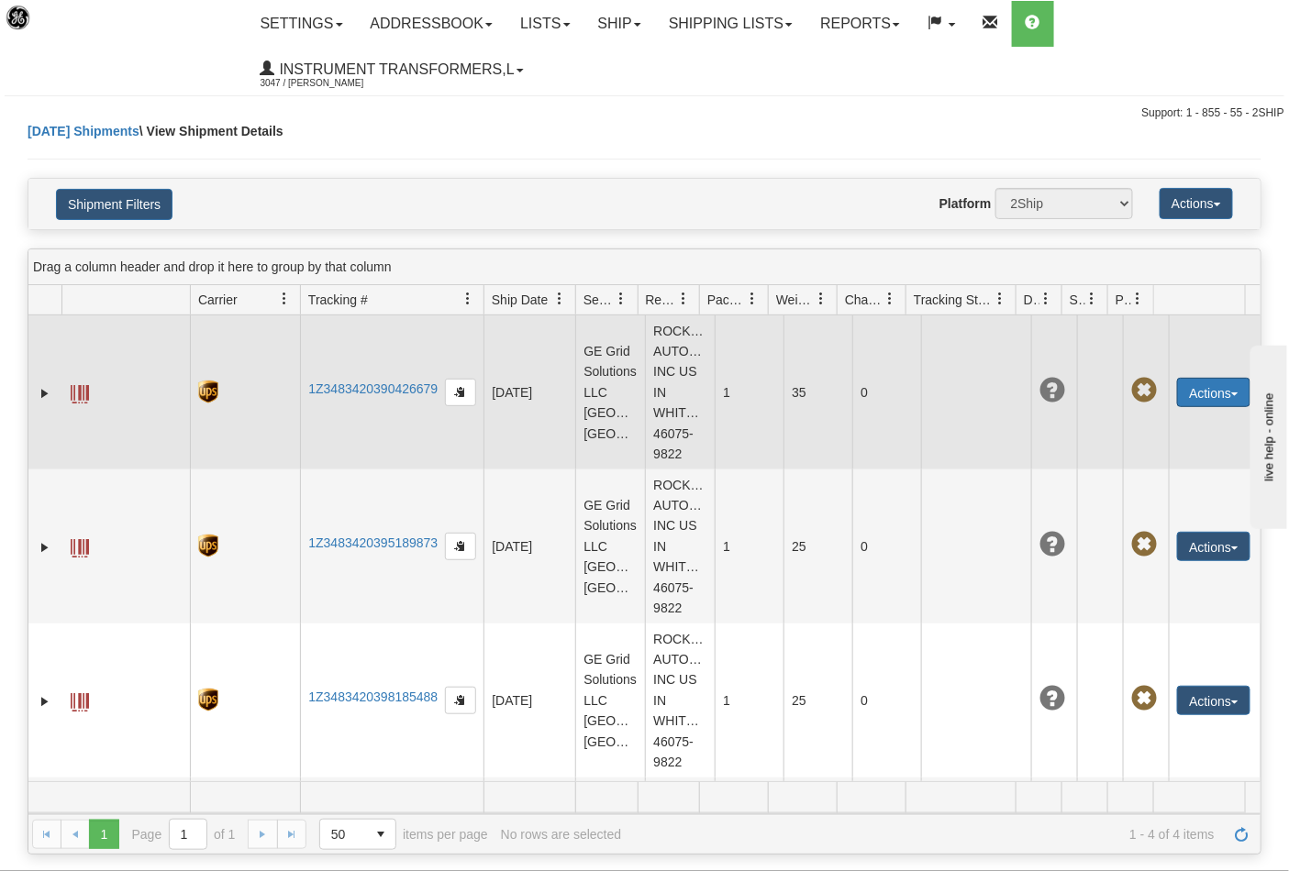
click at [1191, 401] on button "Actions" at bounding box center [1213, 392] width 73 height 29
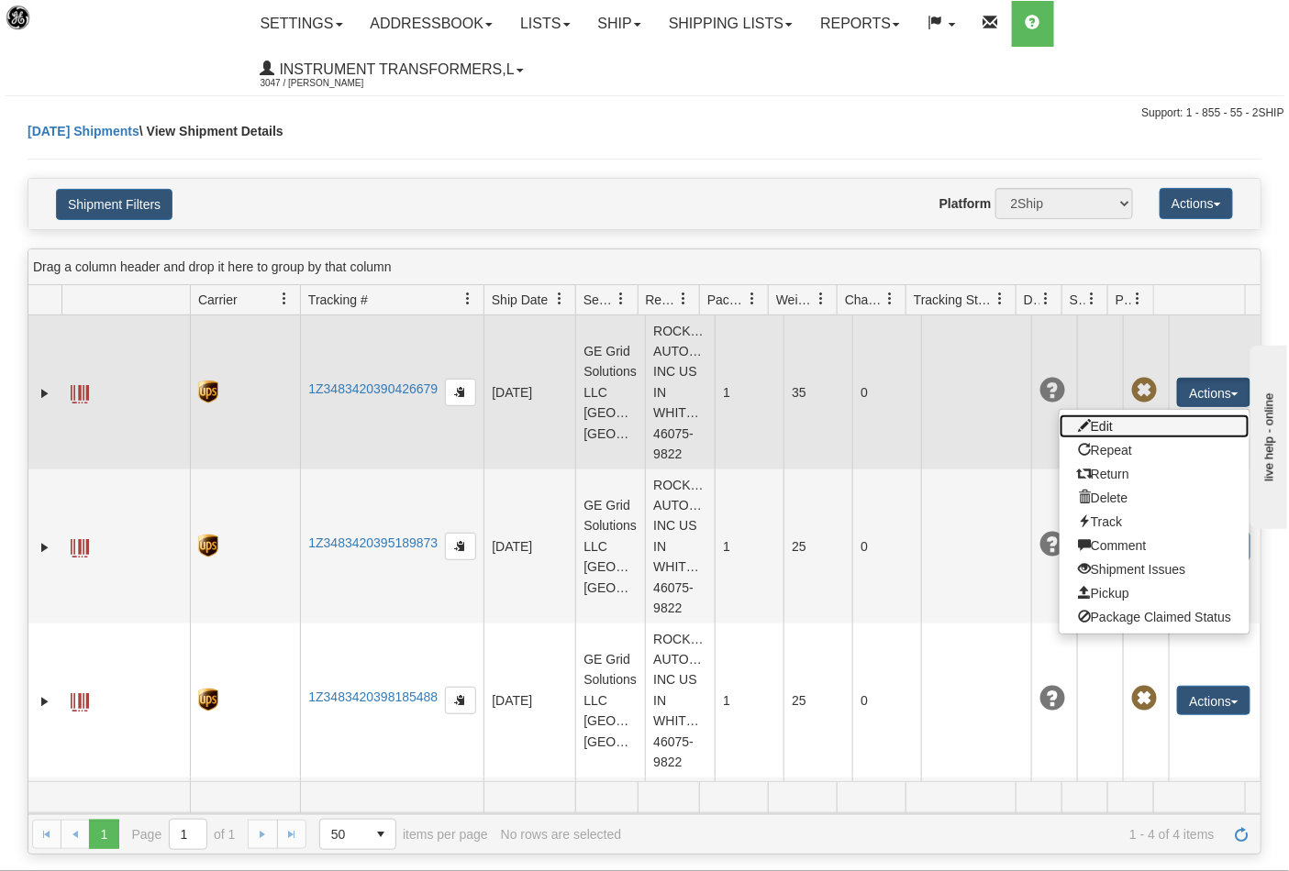
click at [1113, 434] on link "Edit" at bounding box center [1154, 427] width 190 height 24
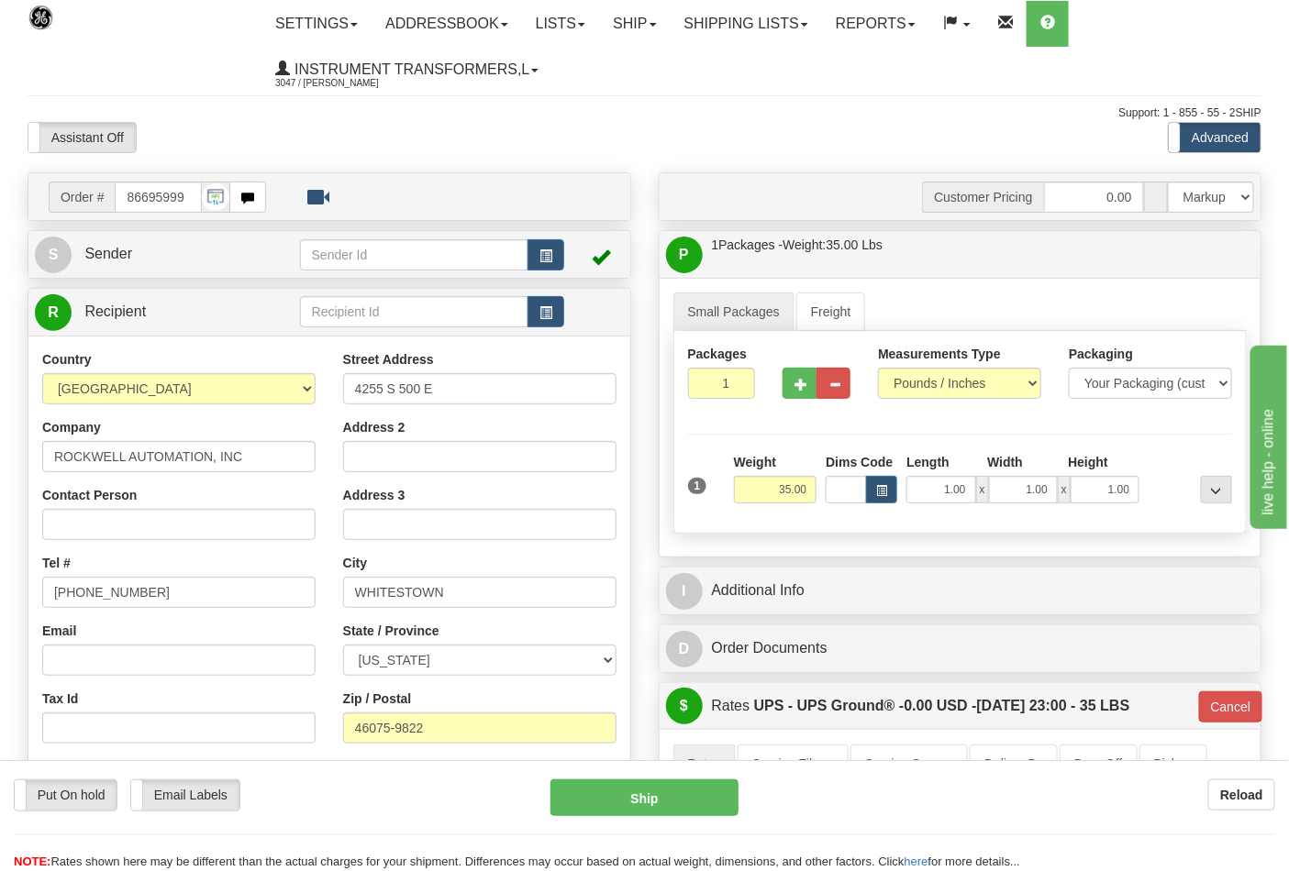
click at [799, 359] on div at bounding box center [816, 356] width 68 height 23
click at [807, 386] on span "button" at bounding box center [800, 385] width 13 height 12
type input "2"
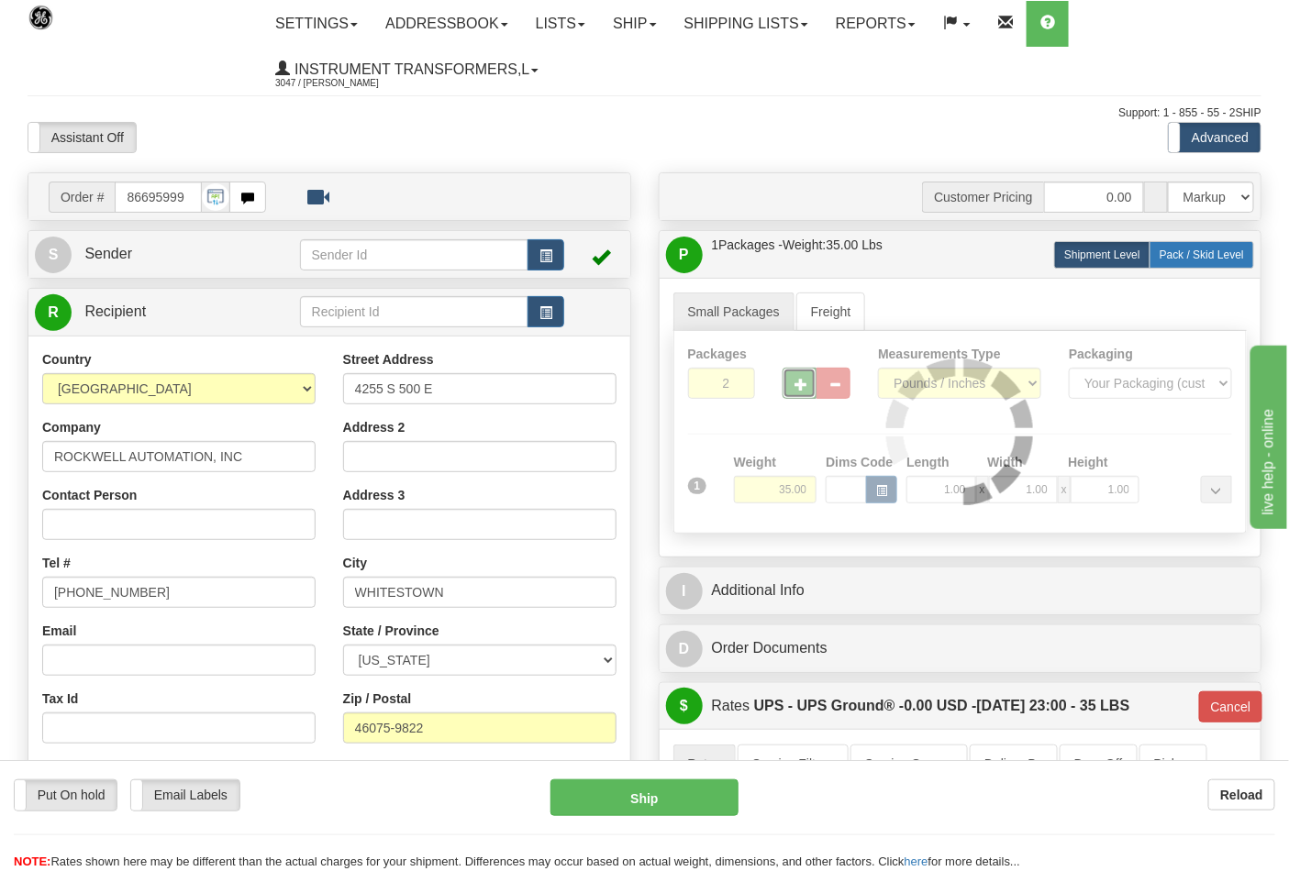
type input "03"
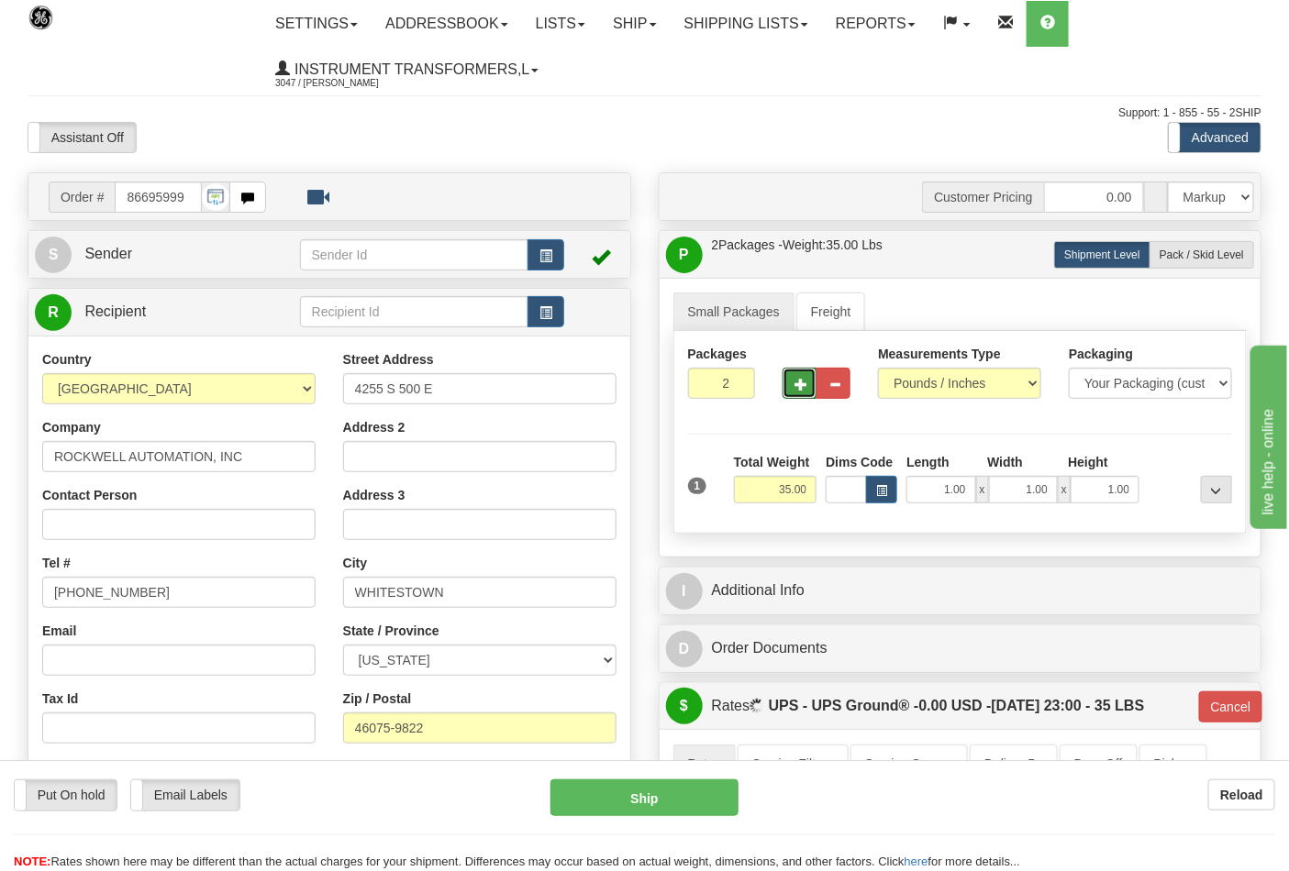
drag, startPoint x: 1207, startPoint y: 259, endPoint x: 1172, endPoint y: 282, distance: 41.7
click at [1207, 259] on span "Pack / Skid Level" at bounding box center [1201, 255] width 84 height 13
radio input "true"
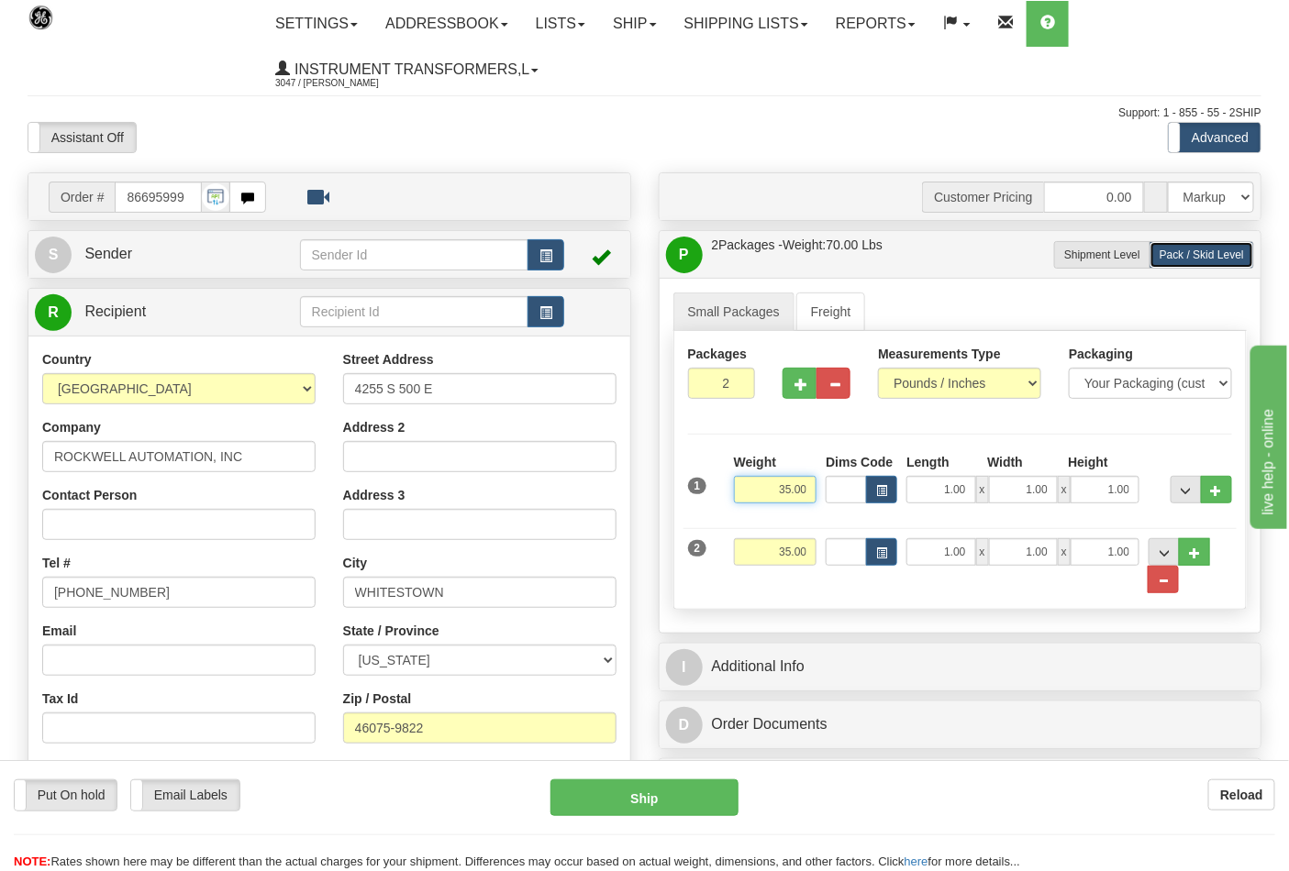
click at [804, 490] on input "35.00" at bounding box center [775, 490] width 83 height 28
drag, startPoint x: 810, startPoint y: 496, endPoint x: 716, endPoint y: 496, distance: 93.6
click at [716, 496] on div "1 Weight 35.00 Dims Code x x" at bounding box center [960, 485] width 554 height 65
type input "18"
type input "03"
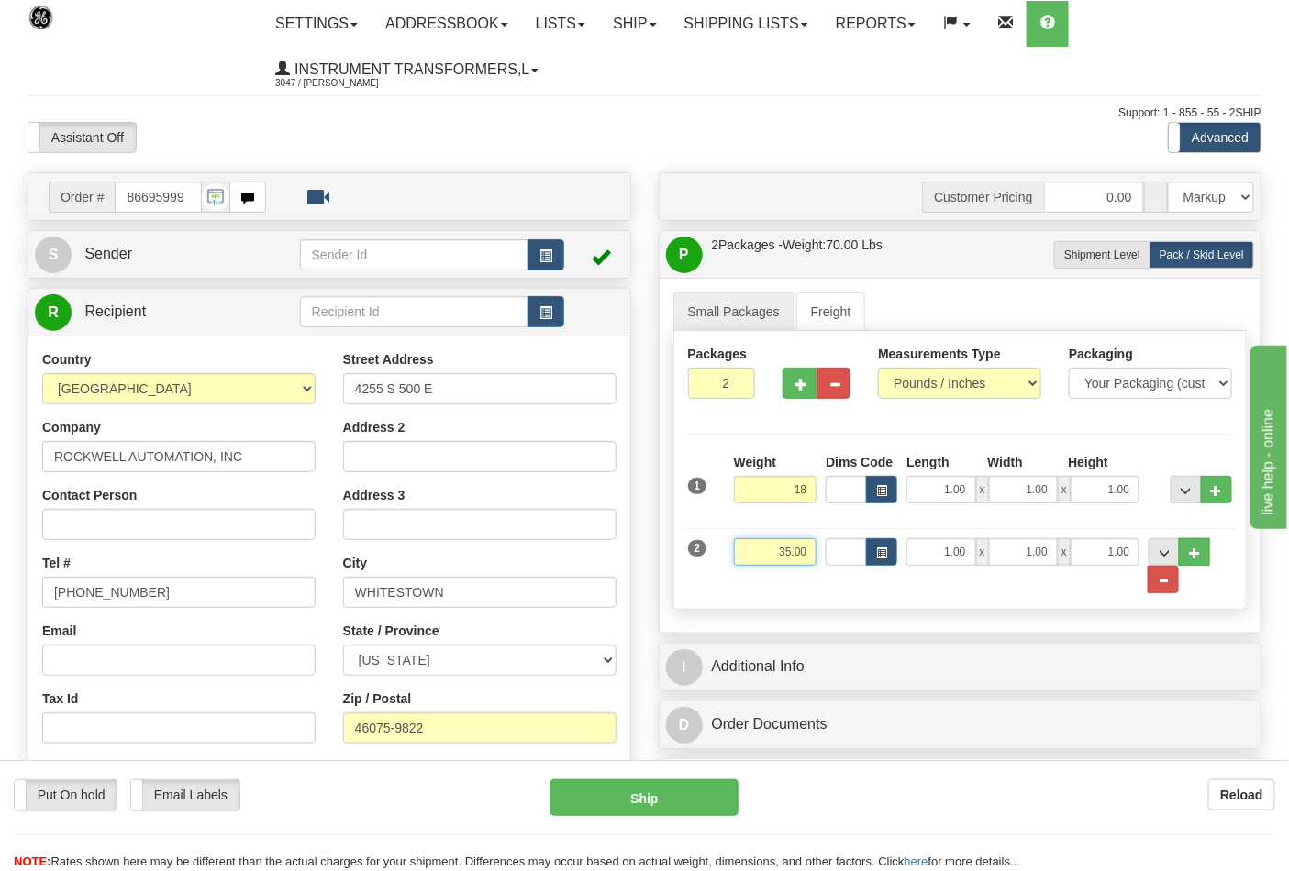
type input "18.00"
drag, startPoint x: 804, startPoint y: 552, endPoint x: 745, endPoint y: 552, distance: 59.6
click at [745, 552] on input "35.00" at bounding box center [775, 552] width 83 height 28
type input "4"
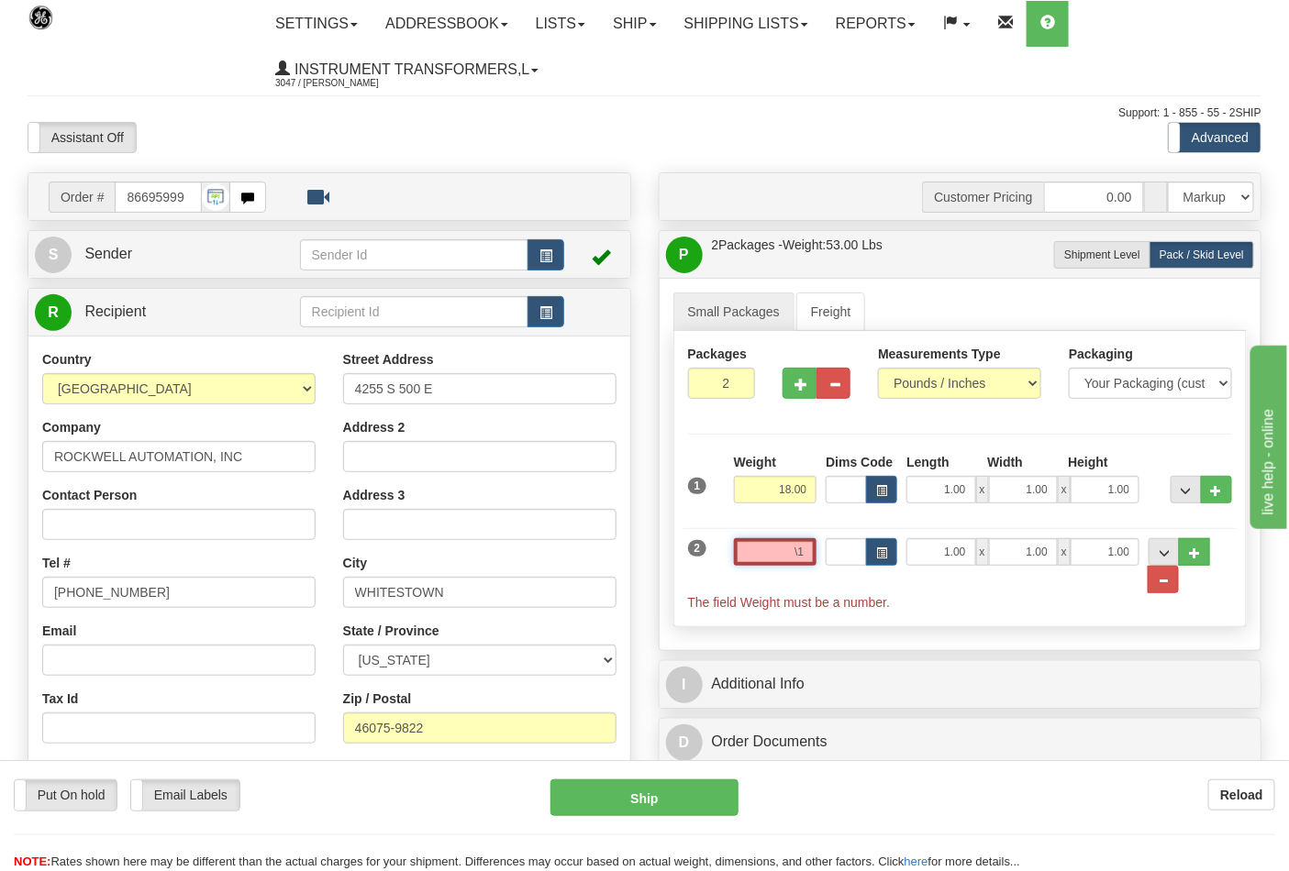
type input "\"
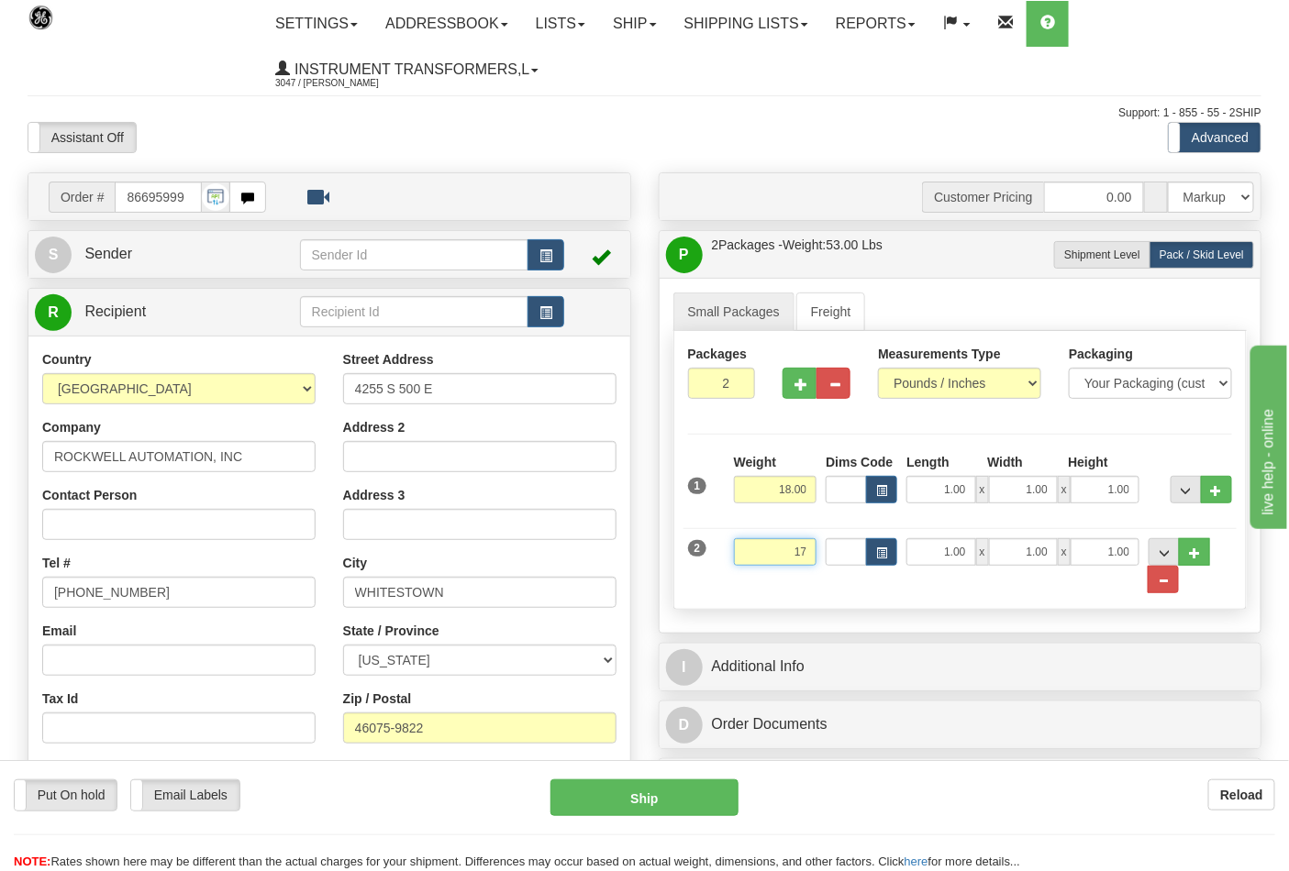
type input "17"
click button "Delete" at bounding box center [0, 0] width 0 height 0
type input "03"
type input "17.00"
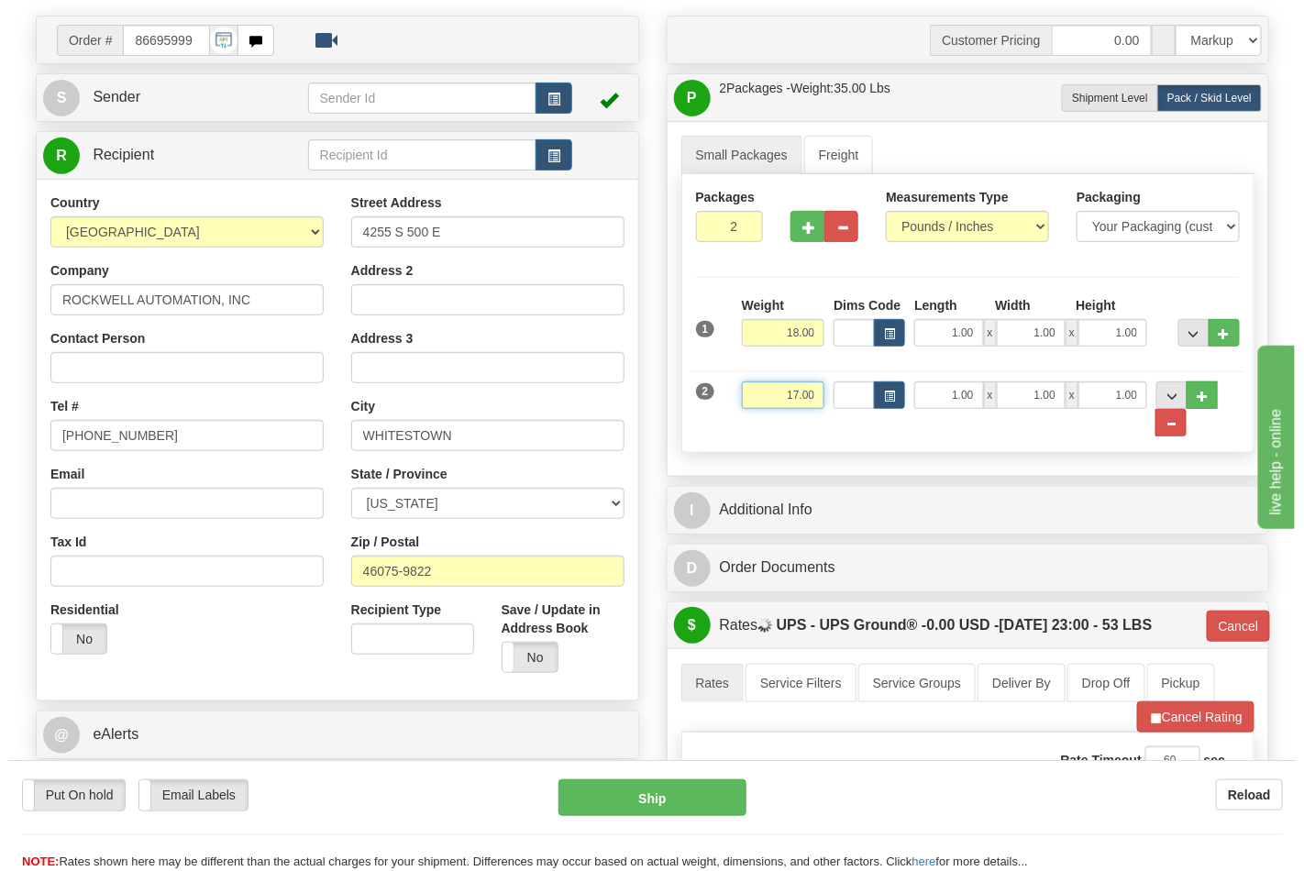
scroll to position [407, 0]
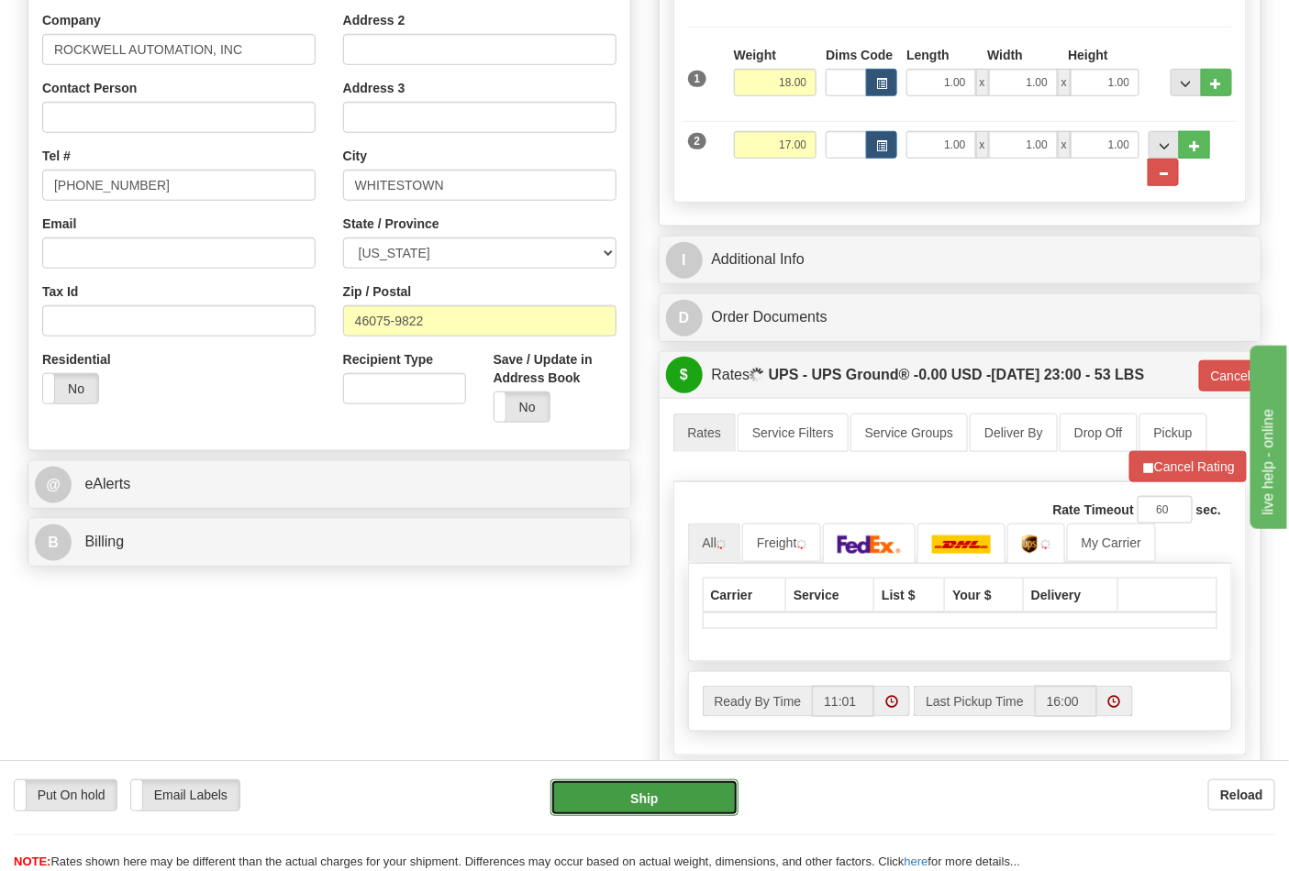
click at [648, 787] on button "Ship" at bounding box center [643, 798] width 187 height 37
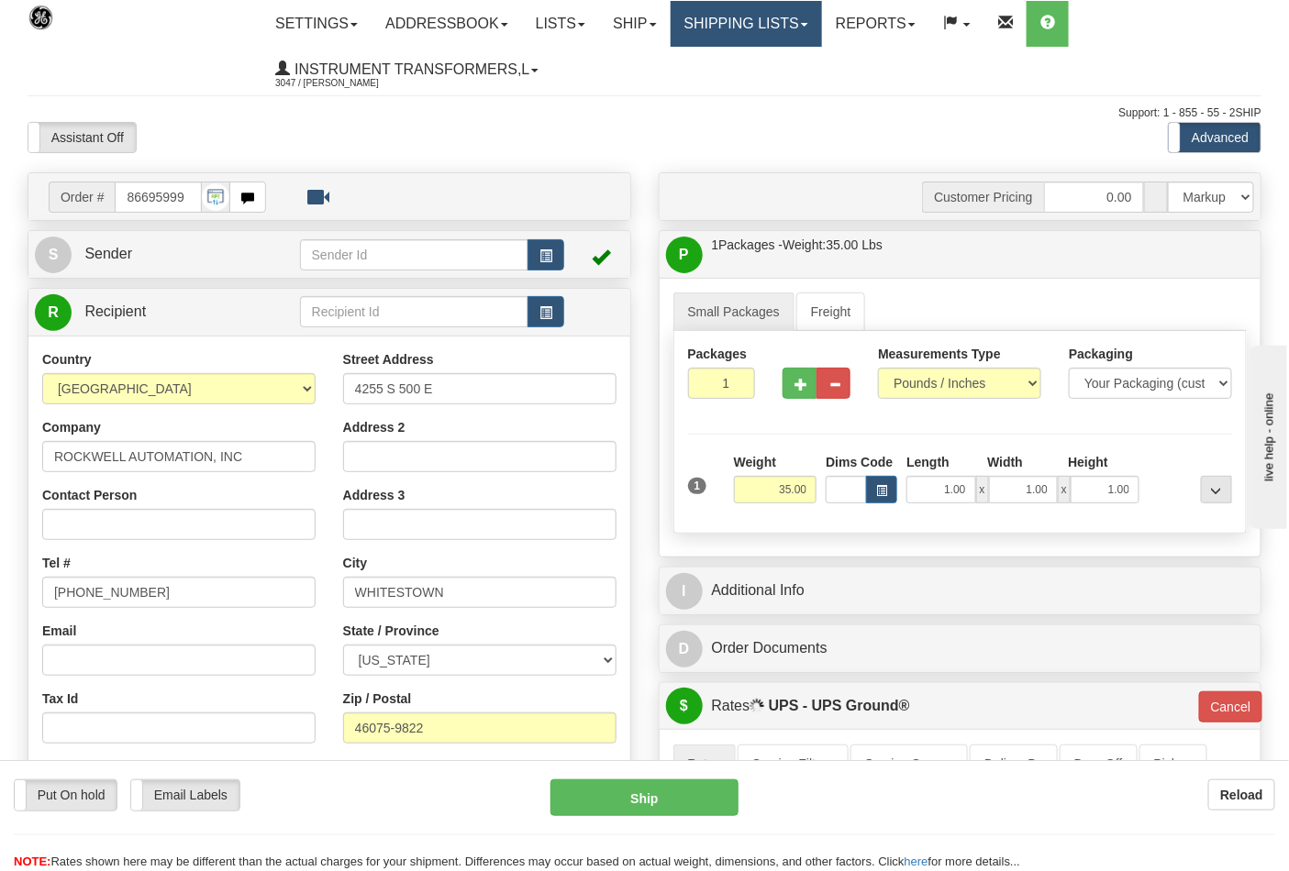
click at [749, 33] on link "Shipping lists" at bounding box center [746, 24] width 151 height 46
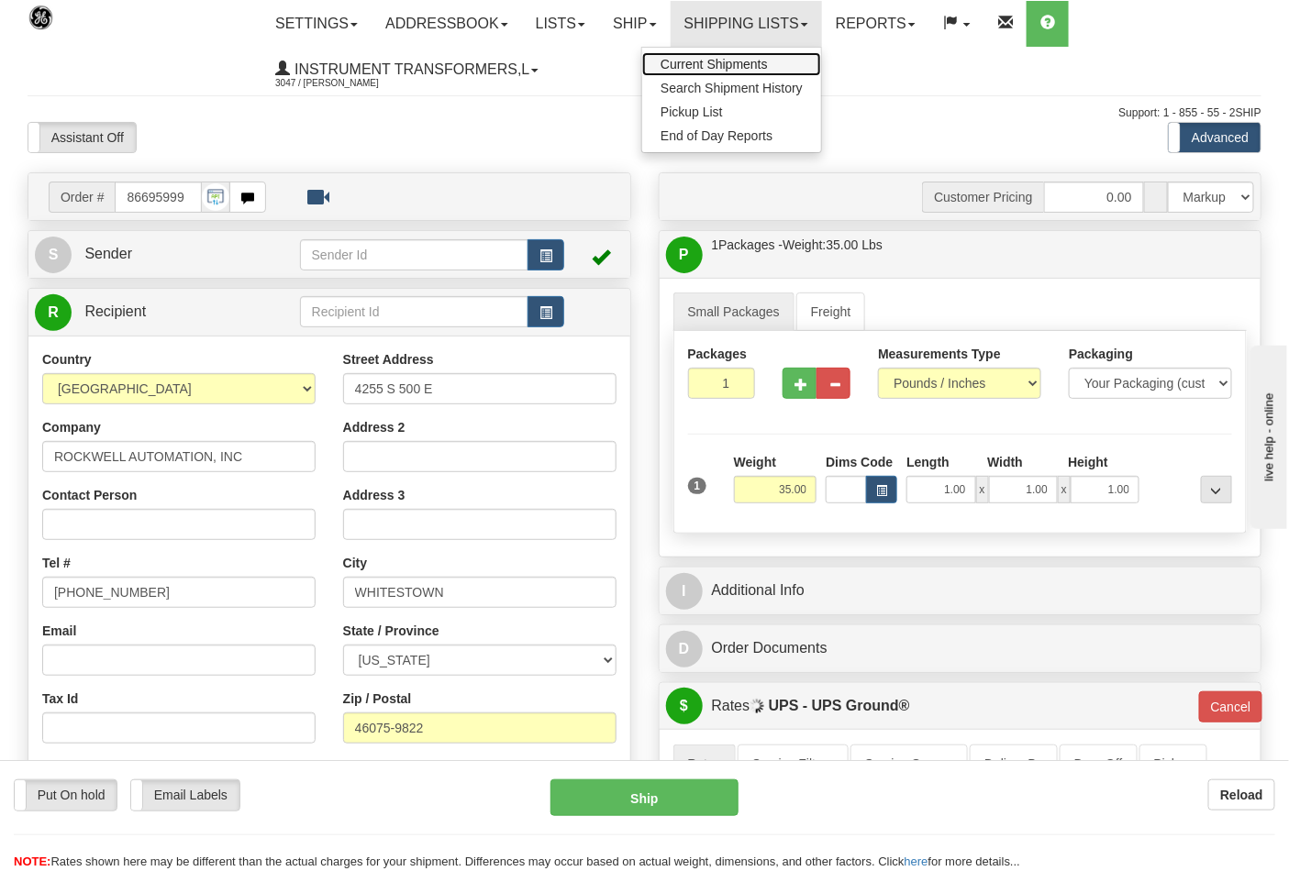
click at [710, 59] on span "Current Shipments" at bounding box center [713, 64] width 107 height 15
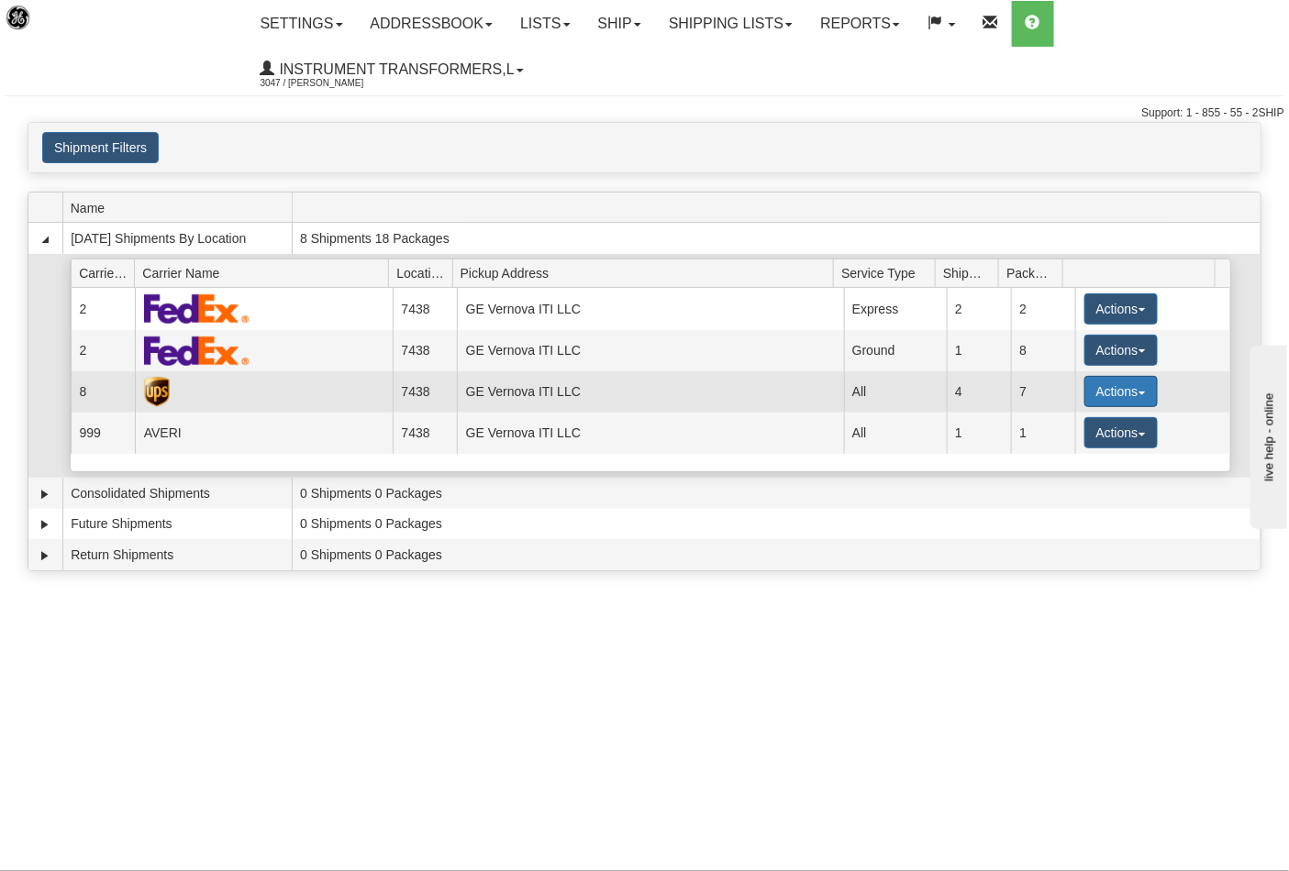
click at [1092, 395] on button "Actions" at bounding box center [1120, 391] width 73 height 31
click at [1048, 425] on span "Details" at bounding box center [1053, 425] width 50 height 13
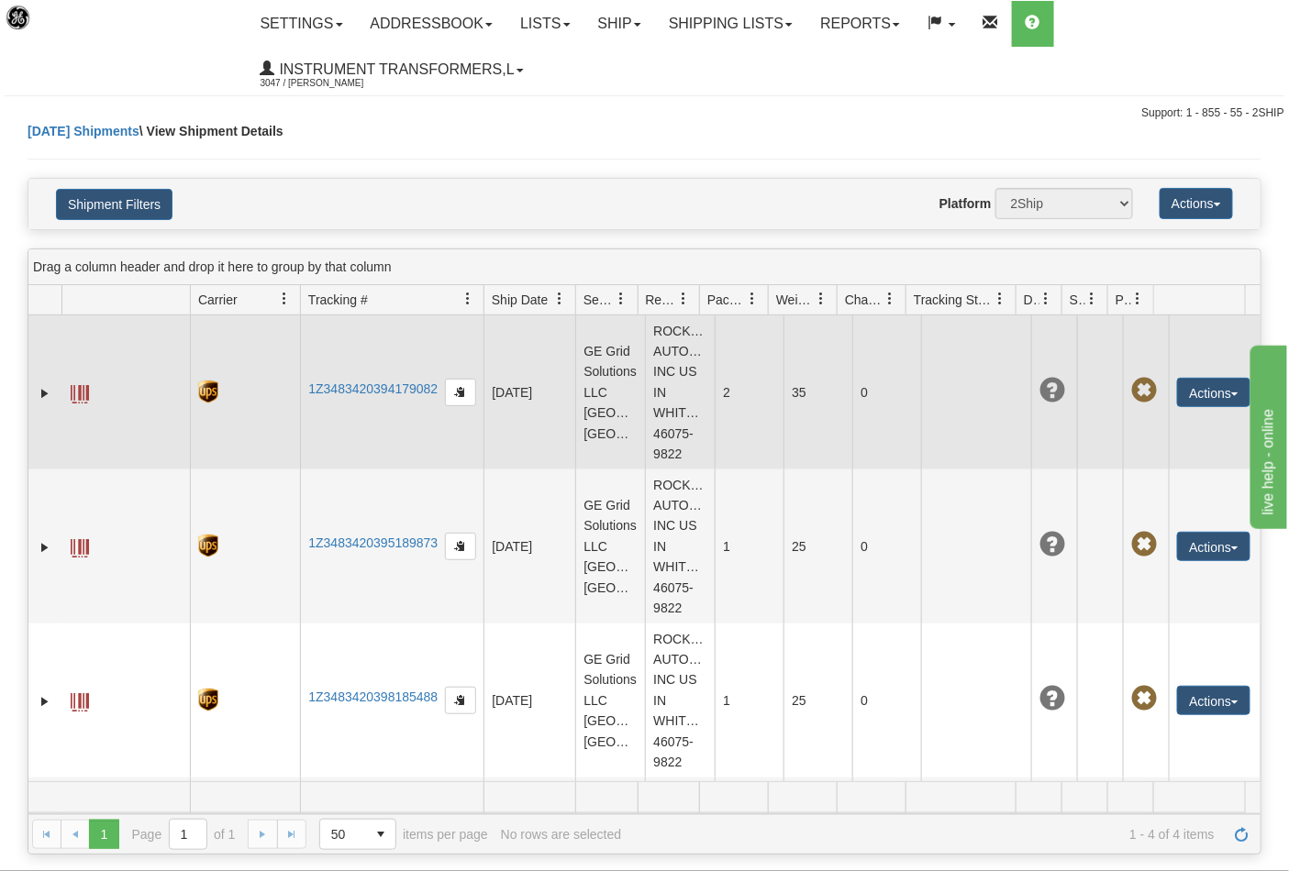
click at [69, 399] on td at bounding box center [125, 393] width 128 height 154
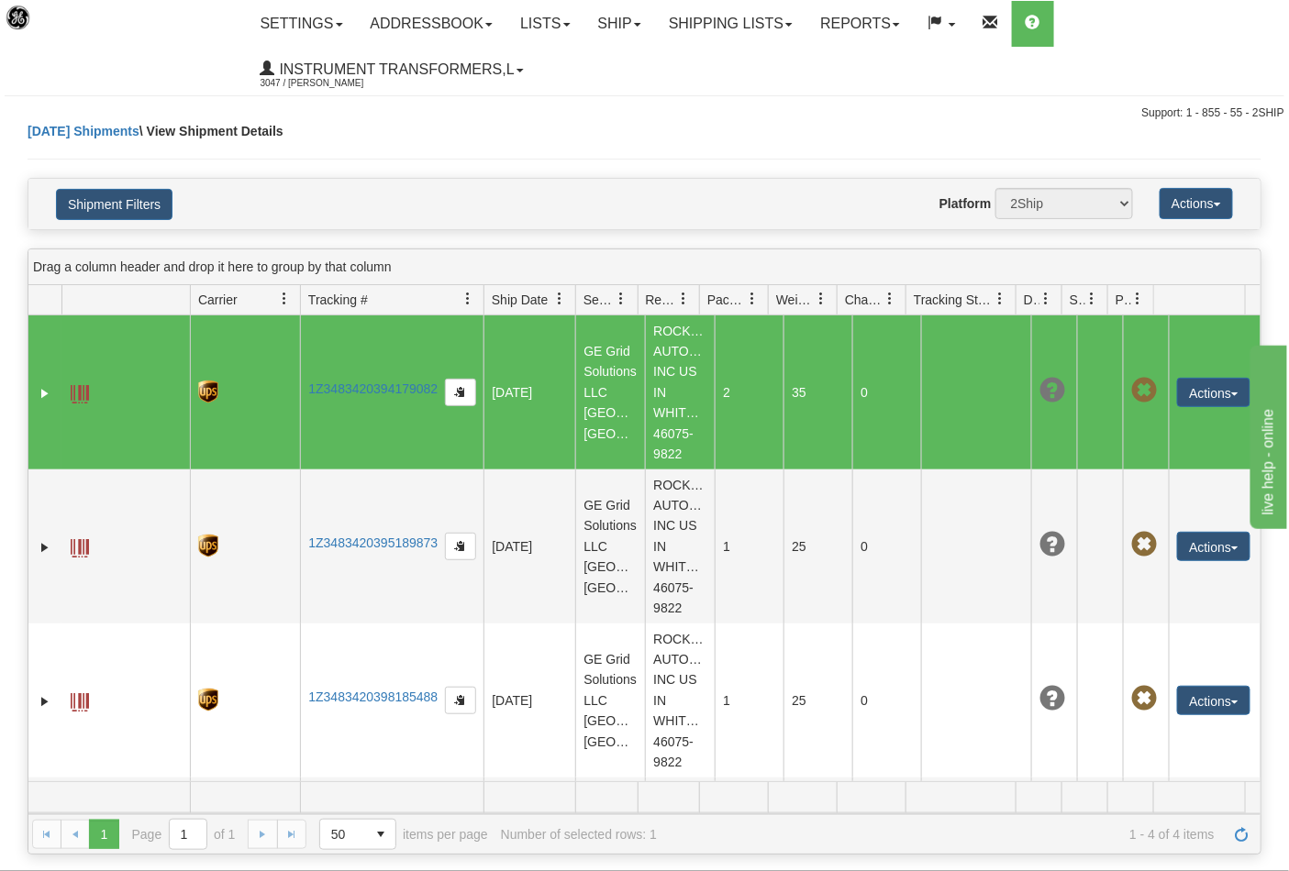
click at [92, 393] on td at bounding box center [125, 393] width 128 height 154
click at [78, 394] on span at bounding box center [80, 394] width 18 height 18
click at [640, 14] on link "Ship" at bounding box center [619, 24] width 71 height 46
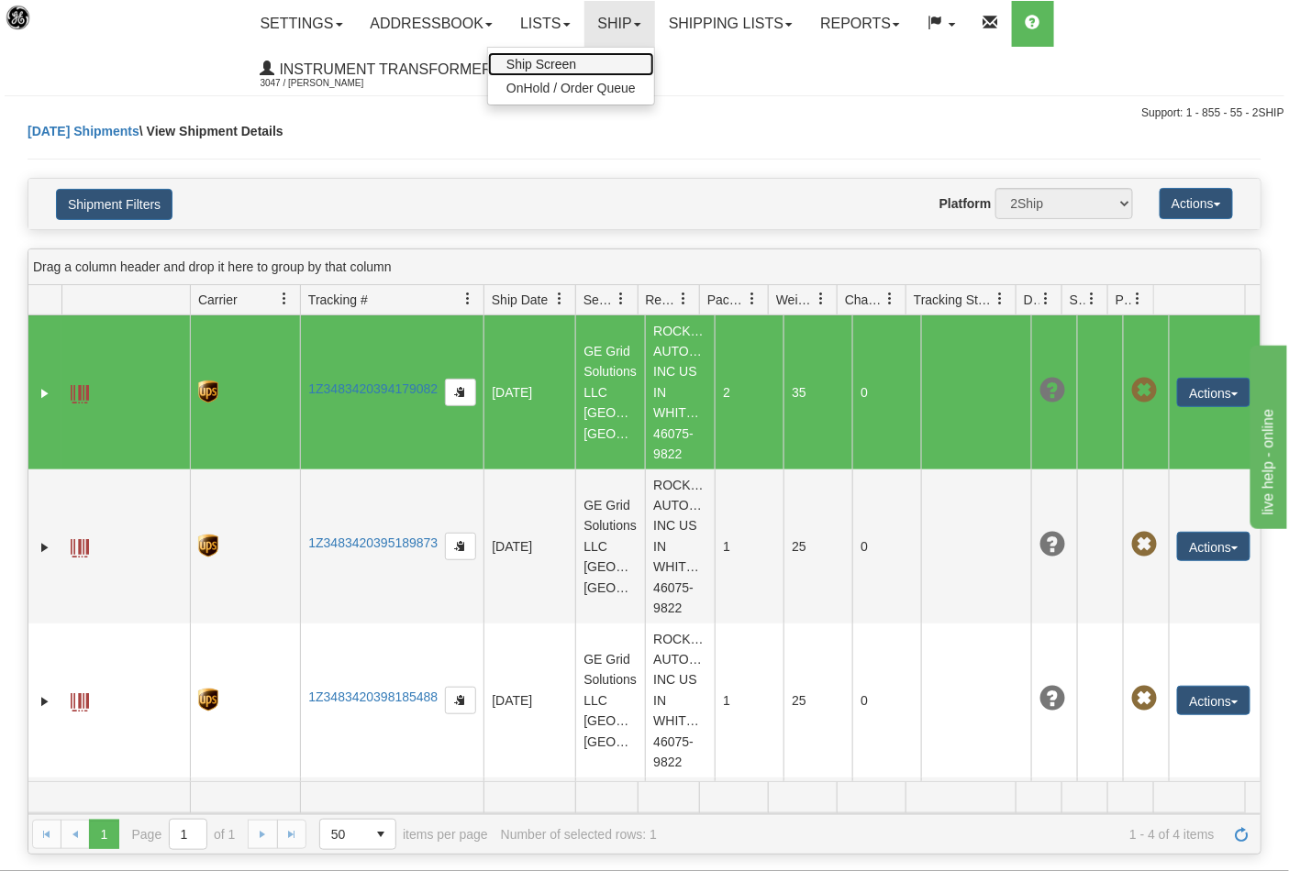
click at [570, 64] on span "Ship Screen" at bounding box center [541, 64] width 70 height 15
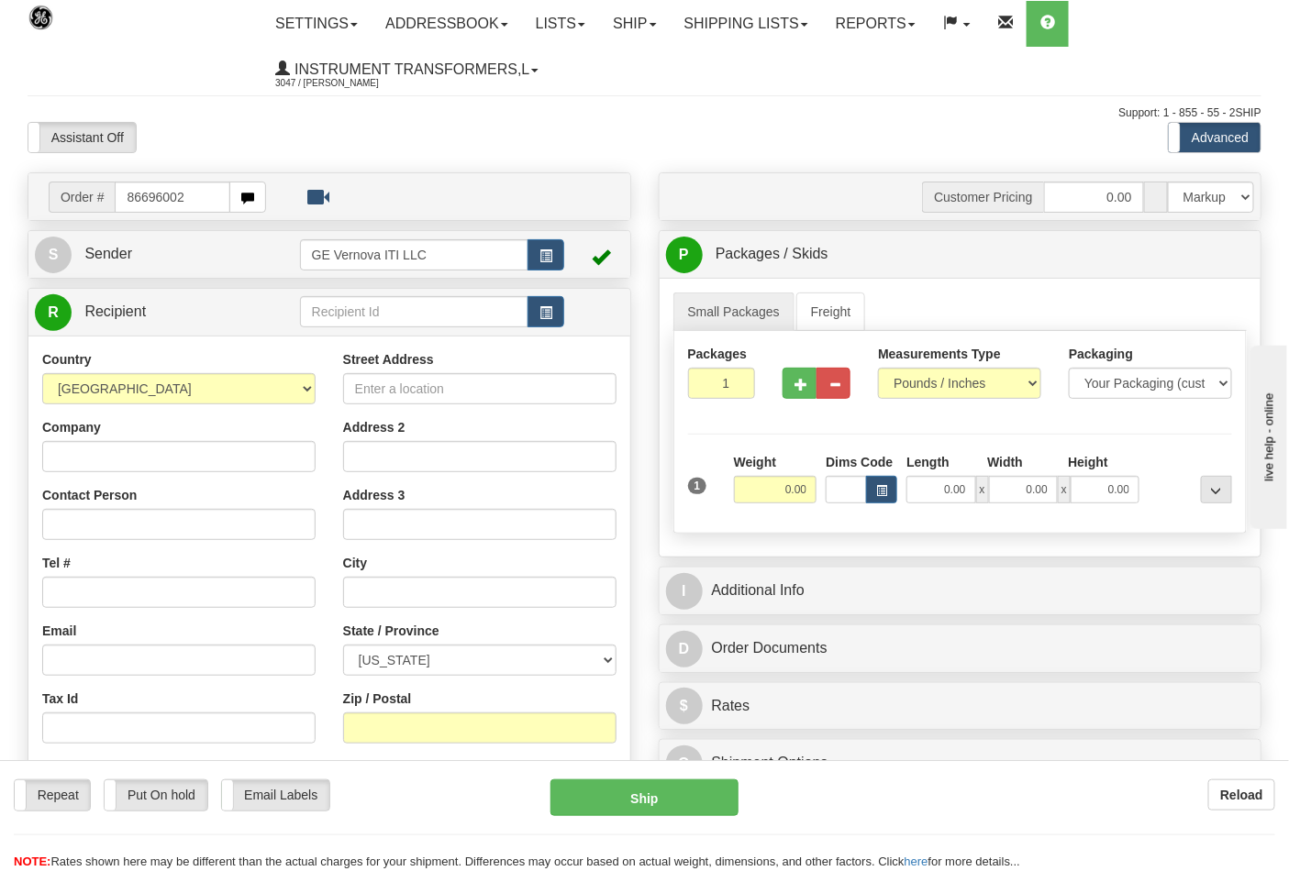
type input "86696002"
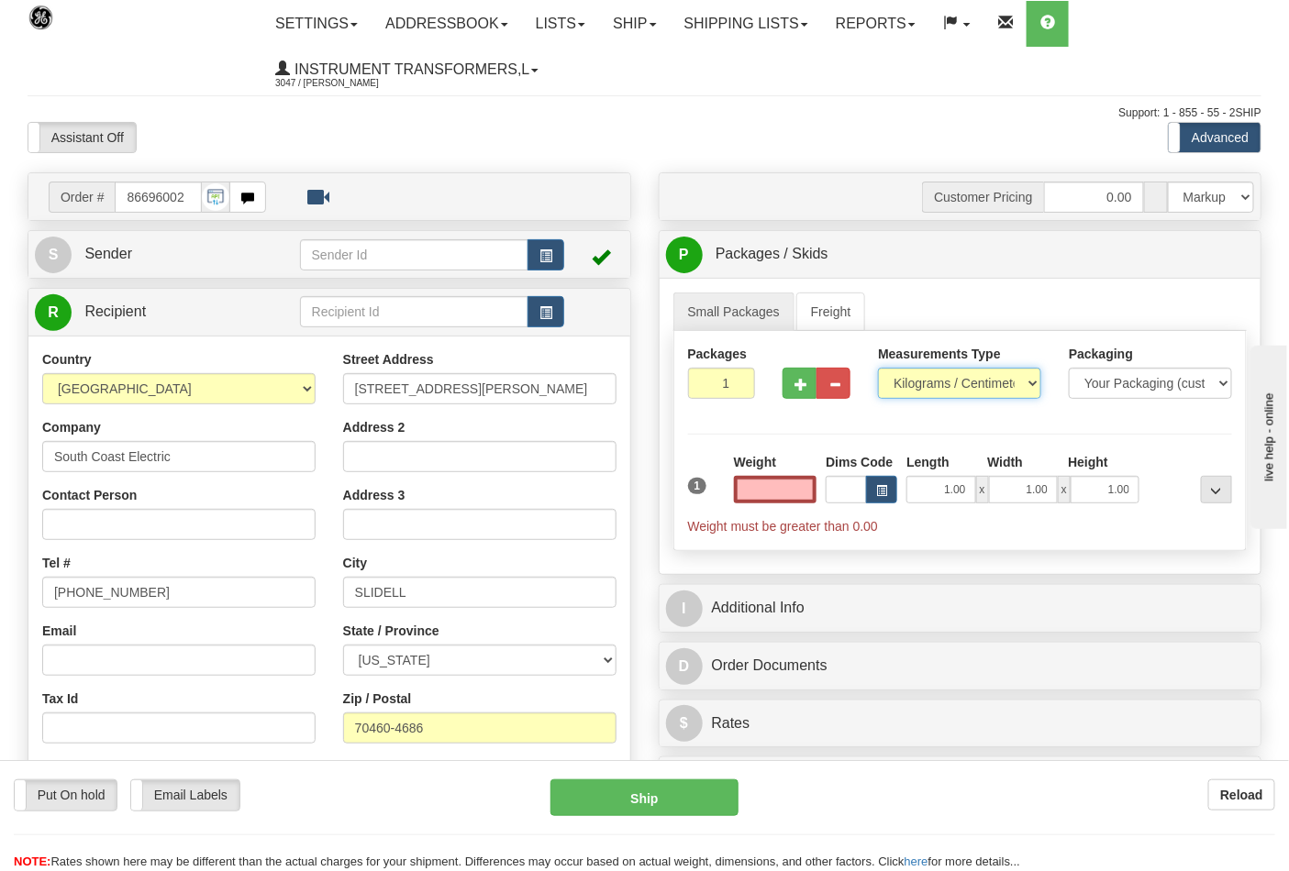
type input "0.00"
click at [900, 390] on select "Pounds / Inches Kilograms / Centimeters" at bounding box center [959, 383] width 163 height 31
select select "0"
click at [878, 369] on select "Pounds / Inches Kilograms / Centimeters" at bounding box center [959, 383] width 163 height 31
click at [808, 487] on input "0.00" at bounding box center [775, 490] width 83 height 28
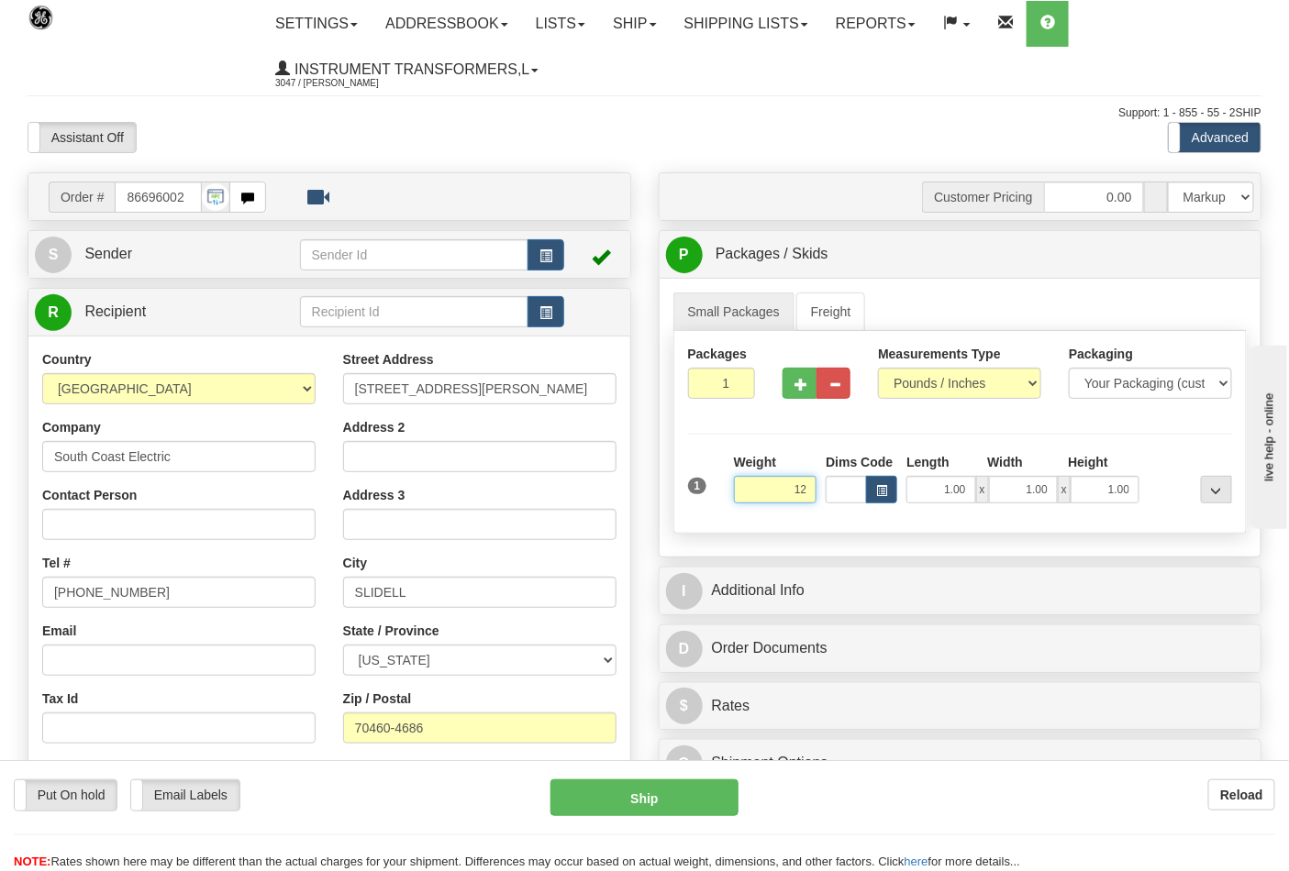
click button "Delete" at bounding box center [0, 0] width 0 height 0
type input "12.00"
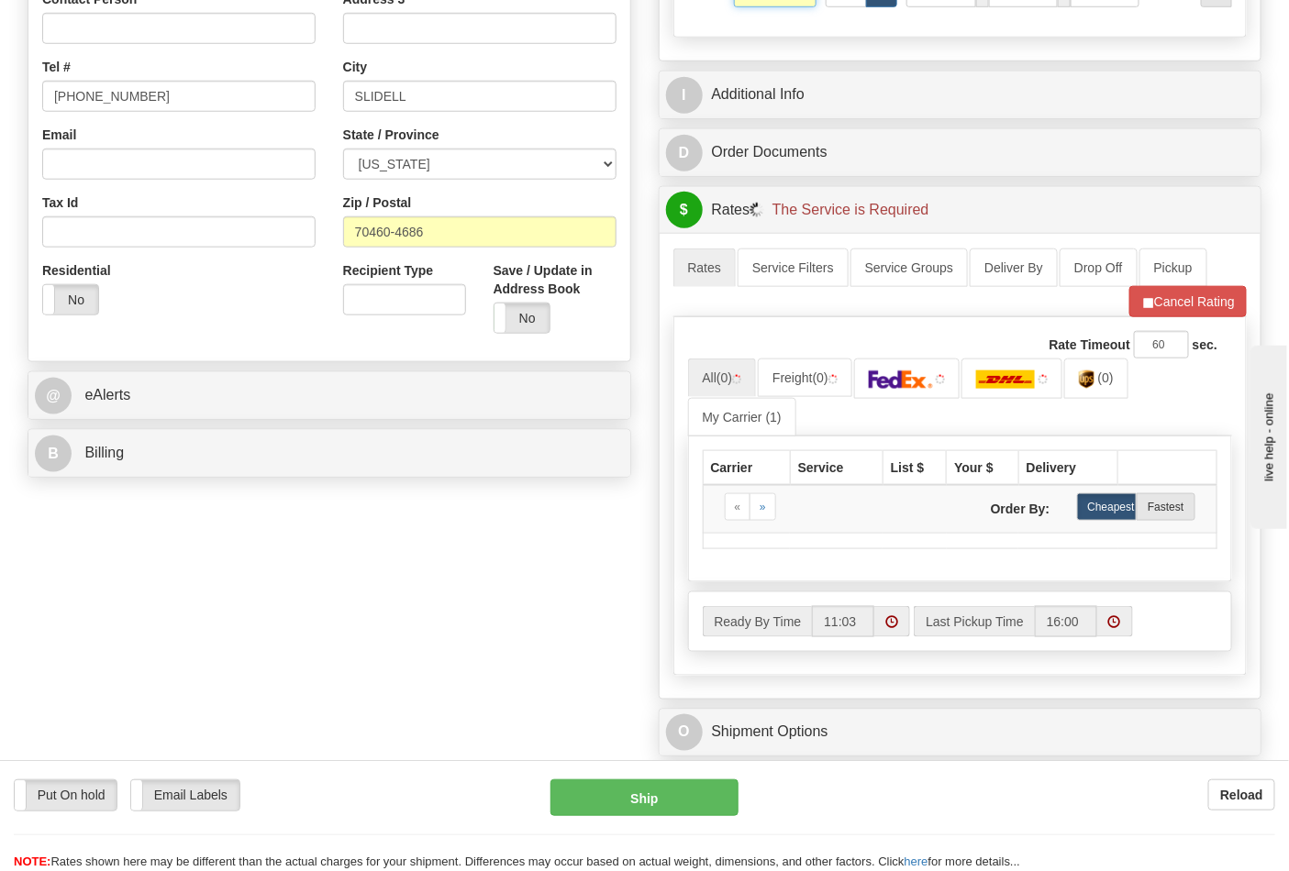
scroll to position [509, 0]
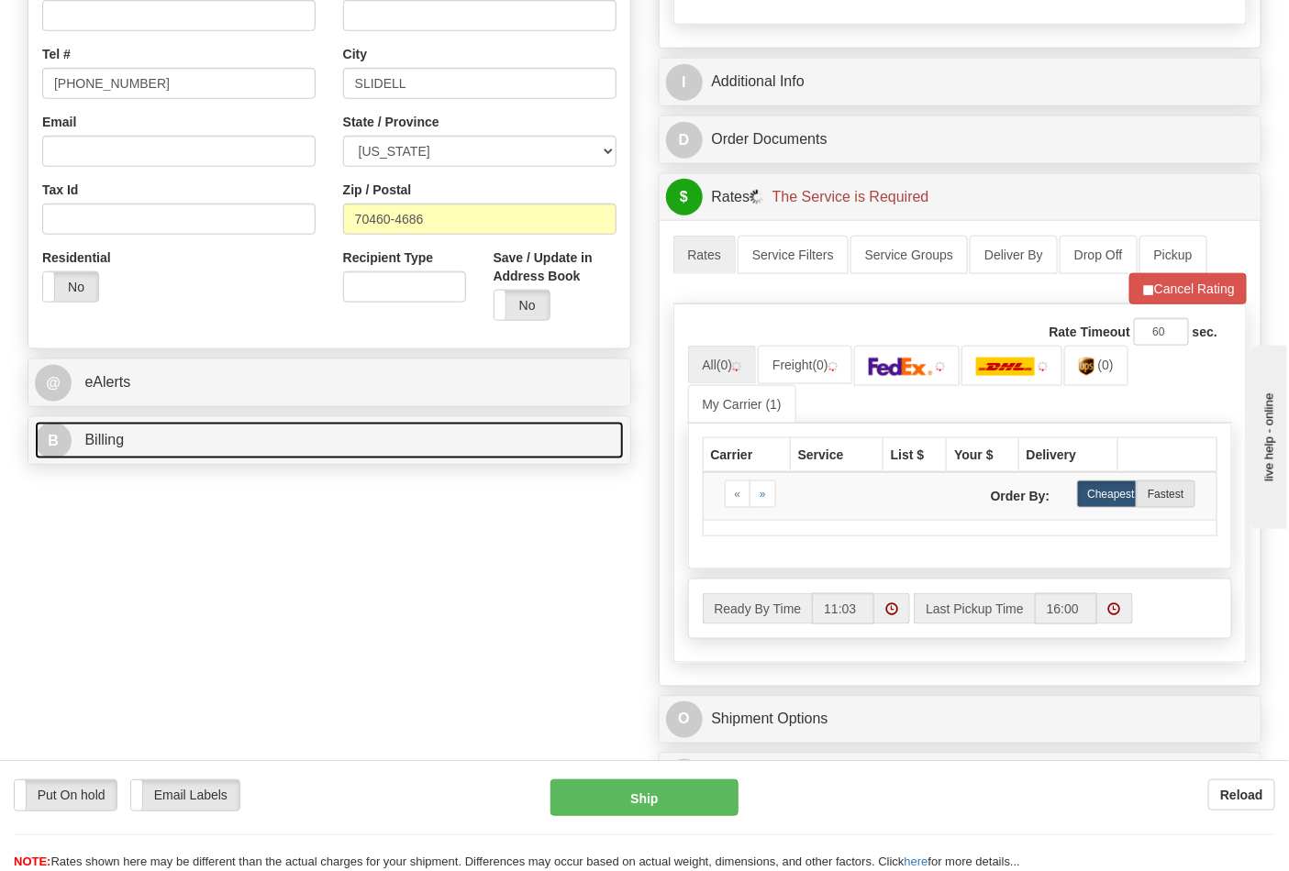
click at [161, 438] on link "B Billing" at bounding box center [329, 441] width 589 height 38
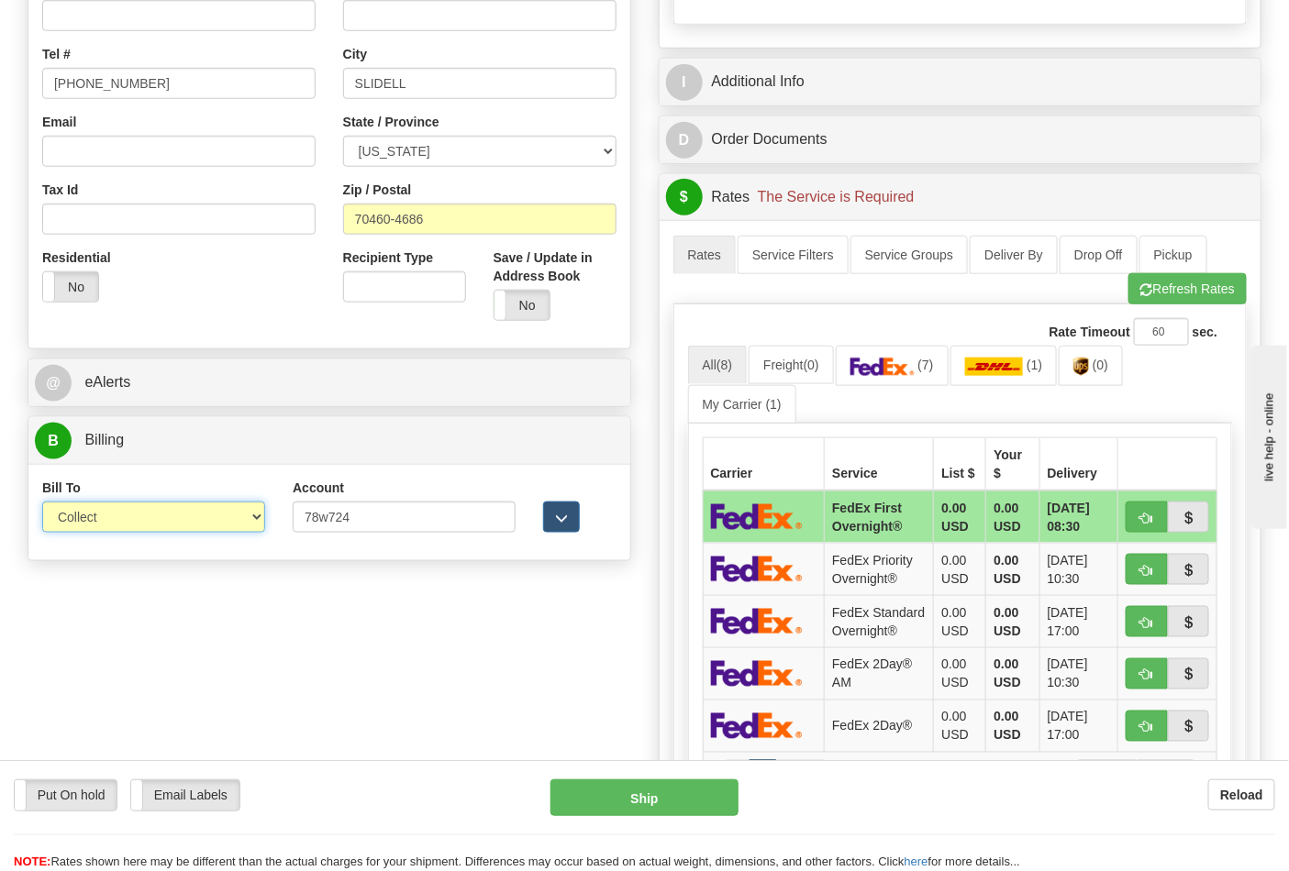
click at [123, 529] on select "Sender Recipient Third Party Collect" at bounding box center [153, 517] width 223 height 31
select select "2"
click at [42, 504] on select "Sender Recipient Third Party Collect" at bounding box center [153, 517] width 223 height 31
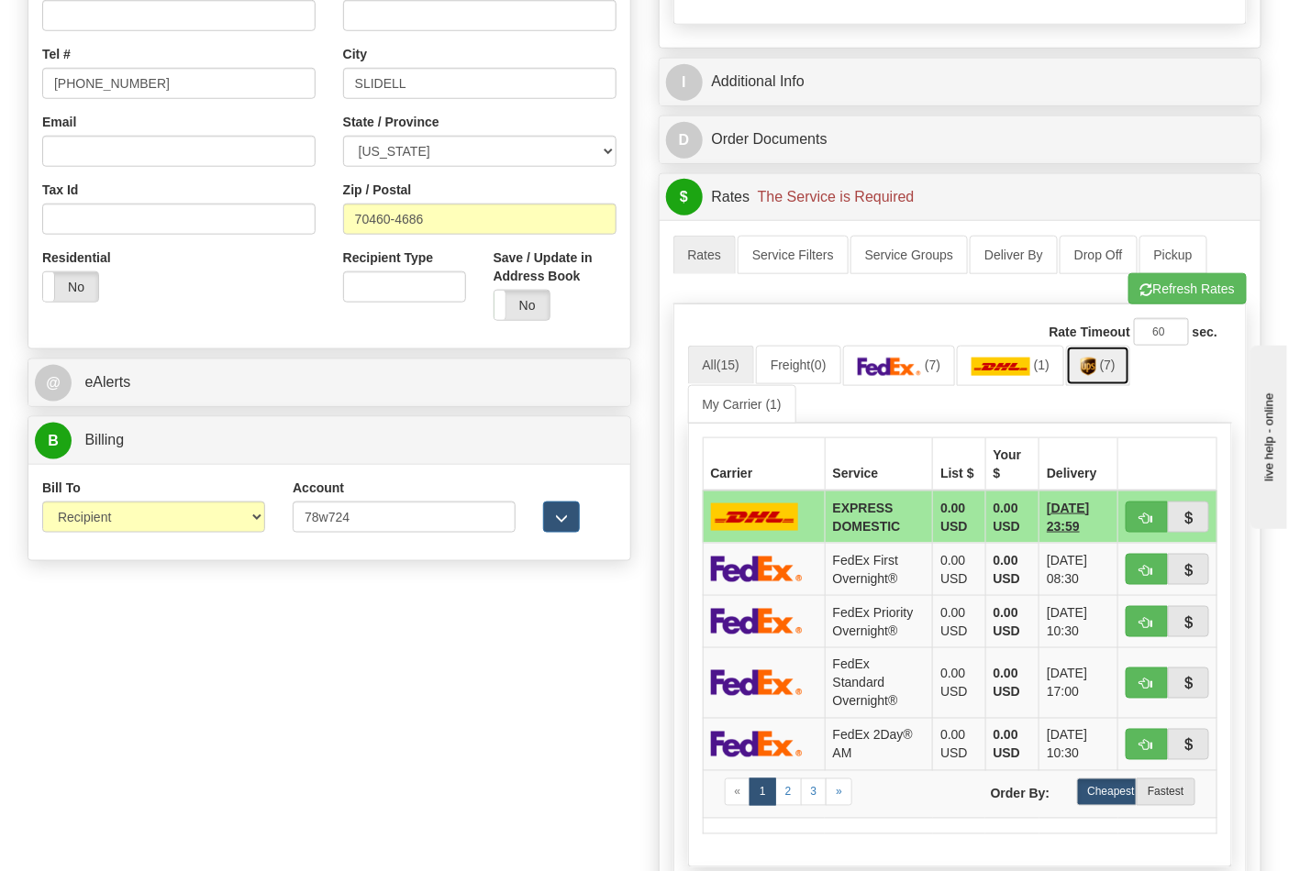
click at [1111, 377] on link "(7)" at bounding box center [1098, 365] width 64 height 39
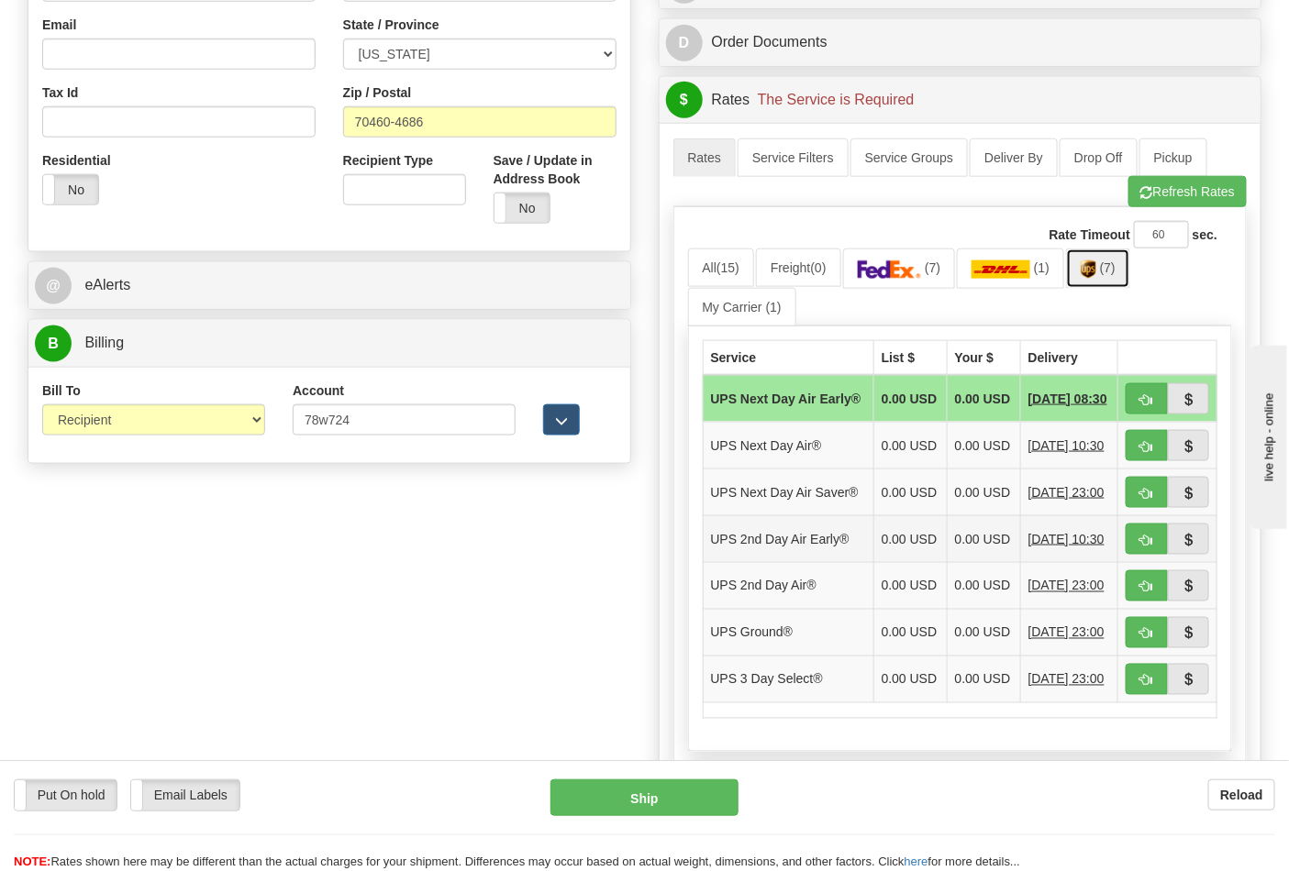
scroll to position [713, 0]
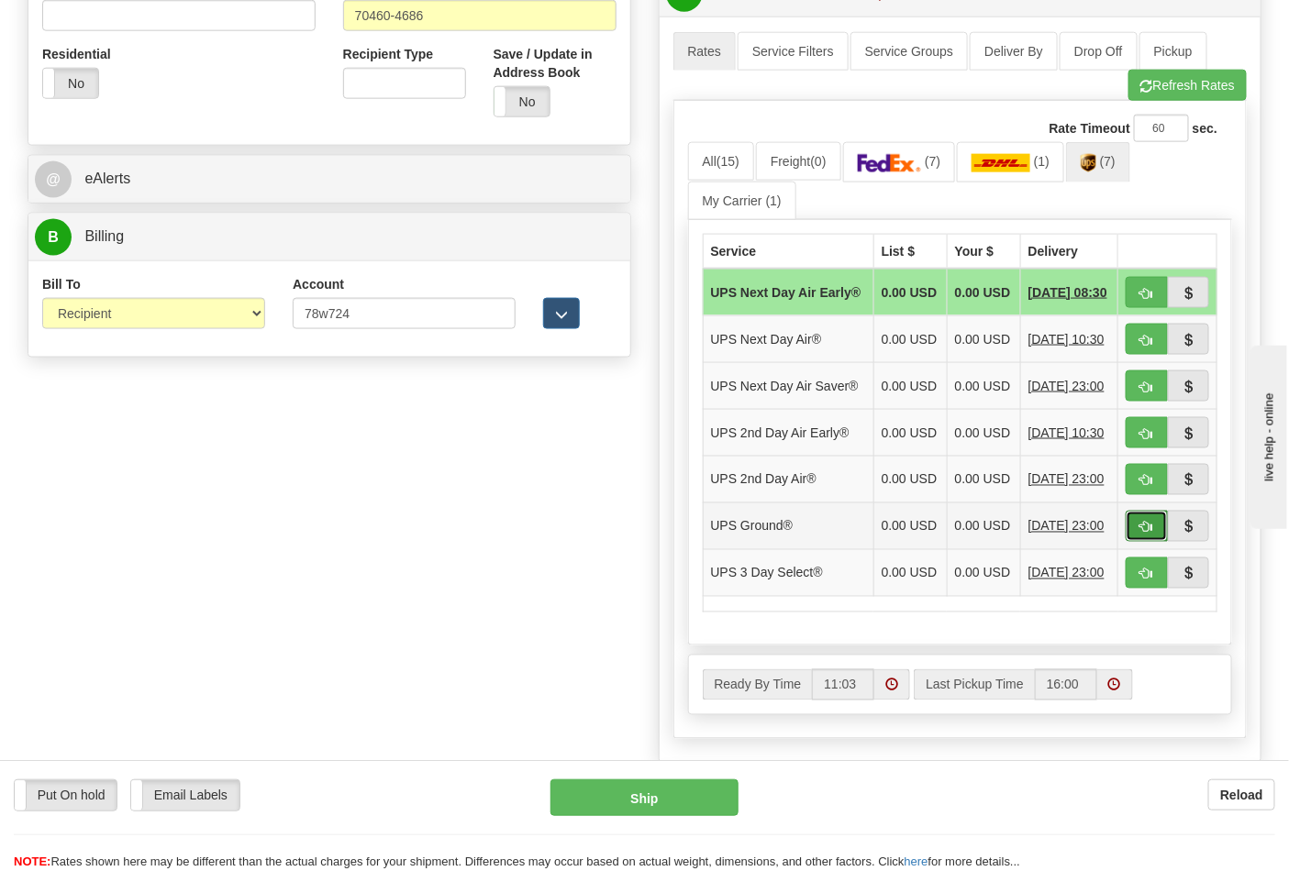
click at [1140, 534] on span "button" at bounding box center [1146, 528] width 13 height 12
type input "03"
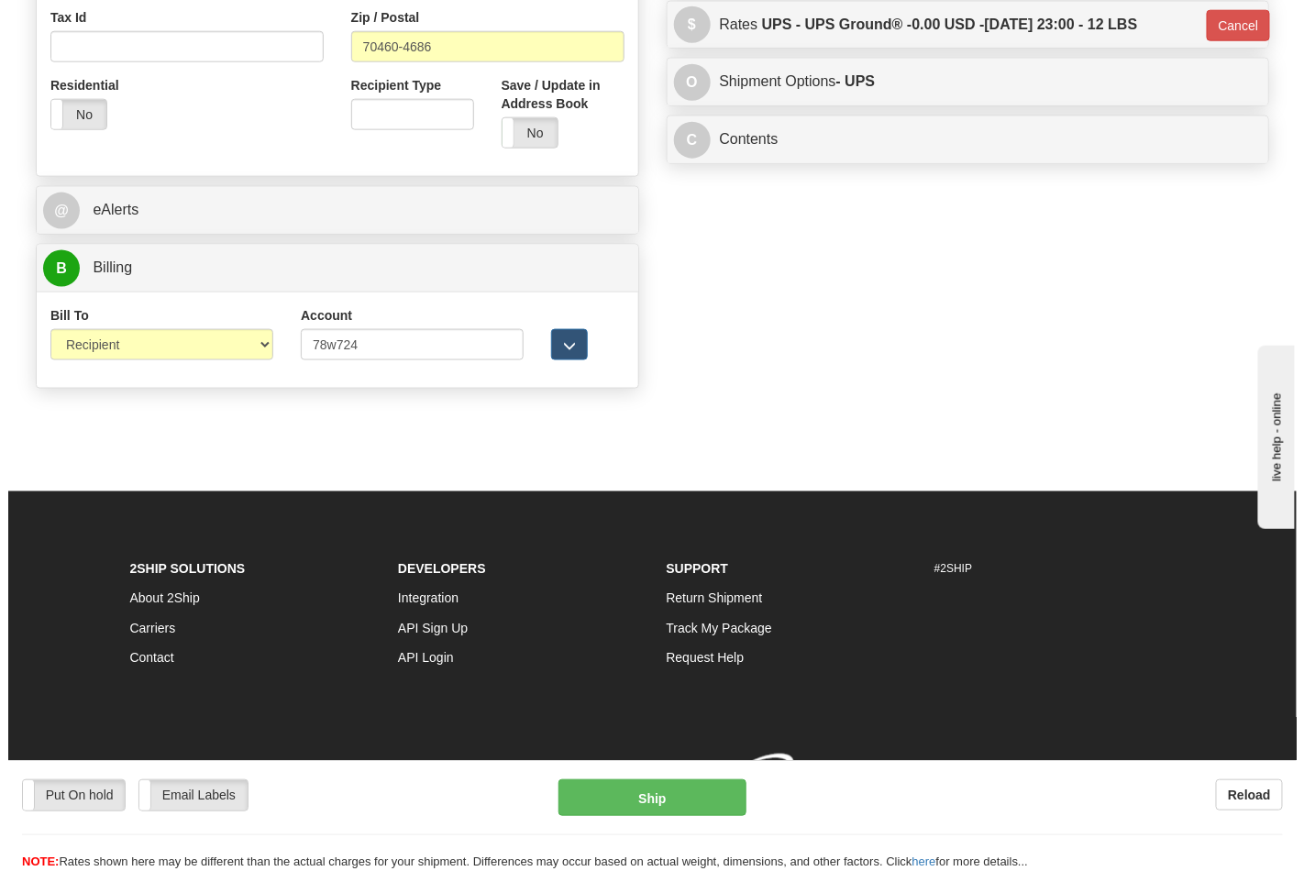
scroll to position [684, 0]
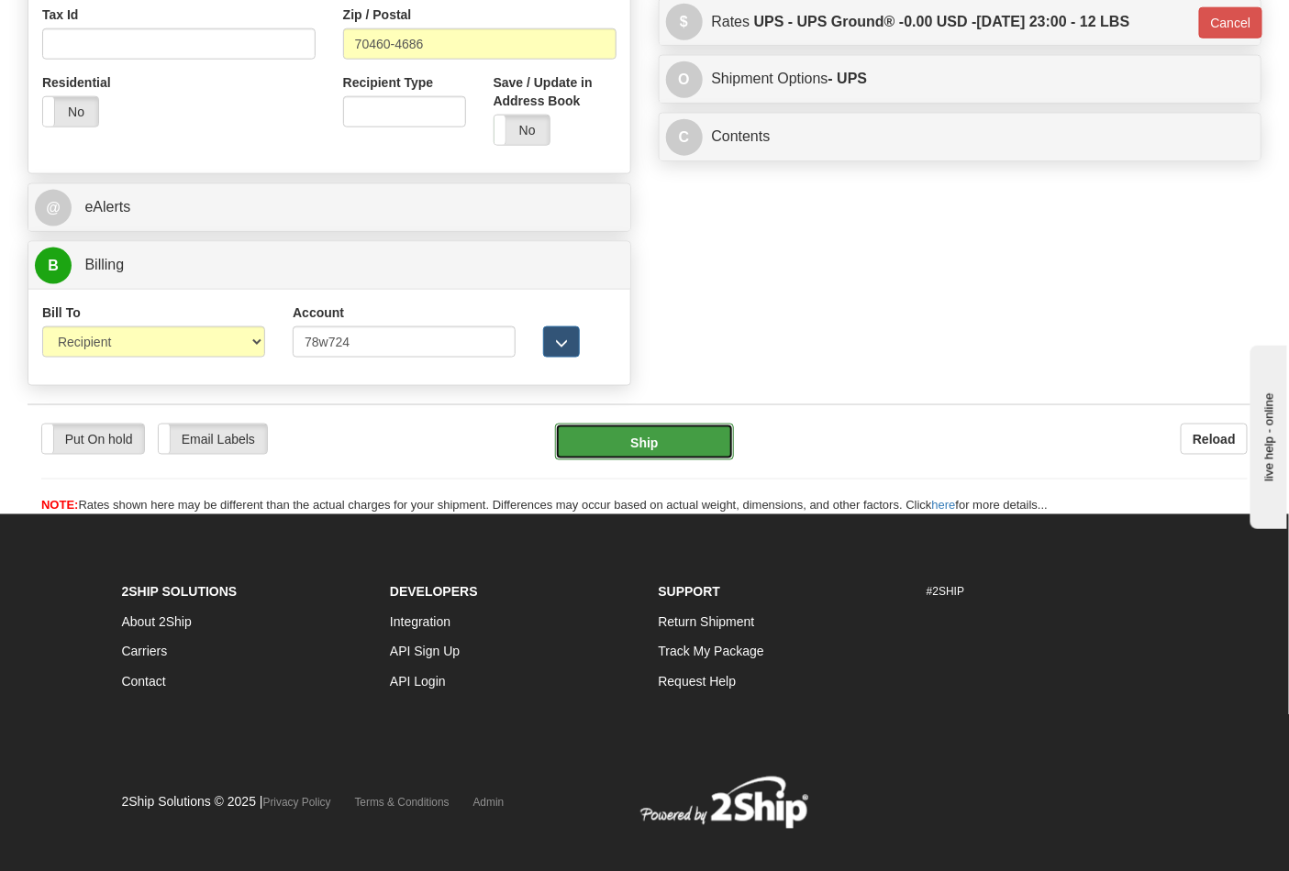
click at [702, 448] on button "Ship" at bounding box center [644, 442] width 178 height 37
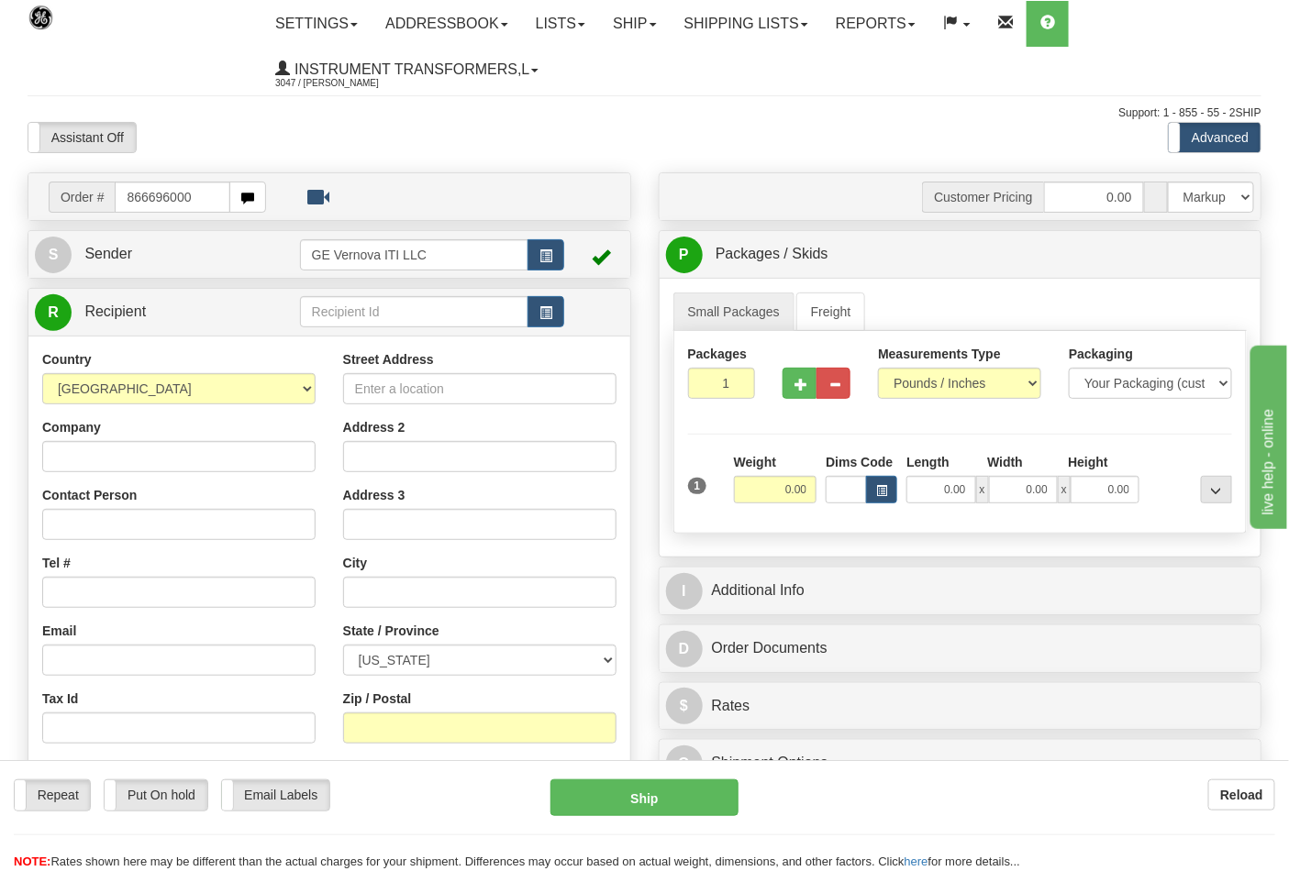
type input "866696000"
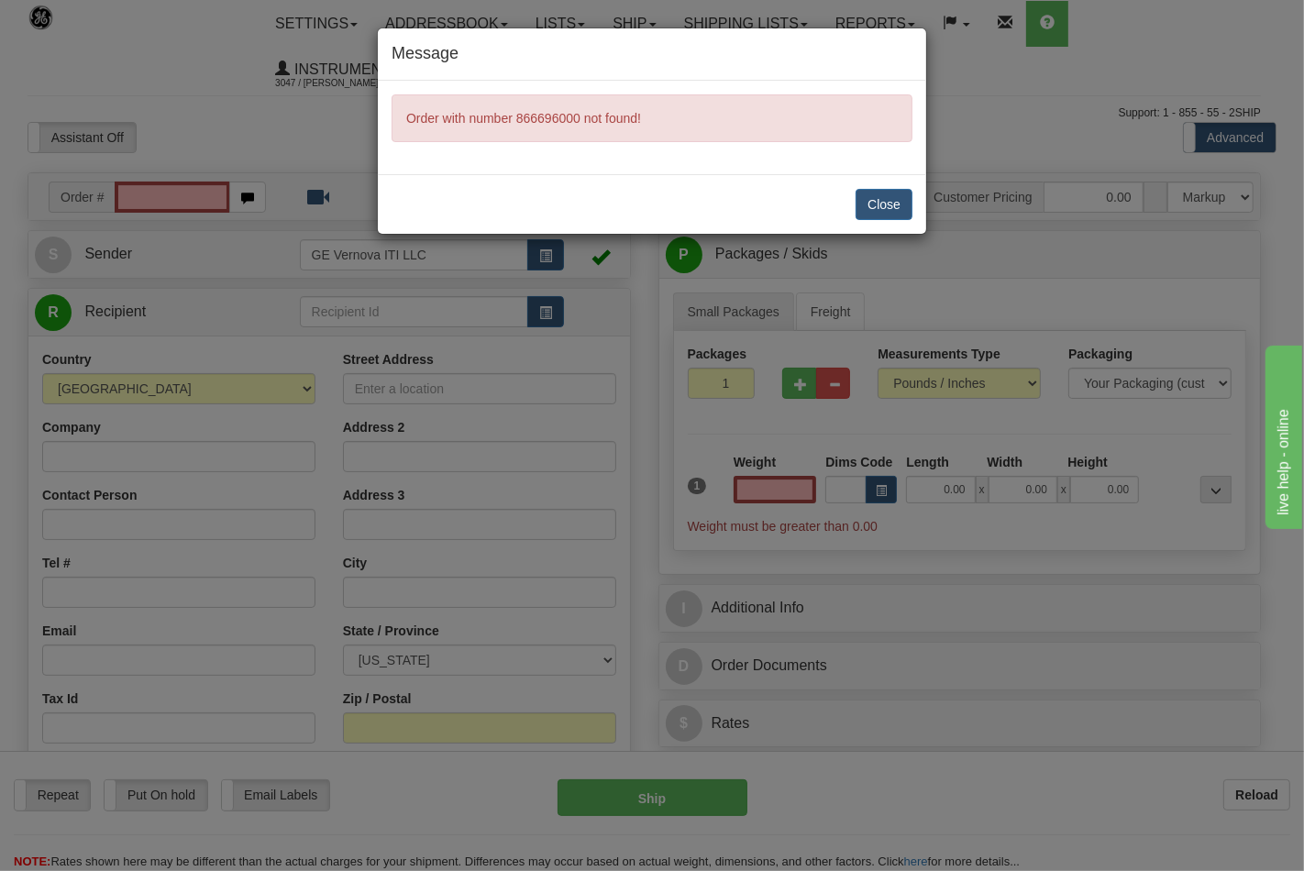
type input "0.00"
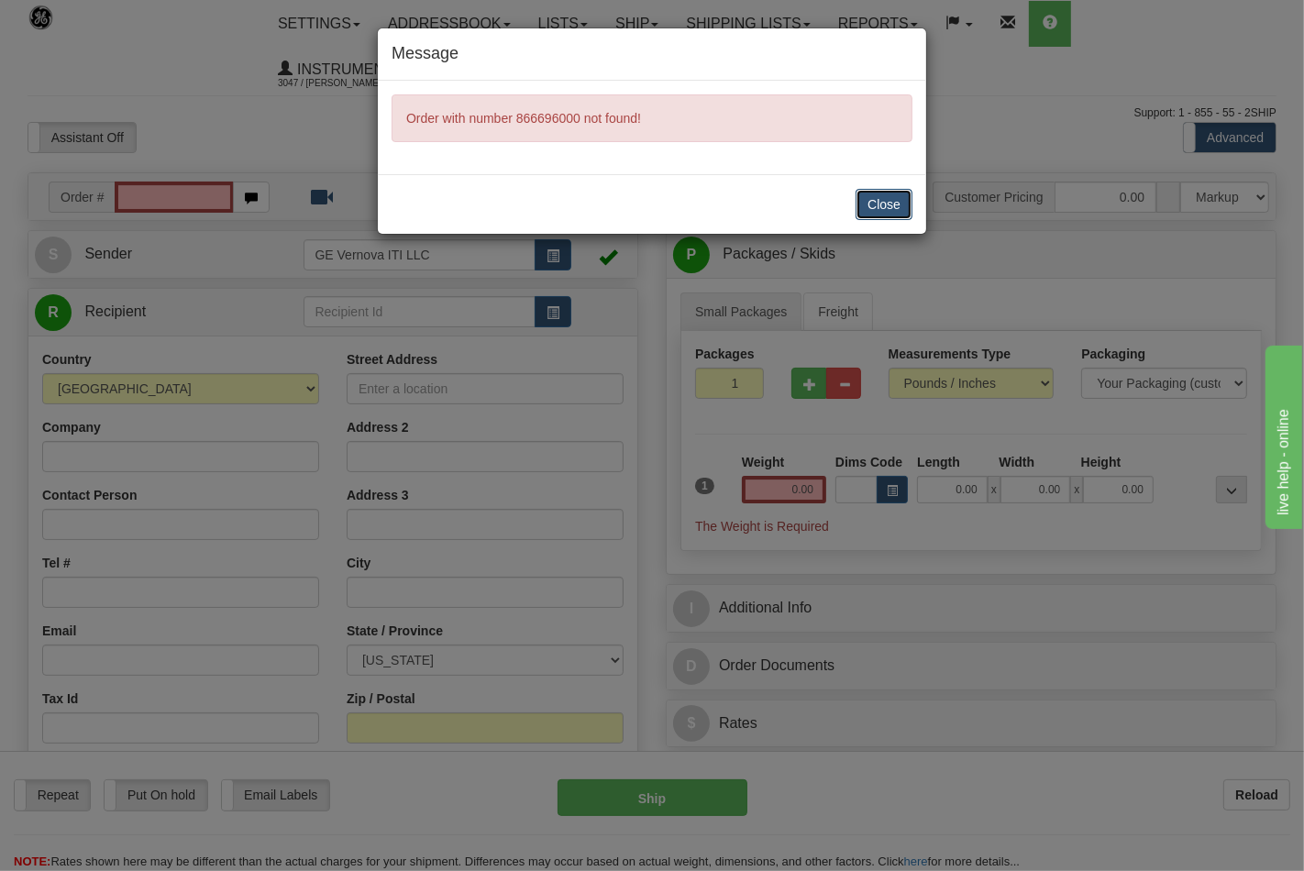
click at [877, 203] on button "Close" at bounding box center [884, 204] width 57 height 31
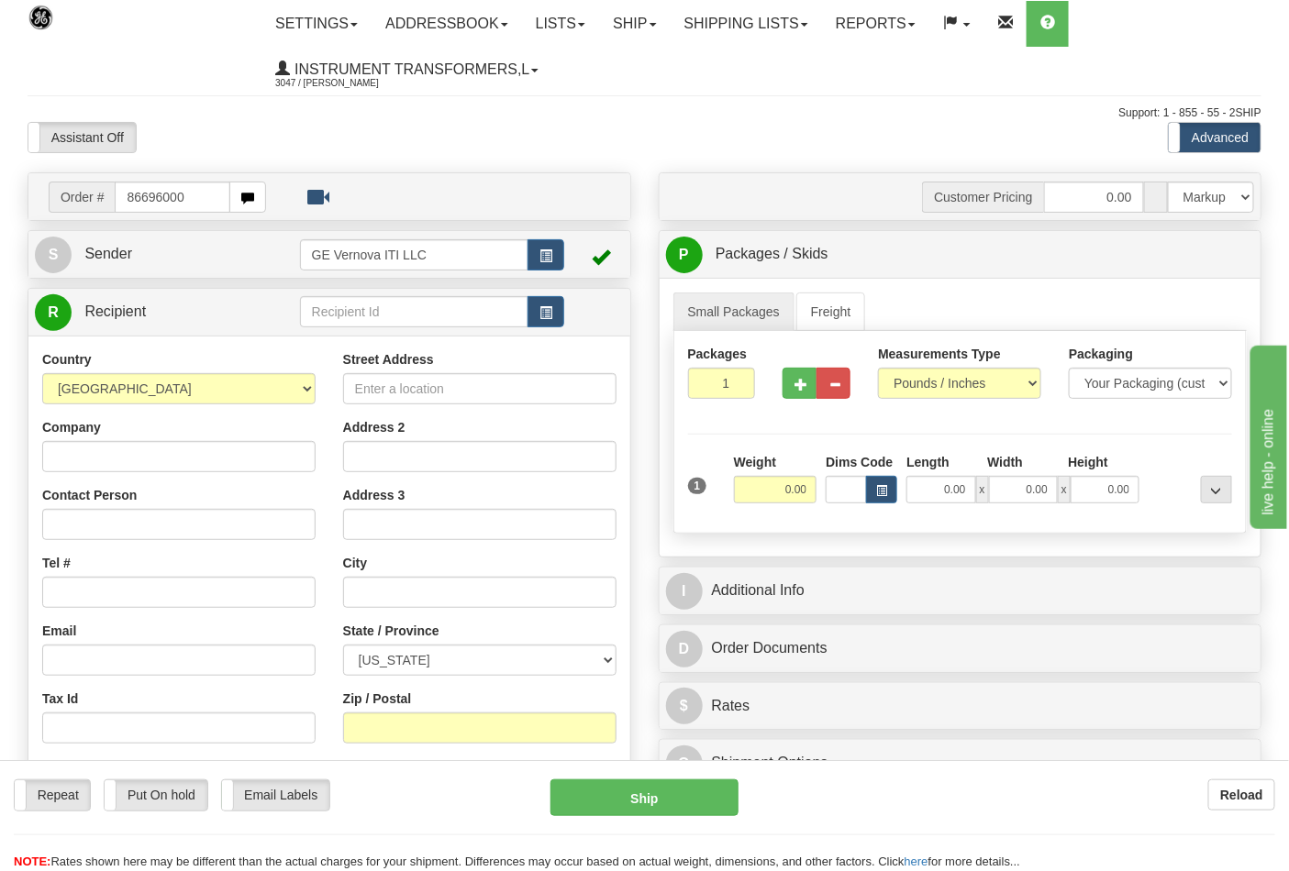
type input "86696000"
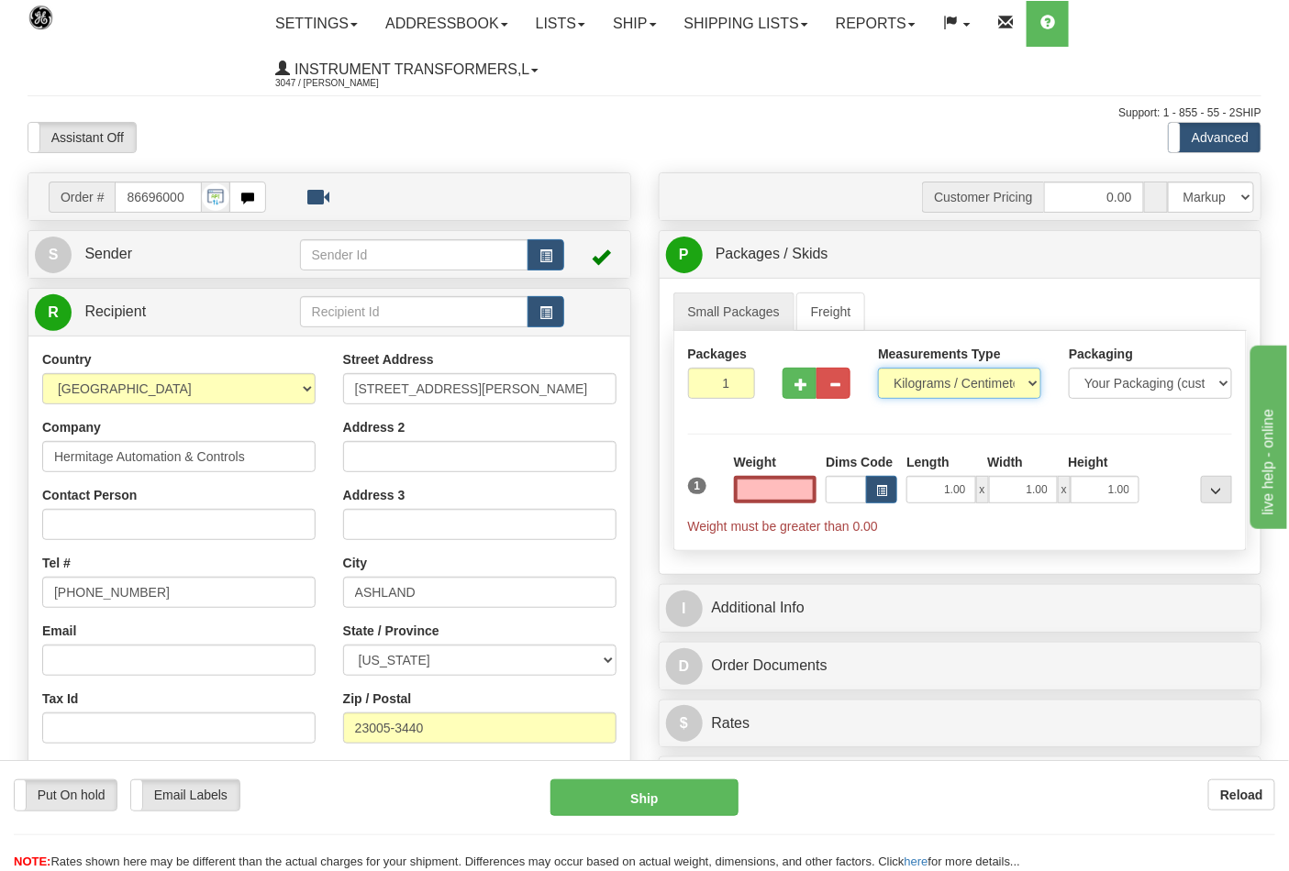
type input "0.00"
click at [947, 390] on select "Pounds / Inches Kilograms / Centimeters" at bounding box center [959, 383] width 163 height 31
select select "0"
click at [878, 369] on select "Pounds / Inches Kilograms / Centimeters" at bounding box center [959, 383] width 163 height 31
click at [787, 379] on button "button" at bounding box center [799, 383] width 34 height 31
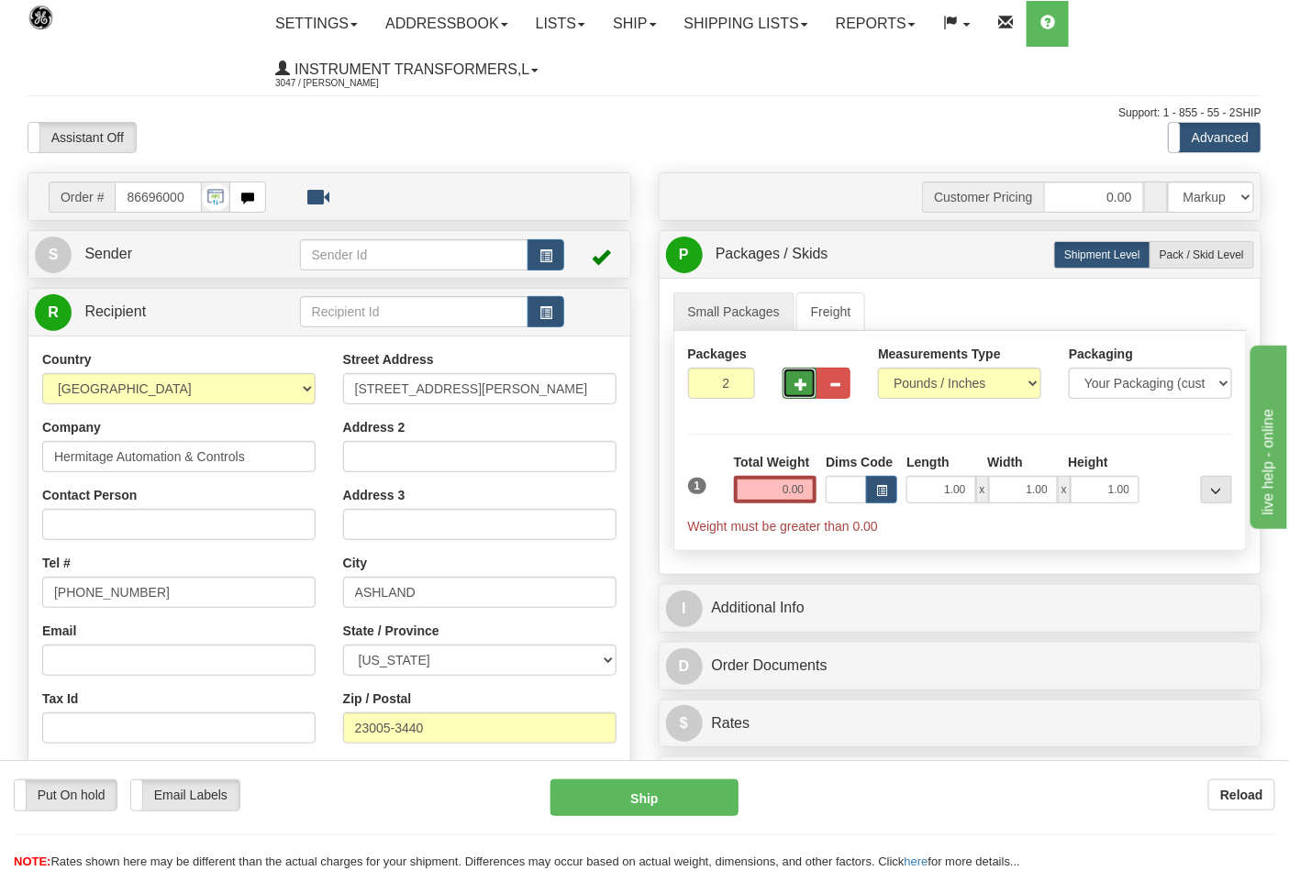
click at [796, 386] on span "button" at bounding box center [800, 385] width 13 height 12
type input "3"
click at [1186, 263] on label "Pack / Skid Level Pack.." at bounding box center [1201, 255] width 105 height 28
radio input "true"
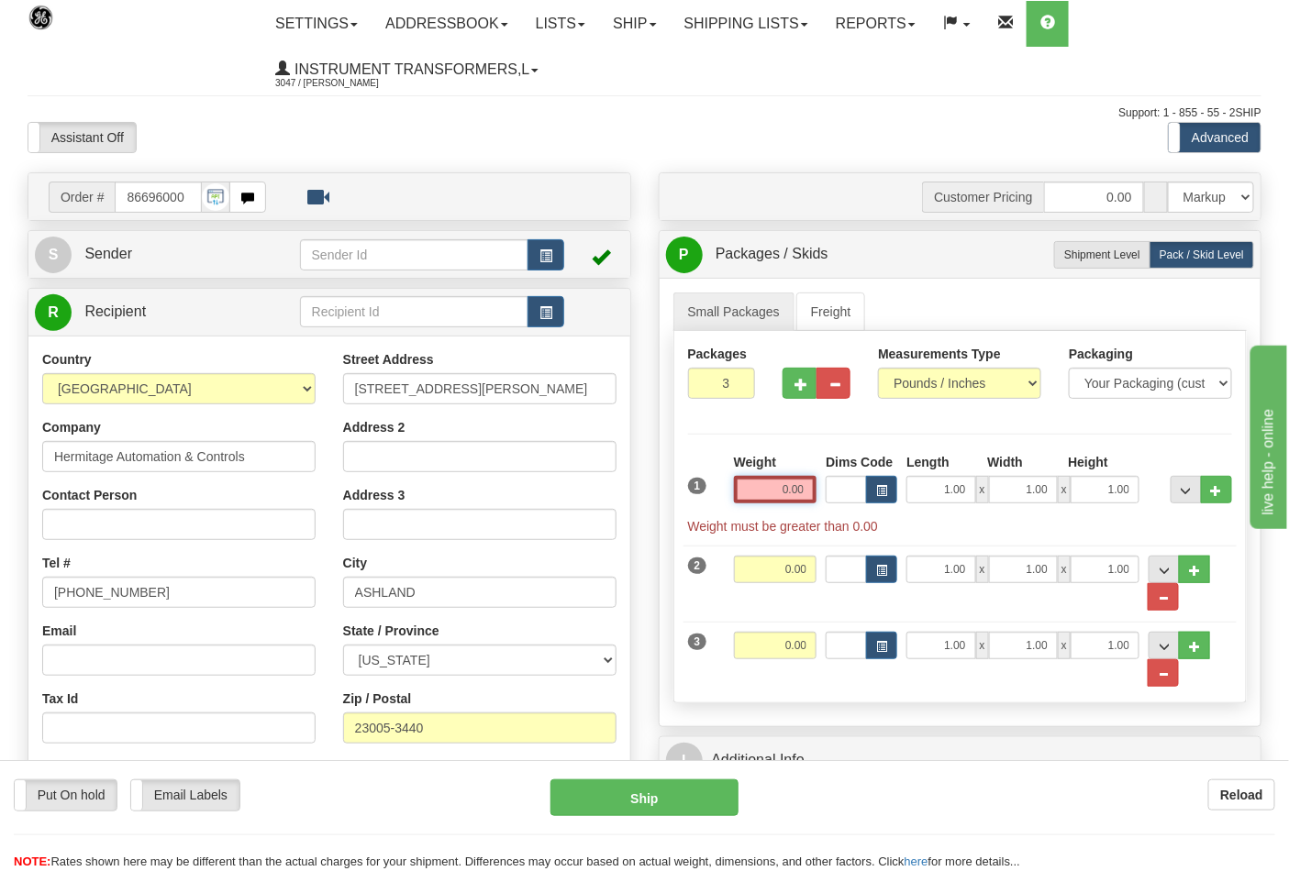
click at [803, 484] on input "0.00" at bounding box center [775, 490] width 83 height 28
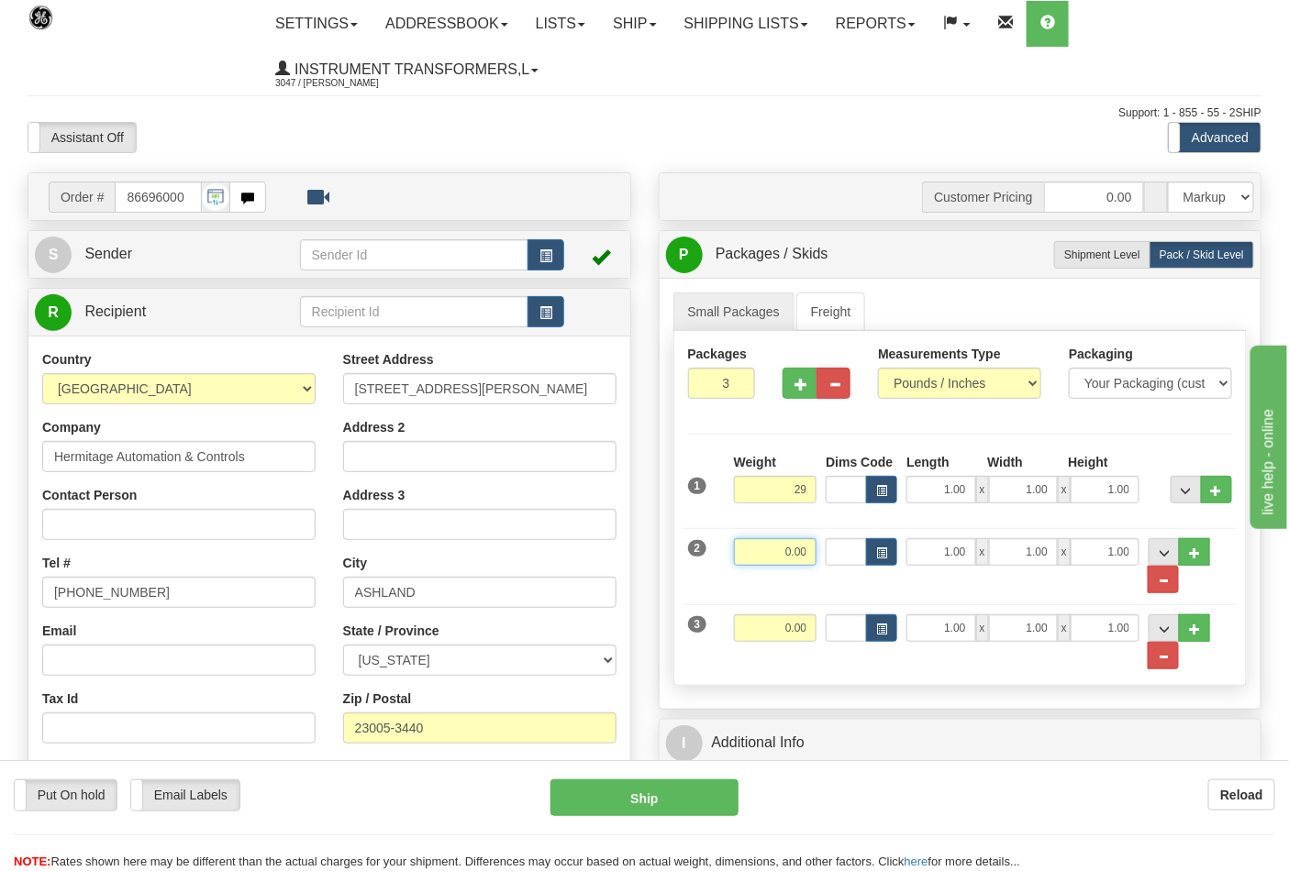
type input "29.00"
click at [814, 553] on input "0.00" at bounding box center [775, 552] width 83 height 28
type input "29.00"
click at [815, 621] on input "0.00" at bounding box center [775, 629] width 83 height 28
click button "Delete" at bounding box center [0, 0] width 0 height 0
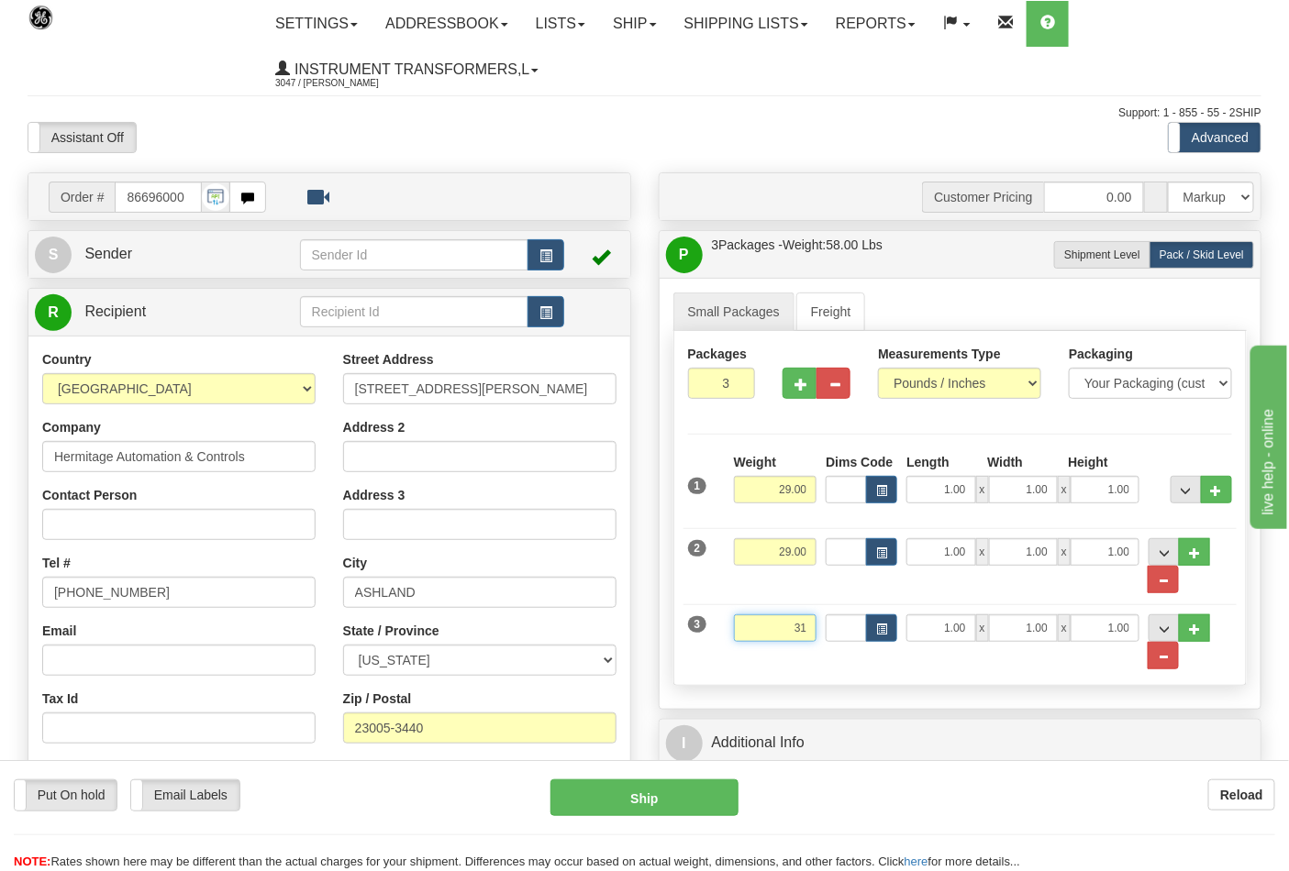
type input "31.00"
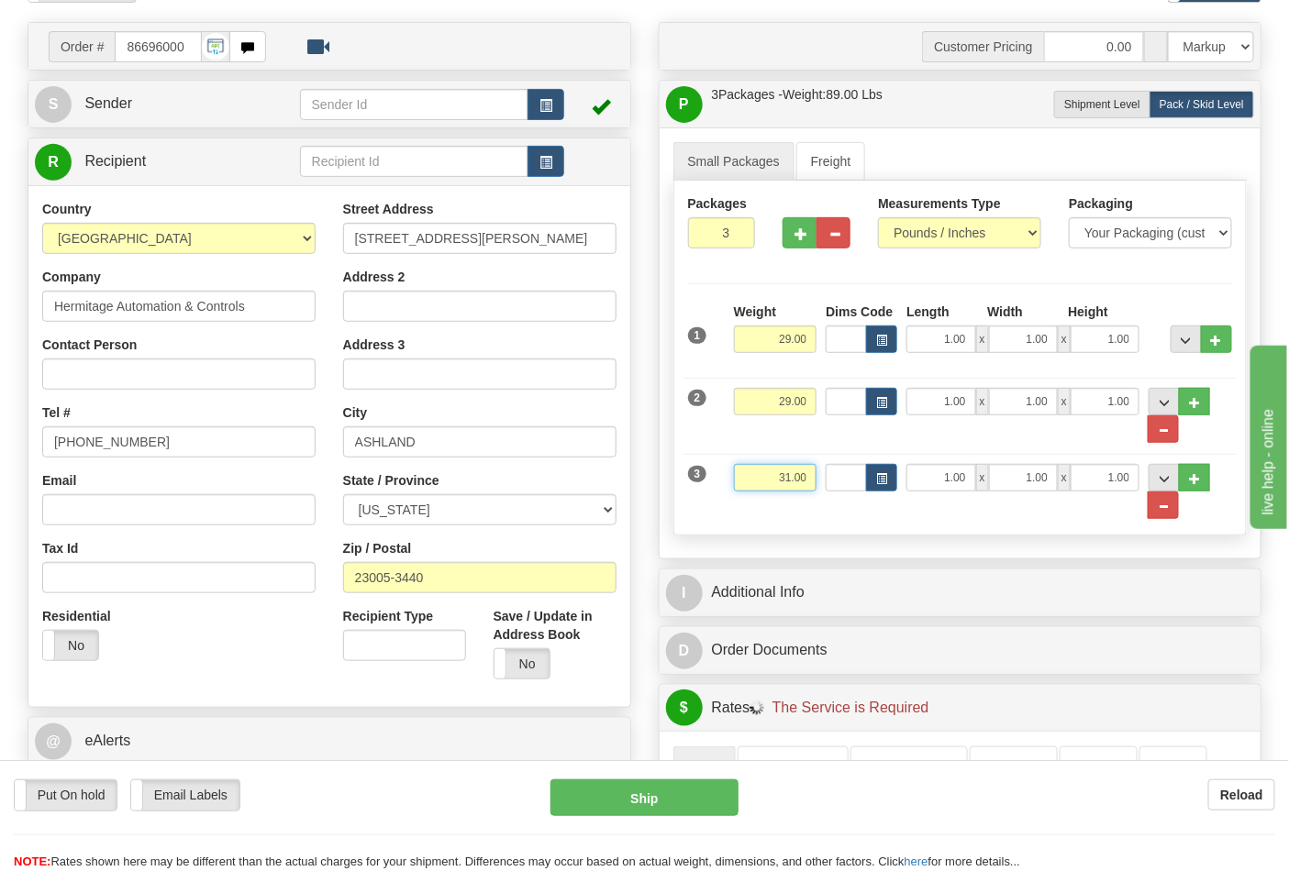
scroll to position [305, 0]
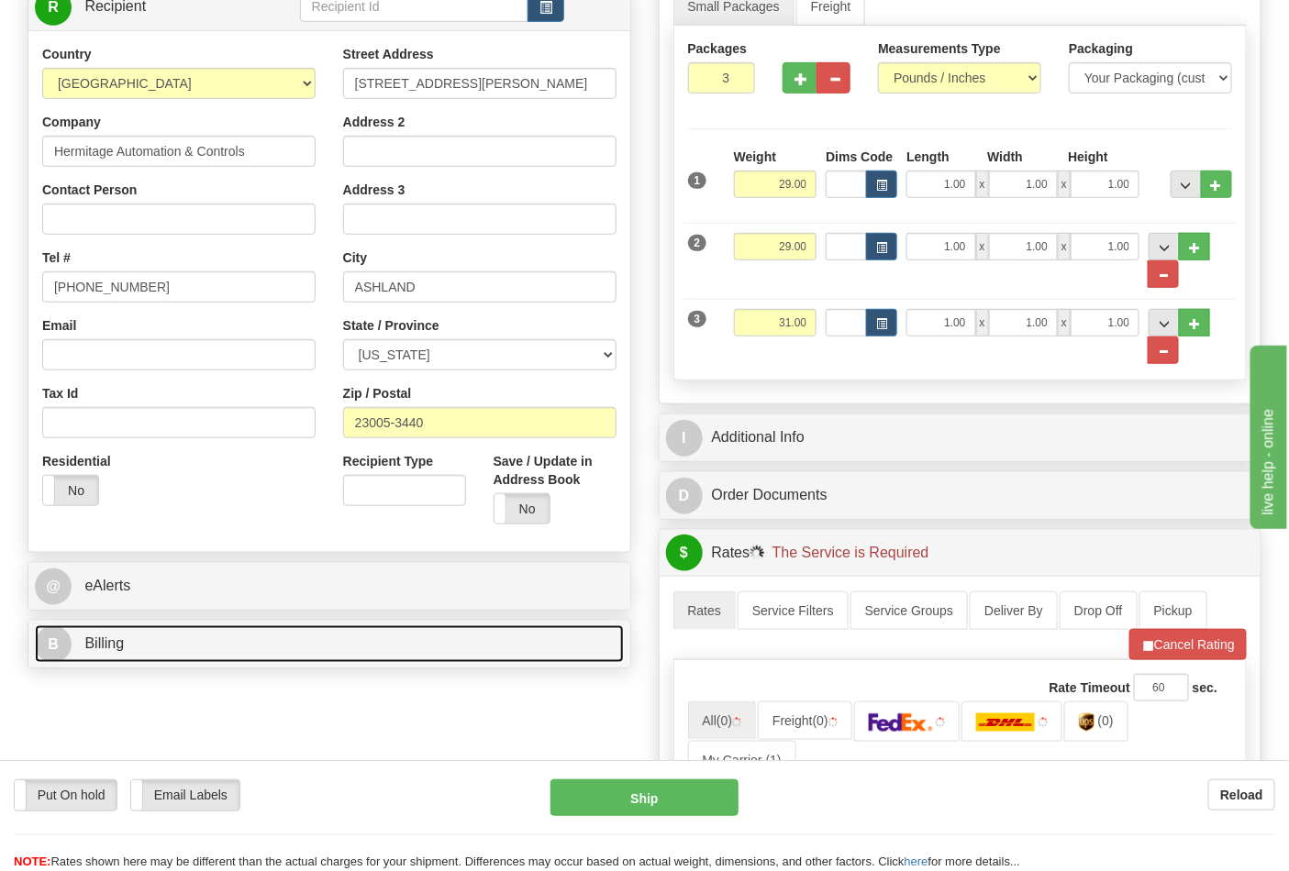
click at [195, 642] on link "B Billing" at bounding box center [329, 645] width 589 height 38
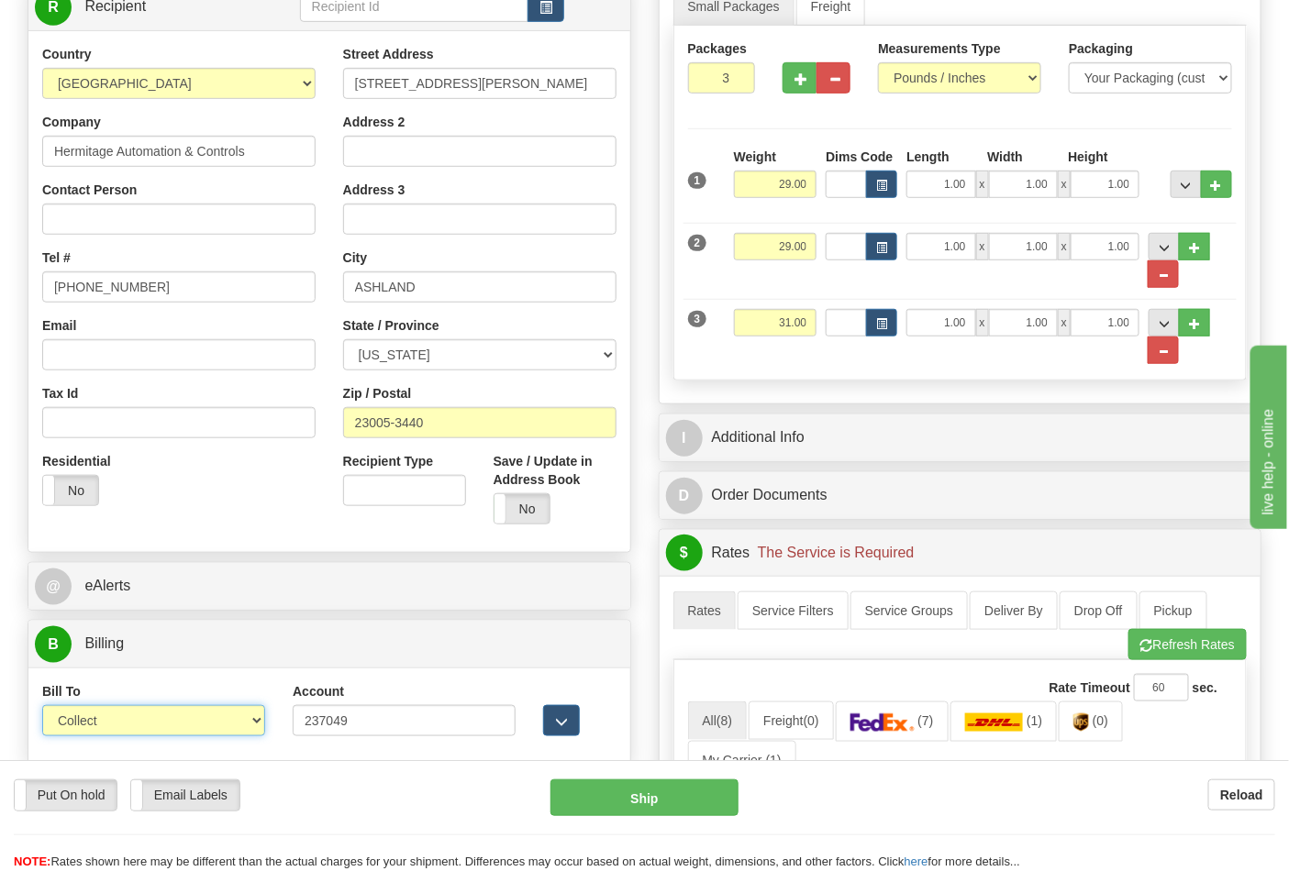
click at [141, 710] on select "Sender Recipient Third Party Collect" at bounding box center [153, 720] width 223 height 31
select select "2"
click at [42, 708] on select "Sender Recipient Third Party Collect" at bounding box center [153, 720] width 223 height 31
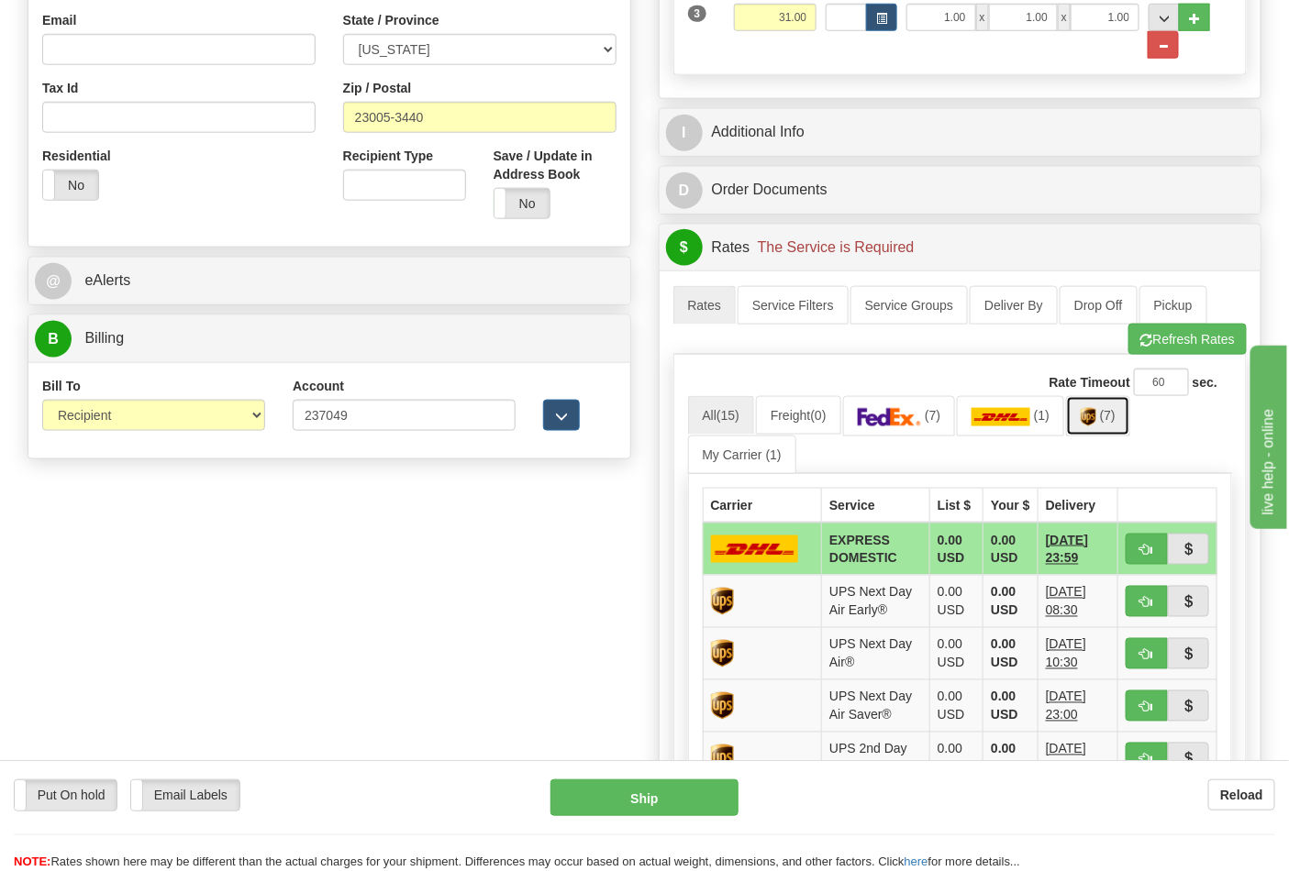
click at [1117, 427] on link "(7)" at bounding box center [1098, 415] width 64 height 39
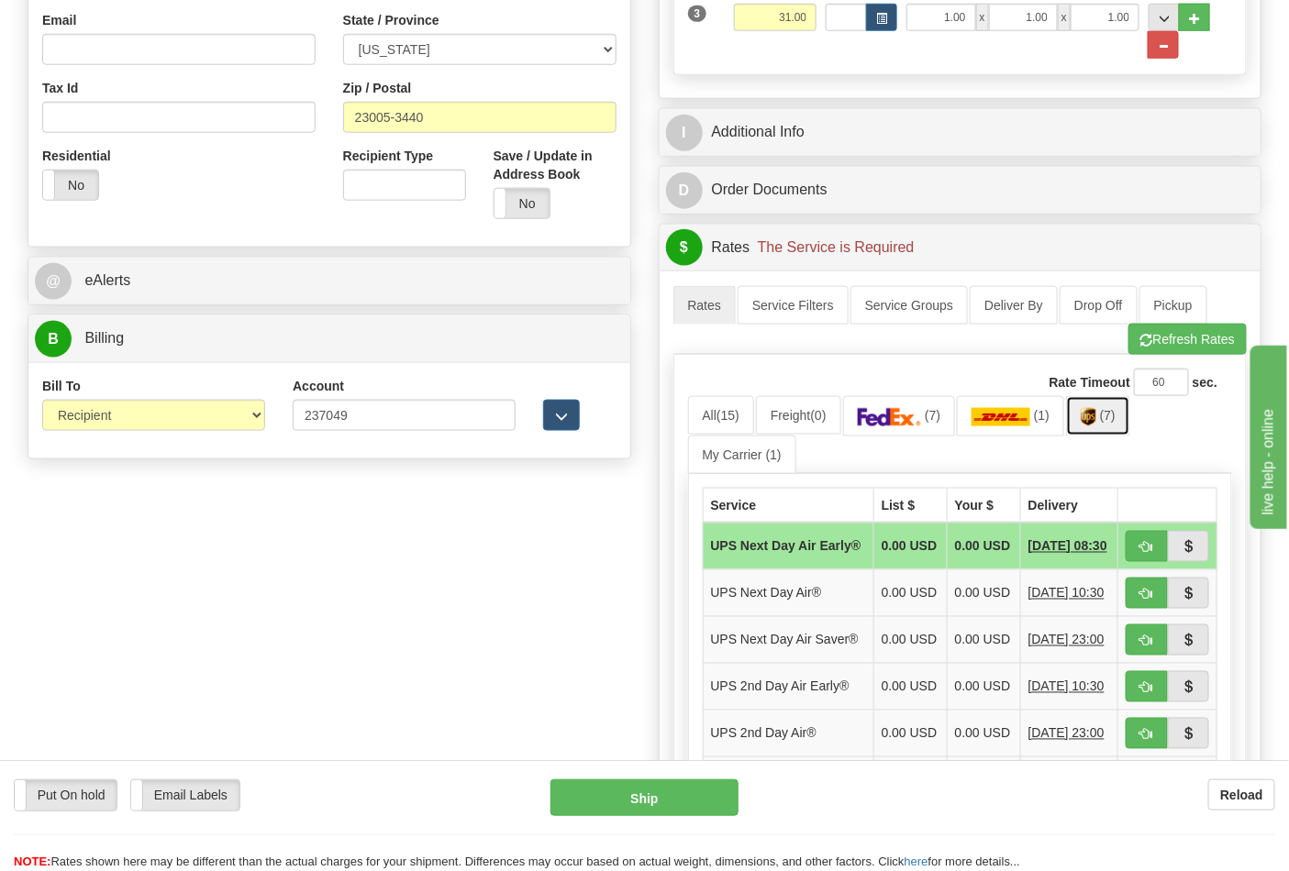
scroll to position [815, 0]
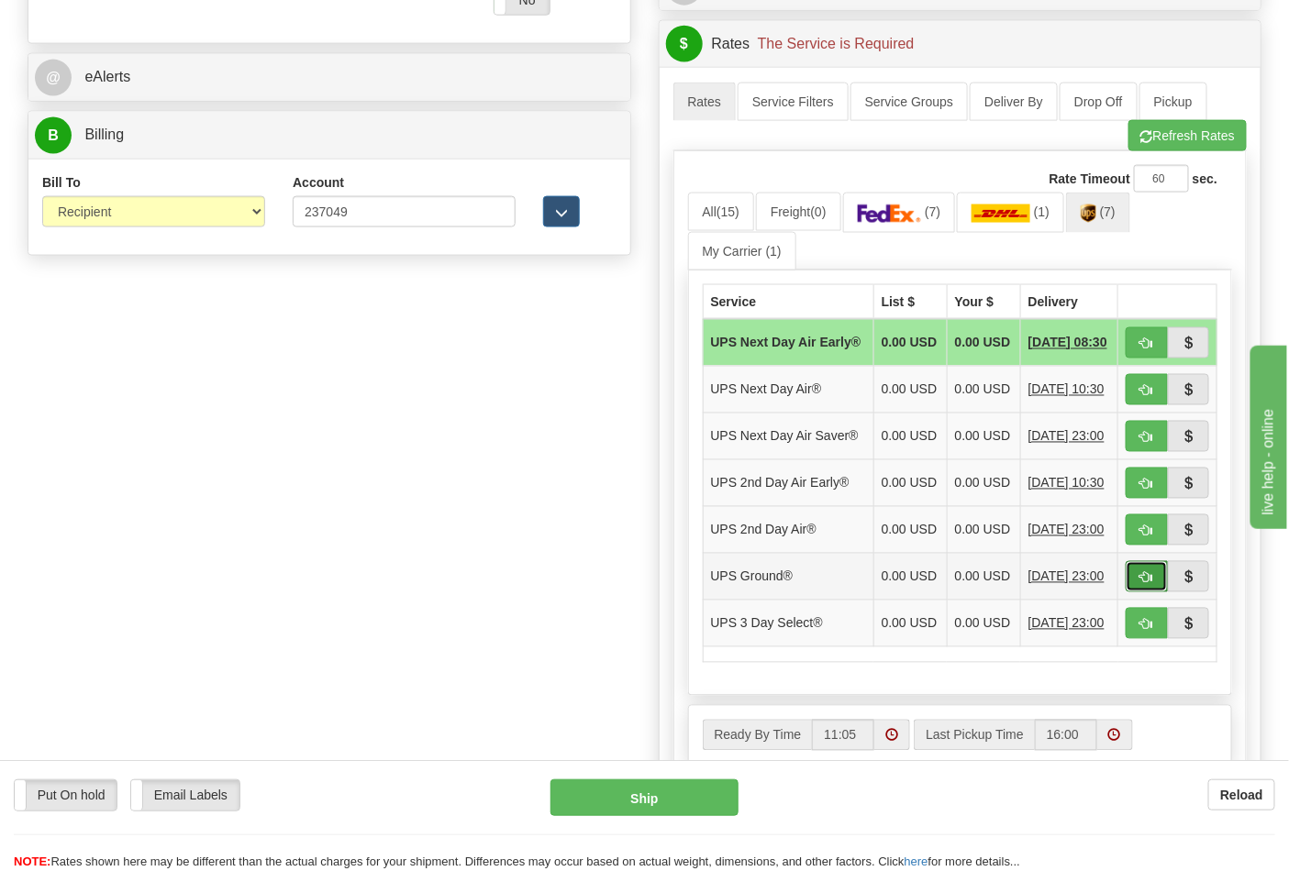
click at [1140, 584] on span "button" at bounding box center [1146, 578] width 13 height 12
type input "03"
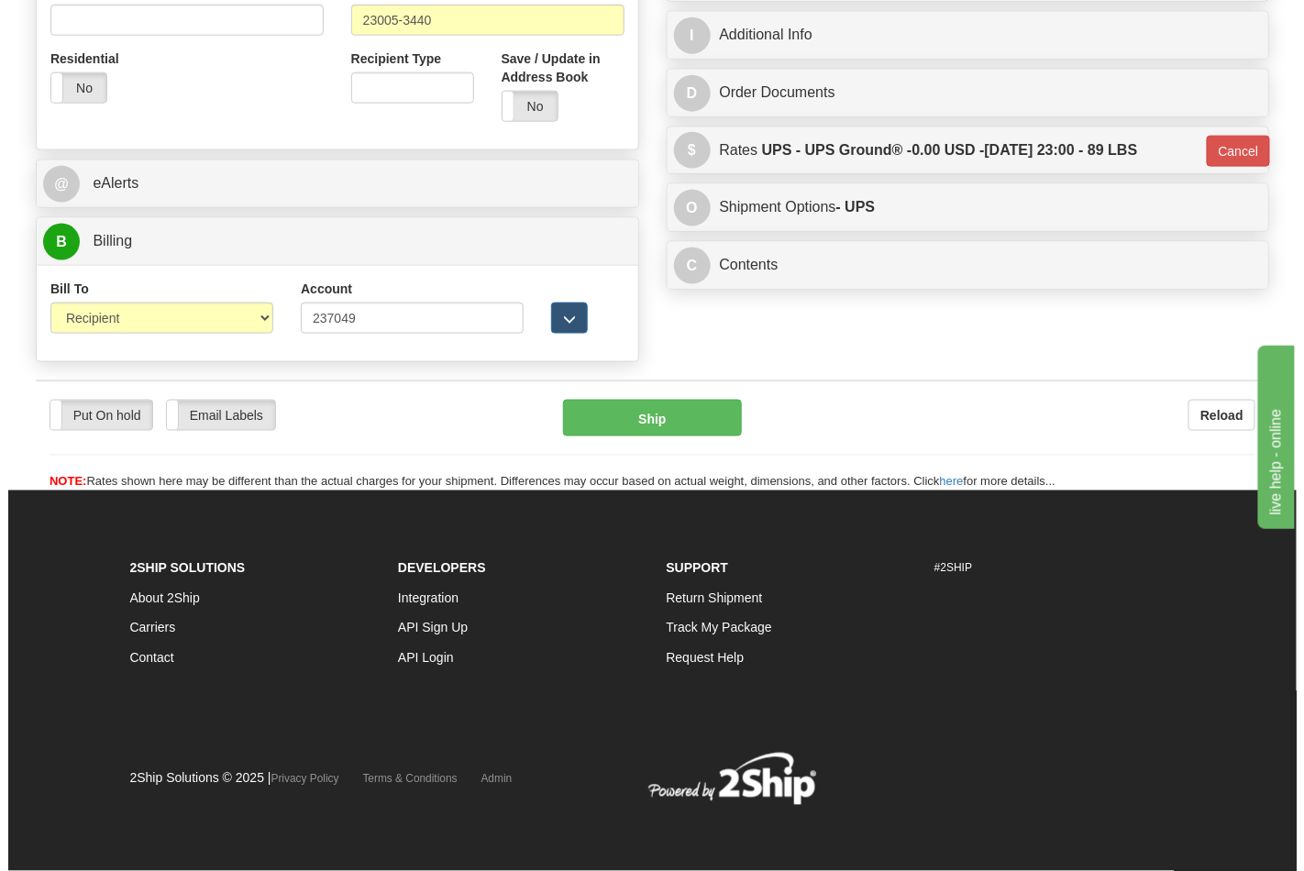
scroll to position [711, 0]
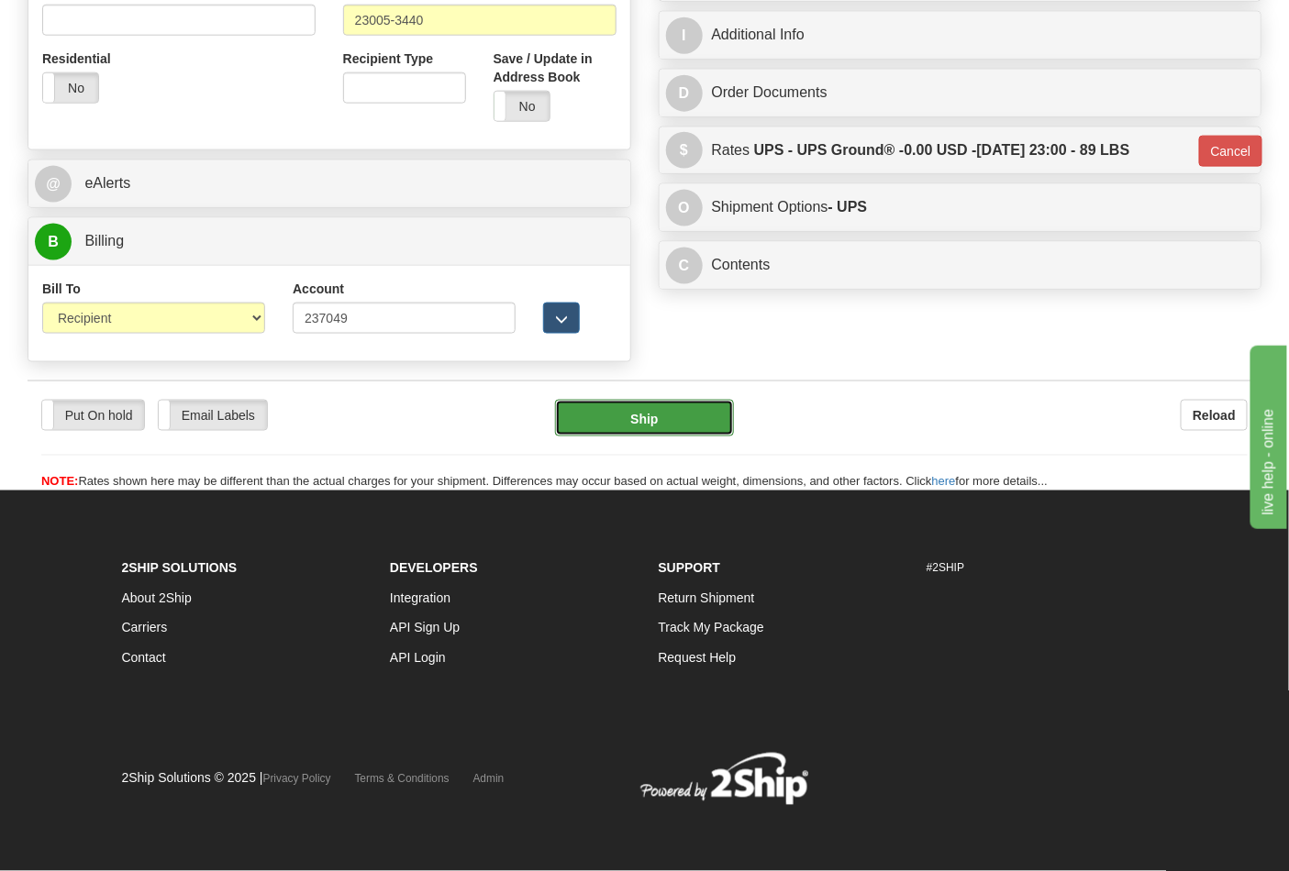
click at [658, 431] on button "Ship" at bounding box center [644, 418] width 178 height 37
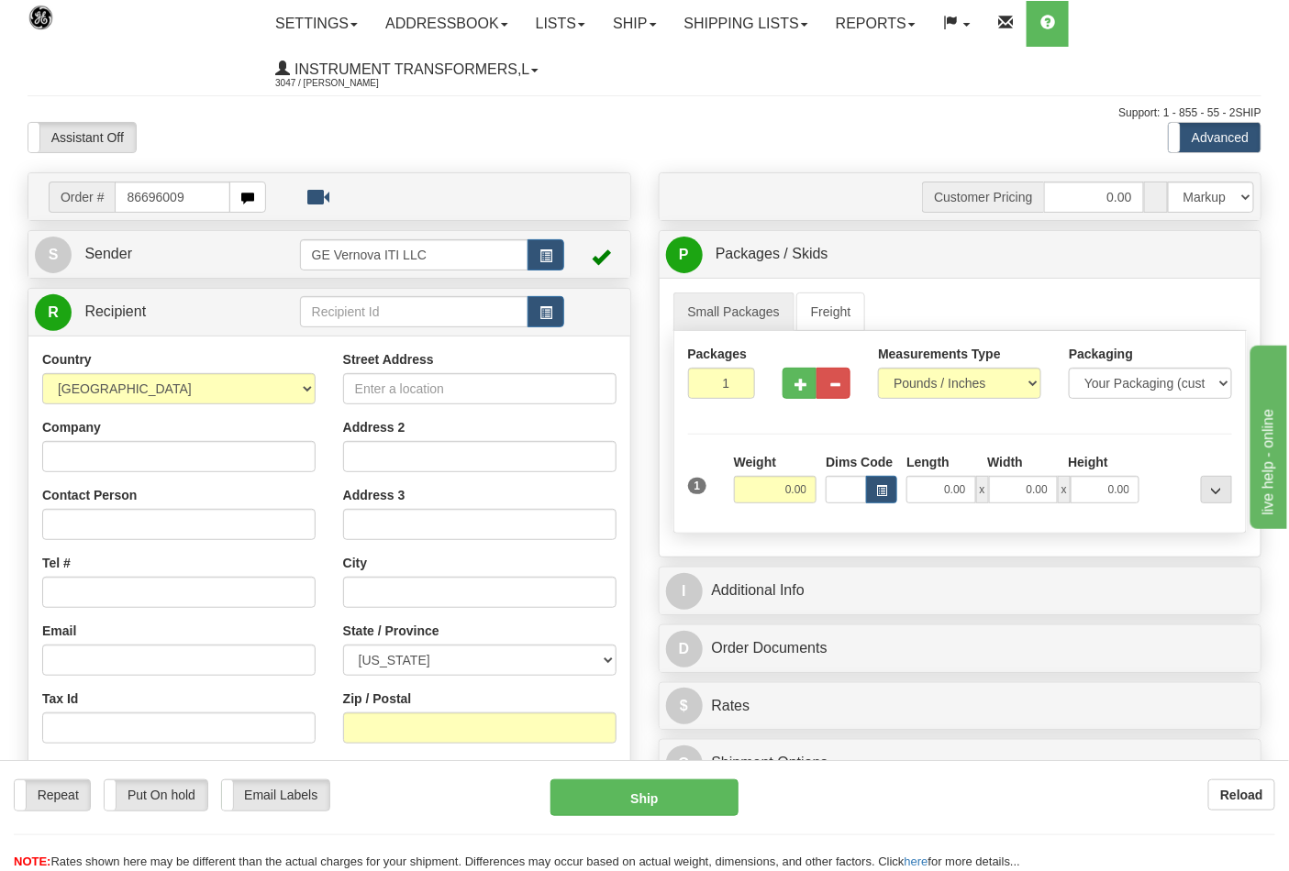
type input "86696009"
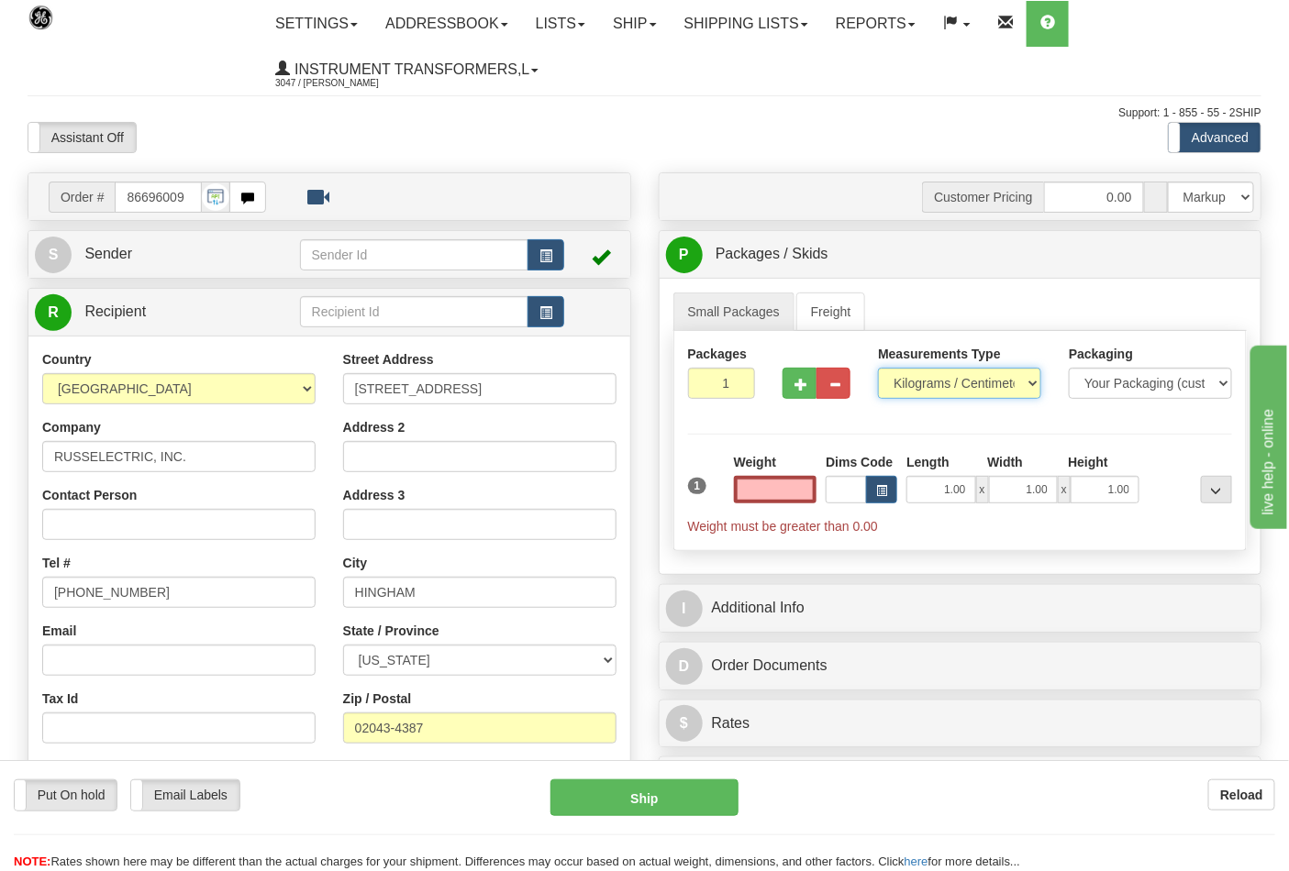
type input "0.00"
click at [920, 385] on select "Pounds / Inches Kilograms / Centimeters" at bounding box center [959, 383] width 163 height 31
select select "0"
click at [878, 369] on select "Pounds / Inches Kilograms / Centimeters" at bounding box center [959, 383] width 163 height 31
click at [810, 487] on input "0.00" at bounding box center [775, 490] width 83 height 28
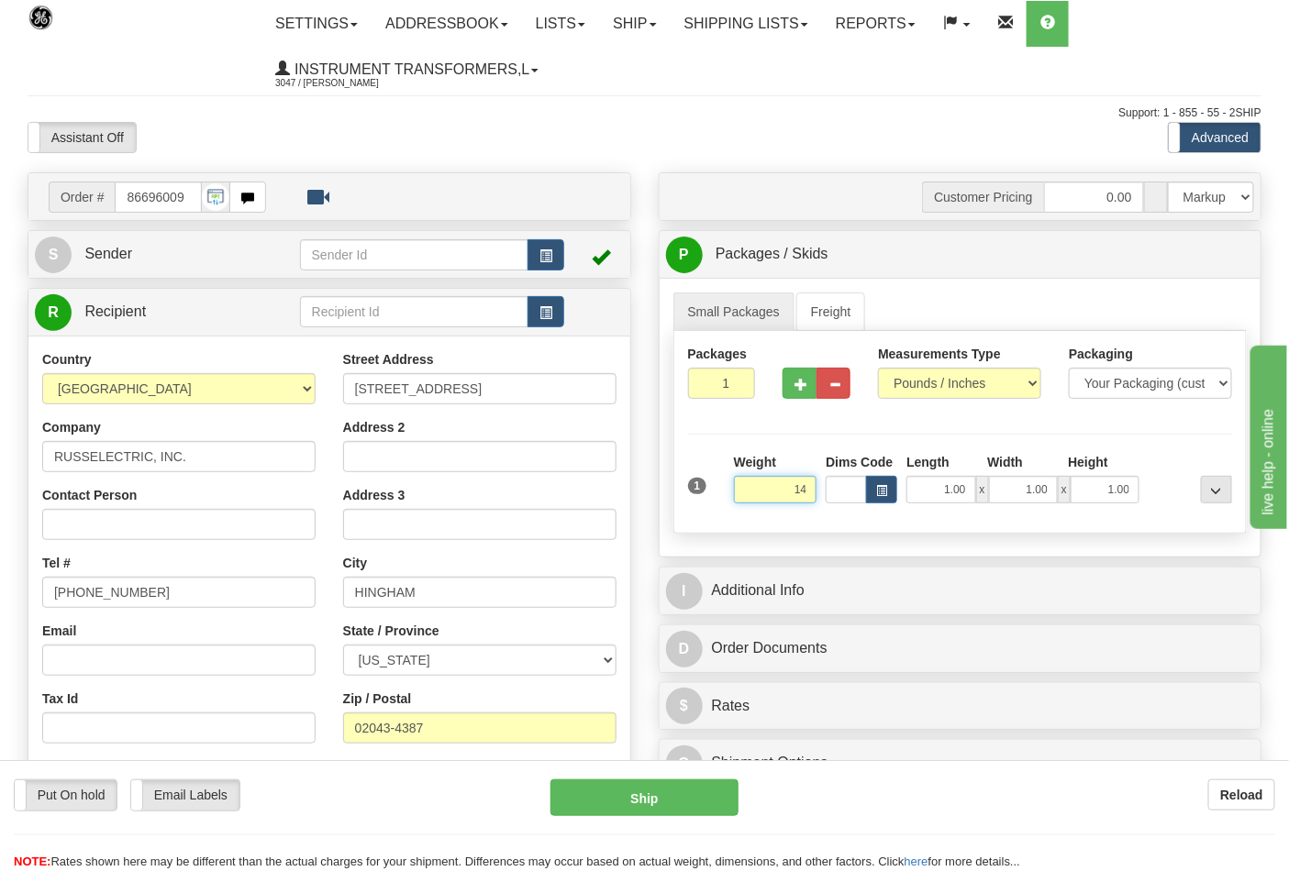
click button "Delete" at bounding box center [0, 0] width 0 height 0
type input "14.00"
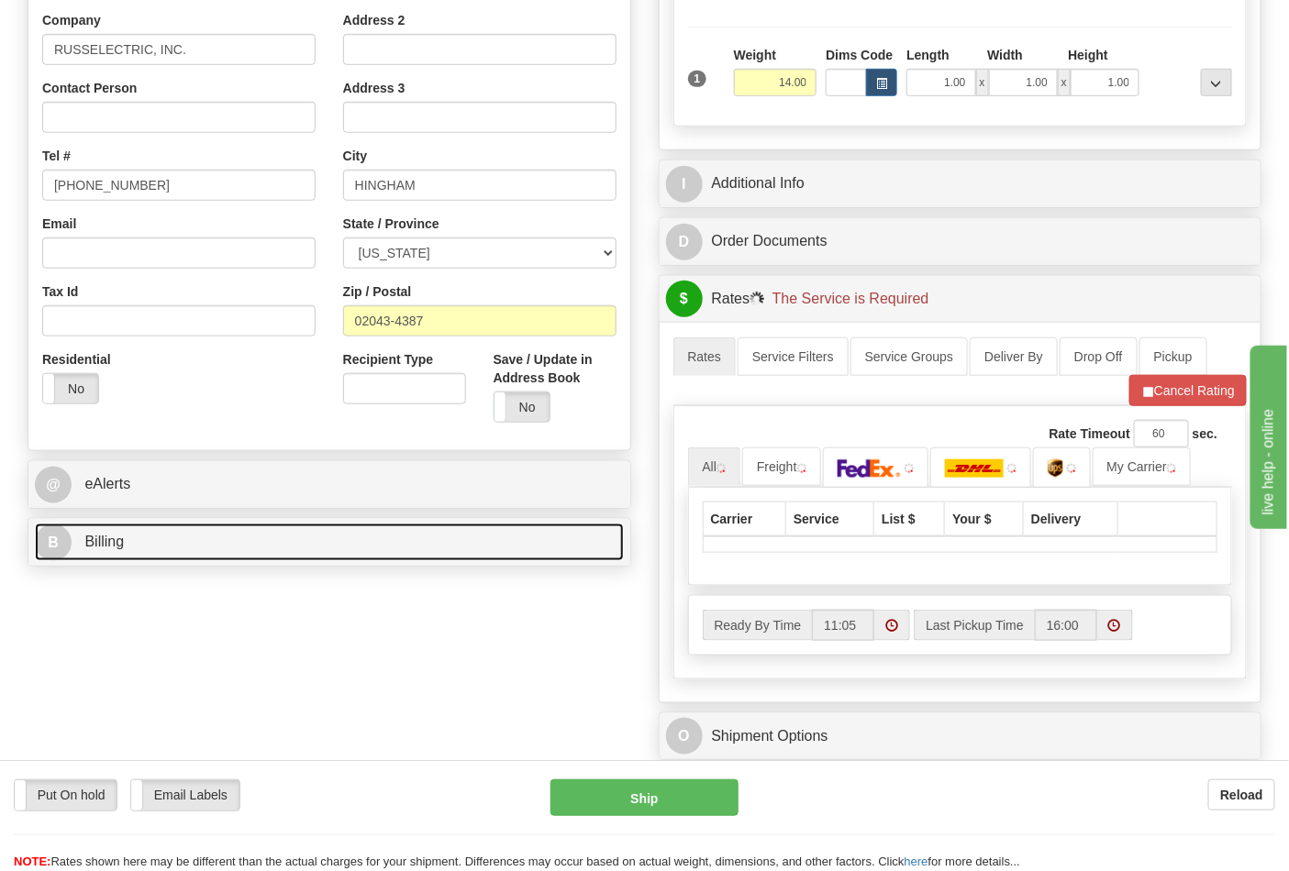
click at [238, 547] on link "B Billing" at bounding box center [329, 543] width 589 height 38
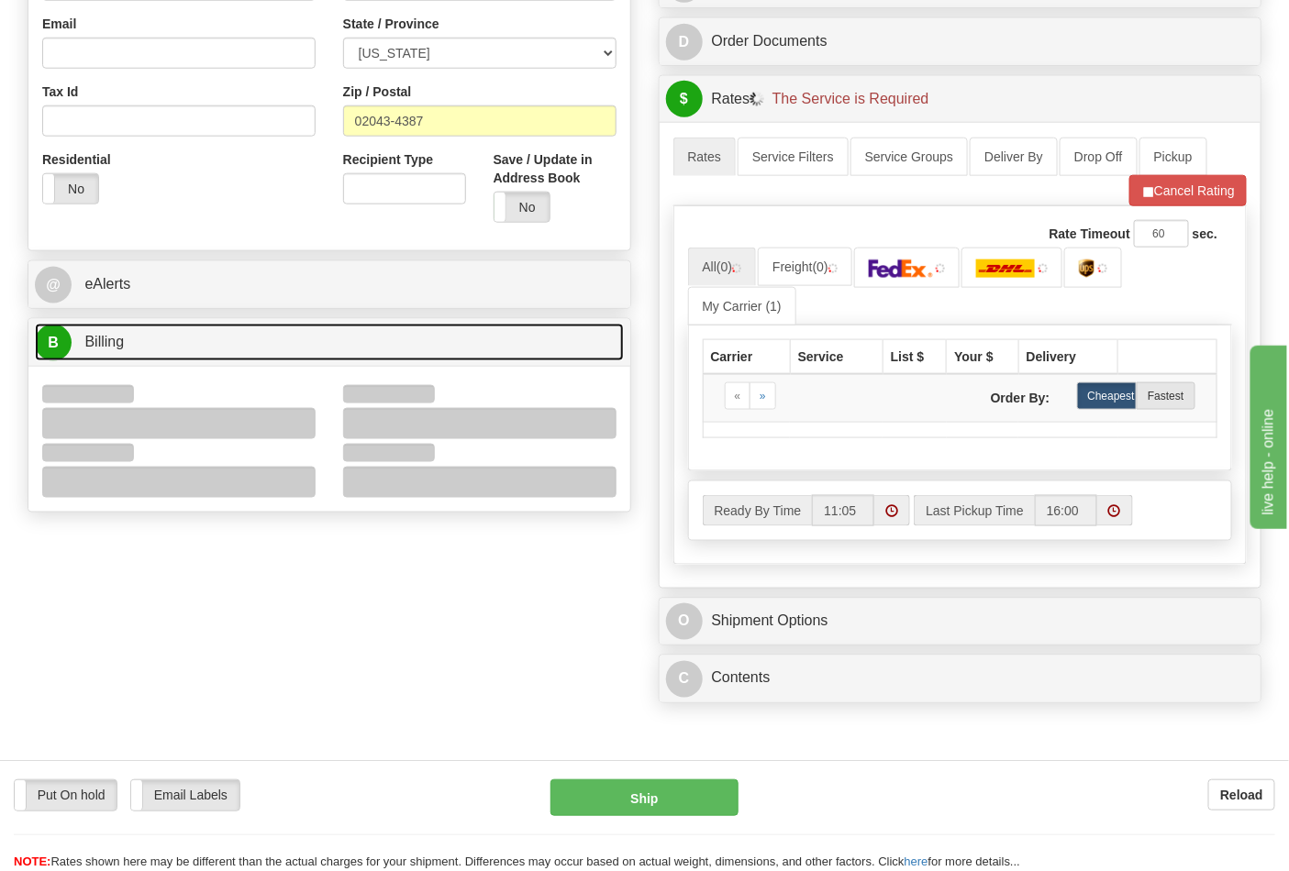
scroll to position [611, 0]
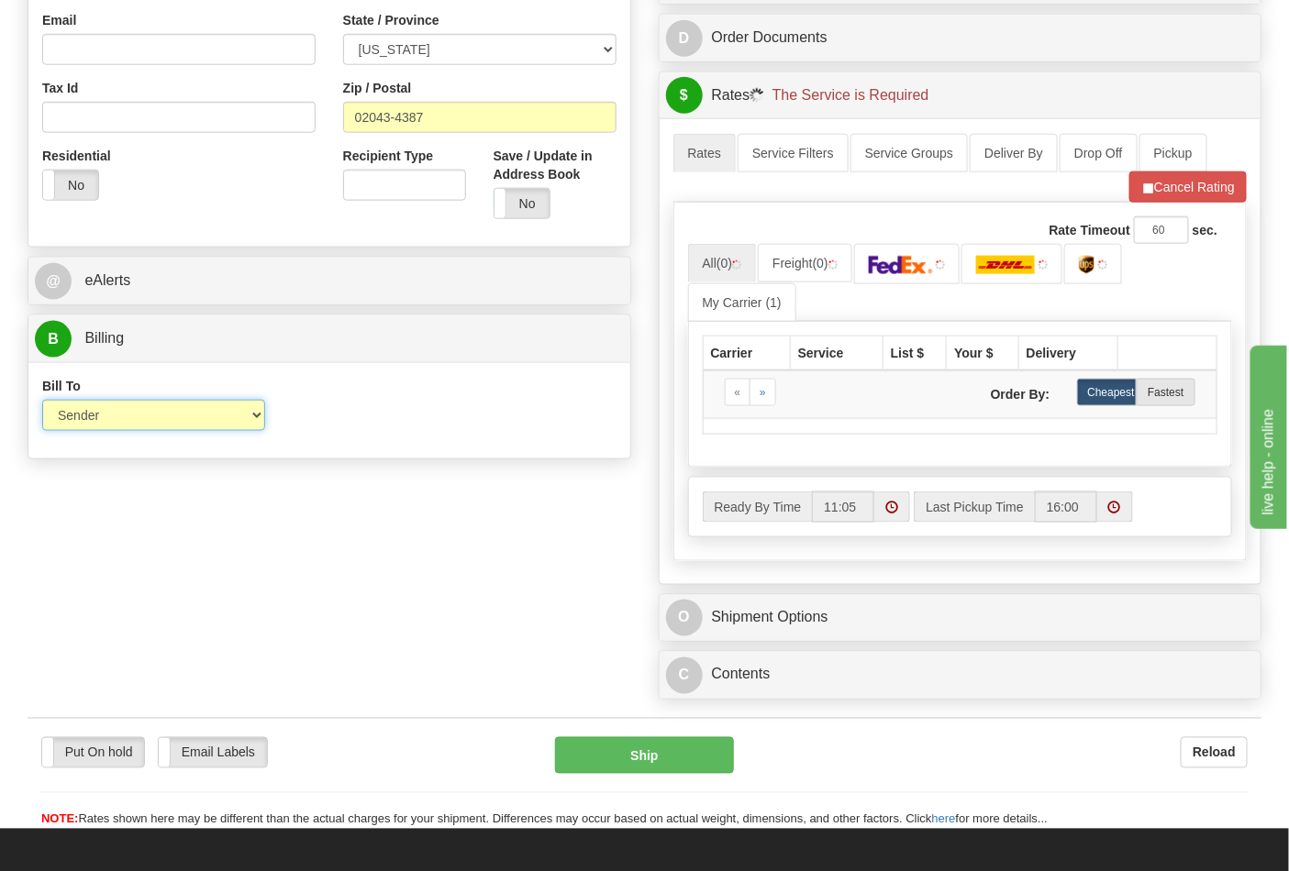
click at [60, 424] on select "Sender Recipient Third Party Collect" at bounding box center [153, 415] width 223 height 31
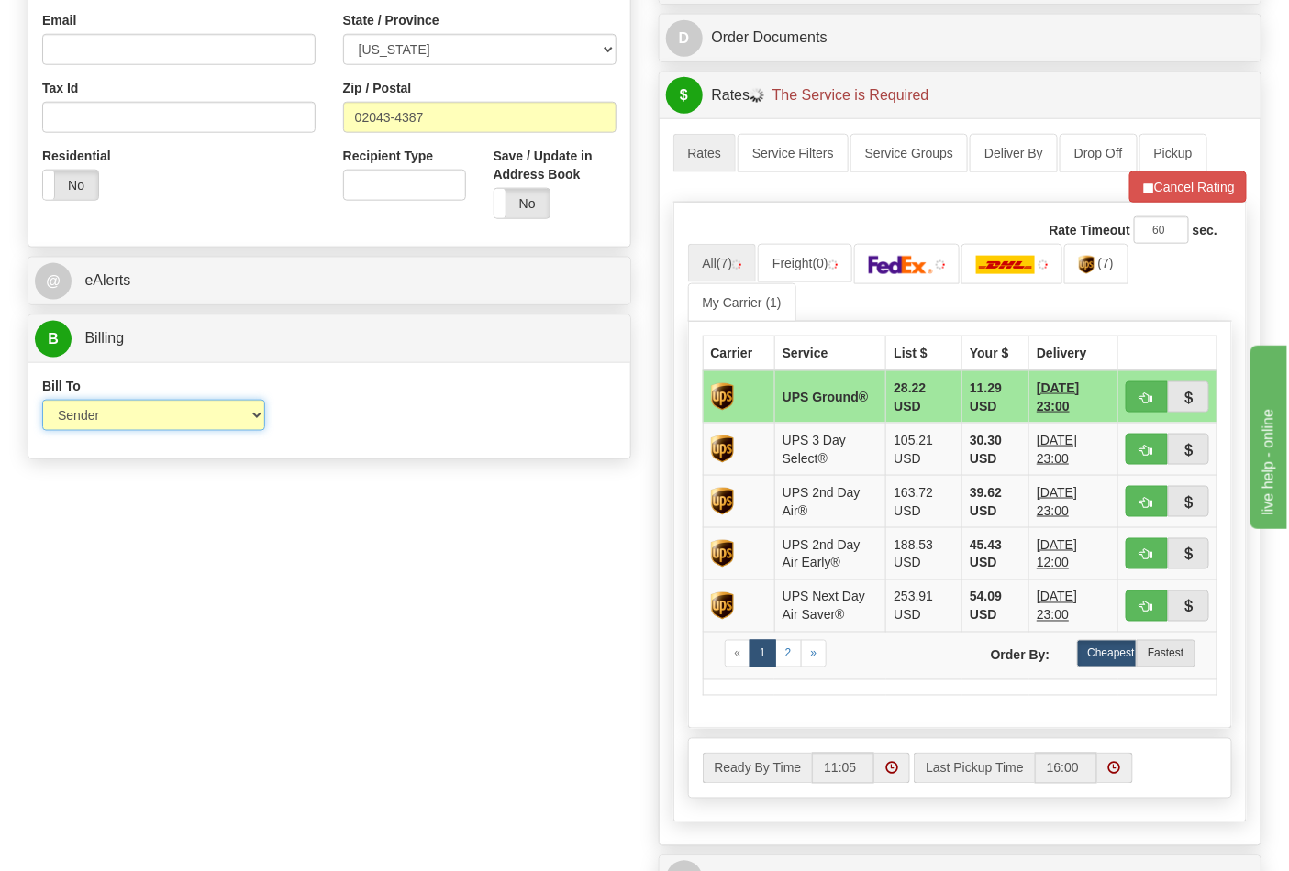
select select "2"
click at [42, 402] on select "Sender Recipient Third Party Collect" at bounding box center [153, 415] width 223 height 31
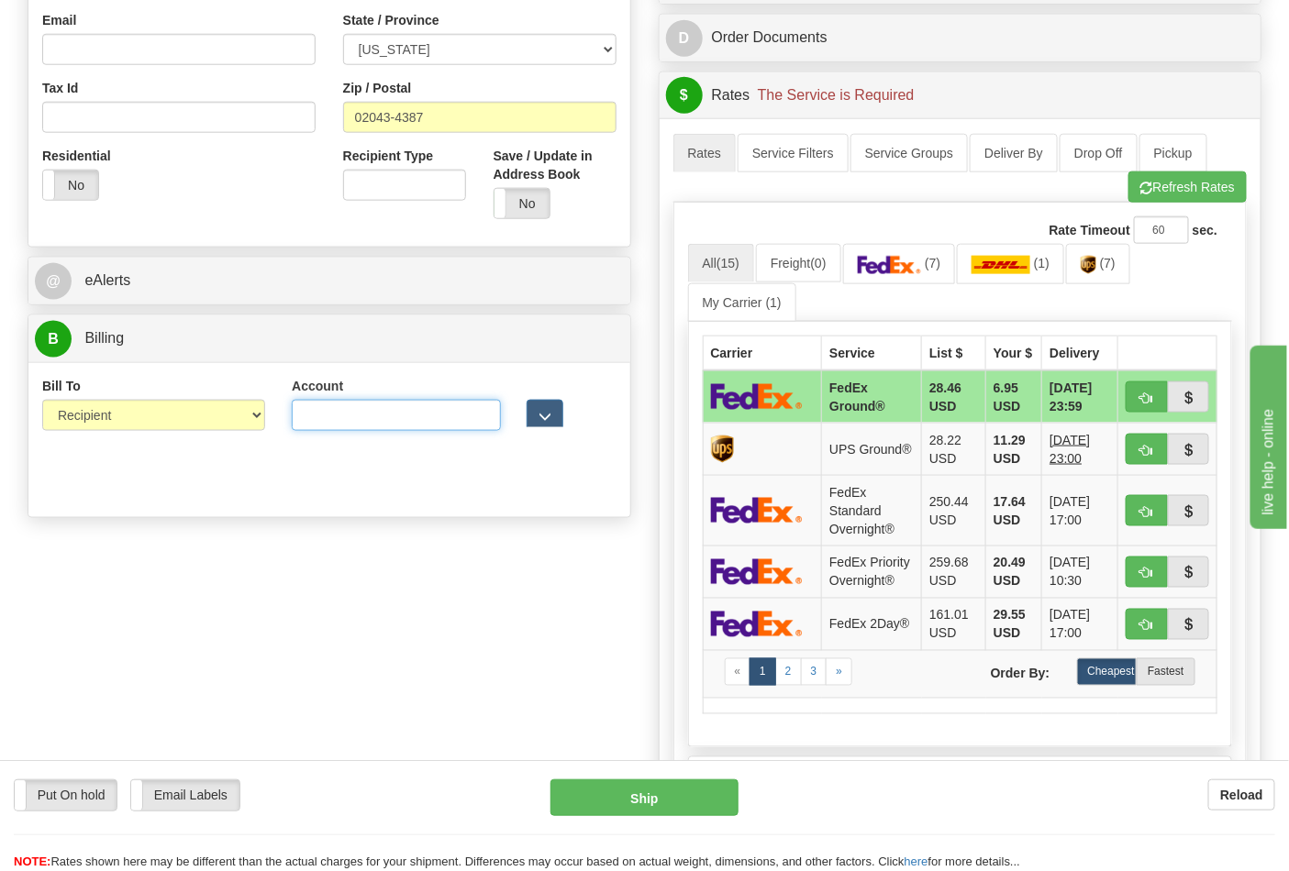
click at [349, 411] on input "Account" at bounding box center [396, 415] width 209 height 31
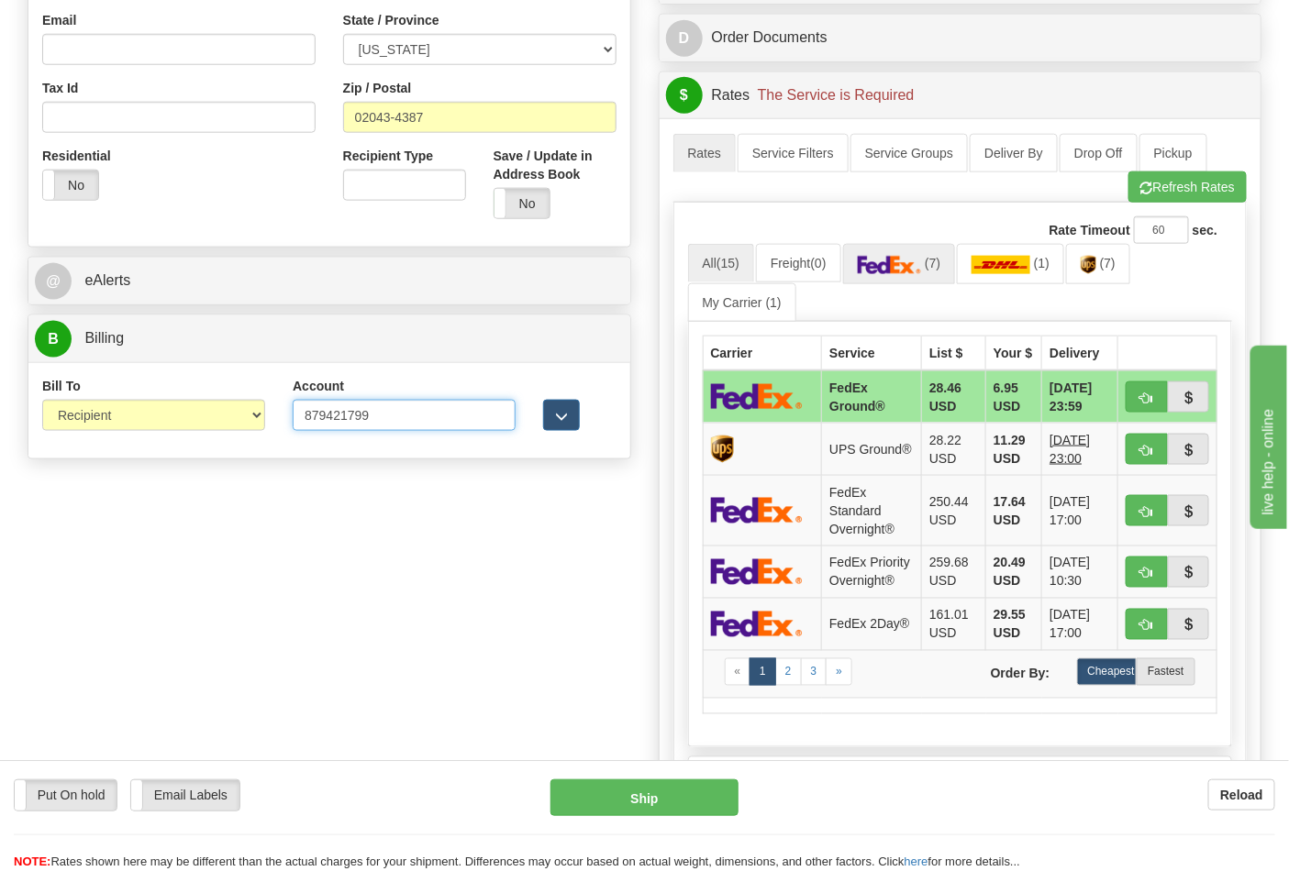
type input "879421799"
click at [904, 258] on img at bounding box center [890, 265] width 64 height 18
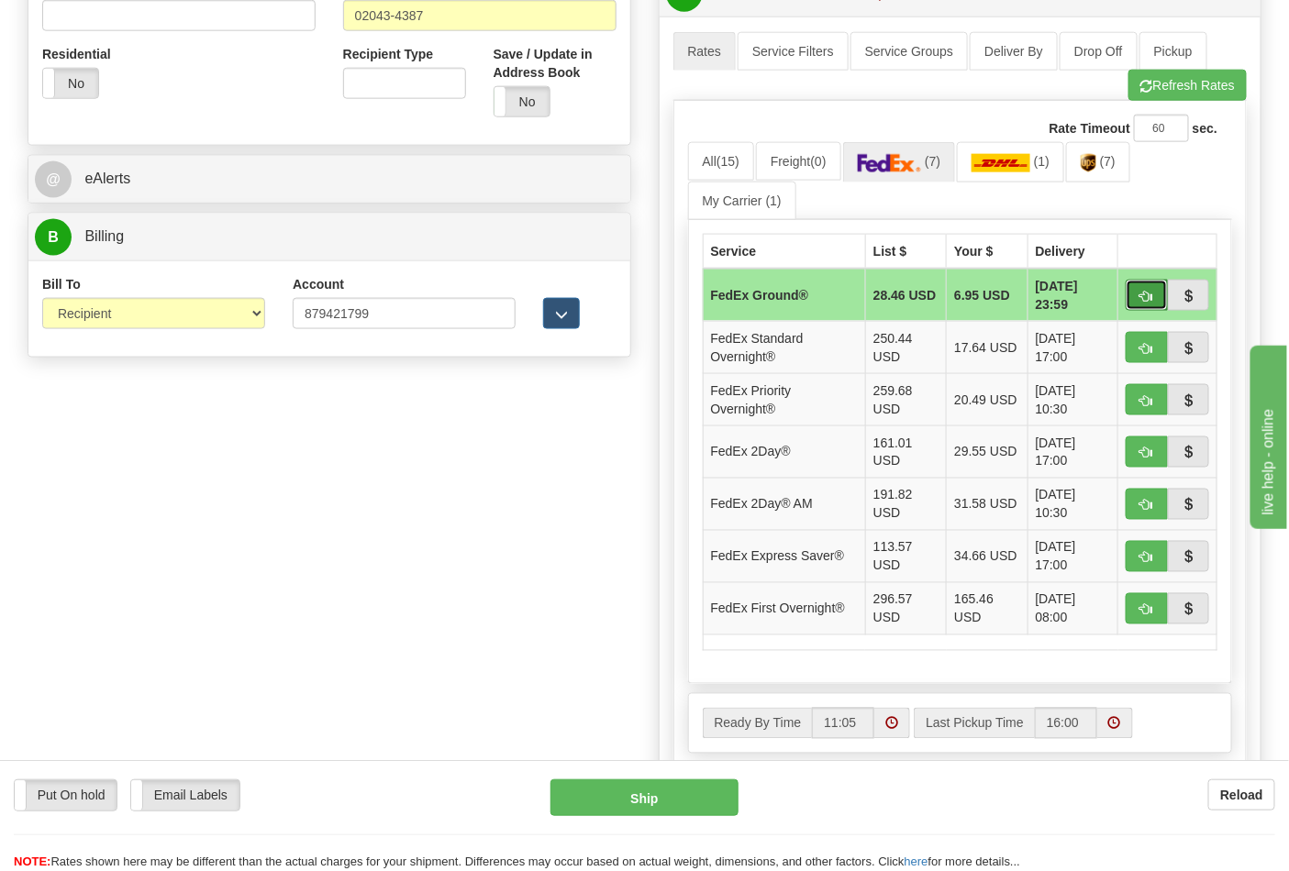
click at [1141, 303] on span "button" at bounding box center [1146, 297] width 13 height 12
type input "92"
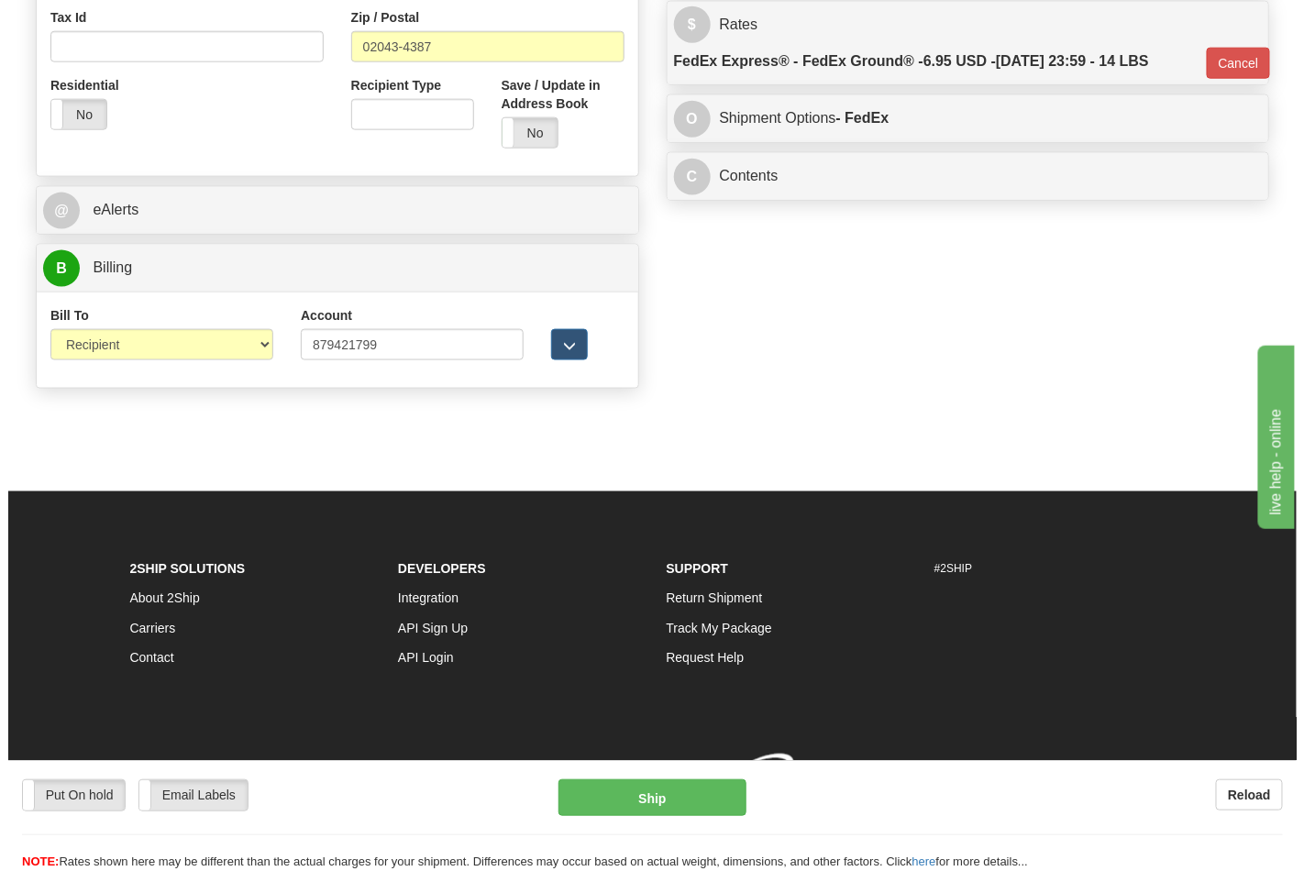
scroll to position [684, 0]
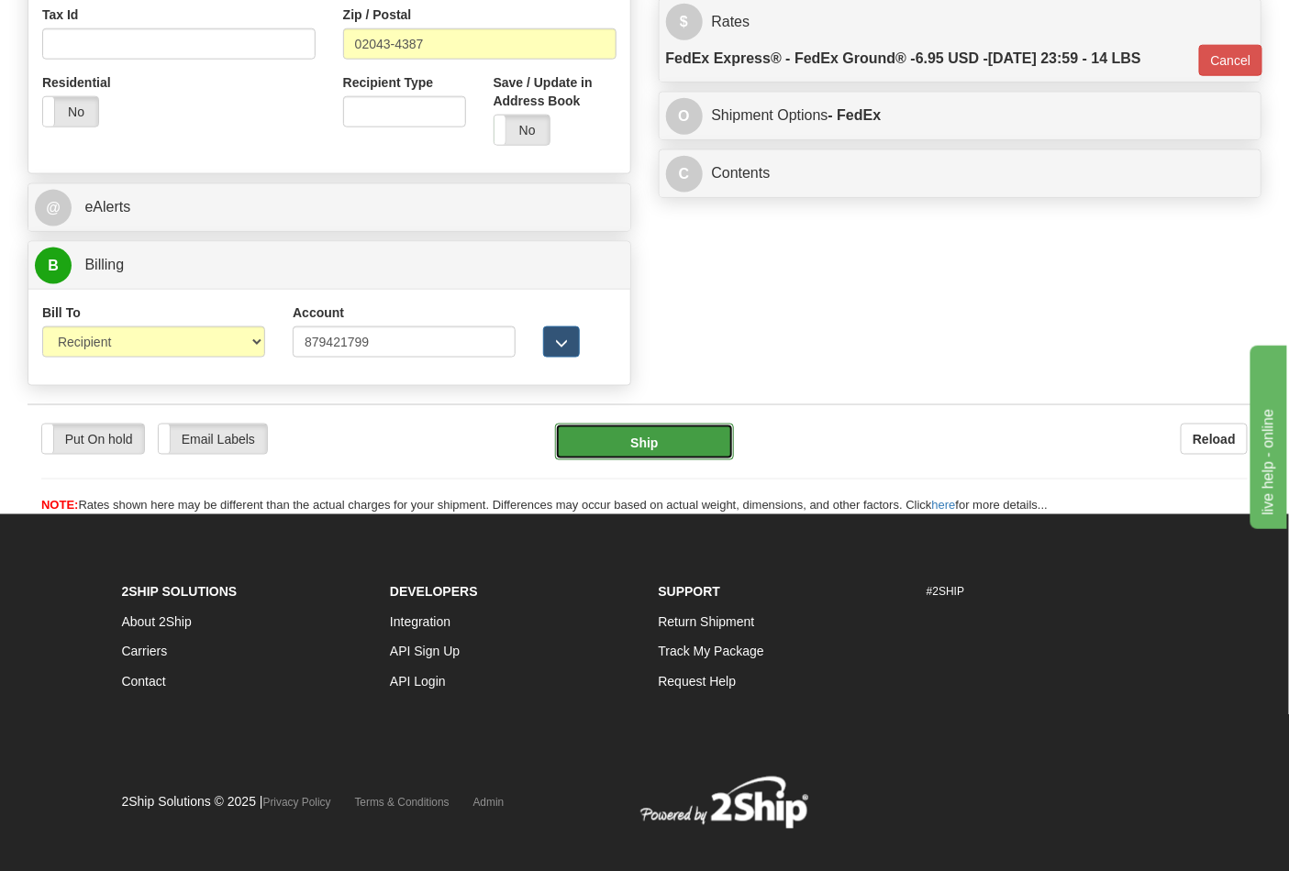
click at [682, 435] on button "Ship" at bounding box center [644, 442] width 178 height 37
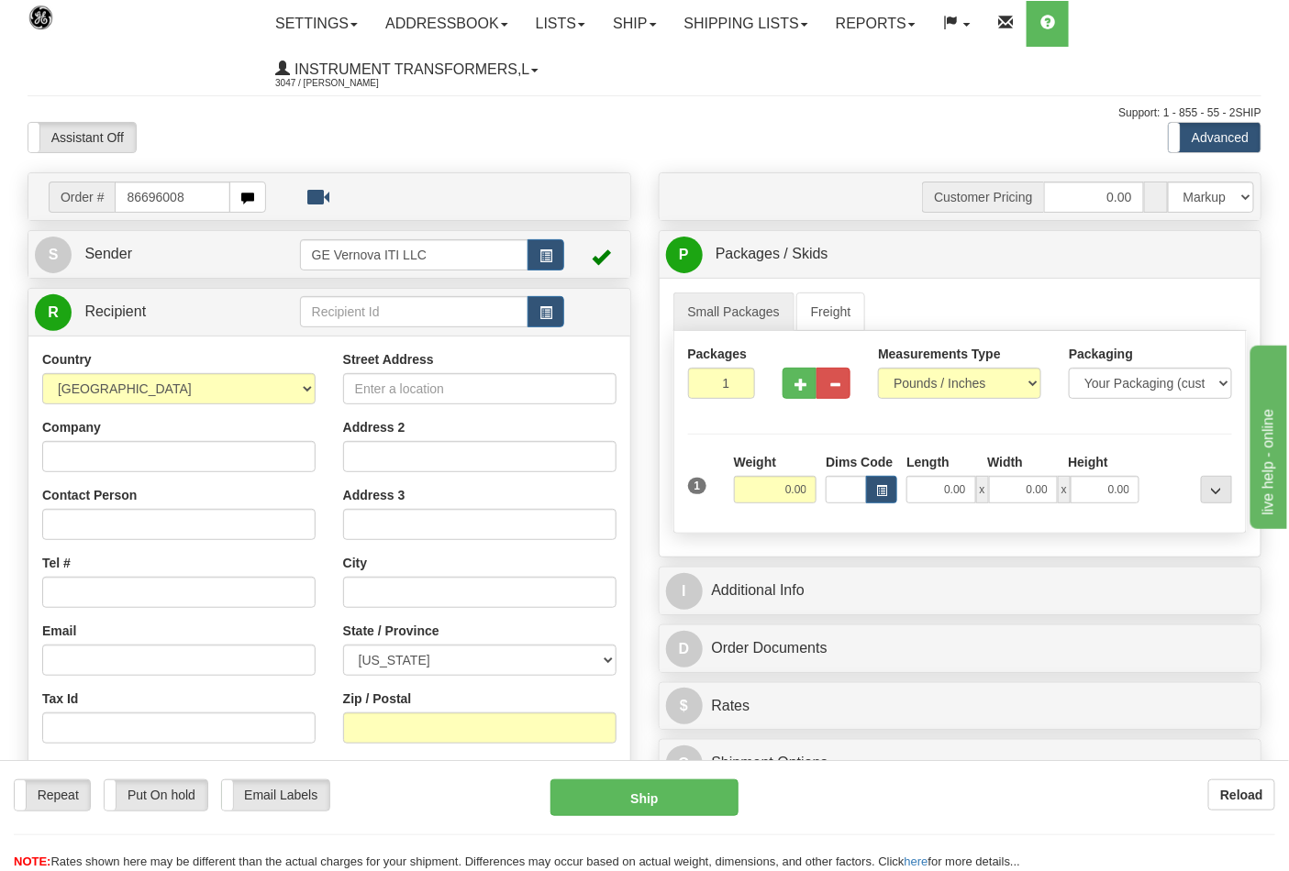
type input "86696008"
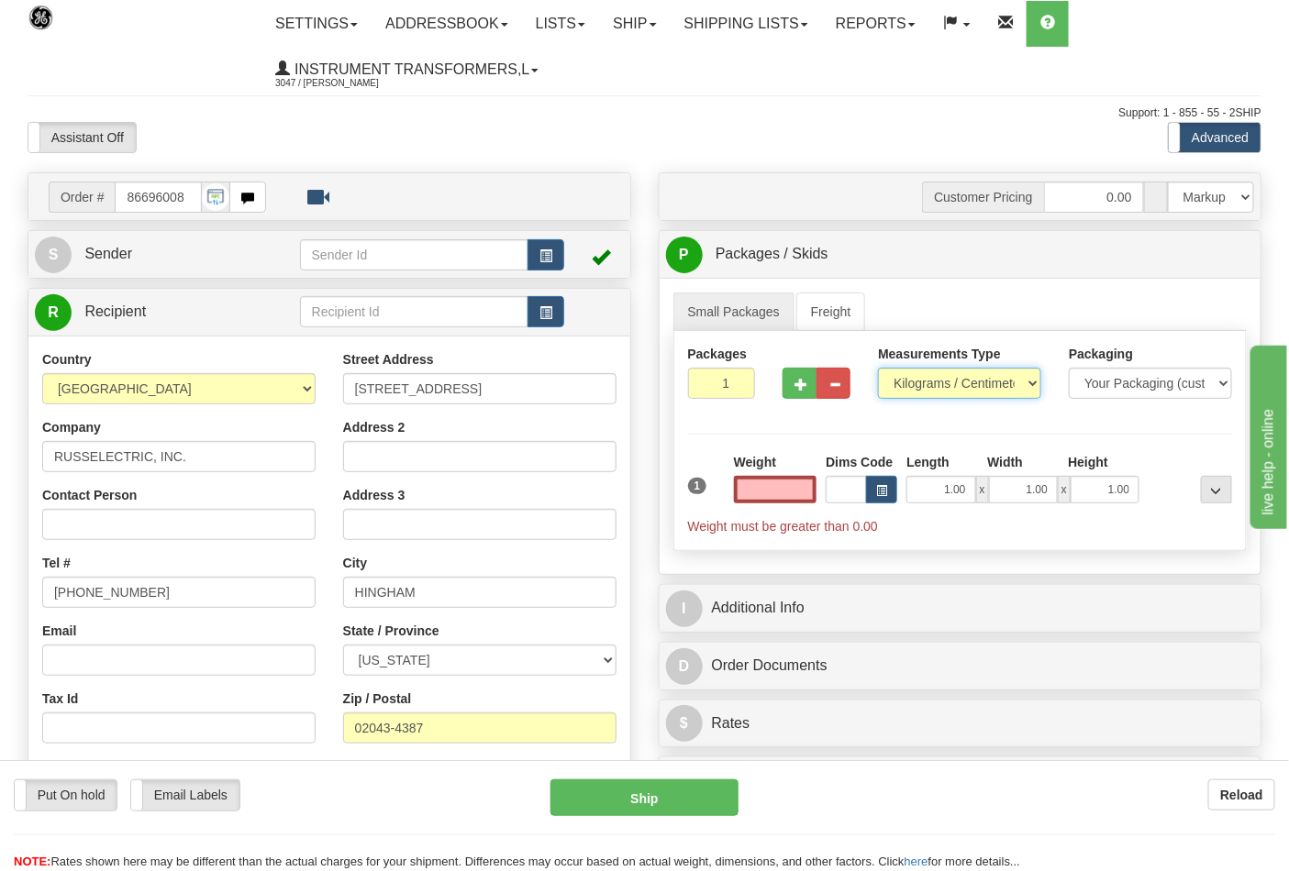
type input "0.00"
click at [961, 381] on select "Pounds / Inches Kilograms / Centimeters" at bounding box center [959, 383] width 163 height 31
select select "0"
click at [878, 369] on select "Pounds / Inches Kilograms / Centimeters" at bounding box center [959, 383] width 163 height 31
click at [808, 488] on input "0.00" at bounding box center [775, 490] width 83 height 28
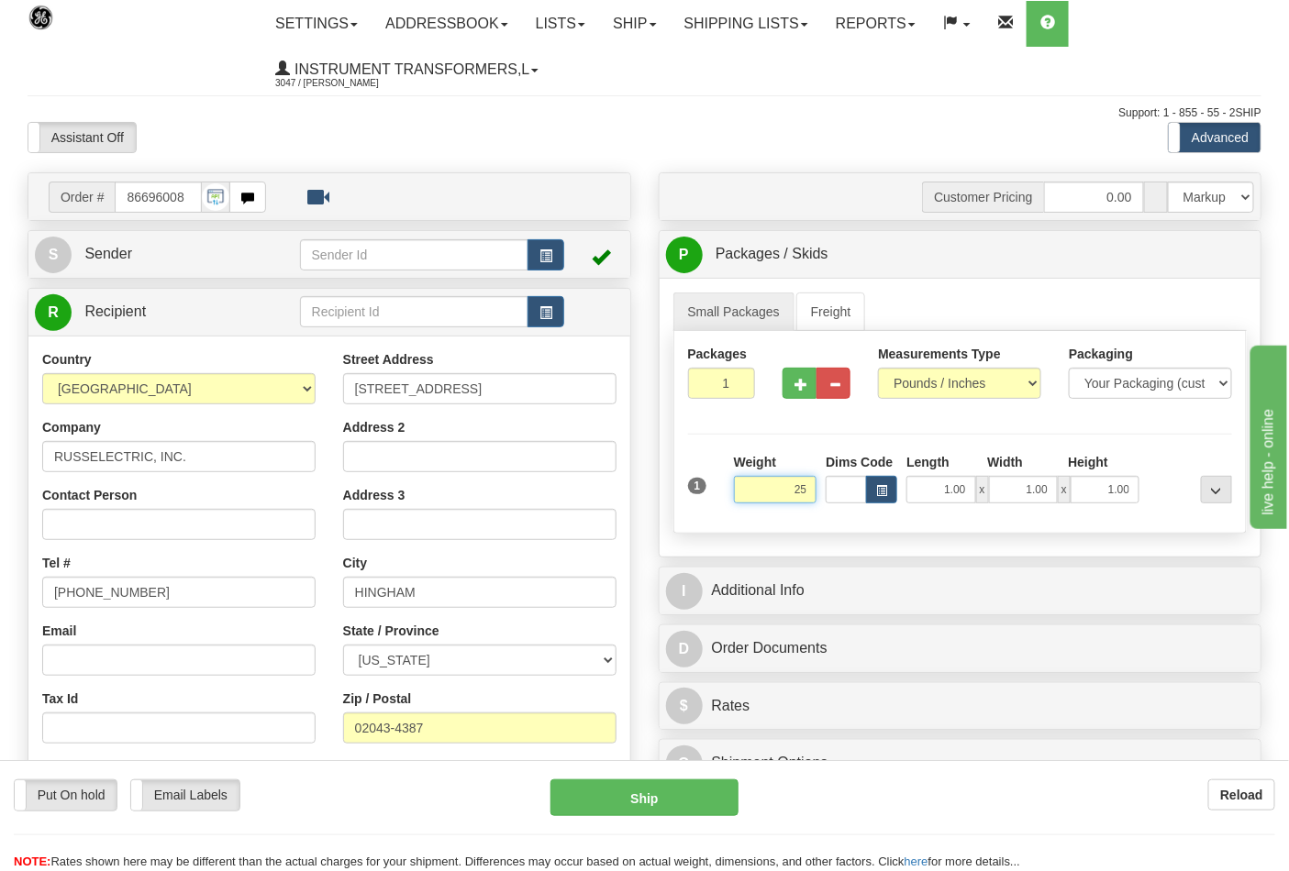
click button "Delete" at bounding box center [0, 0] width 0 height 0
type input "25.00"
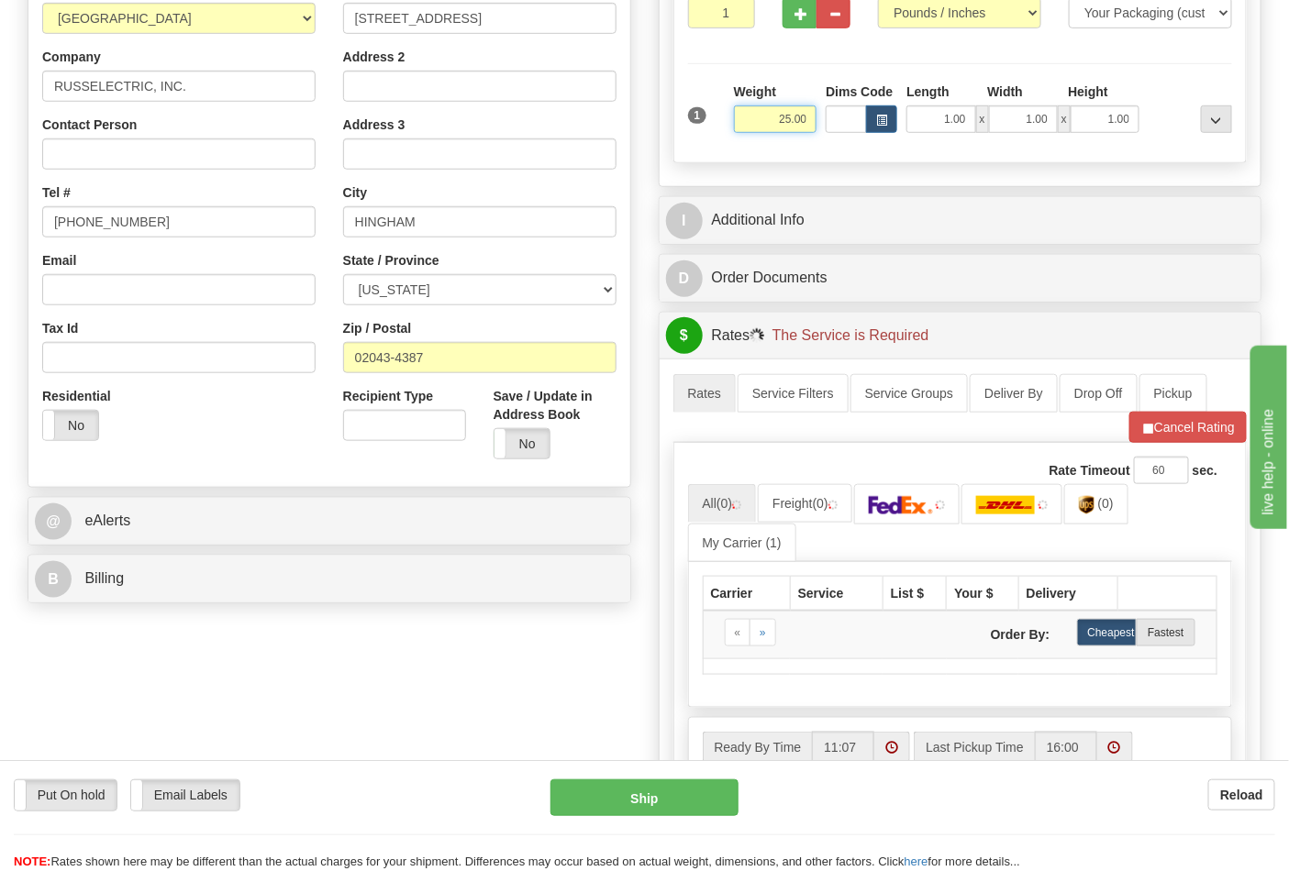
scroll to position [509, 0]
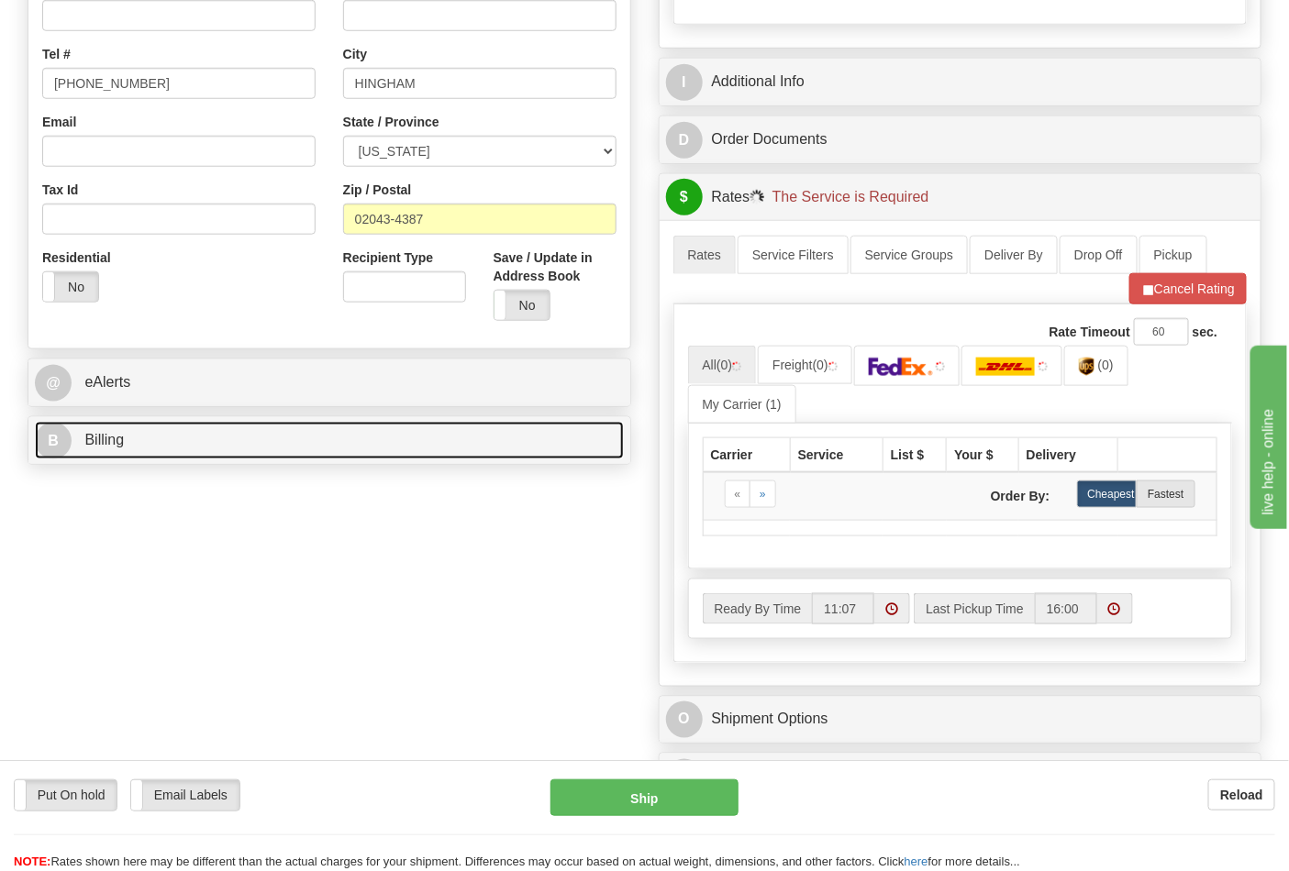
click at [199, 435] on link "B Billing" at bounding box center [329, 441] width 589 height 38
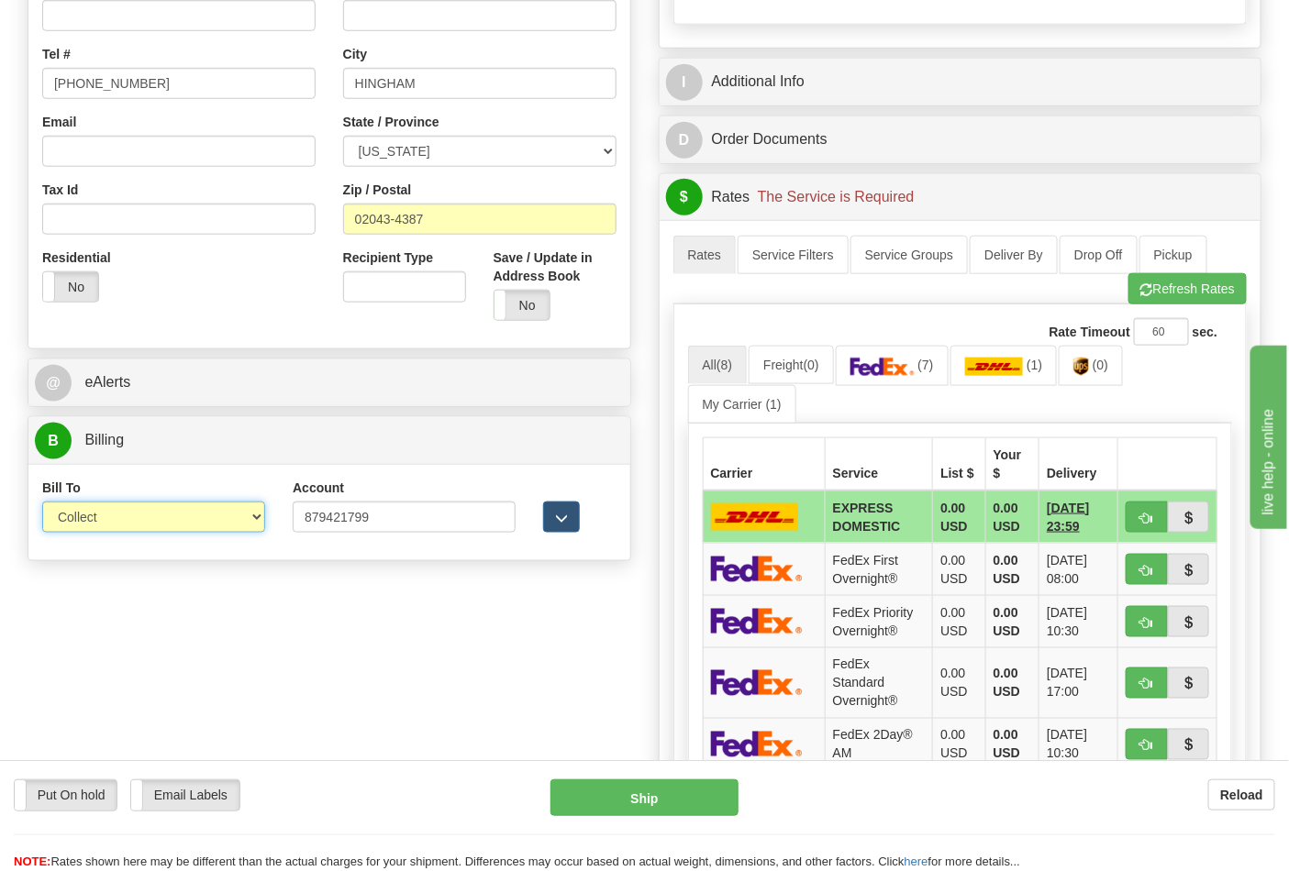
click at [154, 519] on select "Sender Recipient Third Party Collect" at bounding box center [153, 517] width 223 height 31
select select "2"
click at [42, 504] on select "Sender Recipient Third Party Collect" at bounding box center [153, 517] width 223 height 31
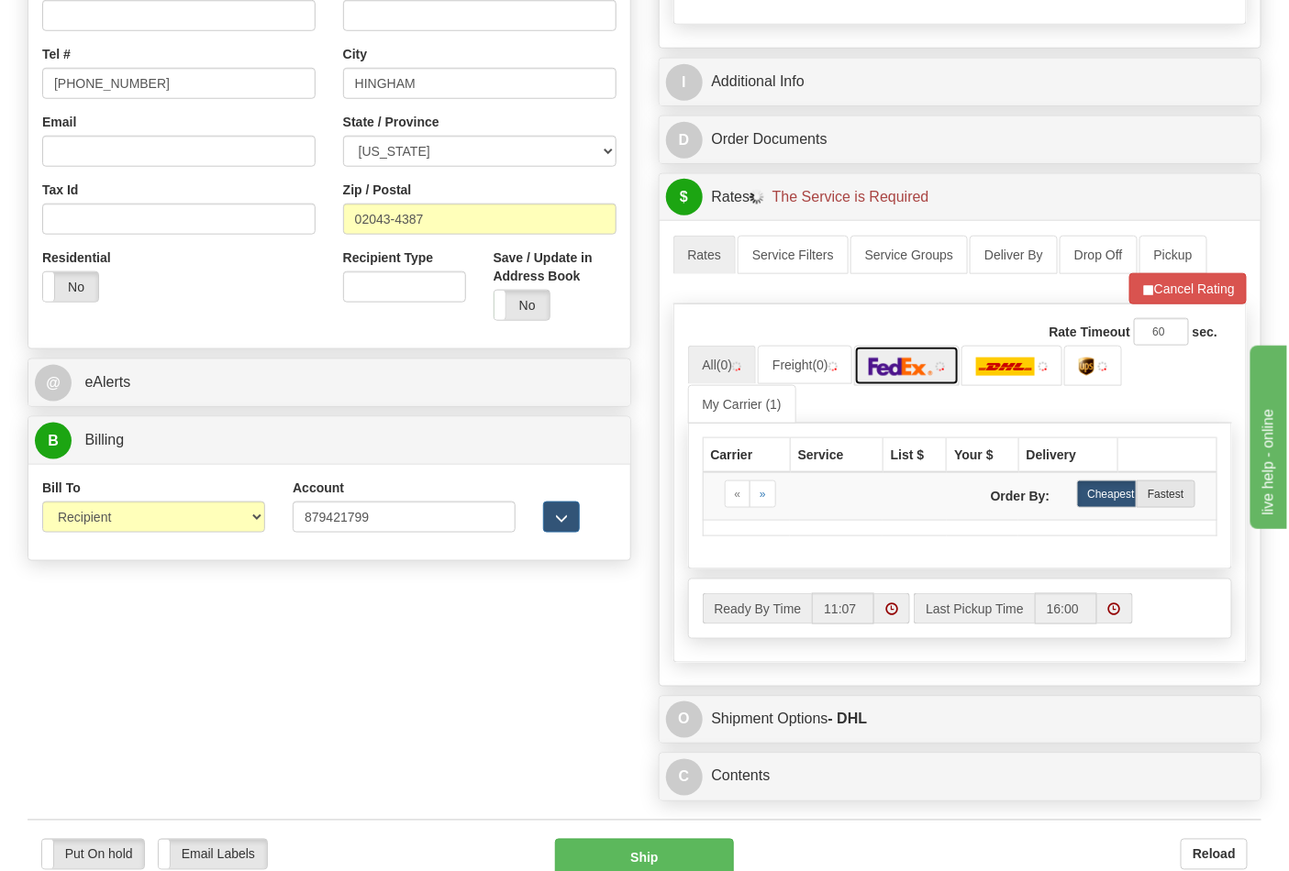
click at [904, 369] on img at bounding box center [901, 367] width 64 height 18
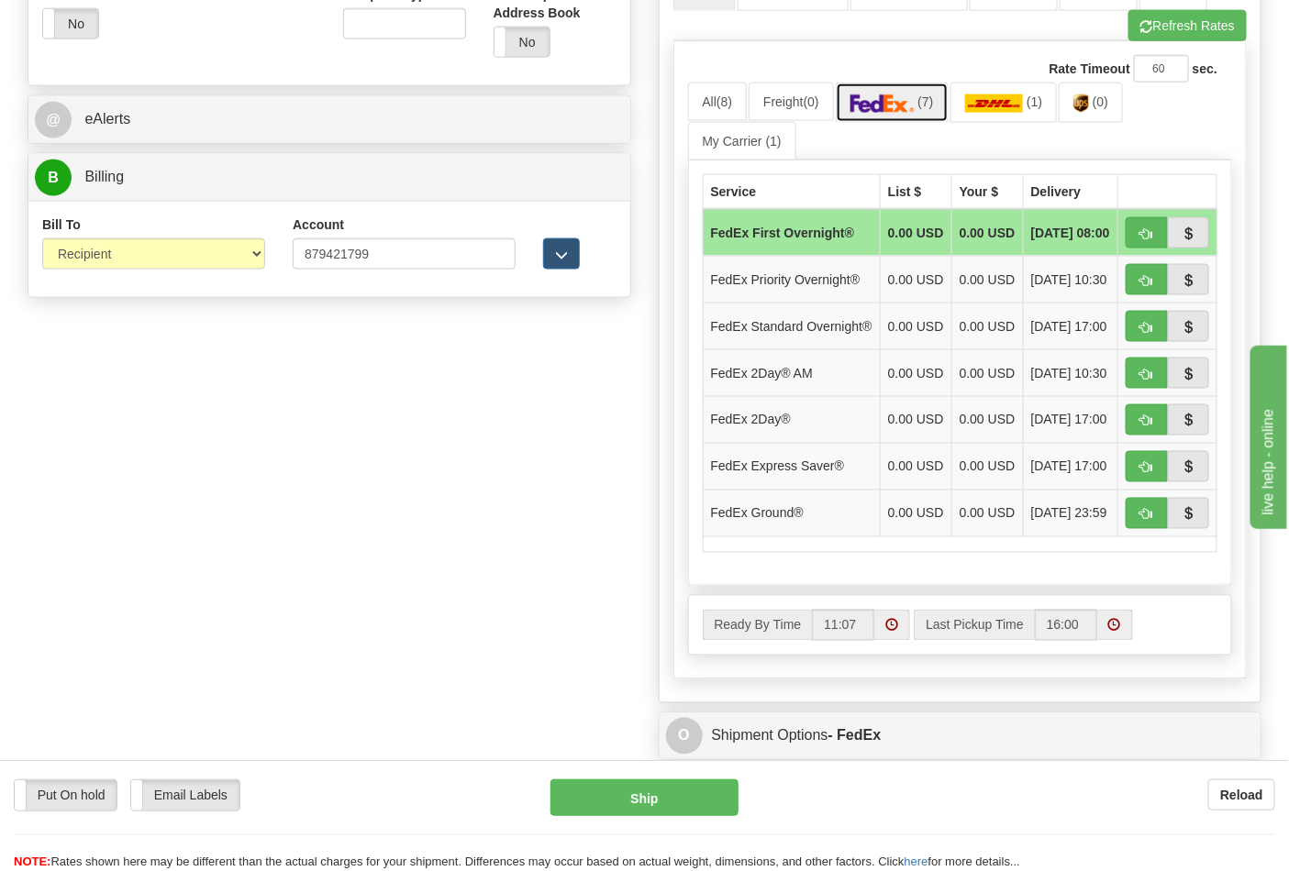
scroll to position [815, 0]
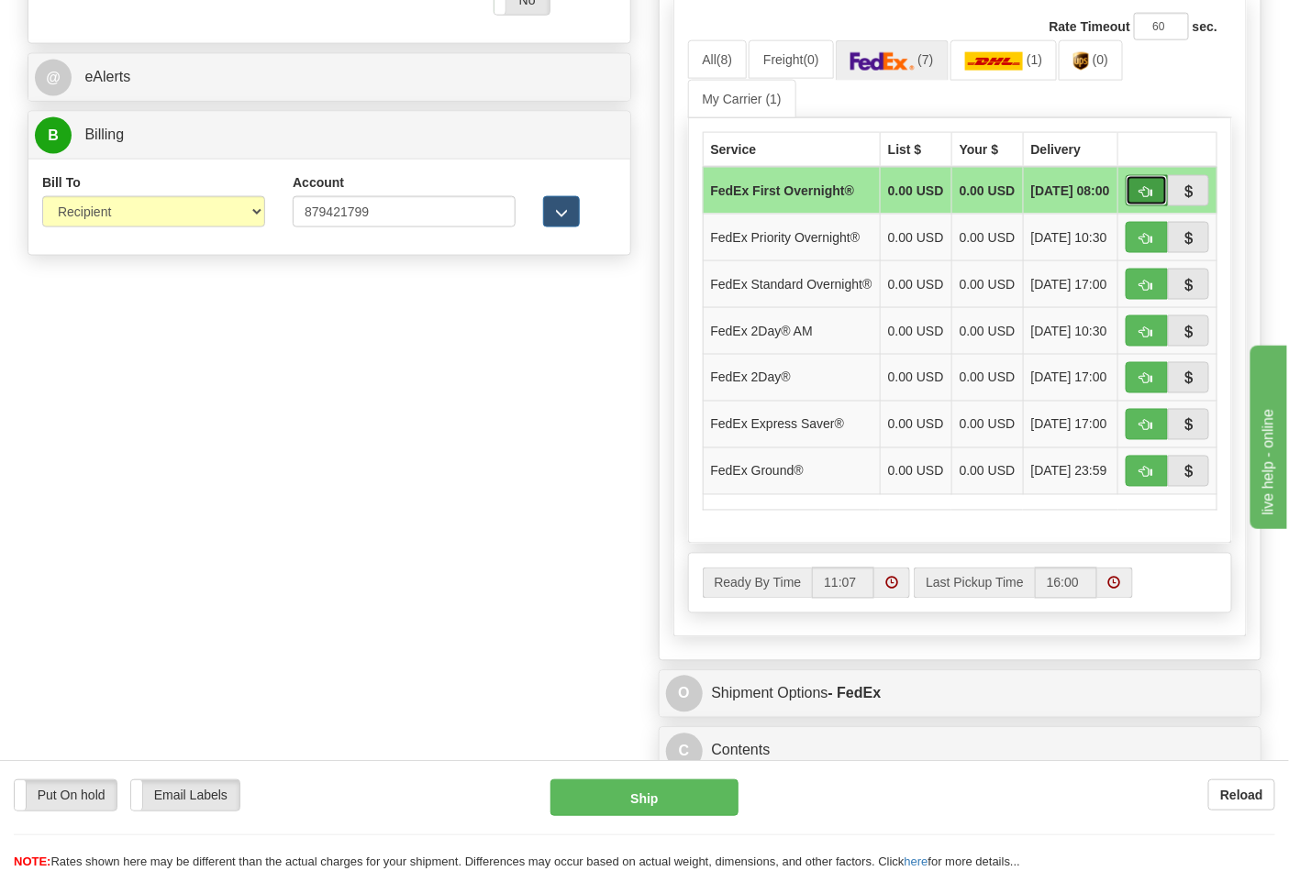
click at [1140, 190] on span "button" at bounding box center [1146, 192] width 13 height 12
type input "06"
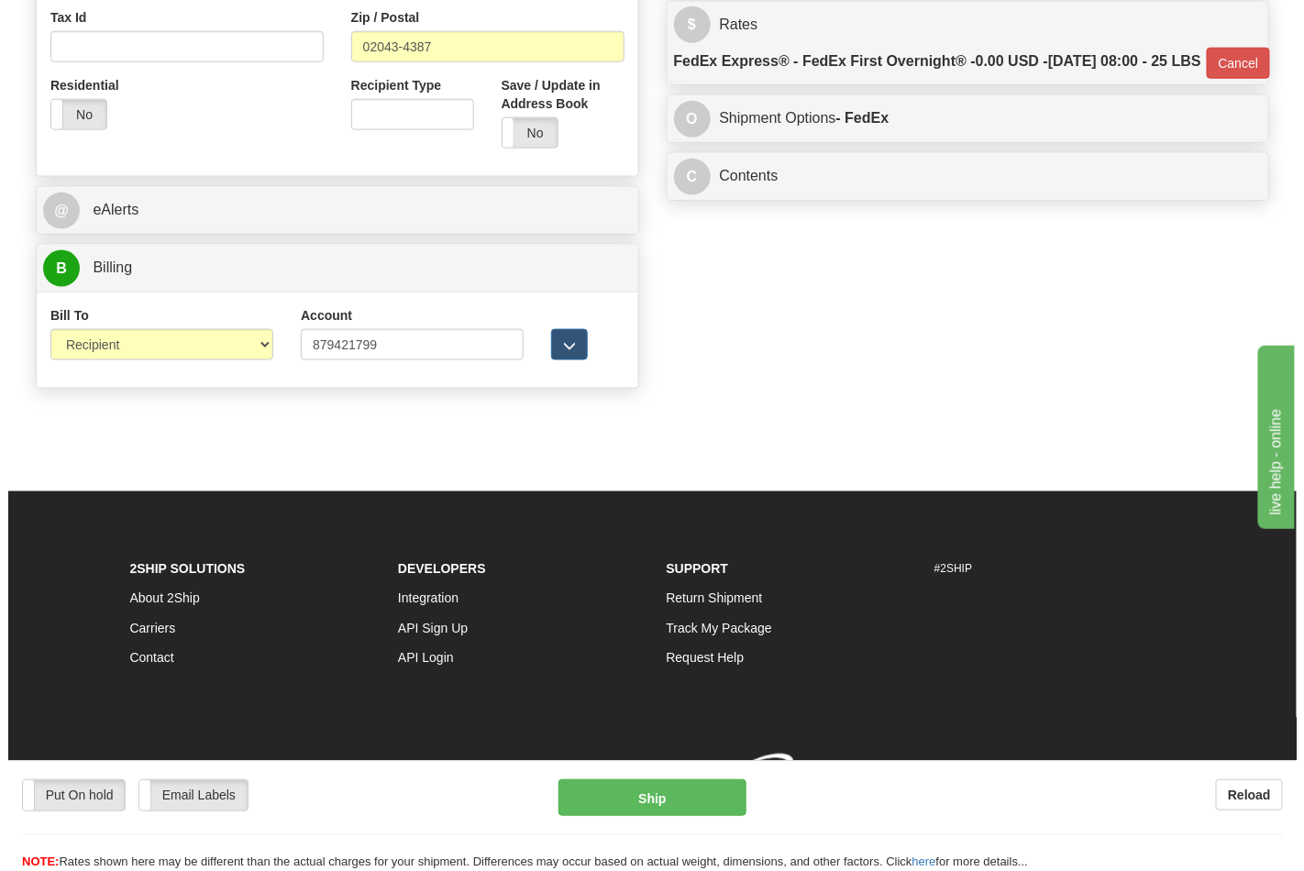
scroll to position [711, 0]
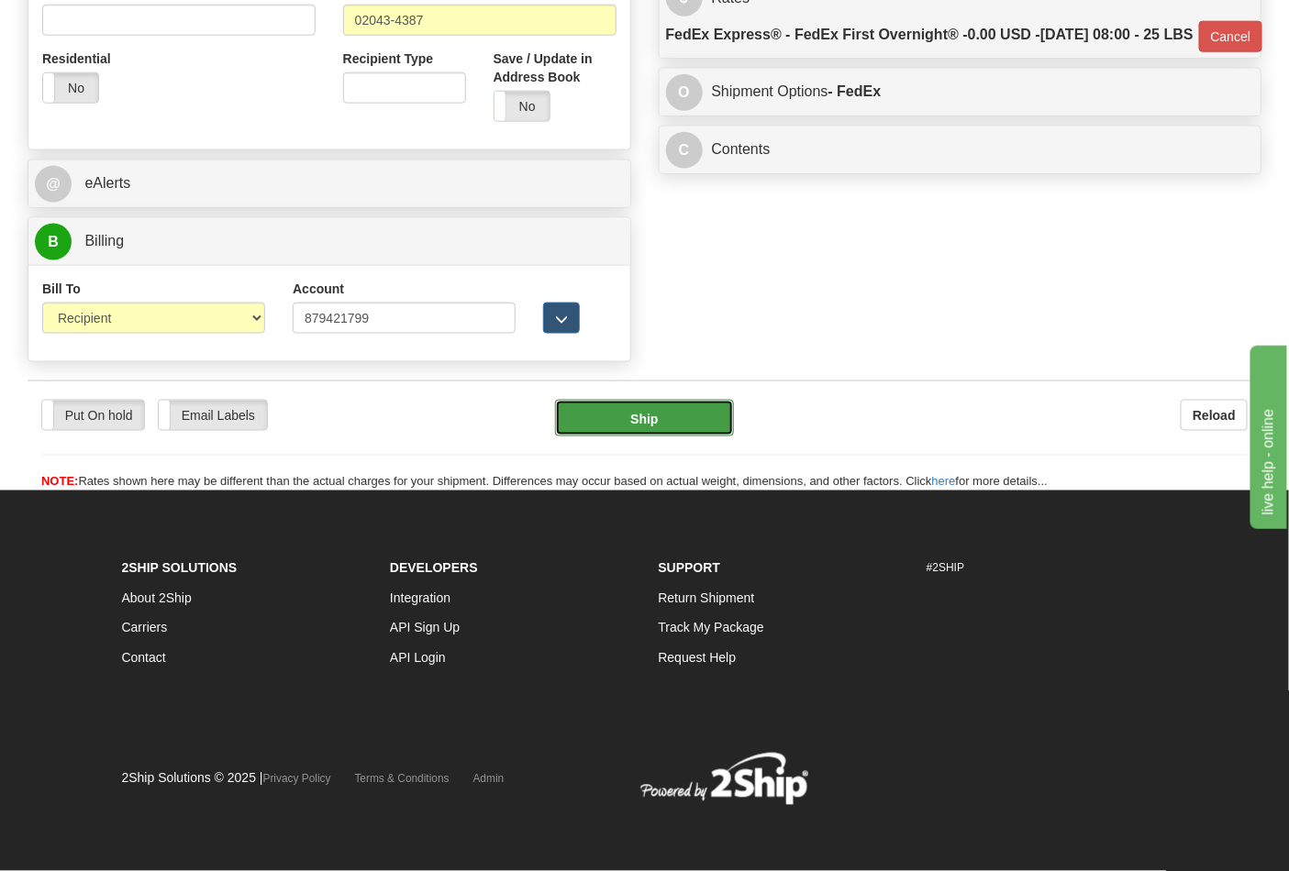
click at [675, 408] on button "Ship" at bounding box center [644, 418] width 178 height 37
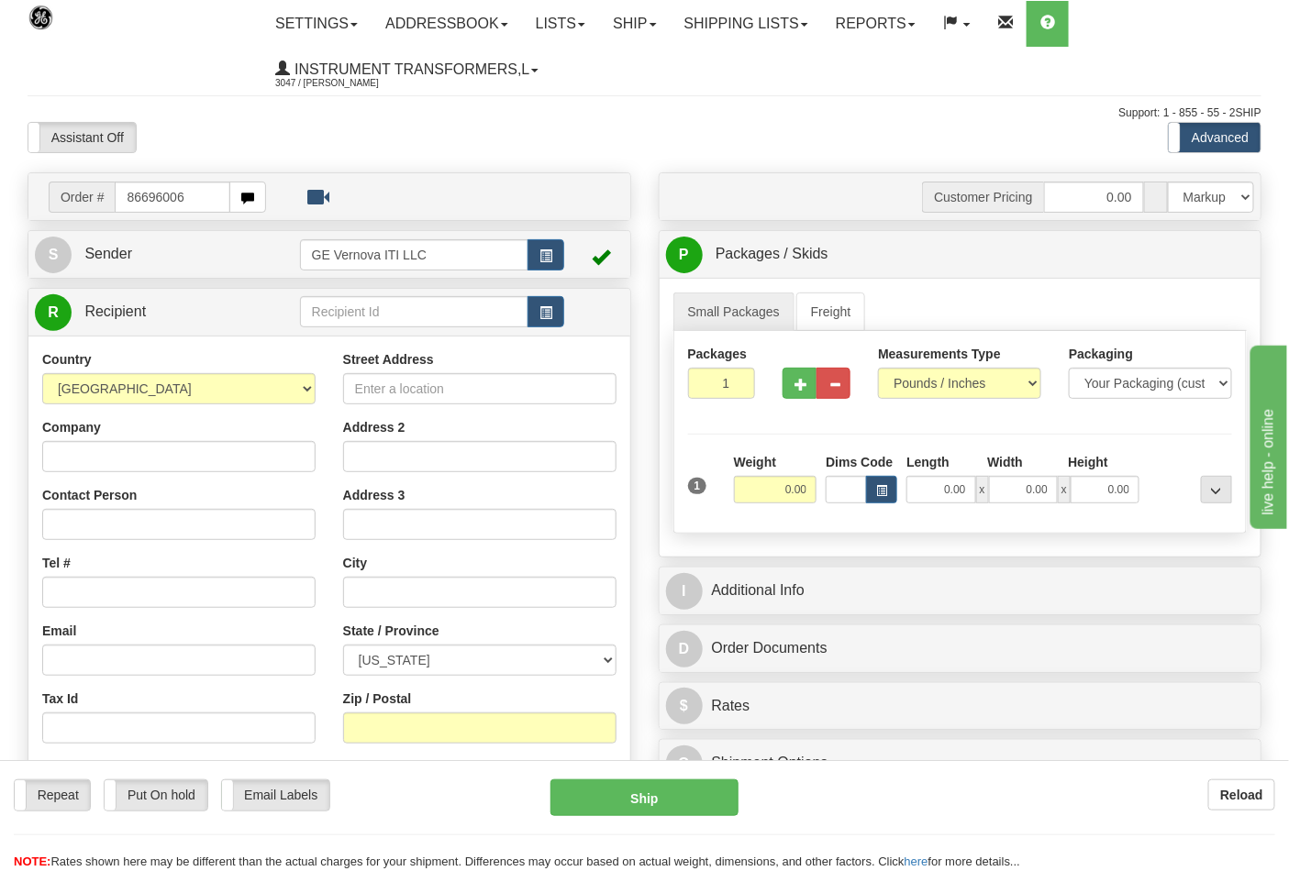
type input "86696006"
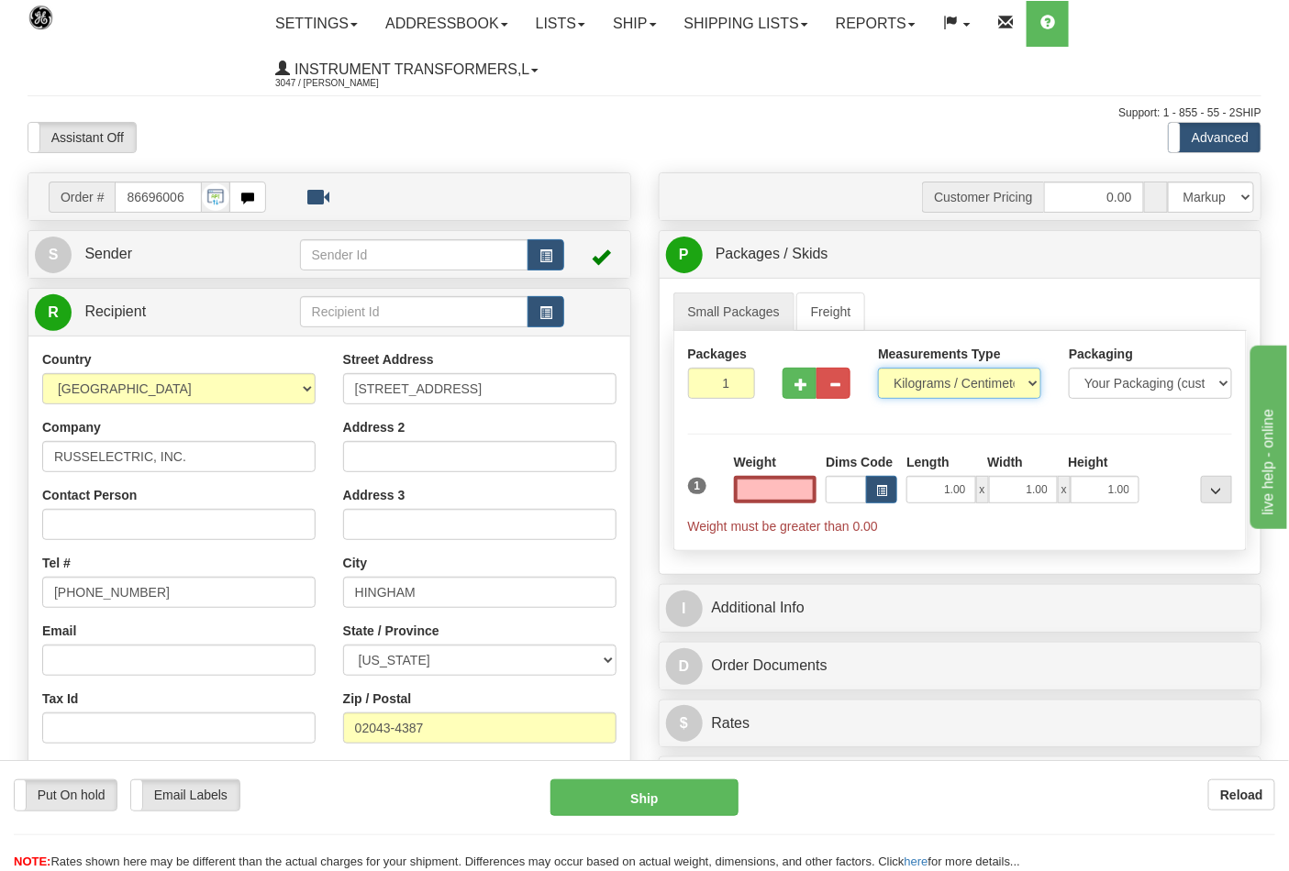
type input "0.00"
drag, startPoint x: 901, startPoint y: 385, endPoint x: 910, endPoint y: 397, distance: 15.0
click at [903, 386] on select "Pounds / Inches Kilograms / Centimeters" at bounding box center [959, 383] width 163 height 31
select select "0"
click at [878, 369] on select "Pounds / Inches Kilograms / Centimeters" at bounding box center [959, 383] width 163 height 31
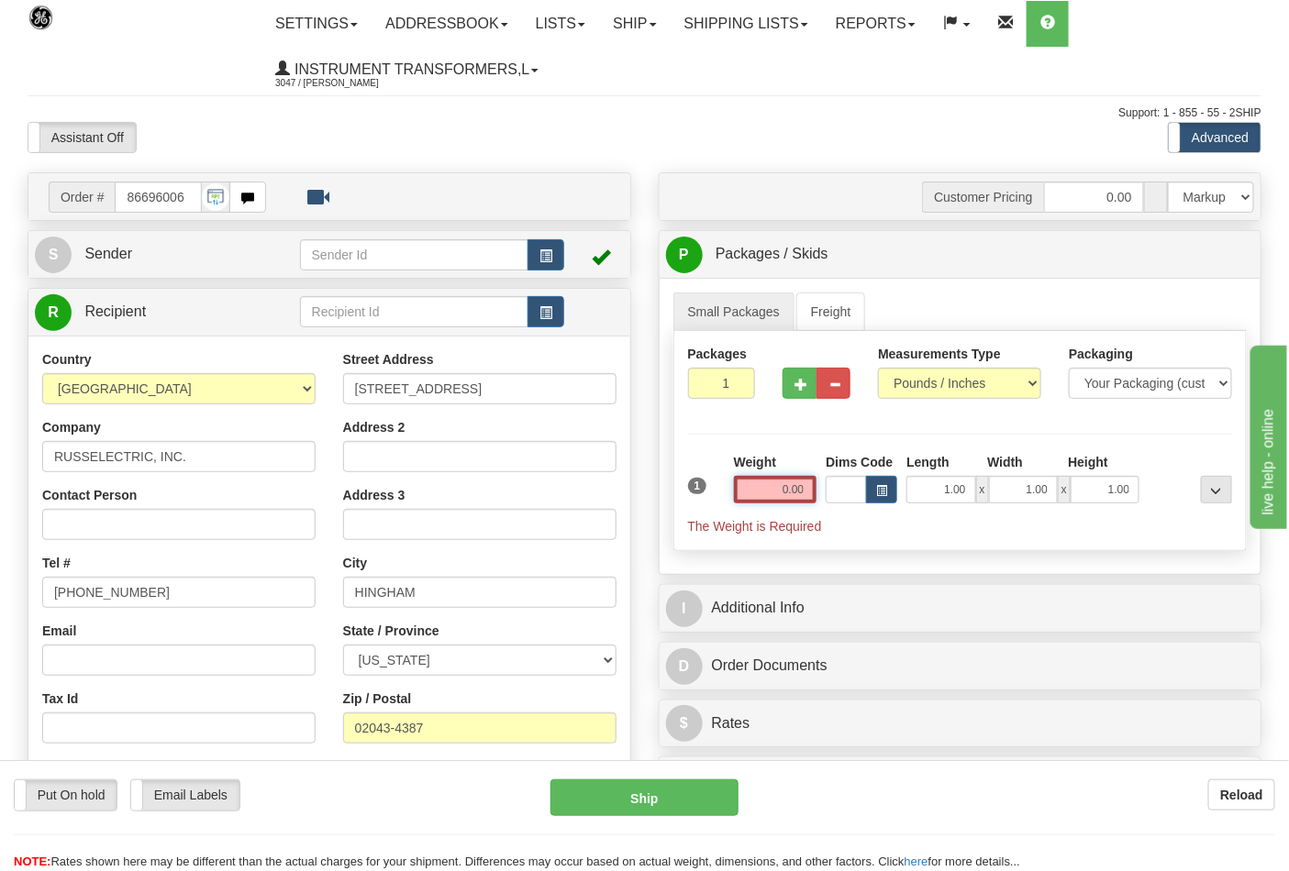
click at [804, 488] on input "0.00" at bounding box center [775, 490] width 83 height 28
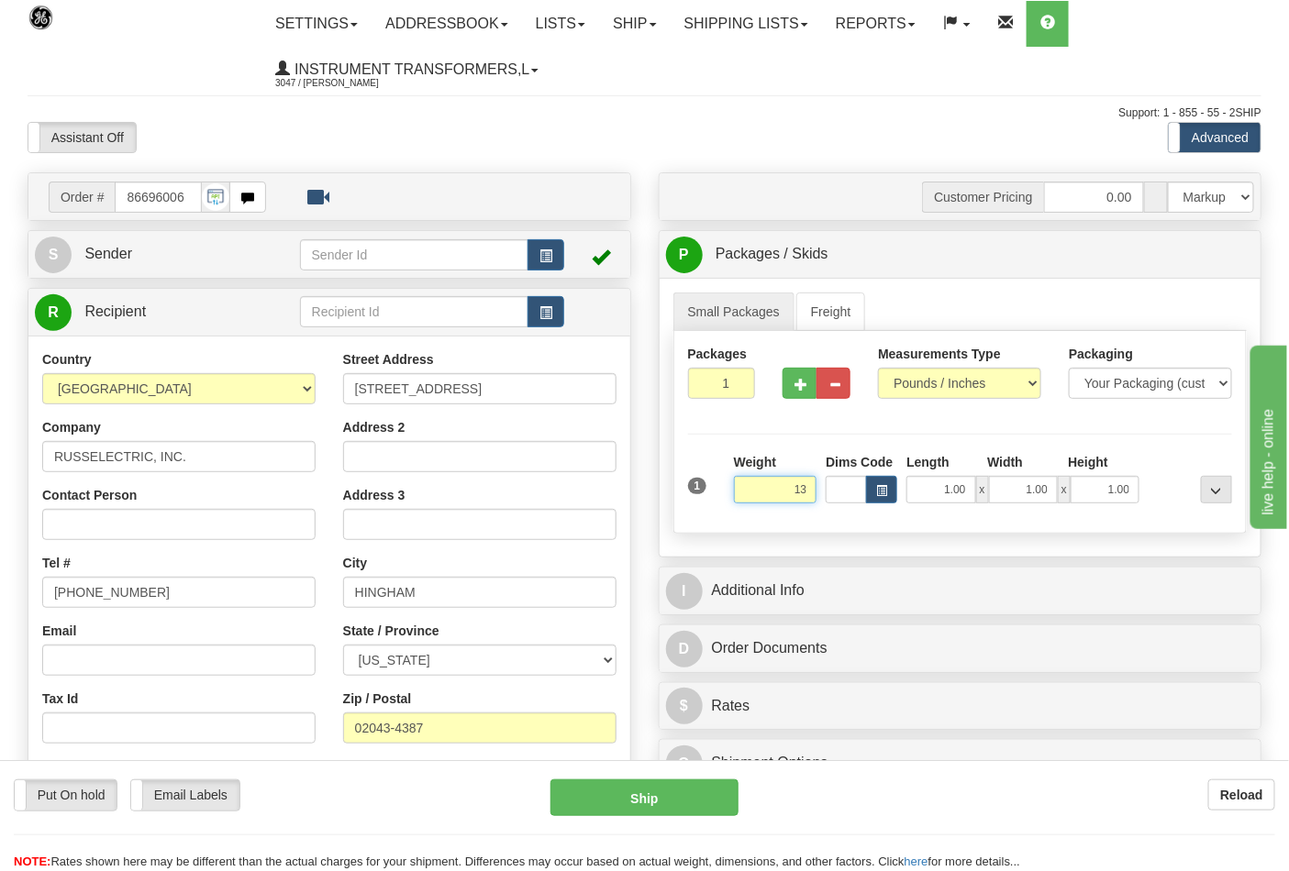
click button "Delete" at bounding box center [0, 0] width 0 height 0
type input "13.00"
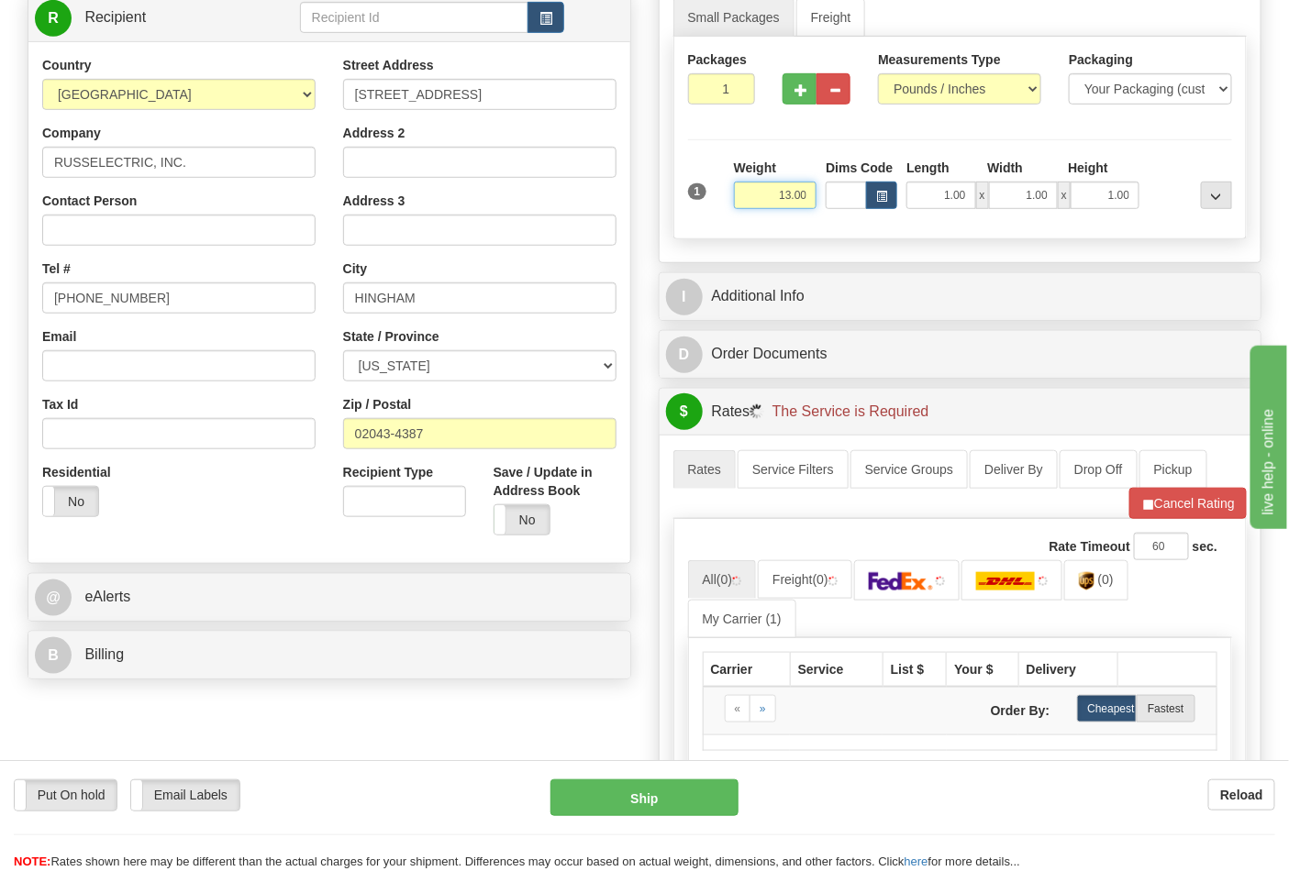
scroll to position [305, 0]
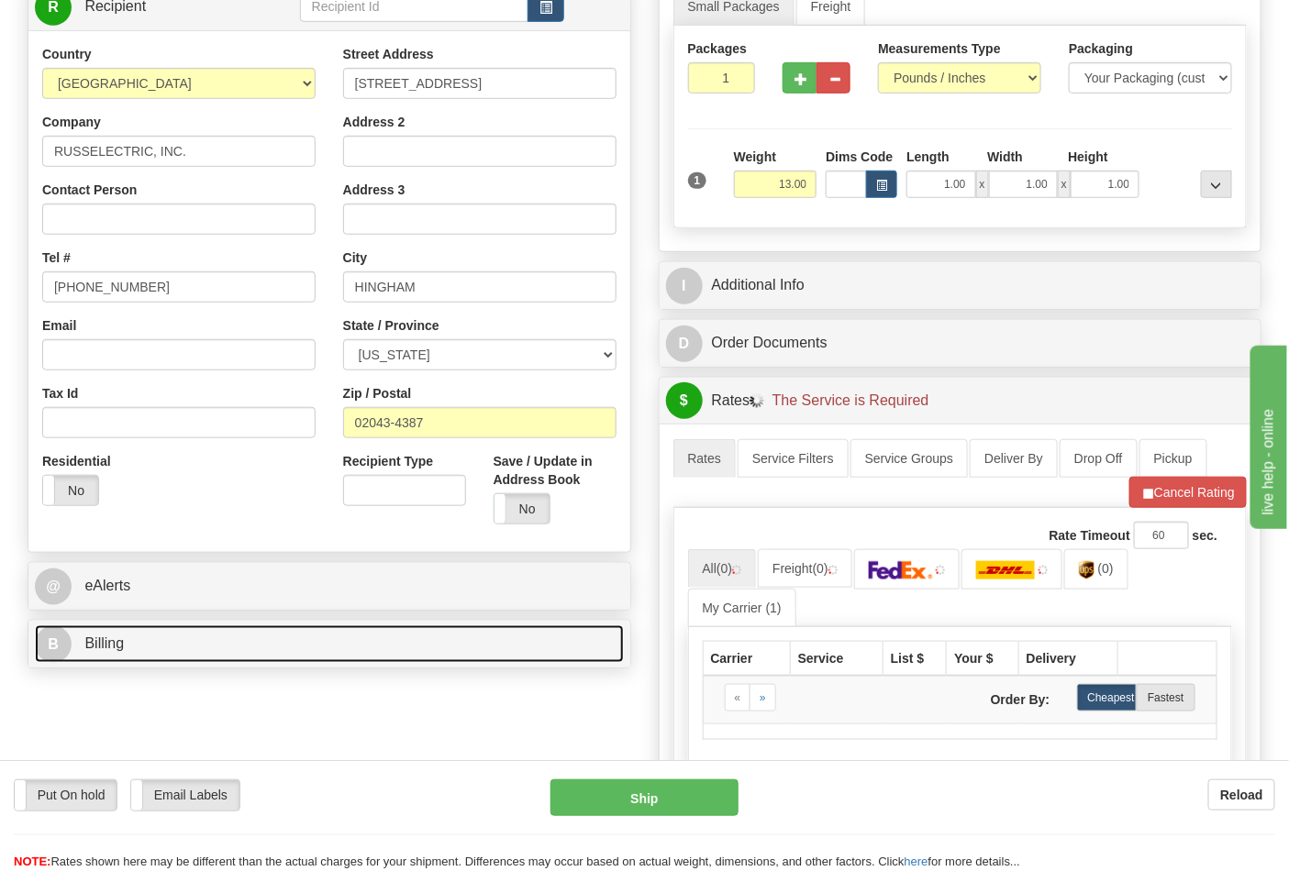
click at [212, 640] on link "B Billing" at bounding box center [329, 645] width 589 height 38
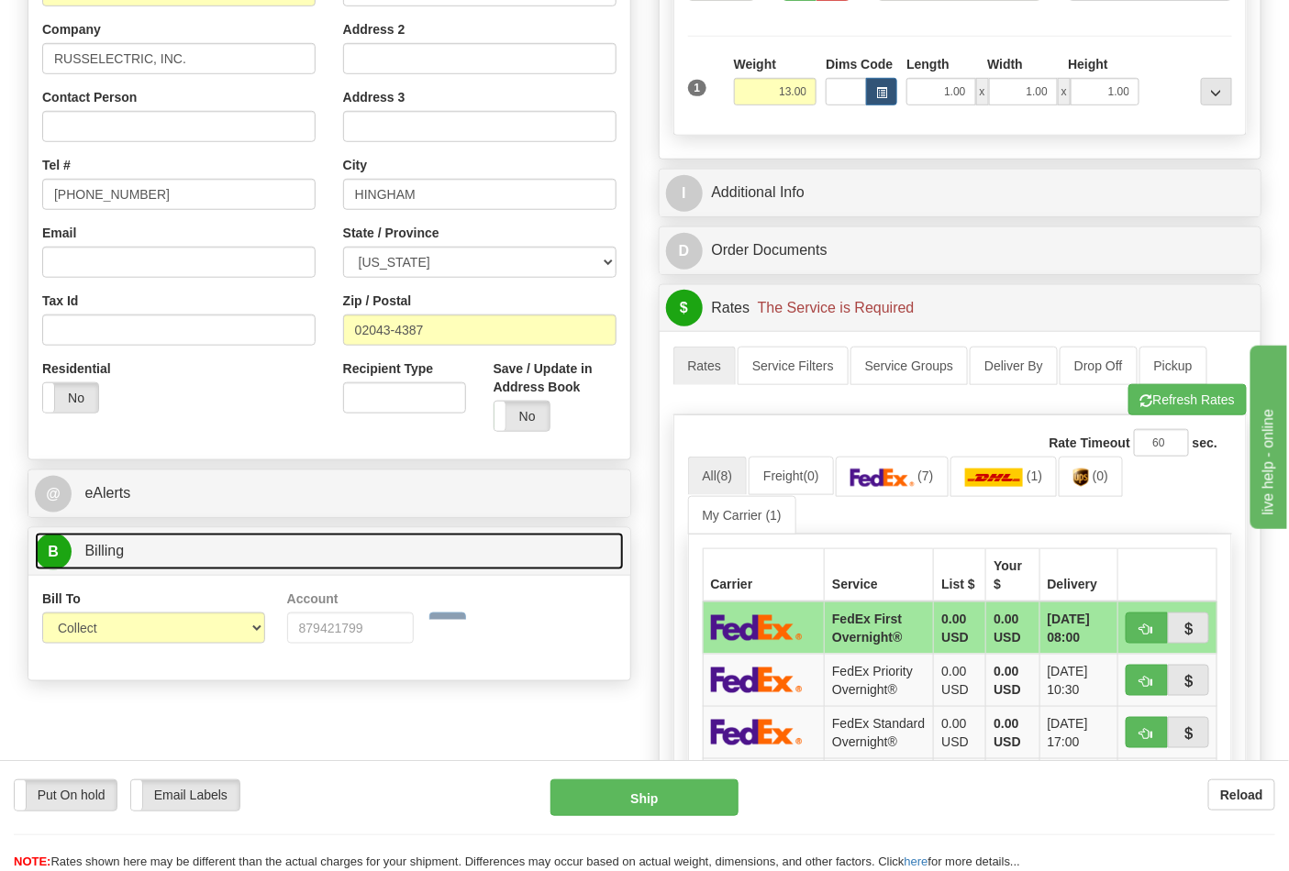
scroll to position [509, 0]
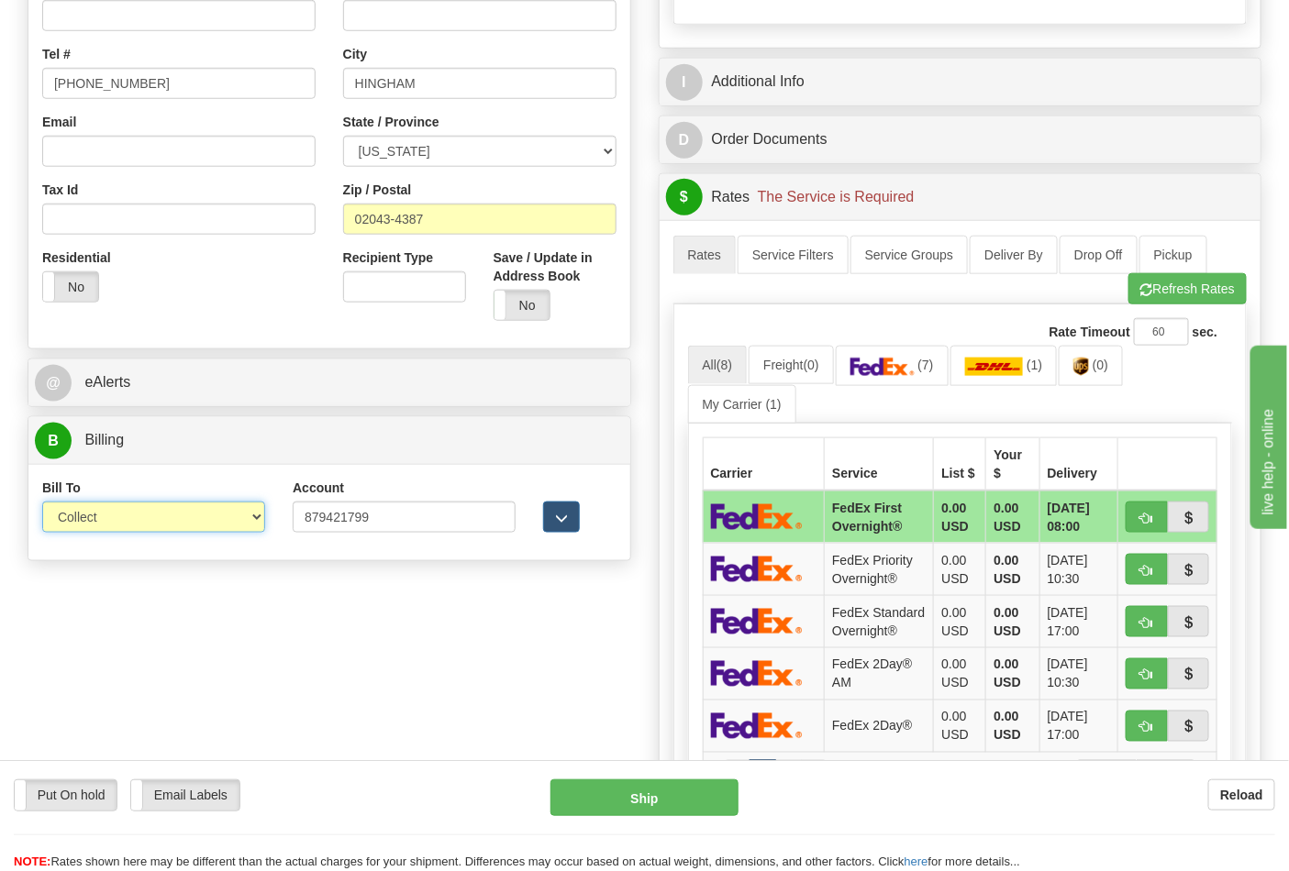
drag, startPoint x: 101, startPoint y: 510, endPoint x: 106, endPoint y: 527, distance: 17.4
click at [101, 519] on select "Sender Recipient Third Party Collect" at bounding box center [153, 517] width 223 height 31
select select "2"
click at [42, 504] on select "Sender Recipient Third Party Collect" at bounding box center [153, 517] width 223 height 31
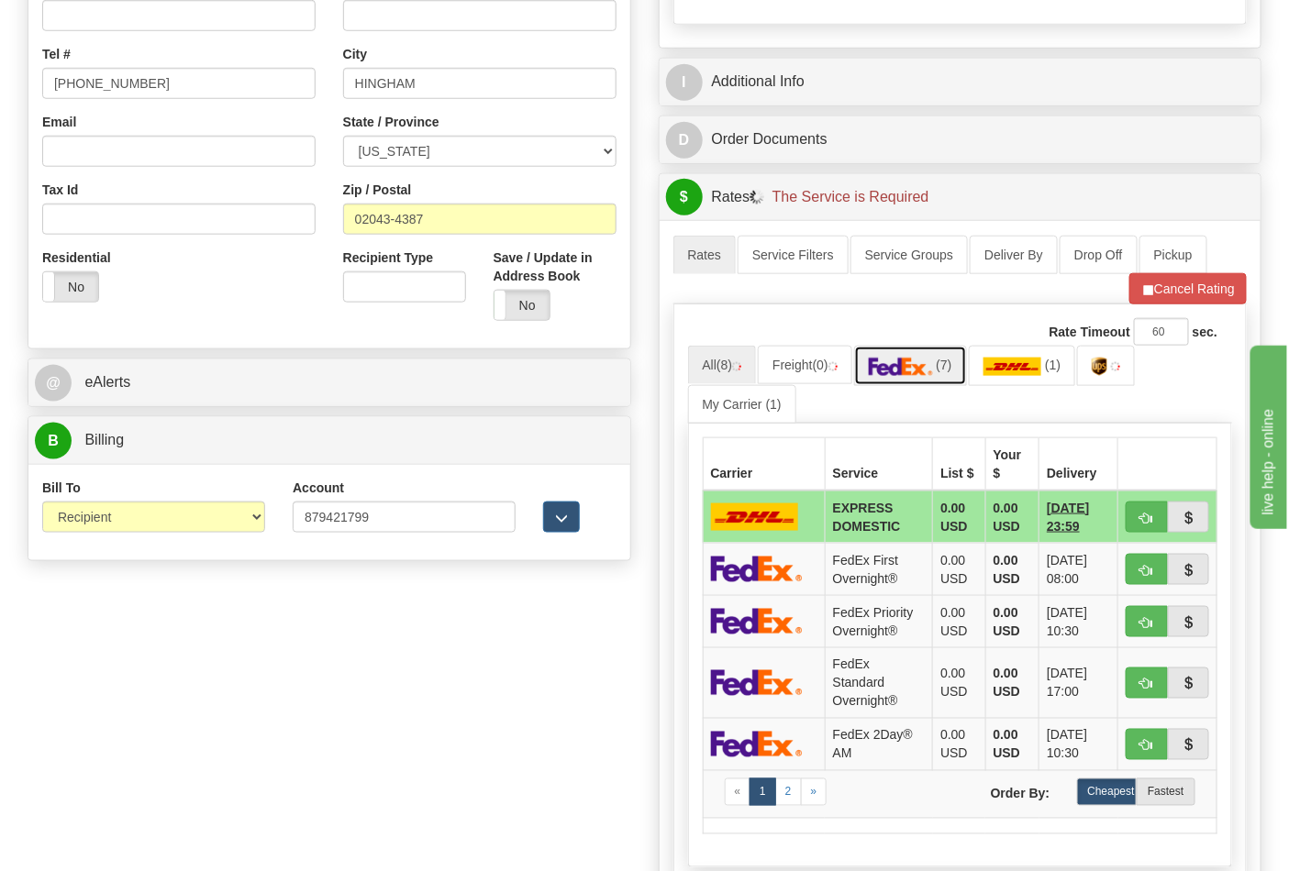
click at [904, 382] on link "(7)" at bounding box center [910, 365] width 113 height 39
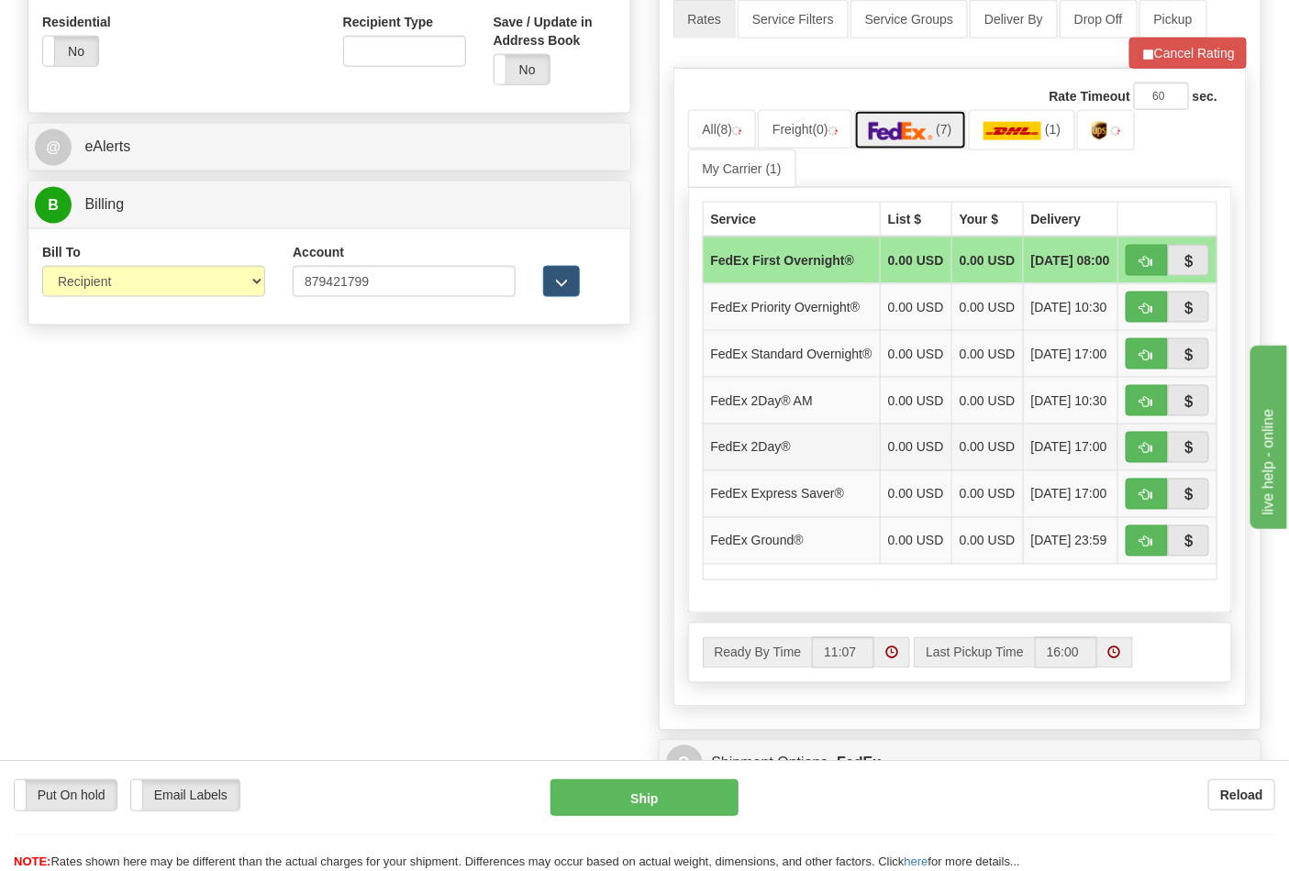
scroll to position [815, 0]
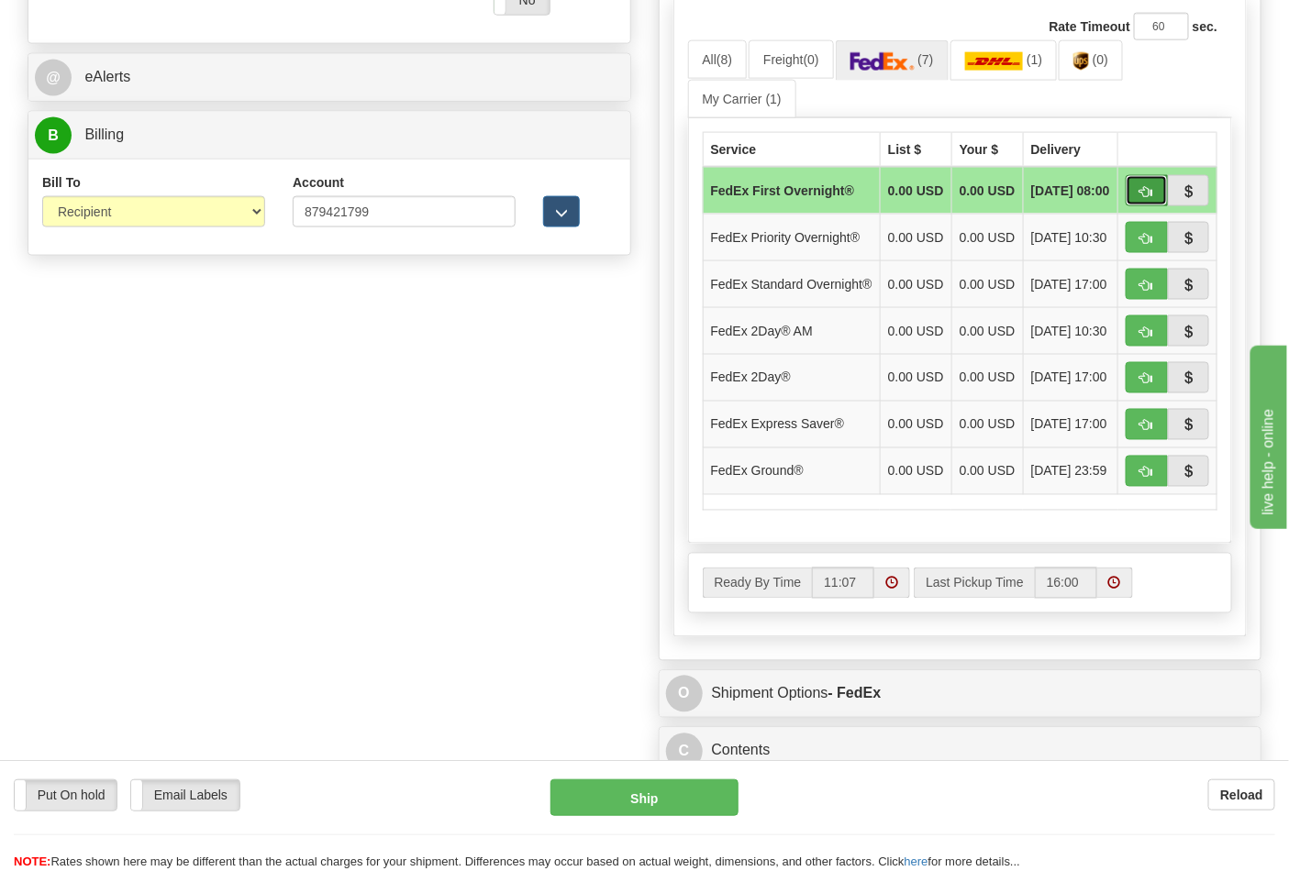
click at [1152, 204] on button "button" at bounding box center [1146, 190] width 42 height 31
type input "06"
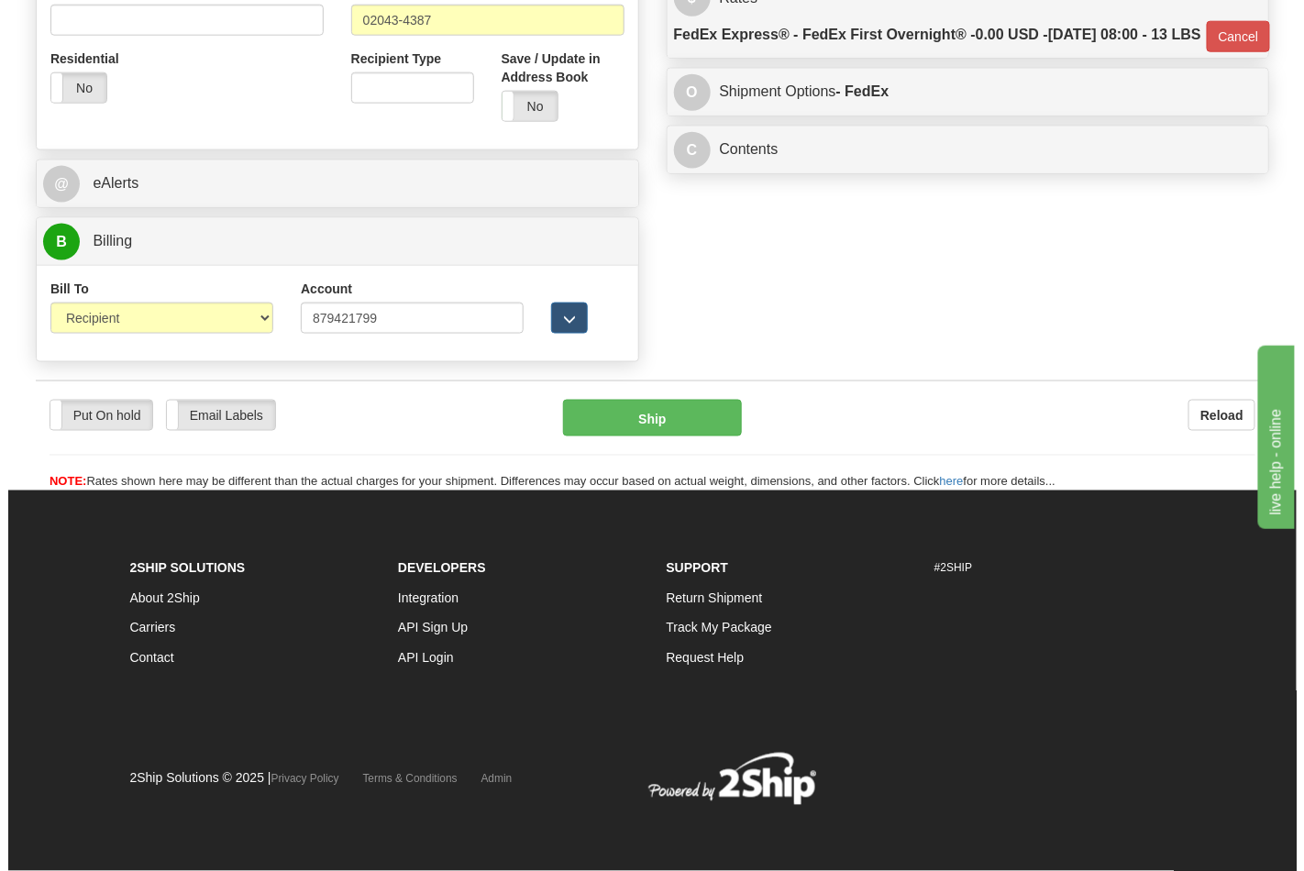
scroll to position [711, 0]
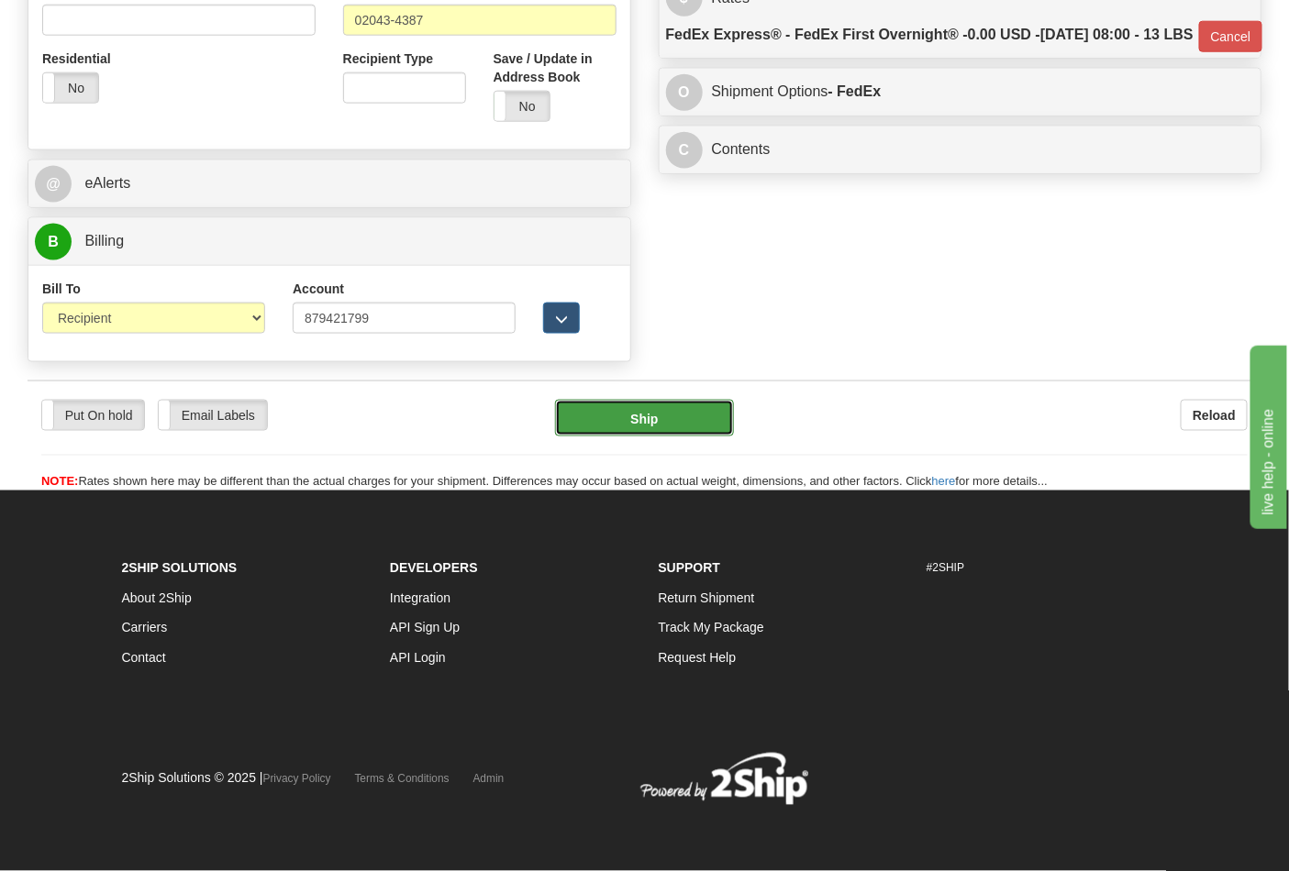
click at [629, 406] on button "Ship" at bounding box center [644, 418] width 178 height 37
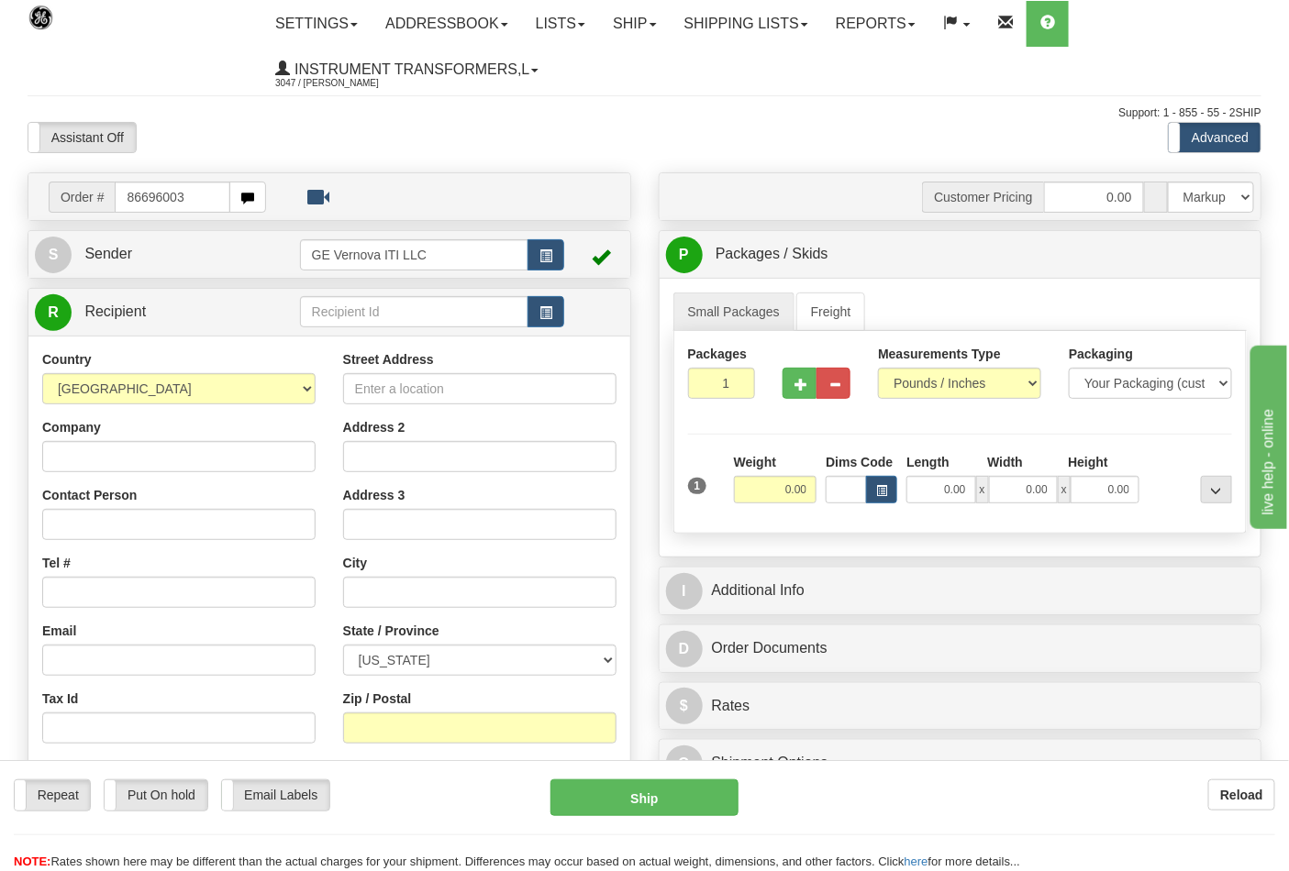
type input "86696003"
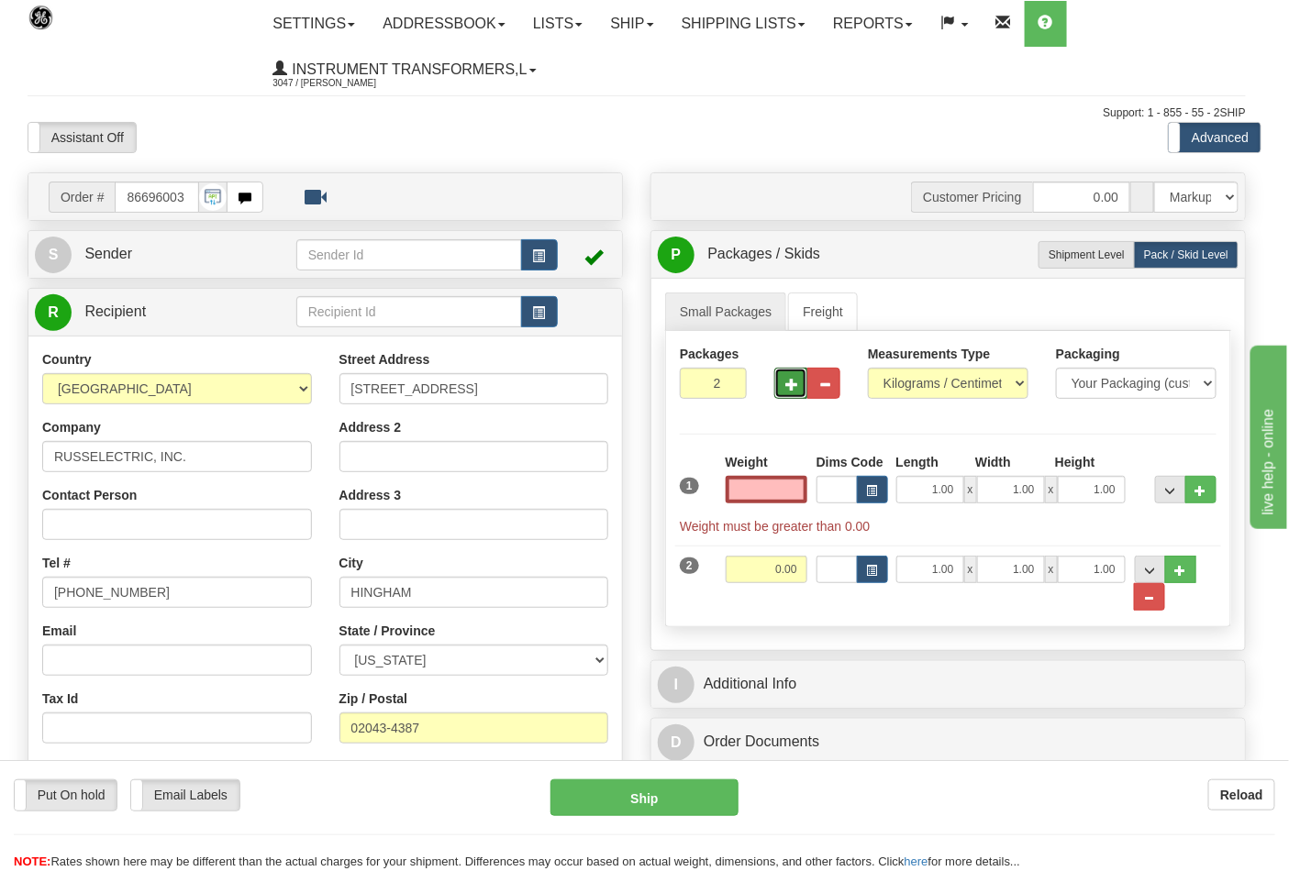
type input "0.00"
click at [796, 389] on span "button" at bounding box center [792, 385] width 13 height 12
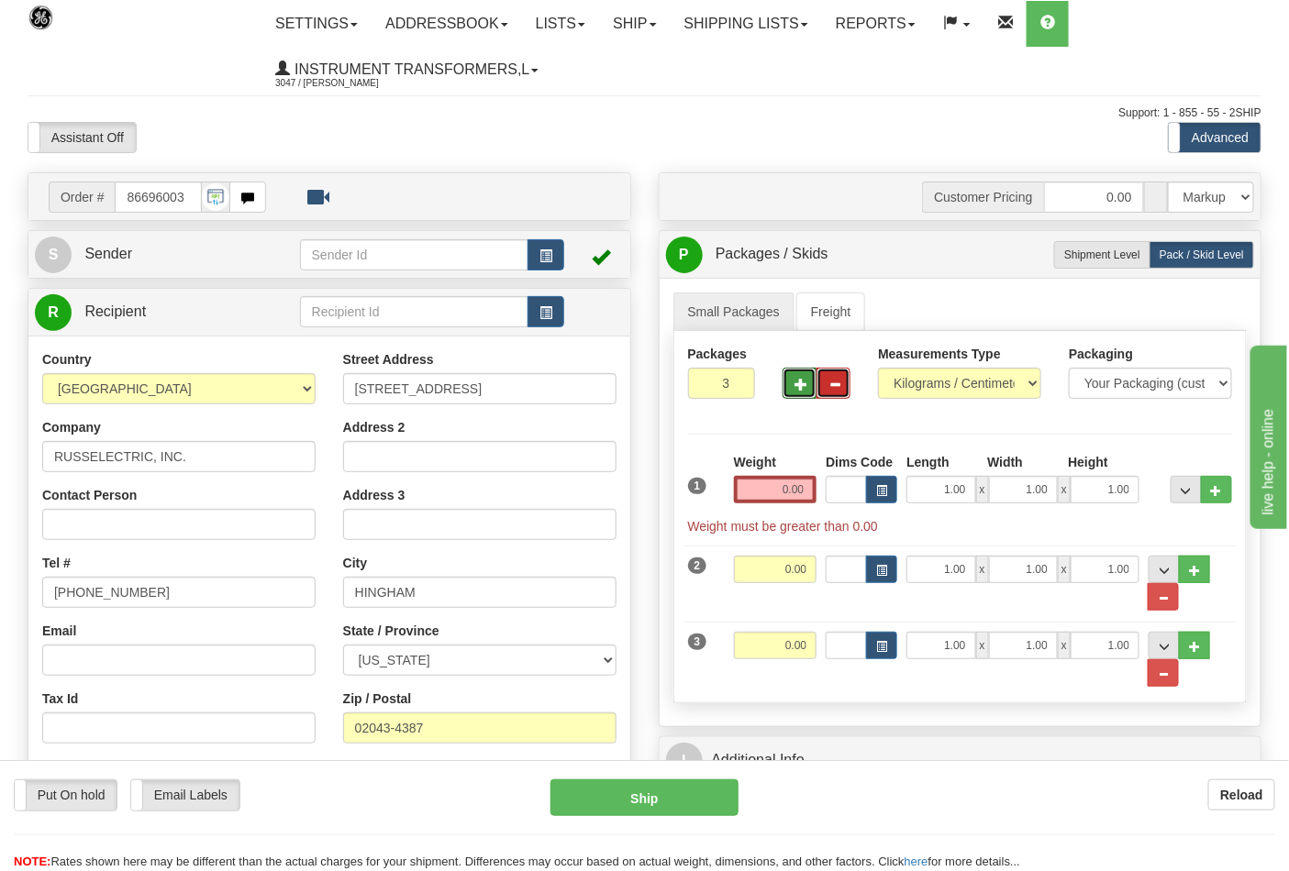
click at [835, 383] on span "button" at bounding box center [834, 385] width 13 height 12
type input "2"
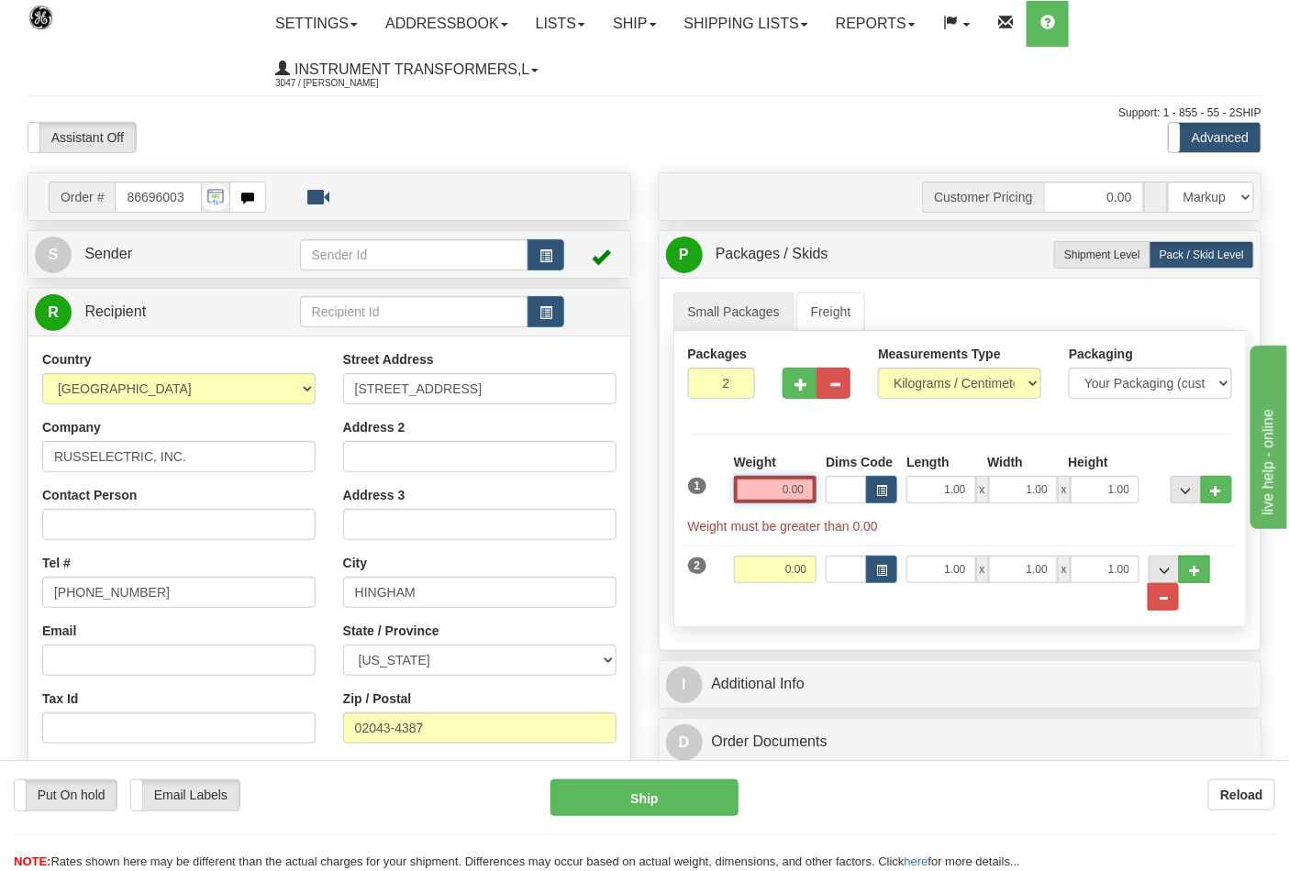
click at [807, 493] on input "0.00" at bounding box center [775, 490] width 83 height 28
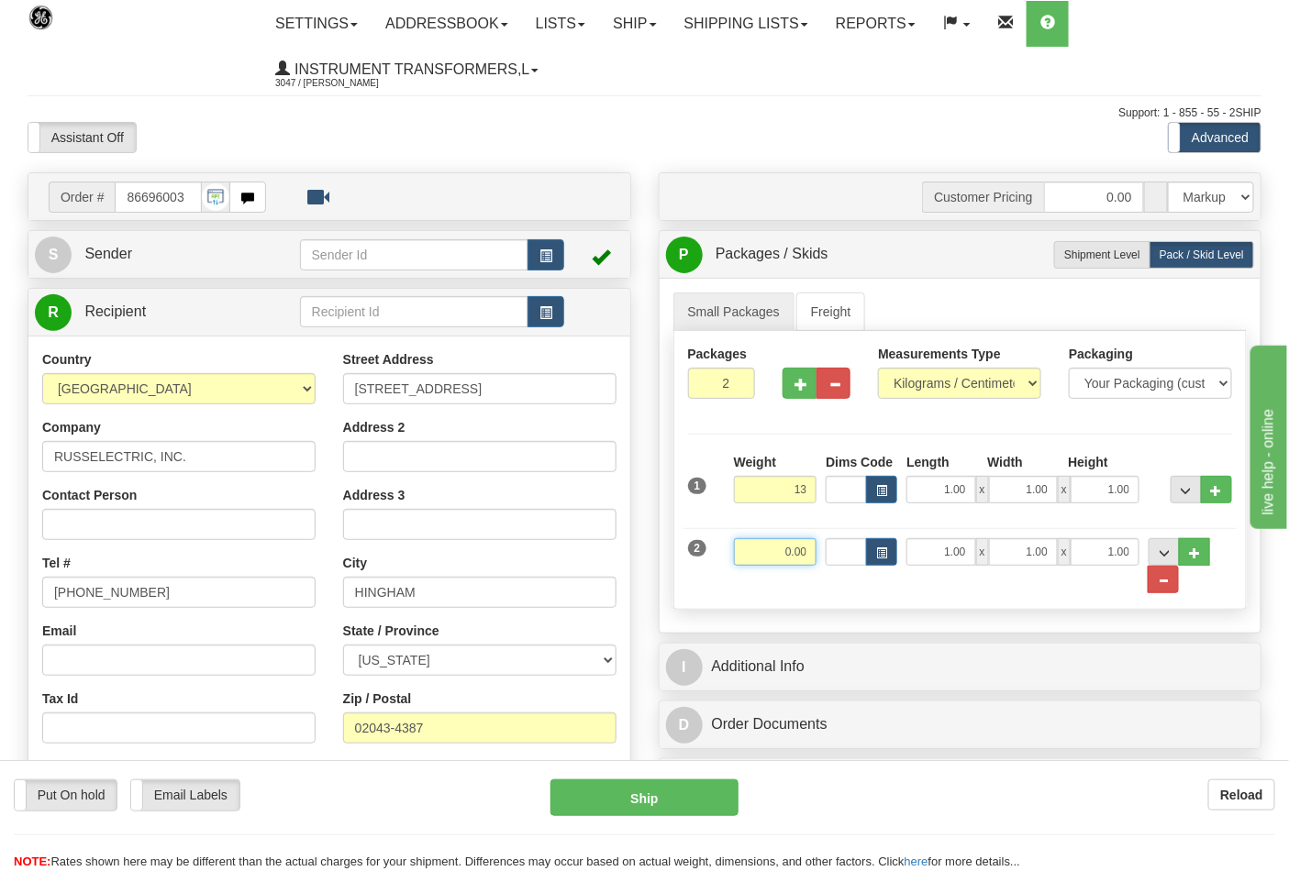
type input "13.00"
click at [813, 555] on input "0.001" at bounding box center [775, 552] width 83 height 28
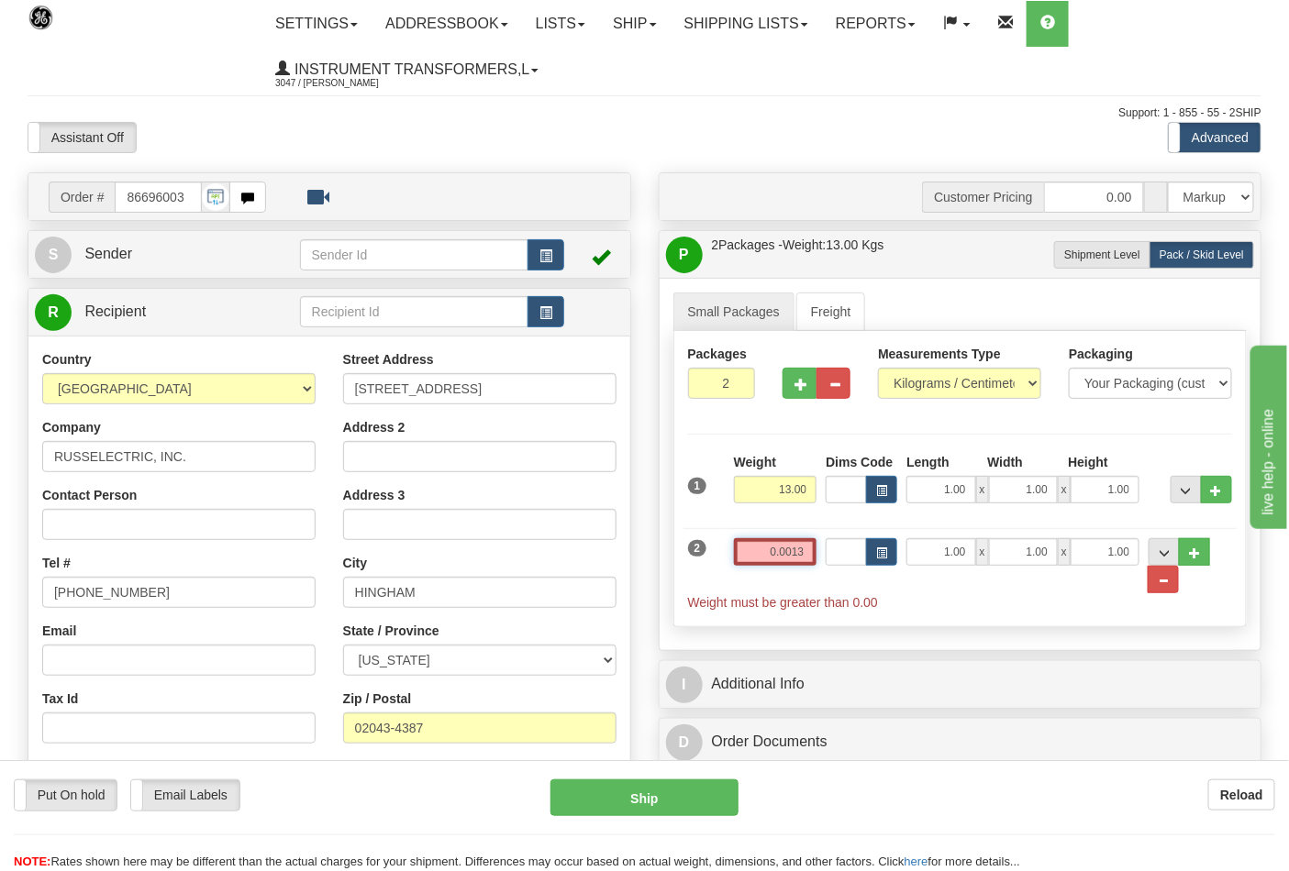
drag, startPoint x: 813, startPoint y: 555, endPoint x: 748, endPoint y: 555, distance: 64.2
click at [748, 555] on input "0.0013" at bounding box center [775, 552] width 83 height 28
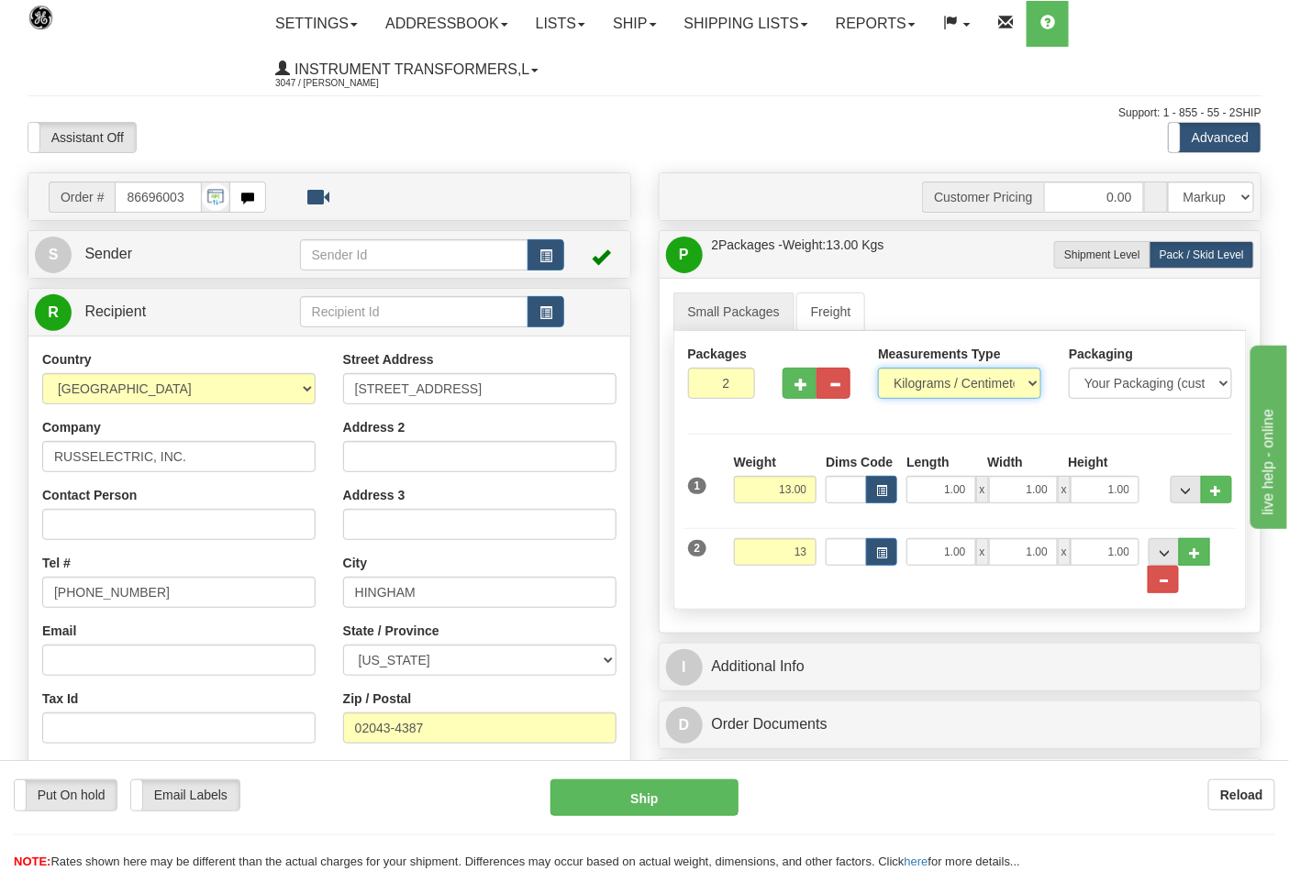
type input "13.00"
click at [909, 386] on select "Pounds / Inches Kilograms / Centimeters" at bounding box center [959, 383] width 163 height 31
select select "0"
click at [878, 369] on select "Pounds / Inches Kilograms / Centimeters" at bounding box center [959, 383] width 163 height 31
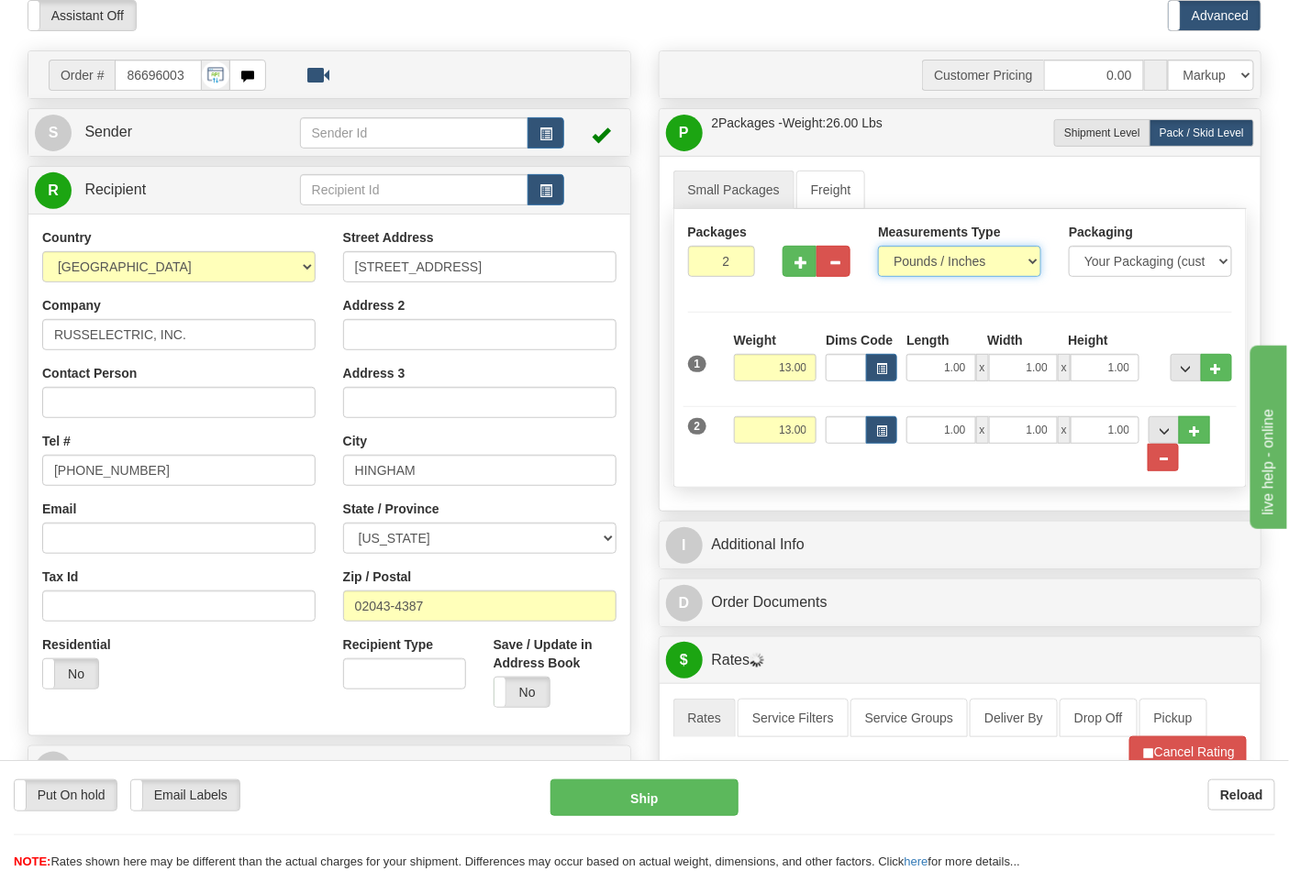
scroll to position [305, 0]
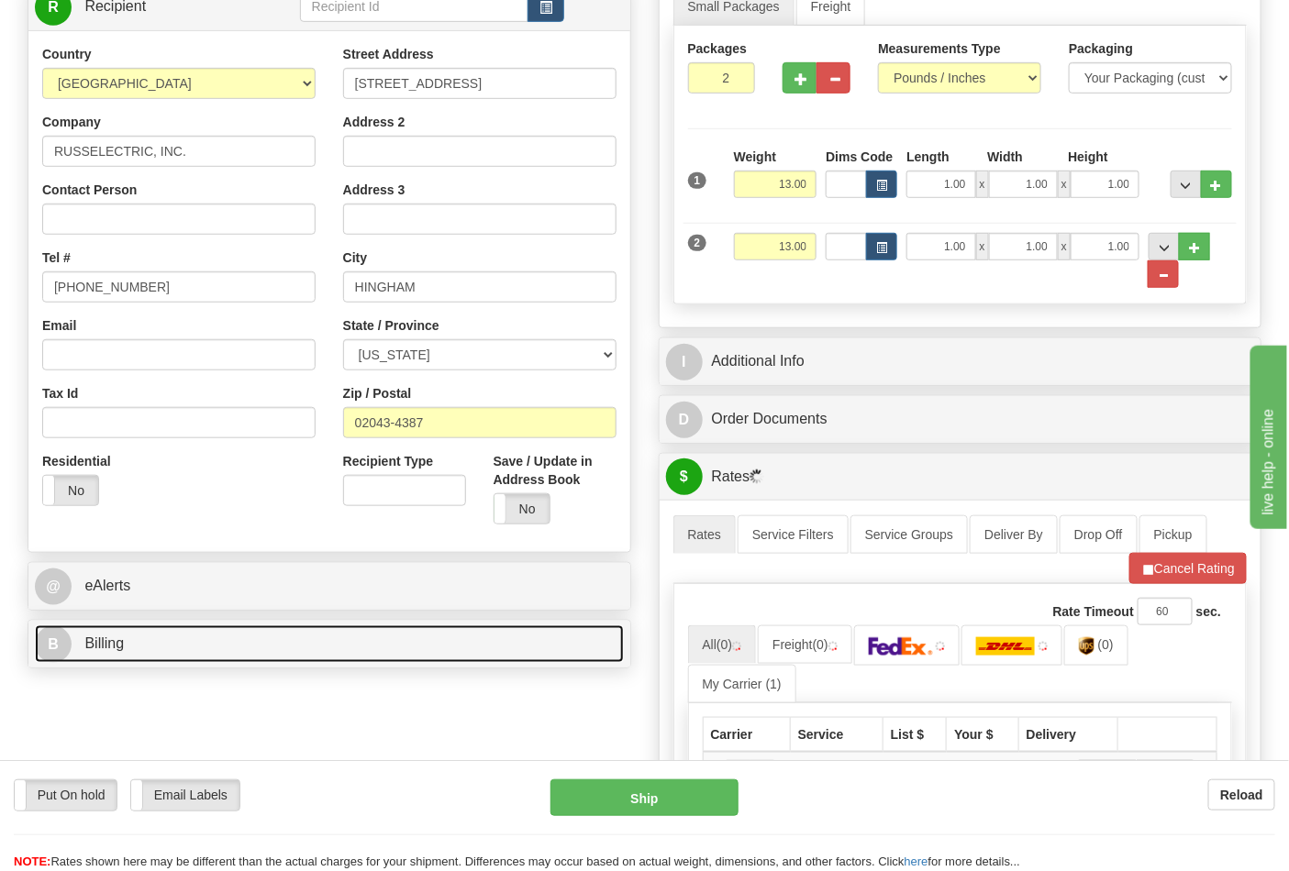
click at [238, 646] on link "B Billing" at bounding box center [329, 645] width 589 height 38
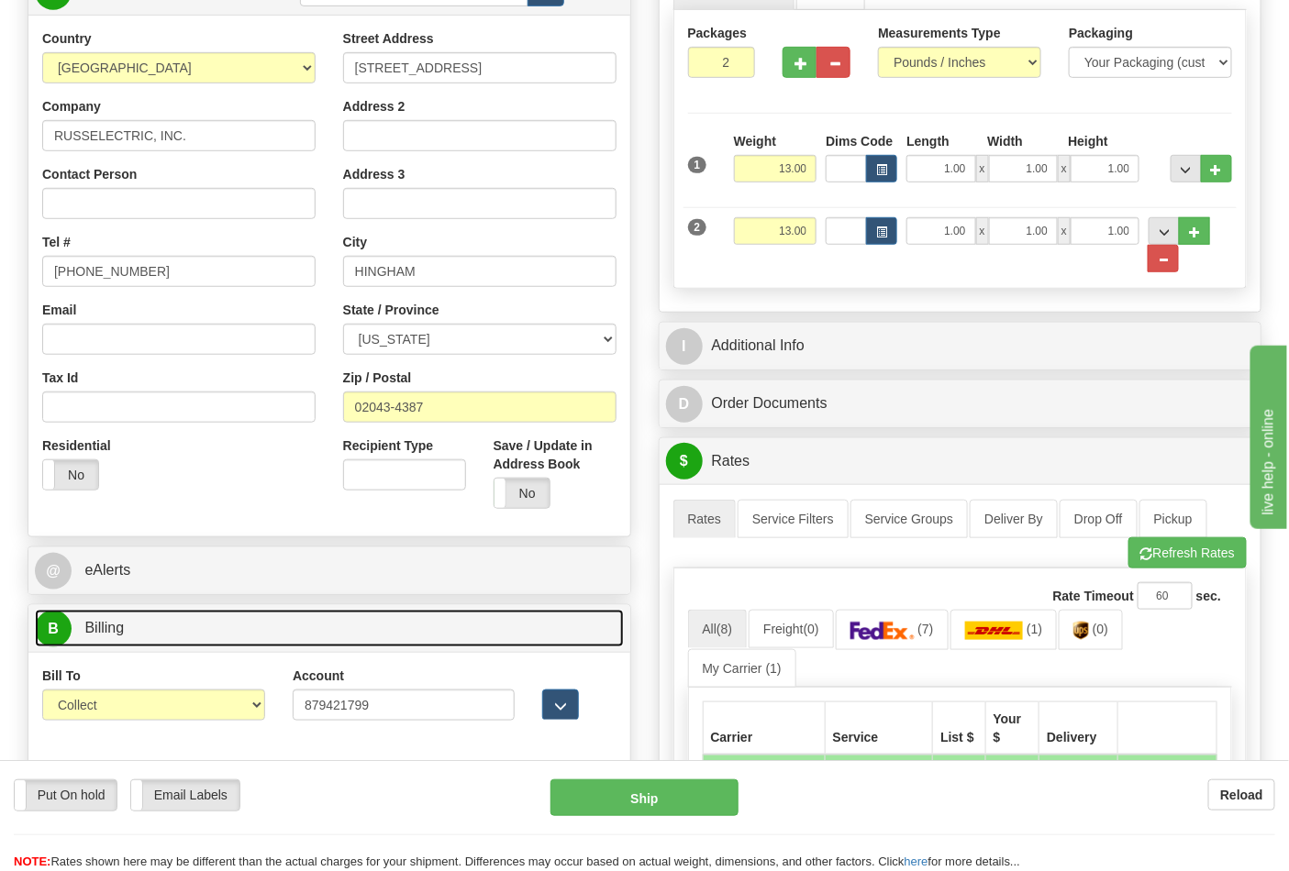
scroll to position [611, 0]
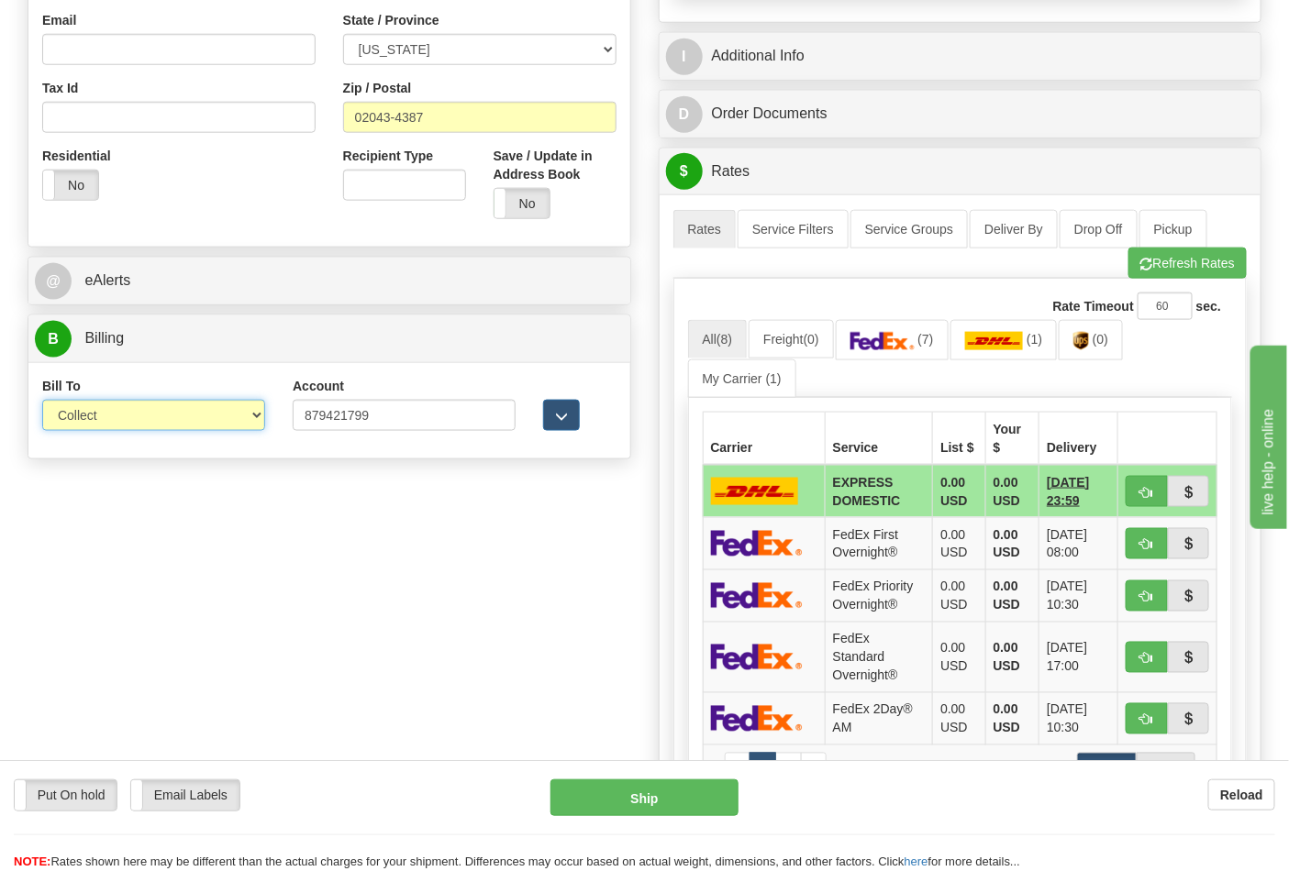
click at [130, 418] on select "Sender Recipient Third Party Collect" at bounding box center [153, 415] width 223 height 31
click at [42, 402] on select "Sender Recipient Third Party Collect" at bounding box center [153, 415] width 223 height 31
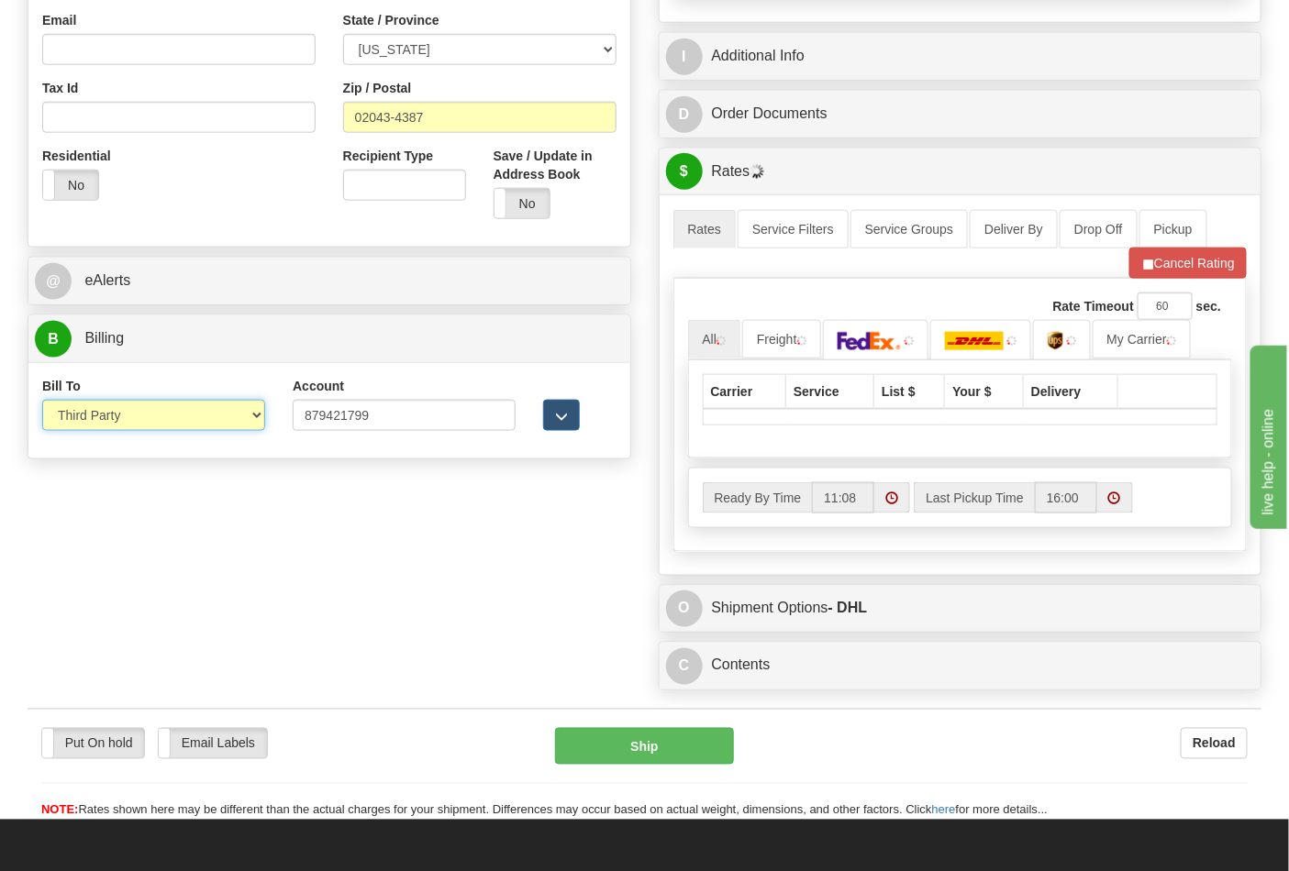
click at [114, 427] on select "Sender Recipient Third Party Collect" at bounding box center [153, 415] width 223 height 31
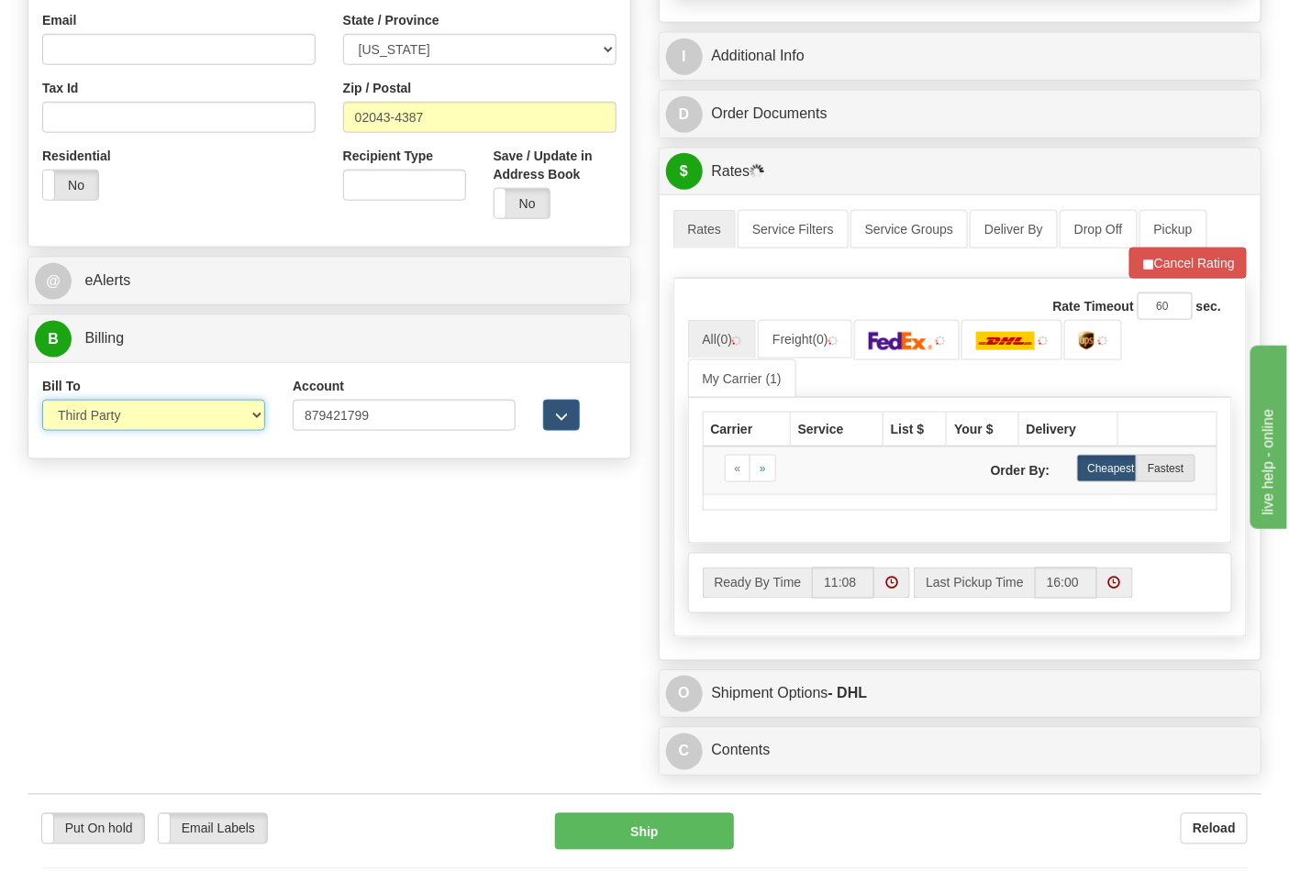
select select "2"
click at [42, 402] on select "Sender Recipient Third Party Collect" at bounding box center [153, 415] width 223 height 31
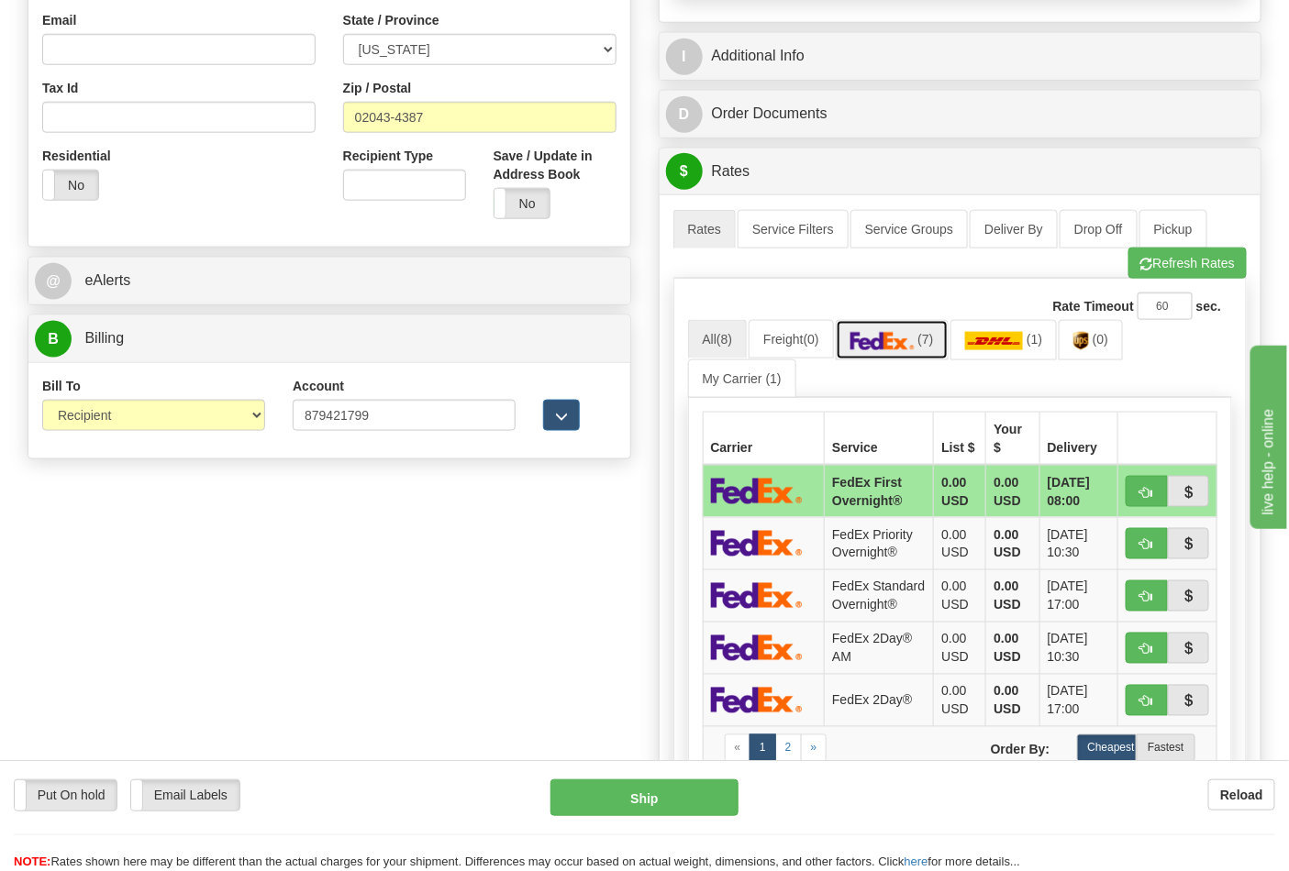
click at [930, 351] on link "(7)" at bounding box center [892, 339] width 113 height 39
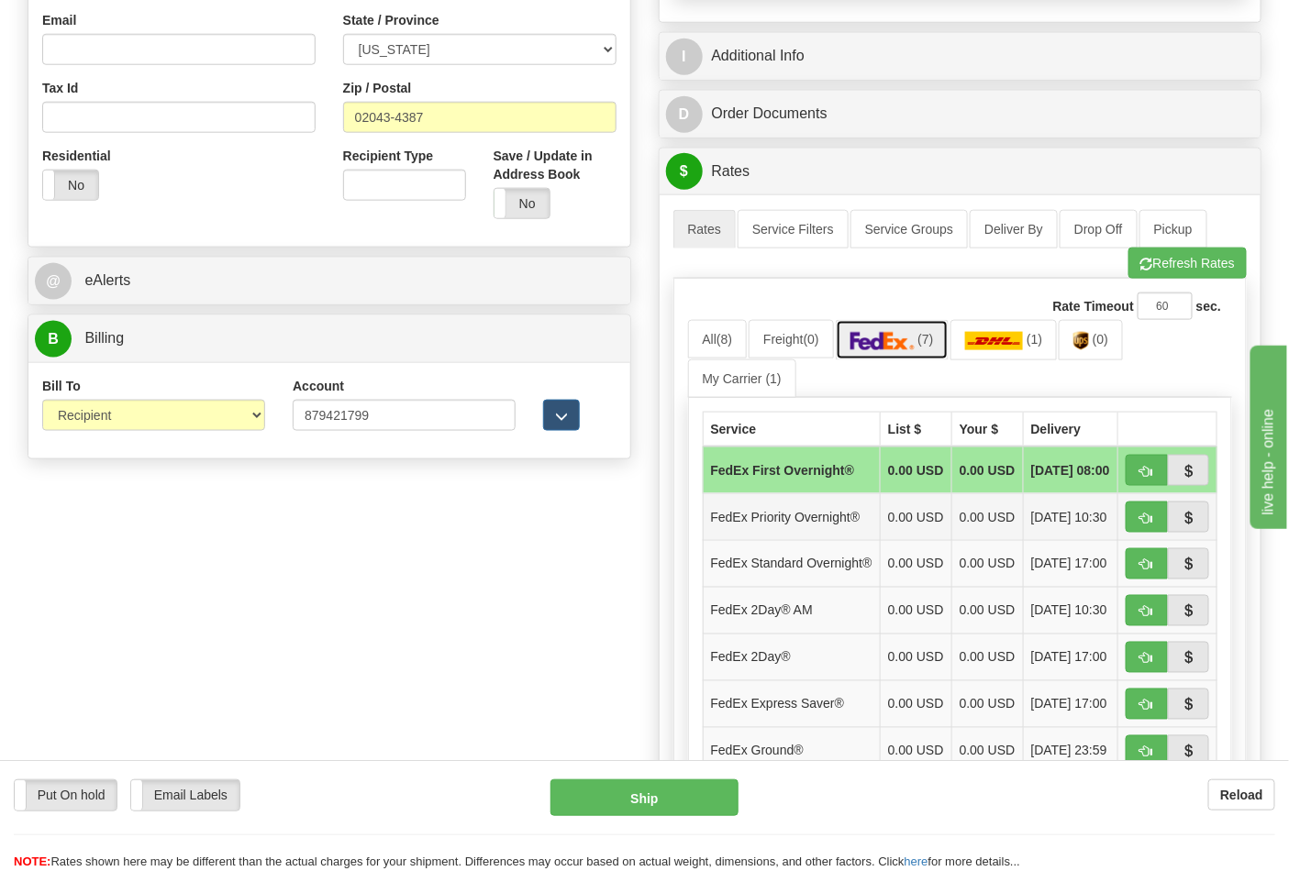
scroll to position [815, 0]
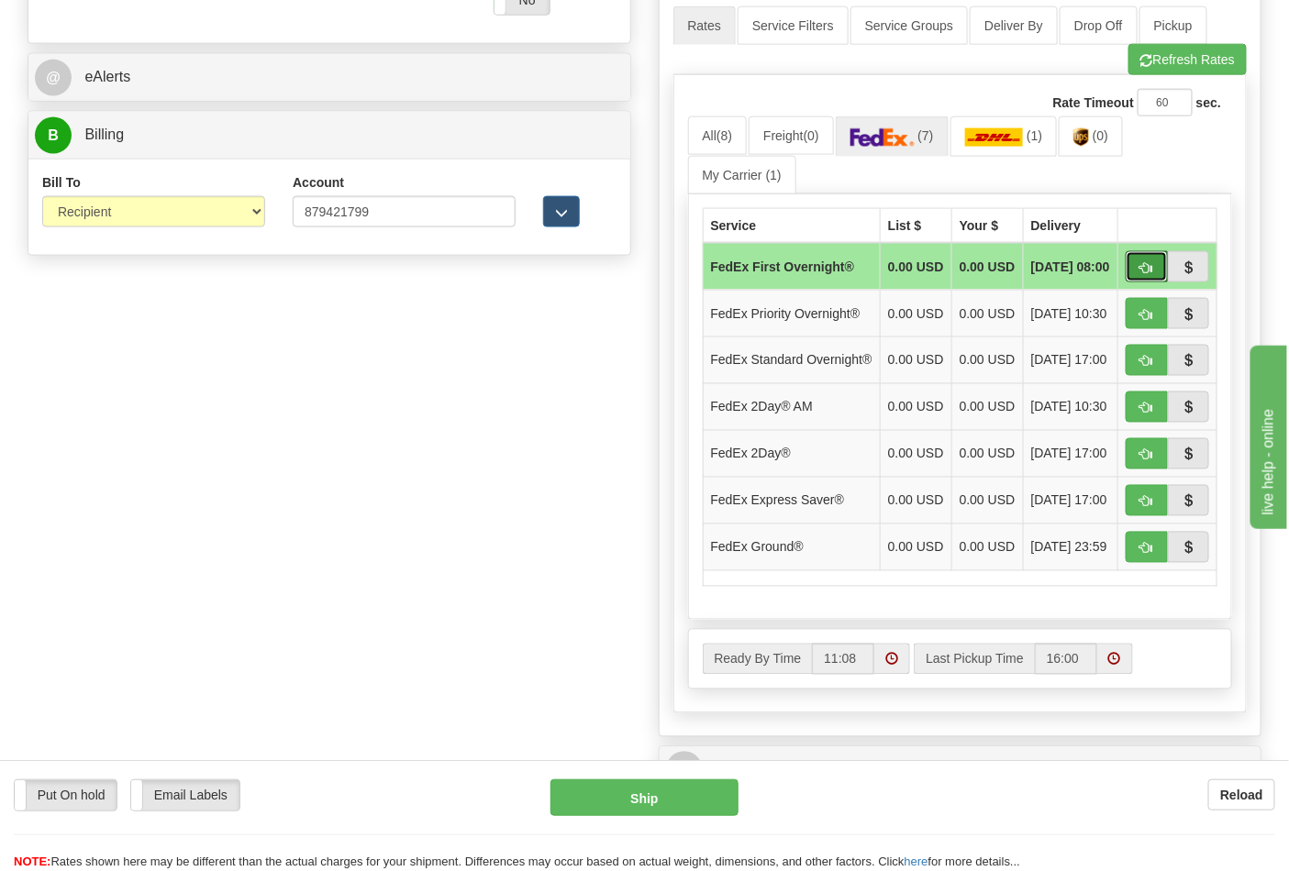
drag, startPoint x: 1142, startPoint y: 280, endPoint x: 1116, endPoint y: 287, distance: 26.7
click at [1142, 279] on button "button" at bounding box center [1146, 266] width 42 height 31
type input "06"
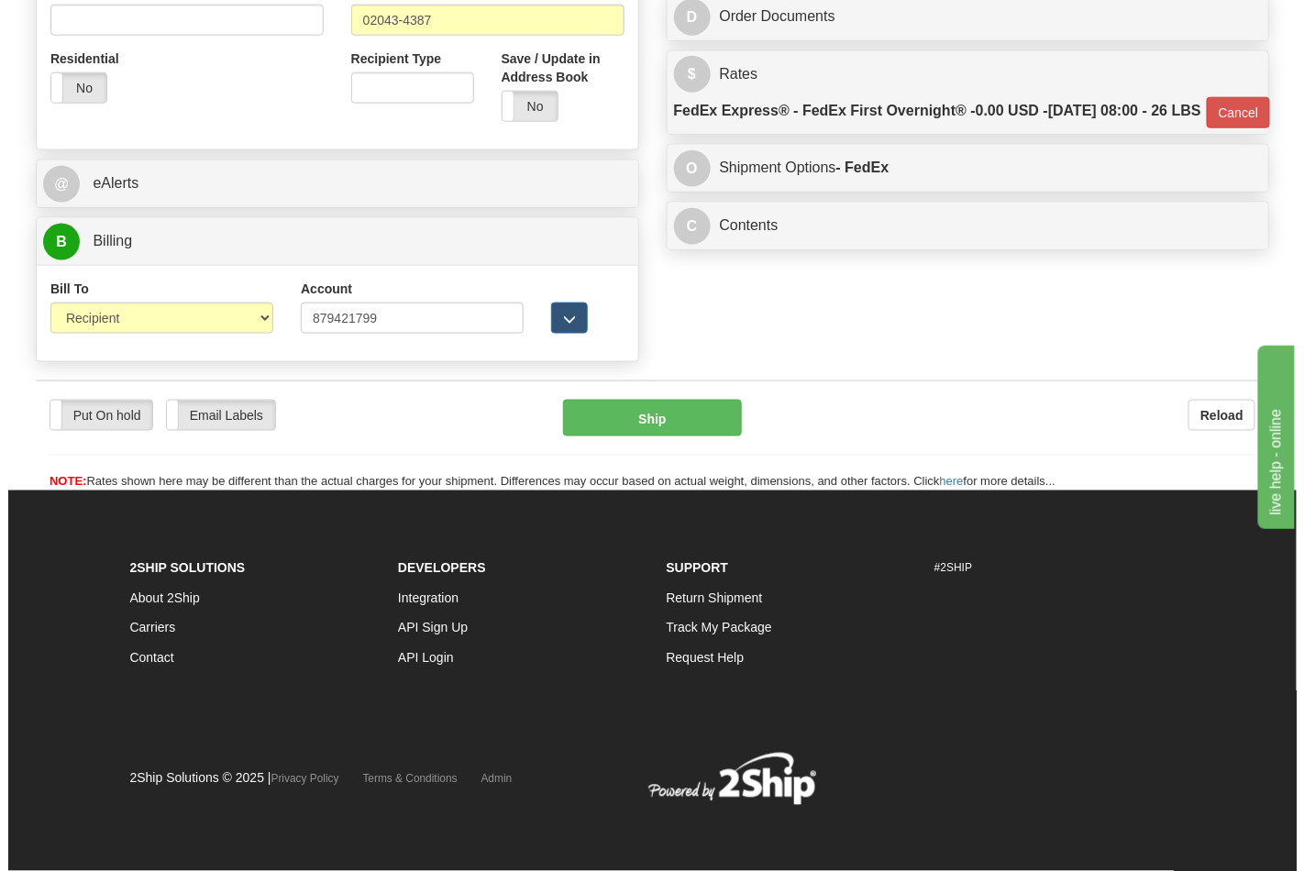
scroll to position [711, 0]
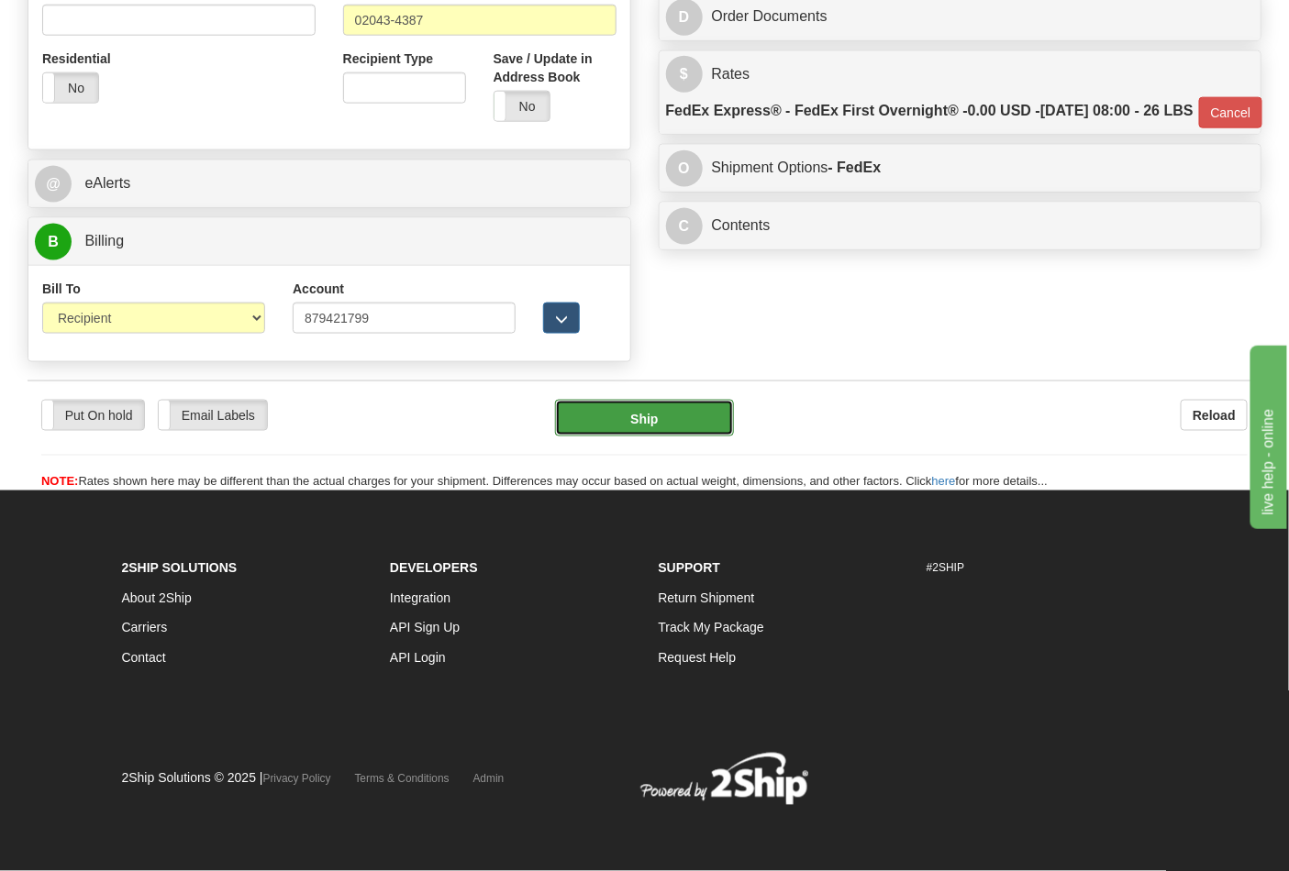
click at [630, 418] on button "Ship" at bounding box center [644, 418] width 178 height 37
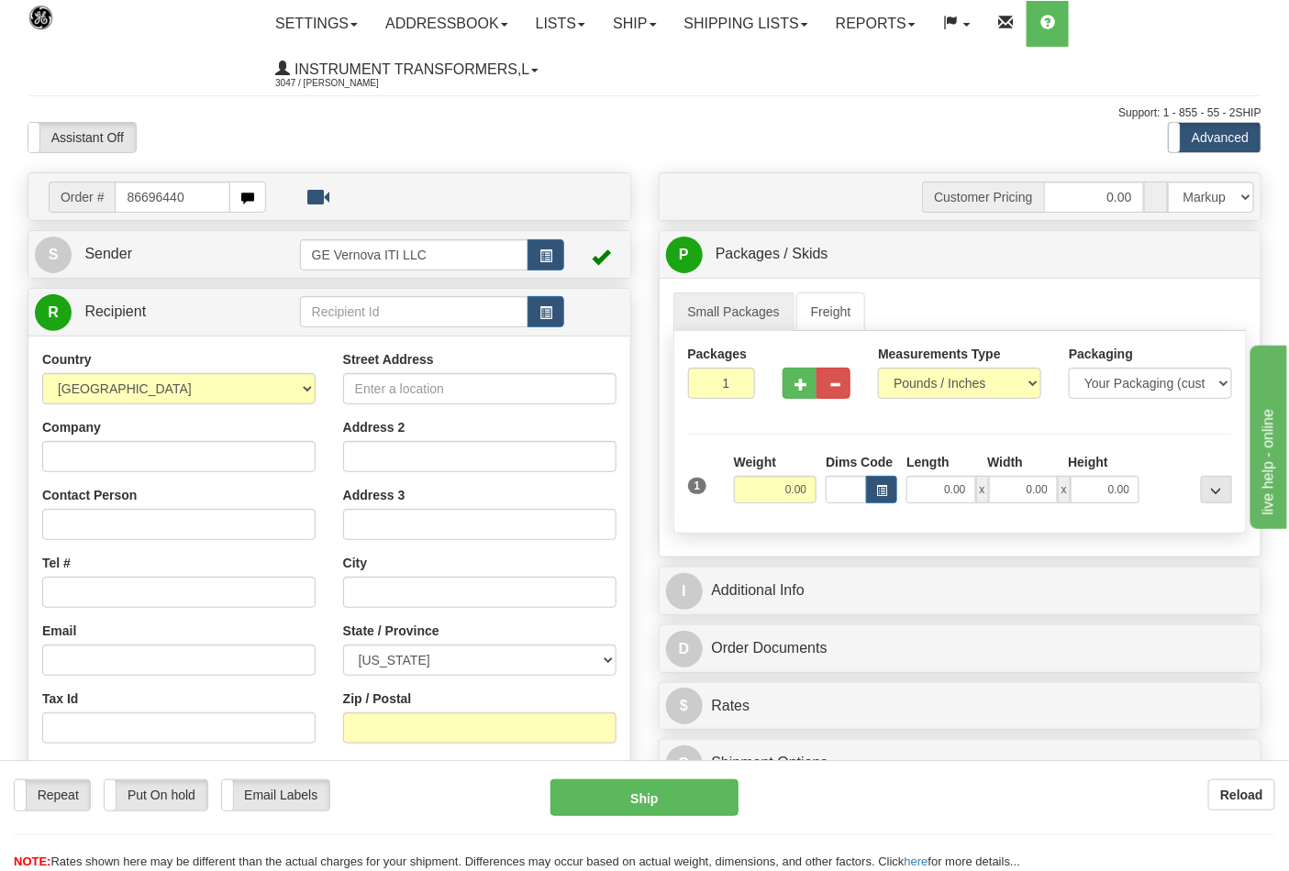
type input "86696440"
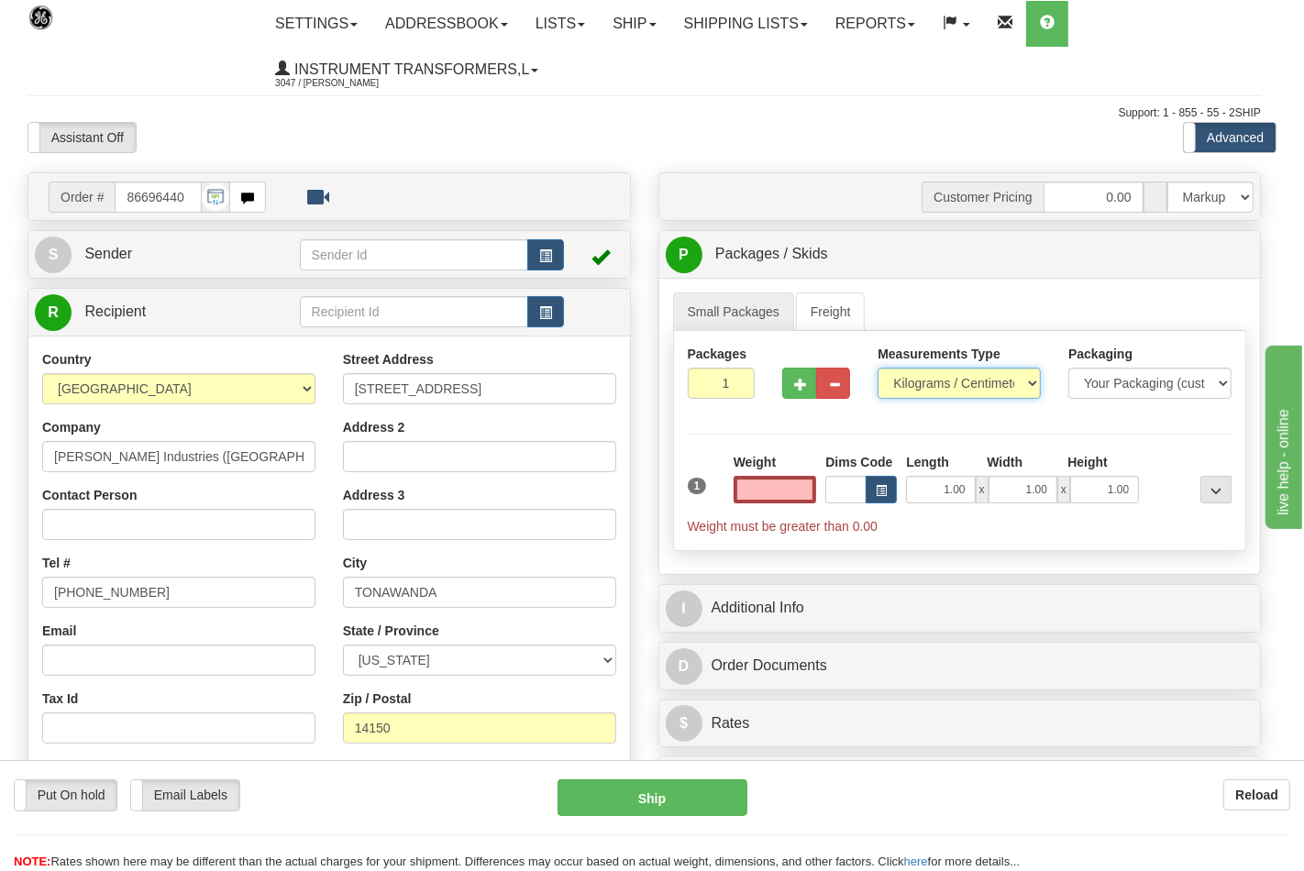
type input "0.00"
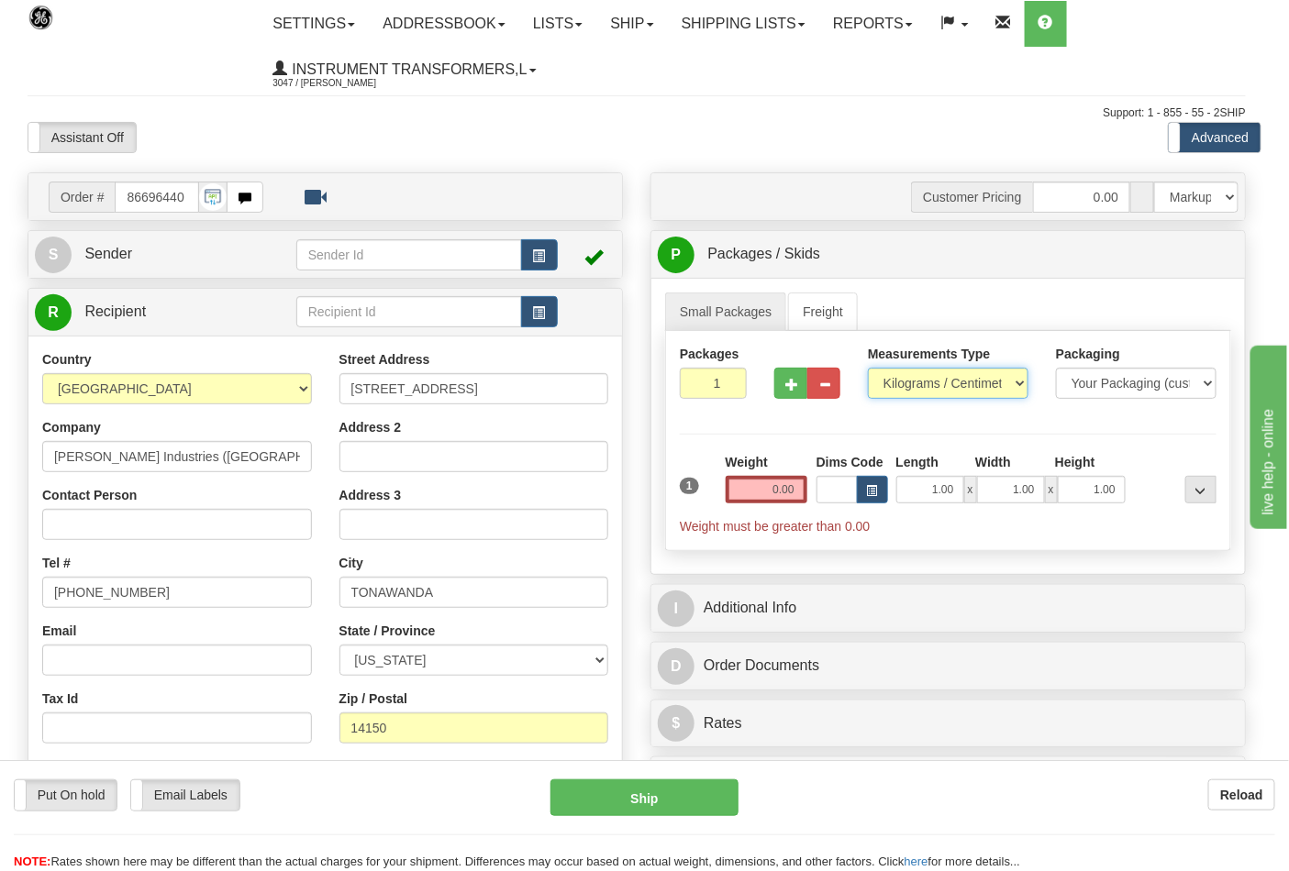
click at [938, 389] on select "Pounds / Inches Kilograms / Centimeters" at bounding box center [948, 383] width 161 height 31
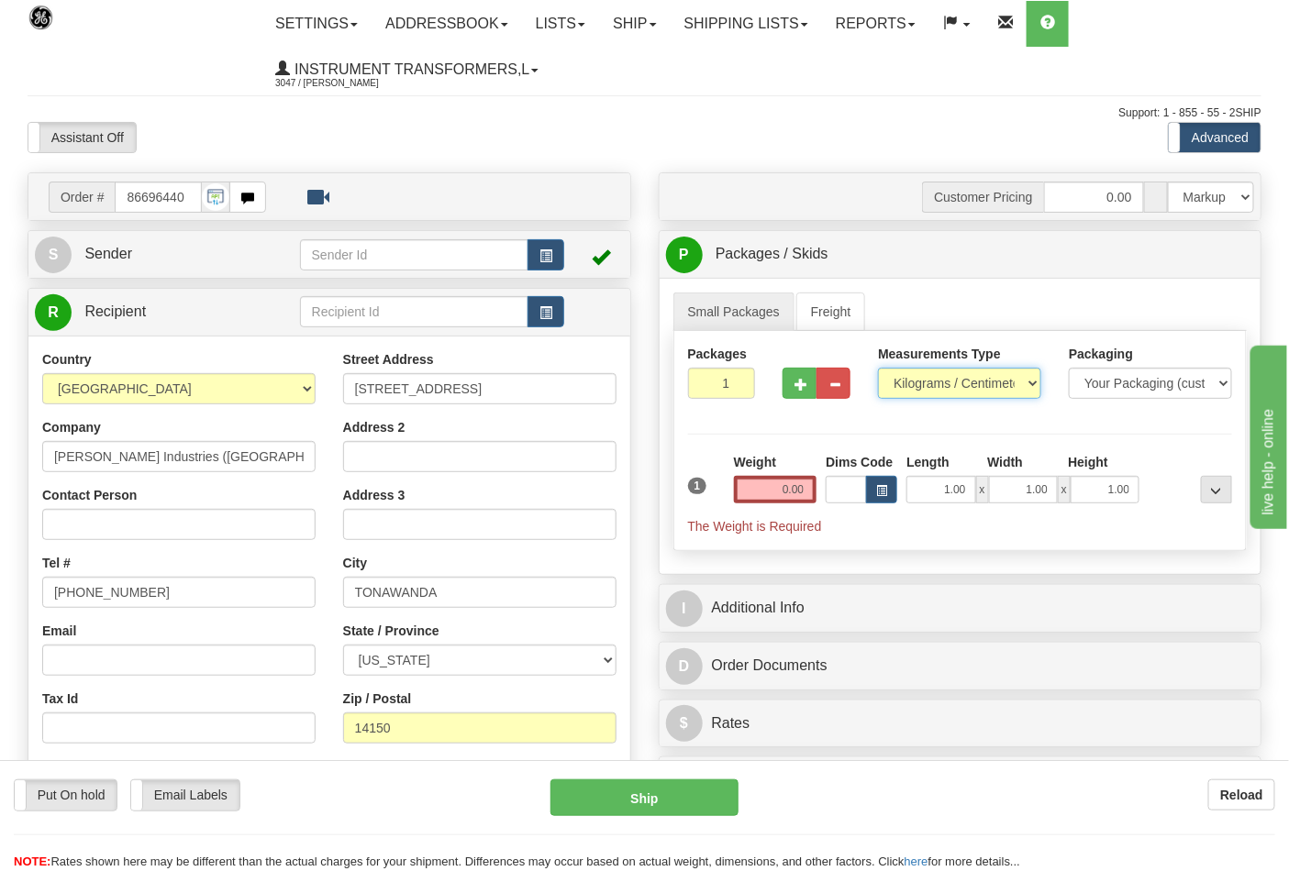
select select "0"
click at [878, 369] on select "Pounds / Inches Kilograms / Centimeters" at bounding box center [959, 383] width 163 height 31
click at [812, 484] on input "0.00" at bounding box center [775, 490] width 83 height 28
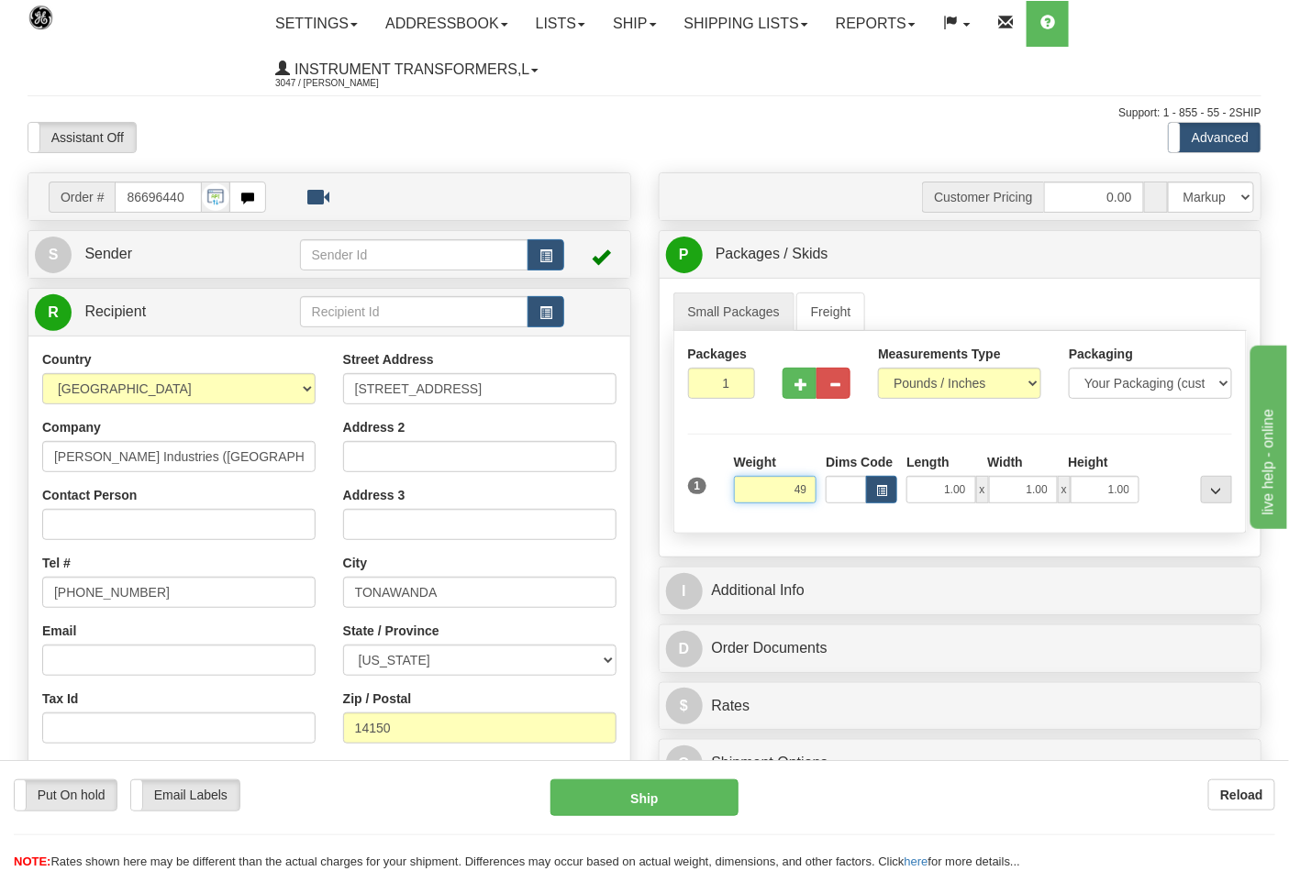
click button "Delete" at bounding box center [0, 0] width 0 height 0
type input "49.00"
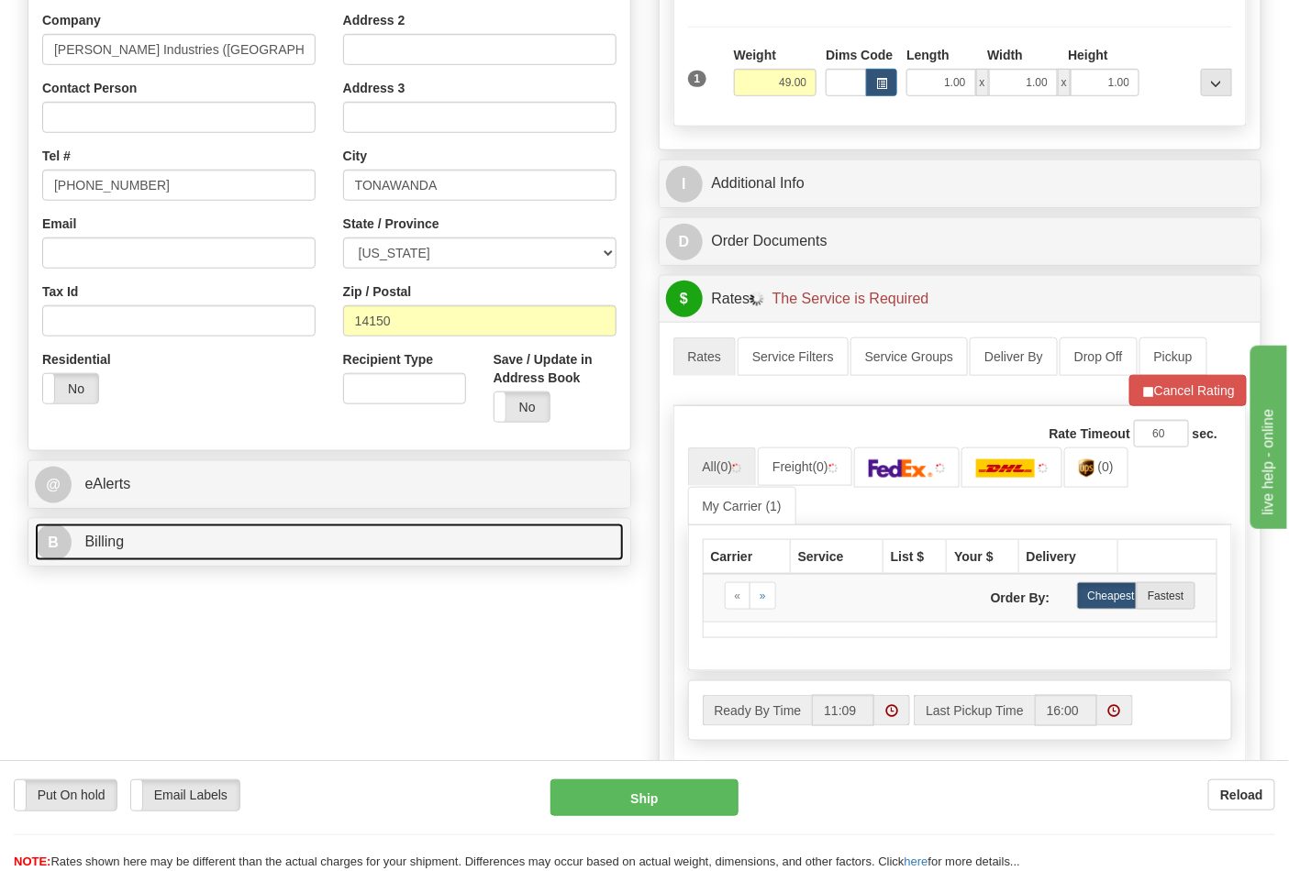
click at [199, 538] on link "B Billing" at bounding box center [329, 543] width 589 height 38
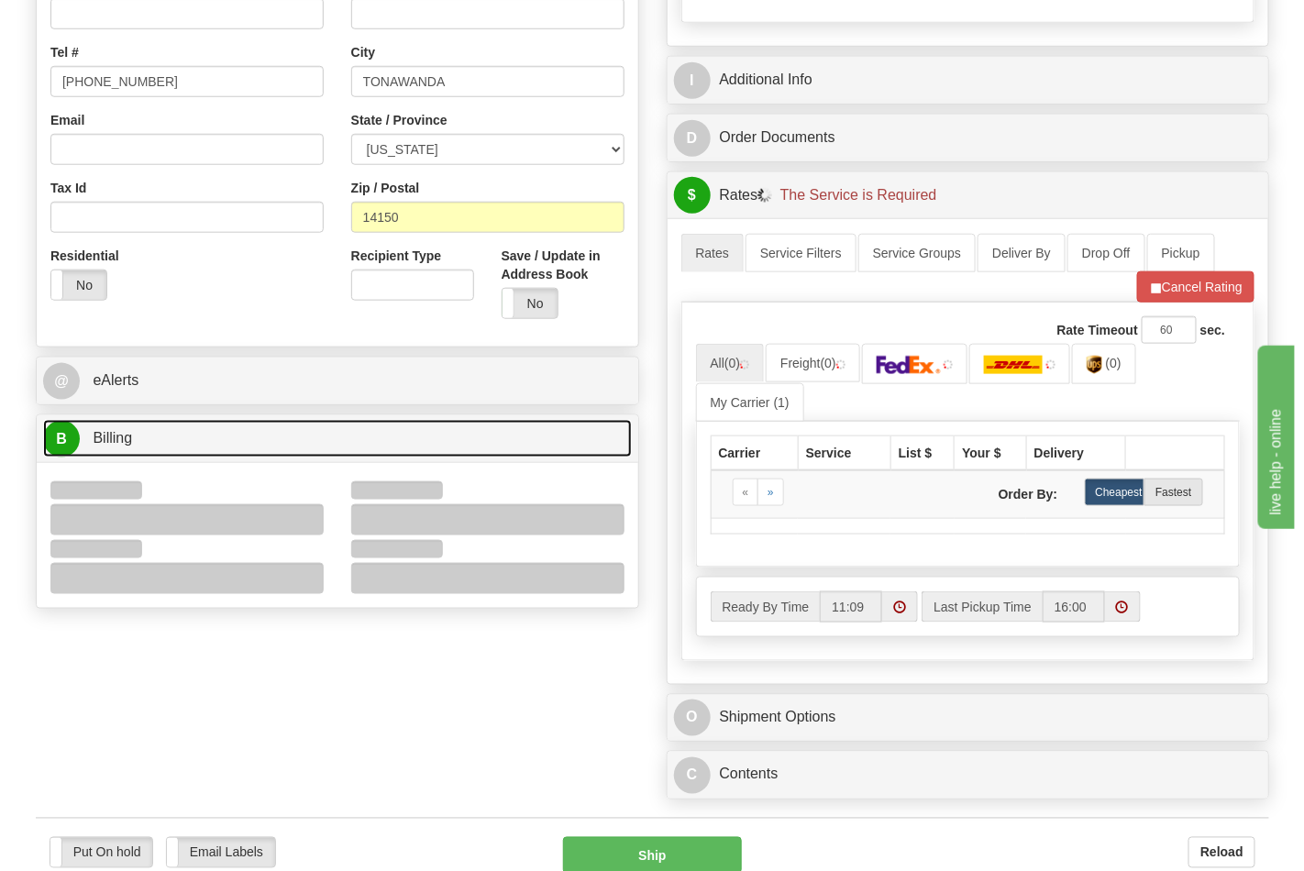
scroll to position [611, 0]
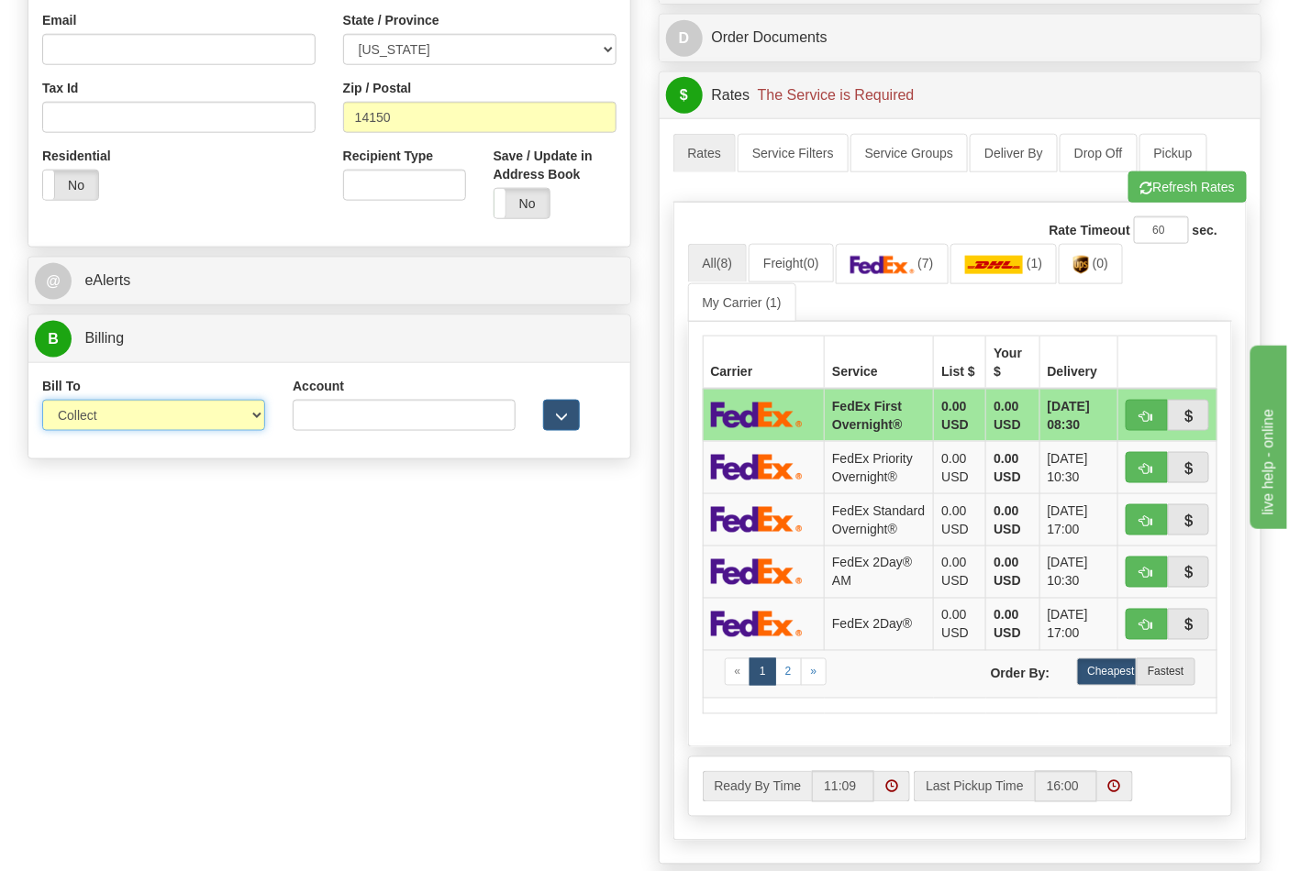
click at [96, 417] on select "Sender Recipient Third Party Collect" at bounding box center [153, 415] width 223 height 31
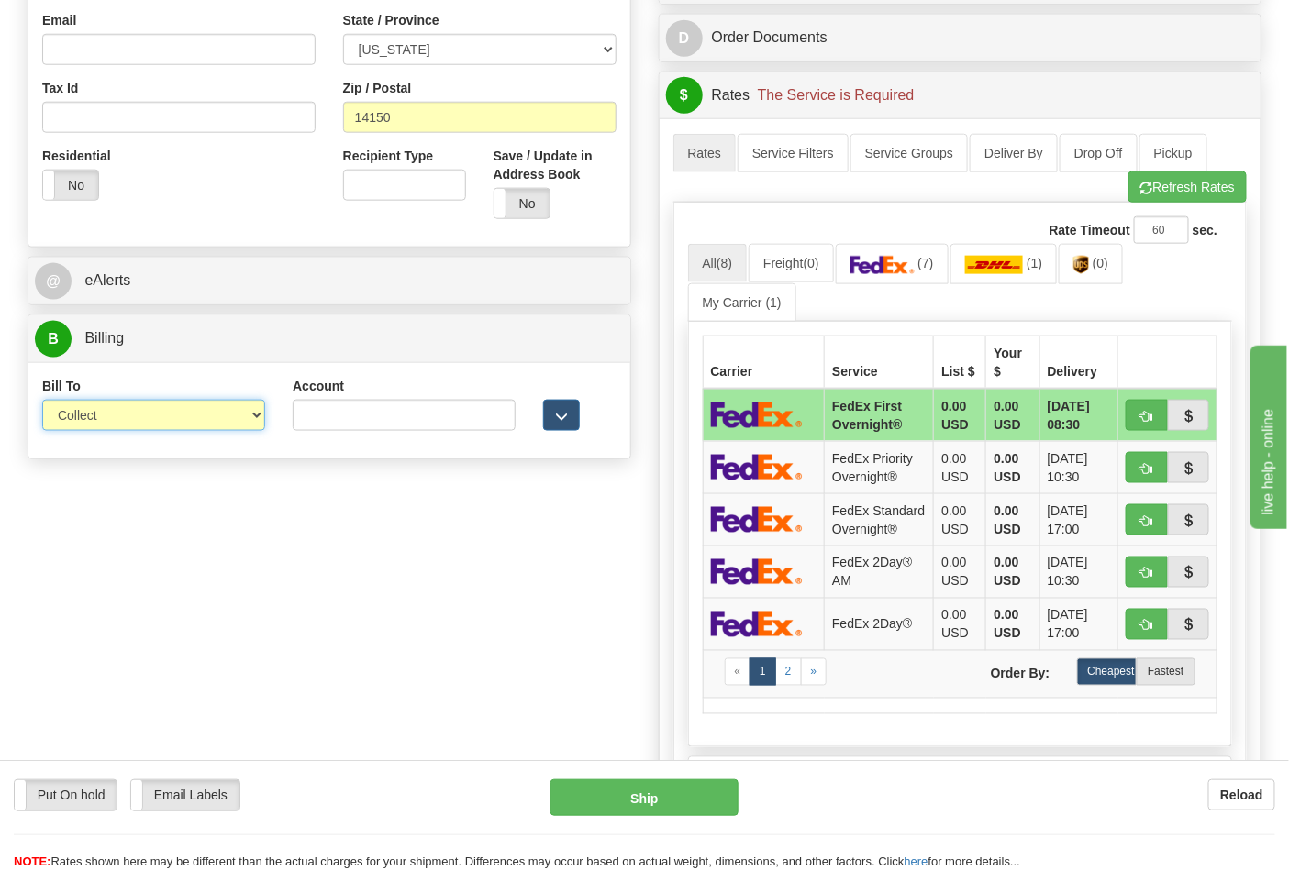
select select "2"
click at [42, 402] on select "Sender Recipient Third Party Collect" at bounding box center [153, 415] width 223 height 31
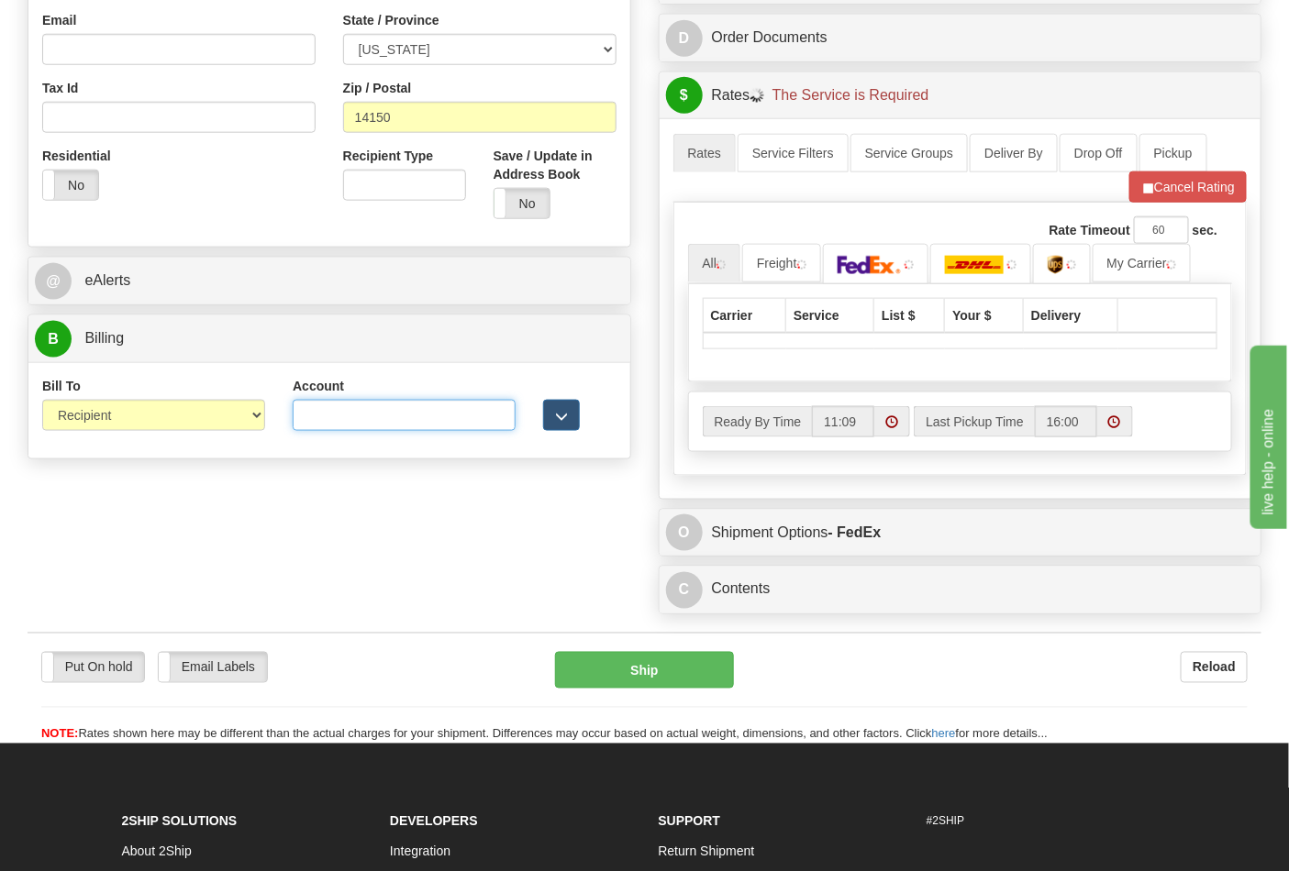
click at [340, 415] on input "Account" at bounding box center [404, 415] width 223 height 31
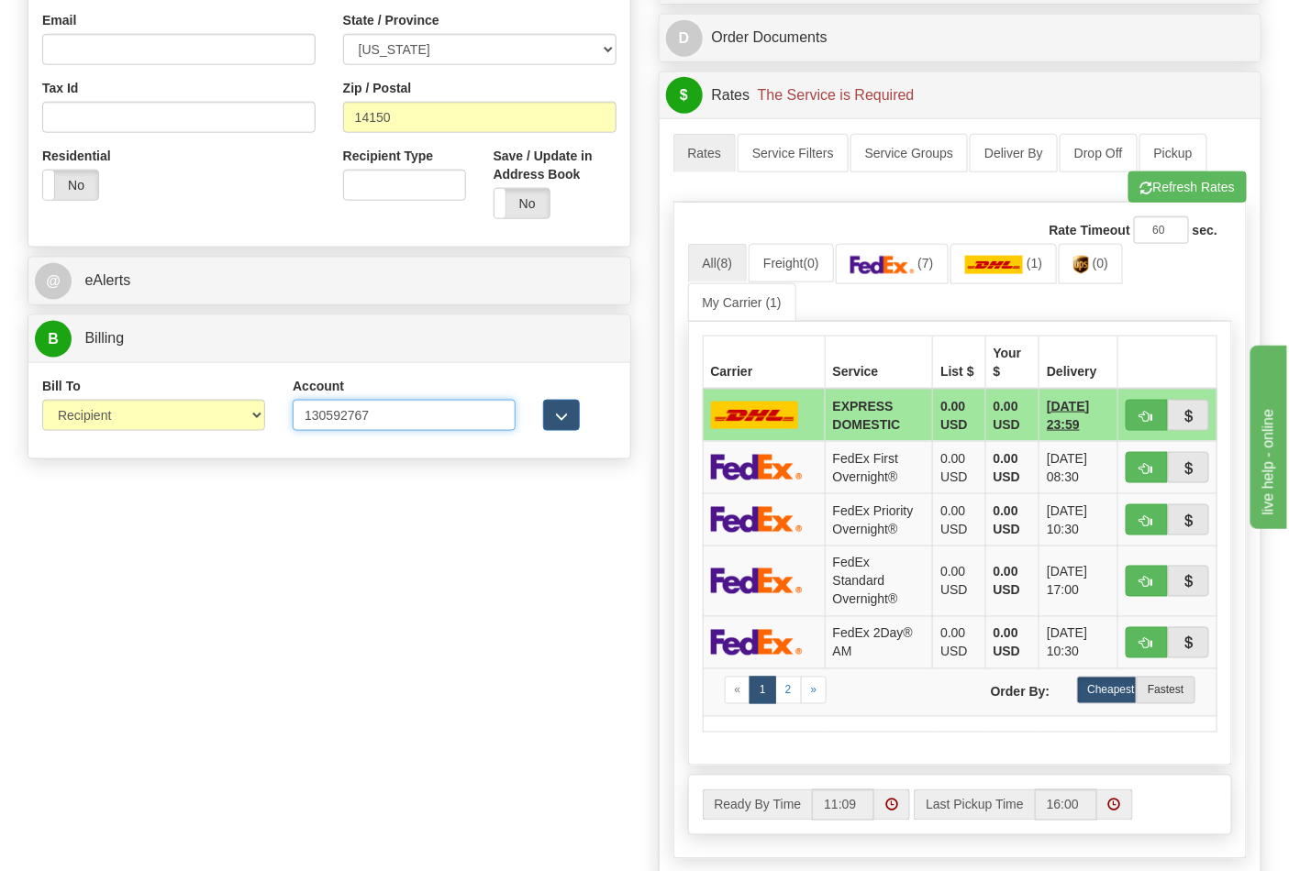
type input "130592767"
click button "Delete" at bounding box center [0, 0] width 0 height 0
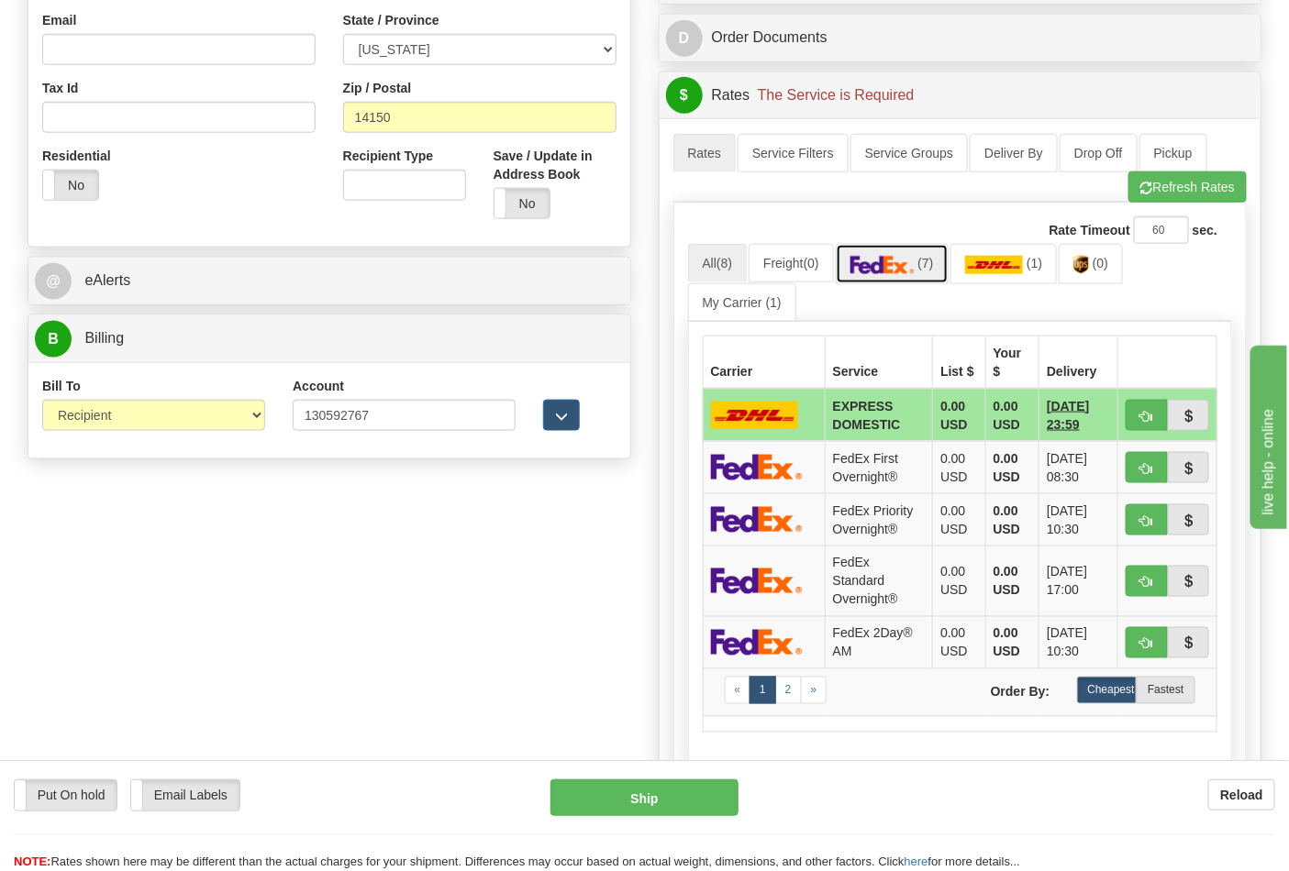
click at [893, 270] on img at bounding box center [882, 265] width 64 height 18
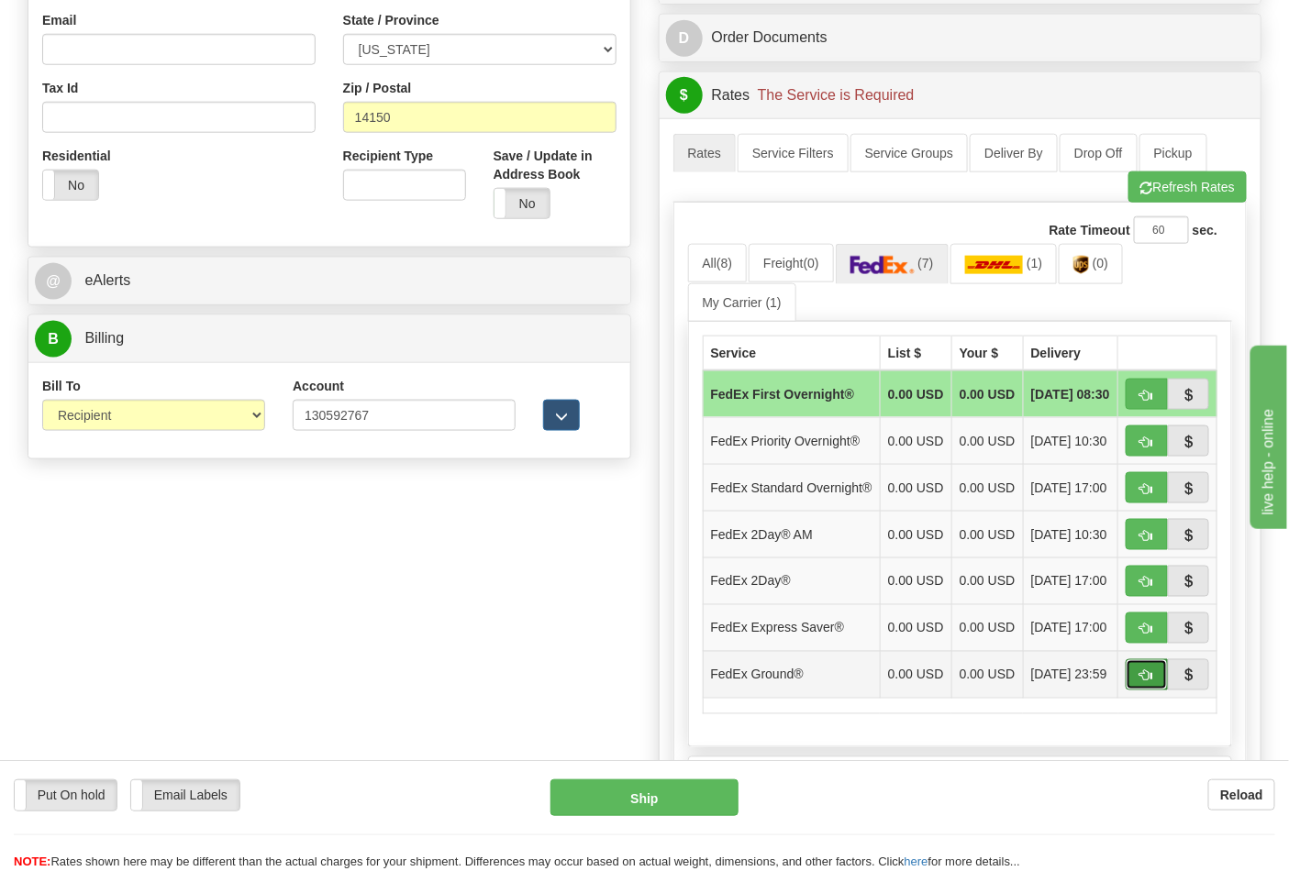
click at [1140, 682] on span "button" at bounding box center [1146, 677] width 13 height 12
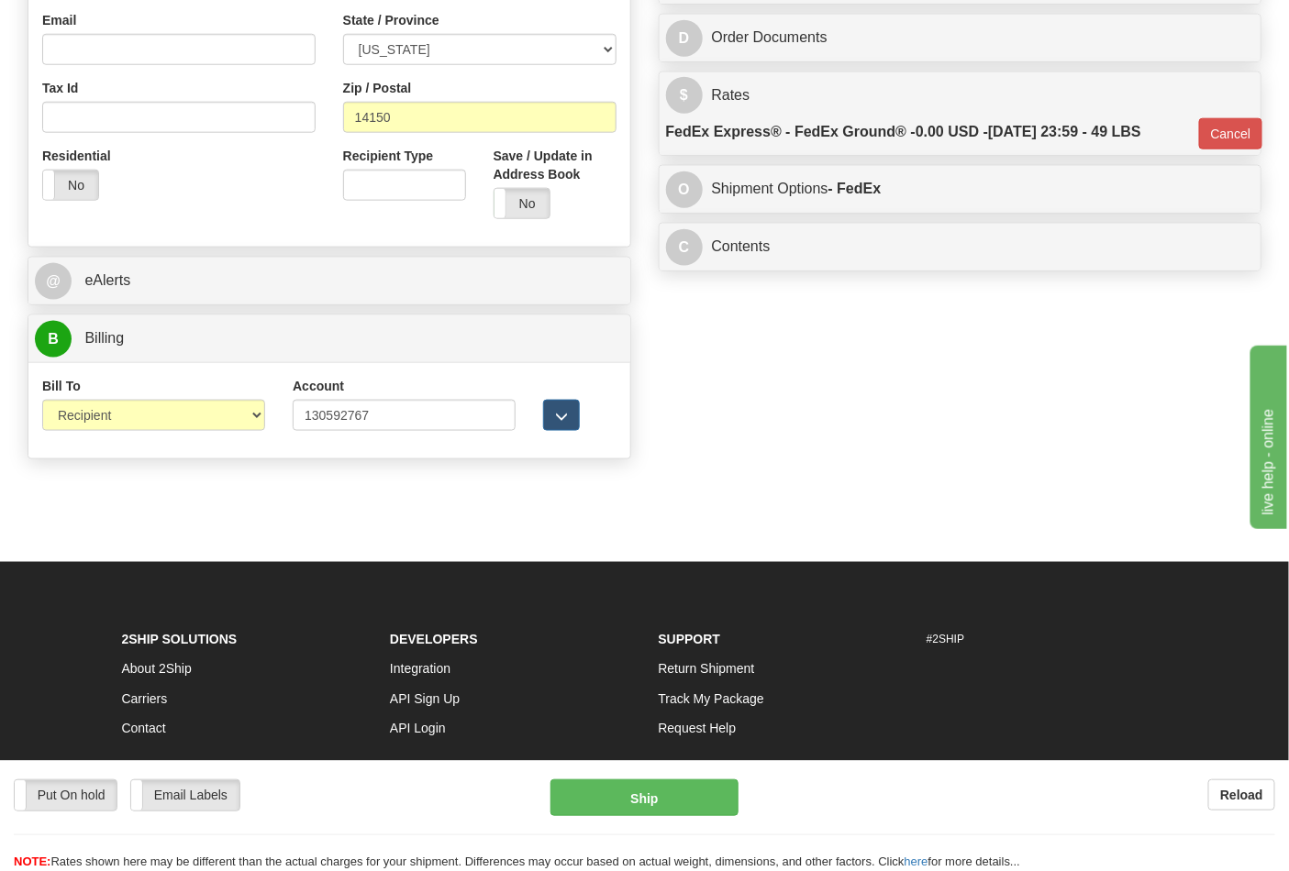
type input "92"
click at [670, 790] on button "Ship" at bounding box center [643, 798] width 187 height 37
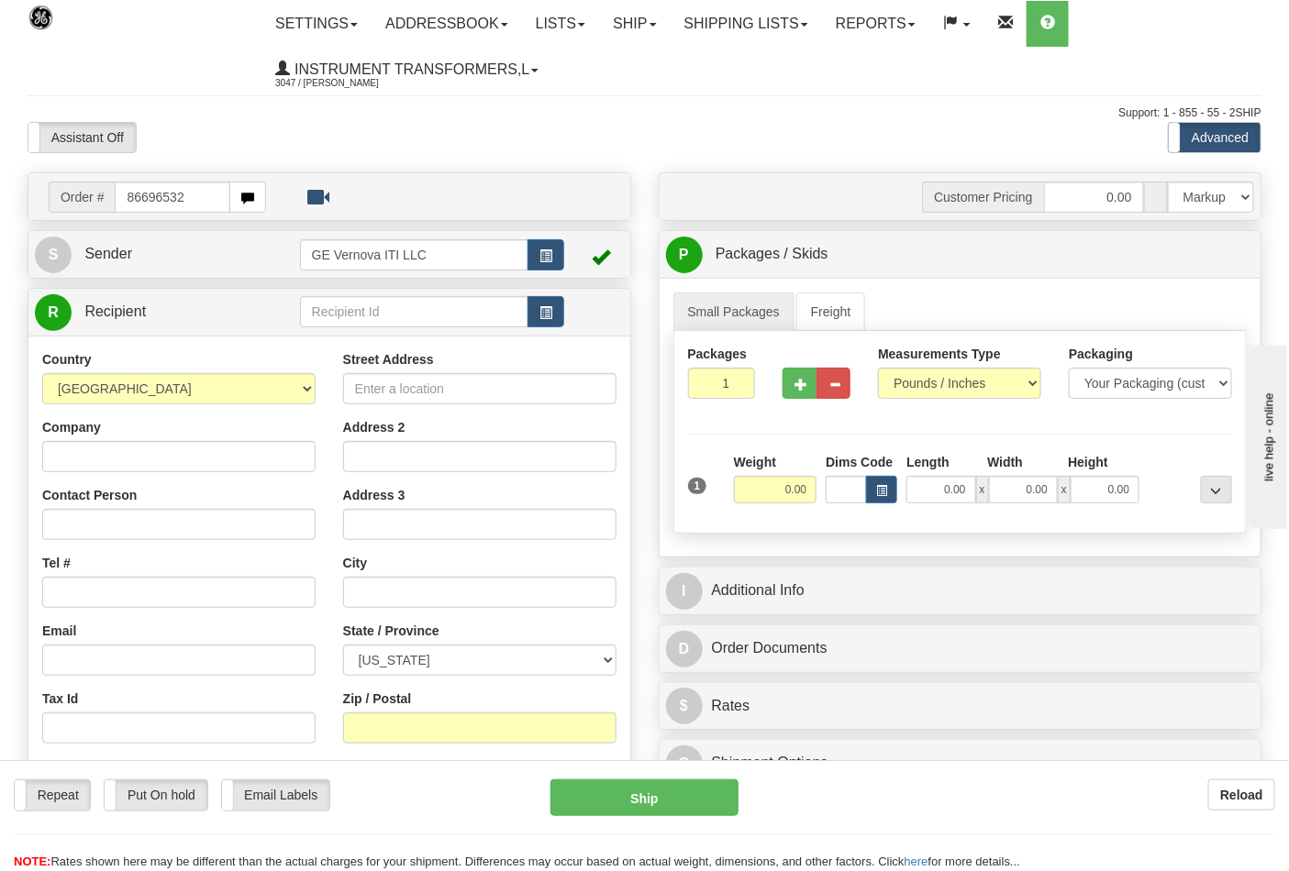
type input "86696532"
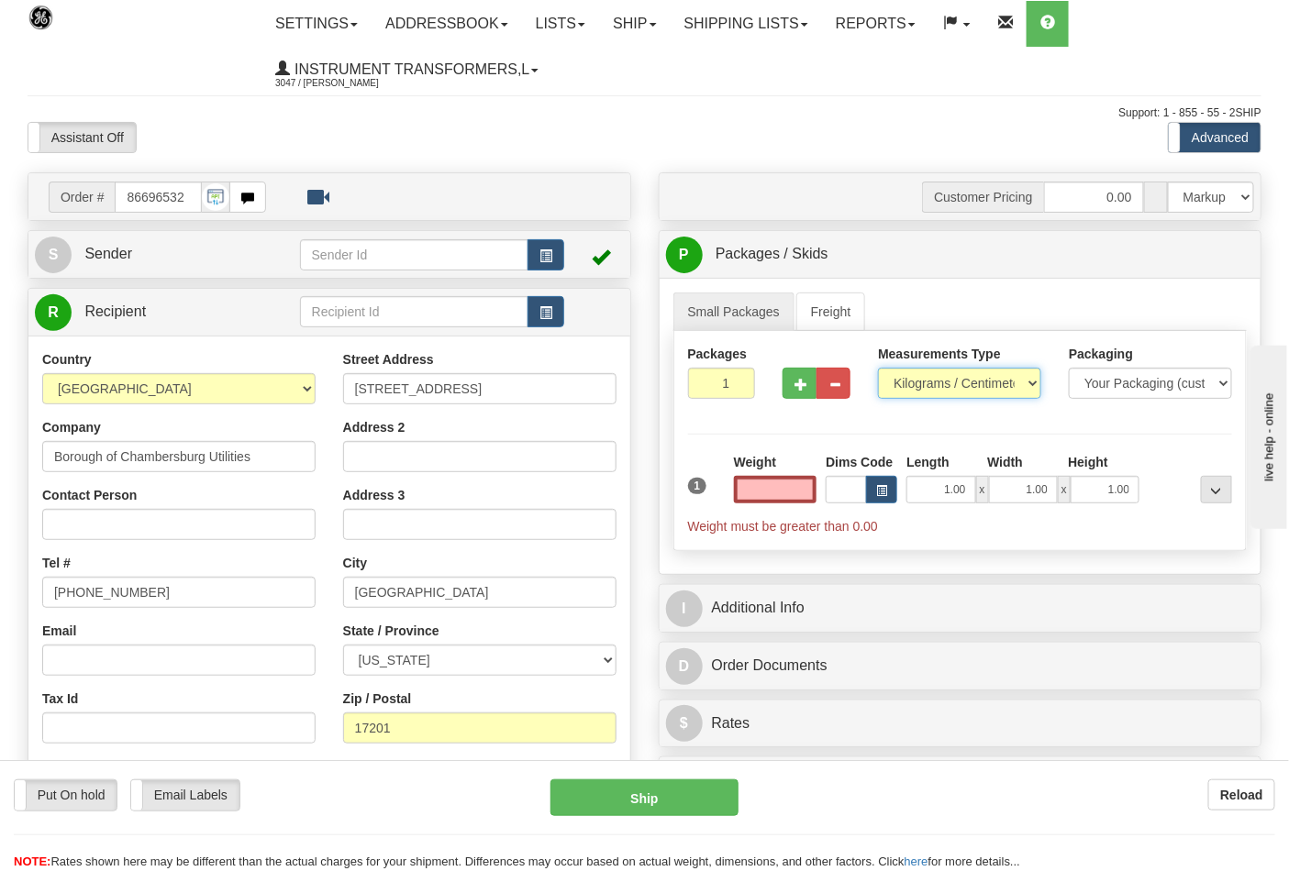
type input "0.00"
click at [923, 392] on select "Pounds / Inches Kilograms / Centimeters" at bounding box center [959, 383] width 163 height 31
select select "0"
click at [878, 369] on select "Pounds / Inches Kilograms / Centimeters" at bounding box center [959, 383] width 163 height 31
click at [802, 486] on input "0.00" at bounding box center [775, 490] width 83 height 28
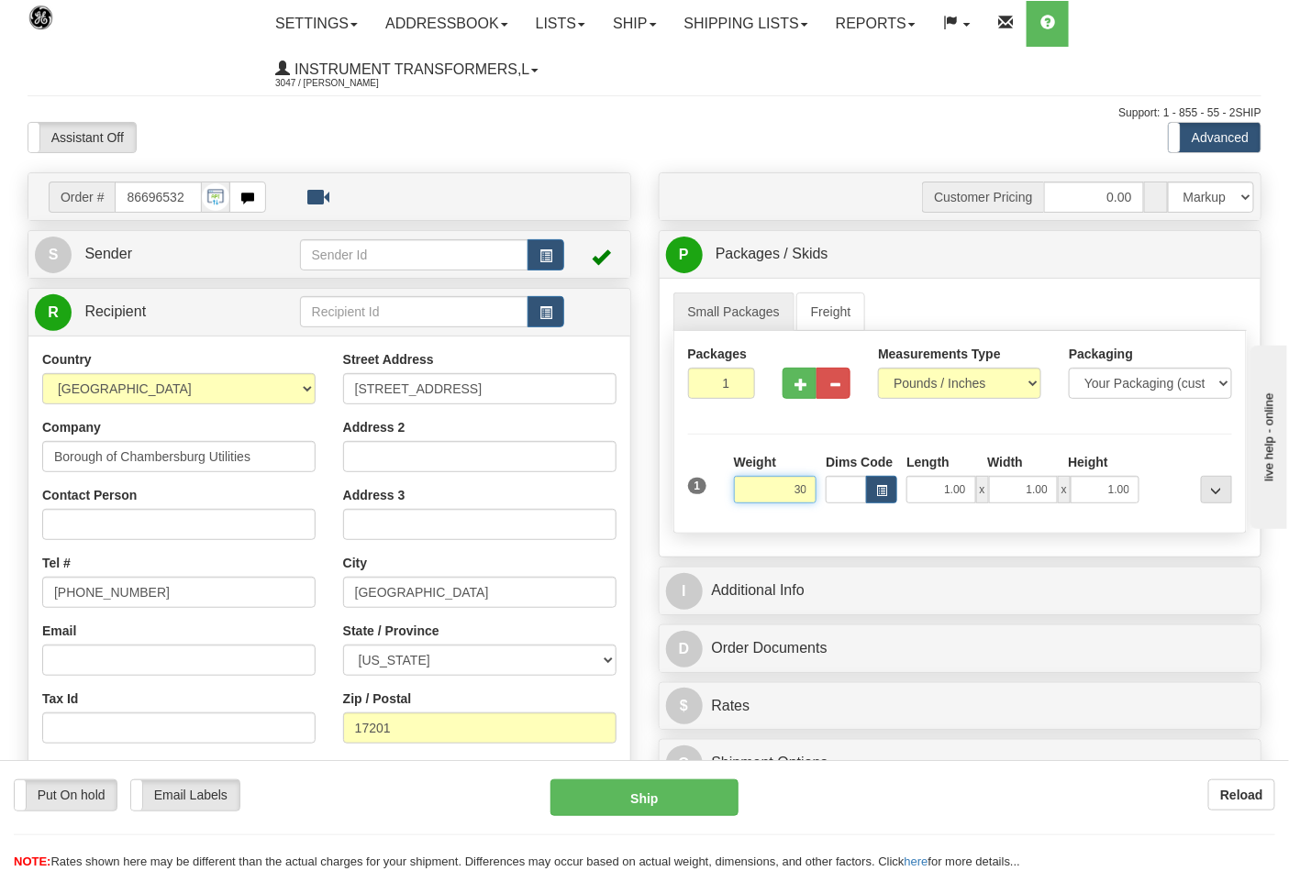
click button "Delete" at bounding box center [0, 0] width 0 height 0
type input "30.00"
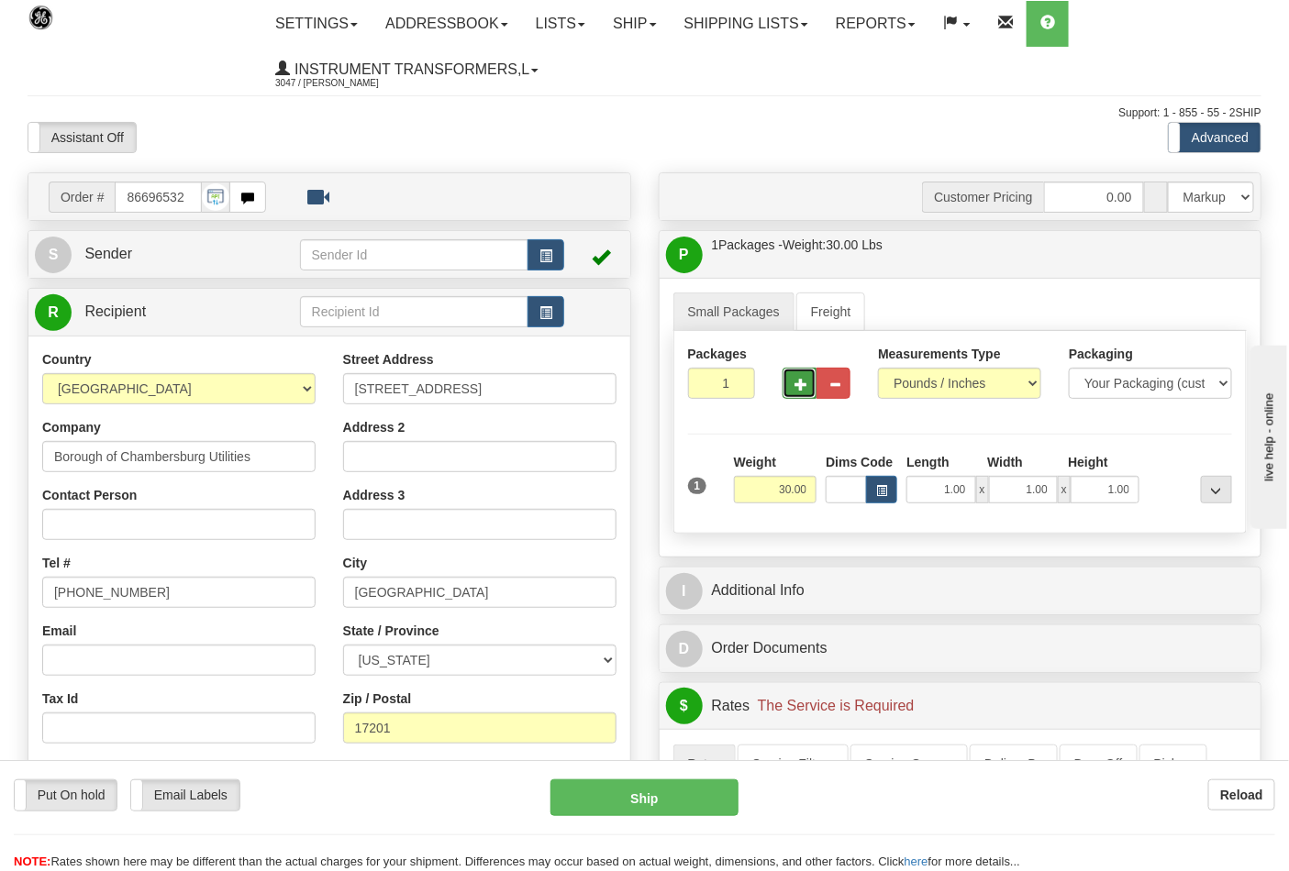
click at [807, 391] on span "button" at bounding box center [800, 385] width 13 height 12
type input "2"
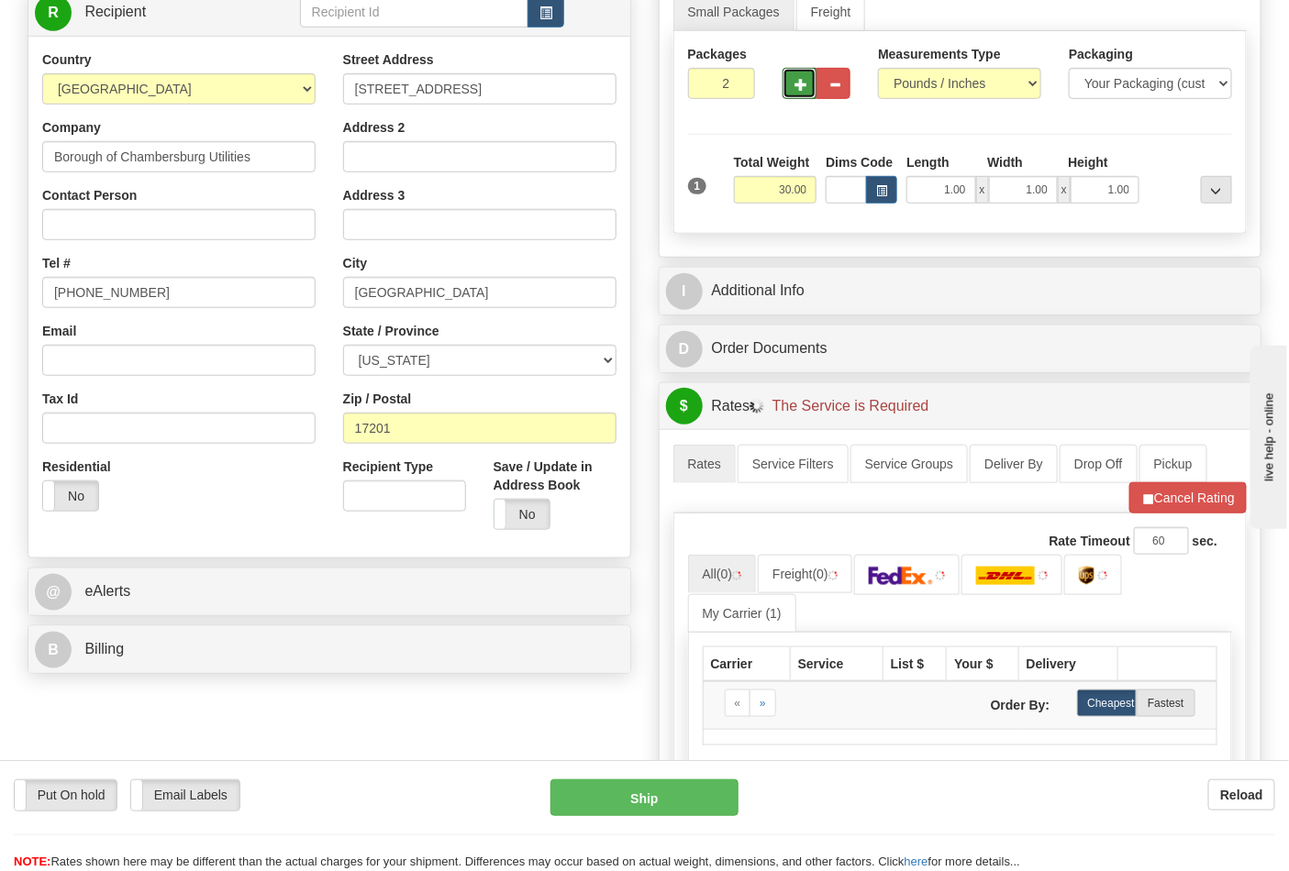
scroll to position [509, 0]
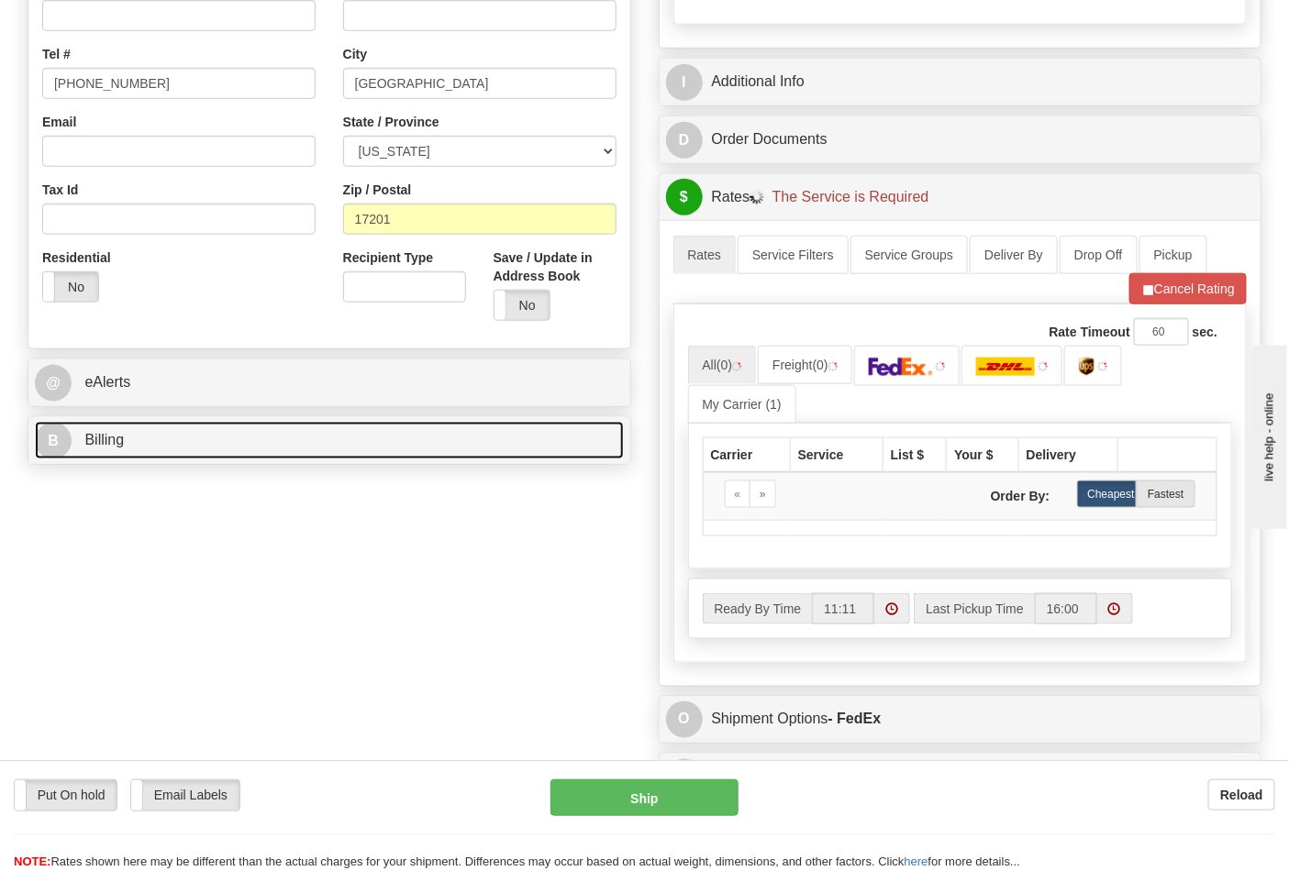
click at [257, 447] on link "B Billing" at bounding box center [329, 441] width 589 height 38
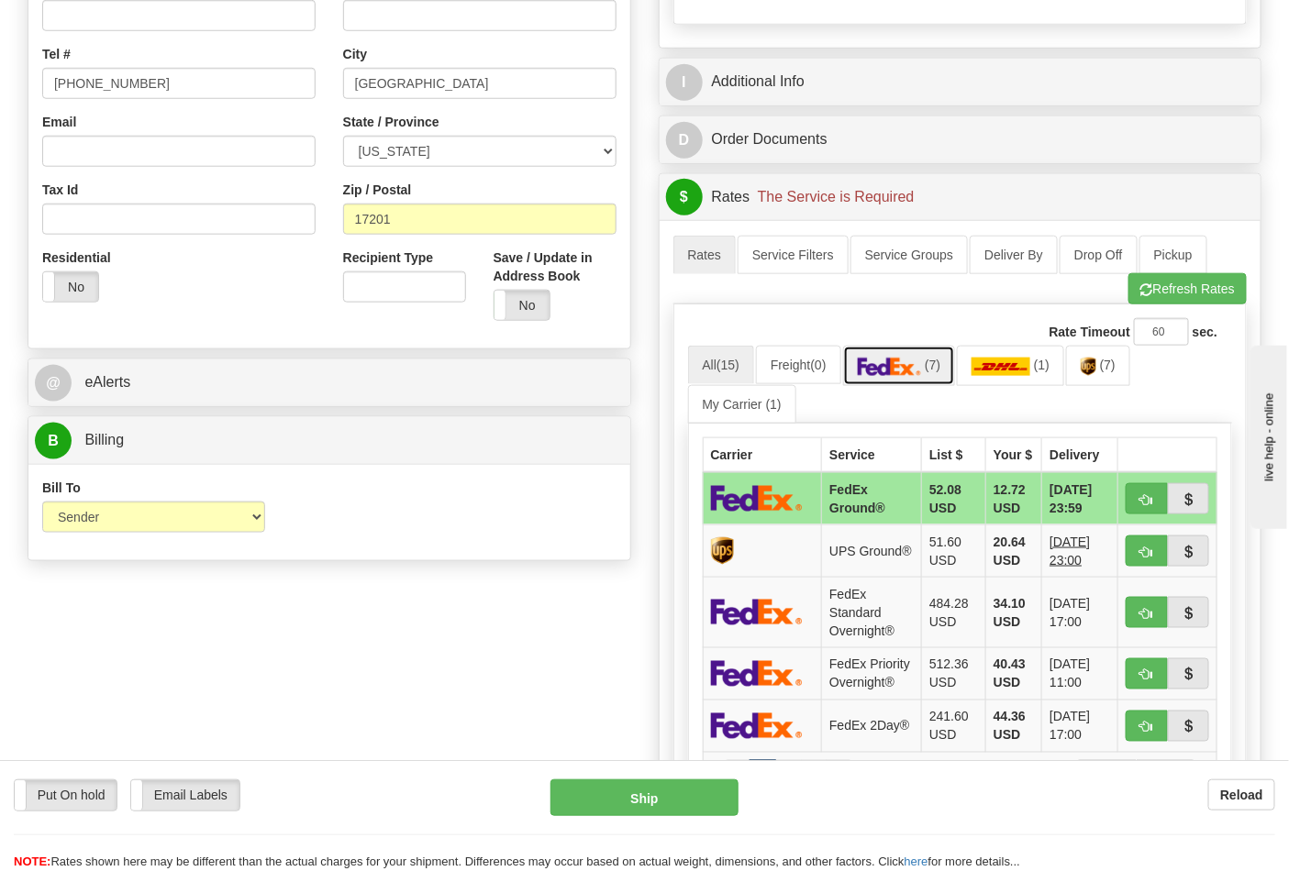
click at [897, 374] on img at bounding box center [890, 367] width 64 height 18
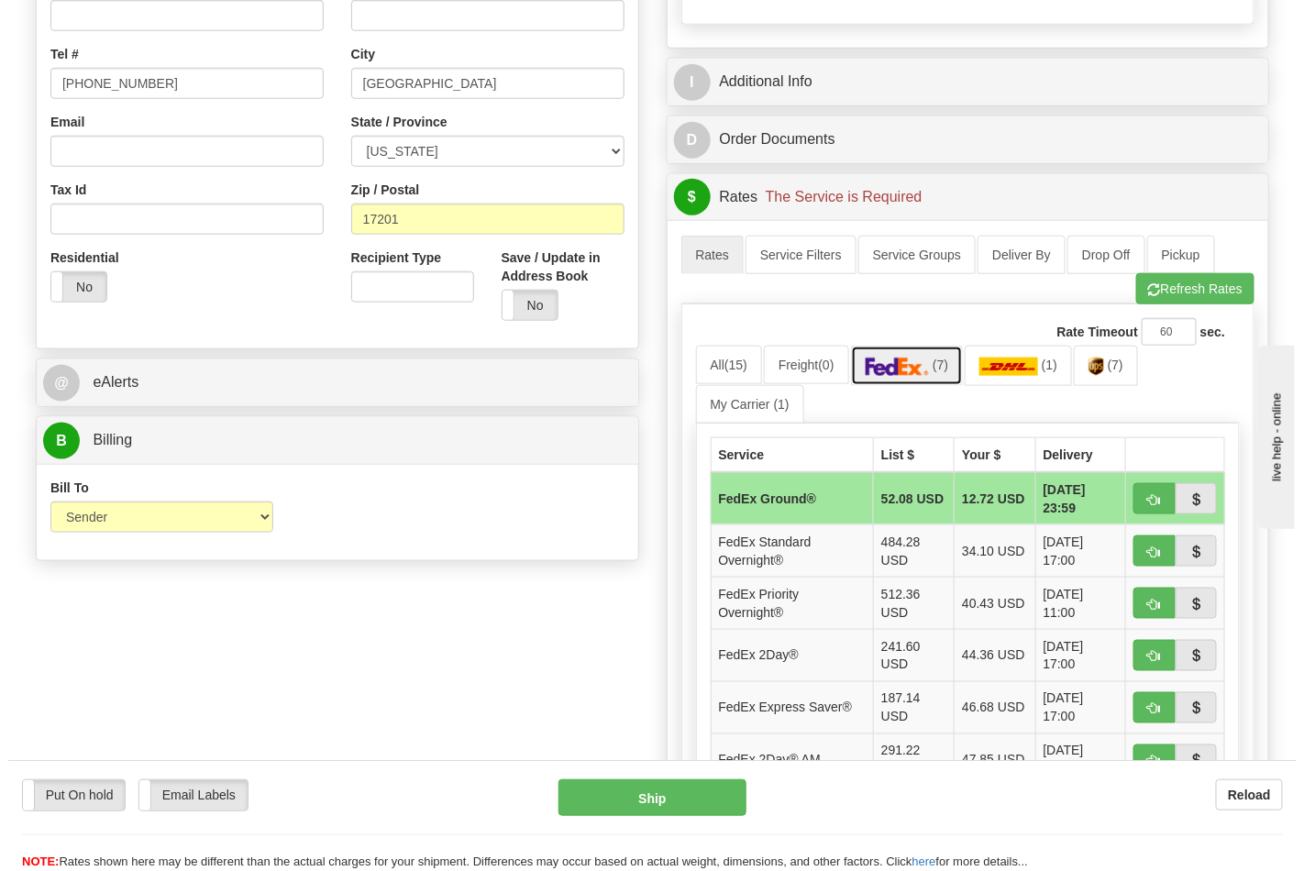
scroll to position [611, 0]
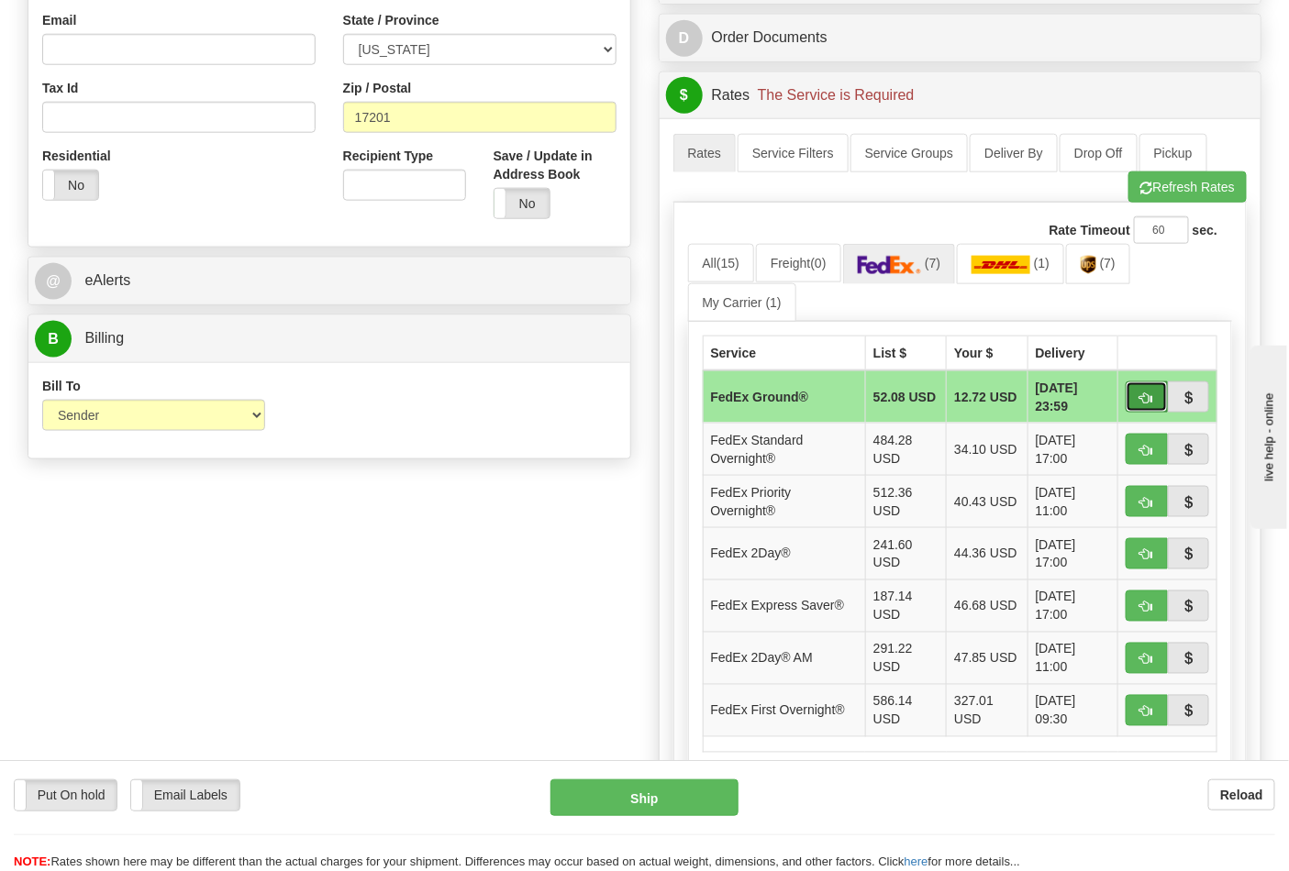
click at [1140, 395] on span "button" at bounding box center [1146, 399] width 13 height 12
type input "92"
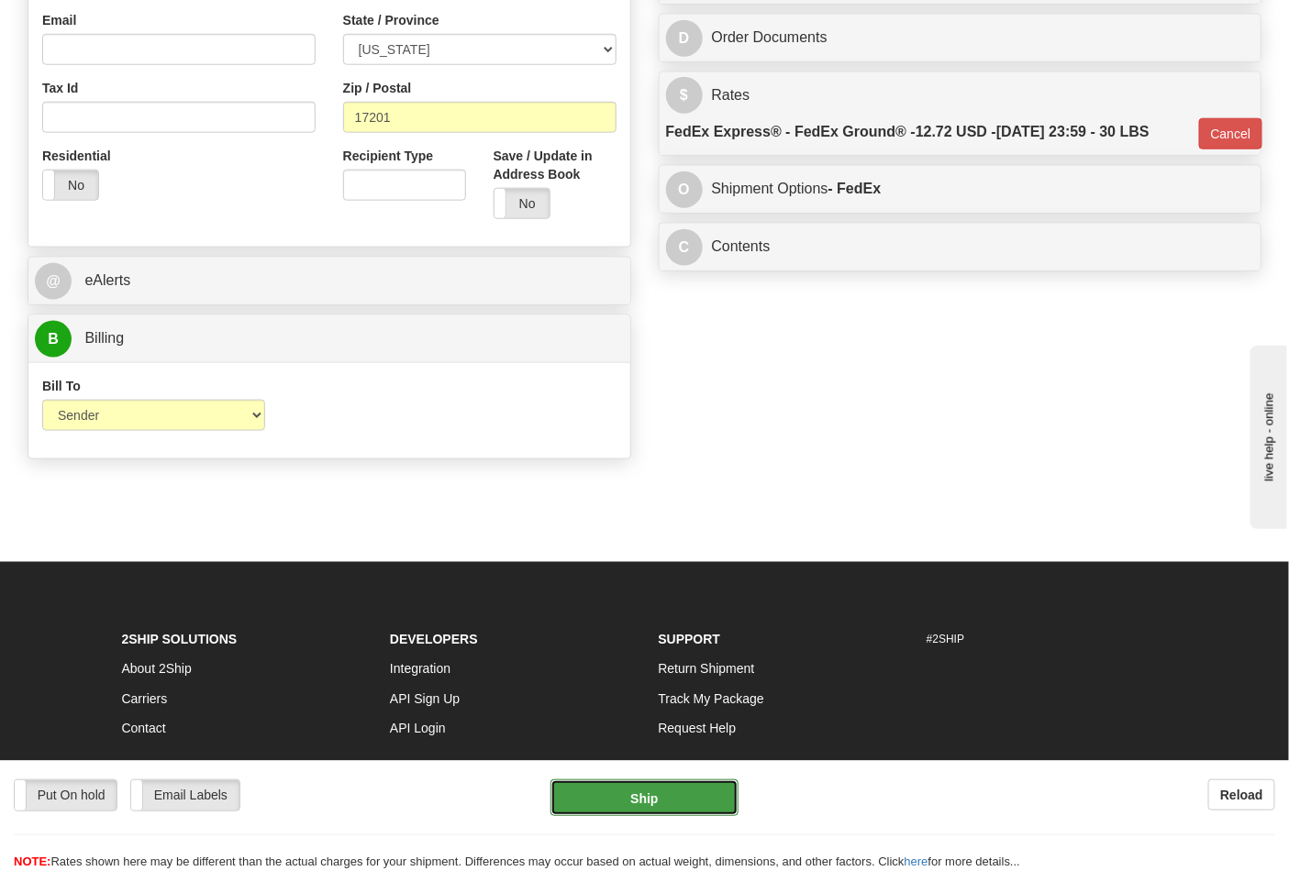
click at [655, 800] on button "Ship" at bounding box center [643, 798] width 187 height 37
